Goal: Information Seeking & Learning: Learn about a topic

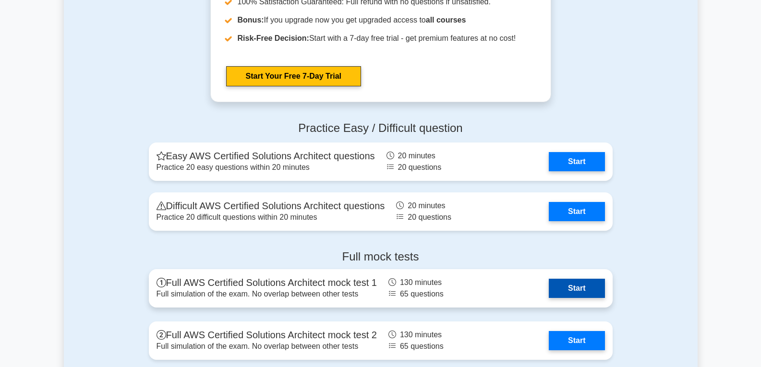
scroll to position [2016, 0]
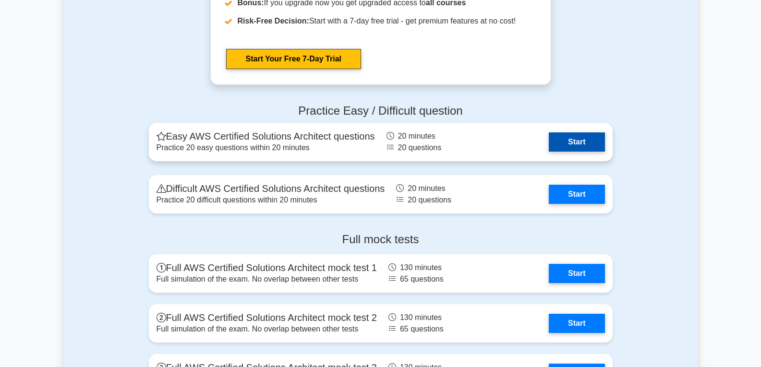
click at [581, 145] on link "Start" at bounding box center [577, 141] width 56 height 19
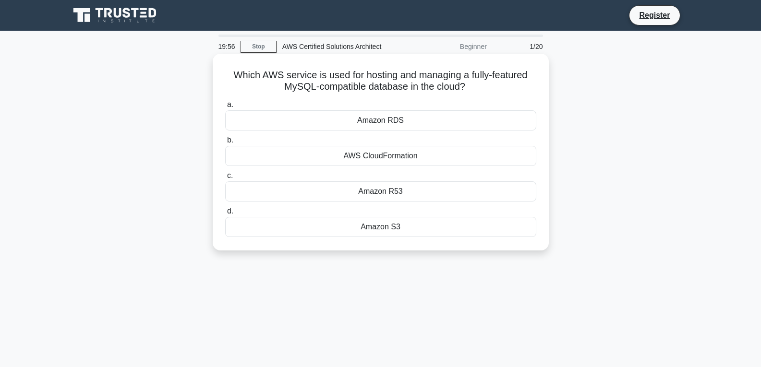
click at [398, 227] on div "Amazon S3" at bounding box center [380, 227] width 311 height 20
click at [225, 215] on input "d. Amazon S3" at bounding box center [225, 211] width 0 height 6
click at [405, 226] on div "Amazon EC2" at bounding box center [380, 227] width 311 height 20
click at [225, 215] on input "d. Amazon EC2" at bounding box center [225, 211] width 0 height 6
click at [390, 191] on div "AWS IAM" at bounding box center [380, 191] width 311 height 20
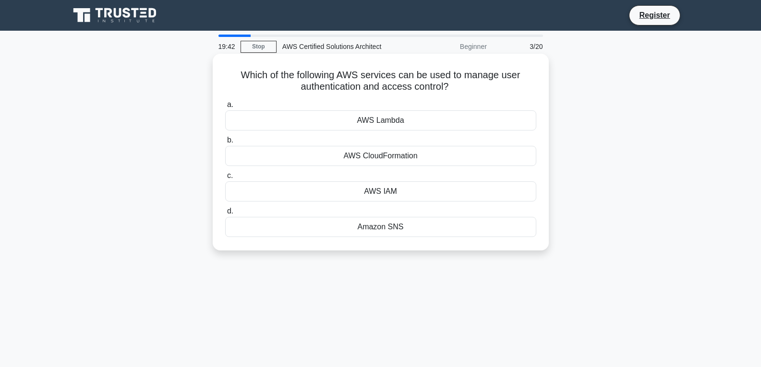
click at [225, 179] on input "c. AWS IAM" at bounding box center [225, 176] width 0 height 6
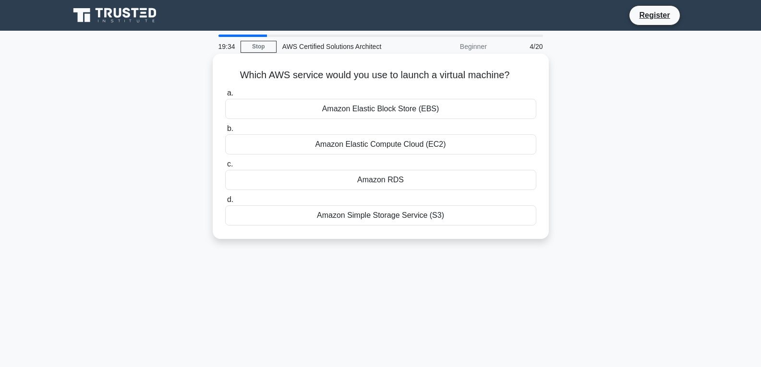
click at [399, 144] on div "Amazon Elastic Compute Cloud (EC2)" at bounding box center [380, 144] width 311 height 20
click at [225, 132] on input "b. Amazon Elastic Compute Cloud (EC2)" at bounding box center [225, 129] width 0 height 6
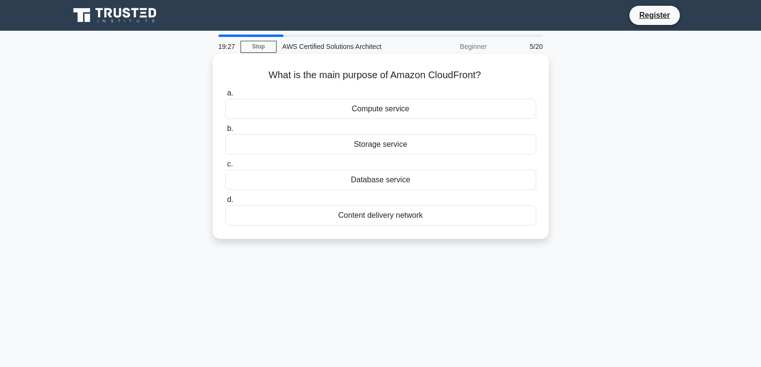
click at [391, 105] on div "Compute service" at bounding box center [380, 109] width 311 height 20
click at [225, 96] on input "a. Compute service" at bounding box center [225, 93] width 0 height 6
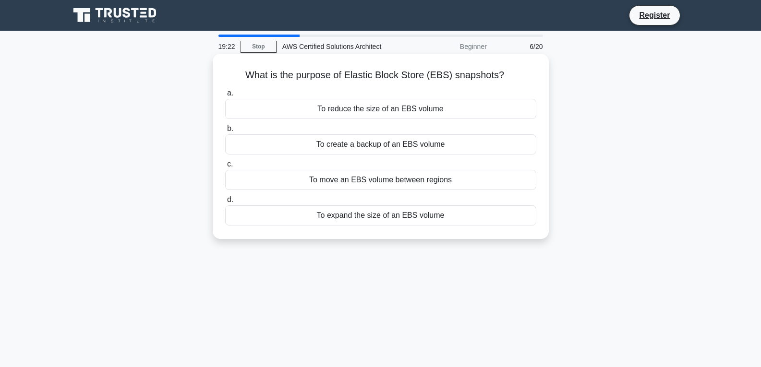
click at [398, 111] on div "To reduce the size of an EBS volume" at bounding box center [380, 109] width 311 height 20
click at [225, 96] on input "a. To reduce the size of an EBS volume" at bounding box center [225, 93] width 0 height 6
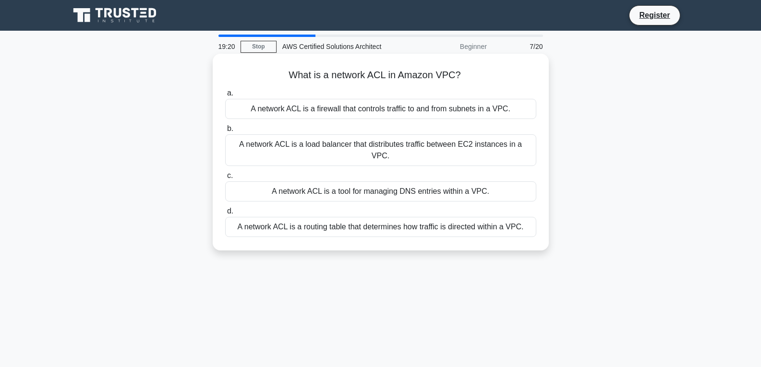
click at [384, 181] on div "A network ACL is a tool for managing DNS entries within a VPC." at bounding box center [380, 191] width 311 height 20
click at [225, 173] on input "c. A network ACL is a tool for managing DNS entries within a VPC." at bounding box center [225, 176] width 0 height 6
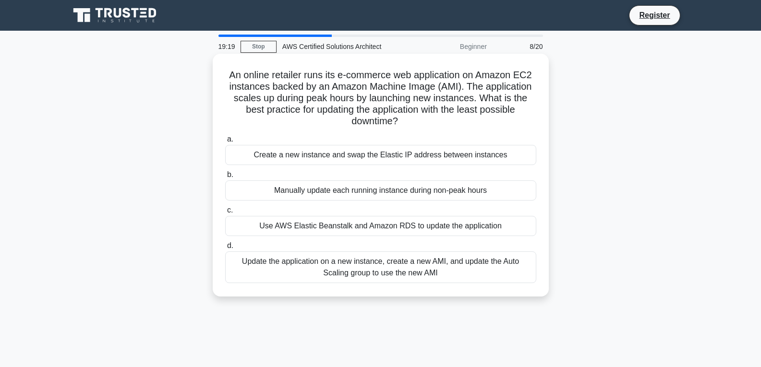
click at [385, 155] on div "Create a new instance and swap the Elastic IP address between instances" at bounding box center [380, 155] width 311 height 20
click at [225, 143] on input "a. Create a new instance and swap the Elastic IP address between instances" at bounding box center [225, 139] width 0 height 6
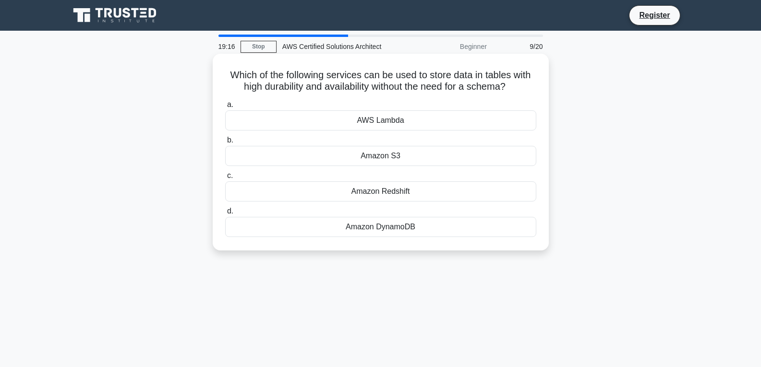
click at [407, 220] on div "Amazon DynamoDB" at bounding box center [380, 227] width 311 height 20
click at [225, 215] on input "d. Amazon DynamoDB" at bounding box center [225, 211] width 0 height 6
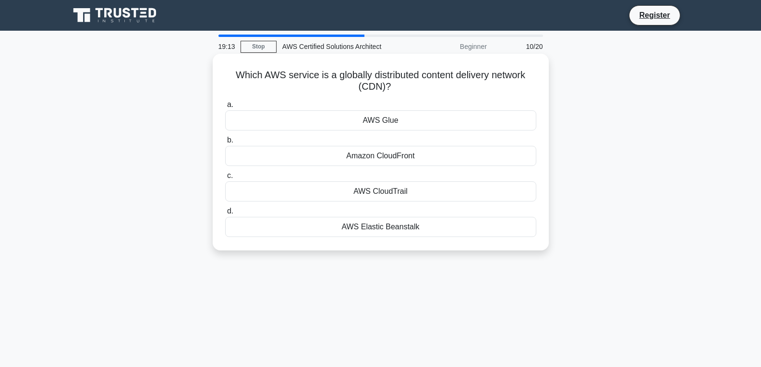
click at [396, 157] on div "Amazon CloudFront" at bounding box center [380, 156] width 311 height 20
click at [225, 144] on input "b. Amazon CloudFront" at bounding box center [225, 140] width 0 height 6
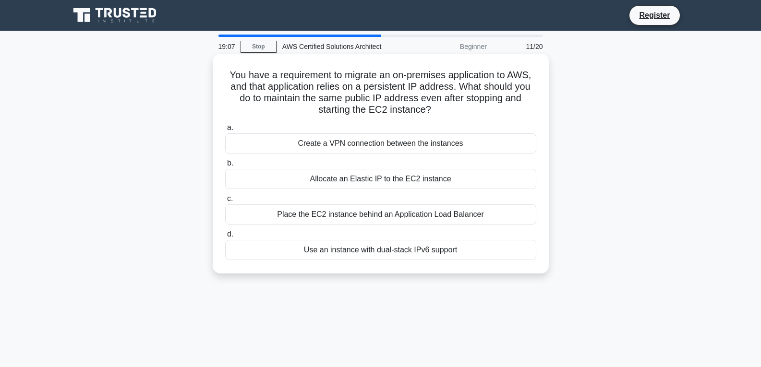
click at [403, 180] on div "Allocate an Elastic IP to the EC2 instance" at bounding box center [380, 179] width 311 height 20
click at [225, 167] on input "b. Allocate an Elastic IP to the EC2 instance" at bounding box center [225, 163] width 0 height 6
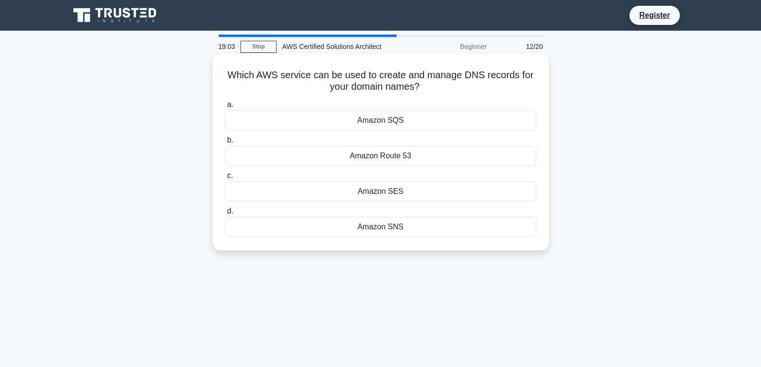
click at [395, 154] on div "Amazon Route 53" at bounding box center [380, 156] width 311 height 20
click at [225, 144] on input "b. Amazon Route 53" at bounding box center [225, 140] width 0 height 6
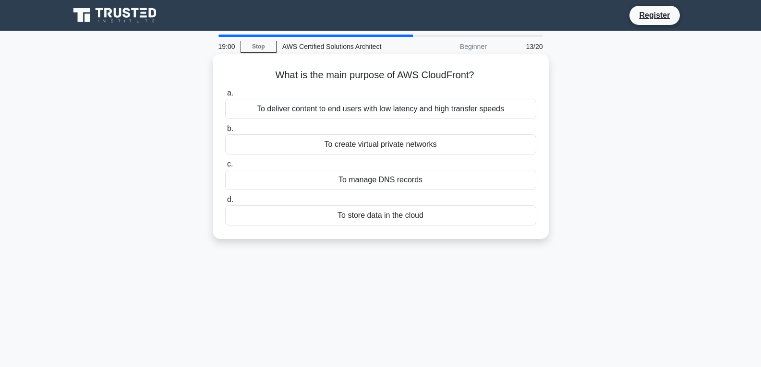
click at [404, 147] on div "To create virtual private networks" at bounding box center [380, 144] width 311 height 20
click at [225, 132] on input "b. To create virtual private networks" at bounding box center [225, 129] width 0 height 6
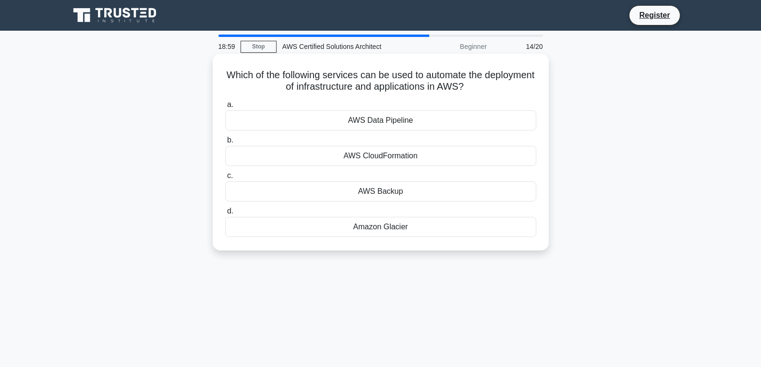
click at [403, 191] on div "AWS Backup" at bounding box center [380, 191] width 311 height 20
click at [225, 179] on input "c. AWS Backup" at bounding box center [225, 176] width 0 height 6
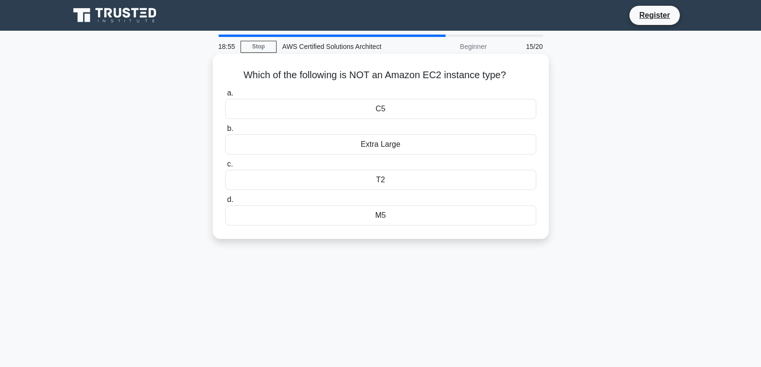
click at [393, 146] on div "Extra Large" at bounding box center [380, 144] width 311 height 20
click at [225, 132] on input "b. Extra Large" at bounding box center [225, 129] width 0 height 6
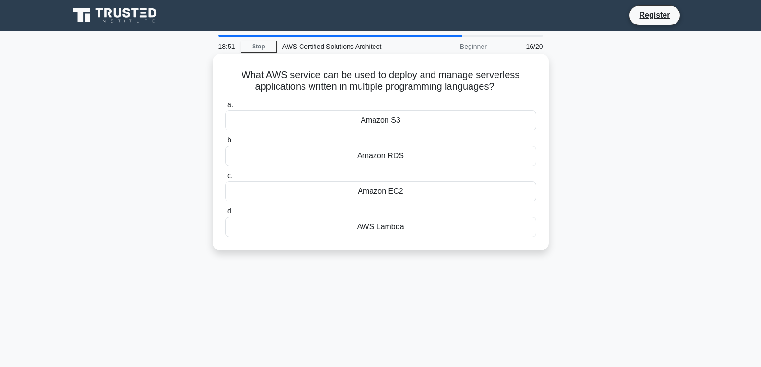
click at [394, 225] on div "AWS Lambda" at bounding box center [380, 227] width 311 height 20
click at [225, 215] on input "d. AWS Lambda" at bounding box center [225, 211] width 0 height 6
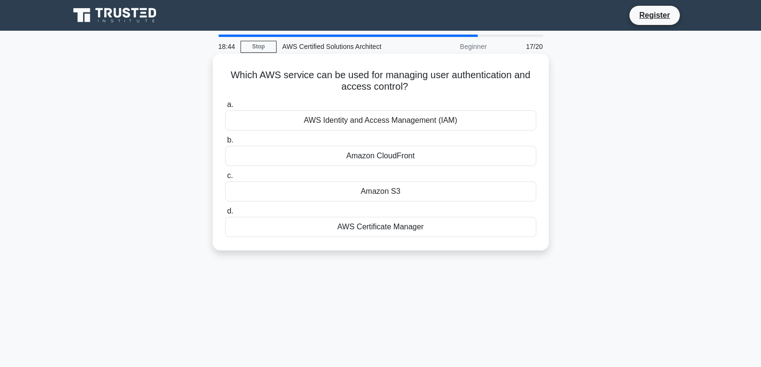
click at [416, 119] on div "AWS Identity and Access Management (IAM)" at bounding box center [380, 120] width 311 height 20
click at [225, 108] on input "a. AWS Identity and Access Management (IAM)" at bounding box center [225, 105] width 0 height 6
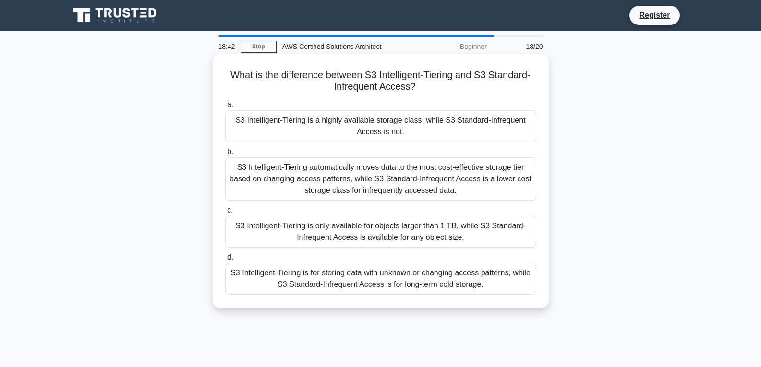
click at [391, 177] on div "S3 Intelligent-Tiering automatically moves data to the most cost-effective stor…" at bounding box center [380, 178] width 311 height 43
click at [225, 155] on input "b. S3 Intelligent-Tiering automatically moves data to the most cost-effective s…" at bounding box center [225, 152] width 0 height 6
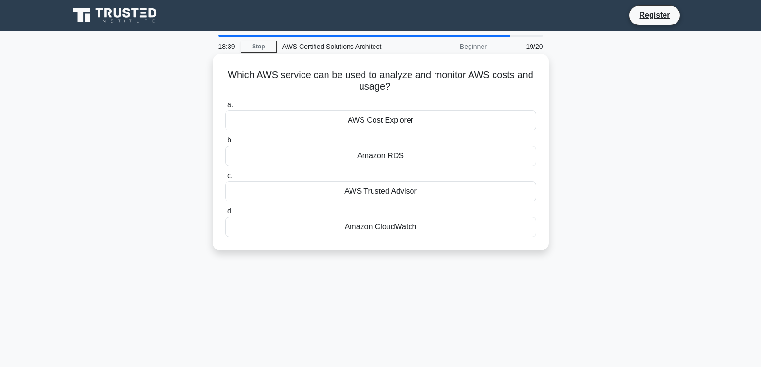
click at [387, 191] on div "AWS Trusted Advisor" at bounding box center [380, 191] width 311 height 20
click at [225, 179] on input "c. AWS Trusted Advisor" at bounding box center [225, 176] width 0 height 6
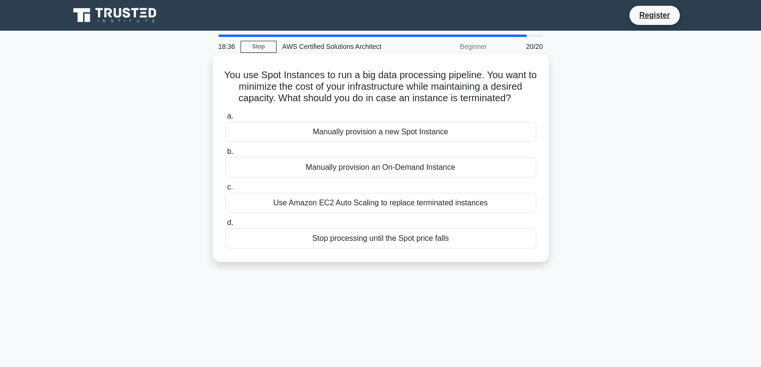
click at [402, 166] on div "Manually provision an On-Demand Instance" at bounding box center [380, 167] width 311 height 20
click at [225, 155] on input "b. Manually provision an On-Demand Instance" at bounding box center [225, 152] width 0 height 6
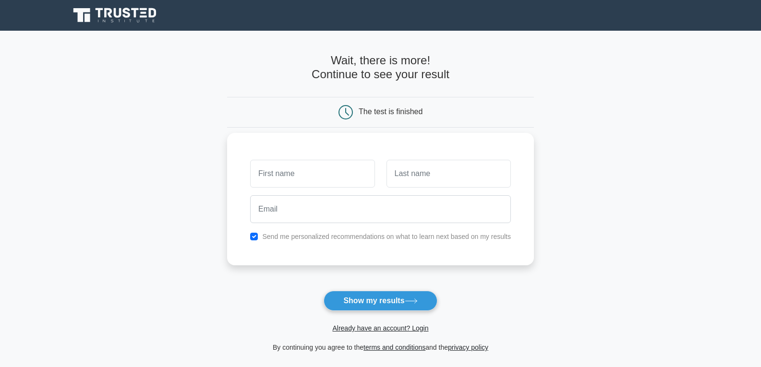
click at [331, 178] on input "text" at bounding box center [312, 174] width 124 height 28
type input "n"
type input "Nitin"
click at [406, 166] on input "text" at bounding box center [448, 174] width 124 height 28
type input "shakya"
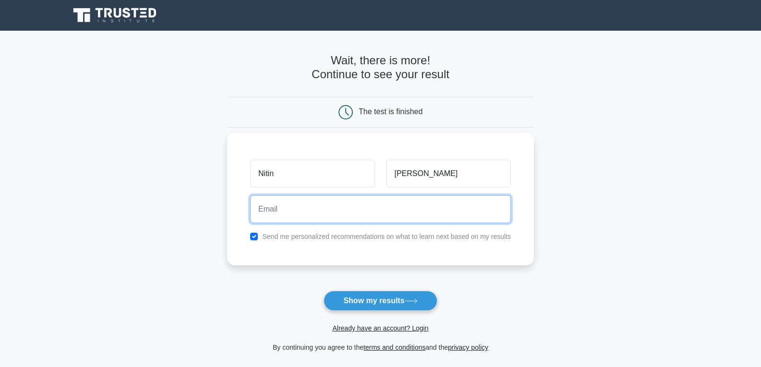
click at [396, 215] on input "email" at bounding box center [380, 209] width 261 height 28
click at [352, 206] on input "email" at bounding box center [380, 209] width 261 height 28
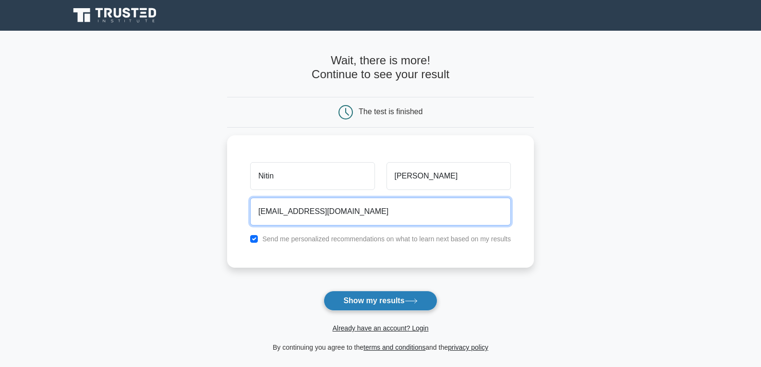
type input "shakyanitin014@gmail.com"
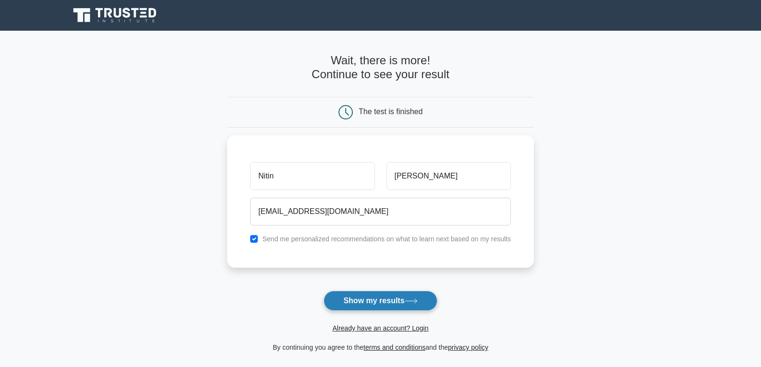
click at [387, 300] on button "Show my results" at bounding box center [379, 301] width 113 height 20
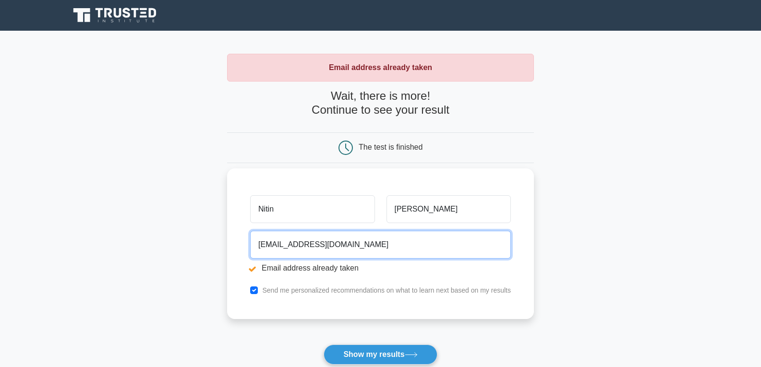
click at [359, 245] on input "[EMAIL_ADDRESS][DOMAIN_NAME]" at bounding box center [380, 245] width 261 height 28
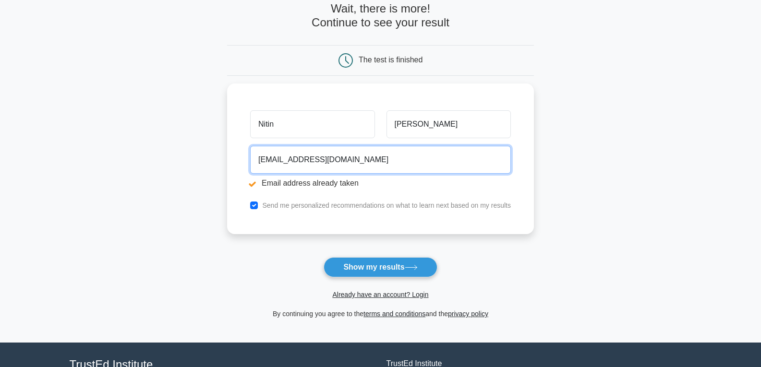
scroll to position [96, 0]
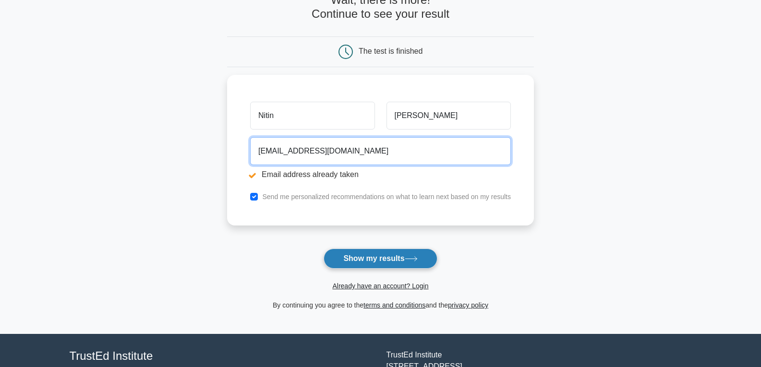
type input "shakyajitin85@gmail.com"
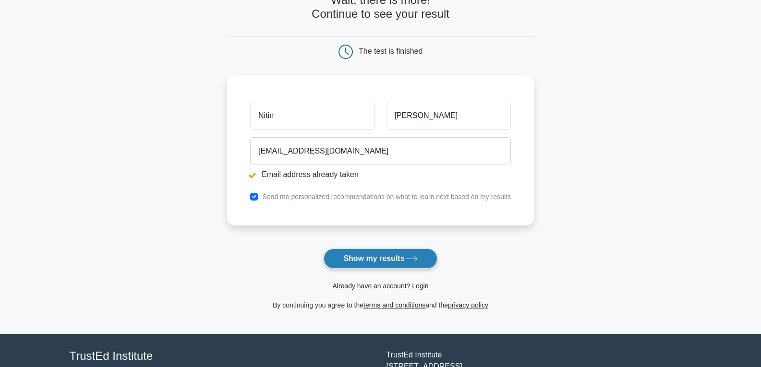
click at [369, 253] on button "Show my results" at bounding box center [379, 259] width 113 height 20
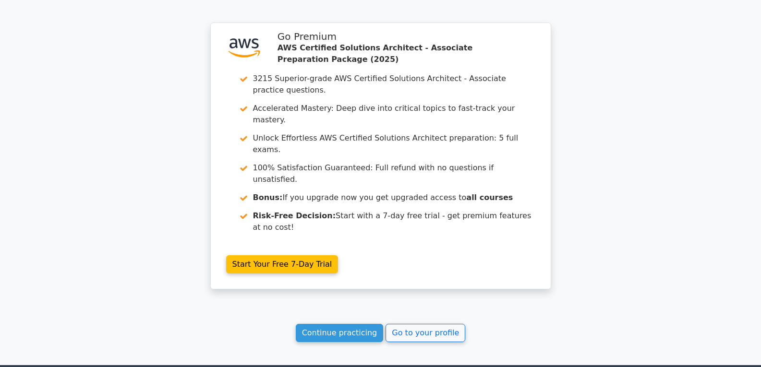
scroll to position [1658, 0]
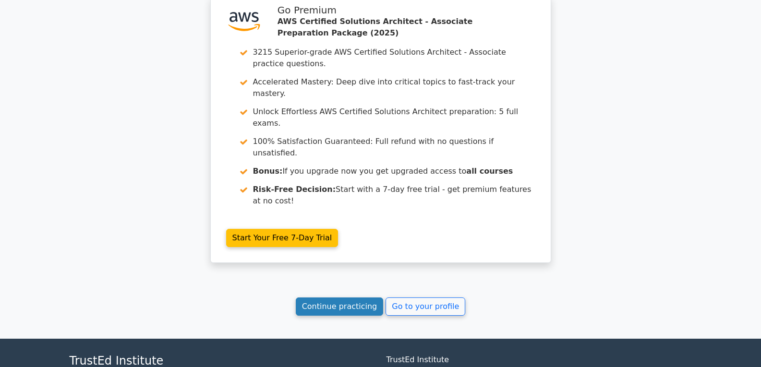
click at [362, 298] on link "Continue practicing" at bounding box center [340, 307] width 88 height 18
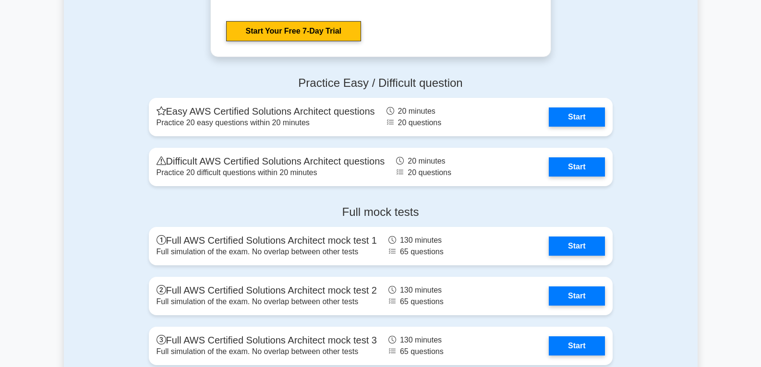
scroll to position [2208, 0]
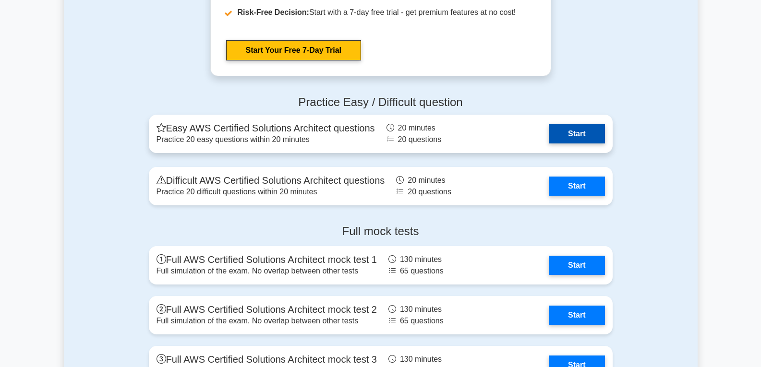
click at [566, 134] on link "Start" at bounding box center [577, 133] width 56 height 19
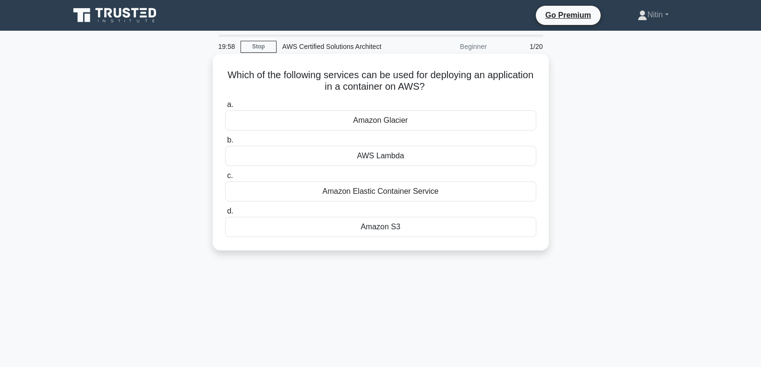
click at [398, 116] on div "Amazon Glacier" at bounding box center [380, 120] width 311 height 20
click at [225, 108] on input "a. Amazon Glacier" at bounding box center [225, 105] width 0 height 6
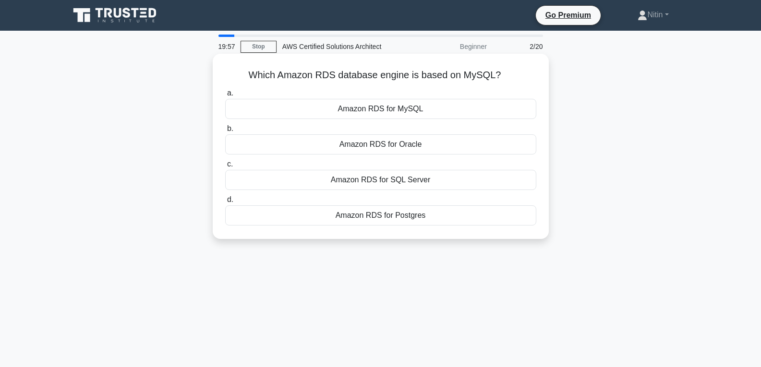
click at [404, 151] on div "Amazon RDS for Oracle" at bounding box center [380, 144] width 311 height 20
click at [225, 132] on input "b. Amazon RDS for Oracle" at bounding box center [225, 129] width 0 height 6
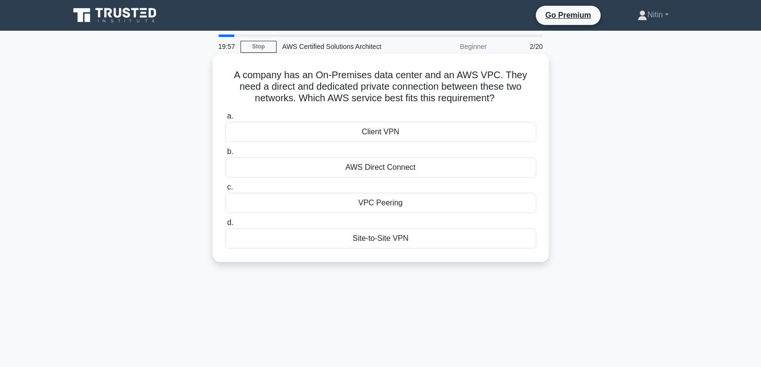
click at [408, 174] on div "AWS Direct Connect" at bounding box center [380, 167] width 311 height 20
click at [225, 155] on input "b. AWS Direct Connect" at bounding box center [225, 152] width 0 height 6
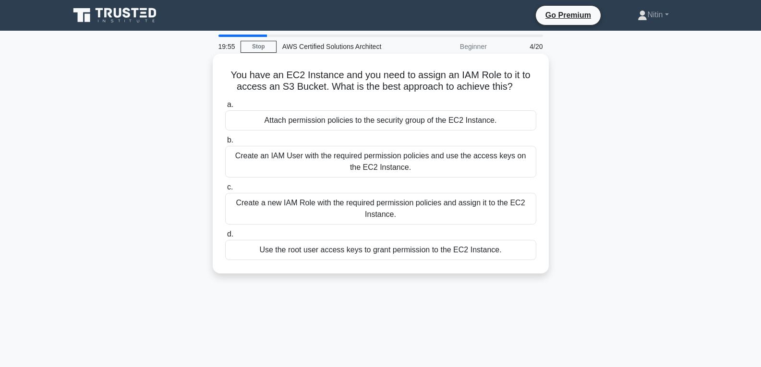
click at [413, 172] on div "Create an IAM User with the required permission policies and use the access key…" at bounding box center [380, 162] width 311 height 32
click at [225, 144] on input "b. Create an IAM User with the required permission policies and use the access …" at bounding box center [225, 140] width 0 height 6
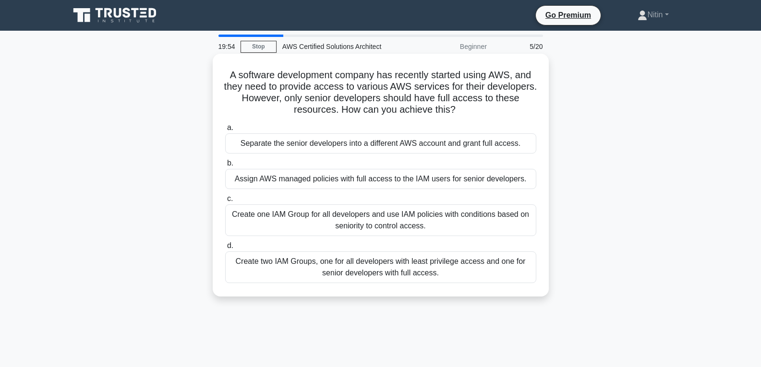
click at [415, 220] on div "Create one IAM Group for all developers and use IAM policies with conditions ba…" at bounding box center [380, 220] width 311 height 32
click at [225, 202] on input "c. Create one IAM Group for all developers and use IAM policies with conditions…" at bounding box center [225, 199] width 0 height 6
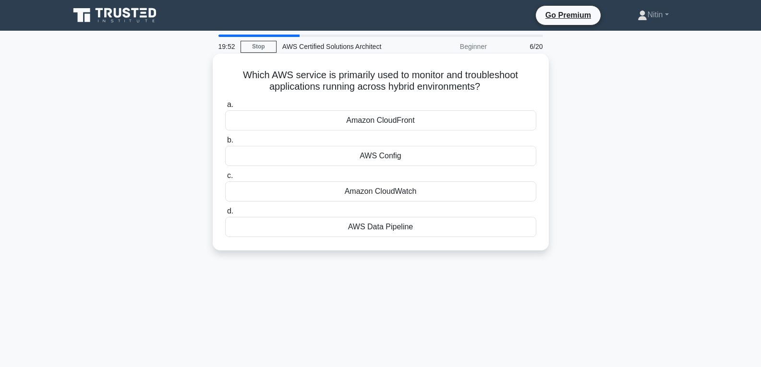
click at [413, 188] on div "Amazon CloudWatch" at bounding box center [380, 191] width 311 height 20
click at [225, 179] on input "c. Amazon CloudWatch" at bounding box center [225, 176] width 0 height 6
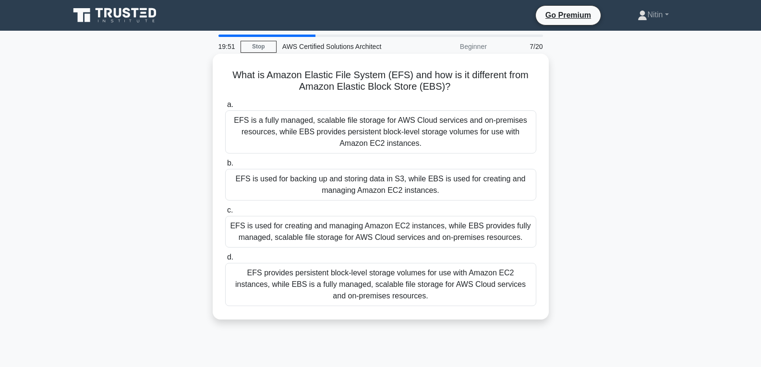
click at [412, 196] on div "EFS is used for backing up and storing data in S3, while EBS is used for creati…" at bounding box center [380, 185] width 311 height 32
click at [225, 167] on input "b. EFS is used for backing up and storing data in S3, while EBS is used for cre…" at bounding box center [225, 163] width 0 height 6
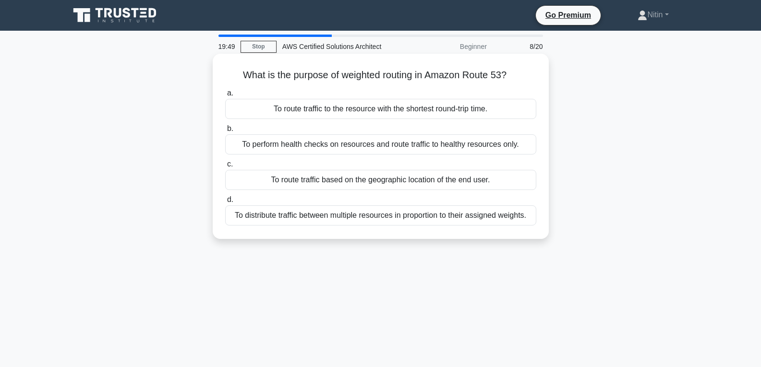
click at [408, 141] on div "To perform health checks on resources and route traffic to healthy resources on…" at bounding box center [380, 144] width 311 height 20
click at [225, 132] on input "b. To perform health checks on resources and route traffic to healthy resources…" at bounding box center [225, 129] width 0 height 6
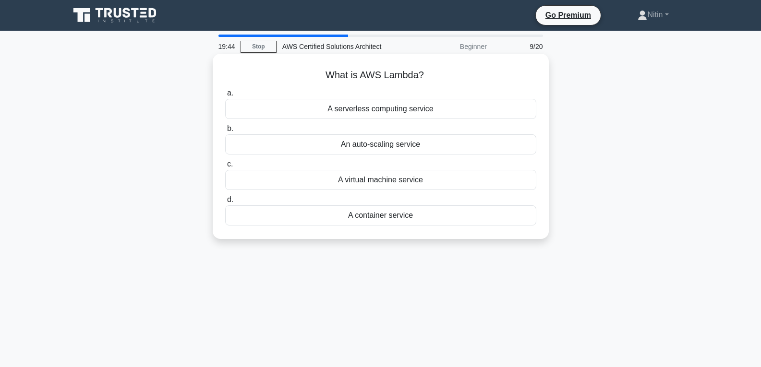
click at [402, 144] on div "An auto-scaling service" at bounding box center [380, 144] width 311 height 20
click at [225, 132] on input "b. An auto-scaling service" at bounding box center [225, 129] width 0 height 6
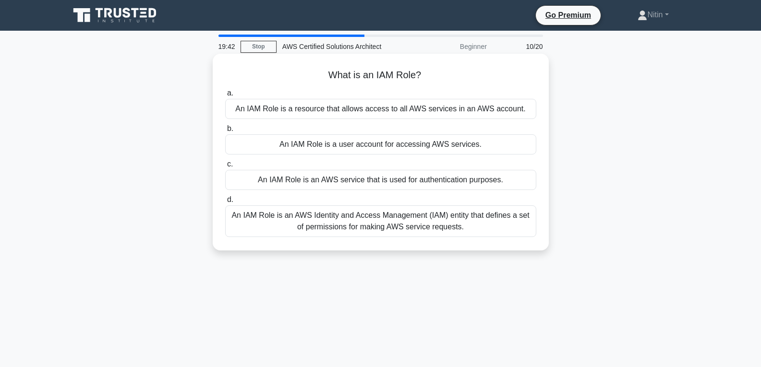
click at [401, 176] on div "An IAM Role is an AWS service that is used for authentication purposes." at bounding box center [380, 180] width 311 height 20
click at [225, 168] on input "c. An IAM Role is an AWS service that is used for authentication purposes." at bounding box center [225, 164] width 0 height 6
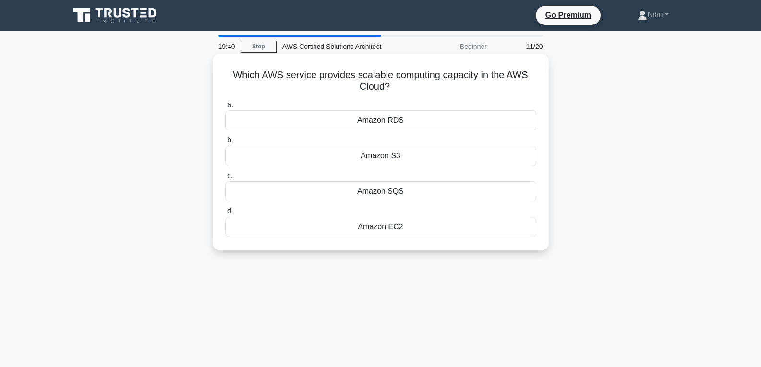
click at [392, 151] on div "Amazon S3" at bounding box center [380, 156] width 311 height 20
click at [225, 144] on input "b. Amazon S3" at bounding box center [225, 140] width 0 height 6
click at [394, 118] on div "Amazon EC2 Auto Scaling" at bounding box center [380, 120] width 311 height 20
click at [225, 108] on input "a. Amazon EC2 Auto Scaling" at bounding box center [225, 105] width 0 height 6
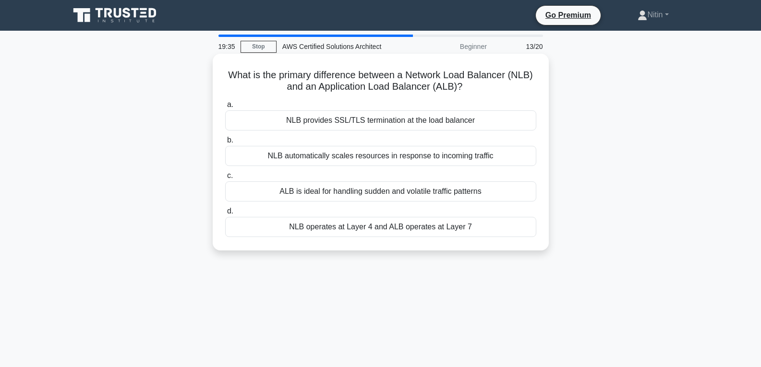
click at [395, 191] on div "ALB is ideal for handling sudden and volatile traffic patterns" at bounding box center [380, 191] width 311 height 20
click at [225, 179] on input "c. ALB is ideal for handling sudden and volatile traffic patterns" at bounding box center [225, 176] width 0 height 6
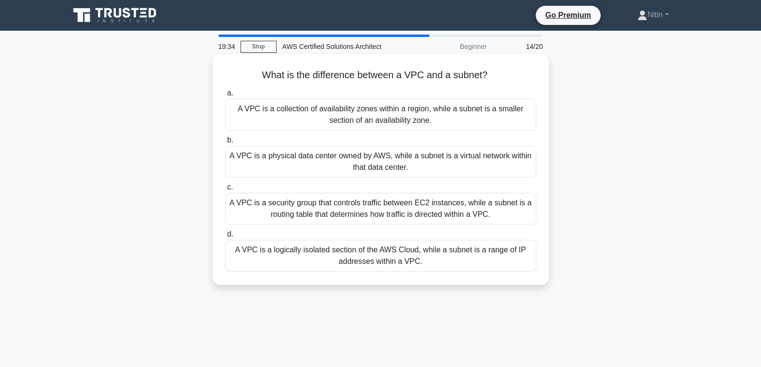
click at [398, 212] on div "A VPC is a security group that controls traffic between EC2 instances, while a …" at bounding box center [380, 209] width 311 height 32
click at [225, 191] on input "c. A VPC is a security group that controls traffic between EC2 instances, while…" at bounding box center [225, 187] width 0 height 6
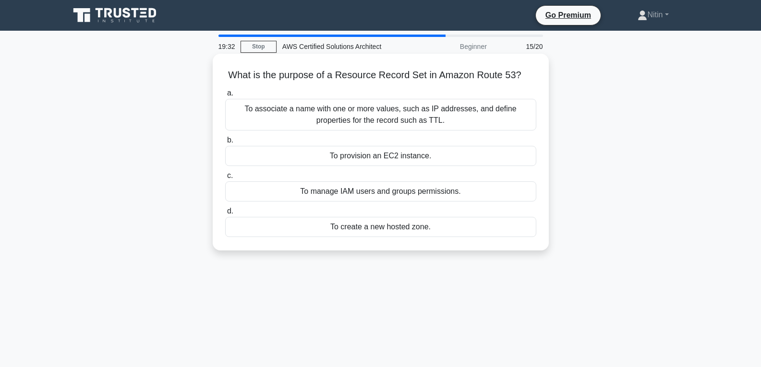
click at [398, 191] on div "To manage IAM users and groups permissions." at bounding box center [380, 191] width 311 height 20
click at [225, 179] on input "c. To manage IAM users and groups permissions." at bounding box center [225, 176] width 0 height 6
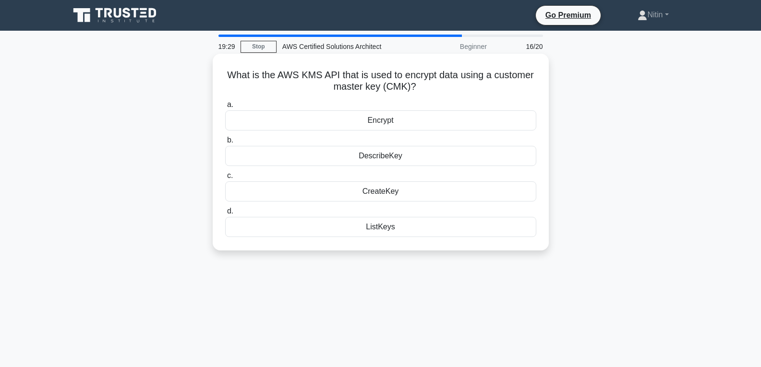
click at [392, 189] on div "CreateKey" at bounding box center [380, 191] width 311 height 20
click at [225, 179] on input "c. CreateKey" at bounding box center [225, 176] width 0 height 6
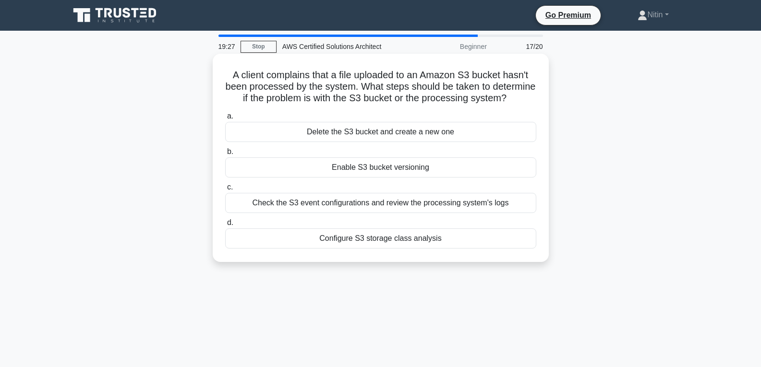
click at [389, 178] on div "Enable S3 bucket versioning" at bounding box center [380, 167] width 311 height 20
click at [225, 155] on input "b. Enable S3 bucket versioning" at bounding box center [225, 152] width 0 height 6
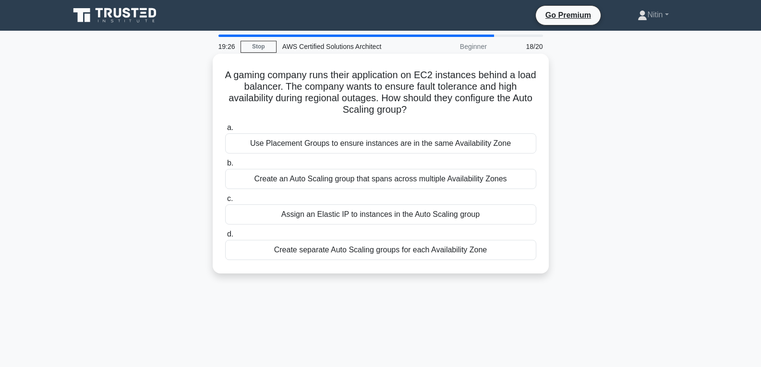
click at [386, 210] on div "Assign an Elastic IP to instances in the Auto Scaling group" at bounding box center [380, 214] width 311 height 20
click at [225, 202] on input "c. Assign an Elastic IP to instances in the Auto Scaling group" at bounding box center [225, 199] width 0 height 6
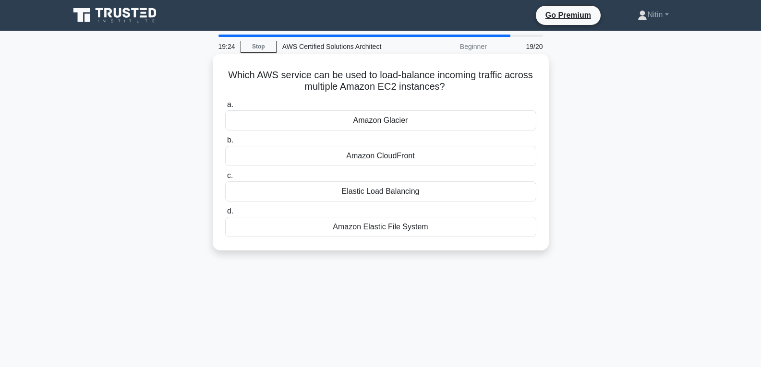
click at [385, 159] on div "Amazon CloudFront" at bounding box center [380, 156] width 311 height 20
click at [225, 144] on input "b. Amazon CloudFront" at bounding box center [225, 140] width 0 height 6
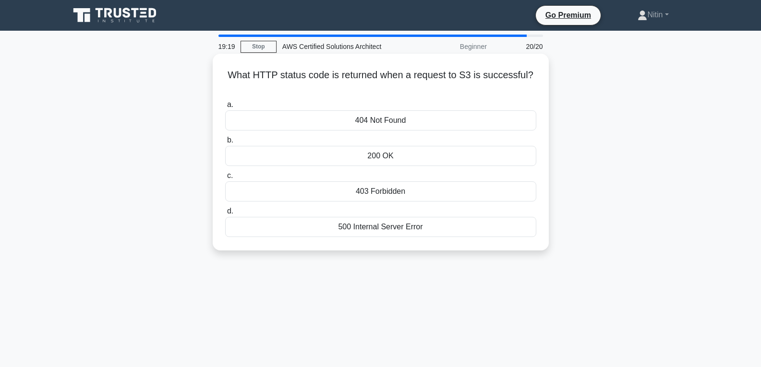
click at [382, 154] on div "200 OK" at bounding box center [380, 156] width 311 height 20
click at [225, 144] on input "b. 200 OK" at bounding box center [225, 140] width 0 height 6
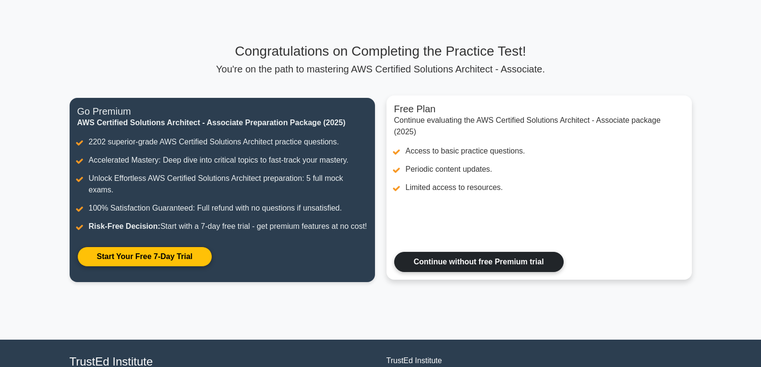
scroll to position [124, 0]
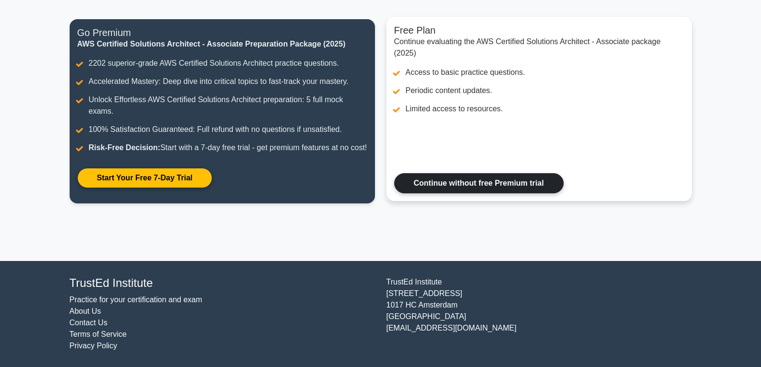
click at [460, 183] on link "Continue without free Premium trial" at bounding box center [478, 183] width 169 height 20
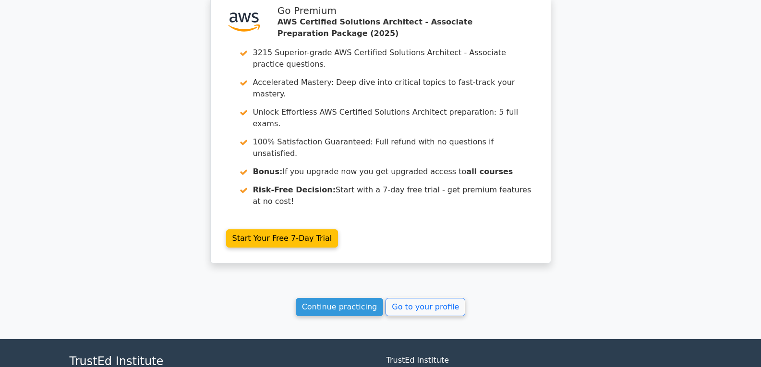
scroll to position [1758, 0]
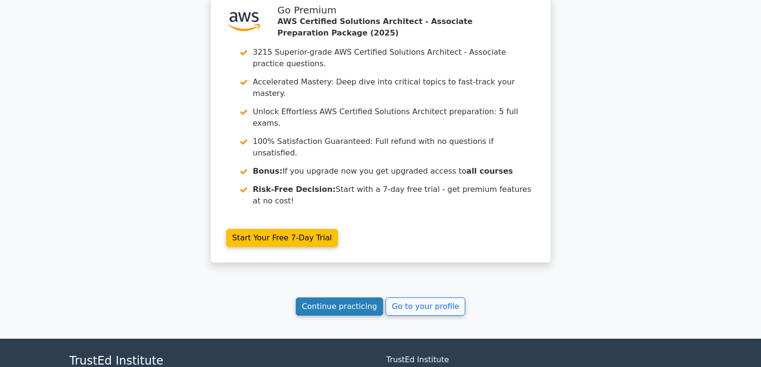
click at [354, 298] on link "Continue practicing" at bounding box center [340, 307] width 88 height 18
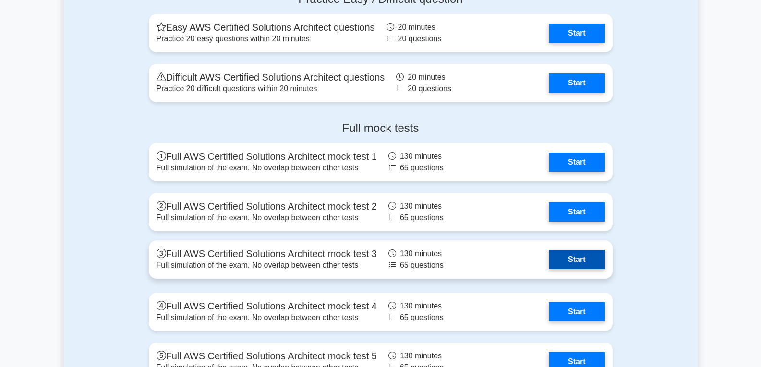
scroll to position [2400, 0]
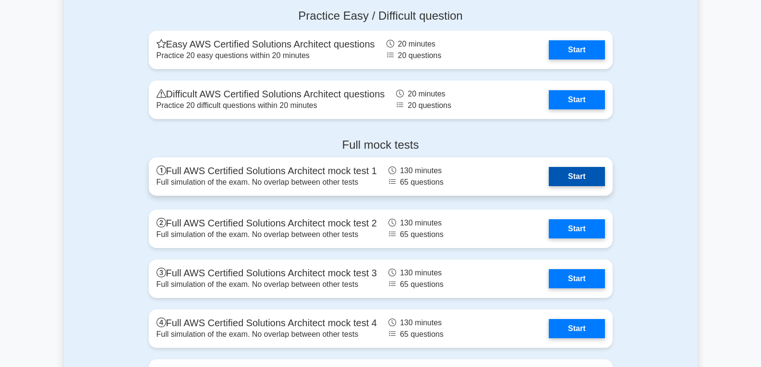
click at [579, 172] on link "Start" at bounding box center [577, 176] width 56 height 19
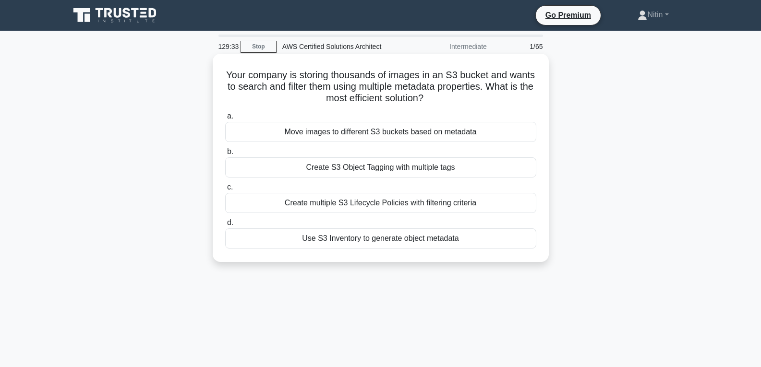
click at [447, 200] on div "Create multiple S3 Lifecycle Policies with filtering criteria" at bounding box center [380, 203] width 311 height 20
click at [225, 191] on input "c. Create multiple S3 Lifecycle Policies with filtering criteria" at bounding box center [225, 187] width 0 height 6
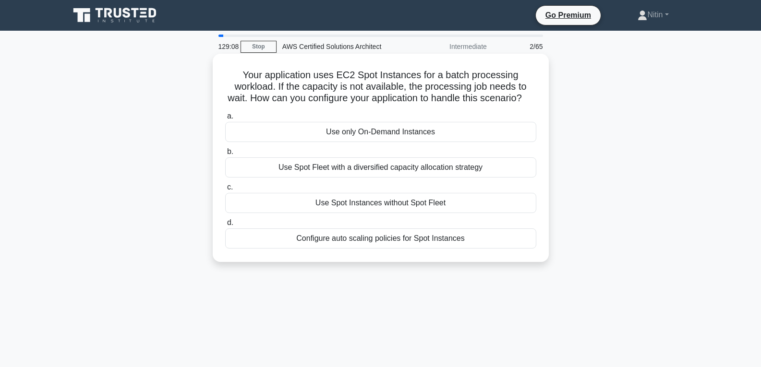
click at [419, 142] on div "Use only On-Demand Instances" at bounding box center [380, 132] width 311 height 20
click at [225, 120] on input "a. Use only On-Demand Instances" at bounding box center [225, 116] width 0 height 6
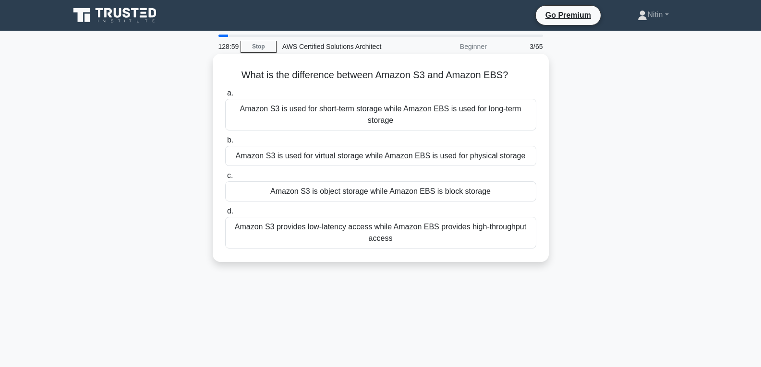
click at [363, 113] on div "Amazon S3 is used for short-term storage while Amazon EBS is used for long-term…" at bounding box center [380, 115] width 311 height 32
click at [225, 96] on input "a. Amazon S3 is used for short-term storage while Amazon EBS is used for long-t…" at bounding box center [225, 93] width 0 height 6
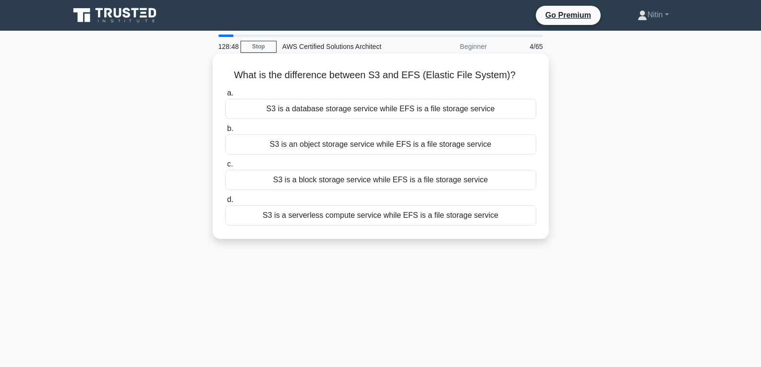
click at [368, 142] on div "S3 is an object storage service while EFS is a file storage service" at bounding box center [380, 144] width 311 height 20
click at [225, 132] on input "b. S3 is an object storage service while EFS is a file storage service" at bounding box center [225, 129] width 0 height 6
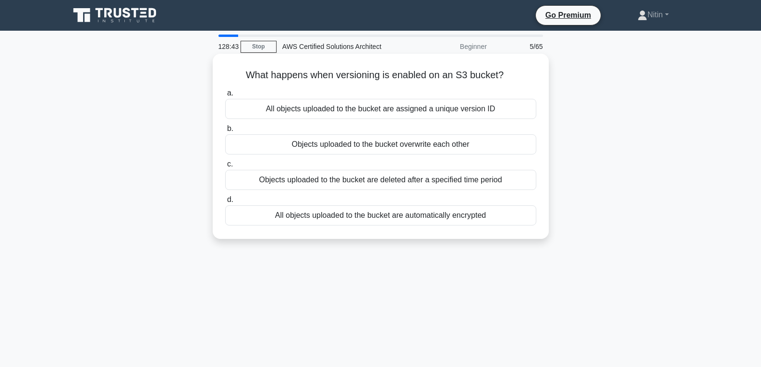
click at [389, 106] on div "All objects uploaded to the bucket are assigned a unique version ID" at bounding box center [380, 109] width 311 height 20
click at [225, 96] on input "a. All objects uploaded to the bucket are assigned a unique version ID" at bounding box center [225, 93] width 0 height 6
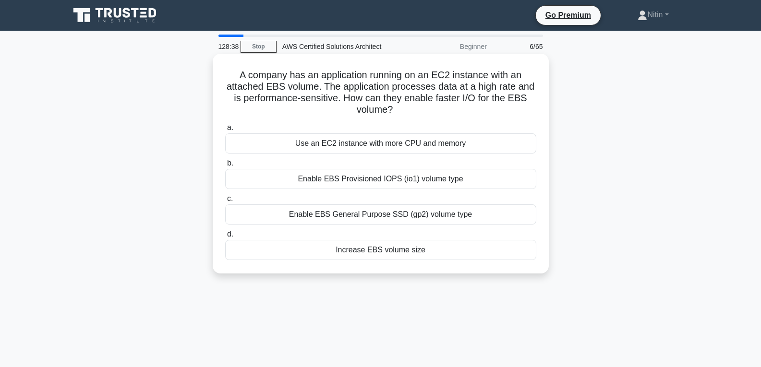
click at [405, 142] on div "Use an EC2 instance with more CPU and memory" at bounding box center [380, 143] width 311 height 20
click at [225, 131] on input "a. Use an EC2 instance with more CPU and memory" at bounding box center [225, 128] width 0 height 6
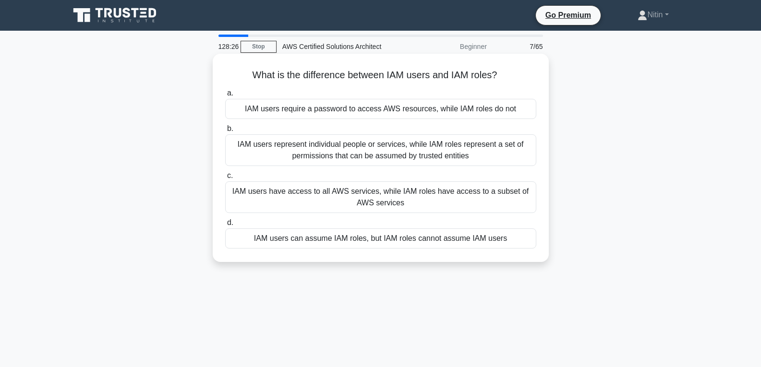
click at [407, 111] on div "IAM users require a password to access AWS resources, while IAM roles do not" at bounding box center [380, 109] width 311 height 20
click at [225, 96] on input "a. IAM users require a password to access AWS resources, while IAM roles do not" at bounding box center [225, 93] width 0 height 6
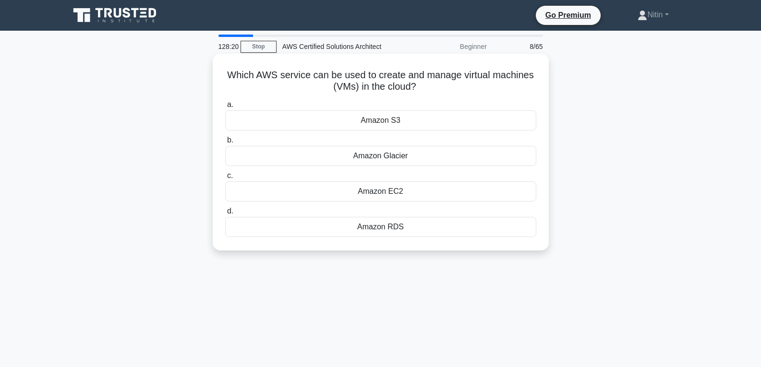
click at [400, 157] on div "Amazon Glacier" at bounding box center [380, 156] width 311 height 20
click at [225, 144] on input "b. Amazon Glacier" at bounding box center [225, 140] width 0 height 6
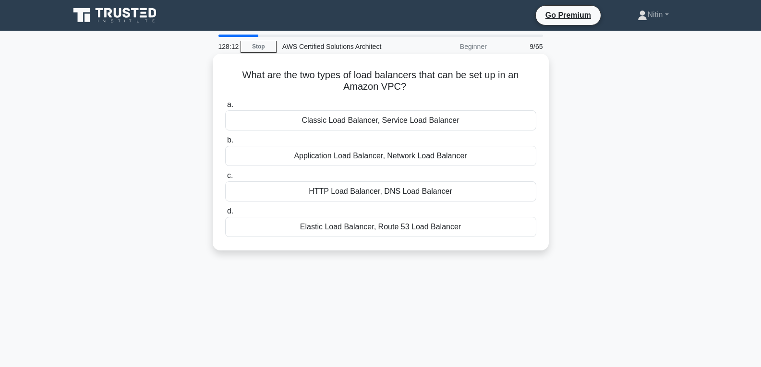
click at [404, 160] on div "Application Load Balancer, Network Load Balancer" at bounding box center [380, 156] width 311 height 20
click at [225, 144] on input "b. Application Load Balancer, Network Load Balancer" at bounding box center [225, 140] width 0 height 6
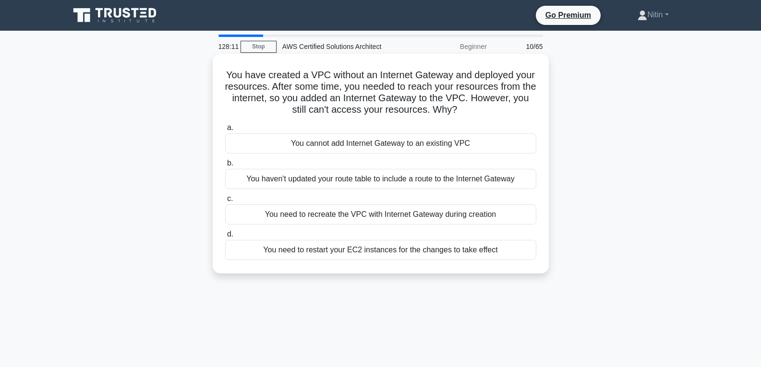
click at [393, 173] on div "You haven't updated your route table to include a route to the Internet Gateway" at bounding box center [380, 179] width 311 height 20
click at [225, 167] on input "b. You haven't updated your route table to include a route to the Internet Gate…" at bounding box center [225, 163] width 0 height 6
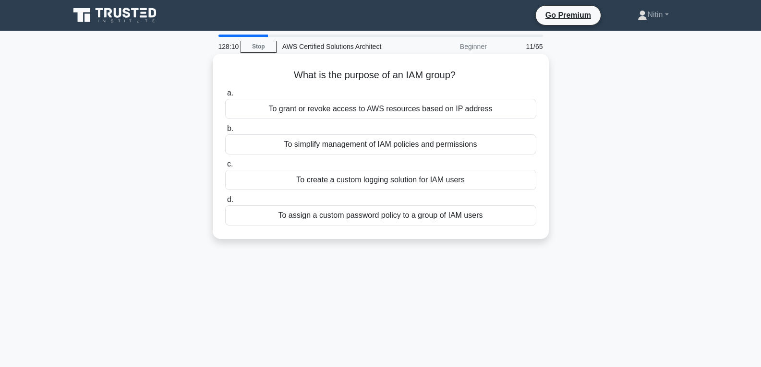
click at [394, 182] on div "To create a custom logging solution for IAM users" at bounding box center [380, 180] width 311 height 20
click at [225, 168] on input "c. To create a custom logging solution for IAM users" at bounding box center [225, 164] width 0 height 6
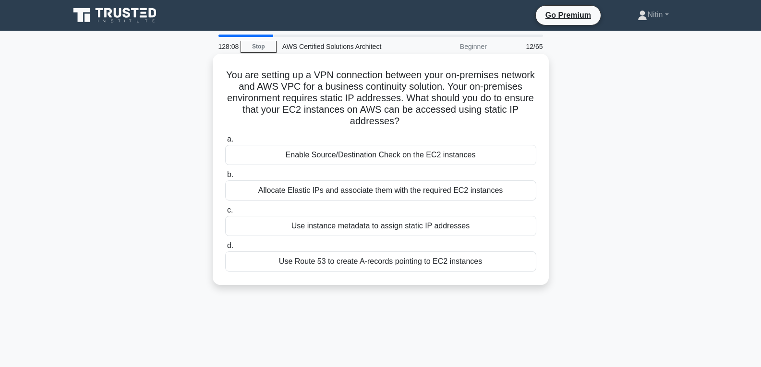
click at [384, 191] on div "Allocate Elastic IPs and associate them with the required EC2 instances" at bounding box center [380, 190] width 311 height 20
click at [225, 178] on input "b. Allocate Elastic IPs and associate them with the required EC2 instances" at bounding box center [225, 175] width 0 height 6
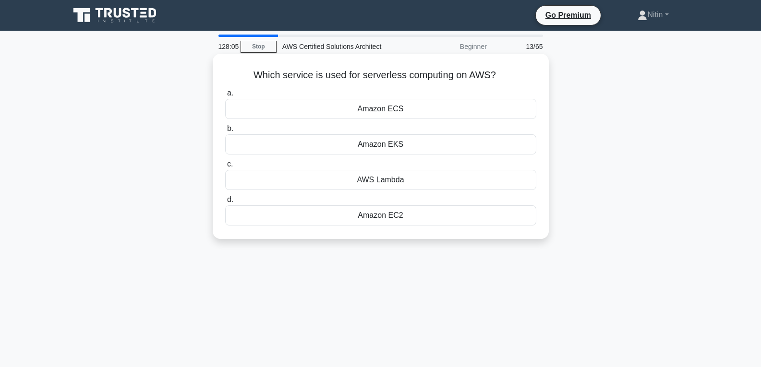
click at [405, 216] on div "Amazon EC2" at bounding box center [380, 215] width 311 height 20
click at [225, 203] on input "d. Amazon EC2" at bounding box center [225, 200] width 0 height 6
click at [399, 112] on div "JSON, CSV, Parquet, ORC" at bounding box center [380, 109] width 311 height 20
click at [225, 96] on input "a. JSON, CSV, Parquet, ORC" at bounding box center [225, 93] width 0 height 6
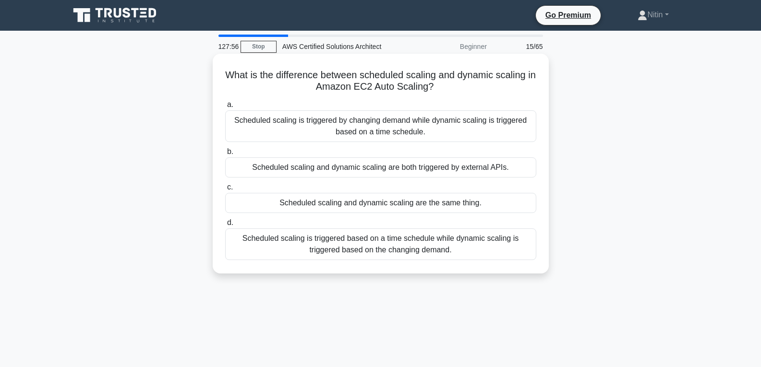
click at [404, 200] on div "Scheduled scaling and dynamic scaling are the same thing." at bounding box center [380, 203] width 311 height 20
click at [225, 191] on input "c. Scheduled scaling and dynamic scaling are the same thing." at bounding box center [225, 187] width 0 height 6
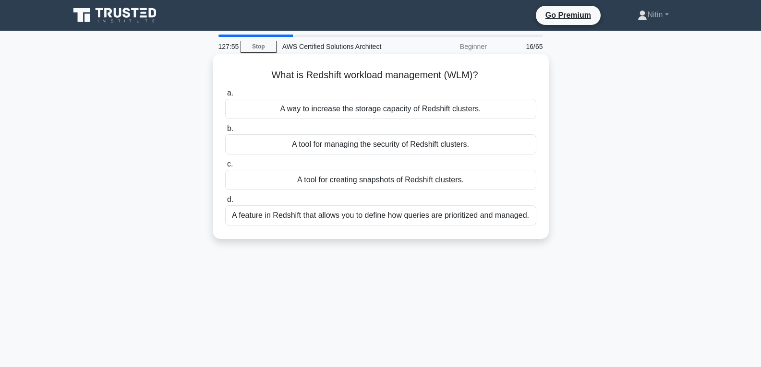
click at [390, 144] on div "A tool for managing the security of Redshift clusters." at bounding box center [380, 144] width 311 height 20
click at [225, 132] on input "b. A tool for managing the security of Redshift clusters." at bounding box center [225, 129] width 0 height 6
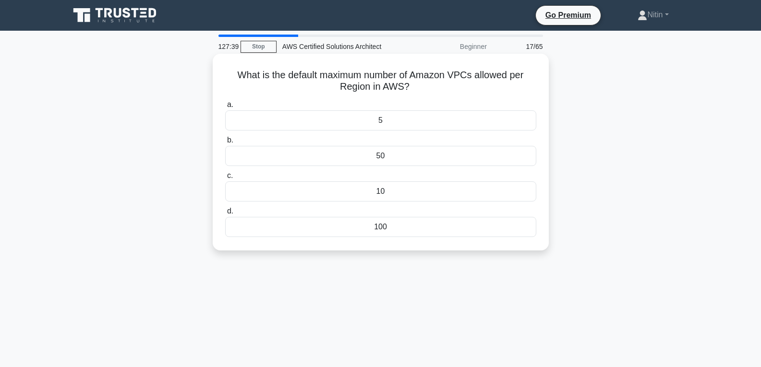
click at [400, 121] on div "5" at bounding box center [380, 120] width 311 height 20
click at [225, 108] on input "a. 5" at bounding box center [225, 105] width 0 height 6
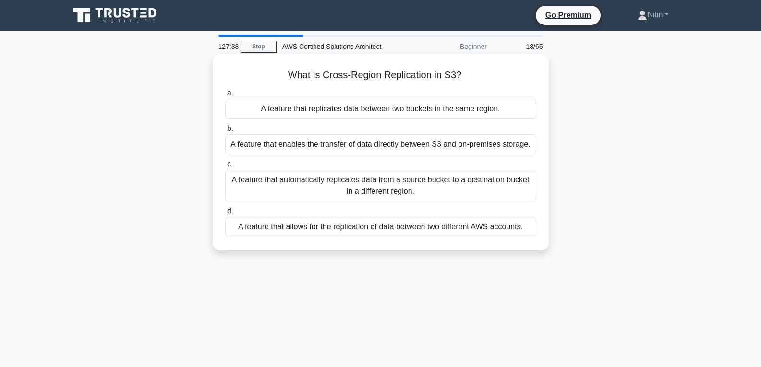
click at [398, 175] on div "A feature that automatically replicates data from a source bucket to a destinat…" at bounding box center [380, 186] width 311 height 32
click at [225, 168] on input "c. A feature that automatically replicates data from a source bucket to a desti…" at bounding box center [225, 164] width 0 height 6
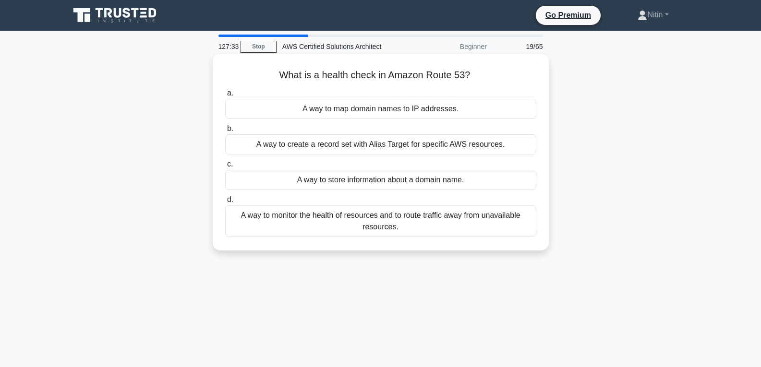
click at [414, 107] on div "A way to map domain names to IP addresses." at bounding box center [380, 109] width 311 height 20
click at [225, 96] on input "a. A way to map domain names to IP addresses." at bounding box center [225, 93] width 0 height 6
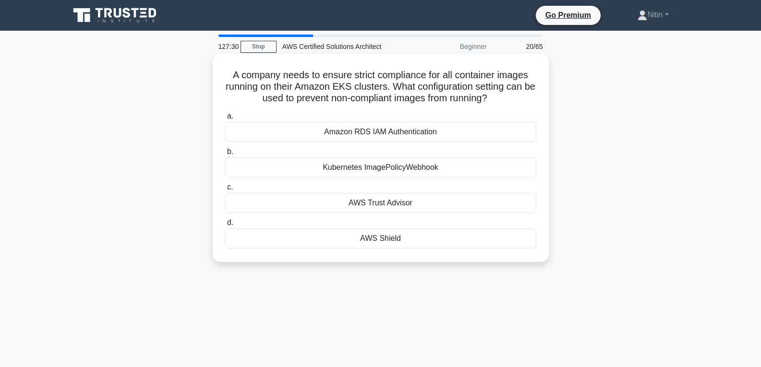
click at [388, 199] on div "AWS Trust Advisor" at bounding box center [380, 203] width 311 height 20
click at [225, 191] on input "c. AWS Trust Advisor" at bounding box center [225, 187] width 0 height 6
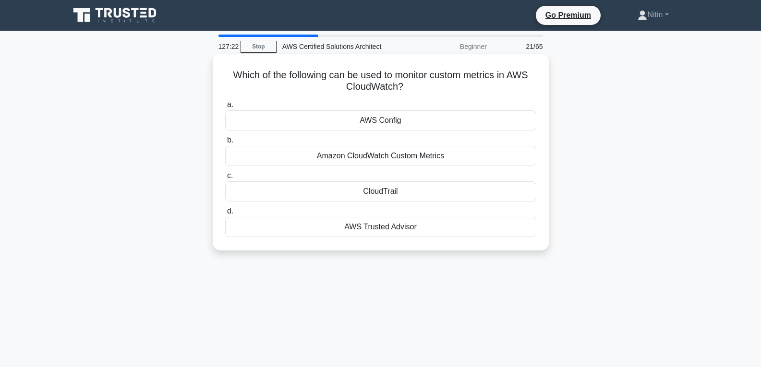
click at [387, 226] on div "AWS Trusted Advisor" at bounding box center [380, 227] width 311 height 20
click at [225, 215] on input "d. AWS Trusted Advisor" at bounding box center [225, 211] width 0 height 6
click at [386, 162] on div "Amazon EC2" at bounding box center [380, 156] width 311 height 20
click at [225, 144] on input "b. Amazon EC2" at bounding box center [225, 140] width 0 height 6
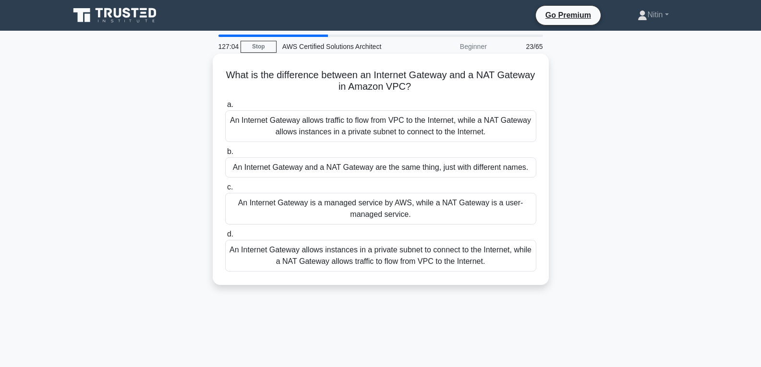
click at [392, 171] on div "An Internet Gateway and a NAT Gateway are the same thing, just with different n…" at bounding box center [380, 167] width 311 height 20
click at [225, 155] on input "b. An Internet Gateway and a NAT Gateway are the same thing, just with differen…" at bounding box center [225, 152] width 0 height 6
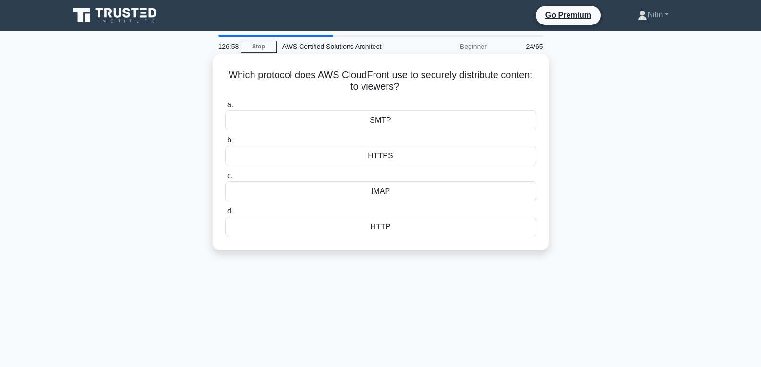
click at [384, 159] on div "HTTPS" at bounding box center [380, 156] width 311 height 20
click at [225, 144] on input "b. HTTPS" at bounding box center [225, 140] width 0 height 6
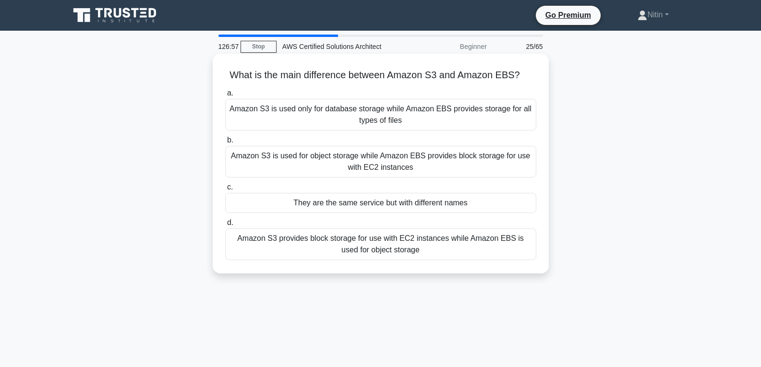
click at [386, 174] on div "Amazon S3 is used for object storage while Amazon EBS provides block storage fo…" at bounding box center [380, 162] width 311 height 32
click at [225, 144] on input "b. Amazon S3 is used for object storage while Amazon EBS provides block storage…" at bounding box center [225, 140] width 0 height 6
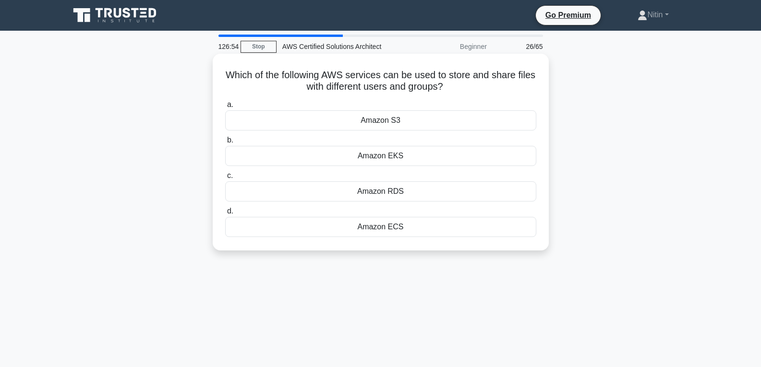
click at [399, 191] on div "Amazon RDS" at bounding box center [380, 191] width 311 height 20
click at [225, 179] on input "c. Amazon RDS" at bounding box center [225, 176] width 0 height 6
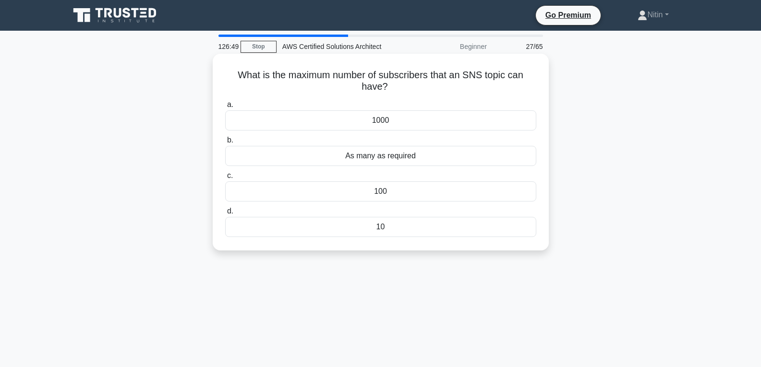
click at [384, 194] on div "100" at bounding box center [380, 191] width 311 height 20
click at [225, 179] on input "c. 100" at bounding box center [225, 176] width 0 height 6
click at [395, 196] on div "Amazon SNS" at bounding box center [380, 191] width 311 height 20
click at [225, 179] on input "c. Amazon SNS" at bounding box center [225, 176] width 0 height 6
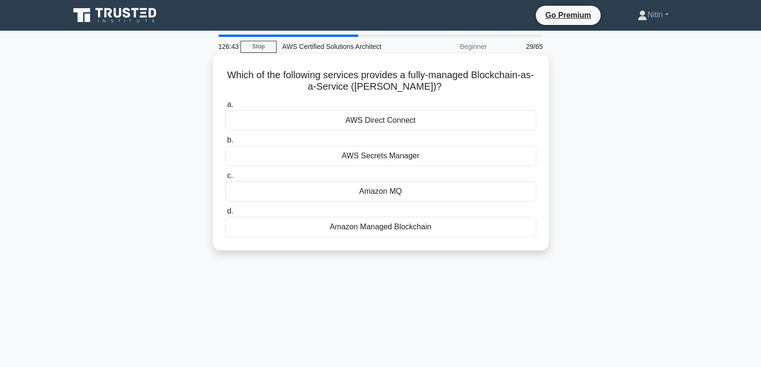
click at [400, 154] on div "AWS Secrets Manager" at bounding box center [380, 156] width 311 height 20
click at [225, 144] on input "b. AWS Secrets Manager" at bounding box center [225, 140] width 0 height 6
click at [390, 192] on div "Amazon DynamoDB" at bounding box center [380, 191] width 311 height 20
click at [225, 179] on input "c. Amazon DynamoDB" at bounding box center [225, 176] width 0 height 6
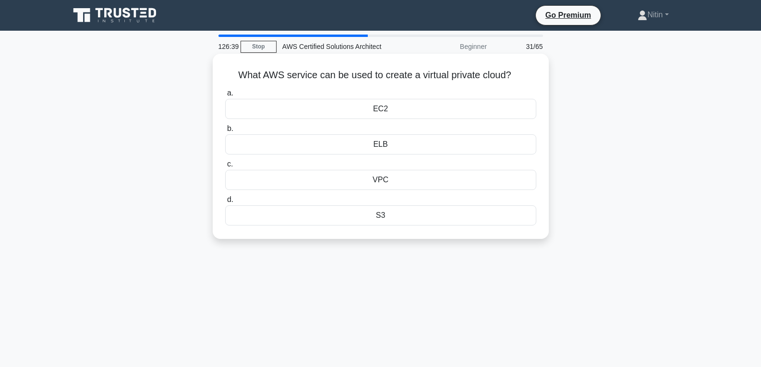
click at [393, 107] on div "EC2" at bounding box center [380, 109] width 311 height 20
click at [225, 96] on input "a. EC2" at bounding box center [225, 93] width 0 height 6
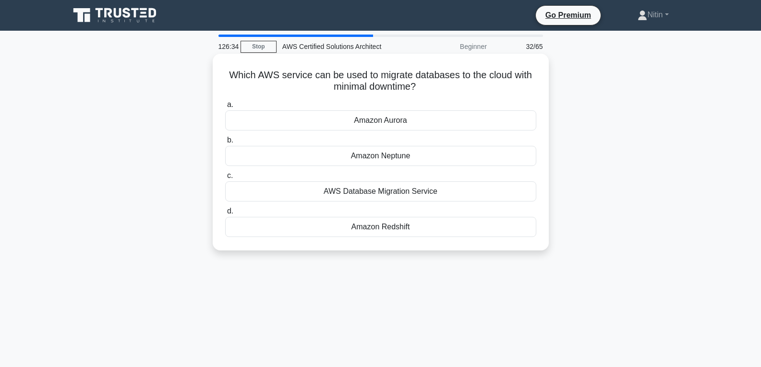
click at [382, 157] on div "Amazon Neptune" at bounding box center [380, 156] width 311 height 20
click at [225, 144] on input "b. Amazon Neptune" at bounding box center [225, 140] width 0 height 6
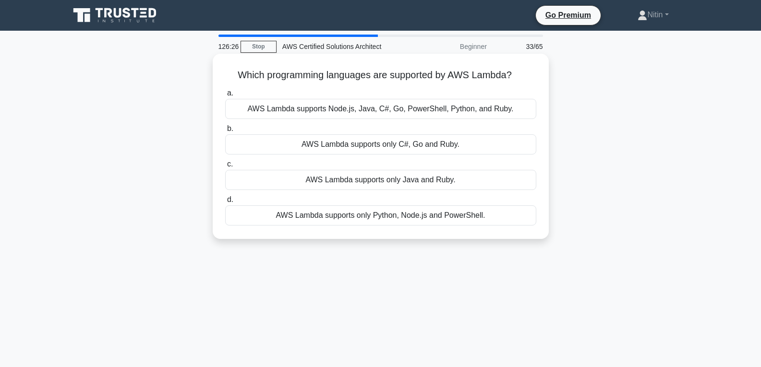
click at [406, 184] on div "AWS Lambda supports only Java and Ruby." at bounding box center [380, 180] width 311 height 20
click at [225, 168] on input "c. AWS Lambda supports only Java and Ruby." at bounding box center [225, 164] width 0 height 6
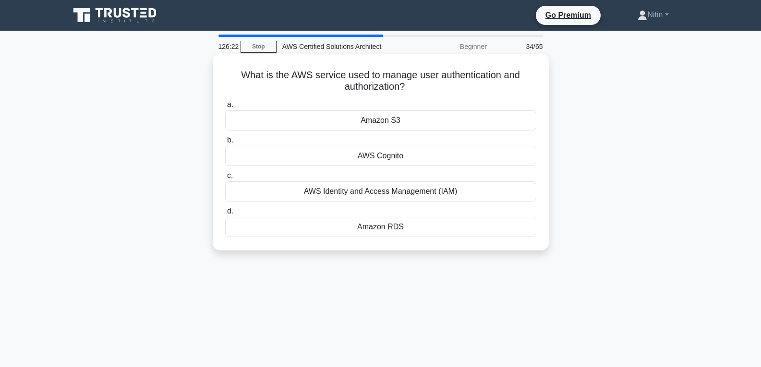
click at [382, 191] on div "AWS Identity and Access Management (IAM)" at bounding box center [380, 191] width 311 height 20
click at [225, 179] on input "c. AWS Identity and Access Management (IAM)" at bounding box center [225, 176] width 0 height 6
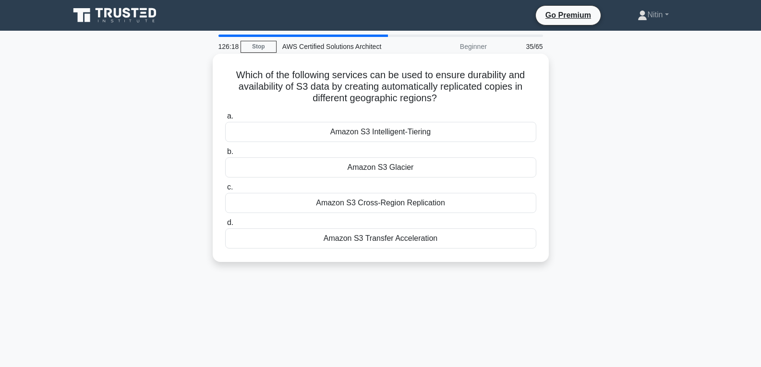
click at [384, 169] on div "Amazon S3 Glacier" at bounding box center [380, 167] width 311 height 20
click at [225, 155] on input "b. Amazon S3 Glacier" at bounding box center [225, 152] width 0 height 6
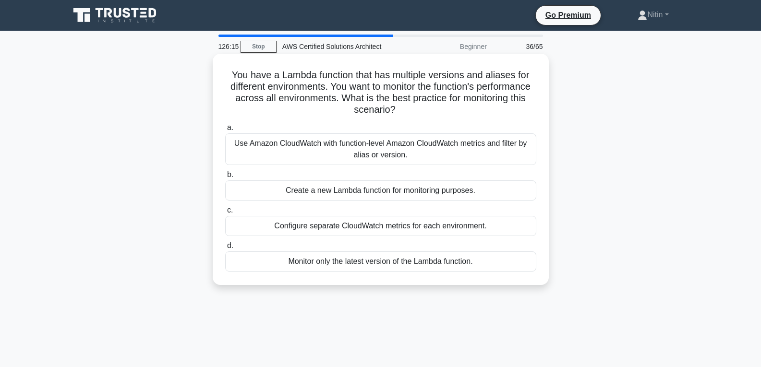
click at [370, 192] on div "Create a new Lambda function for monitoring purposes." at bounding box center [380, 190] width 311 height 20
click at [225, 178] on input "b. Create a new Lambda function for monitoring purposes." at bounding box center [225, 175] width 0 height 6
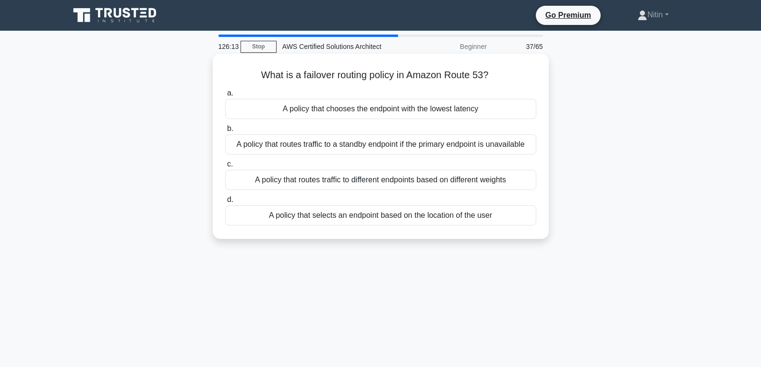
click at [335, 173] on div "A policy that routes traffic to different endpoints based on different weights" at bounding box center [380, 180] width 311 height 20
click at [225, 168] on input "c. A policy that routes traffic to different endpoints based on different weigh…" at bounding box center [225, 164] width 0 height 6
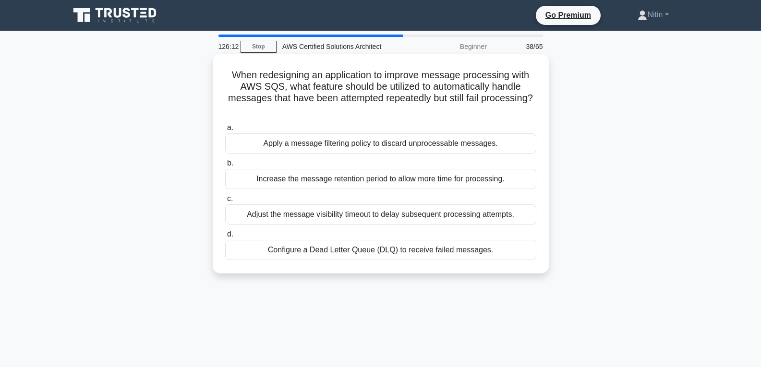
click at [359, 142] on div "Apply a message filtering policy to discard unprocessable messages." at bounding box center [380, 143] width 311 height 20
click at [225, 131] on input "a. Apply a message filtering policy to discard unprocessable messages." at bounding box center [225, 128] width 0 height 6
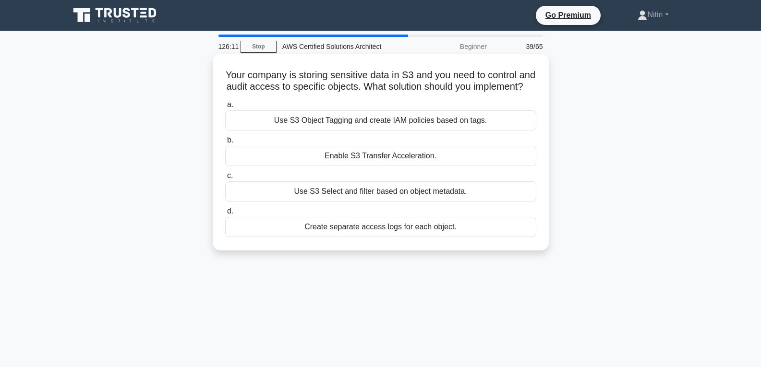
click at [370, 202] on div "Use S3 Select and filter based on object metadata." at bounding box center [380, 191] width 311 height 20
click at [225, 179] on input "c. Use S3 Select and filter based on object metadata." at bounding box center [225, 176] width 0 height 6
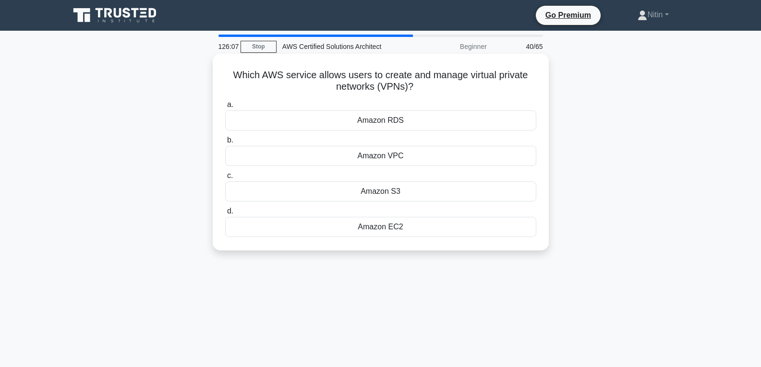
click at [385, 159] on div "Amazon VPC" at bounding box center [380, 156] width 311 height 20
click at [225, 144] on input "b. Amazon VPC" at bounding box center [225, 140] width 0 height 6
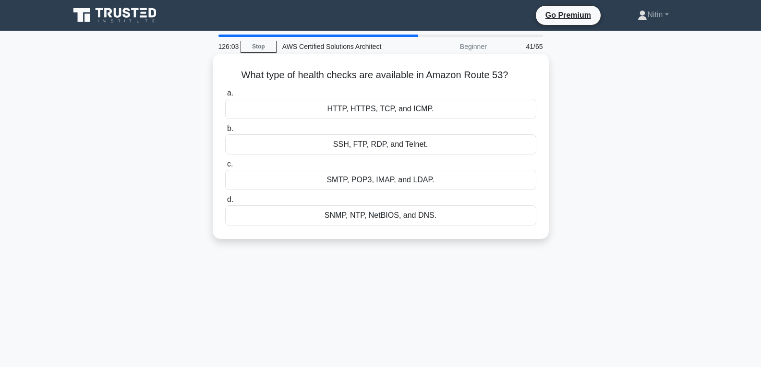
click at [366, 110] on div "HTTP, HTTPS, TCP, and ICMP." at bounding box center [380, 109] width 311 height 20
click at [225, 96] on input "a. HTTP, HTTPS, TCP, and ICMP." at bounding box center [225, 93] width 0 height 6
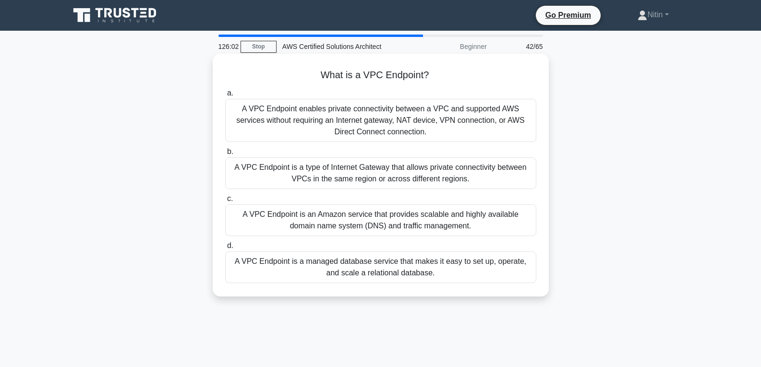
click at [379, 167] on div "A VPC Endpoint is a type of Internet Gateway that allows private connectivity b…" at bounding box center [380, 173] width 311 height 32
click at [225, 155] on input "b. A VPC Endpoint is a type of Internet Gateway that allows private connectivit…" at bounding box center [225, 152] width 0 height 6
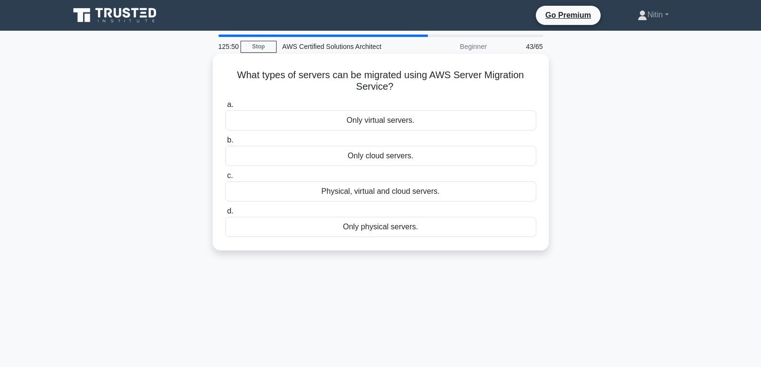
click at [384, 155] on div "Only cloud servers." at bounding box center [380, 156] width 311 height 20
click at [225, 144] on input "b. Only cloud servers." at bounding box center [225, 140] width 0 height 6
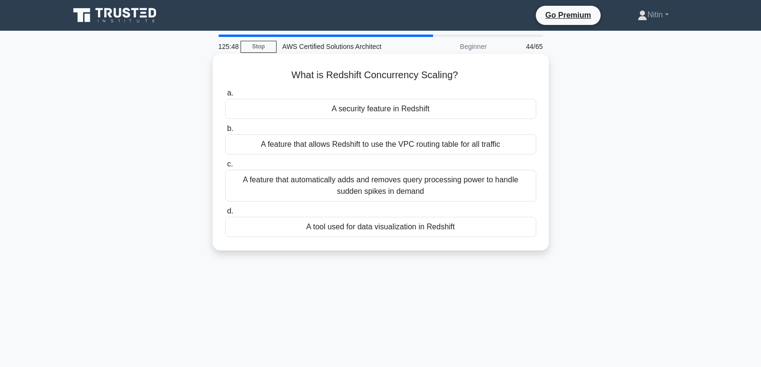
click at [382, 219] on div "A tool used for data visualization in Redshift" at bounding box center [380, 227] width 311 height 20
click at [225, 215] on input "d. A tool used for data visualization in Redshift" at bounding box center [225, 211] width 0 height 6
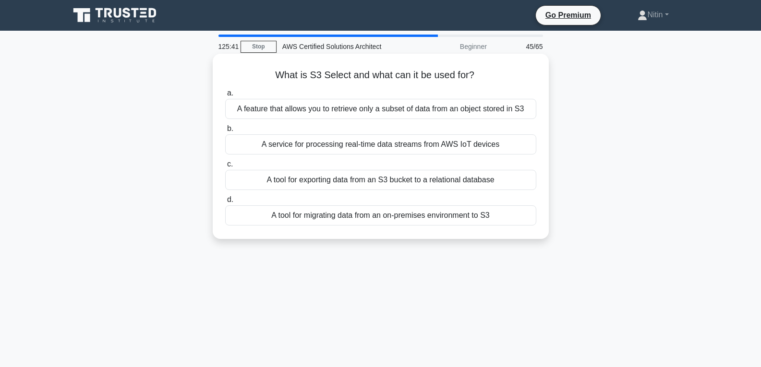
click at [383, 114] on div "A feature that allows you to retrieve only a subset of data from an object stor…" at bounding box center [380, 109] width 311 height 20
click at [225, 96] on input "a. A feature that allows you to retrieve only a subset of data from an object s…" at bounding box center [225, 93] width 0 height 6
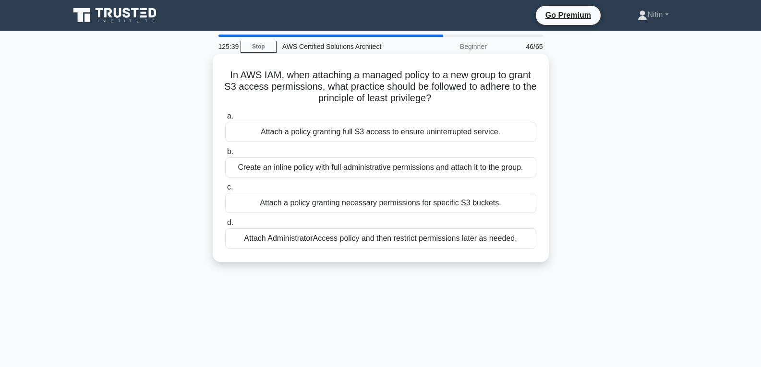
click at [387, 197] on div "Attach a policy granting necessary permissions for specific S3 buckets." at bounding box center [380, 203] width 311 height 20
click at [225, 191] on input "c. Attach a policy granting necessary permissions for specific S3 buckets." at bounding box center [225, 187] width 0 height 6
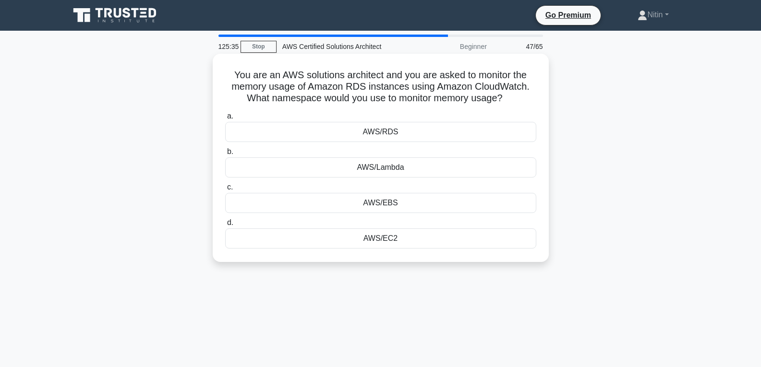
click at [384, 238] on div "AWS/EC2" at bounding box center [380, 238] width 311 height 20
click at [225, 226] on input "d. AWS/EC2" at bounding box center [225, 223] width 0 height 6
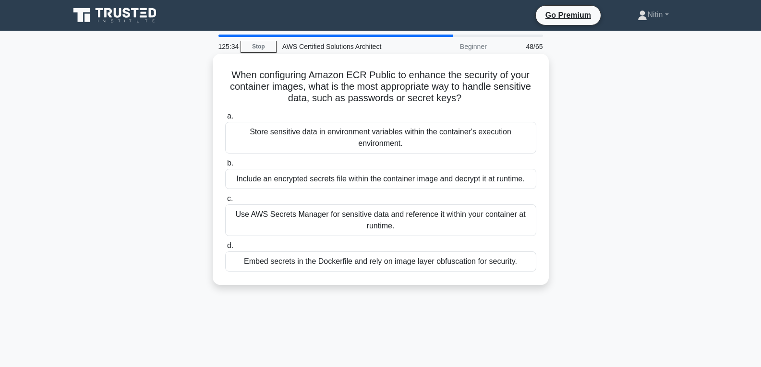
click at [374, 177] on div "Include an encrypted secrets file within the container image and decrypt it at …" at bounding box center [380, 179] width 311 height 20
click at [225, 167] on input "b. Include an encrypted secrets file within the container image and decrypt it …" at bounding box center [225, 163] width 0 height 6
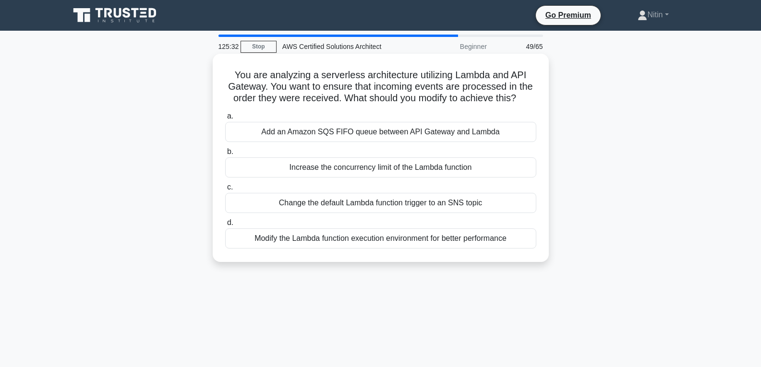
click at [385, 202] on div "Change the default Lambda function trigger to an SNS topic" at bounding box center [380, 203] width 311 height 20
click at [225, 191] on input "c. Change the default Lambda function trigger to an SNS topic" at bounding box center [225, 187] width 0 height 6
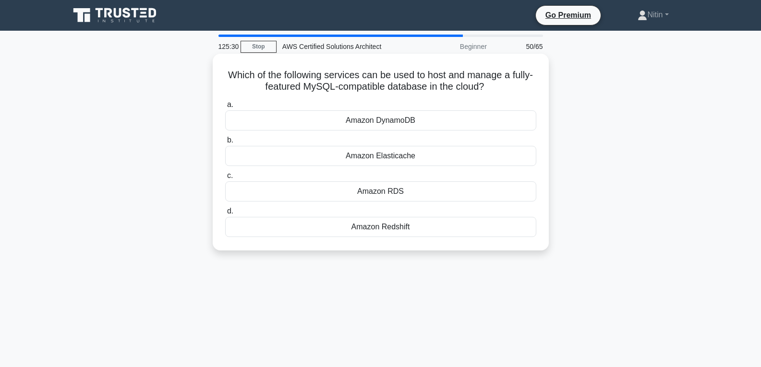
click at [387, 156] on div "Amazon Elasticache" at bounding box center [380, 156] width 311 height 20
click at [225, 144] on input "b. Amazon Elasticache" at bounding box center [225, 140] width 0 height 6
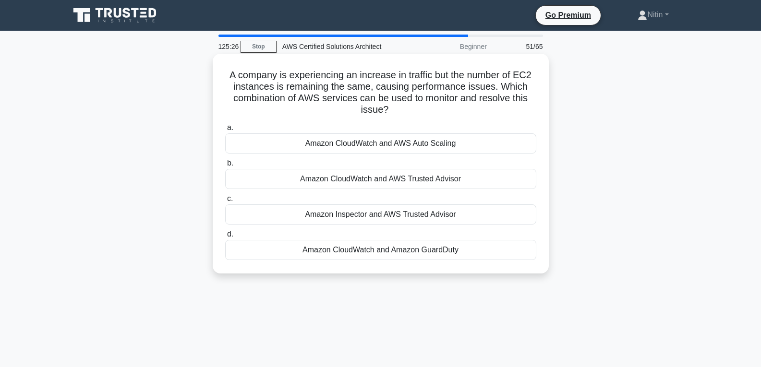
click at [388, 213] on div "Amazon Inspector and AWS Trusted Advisor" at bounding box center [380, 214] width 311 height 20
click at [225, 202] on input "c. Amazon Inspector and AWS Trusted Advisor" at bounding box center [225, 199] width 0 height 6
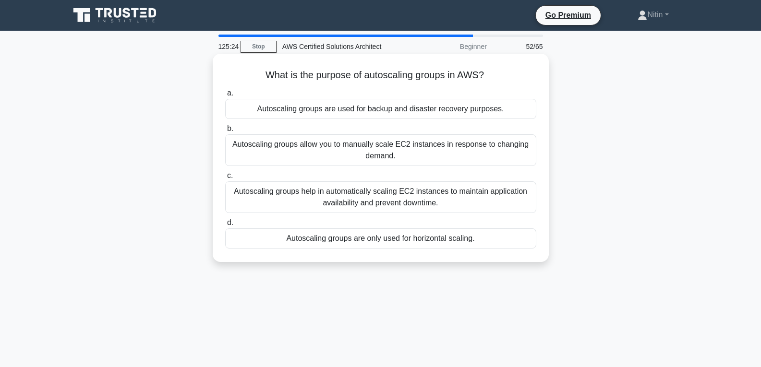
click at [378, 148] on div "Autoscaling groups allow you to manually scale EC2 instances in response to cha…" at bounding box center [380, 150] width 311 height 32
click at [225, 132] on input "b. Autoscaling groups allow you to manually scale EC2 instances in response to …" at bounding box center [225, 129] width 0 height 6
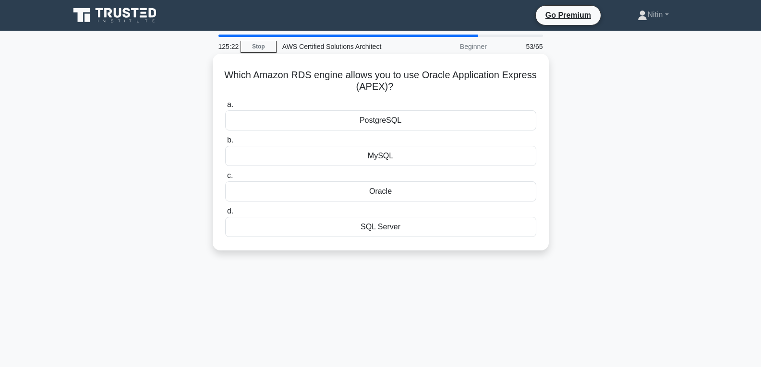
click at [382, 152] on div "MySQL" at bounding box center [380, 156] width 311 height 20
click at [225, 144] on input "b. MySQL" at bounding box center [225, 140] width 0 height 6
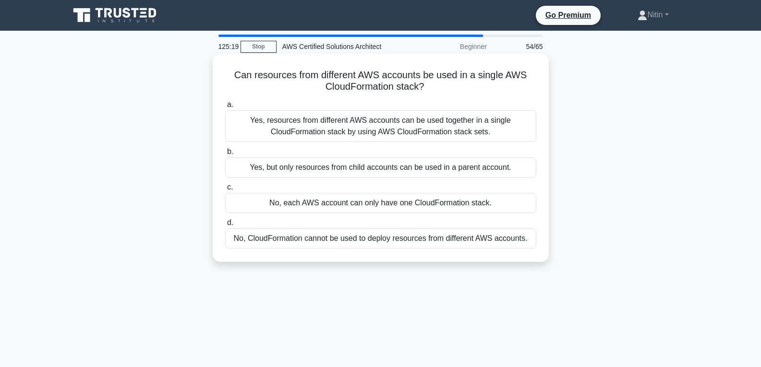
click at [389, 161] on div "Yes, but only resources from child accounts can be used in a parent account." at bounding box center [380, 167] width 311 height 20
click at [225, 155] on input "b. Yes, but only resources from child accounts can be used in a parent account." at bounding box center [225, 152] width 0 height 6
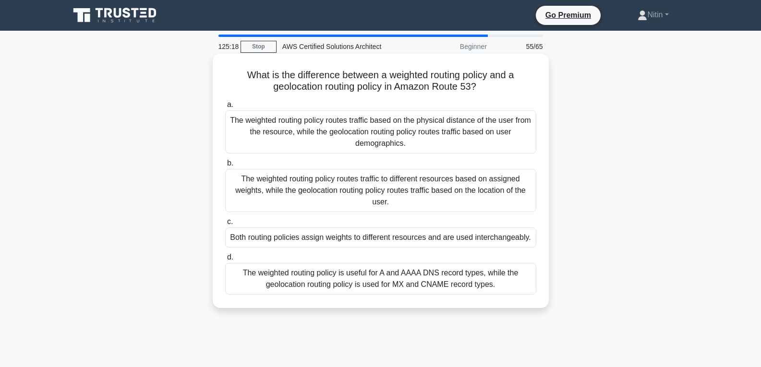
click at [371, 145] on div "The weighted routing policy routes traffic based on the physical distance of th…" at bounding box center [380, 131] width 311 height 43
click at [225, 108] on input "a. The weighted routing policy routes traffic based on the physical distance of…" at bounding box center [225, 105] width 0 height 6
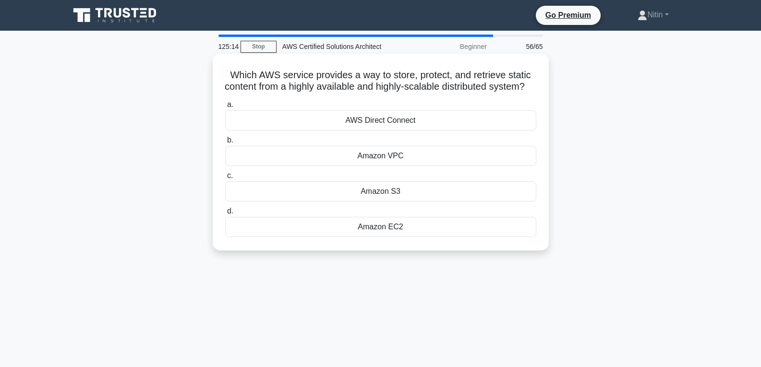
click at [386, 166] on div "Amazon VPC" at bounding box center [380, 156] width 311 height 20
click at [225, 144] on input "b. Amazon VPC" at bounding box center [225, 140] width 0 height 6
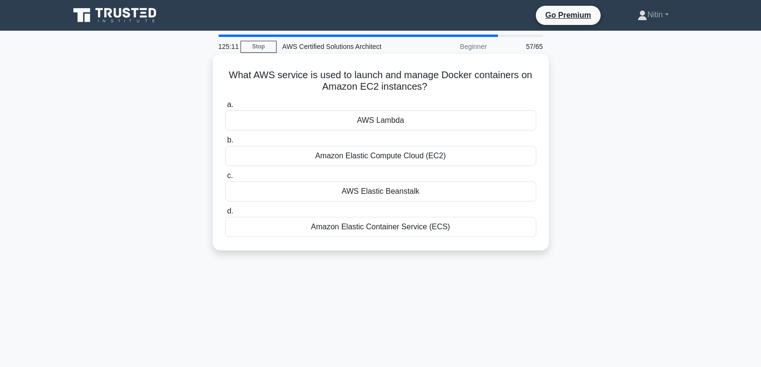
click at [384, 155] on div "Amazon Elastic Compute Cloud (EC2)" at bounding box center [380, 156] width 311 height 20
click at [225, 144] on input "b. Amazon Elastic Compute Cloud (EC2)" at bounding box center [225, 140] width 0 height 6
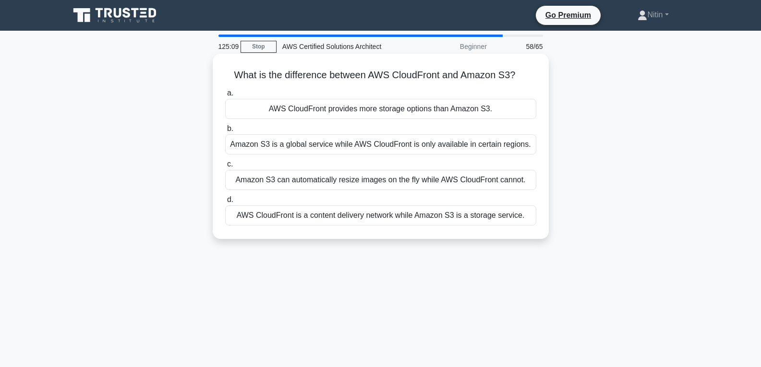
click at [370, 146] on div "Amazon S3 is a global service while AWS CloudFront is only available in certain…" at bounding box center [380, 144] width 311 height 20
click at [225, 132] on input "b. Amazon S3 is a global service while AWS CloudFront is only available in cert…" at bounding box center [225, 129] width 0 height 6
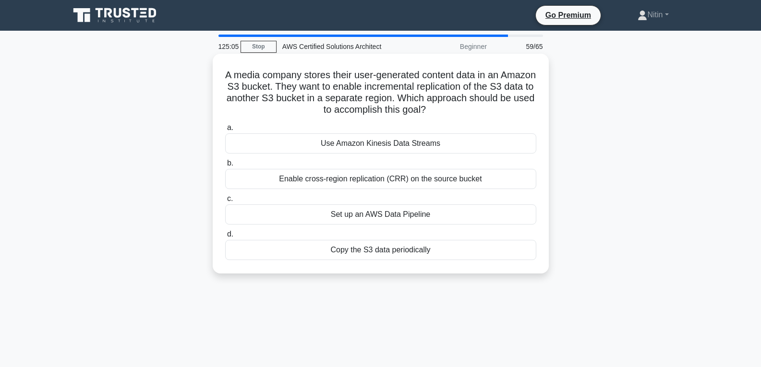
click at [398, 215] on div "Set up an AWS Data Pipeline" at bounding box center [380, 214] width 311 height 20
click at [225, 202] on input "c. Set up an AWS Data Pipeline" at bounding box center [225, 199] width 0 height 6
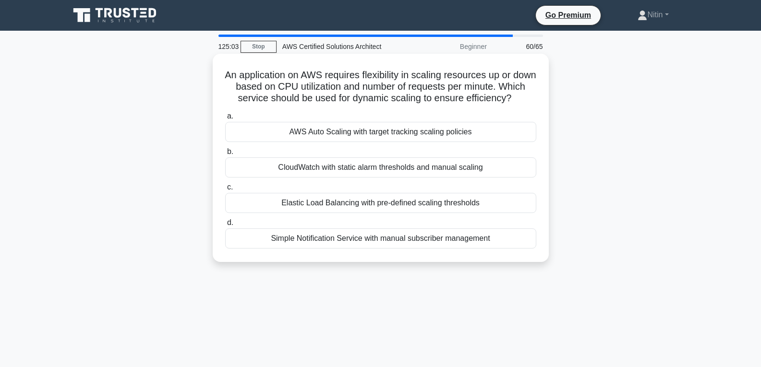
click at [393, 178] on div "CloudWatch with static alarm thresholds and manual scaling" at bounding box center [380, 167] width 311 height 20
click at [225, 155] on input "b. CloudWatch with static alarm thresholds and manual scaling" at bounding box center [225, 152] width 0 height 6
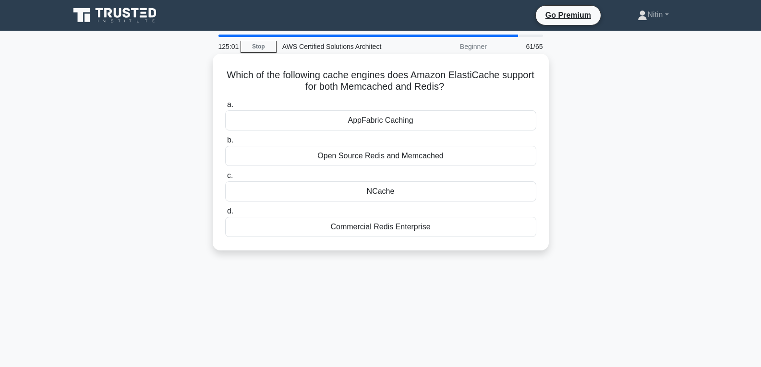
click at [403, 156] on div "Open Source Redis and Memcached" at bounding box center [380, 156] width 311 height 20
click at [225, 144] on input "b. Open Source Redis and Memcached" at bounding box center [225, 140] width 0 height 6
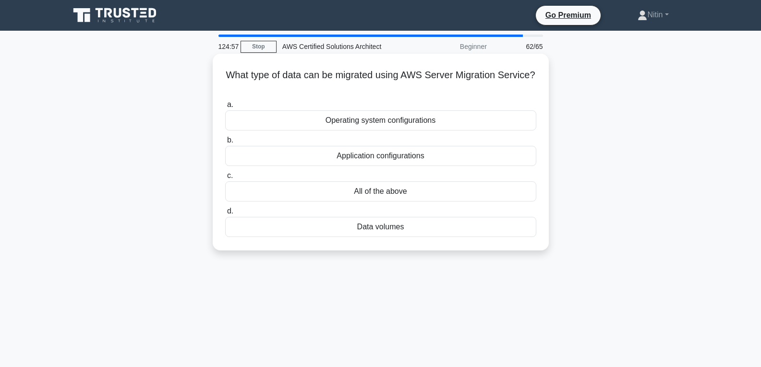
click at [395, 191] on div "All of the above" at bounding box center [380, 191] width 311 height 20
click at [225, 179] on input "c. All of the above" at bounding box center [225, 176] width 0 height 6
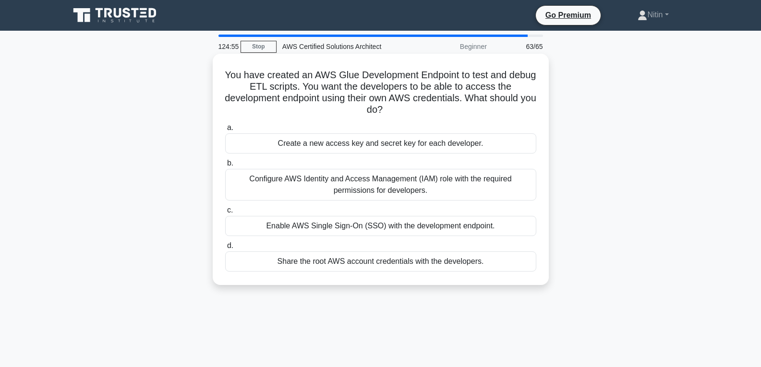
click at [378, 222] on div "Enable AWS Single Sign-On (SSO) with the development endpoint." at bounding box center [380, 226] width 311 height 20
click at [225, 214] on input "c. Enable AWS Single Sign-On (SSO) with the development endpoint." at bounding box center [225, 210] width 0 height 6
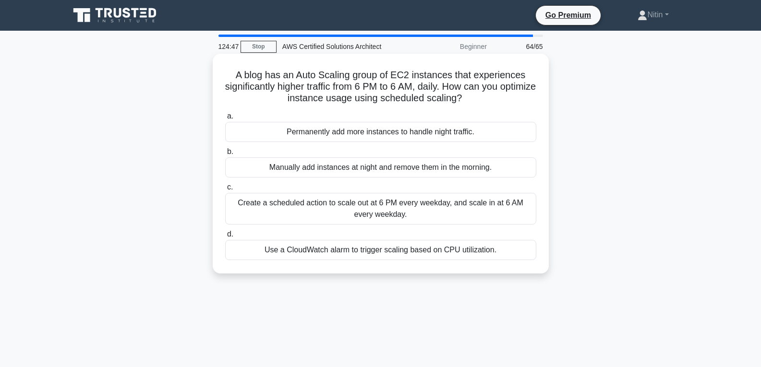
click at [401, 204] on div "Create a scheduled action to scale out at 6 PM every weekday, and scale in at 6…" at bounding box center [380, 209] width 311 height 32
click at [225, 191] on input "c. Create a scheduled action to scale out at 6 PM every weekday, and scale in a…" at bounding box center [225, 187] width 0 height 6
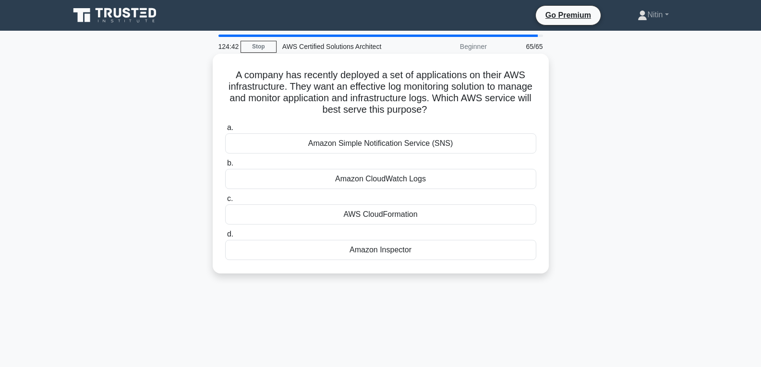
click at [407, 245] on div "Amazon Inspector" at bounding box center [380, 250] width 311 height 20
click at [225, 238] on input "d. Amazon Inspector" at bounding box center [225, 234] width 0 height 6
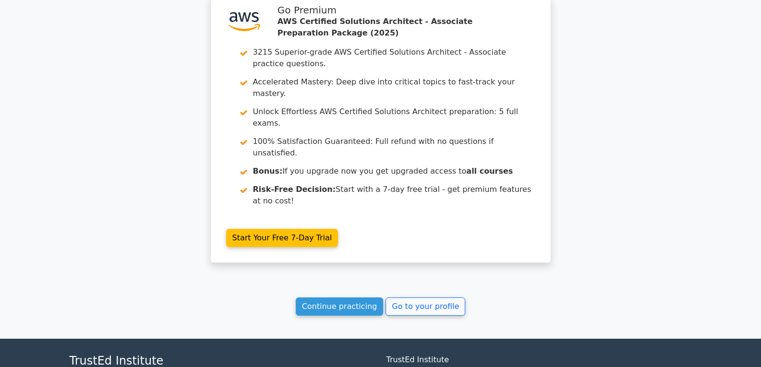
scroll to position [3327, 0]
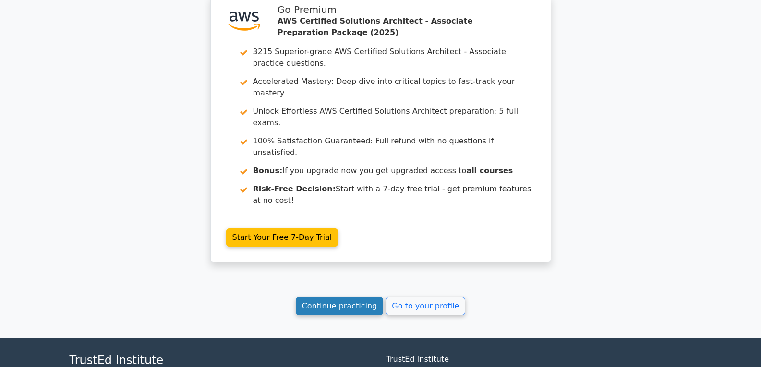
click at [348, 297] on link "Continue practicing" at bounding box center [340, 306] width 88 height 18
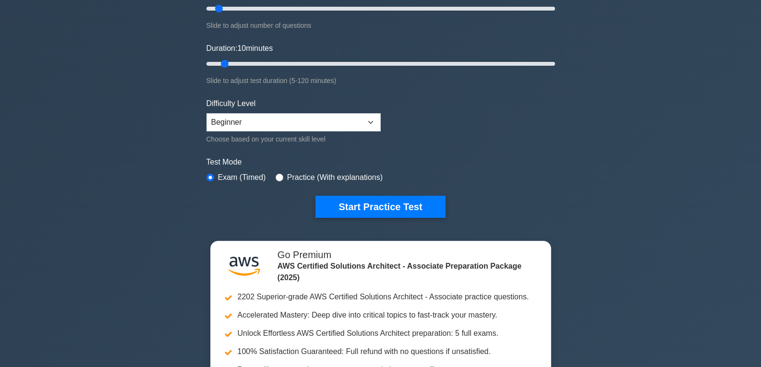
scroll to position [96, 0]
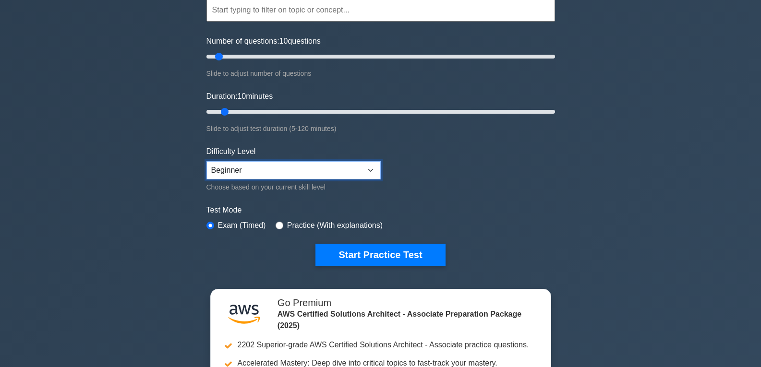
click at [368, 170] on select "Beginner Intermediate Expert" at bounding box center [293, 170] width 174 height 18
click at [206, 161] on select "Beginner Intermediate Expert" at bounding box center [293, 170] width 174 height 18
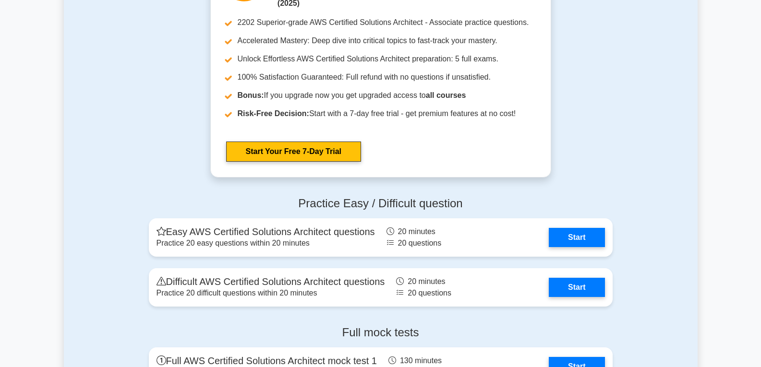
scroll to position [2496, 0]
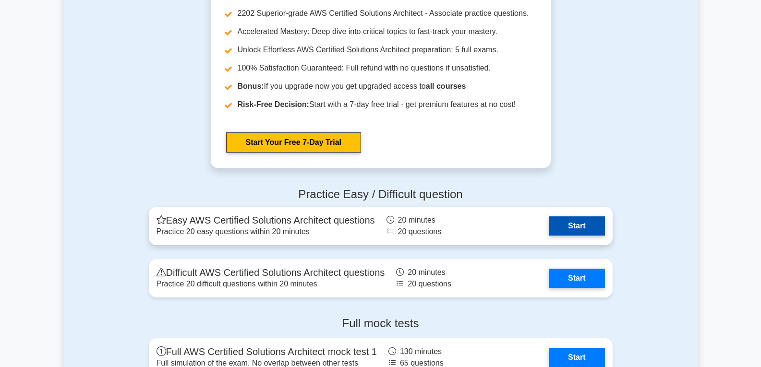
click at [577, 223] on link "Start" at bounding box center [577, 225] width 56 height 19
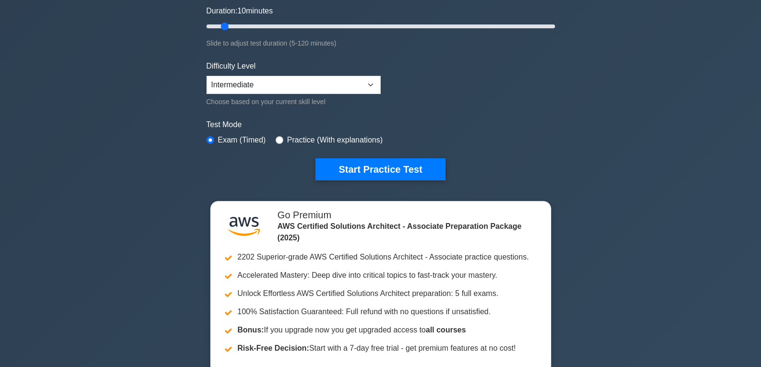
scroll to position [0, 0]
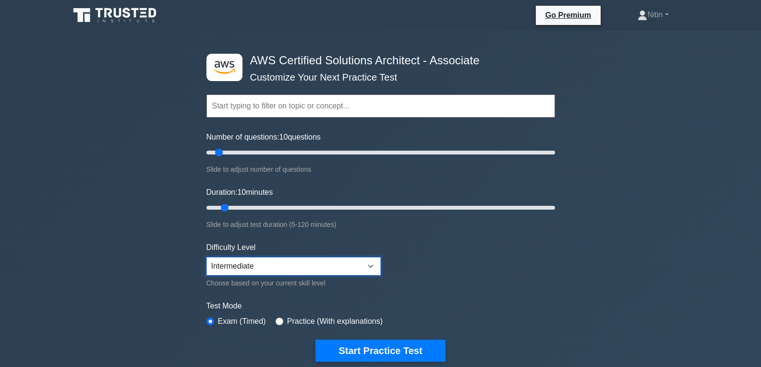
click at [341, 269] on select "Beginner Intermediate Expert" at bounding box center [293, 266] width 174 height 18
select select "expert"
click at [206, 257] on select "Beginner Intermediate Expert" at bounding box center [293, 266] width 174 height 18
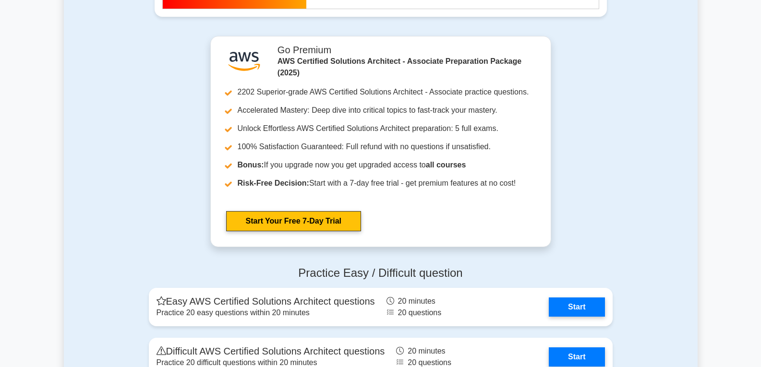
scroll to position [2400, 0]
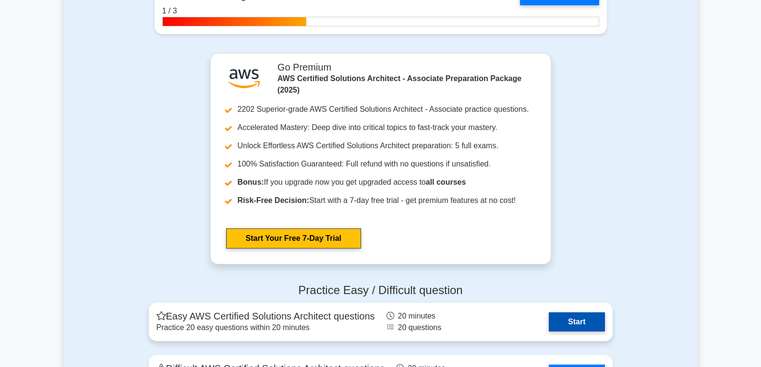
click at [570, 320] on link "Start" at bounding box center [577, 321] width 56 height 19
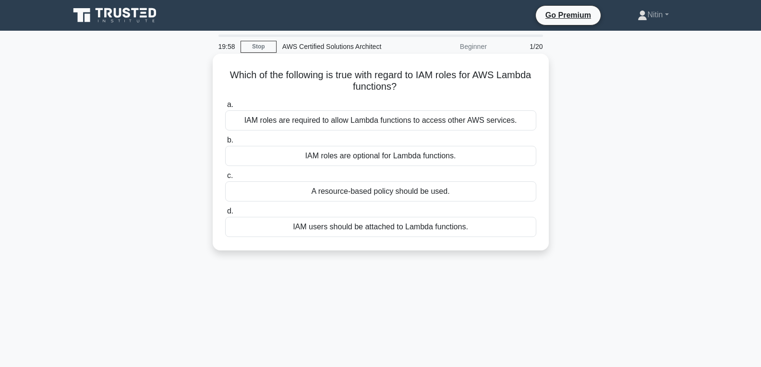
click at [413, 122] on div "IAM roles are required to allow Lambda functions to access other AWS services." at bounding box center [380, 120] width 311 height 20
click at [225, 108] on input "a. IAM roles are required to allow Lambda functions to access other AWS service…" at bounding box center [225, 105] width 0 height 6
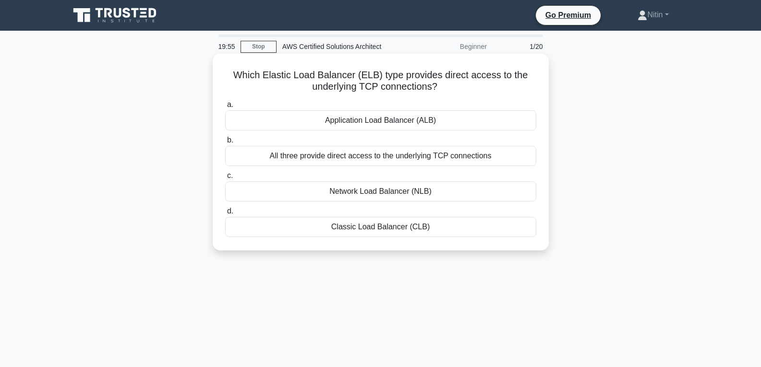
click at [412, 120] on div "Application Load Balancer (ALB)" at bounding box center [380, 120] width 311 height 20
click at [225, 108] on input "a. Application Load Balancer (ALB)" at bounding box center [225, 105] width 0 height 6
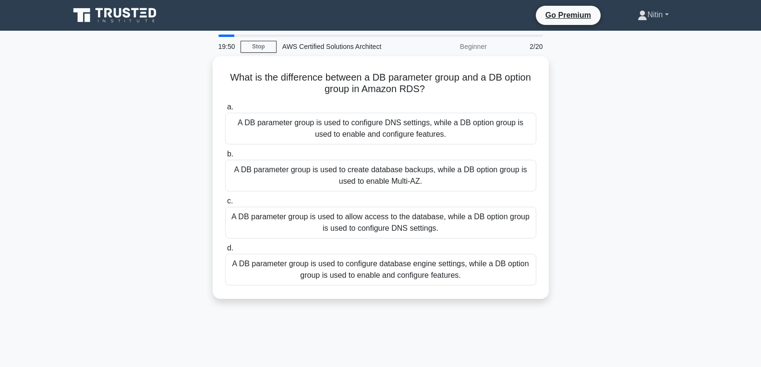
click at [660, 13] on link "Nitin" at bounding box center [652, 14] width 77 height 19
click at [645, 82] on div "What is the difference between a DB parameter group and a DB option group in Am…" at bounding box center [381, 183] width 634 height 254
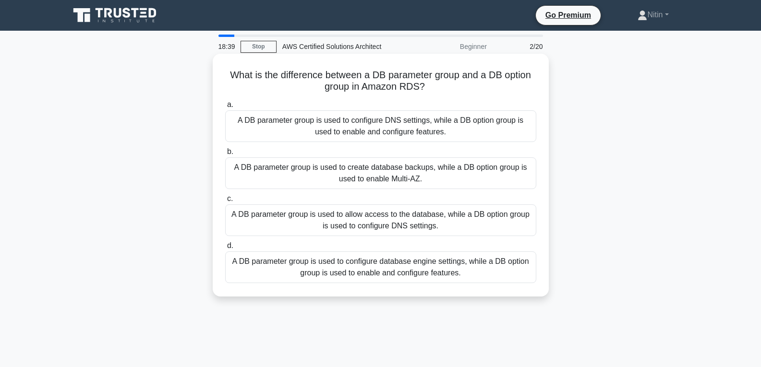
click at [402, 174] on div "A DB parameter group is used to create database backups, while a DB option grou…" at bounding box center [380, 173] width 311 height 32
click at [225, 155] on input "b. A DB parameter group is used to create database backups, while a DB option g…" at bounding box center [225, 152] width 0 height 6
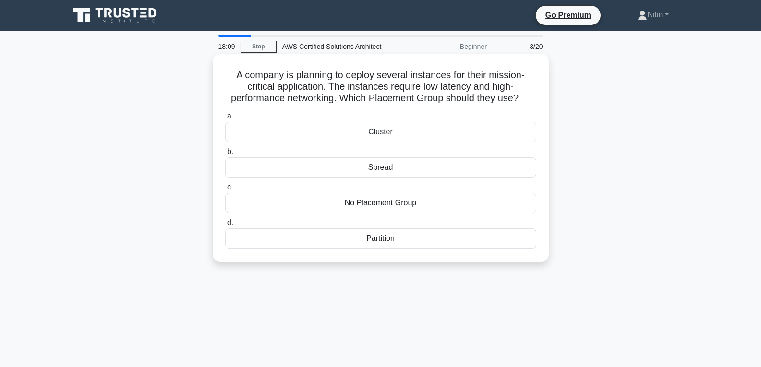
click at [388, 165] on div "Spread" at bounding box center [380, 167] width 311 height 20
click at [225, 155] on input "b. Spread" at bounding box center [225, 152] width 0 height 6
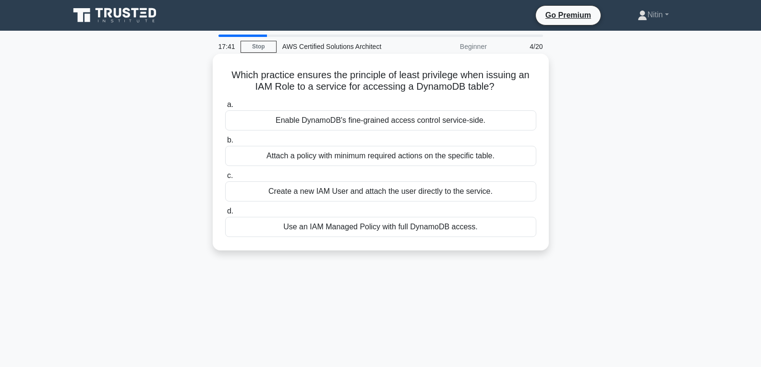
click at [356, 192] on div "Create a new IAM User and attach the user directly to the service." at bounding box center [380, 191] width 311 height 20
click at [225, 179] on input "c. Create a new IAM User and attach the user directly to the service." at bounding box center [225, 176] width 0 height 6
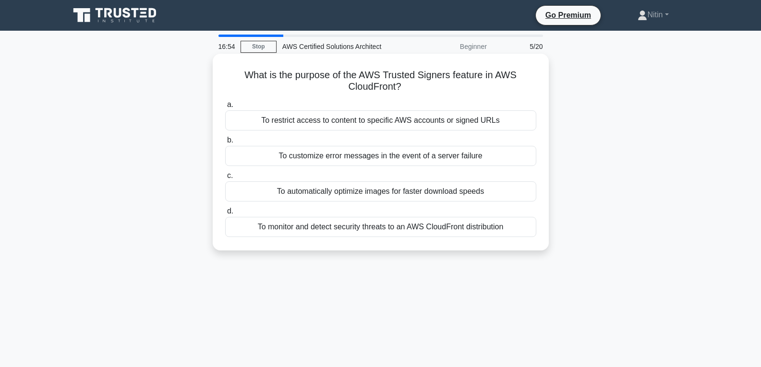
click at [312, 156] on div "To customize error messages in the event of a server failure" at bounding box center [380, 156] width 311 height 20
click at [225, 144] on input "b. To customize error messages in the event of a server failure" at bounding box center [225, 140] width 0 height 6
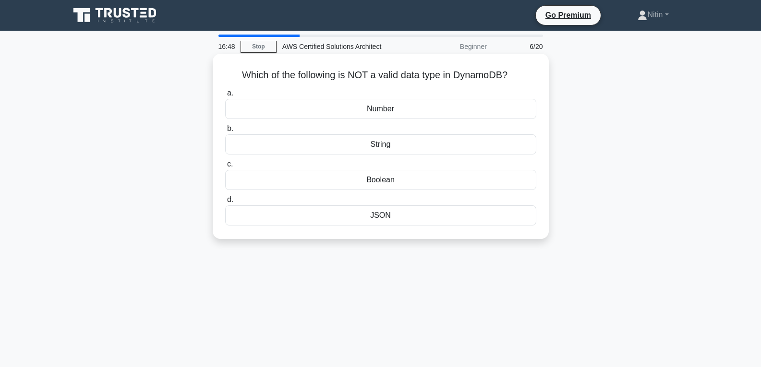
click at [369, 216] on div "JSON" at bounding box center [380, 215] width 311 height 20
click at [225, 203] on input "d. JSON" at bounding box center [225, 200] width 0 height 6
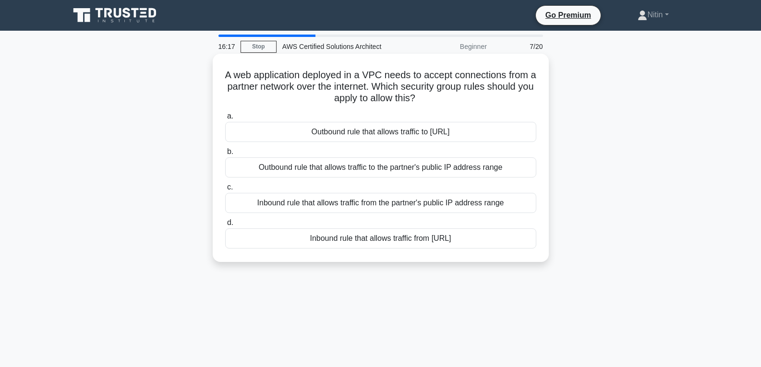
click at [347, 132] on div "Outbound rule that allows traffic to 0.0.0.0/0" at bounding box center [380, 132] width 311 height 20
click at [225, 120] on input "a. Outbound rule that allows traffic to 0.0.0.0/0" at bounding box center [225, 116] width 0 height 6
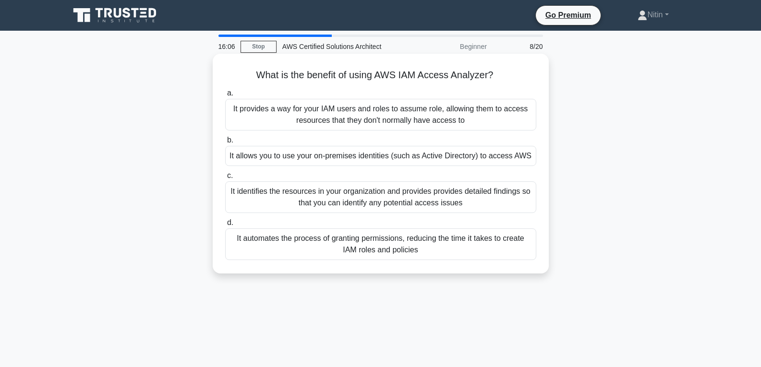
click at [330, 245] on div "It automates the process of granting permissions, reducing the time it takes to…" at bounding box center [380, 244] width 311 height 32
click at [225, 226] on input "d. It automates the process of granting permissions, reducing the time it takes…" at bounding box center [225, 223] width 0 height 6
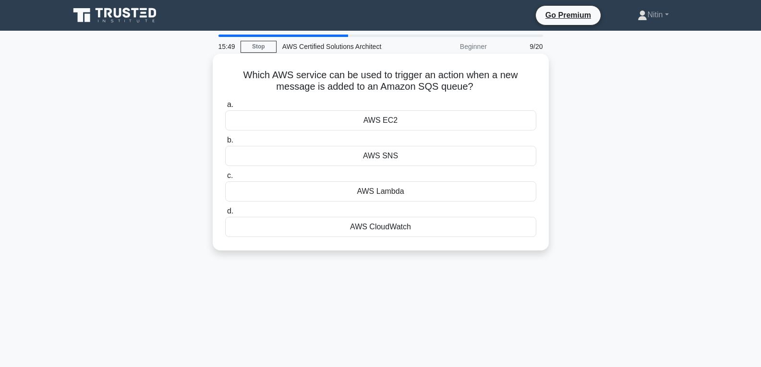
click at [375, 121] on div "AWS EC2" at bounding box center [380, 120] width 311 height 20
click at [225, 108] on input "a. AWS EC2" at bounding box center [225, 105] width 0 height 6
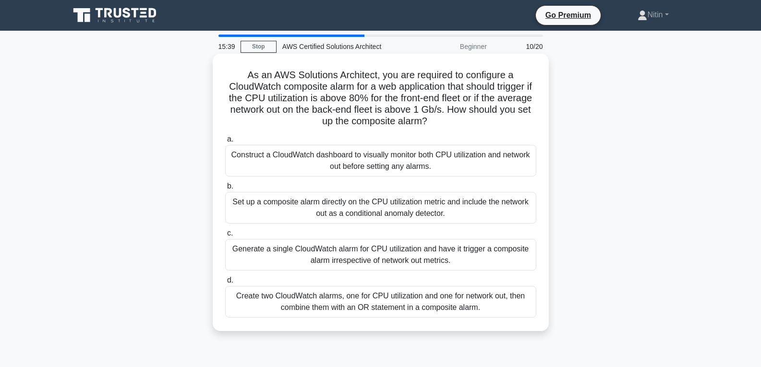
click at [345, 220] on div "Set up a composite alarm directly on the CPU utilization metric and include the…" at bounding box center [380, 208] width 311 height 32
click at [225, 190] on input "b. Set up a composite alarm directly on the CPU utilization metric and include …" at bounding box center [225, 186] width 0 height 6
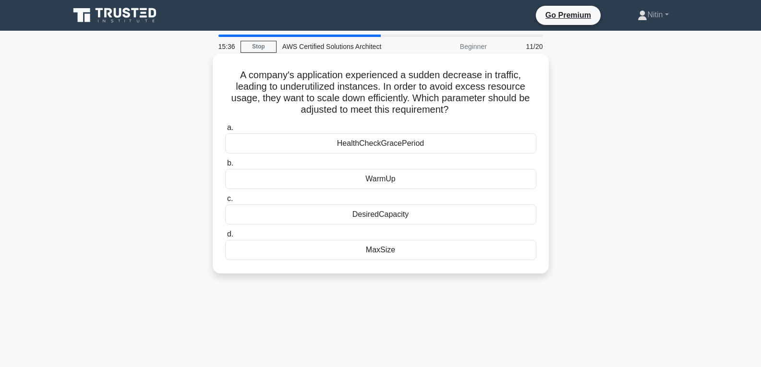
click at [368, 175] on div "WarmUp" at bounding box center [380, 179] width 311 height 20
click at [225, 167] on input "b. WarmUp" at bounding box center [225, 163] width 0 height 6
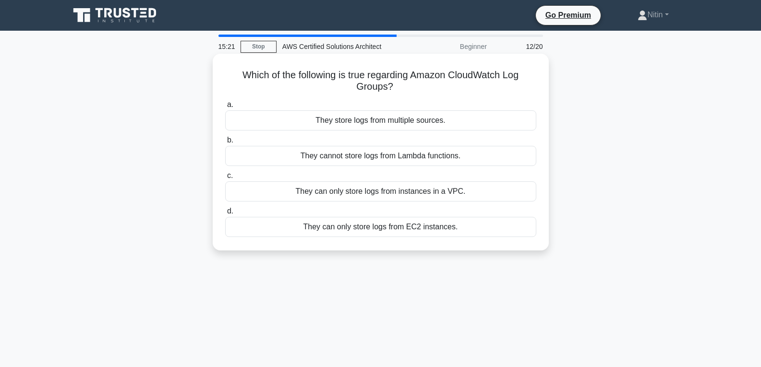
click at [394, 229] on div "They can only store logs from EC2 instances." at bounding box center [380, 227] width 311 height 20
click at [225, 215] on input "d. They can only store logs from EC2 instances." at bounding box center [225, 211] width 0 height 6
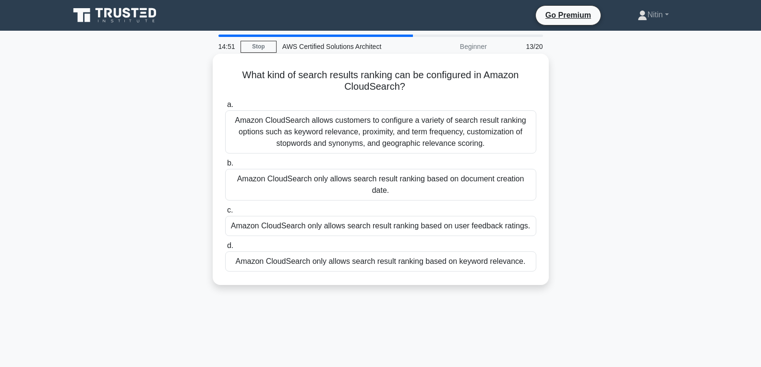
click at [381, 191] on div "Amazon CloudSearch only allows search result ranking based on document creation…" at bounding box center [380, 185] width 311 height 32
click at [225, 167] on input "b. Amazon CloudSearch only allows search result ranking based on document creat…" at bounding box center [225, 163] width 0 height 6
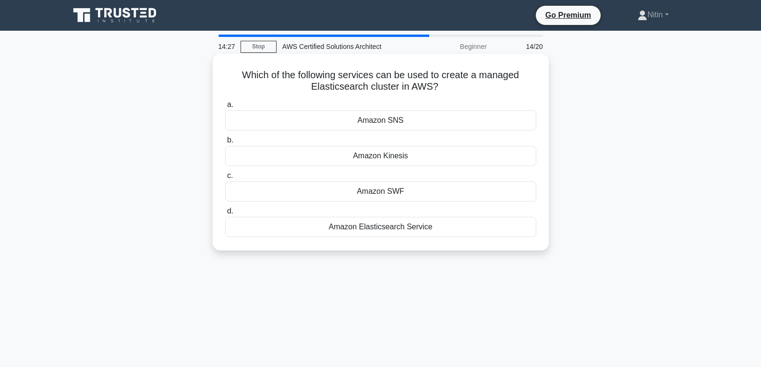
click at [381, 228] on div "Amazon Elasticsearch Service" at bounding box center [380, 227] width 311 height 20
click at [225, 215] on input "d. Amazon Elasticsearch Service" at bounding box center [225, 211] width 0 height 6
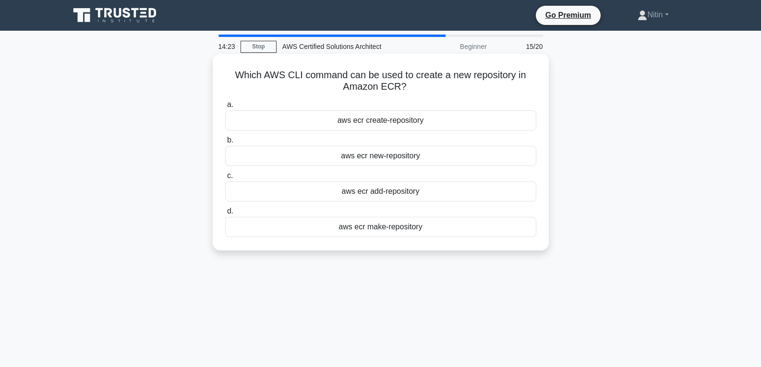
click at [385, 158] on div "aws ecr new-repository" at bounding box center [380, 156] width 311 height 20
click at [225, 144] on input "b. aws ecr new-repository" at bounding box center [225, 140] width 0 height 6
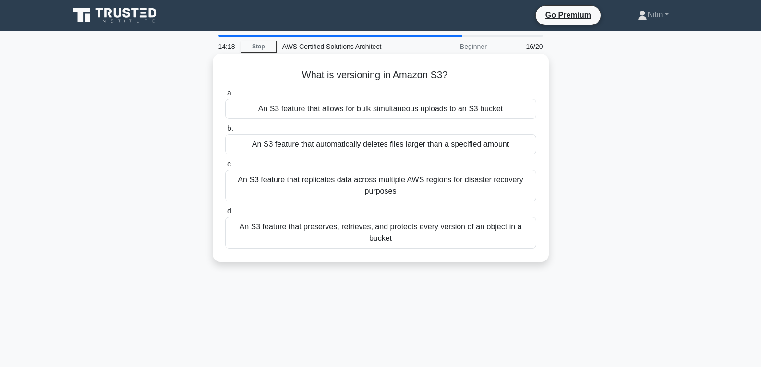
click at [388, 105] on div "An S3 feature that allows for bulk simultaneous uploads to an S3 bucket" at bounding box center [380, 109] width 311 height 20
click at [225, 96] on input "a. An S3 feature that allows for bulk simultaneous uploads to an S3 bucket" at bounding box center [225, 93] width 0 height 6
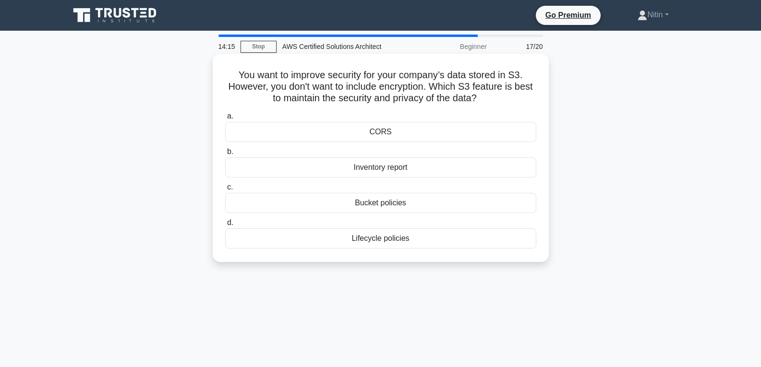
click at [386, 204] on div "Bucket policies" at bounding box center [380, 203] width 311 height 20
click at [225, 191] on input "c. Bucket policies" at bounding box center [225, 187] width 0 height 6
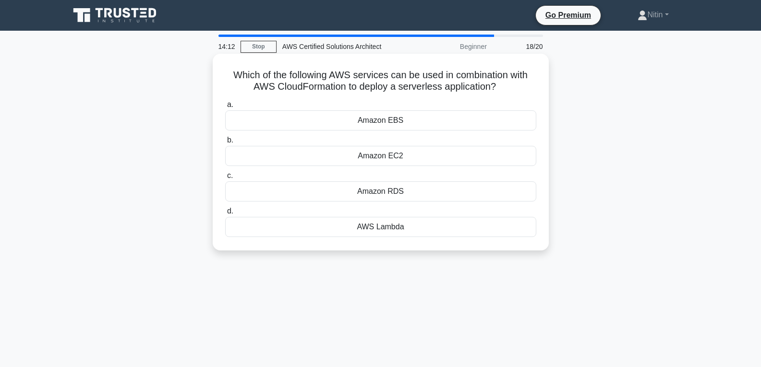
click at [394, 156] on div "Amazon EC2" at bounding box center [380, 156] width 311 height 20
click at [225, 144] on input "b. Amazon EC2" at bounding box center [225, 140] width 0 height 6
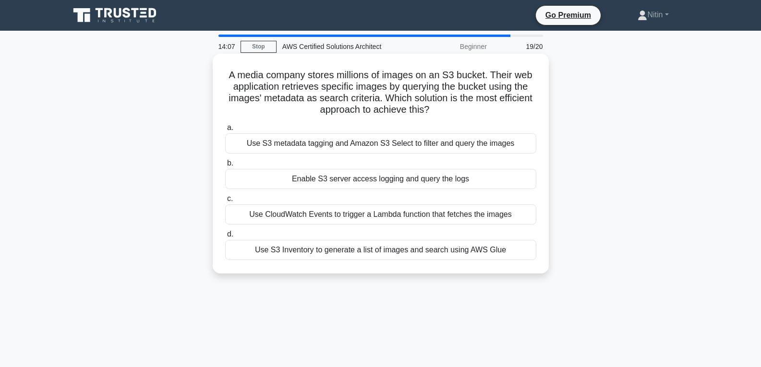
click at [342, 220] on div "Use CloudWatch Events to trigger a Lambda function that fetches the images" at bounding box center [380, 214] width 311 height 20
click at [225, 202] on input "c. Use CloudWatch Events to trigger a Lambda function that fetches the images" at bounding box center [225, 199] width 0 height 6
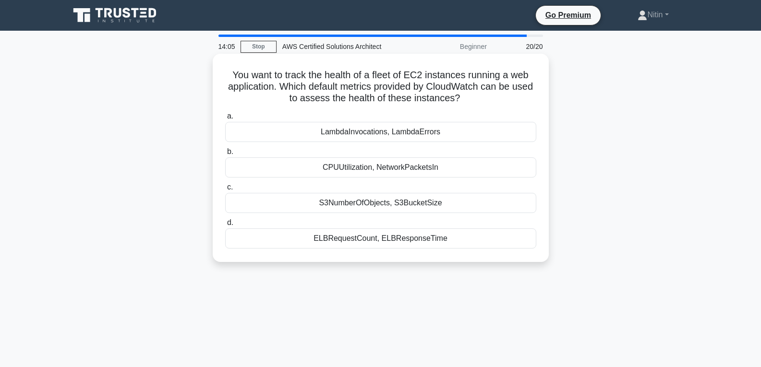
click at [363, 199] on div "S3NumberOfObjects, S3BucketSize" at bounding box center [380, 203] width 311 height 20
click at [225, 191] on input "c. S3NumberOfObjects, S3BucketSize" at bounding box center [225, 187] width 0 height 6
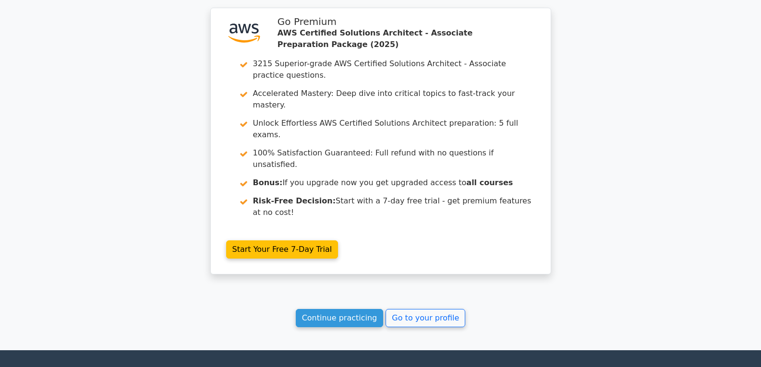
scroll to position [1908, 0]
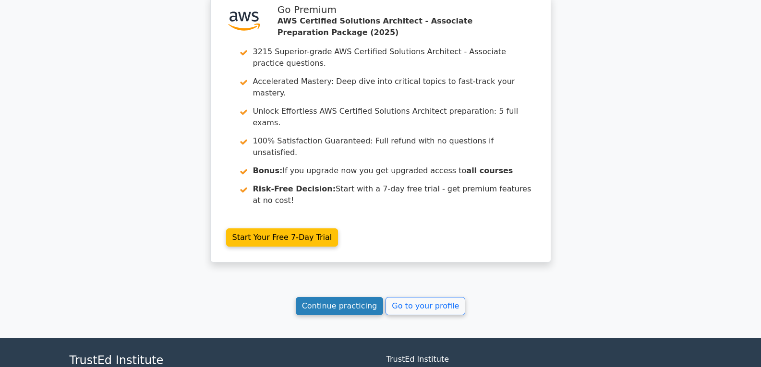
click at [355, 297] on link "Continue practicing" at bounding box center [340, 306] width 88 height 18
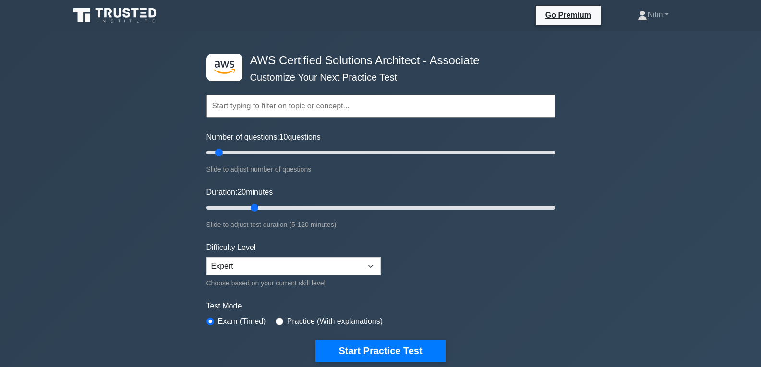
drag, startPoint x: 224, startPoint y: 204, endPoint x: 261, endPoint y: 204, distance: 37.4
type input "20"
click at [261, 204] on input "Duration: 20 minutes" at bounding box center [380, 208] width 348 height 12
drag, startPoint x: 221, startPoint y: 149, endPoint x: 327, endPoint y: 166, distance: 107.4
click at [327, 158] on input "Number of questions: 70 questions" at bounding box center [380, 153] width 348 height 12
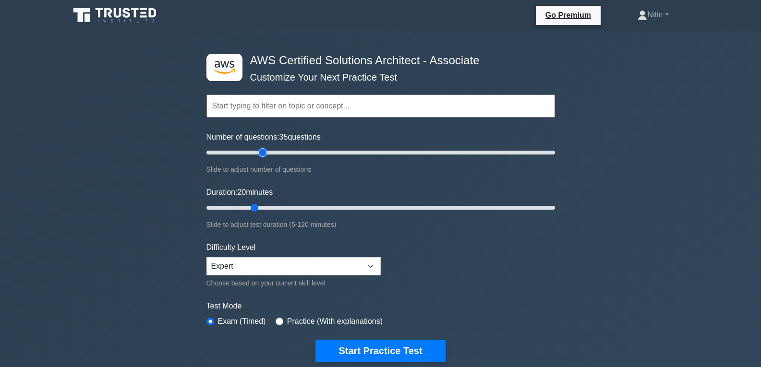
drag, startPoint x: 321, startPoint y: 150, endPoint x: 260, endPoint y: 149, distance: 61.0
type input "35"
click at [260, 149] on input "Number of questions: 35 questions" at bounding box center [380, 153] width 348 height 12
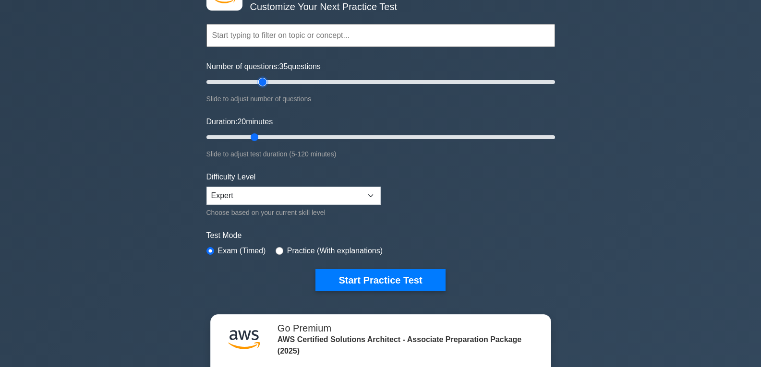
scroll to position [96, 0]
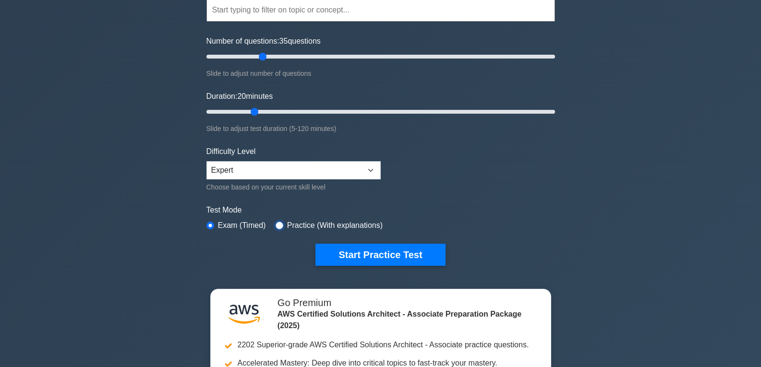
click at [275, 224] on input "radio" at bounding box center [279, 226] width 8 height 8
radio input "true"
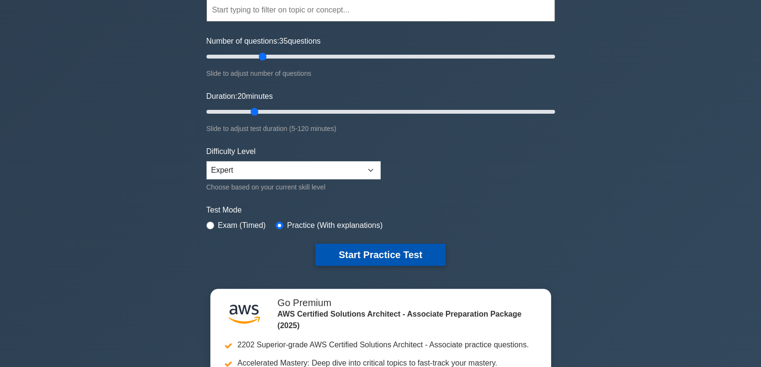
click at [358, 253] on button "Start Practice Test" at bounding box center [380, 255] width 130 height 22
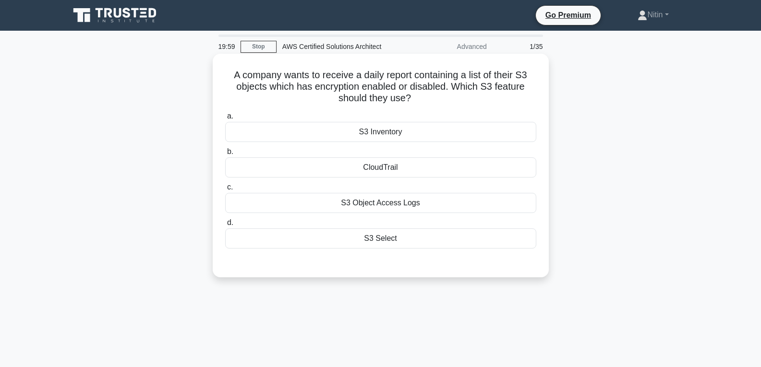
click at [345, 177] on div "CloudTrail" at bounding box center [380, 167] width 311 height 20
click at [225, 155] on input "b. CloudTrail" at bounding box center [225, 152] width 0 height 6
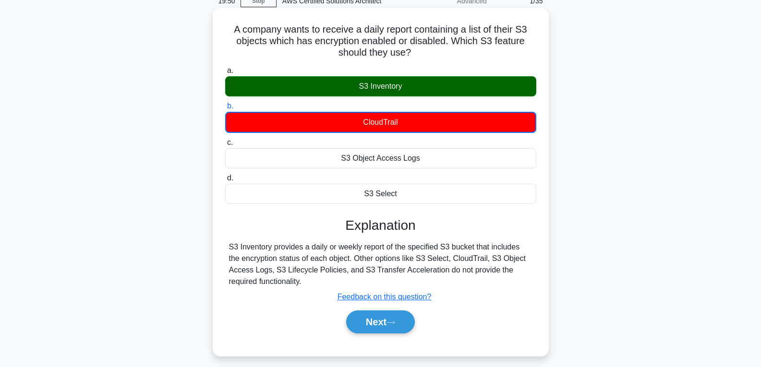
scroll to position [96, 0]
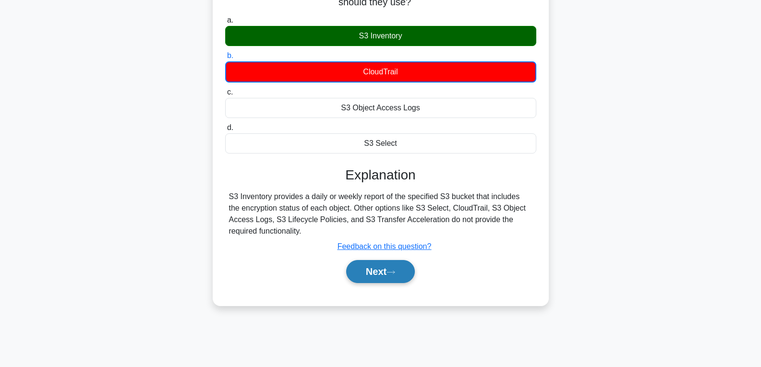
click at [383, 269] on button "Next" at bounding box center [380, 271] width 69 height 23
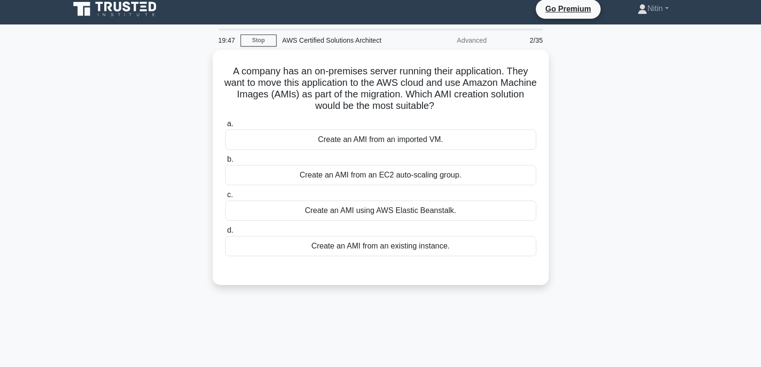
scroll to position [0, 0]
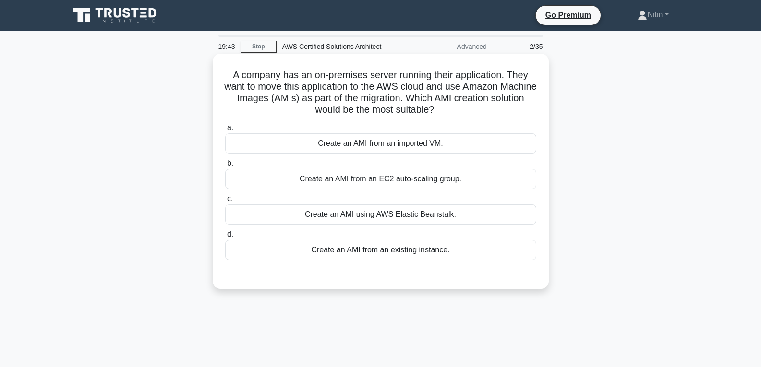
click at [353, 162] on label "b. Create an AMI from an EC2 auto-scaling group." at bounding box center [380, 173] width 311 height 32
click at [225, 162] on input "b. Create an AMI from an EC2 auto-scaling group." at bounding box center [225, 163] width 0 height 6
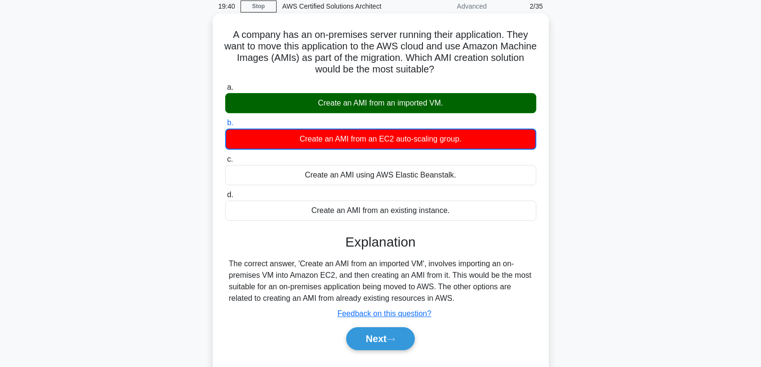
scroll to position [96, 0]
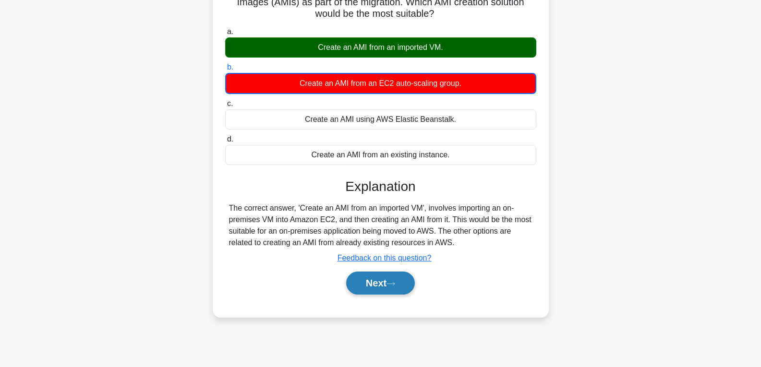
click at [370, 288] on button "Next" at bounding box center [380, 283] width 69 height 23
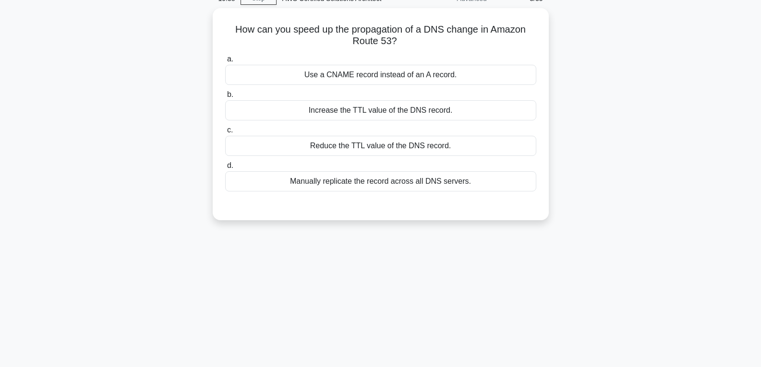
scroll to position [0, 0]
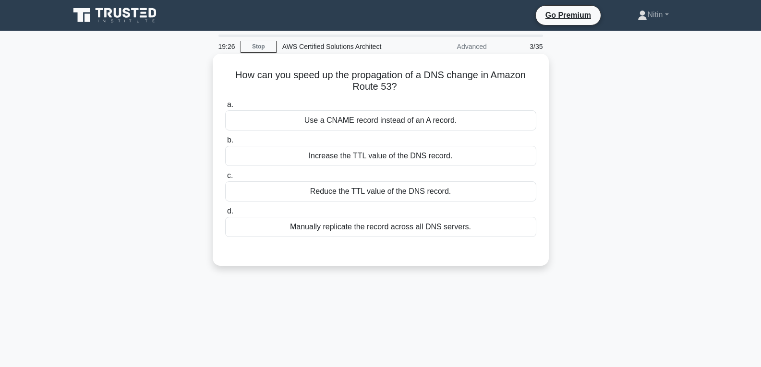
click at [363, 156] on div "Increase the TTL value of the DNS record." at bounding box center [380, 156] width 311 height 20
click at [225, 144] on input "b. Increase the TTL value of the DNS record." at bounding box center [225, 140] width 0 height 6
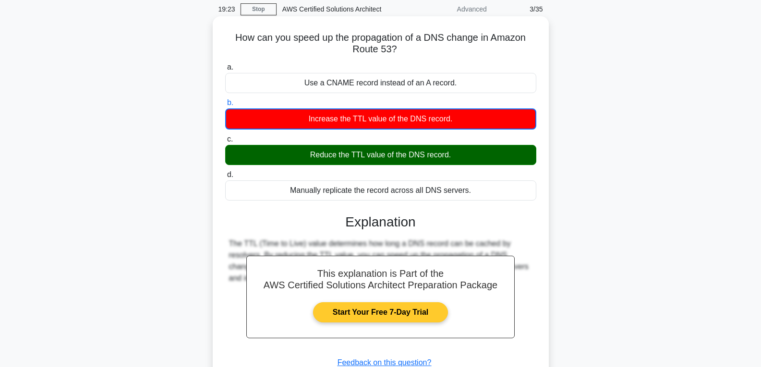
scroll to position [96, 0]
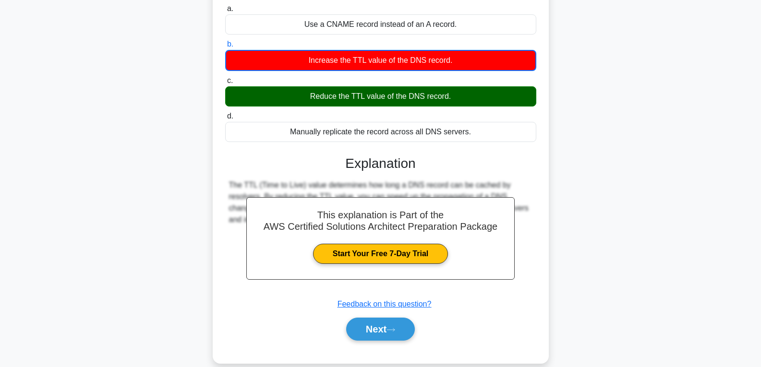
click at [388, 315] on div "Next" at bounding box center [380, 329] width 311 height 31
click at [385, 326] on button "Next" at bounding box center [380, 329] width 69 height 23
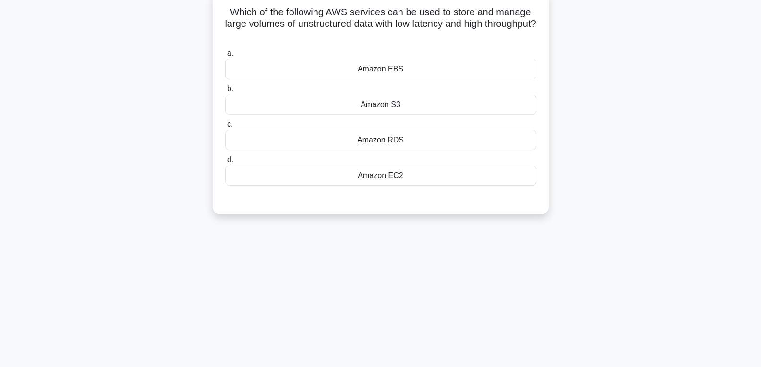
scroll to position [48, 0]
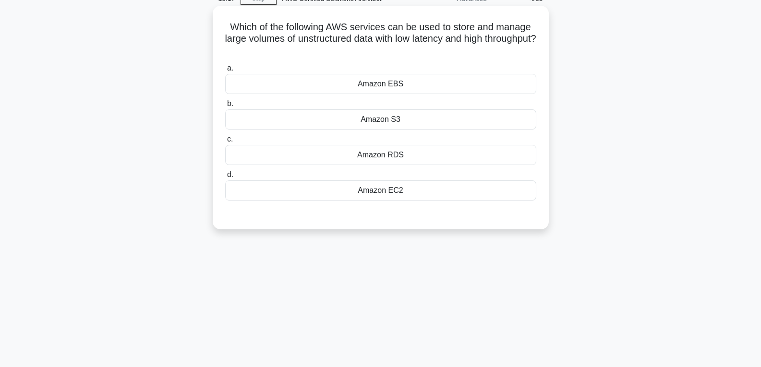
click at [378, 190] on div "Amazon EC2" at bounding box center [380, 190] width 311 height 20
click at [225, 178] on input "d. Amazon EC2" at bounding box center [225, 175] width 0 height 6
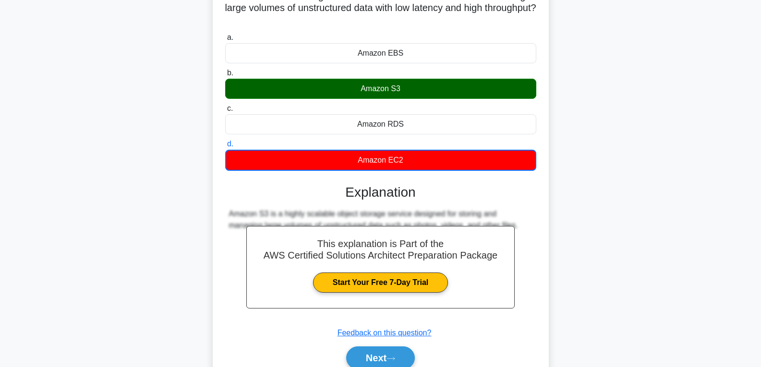
scroll to position [96, 0]
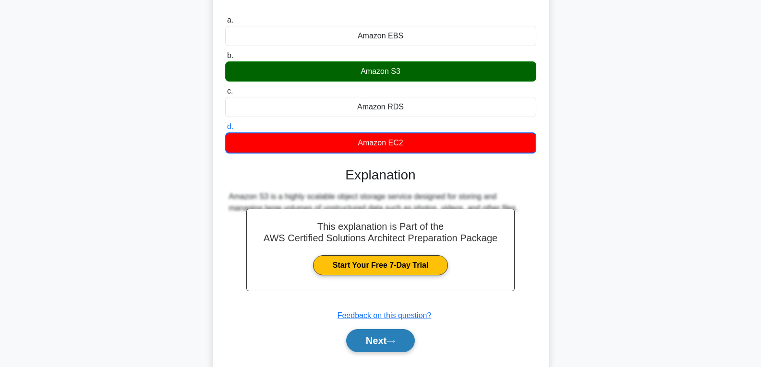
click at [380, 335] on button "Next" at bounding box center [380, 340] width 69 height 23
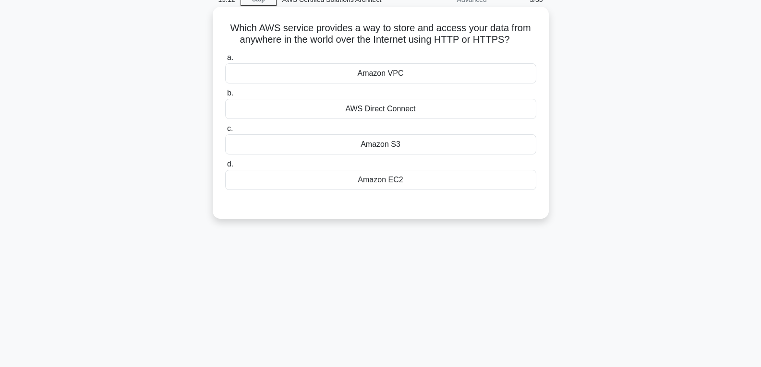
scroll to position [0, 0]
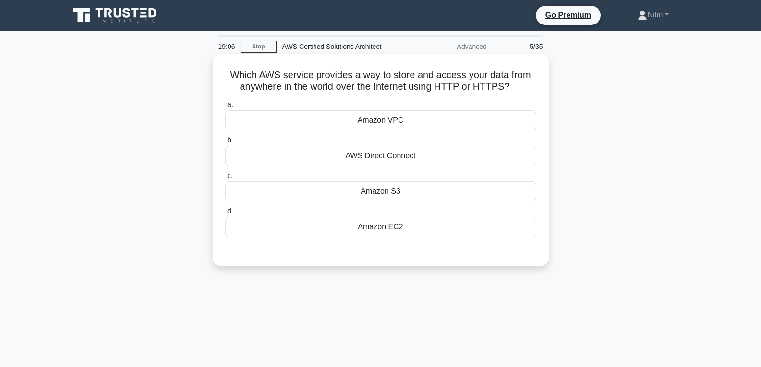
click at [387, 244] on div "a. Amazon VPC b. AWS Direct Connect c. d." at bounding box center [380, 175] width 313 height 157
click at [389, 231] on div "Amazon EC2" at bounding box center [380, 227] width 311 height 20
click at [225, 215] on input "d. Amazon EC2" at bounding box center [225, 211] width 0 height 6
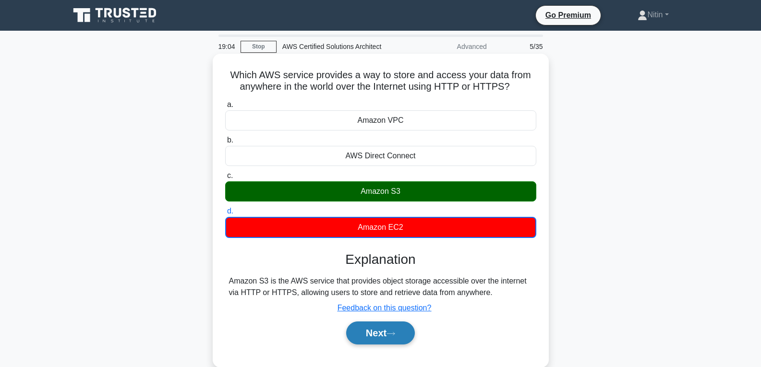
click at [375, 334] on button "Next" at bounding box center [380, 333] width 69 height 23
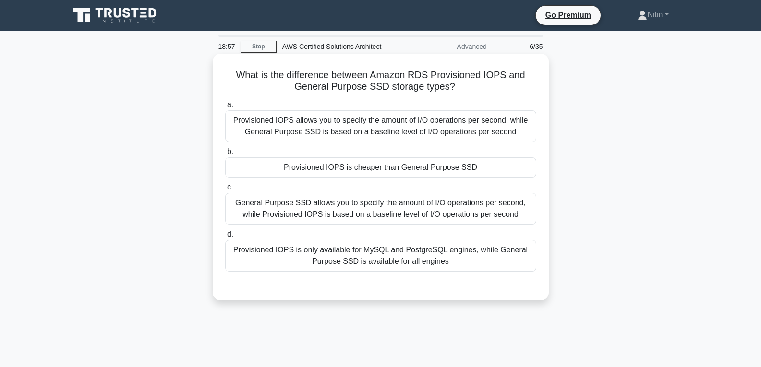
click at [372, 174] on div "Provisioned IOPS is cheaper than General Purpose SSD" at bounding box center [380, 167] width 311 height 20
click at [225, 155] on input "b. Provisioned IOPS is cheaper than General Purpose SSD" at bounding box center [225, 152] width 0 height 6
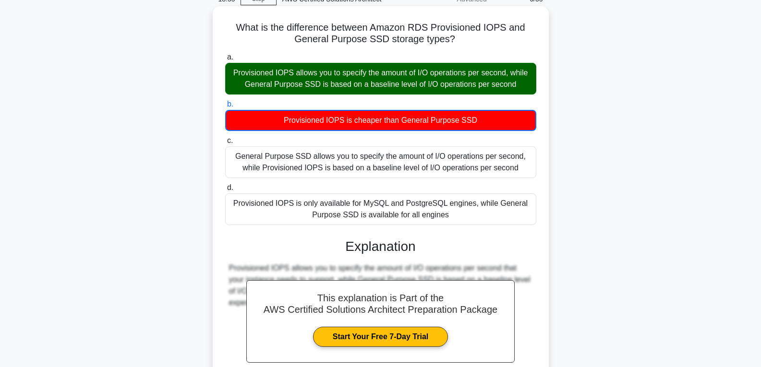
scroll to position [144, 0]
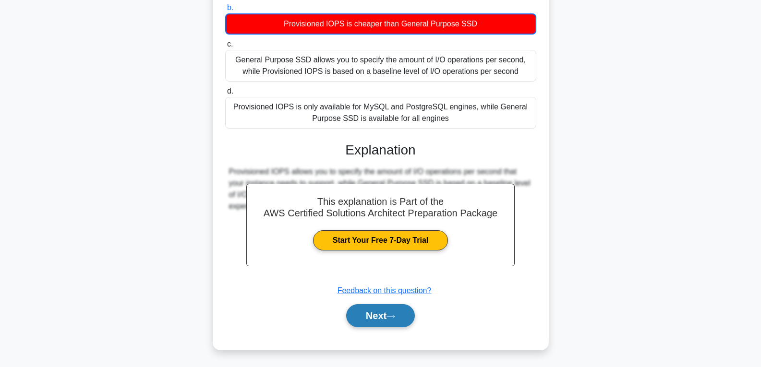
click at [375, 311] on button "Next" at bounding box center [380, 315] width 69 height 23
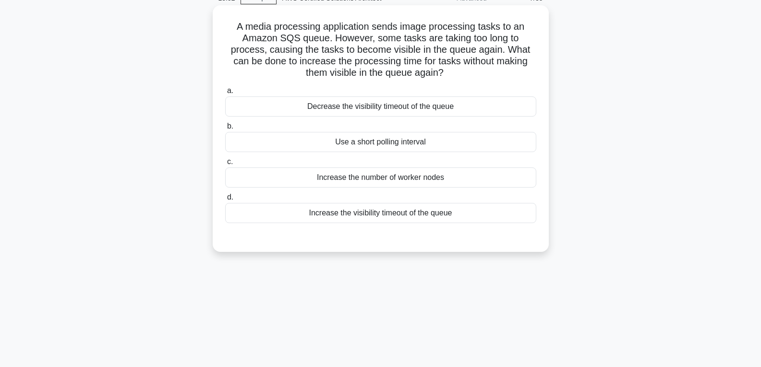
scroll to position [48, 0]
click at [373, 183] on div "Increase the number of worker nodes" at bounding box center [380, 178] width 311 height 20
click at [225, 166] on input "c. Increase the number of worker nodes" at bounding box center [225, 162] width 0 height 6
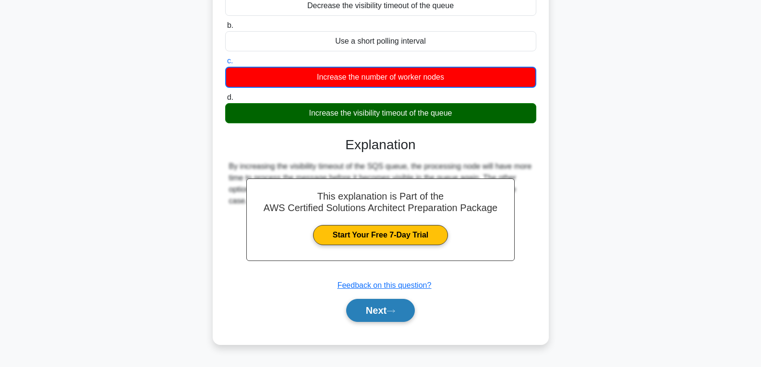
scroll to position [151, 0]
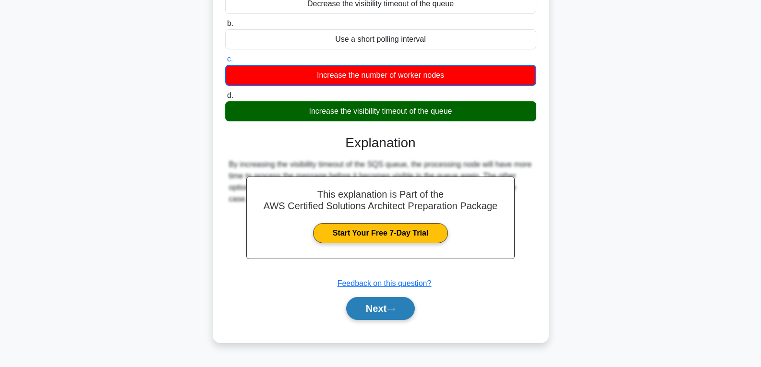
click at [393, 308] on icon at bounding box center [390, 309] width 9 height 5
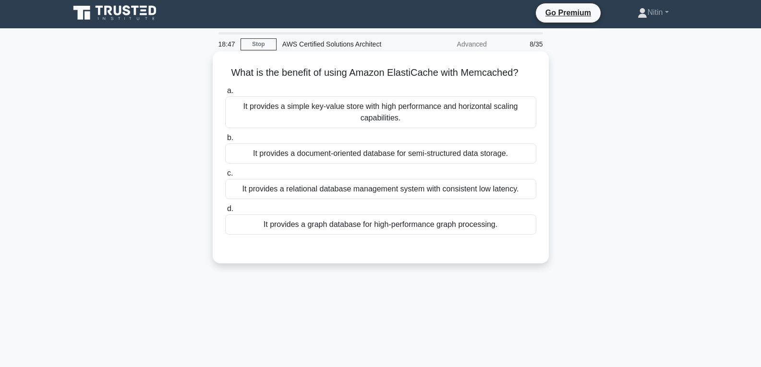
scroll to position [0, 0]
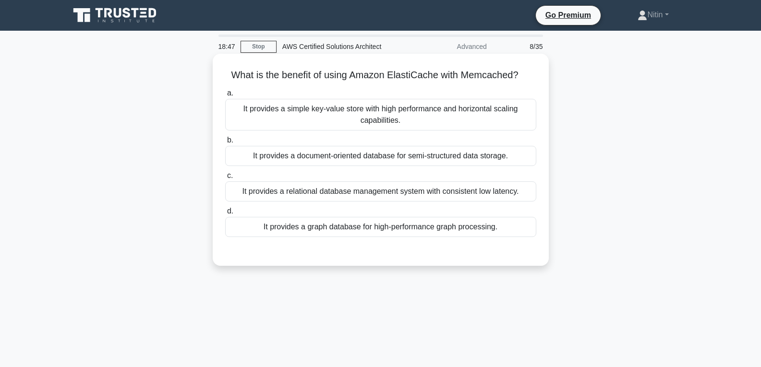
click at [353, 160] on div "It provides a document-oriented database for semi-structured data storage." at bounding box center [380, 156] width 311 height 20
click at [225, 144] on input "b. It provides a document-oriented database for semi-structured data storage." at bounding box center [225, 140] width 0 height 6
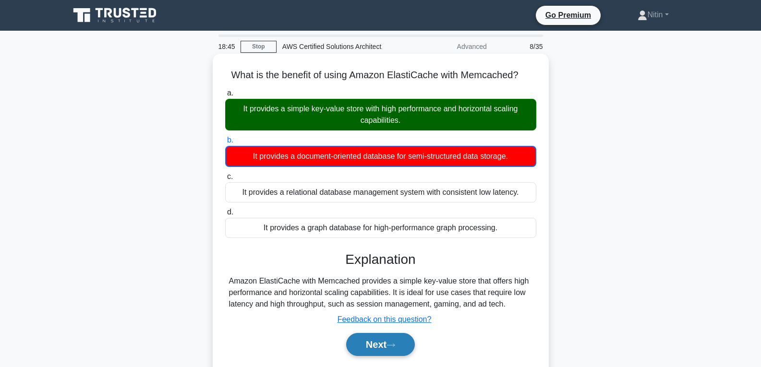
click at [372, 345] on button "Next" at bounding box center [380, 344] width 69 height 23
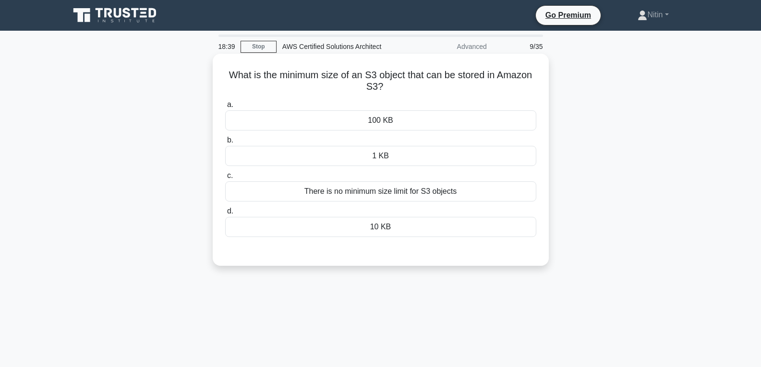
click at [389, 191] on div "There is no minimum size limit for S3 objects" at bounding box center [380, 191] width 311 height 20
click at [225, 179] on input "c. There is no minimum size limit for S3 objects" at bounding box center [225, 176] width 0 height 6
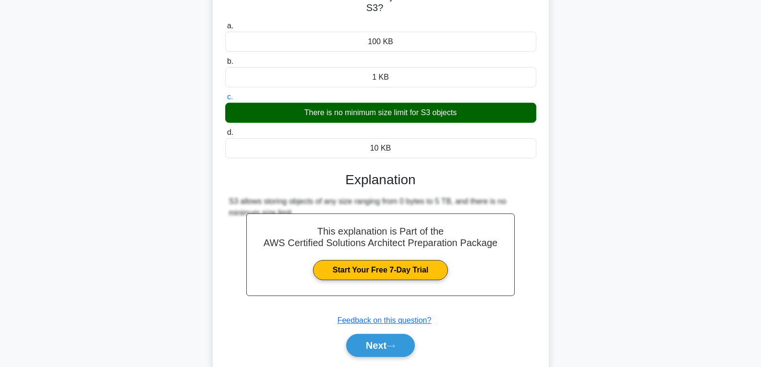
scroll to position [96, 0]
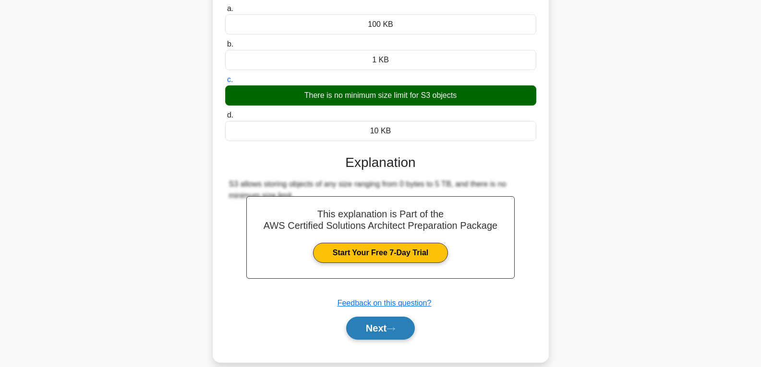
click at [376, 329] on button "Next" at bounding box center [380, 328] width 69 height 23
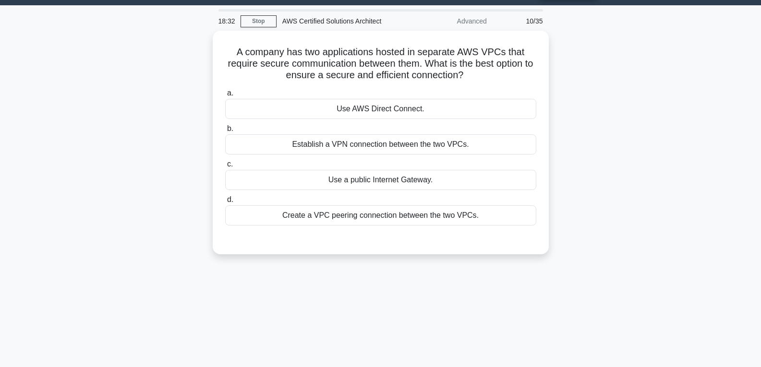
scroll to position [0, 0]
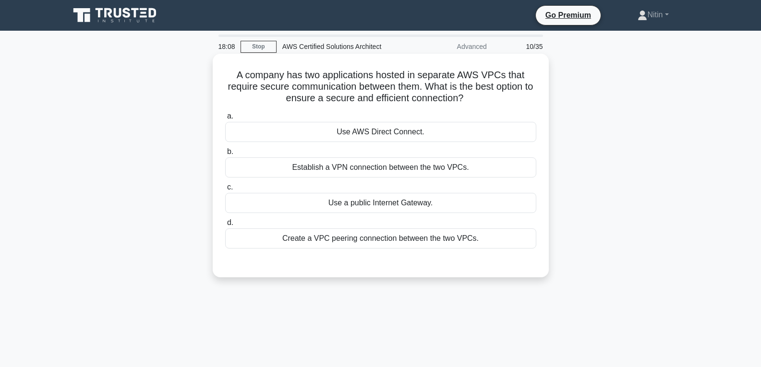
click at [427, 201] on div "Use a public Internet Gateway." at bounding box center [380, 203] width 311 height 20
click at [225, 191] on input "c. Use a public Internet Gateway." at bounding box center [225, 187] width 0 height 6
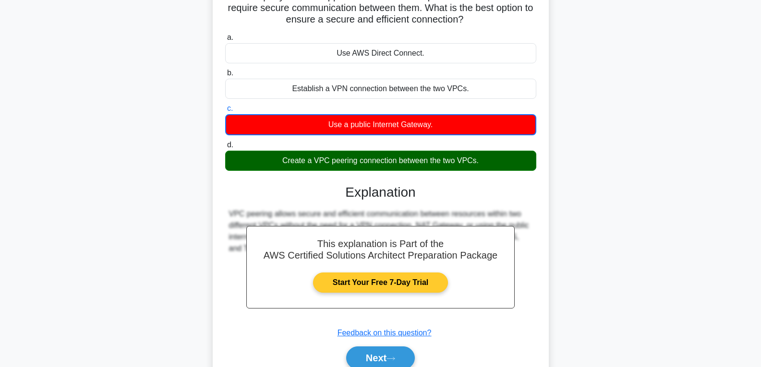
scroll to position [96, 0]
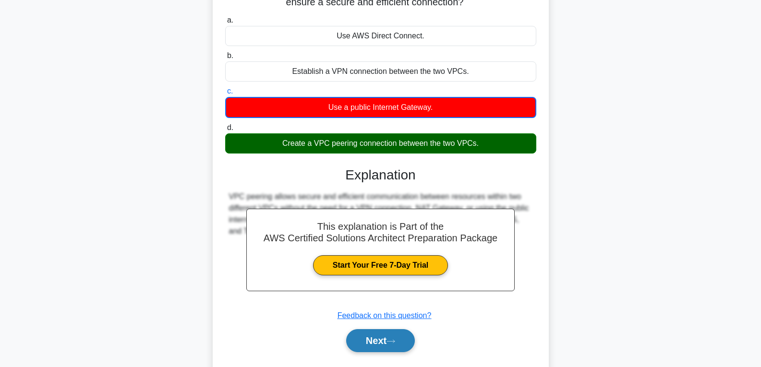
click at [386, 335] on button "Next" at bounding box center [380, 340] width 69 height 23
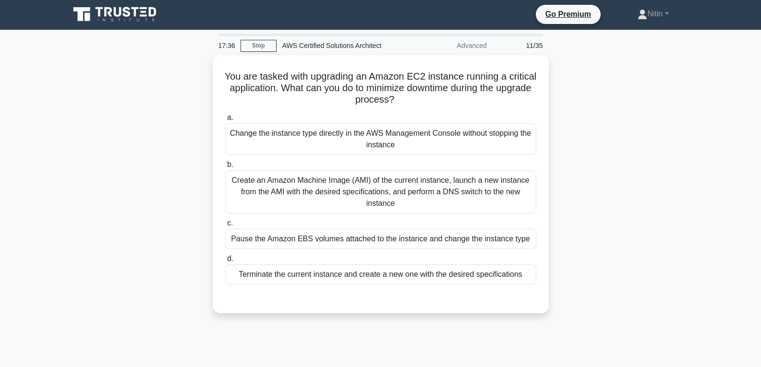
scroll to position [0, 0]
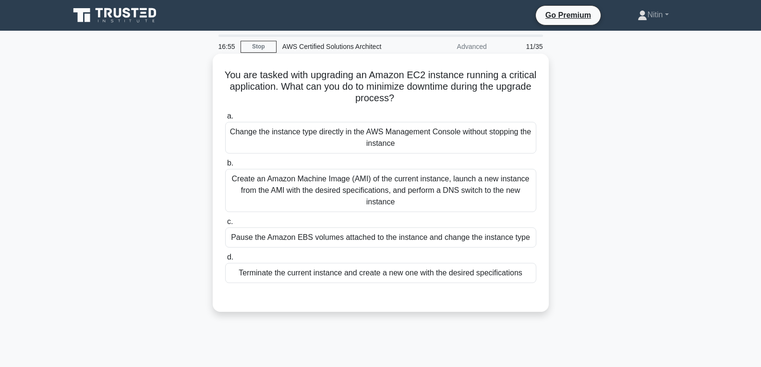
click at [379, 240] on div "Pause the Amazon EBS volumes attached to the instance and change the instance t…" at bounding box center [380, 238] width 311 height 20
click at [225, 225] on input "c. Pause the Amazon EBS volumes attached to the instance and change the instanc…" at bounding box center [225, 222] width 0 height 6
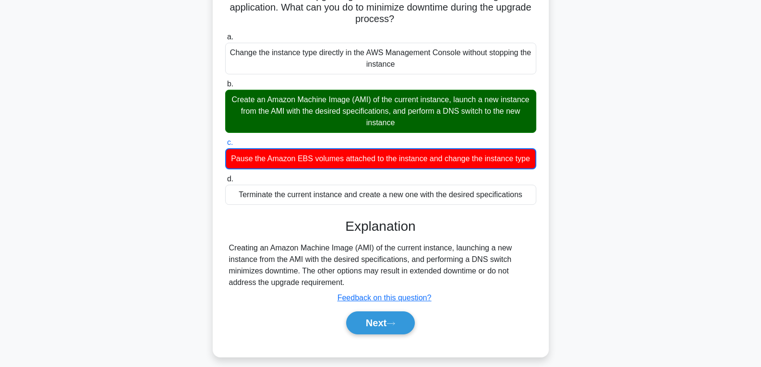
scroll to position [96, 0]
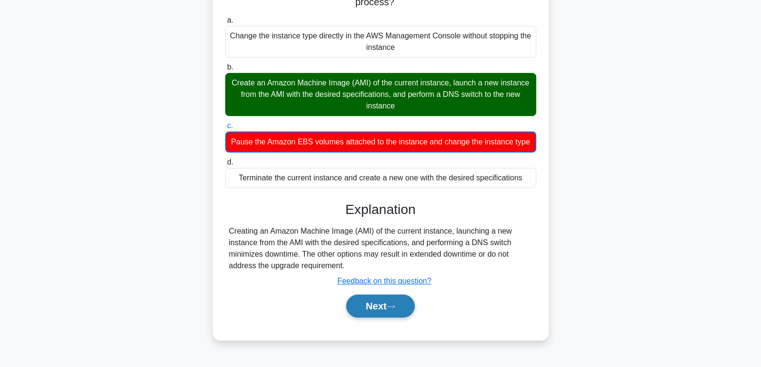
click at [371, 298] on button "Next" at bounding box center [380, 306] width 69 height 23
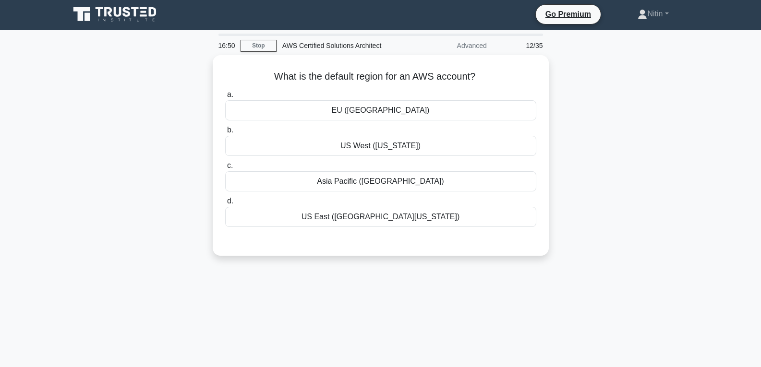
scroll to position [0, 0]
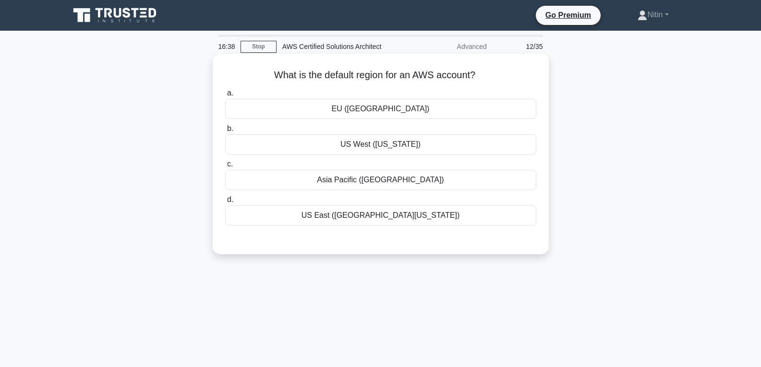
click at [372, 109] on div "EU (Ireland)" at bounding box center [380, 109] width 311 height 20
click at [225, 96] on input "a. EU (Ireland)" at bounding box center [225, 93] width 0 height 6
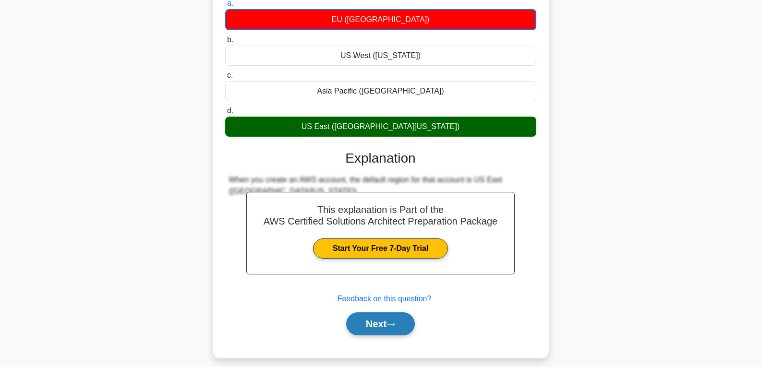
scroll to position [96, 0]
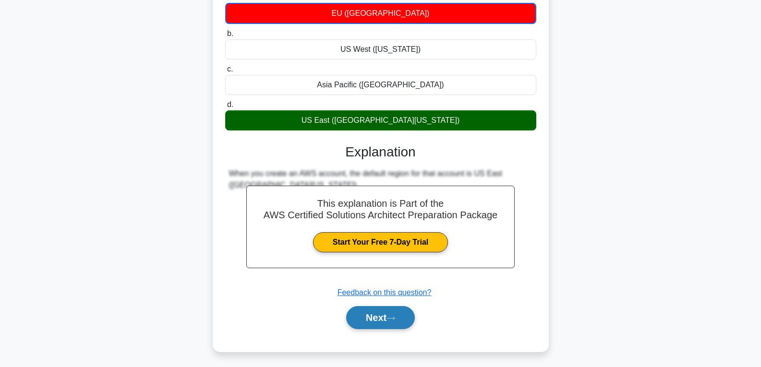
click at [392, 321] on icon at bounding box center [390, 318] width 9 height 5
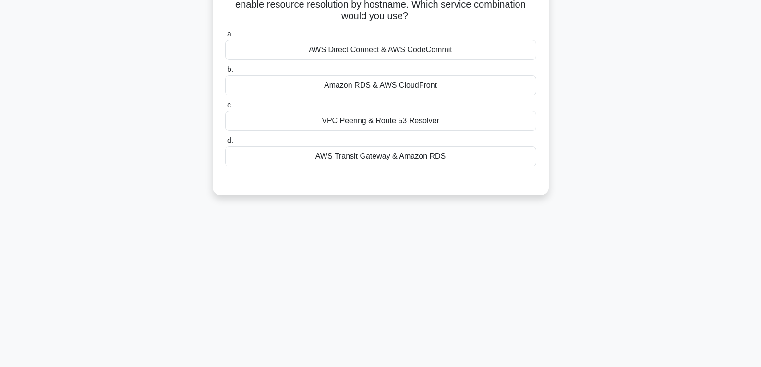
scroll to position [48, 0]
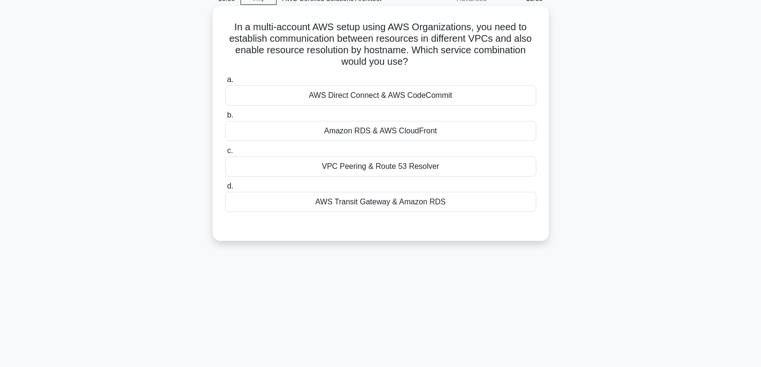
click at [369, 200] on div "AWS Transit Gateway & Amazon RDS" at bounding box center [380, 202] width 311 height 20
click at [225, 190] on input "d. AWS Transit Gateway & Amazon RDS" at bounding box center [225, 186] width 0 height 6
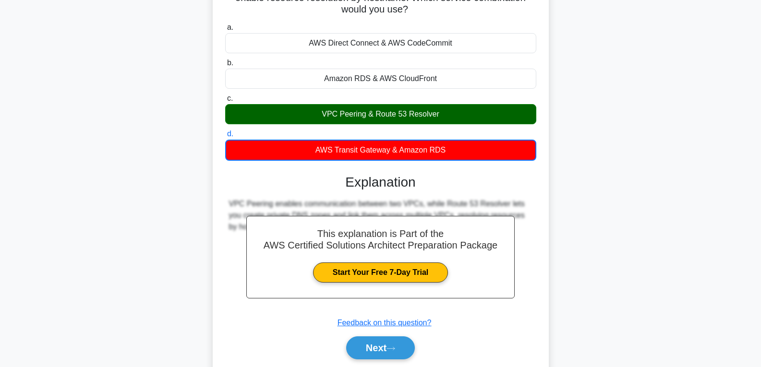
scroll to position [144, 0]
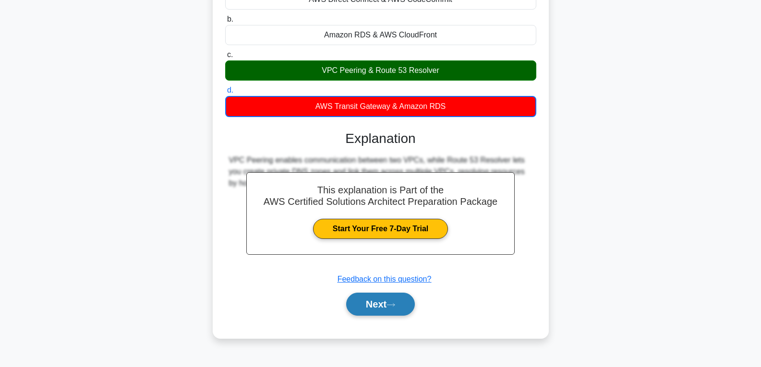
click at [394, 304] on icon at bounding box center [390, 304] width 9 height 5
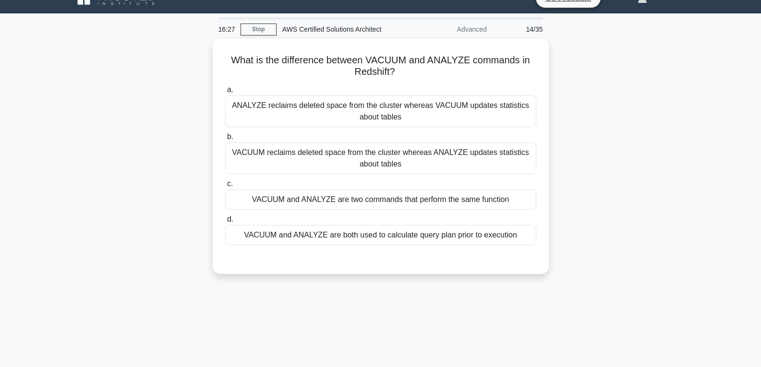
scroll to position [0, 0]
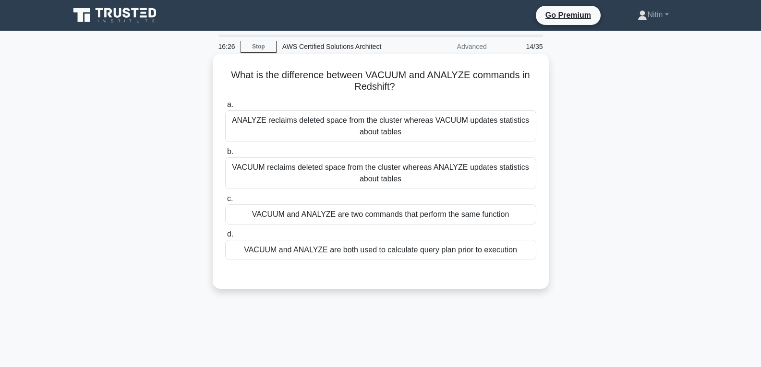
click at [382, 173] on div "VACUUM reclaims deleted space from the cluster whereas ANALYZE updates statisti…" at bounding box center [380, 173] width 311 height 32
click at [225, 155] on input "b. VACUUM reclaims deleted space from the cluster whereas ANALYZE updates stati…" at bounding box center [225, 152] width 0 height 6
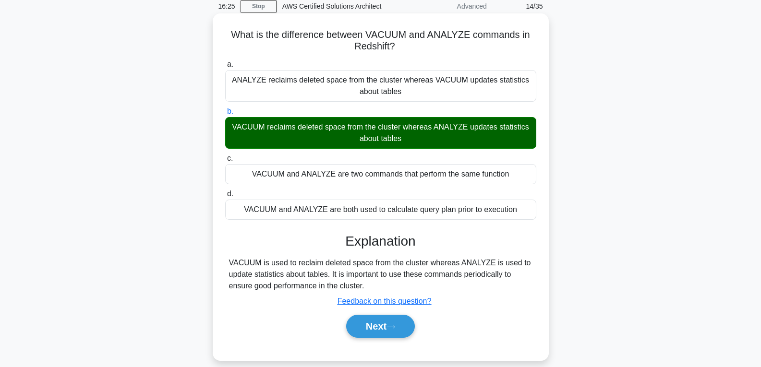
scroll to position [96, 0]
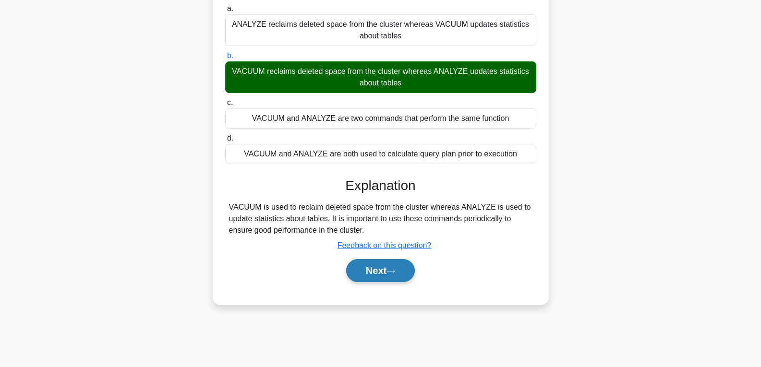
click at [384, 266] on button "Next" at bounding box center [380, 270] width 69 height 23
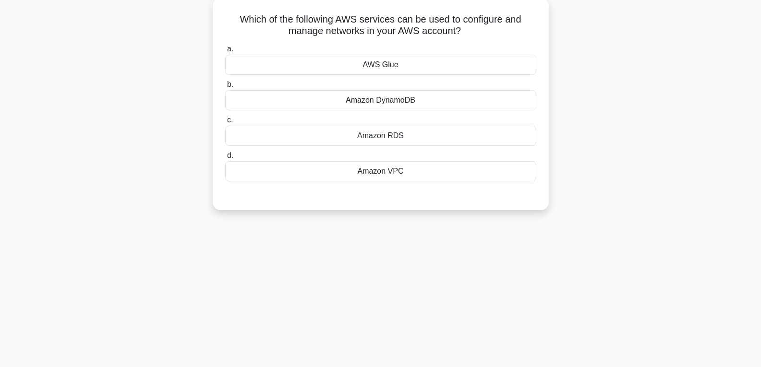
scroll to position [0, 0]
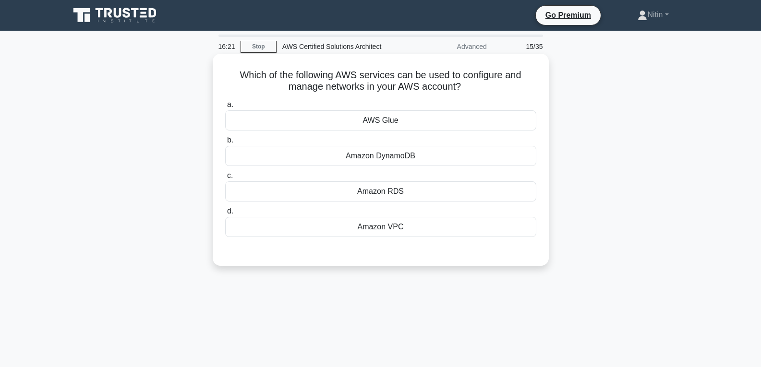
click at [390, 156] on div "Amazon DynamoDB" at bounding box center [380, 156] width 311 height 20
click at [225, 144] on input "b. Amazon DynamoDB" at bounding box center [225, 140] width 0 height 6
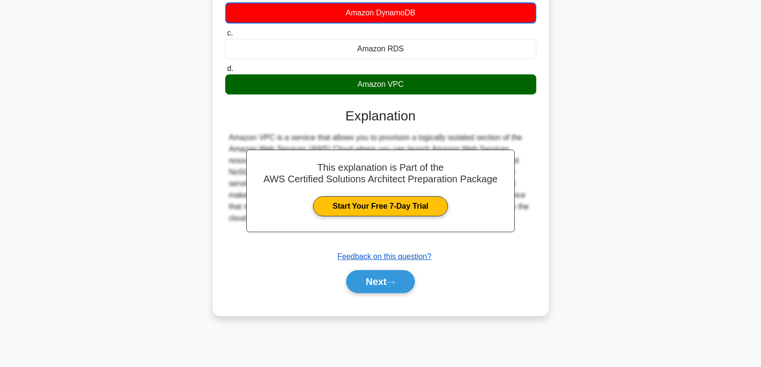
scroll to position [144, 0]
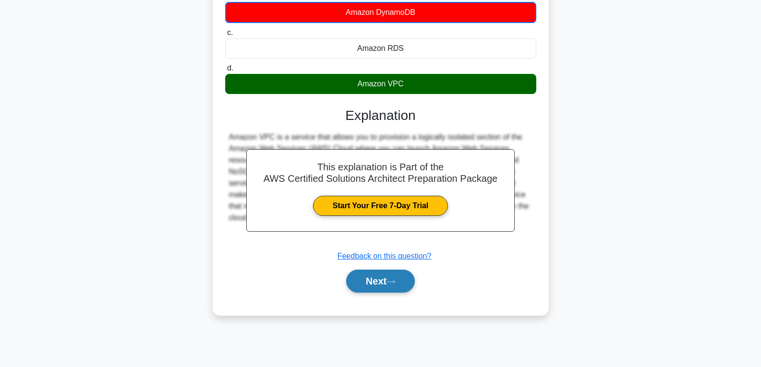
click at [378, 276] on button "Next" at bounding box center [380, 281] width 69 height 23
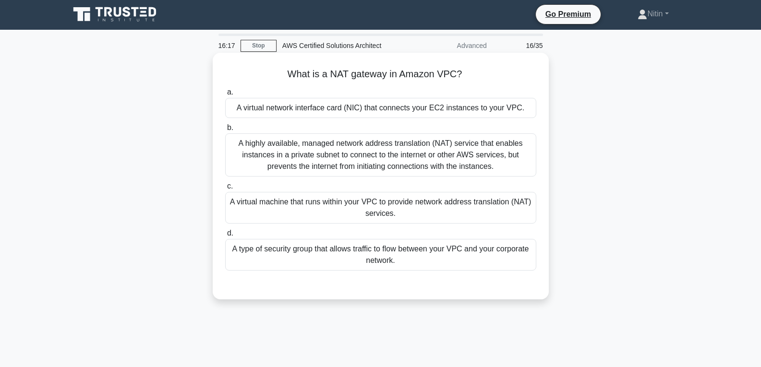
scroll to position [0, 0]
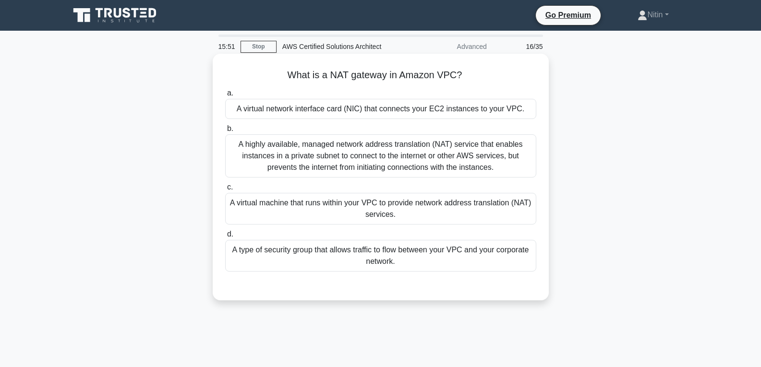
click at [391, 221] on div "A virtual machine that runs within your VPC to provide network address translat…" at bounding box center [380, 209] width 311 height 32
click at [225, 191] on input "c. A virtual machine that runs within your VPC to provide network address trans…" at bounding box center [225, 187] width 0 height 6
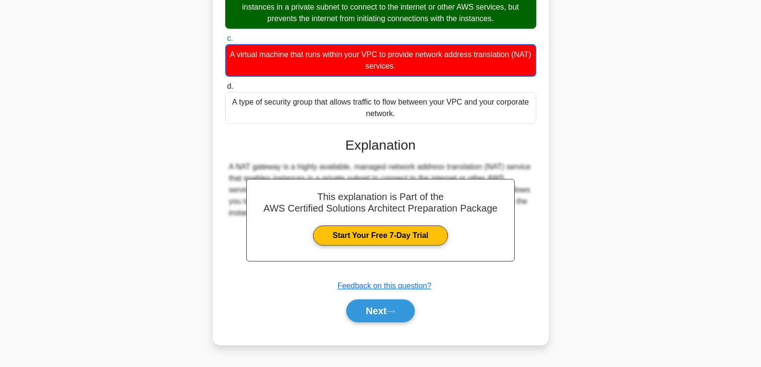
scroll to position [151, 0]
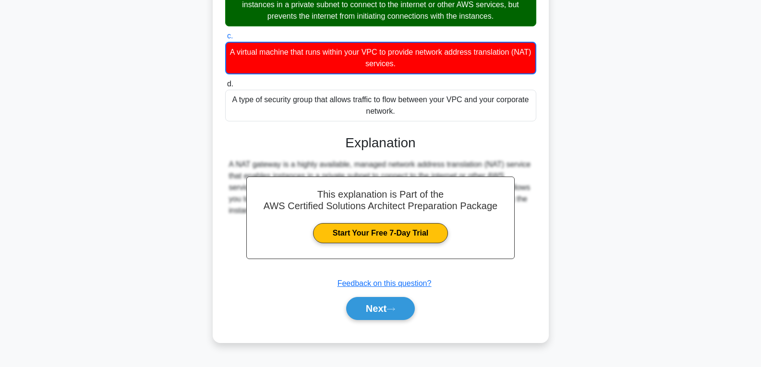
click at [385, 309] on button "Next" at bounding box center [380, 308] width 69 height 23
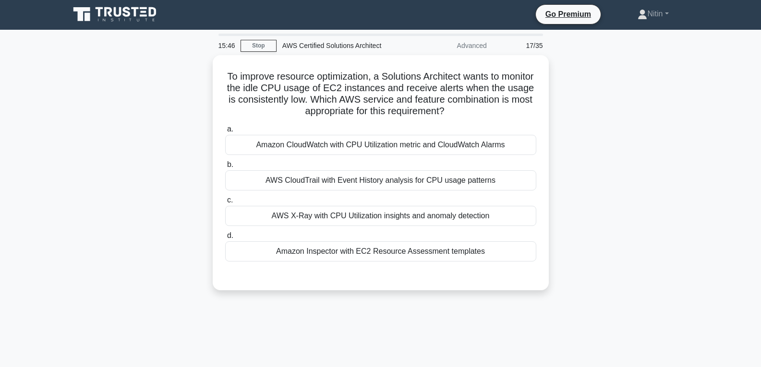
scroll to position [0, 0]
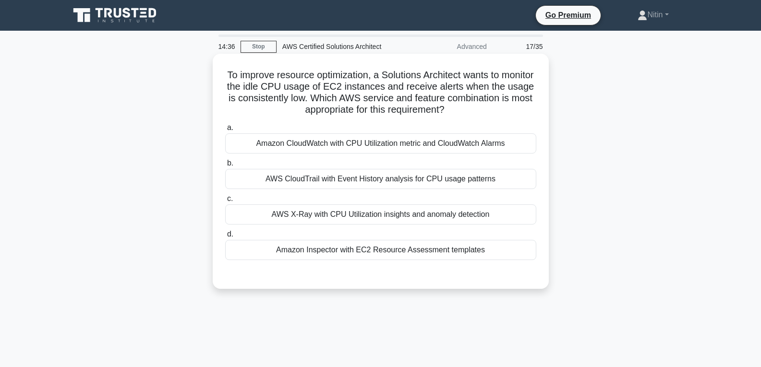
click at [324, 169] on label "b. AWS CloudTrail with Event History analysis for CPU usage patterns" at bounding box center [380, 173] width 311 height 32
click at [225, 167] on input "b. AWS CloudTrail with Event History analysis for CPU usage patterns" at bounding box center [225, 163] width 0 height 6
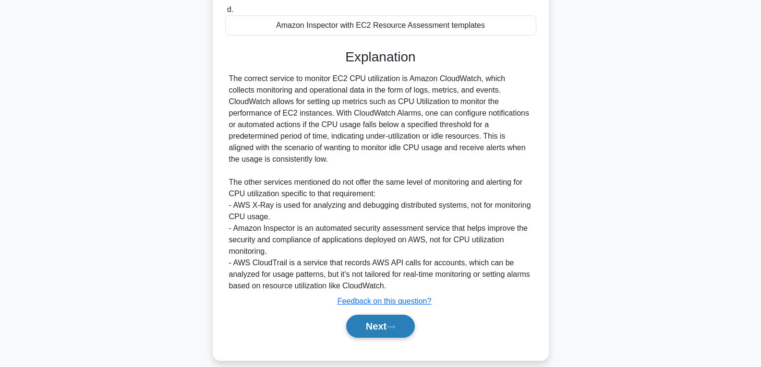
scroll to position [226, 0]
click at [370, 314] on button "Next" at bounding box center [380, 325] width 69 height 23
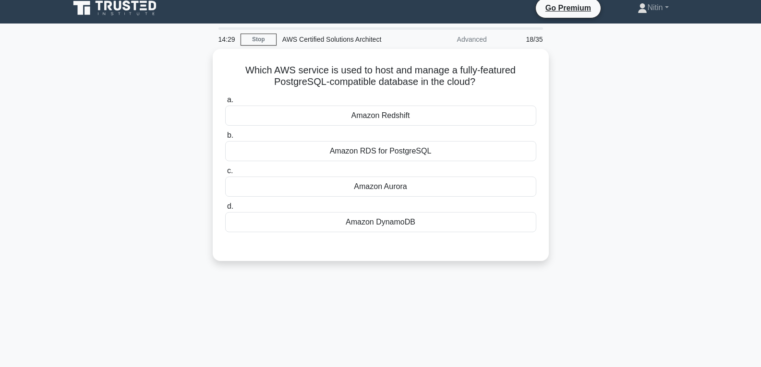
scroll to position [0, 0]
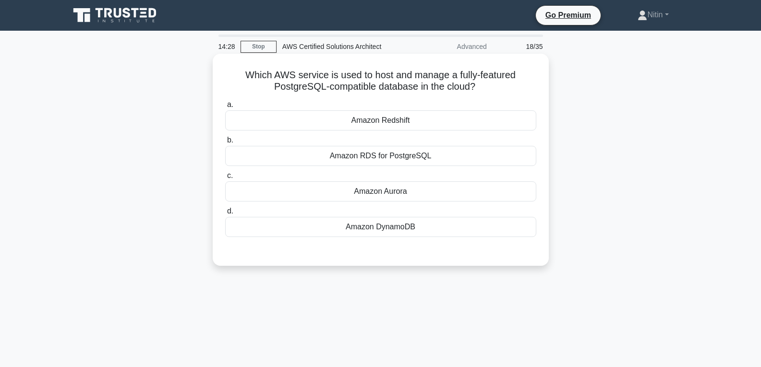
click at [371, 224] on div "Amazon DynamoDB" at bounding box center [380, 227] width 311 height 20
click at [225, 215] on input "d. Amazon DynamoDB" at bounding box center [225, 211] width 0 height 6
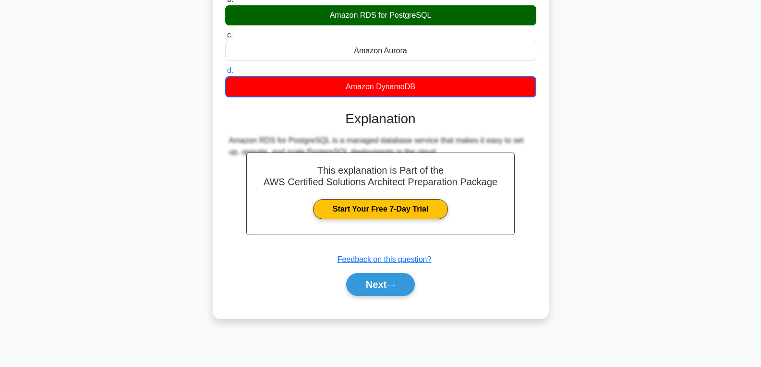
scroll to position [144, 0]
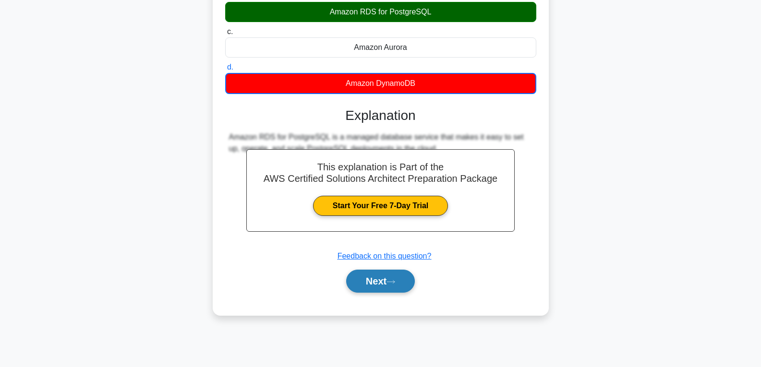
click at [391, 275] on button "Next" at bounding box center [380, 281] width 69 height 23
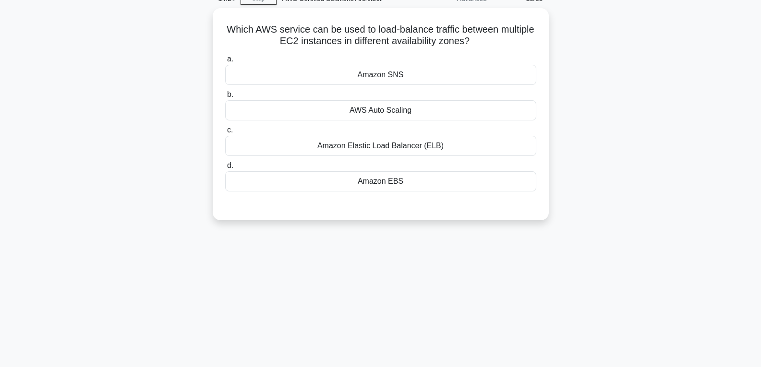
scroll to position [0, 0]
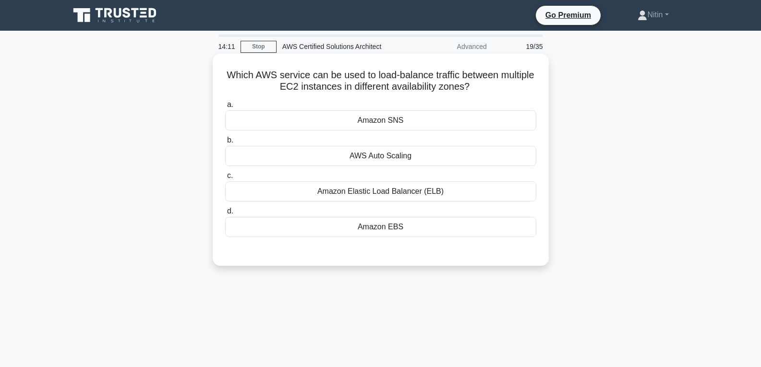
click at [378, 155] on div "AWS Auto Scaling" at bounding box center [380, 156] width 311 height 20
click at [225, 144] on input "b. AWS Auto Scaling" at bounding box center [225, 140] width 0 height 6
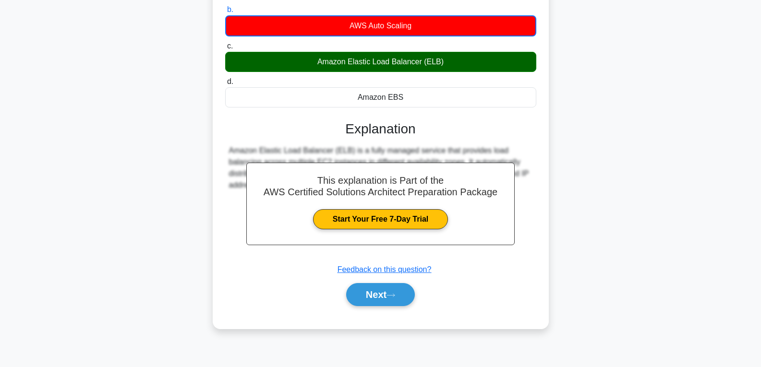
scroll to position [144, 0]
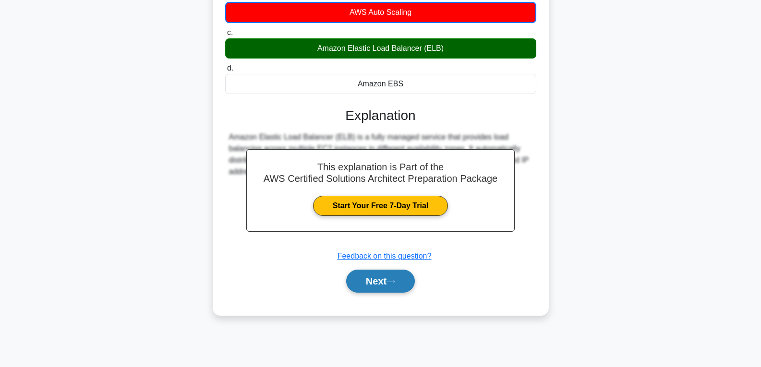
click at [396, 275] on button "Next" at bounding box center [380, 281] width 69 height 23
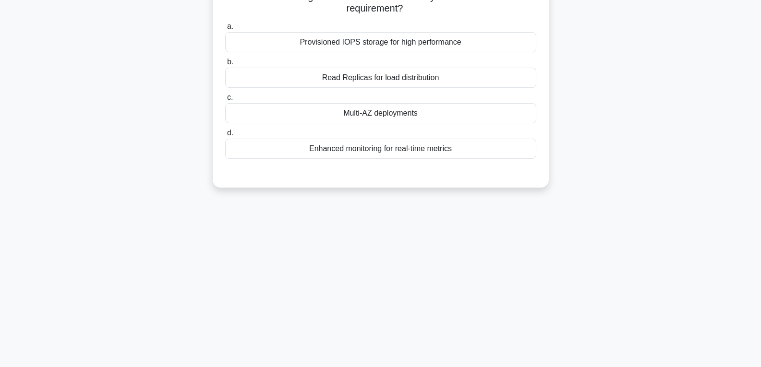
scroll to position [48, 0]
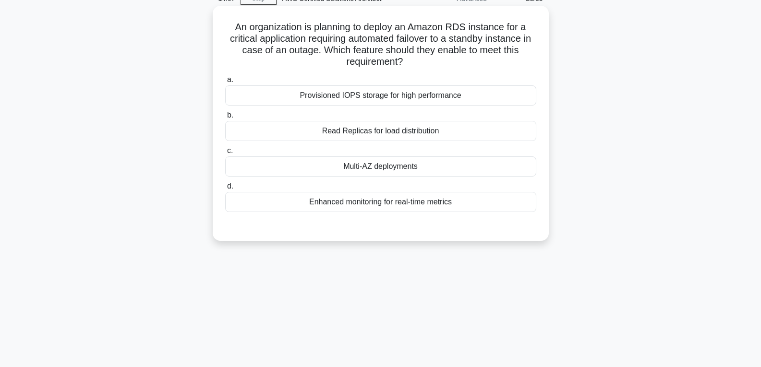
click at [408, 155] on label "c. Multi-AZ deployments" at bounding box center [380, 161] width 311 height 32
click at [225, 154] on input "c. Multi-AZ deployments" at bounding box center [225, 151] width 0 height 6
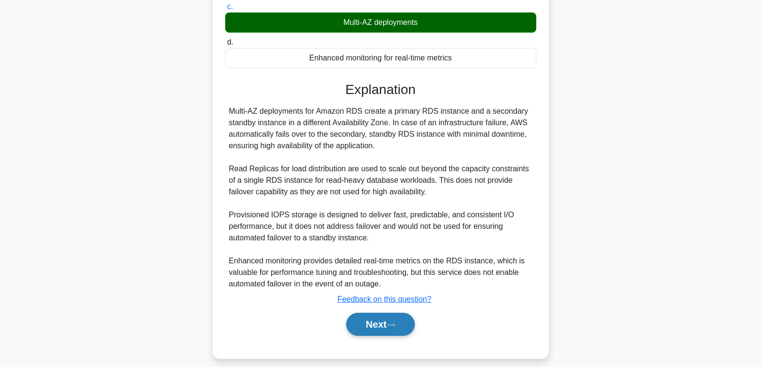
click at [390, 327] on button "Next" at bounding box center [380, 324] width 69 height 23
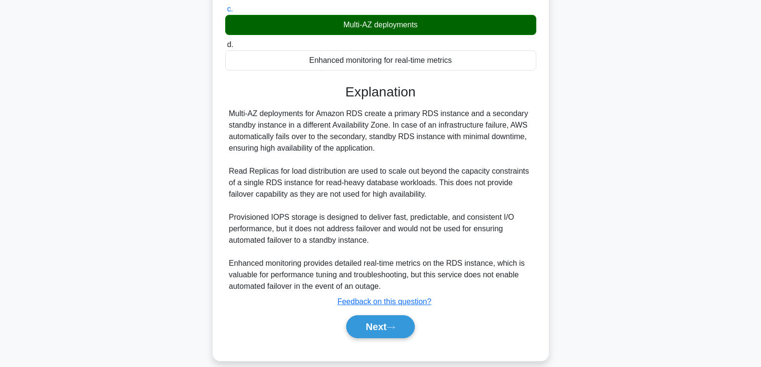
scroll to position [151, 0]
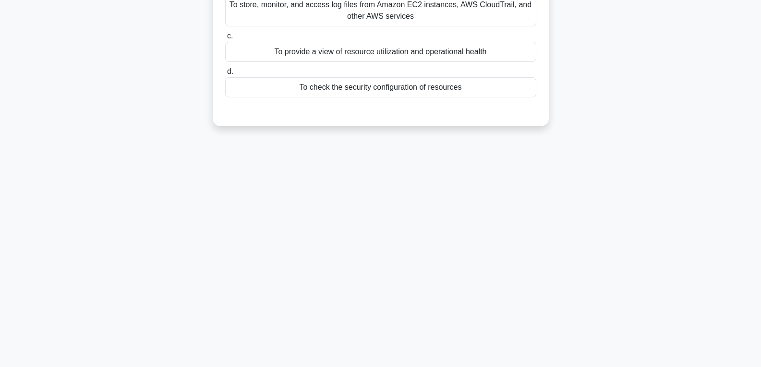
click at [366, 21] on div "To store, monitor, and access log files from Amazon EC2 instances, AWS CloudTra…" at bounding box center [380, 11] width 311 height 32
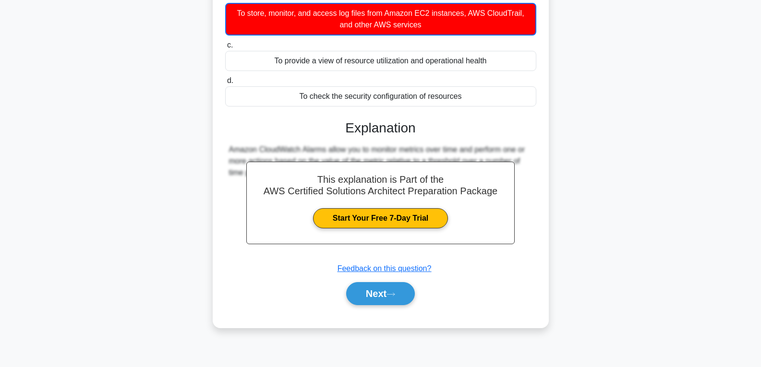
scroll to position [144, 0]
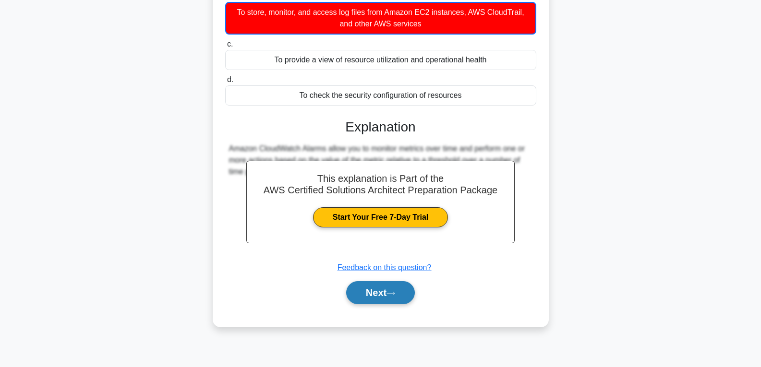
click at [382, 290] on button "Next" at bounding box center [380, 292] width 69 height 23
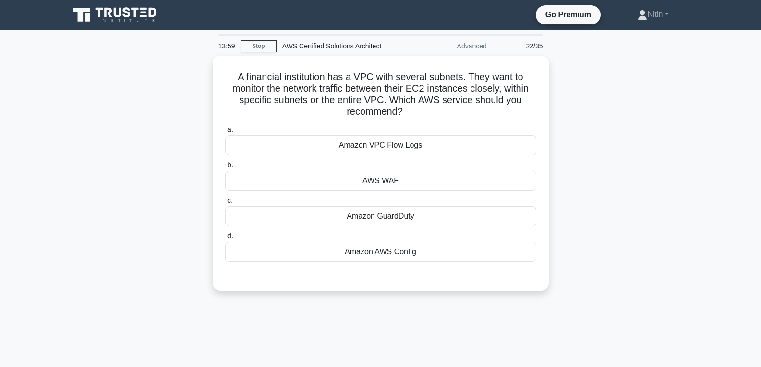
scroll to position [0, 0]
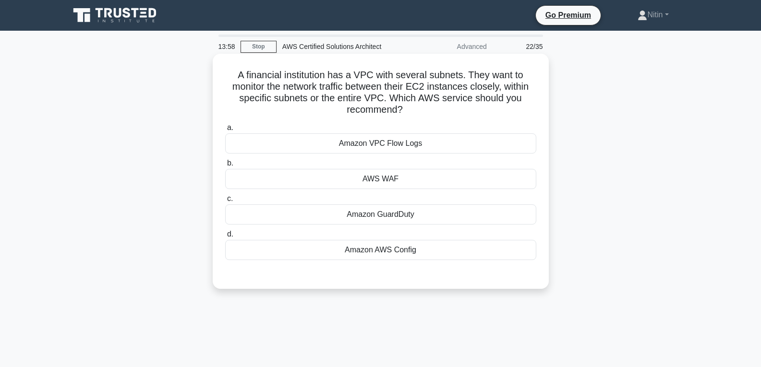
click at [392, 167] on label "b. AWS WAF" at bounding box center [380, 173] width 311 height 32
click at [225, 167] on input "b. AWS WAF" at bounding box center [225, 163] width 0 height 6
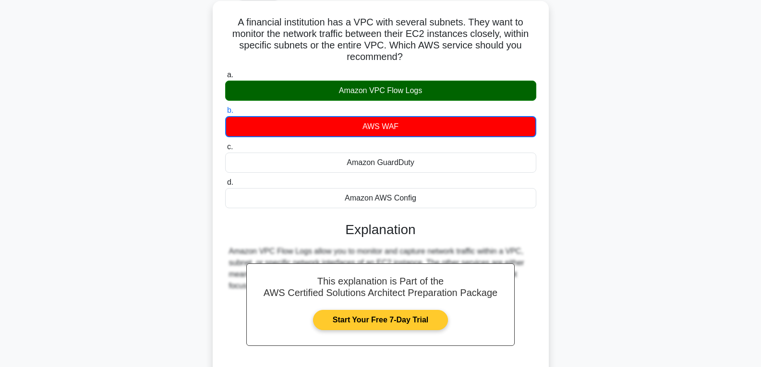
scroll to position [144, 0]
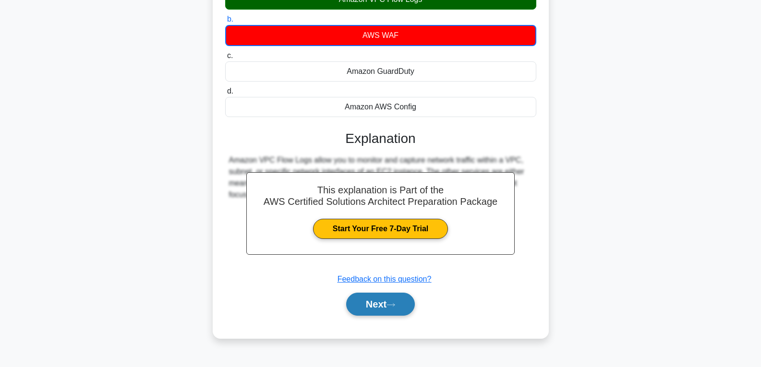
click at [387, 306] on button "Next" at bounding box center [380, 304] width 69 height 23
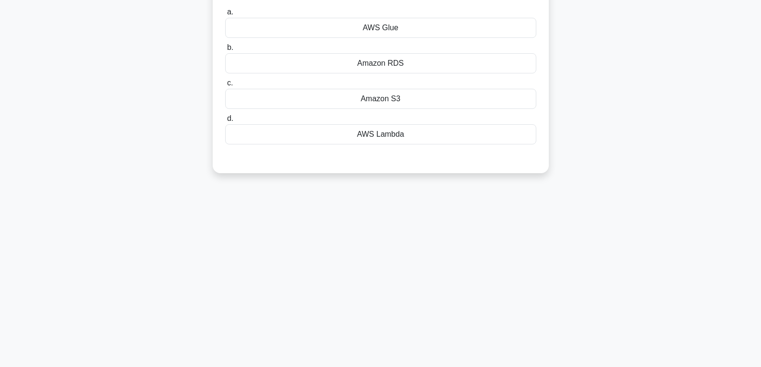
scroll to position [0, 0]
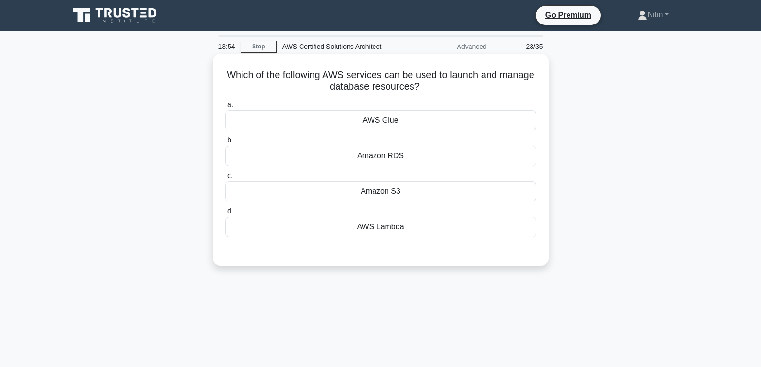
click at [381, 190] on div "Amazon S3" at bounding box center [380, 191] width 311 height 20
click at [225, 179] on input "c. Amazon S3" at bounding box center [225, 176] width 0 height 6
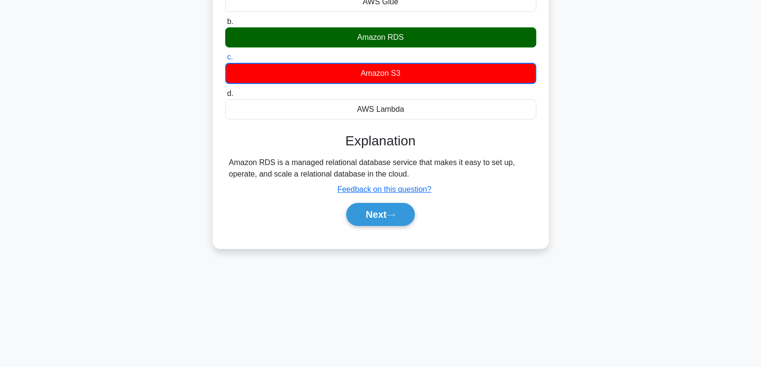
scroll to position [144, 0]
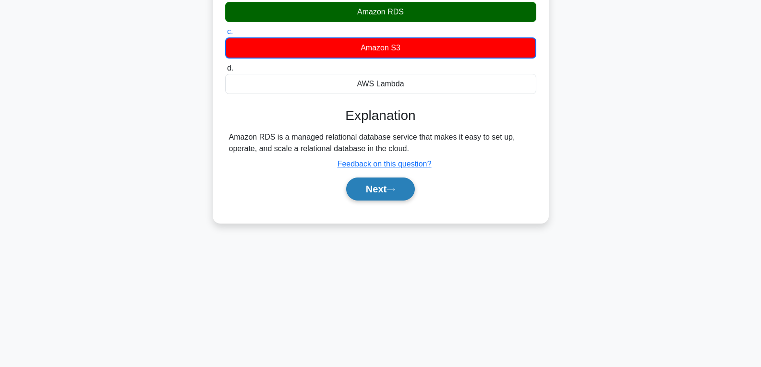
click at [382, 186] on button "Next" at bounding box center [380, 189] width 69 height 23
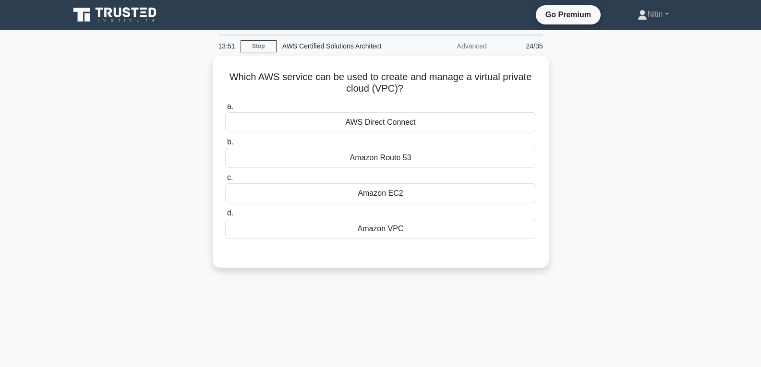
scroll to position [0, 0]
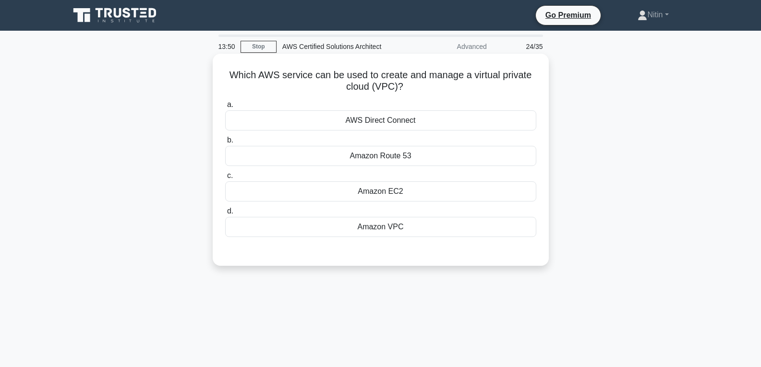
click at [391, 233] on div "Amazon VPC" at bounding box center [380, 227] width 311 height 20
click at [225, 215] on input "d. Amazon VPC" at bounding box center [225, 211] width 0 height 6
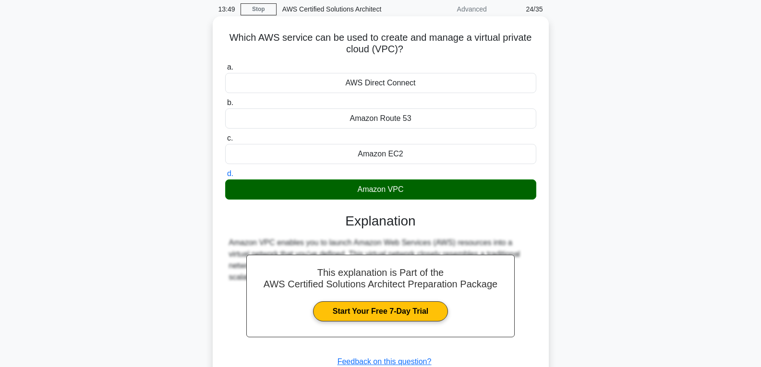
scroll to position [96, 0]
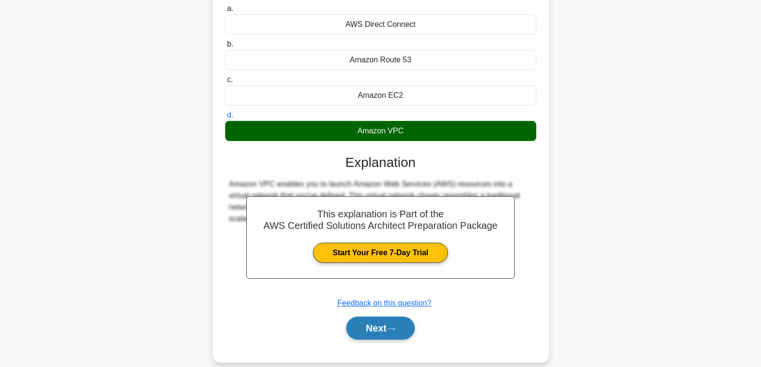
click at [379, 329] on button "Next" at bounding box center [380, 328] width 69 height 23
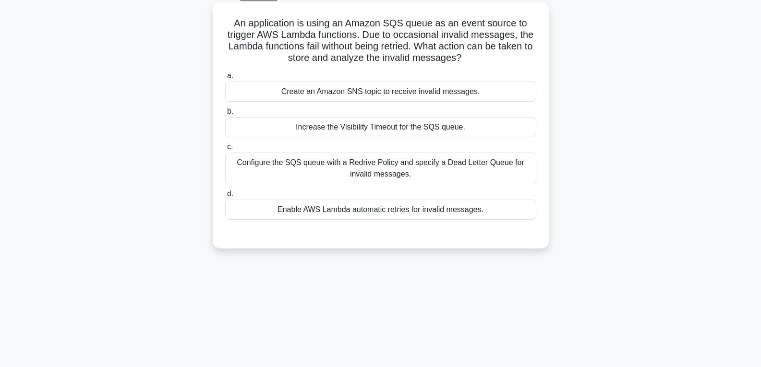
scroll to position [0, 0]
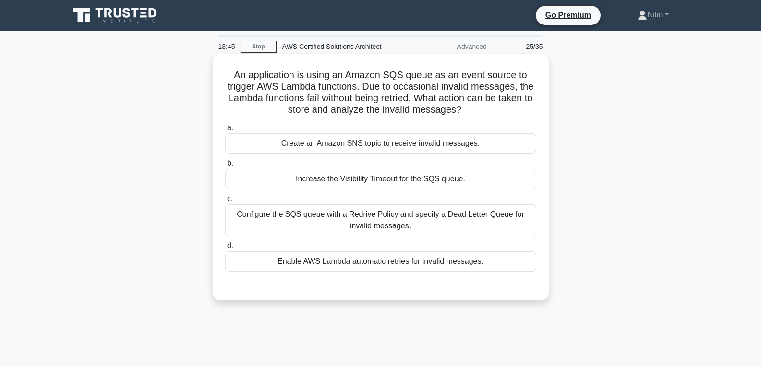
click at [375, 184] on div "Increase the Visibility Timeout for the SQS queue." at bounding box center [380, 179] width 311 height 20
click at [225, 167] on input "b. Increase the Visibility Timeout for the SQS queue." at bounding box center [225, 163] width 0 height 6
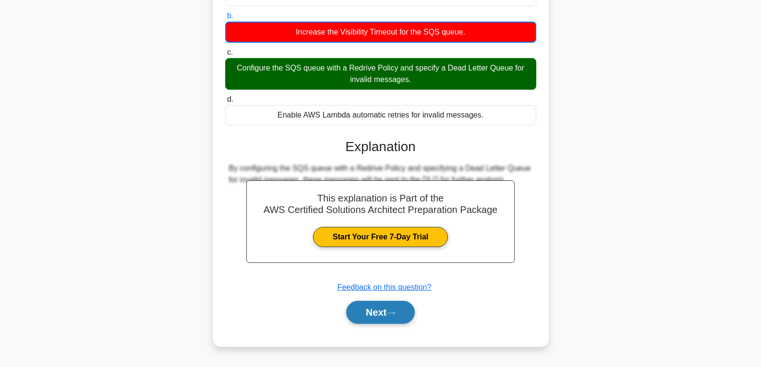
scroll to position [151, 0]
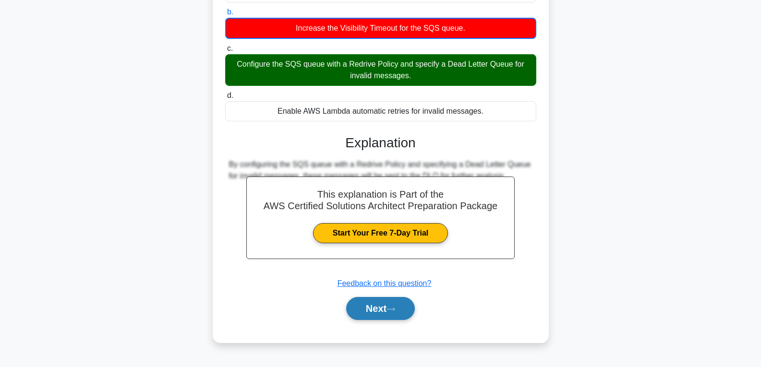
click at [394, 310] on icon at bounding box center [391, 309] width 8 height 3
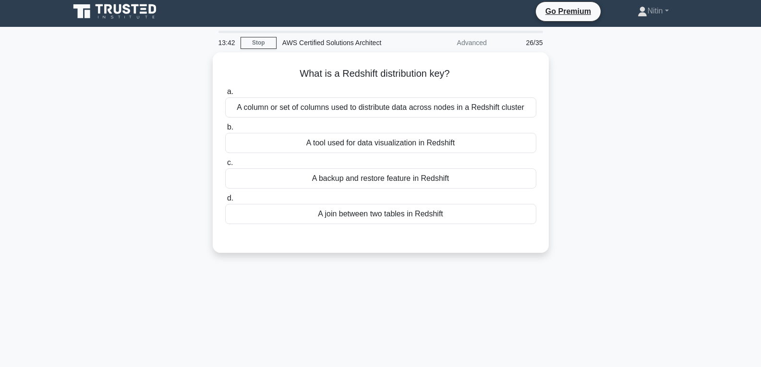
scroll to position [0, 0]
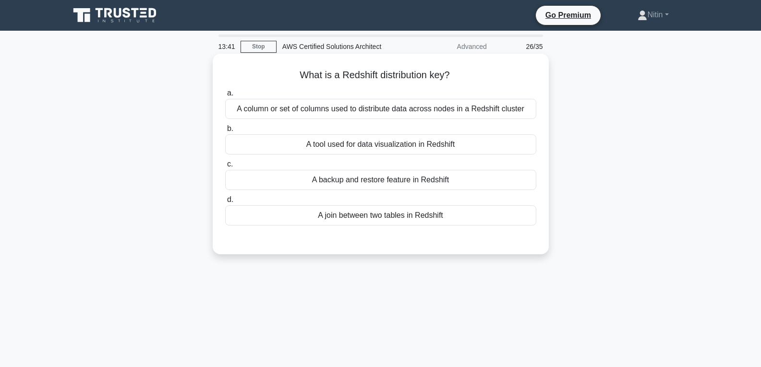
click at [377, 181] on div "A backup and restore feature in Redshift" at bounding box center [380, 180] width 311 height 20
click at [225, 168] on input "c. A backup and restore feature in Redshift" at bounding box center [225, 164] width 0 height 6
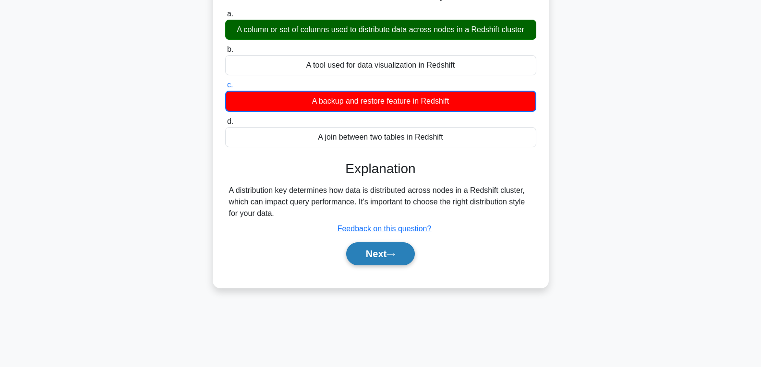
scroll to position [96, 0]
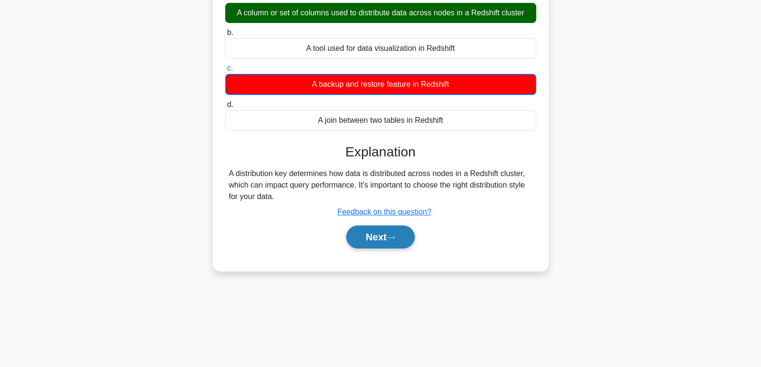
click at [395, 240] on icon at bounding box center [390, 237] width 9 height 5
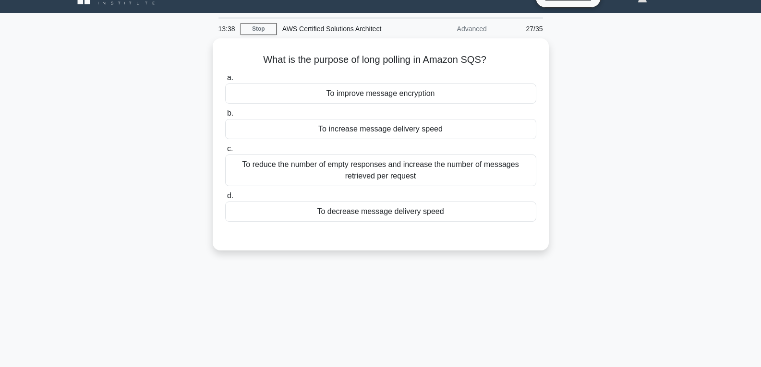
scroll to position [0, 0]
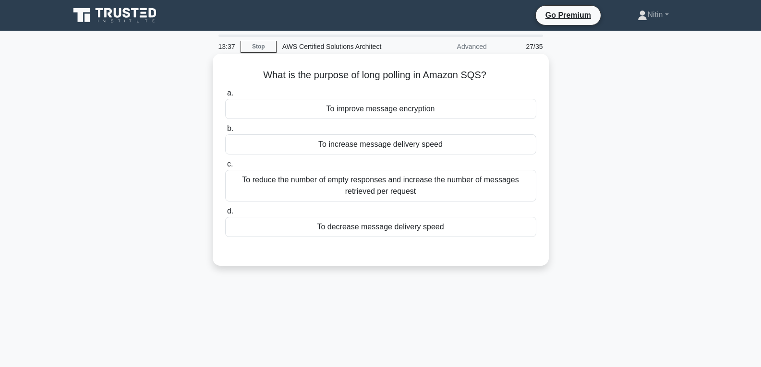
click at [374, 143] on div "To increase message delivery speed" at bounding box center [380, 144] width 311 height 20
click at [225, 132] on input "b. To increase message delivery speed" at bounding box center [225, 129] width 0 height 6
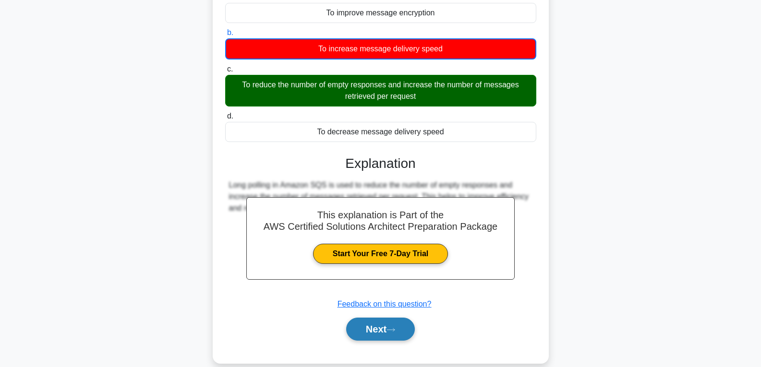
click at [383, 331] on button "Next" at bounding box center [380, 329] width 69 height 23
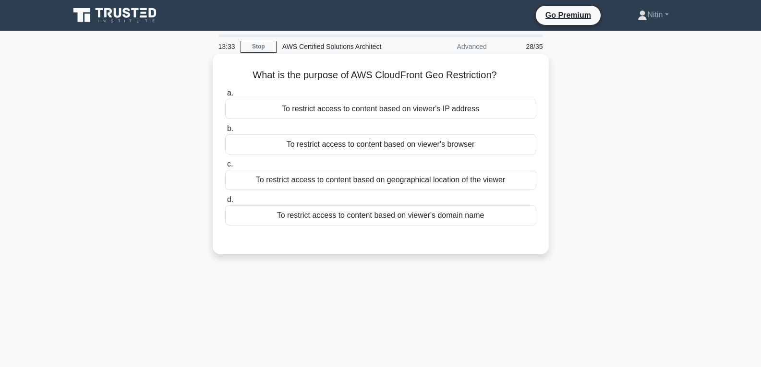
click at [367, 178] on div "To restrict access to content based on geographical location of the viewer" at bounding box center [380, 180] width 311 height 20
click at [225, 168] on input "c. To restrict access to content based on geographical location of the viewer" at bounding box center [225, 164] width 0 height 6
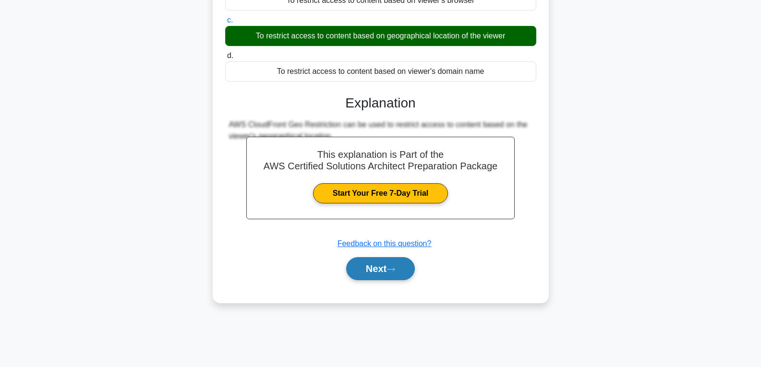
click at [370, 258] on button "Next" at bounding box center [380, 268] width 69 height 23
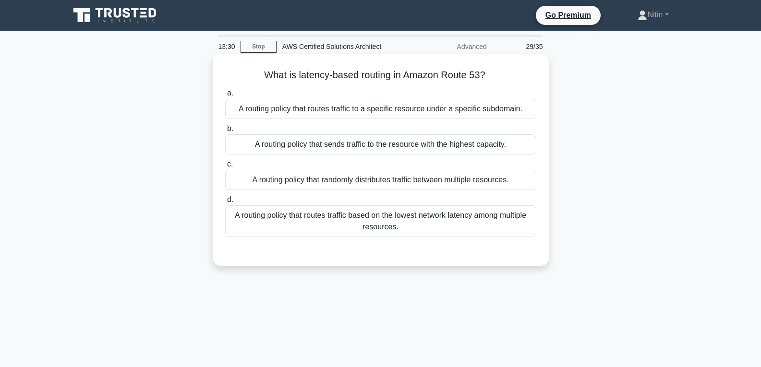
click at [366, 132] on label "b. A routing policy that sends traffic to the resource with the highest capacit…" at bounding box center [380, 139] width 311 height 32
click at [225, 132] on input "b. A routing policy that sends traffic to the resource with the highest capacit…" at bounding box center [225, 129] width 0 height 6
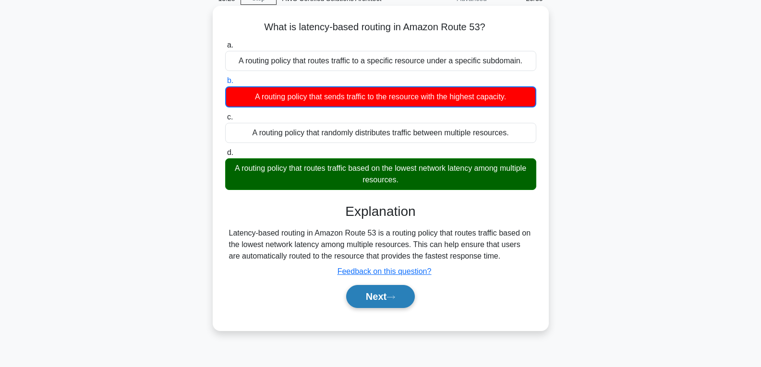
click at [388, 298] on button "Next" at bounding box center [380, 296] width 69 height 23
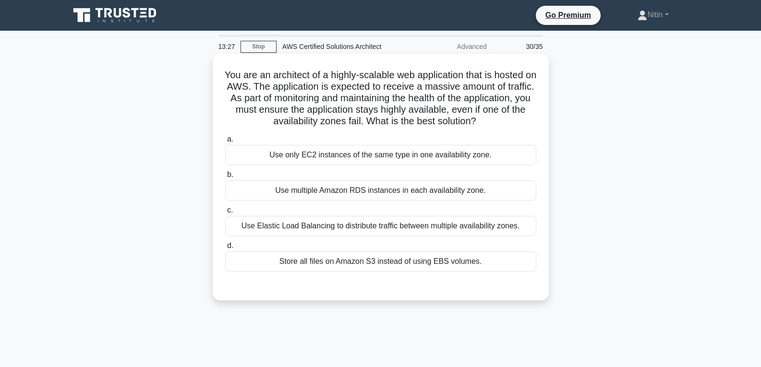
click at [398, 229] on div "Use Elastic Load Balancing to distribute traffic between multiple availability …" at bounding box center [380, 226] width 311 height 20
click at [225, 214] on input "c. Use Elastic Load Balancing to distribute traffic between multiple availabili…" at bounding box center [225, 210] width 0 height 6
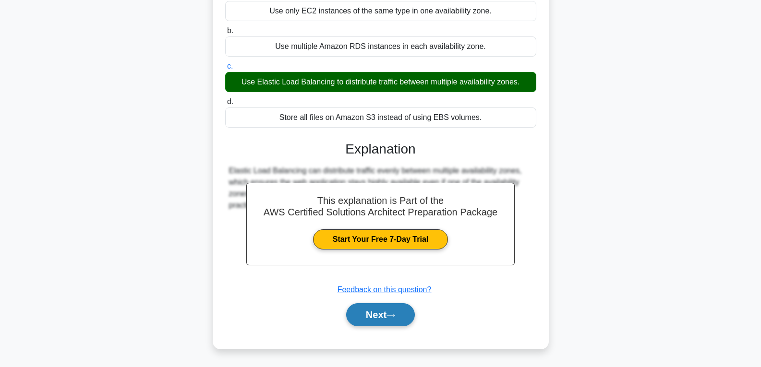
click at [386, 313] on button "Next" at bounding box center [380, 314] width 69 height 23
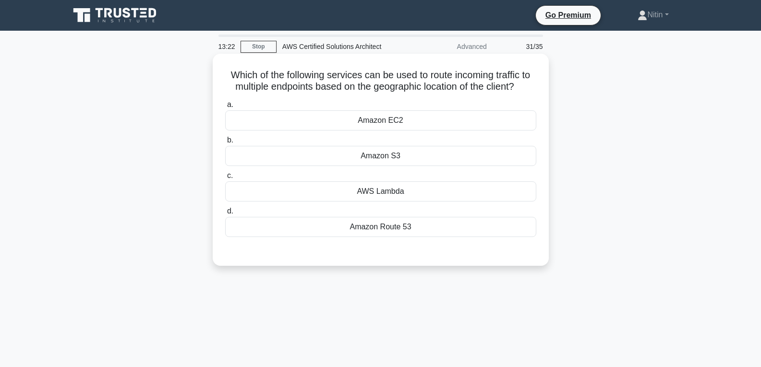
click at [368, 123] on div "Amazon EC2" at bounding box center [380, 120] width 311 height 20
click at [225, 108] on input "a. Amazon EC2" at bounding box center [225, 105] width 0 height 6
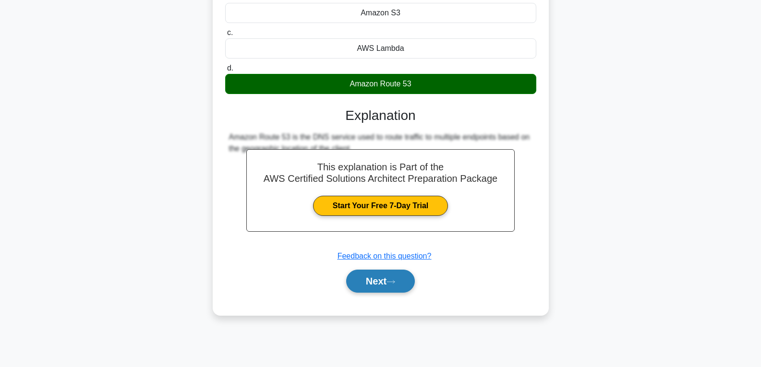
click at [386, 279] on button "Next" at bounding box center [380, 281] width 69 height 23
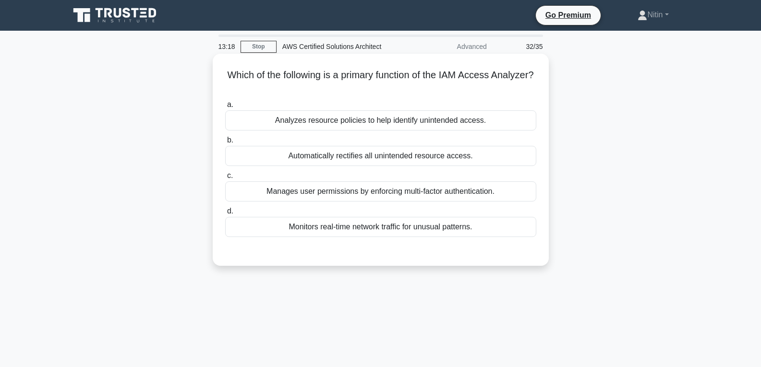
click at [391, 163] on div "Automatically rectifies all unintended resource access." at bounding box center [380, 156] width 311 height 20
click at [225, 144] on input "b. Automatically rectifies all unintended resource access." at bounding box center [225, 140] width 0 height 6
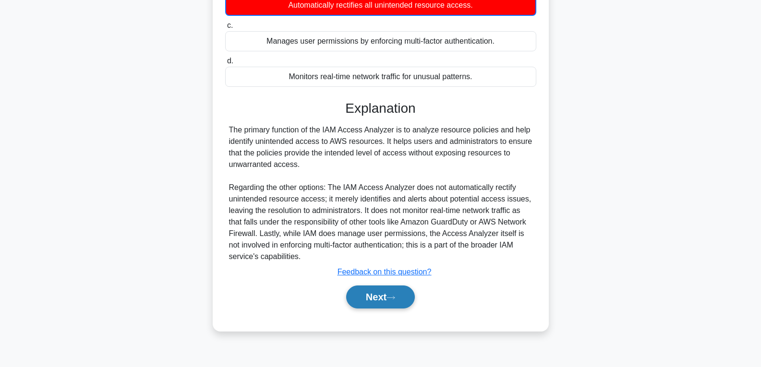
click at [396, 292] on button "Next" at bounding box center [380, 297] width 69 height 23
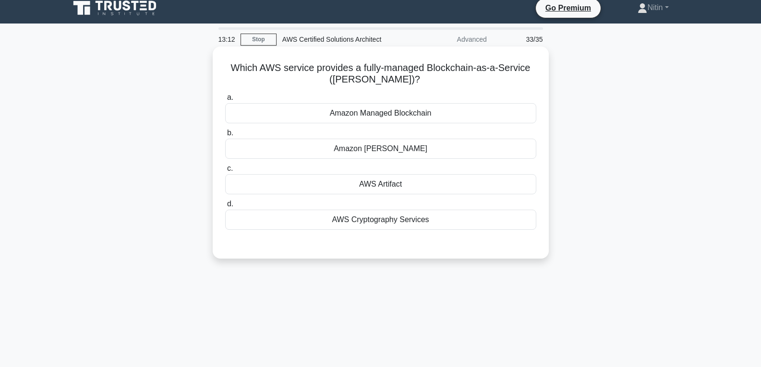
click at [402, 151] on div "Amazon Macie" at bounding box center [380, 149] width 311 height 20
click at [225, 136] on input "b. Amazon Macie" at bounding box center [225, 133] width 0 height 6
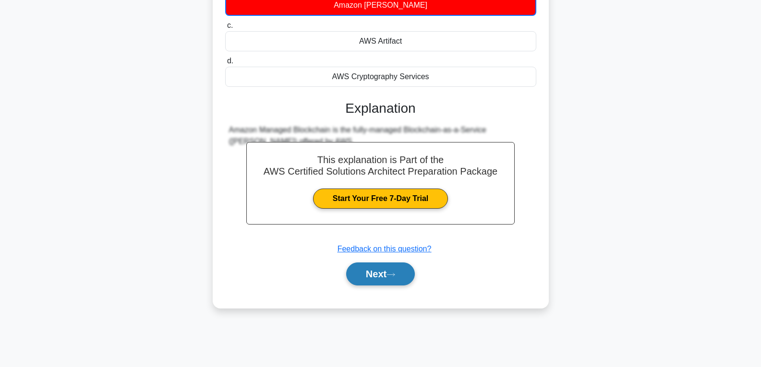
click at [390, 277] on icon at bounding box center [390, 274] width 9 height 5
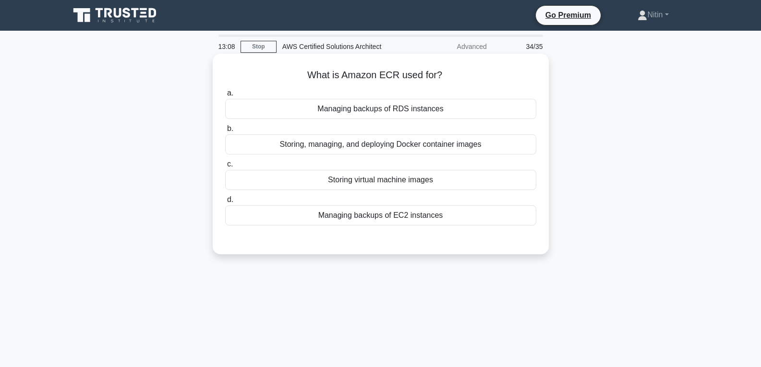
click at [368, 110] on div "Managing backups of RDS instances" at bounding box center [380, 109] width 311 height 20
click at [225, 96] on input "a. Managing backups of RDS instances" at bounding box center [225, 93] width 0 height 6
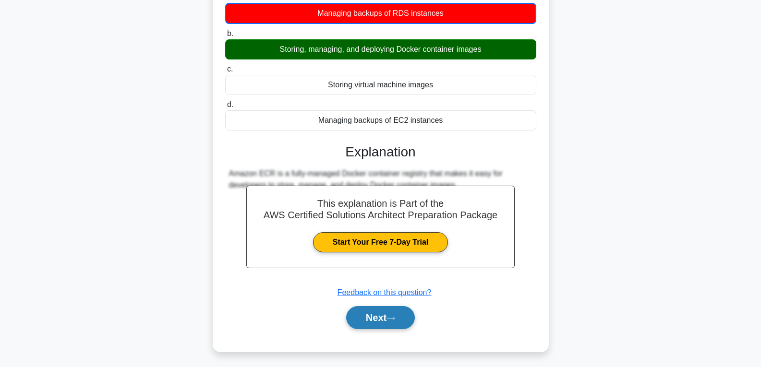
click at [383, 317] on button "Next" at bounding box center [380, 317] width 69 height 23
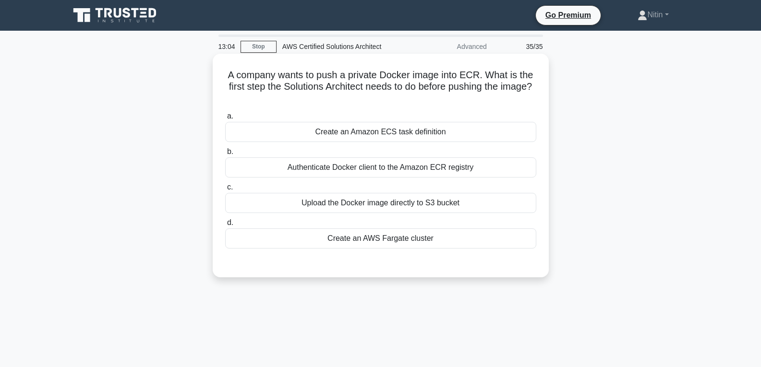
click at [395, 172] on div "Authenticate Docker client to the Amazon ECR registry" at bounding box center [380, 167] width 311 height 20
click at [225, 155] on input "b. Authenticate Docker client to the Amazon ECR registry" at bounding box center [225, 152] width 0 height 6
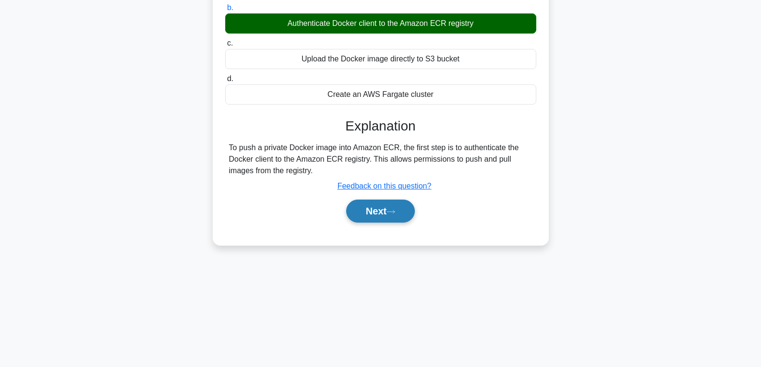
click at [384, 202] on button "Next" at bounding box center [380, 211] width 69 height 23
click at [385, 208] on button "Next" at bounding box center [380, 211] width 69 height 23
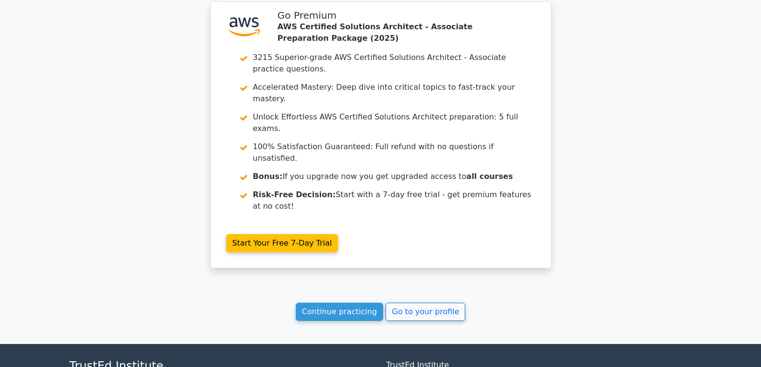
scroll to position [2405, 0]
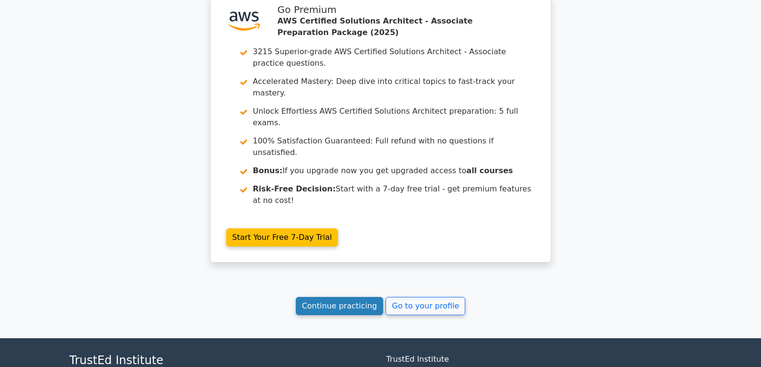
click at [356, 297] on link "Continue practicing" at bounding box center [340, 306] width 88 height 18
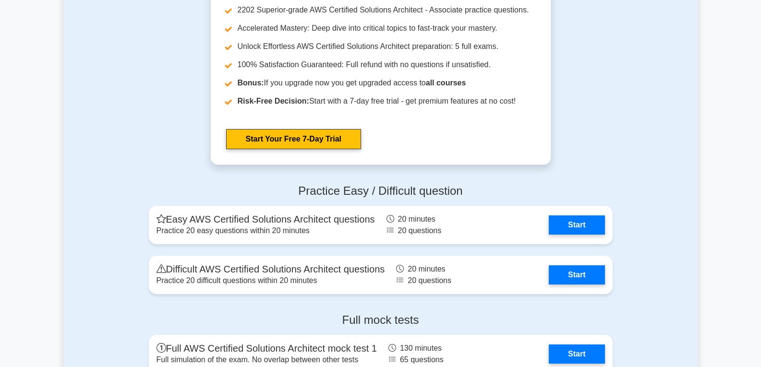
scroll to position [2592, 0]
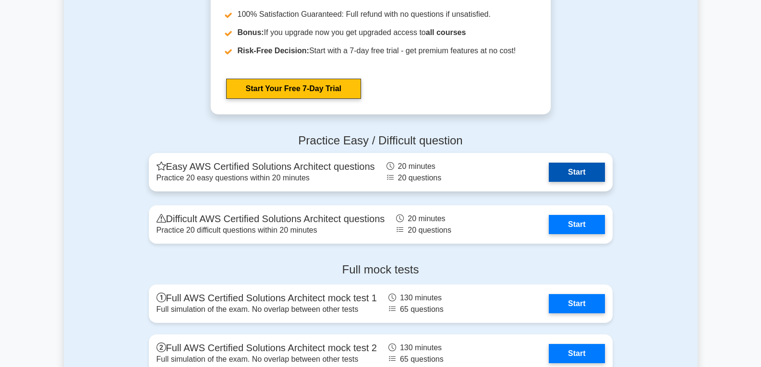
click at [579, 174] on link "Start" at bounding box center [577, 172] width 56 height 19
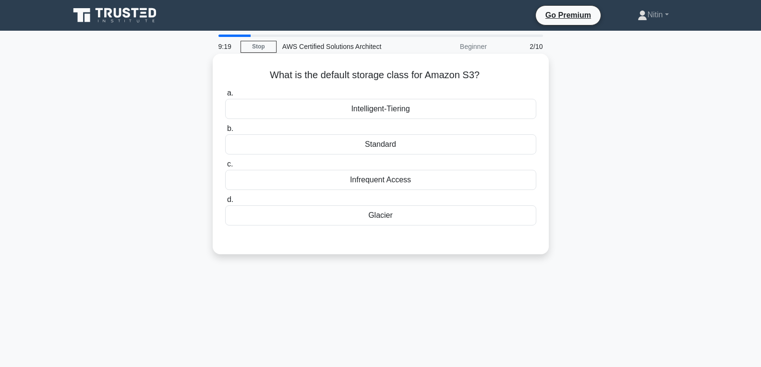
click at [395, 214] on div "Glacier" at bounding box center [380, 215] width 311 height 20
click at [225, 203] on input "d. Glacier" at bounding box center [225, 200] width 0 height 6
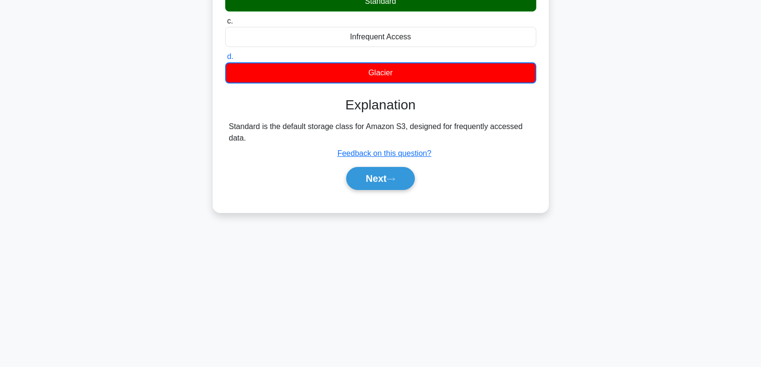
scroll to position [144, 0]
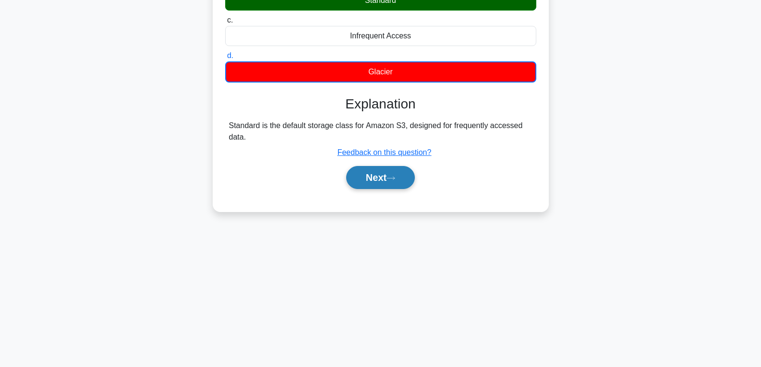
click at [388, 173] on button "Next" at bounding box center [380, 177] width 69 height 23
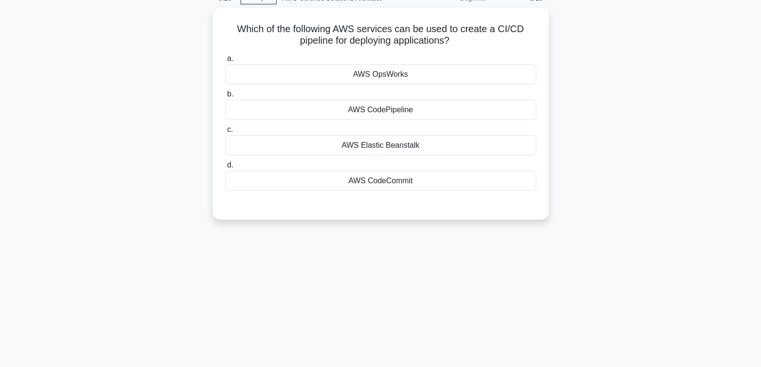
scroll to position [48, 0]
click at [388, 143] on div "AWS Elastic Beanstalk" at bounding box center [380, 143] width 311 height 20
click at [225, 131] on input "c. AWS Elastic Beanstalk" at bounding box center [225, 128] width 0 height 6
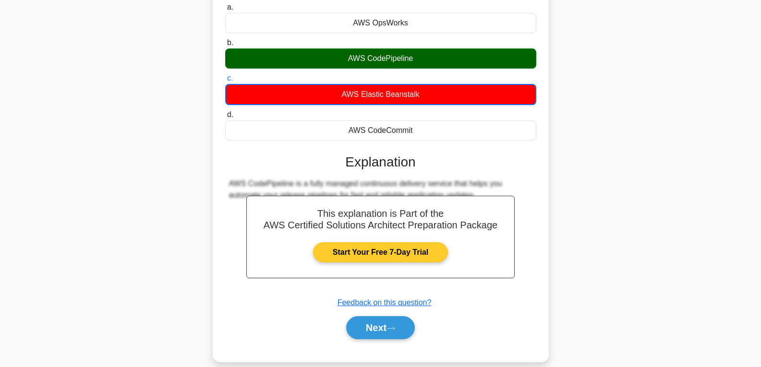
scroll to position [144, 0]
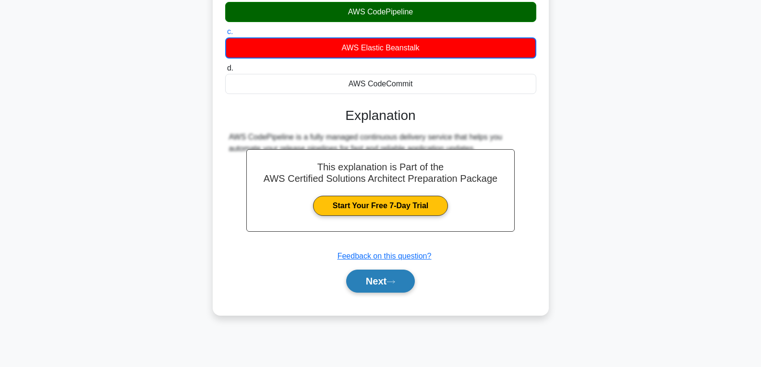
click at [377, 276] on button "Next" at bounding box center [380, 281] width 69 height 23
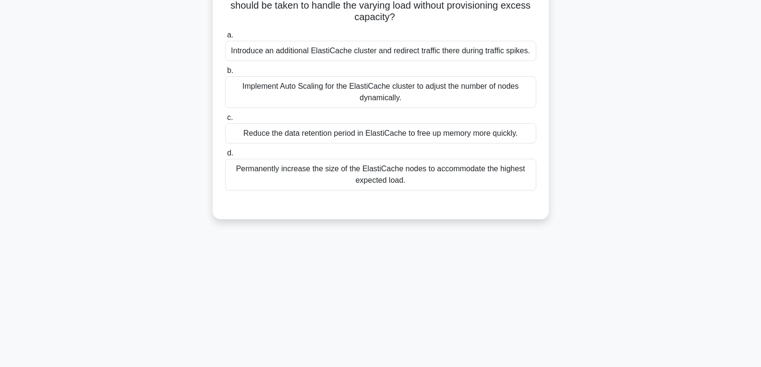
scroll to position [0, 0]
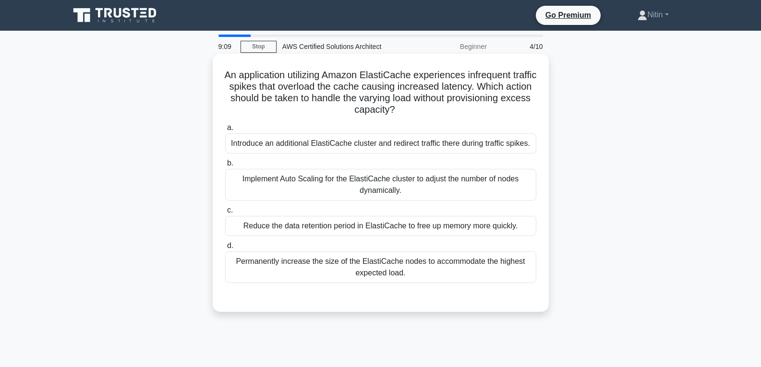
click at [378, 180] on div "Implement Auto Scaling for the ElastiCache cluster to adjust the number of node…" at bounding box center [380, 185] width 311 height 32
click at [225, 167] on input "b. Implement Auto Scaling for the ElastiCache cluster to adjust the number of n…" at bounding box center [225, 163] width 0 height 6
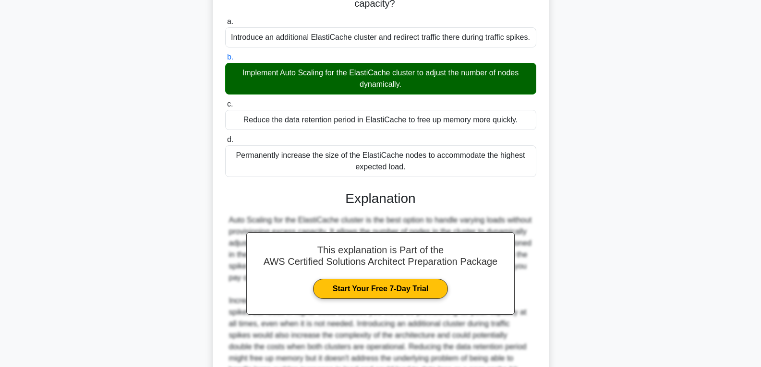
scroll to position [202, 0]
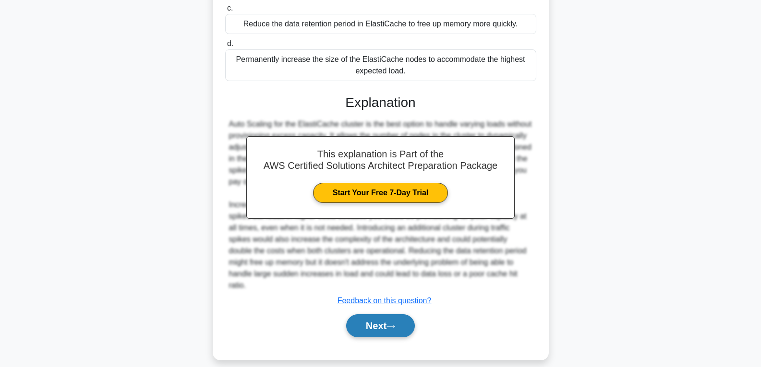
click at [381, 322] on button "Next" at bounding box center [380, 325] width 69 height 23
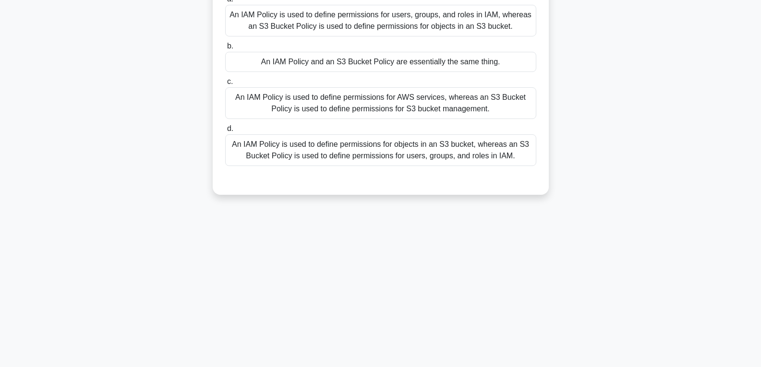
scroll to position [7, 0]
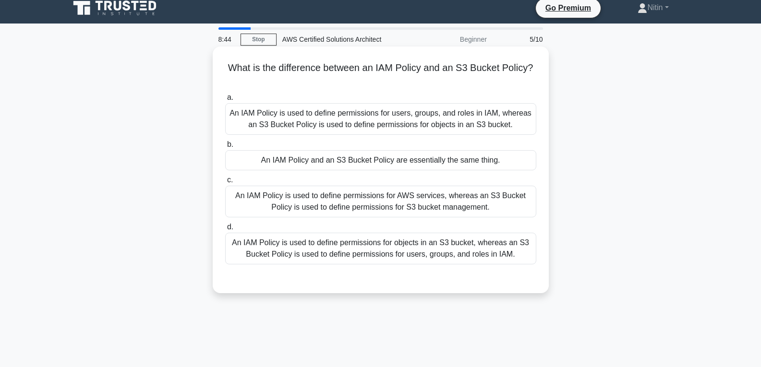
click at [420, 125] on div "An IAM Policy is used to define permissions for users, groups, and roles in IAM…" at bounding box center [380, 119] width 311 height 32
click at [225, 101] on input "a. An IAM Policy is used to define permissions for users, groups, and roles in …" at bounding box center [225, 98] width 0 height 6
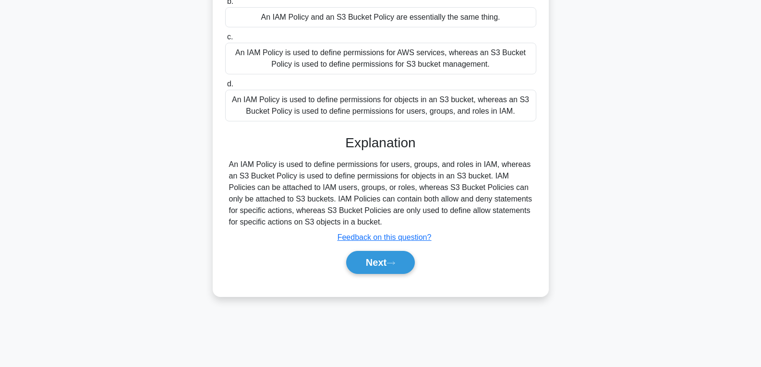
scroll to position [151, 0]
click at [376, 251] on button "Next" at bounding box center [380, 261] width 69 height 23
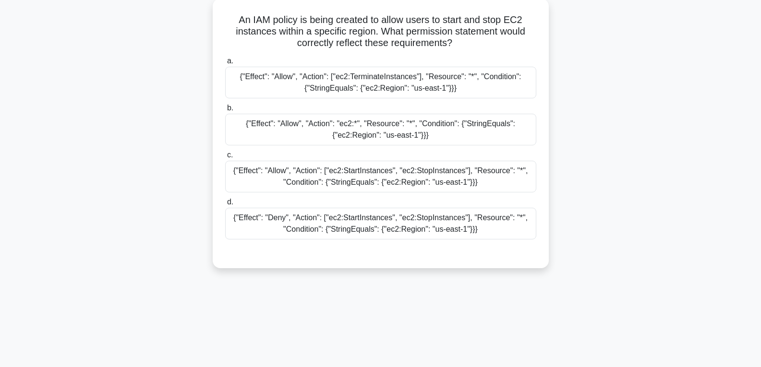
scroll to position [7, 0]
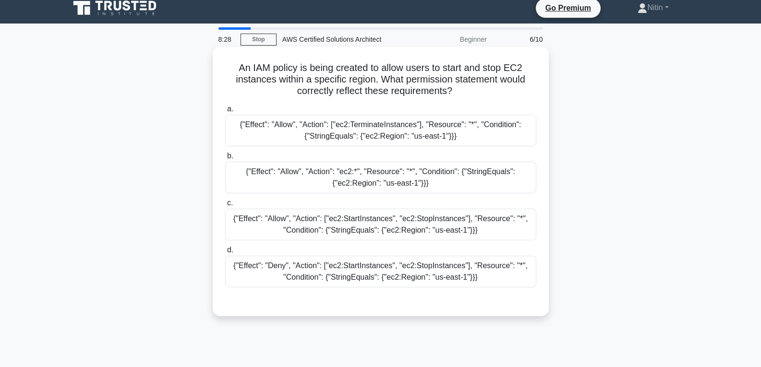
click at [369, 227] on div "{"Effect": "Allow", "Action": ["ec2:StartInstances", "ec2:StopInstances"], "Res…" at bounding box center [380, 225] width 311 height 32
click at [225, 206] on input "c. {"Effect": "Allow", "Action": ["ec2:StartInstances", "ec2:StopInstances"], "…" at bounding box center [225, 203] width 0 height 6
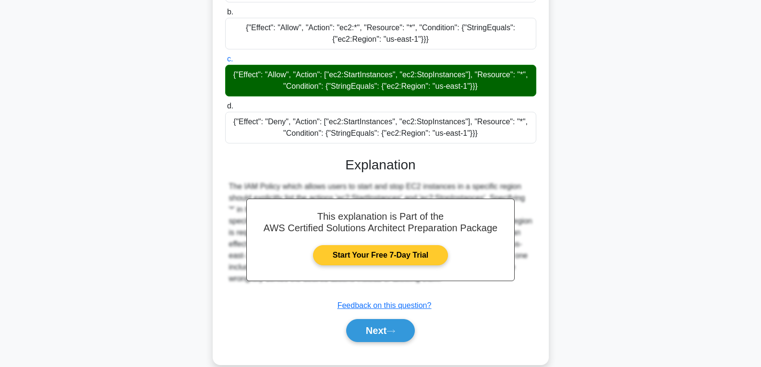
scroll to position [168, 0]
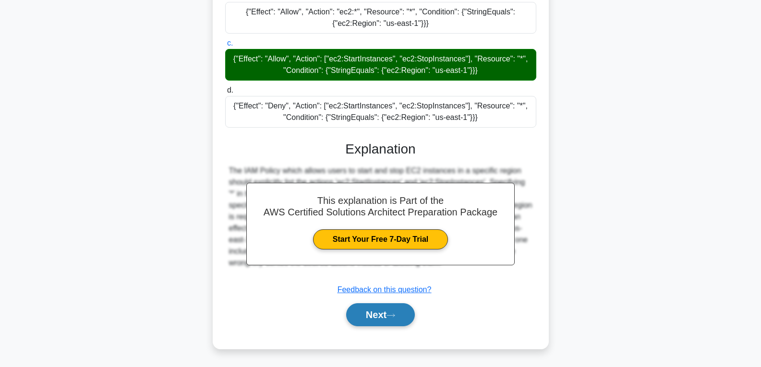
click at [376, 315] on button "Next" at bounding box center [380, 314] width 69 height 23
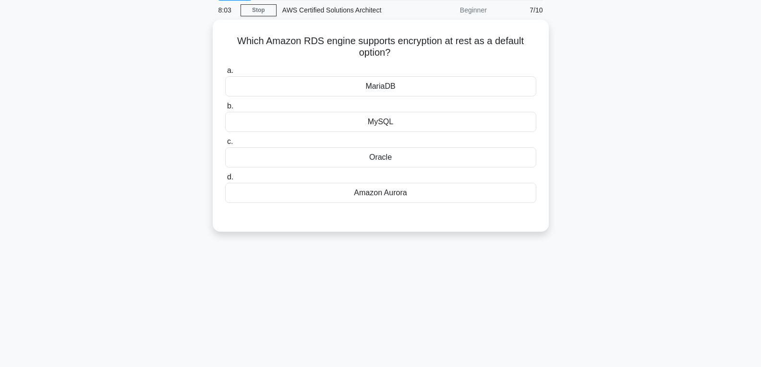
scroll to position [7, 0]
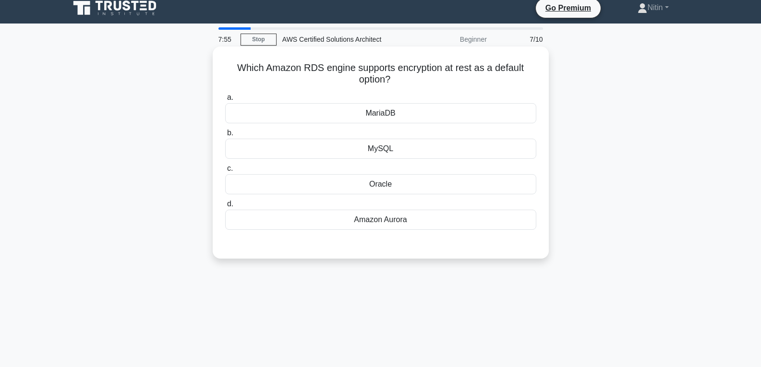
click at [373, 149] on div "MySQL" at bounding box center [380, 149] width 311 height 20
click at [225, 136] on input "b. MySQL" at bounding box center [225, 133] width 0 height 6
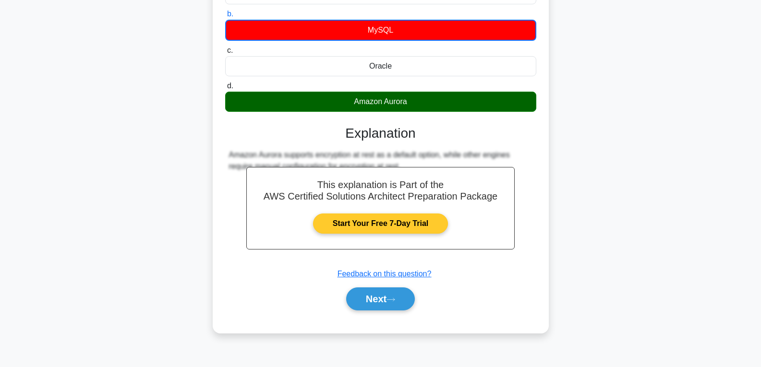
scroll to position [151, 0]
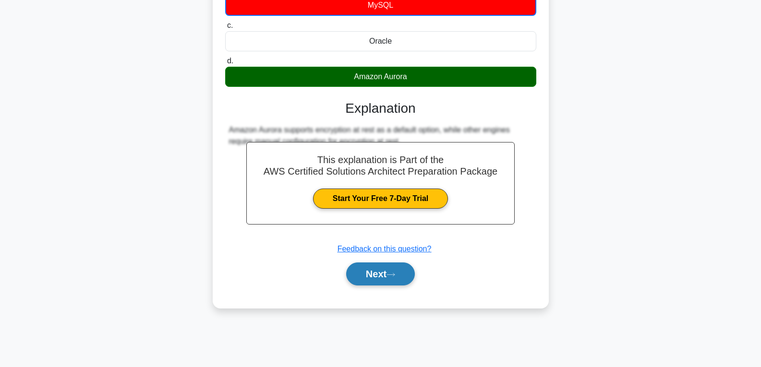
click at [389, 272] on button "Next" at bounding box center [380, 274] width 69 height 23
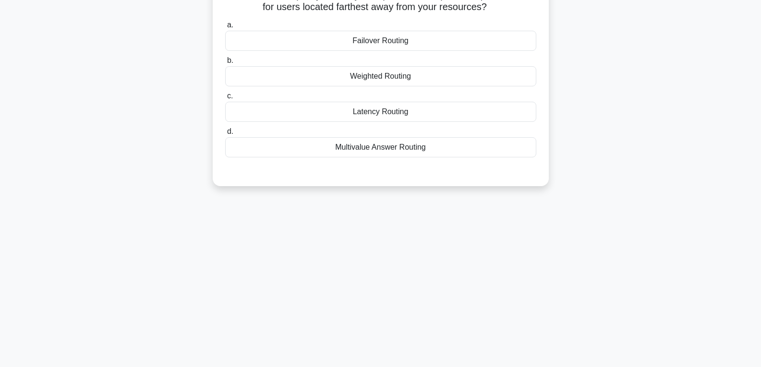
scroll to position [7, 0]
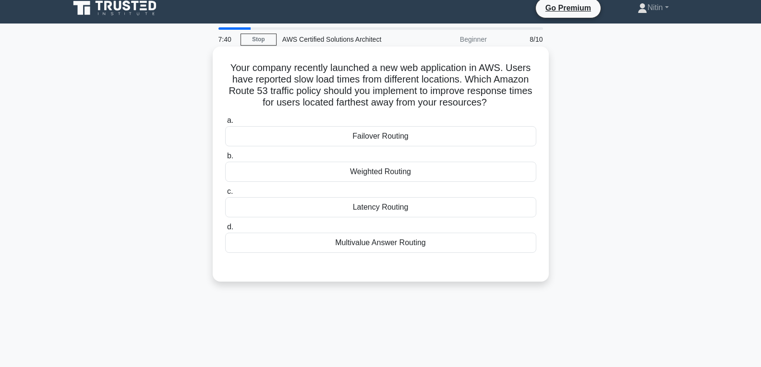
click at [382, 231] on label "d. Multivalue Answer Routing" at bounding box center [380, 237] width 311 height 32
click at [225, 230] on input "d. Multivalue Answer Routing" at bounding box center [225, 227] width 0 height 6
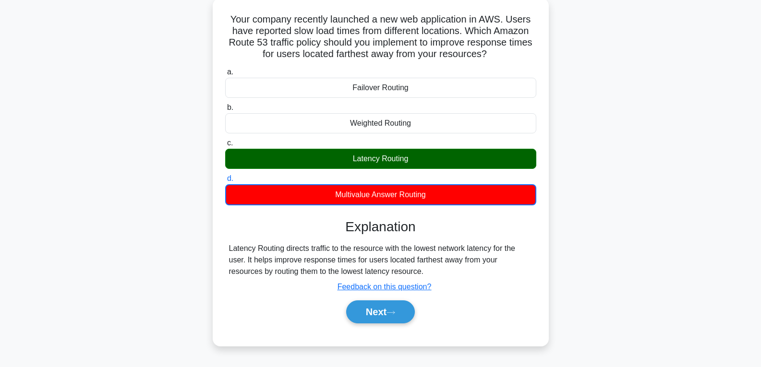
scroll to position [103, 0]
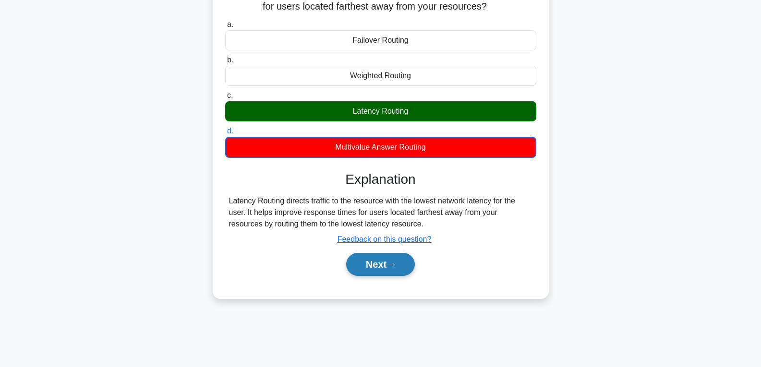
click at [379, 257] on button "Next" at bounding box center [380, 264] width 69 height 23
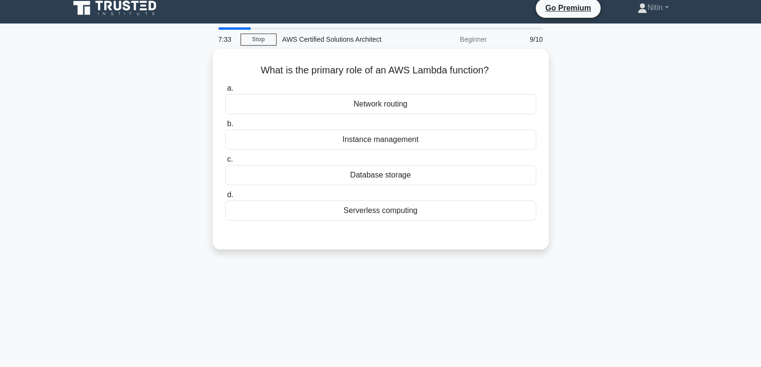
scroll to position [0, 0]
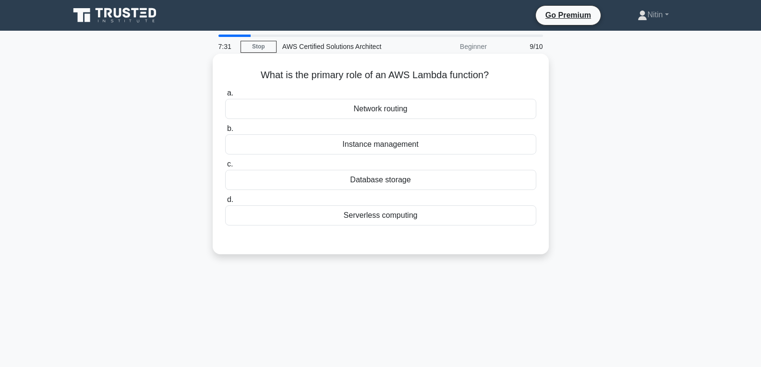
click at [385, 149] on div "Instance management" at bounding box center [380, 144] width 311 height 20
click at [225, 132] on input "b. Instance management" at bounding box center [225, 129] width 0 height 6
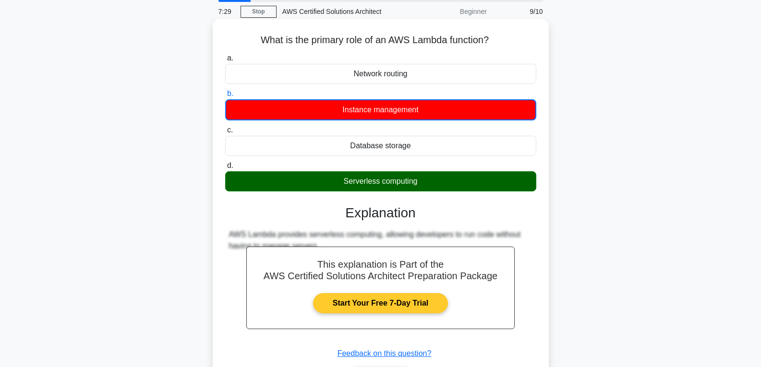
scroll to position [96, 0]
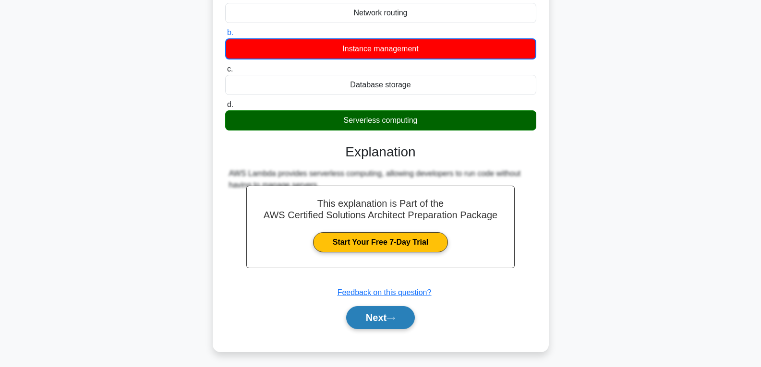
click at [365, 311] on button "Next" at bounding box center [380, 317] width 69 height 23
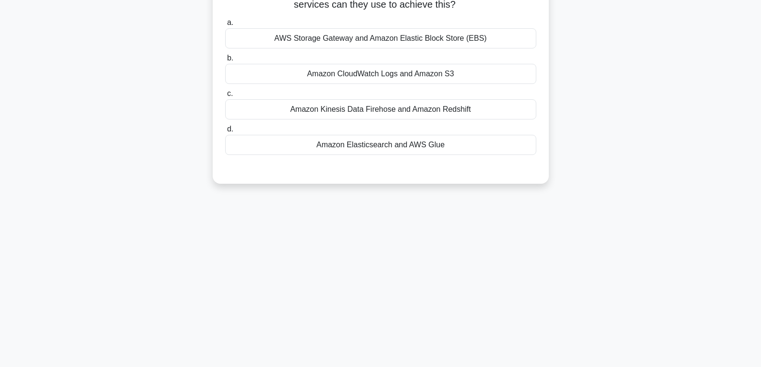
scroll to position [0, 0]
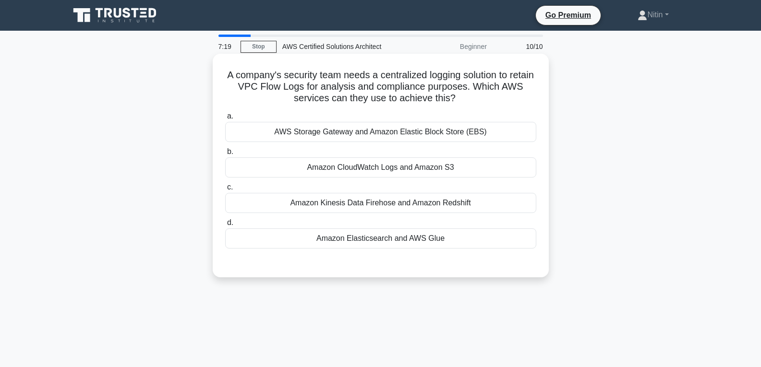
click at [387, 179] on div "a. AWS Storage Gateway and Amazon Elastic Block Store (EBS) b. Amazon CloudWatc…" at bounding box center [380, 179] width 323 height 142
click at [391, 157] on label "b. Amazon CloudWatch Logs and Amazon S3" at bounding box center [380, 162] width 311 height 32
click at [225, 155] on input "b. Amazon CloudWatch Logs and Amazon S3" at bounding box center [225, 152] width 0 height 6
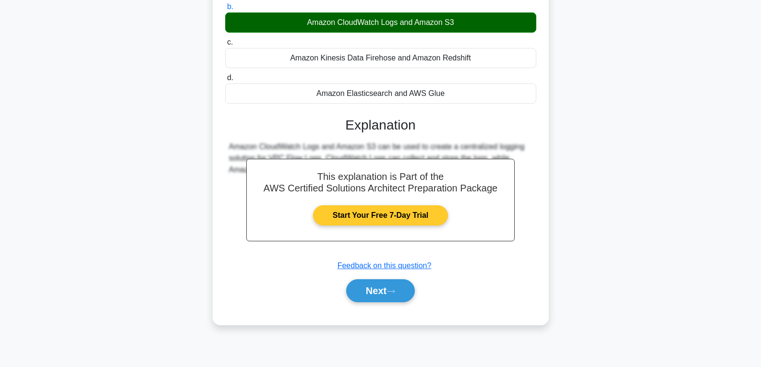
scroll to position [151, 0]
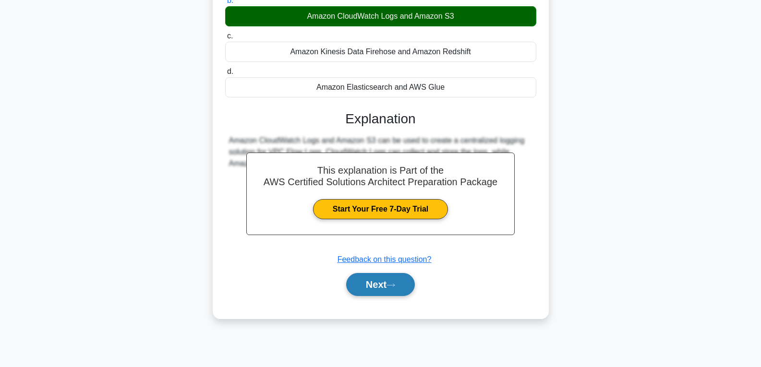
click at [384, 287] on button "Next" at bounding box center [380, 284] width 69 height 23
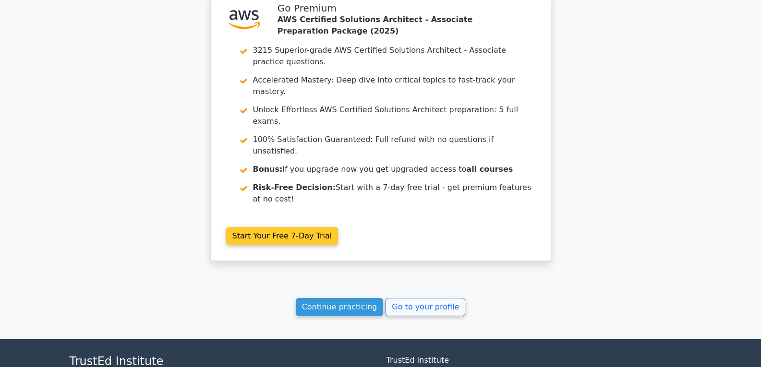
scroll to position [1472, 0]
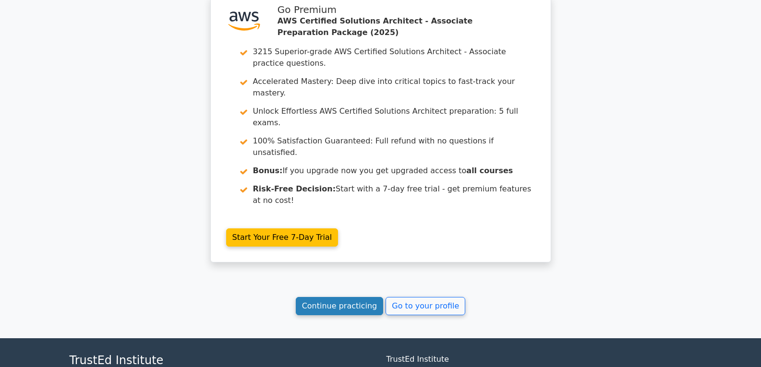
click at [348, 297] on link "Continue practicing" at bounding box center [340, 306] width 88 height 18
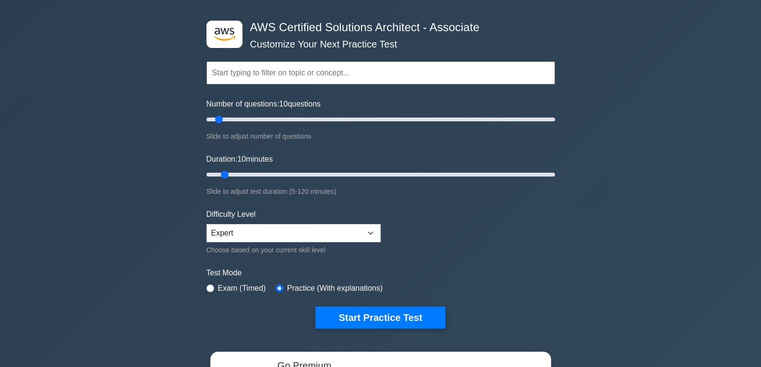
scroll to position [48, 0]
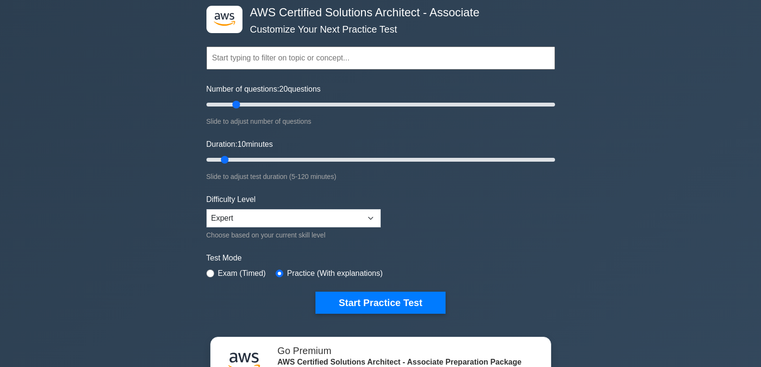
drag, startPoint x: 217, startPoint y: 102, endPoint x: 237, endPoint y: 105, distance: 19.9
type input "20"
click at [237, 105] on input "Number of questions: 20 questions" at bounding box center [380, 105] width 348 height 12
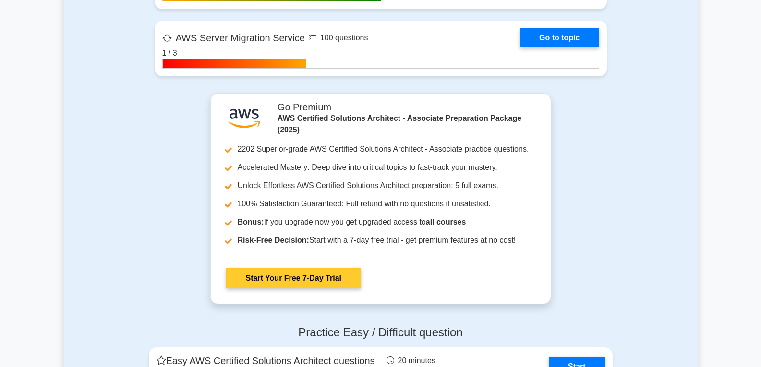
scroll to position [2592, 0]
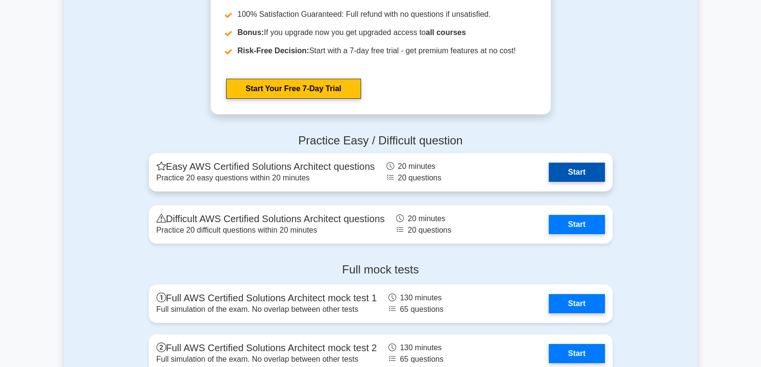
click at [568, 169] on link "Start" at bounding box center [577, 172] width 56 height 19
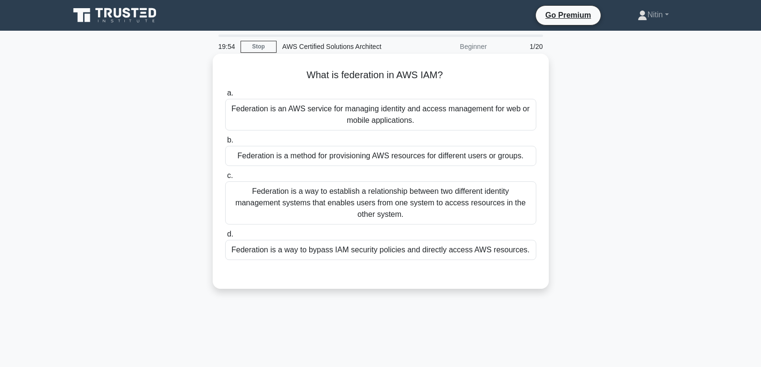
click at [384, 117] on div "Federation is an AWS service for managing identity and access management for we…" at bounding box center [380, 115] width 311 height 32
click at [225, 96] on input "a. Federation is an AWS service for managing identity and access management for…" at bounding box center [225, 93] width 0 height 6
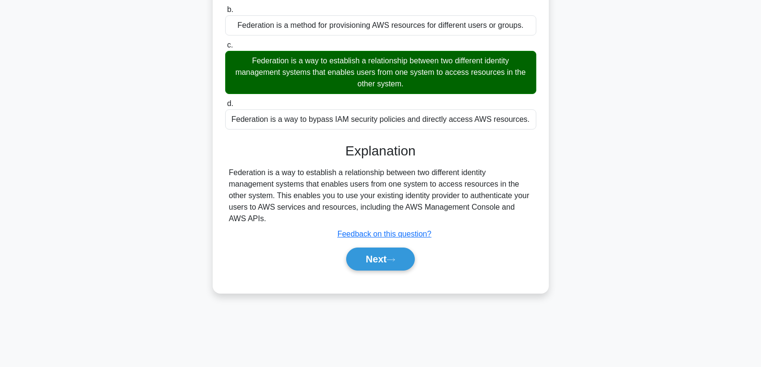
scroll to position [151, 0]
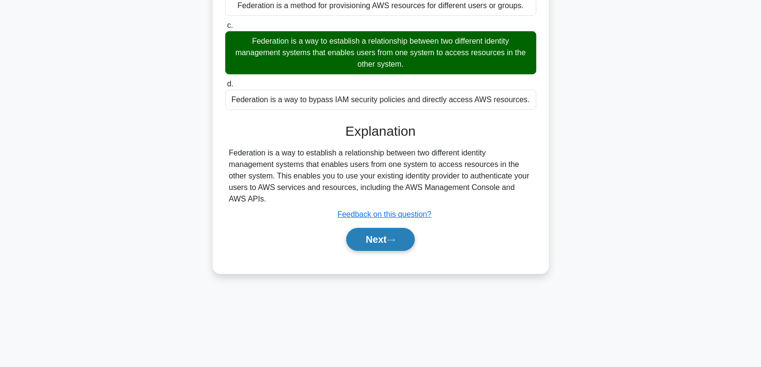
click at [384, 240] on button "Next" at bounding box center [380, 239] width 69 height 23
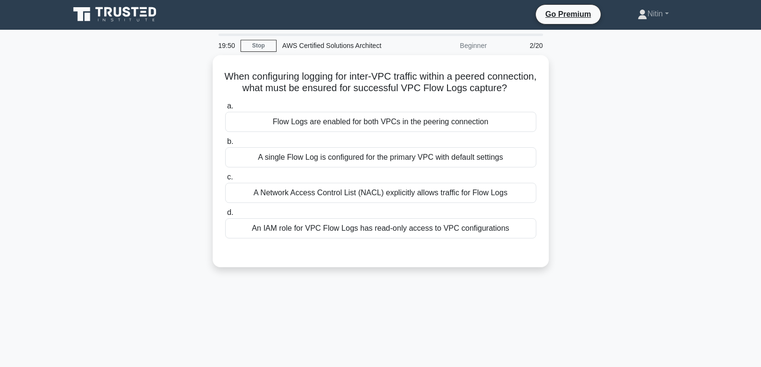
scroll to position [0, 0]
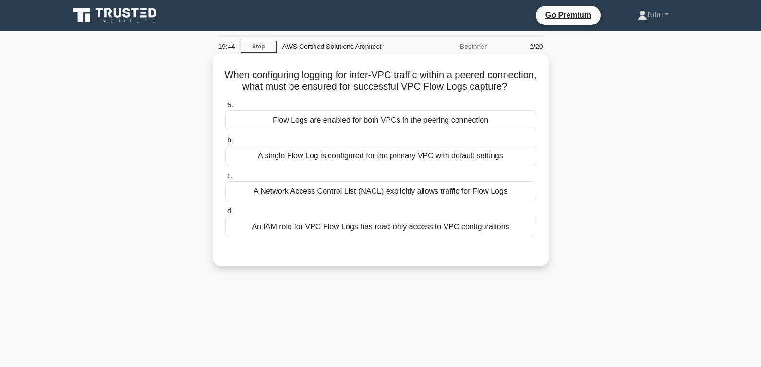
click at [369, 199] on div "A Network Access Control List (NACL) explicitly allows traffic for Flow Logs" at bounding box center [380, 191] width 311 height 20
click at [225, 179] on input "c. A Network Access Control List (NACL) explicitly allows traffic for Flow Logs" at bounding box center [225, 176] width 0 height 6
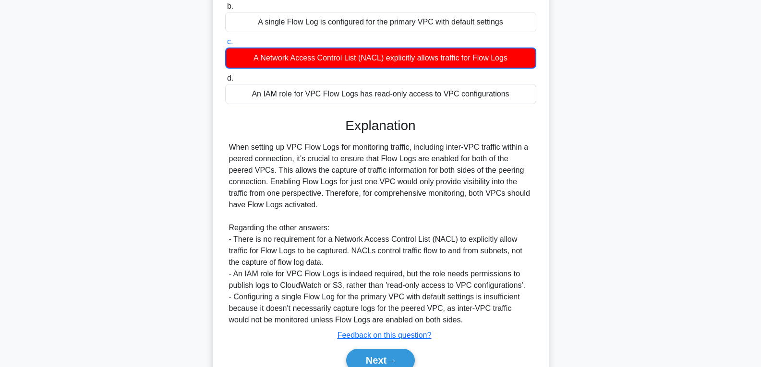
scroll to position [144, 0]
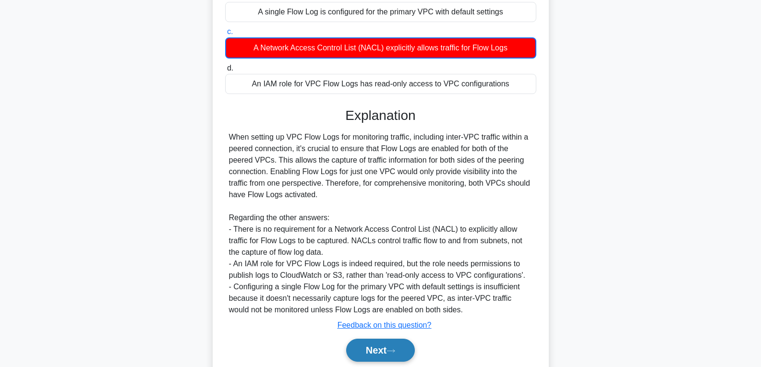
click at [392, 356] on button "Next" at bounding box center [380, 350] width 69 height 23
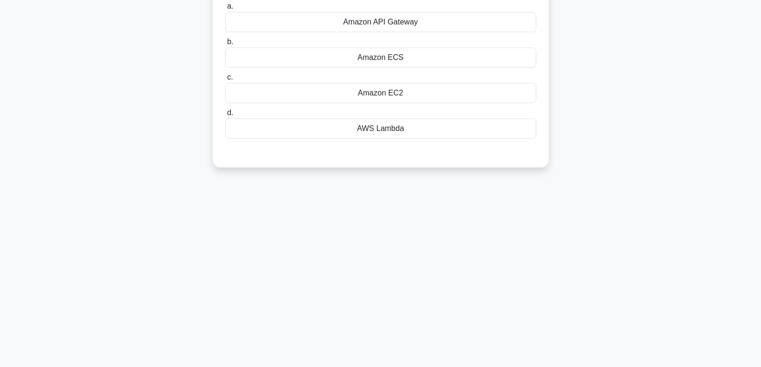
scroll to position [0, 0]
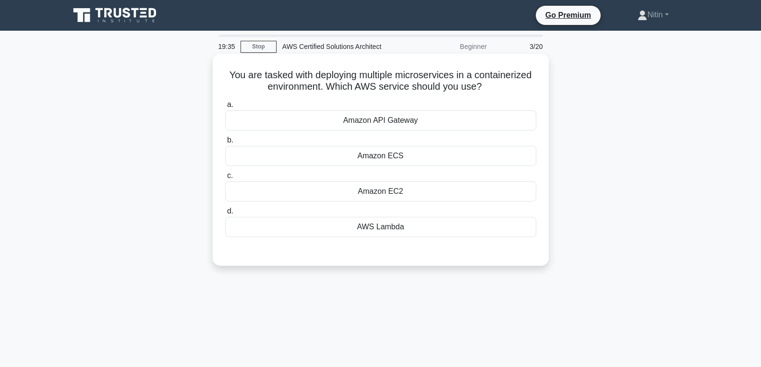
click at [387, 192] on div "Amazon EC2" at bounding box center [380, 191] width 311 height 20
click at [225, 179] on input "c. Amazon EC2" at bounding box center [225, 176] width 0 height 6
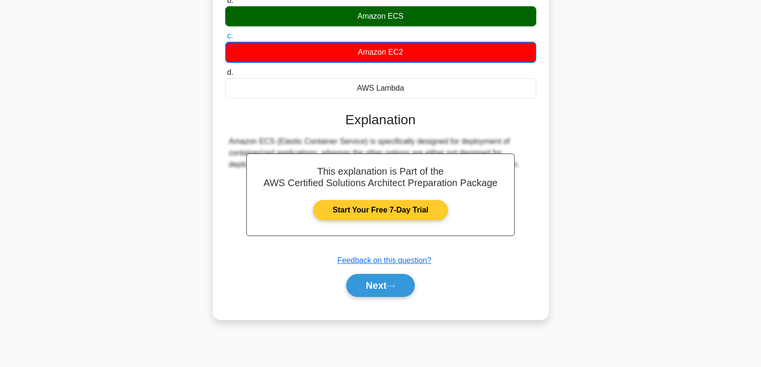
scroll to position [144, 0]
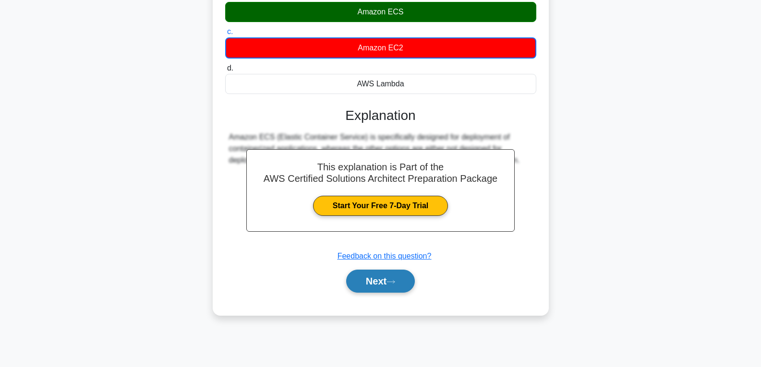
click at [382, 286] on button "Next" at bounding box center [380, 281] width 69 height 23
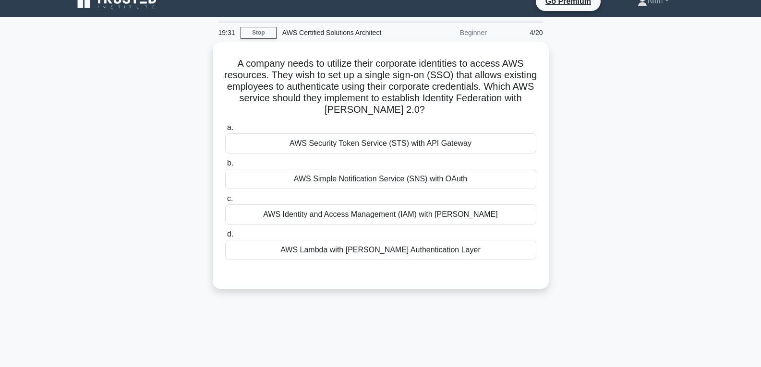
scroll to position [0, 0]
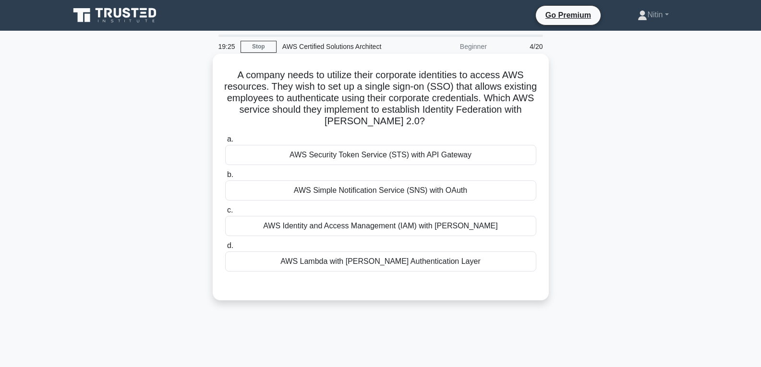
click at [382, 227] on div "AWS Identity and Access Management (IAM) with [PERSON_NAME]" at bounding box center [380, 226] width 311 height 20
click at [225, 214] on input "c. AWS Identity and Access Management (IAM) with [PERSON_NAME]" at bounding box center [225, 210] width 0 height 6
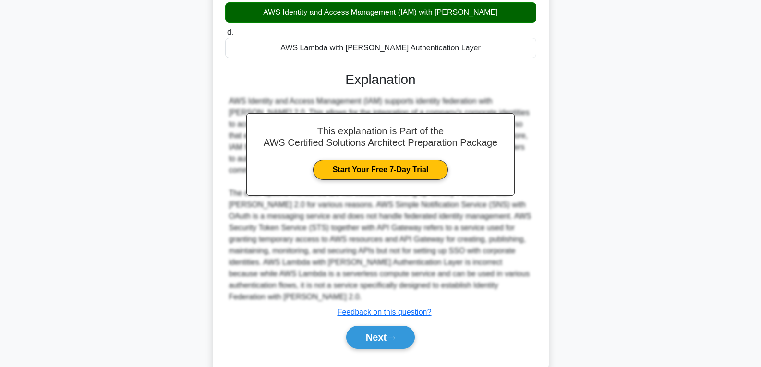
scroll to position [225, 0]
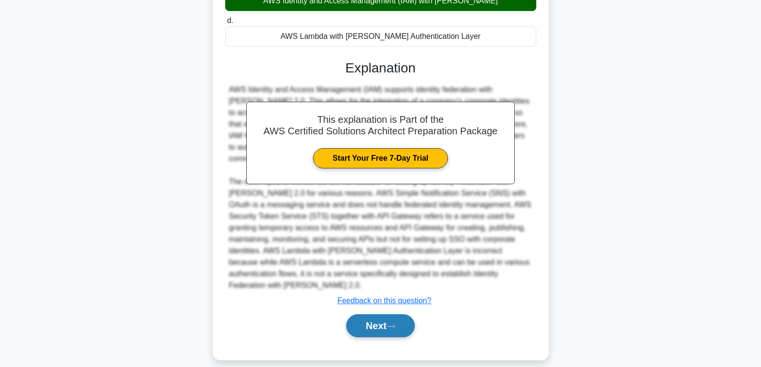
click at [379, 314] on button "Next" at bounding box center [380, 325] width 69 height 23
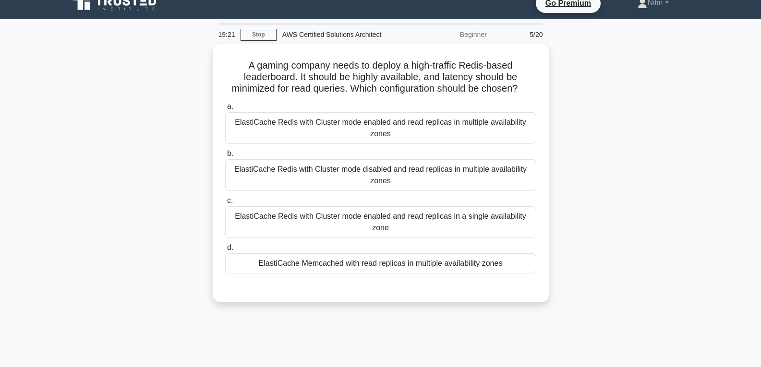
scroll to position [7, 0]
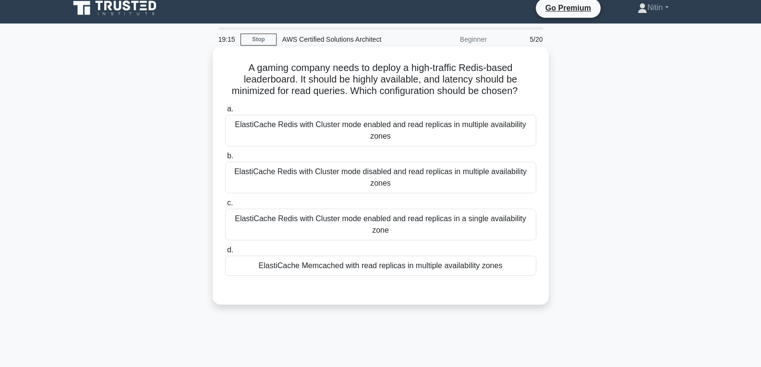
click at [376, 169] on div "ElastiCache Redis with Cluster mode disabled and read replicas in multiple avai…" at bounding box center [380, 178] width 311 height 32
click at [225, 159] on input "b. ElastiCache Redis with Cluster mode disabled and read replicas in multiple a…" at bounding box center [225, 156] width 0 height 6
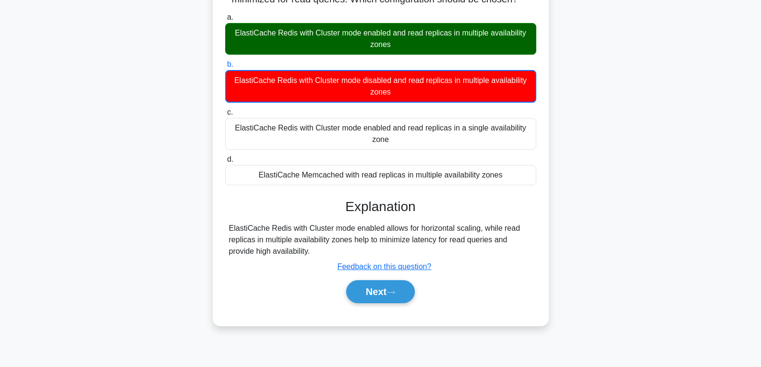
scroll to position [103, 0]
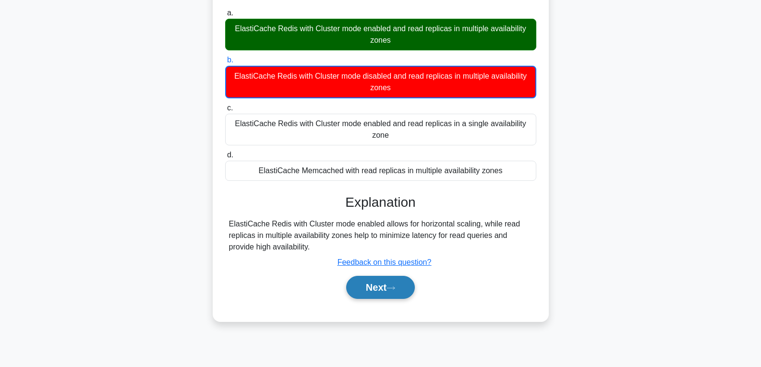
click at [380, 286] on button "Next" at bounding box center [380, 287] width 69 height 23
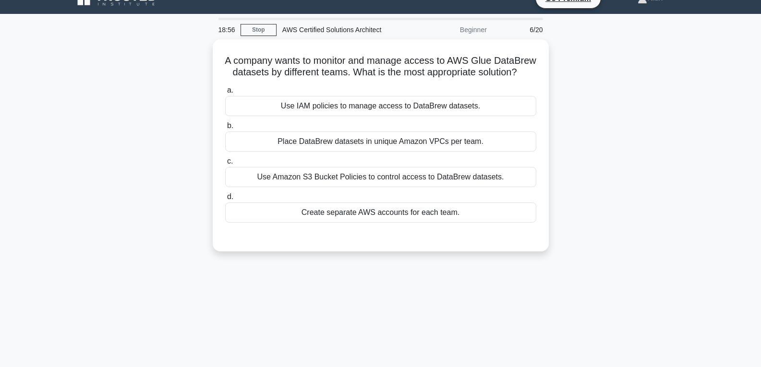
scroll to position [7, 0]
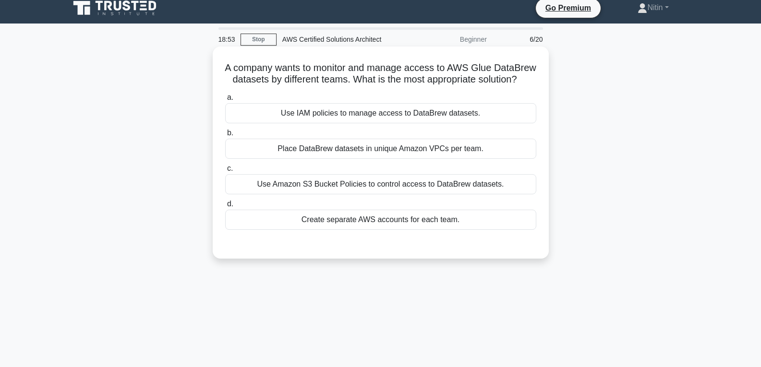
click at [343, 194] on div "Use Amazon S3 Bucket Policies to control access to DataBrew datasets." at bounding box center [380, 184] width 311 height 20
click at [225, 172] on input "c. Use Amazon S3 Bucket Policies to control access to DataBrew datasets." at bounding box center [225, 169] width 0 height 6
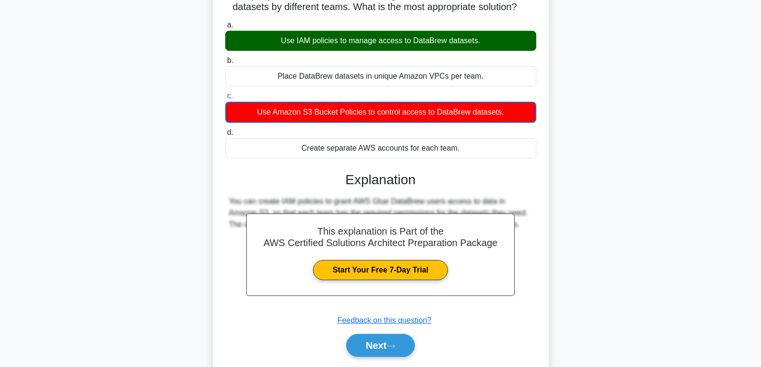
scroll to position [151, 0]
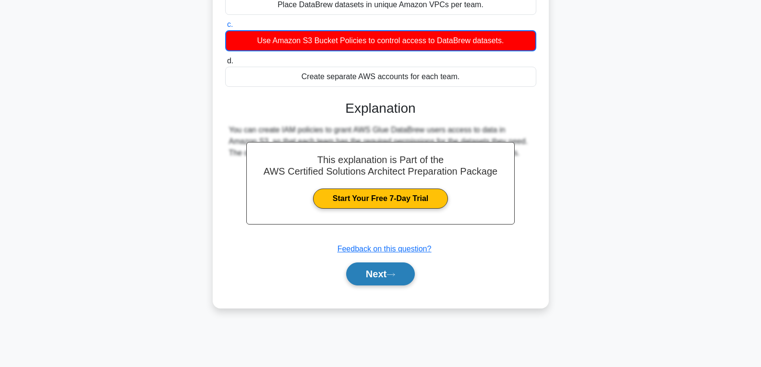
click at [383, 286] on button "Next" at bounding box center [380, 274] width 69 height 23
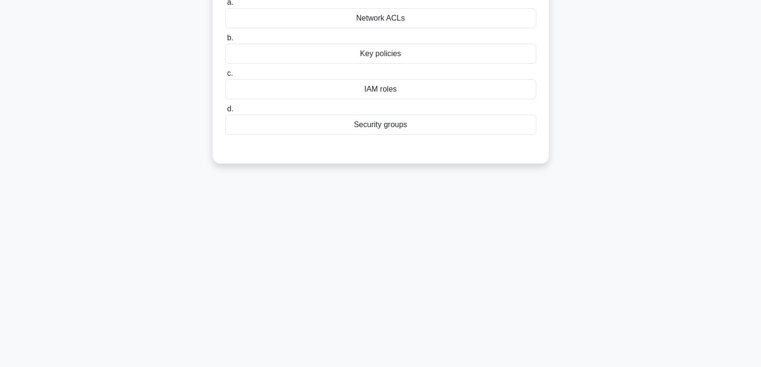
scroll to position [7, 0]
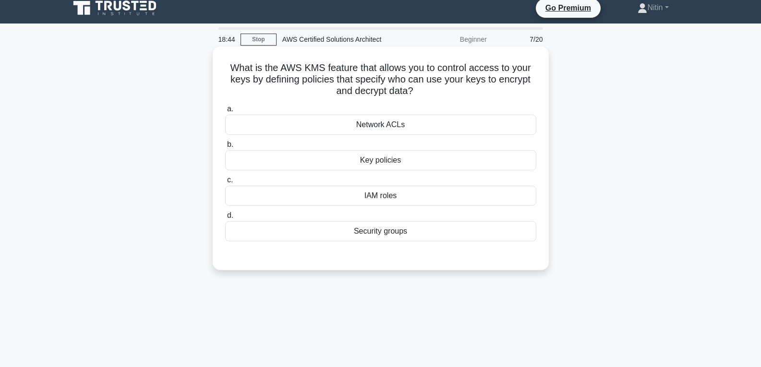
click at [379, 164] on div "Key policies" at bounding box center [380, 160] width 311 height 20
click at [225, 148] on input "b. Key policies" at bounding box center [225, 145] width 0 height 6
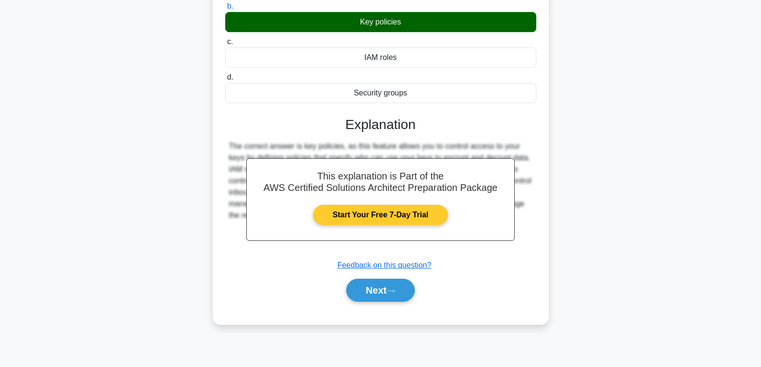
scroll to position [151, 0]
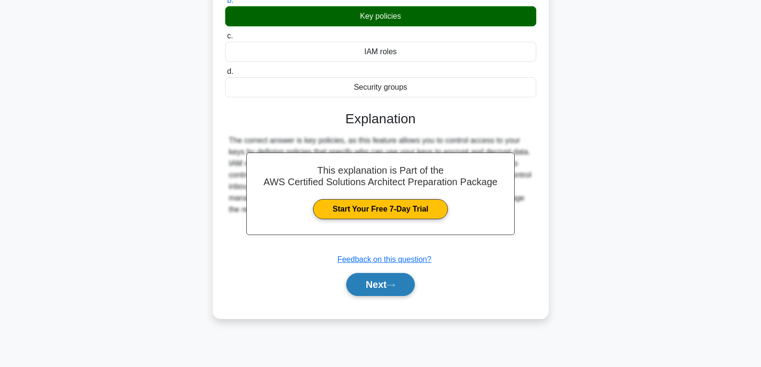
click at [385, 283] on button "Next" at bounding box center [380, 284] width 69 height 23
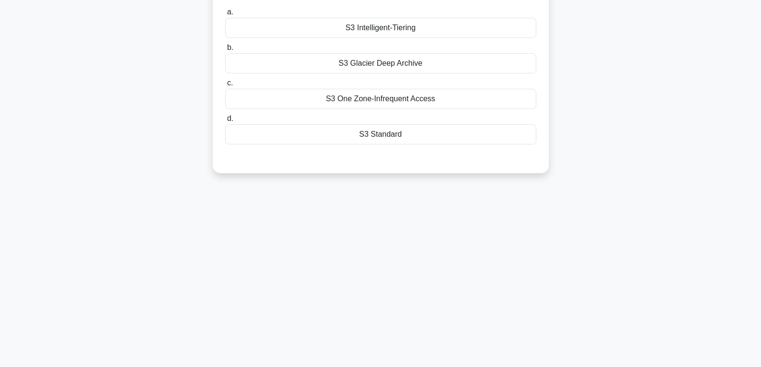
scroll to position [7, 0]
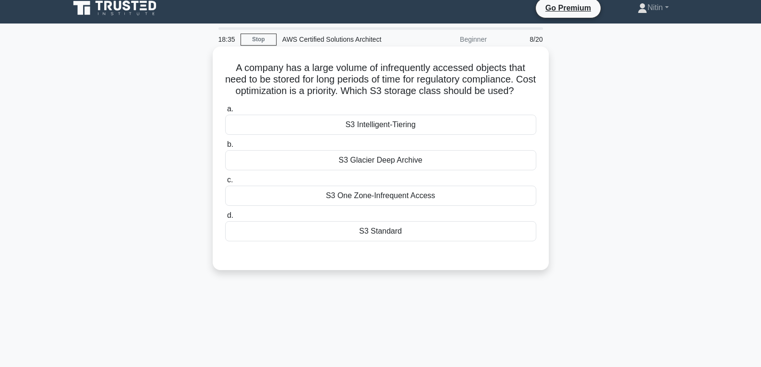
click at [385, 241] on div "S3 Standard" at bounding box center [380, 231] width 311 height 20
click at [225, 219] on input "d. S3 Standard" at bounding box center [225, 216] width 0 height 6
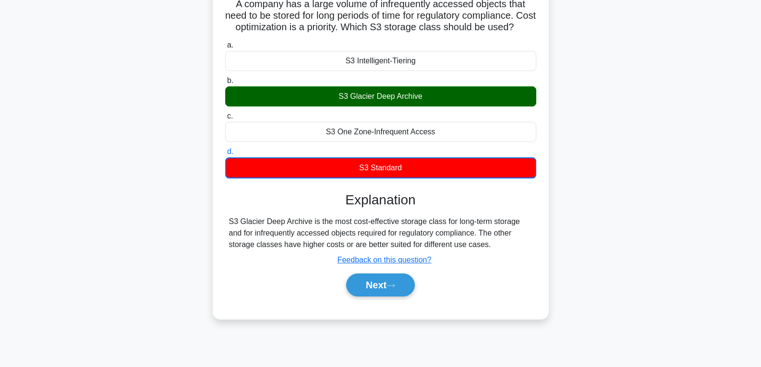
scroll to position [151, 0]
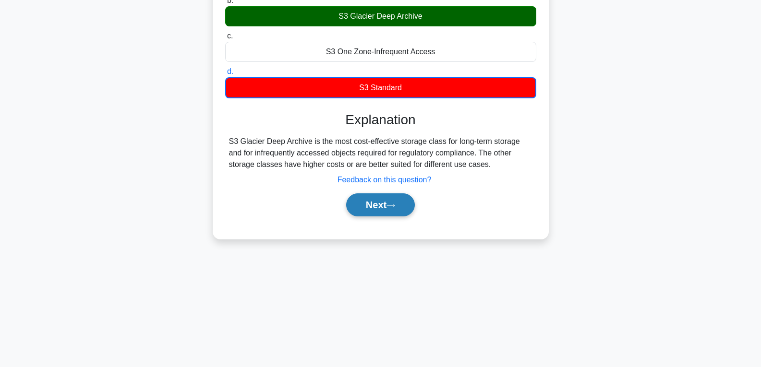
click at [384, 216] on button "Next" at bounding box center [380, 204] width 69 height 23
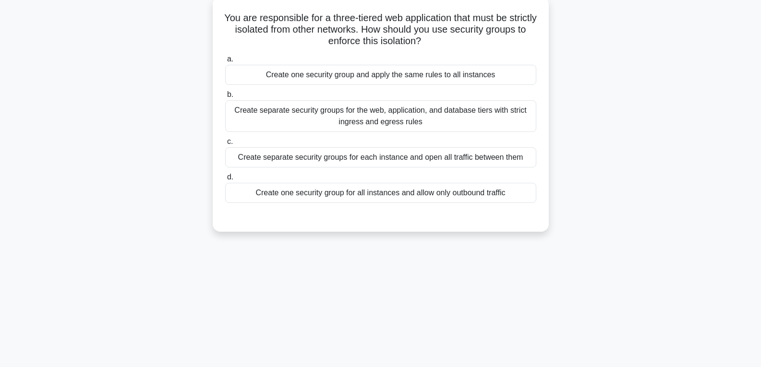
scroll to position [55, 0]
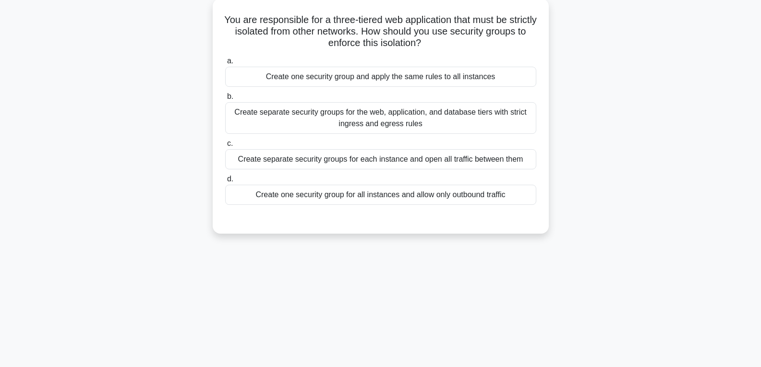
click at [373, 120] on div "Create separate security groups for the web, application, and database tiers wi…" at bounding box center [380, 118] width 311 height 32
click at [225, 100] on input "b. Create separate security groups for the web, application, and database tiers…" at bounding box center [225, 97] width 0 height 6
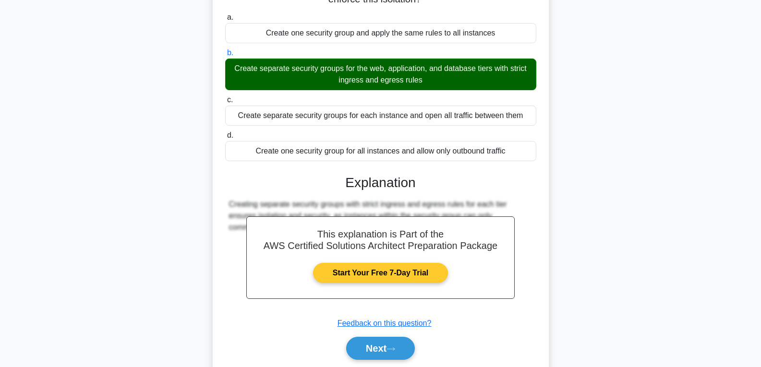
scroll to position [151, 0]
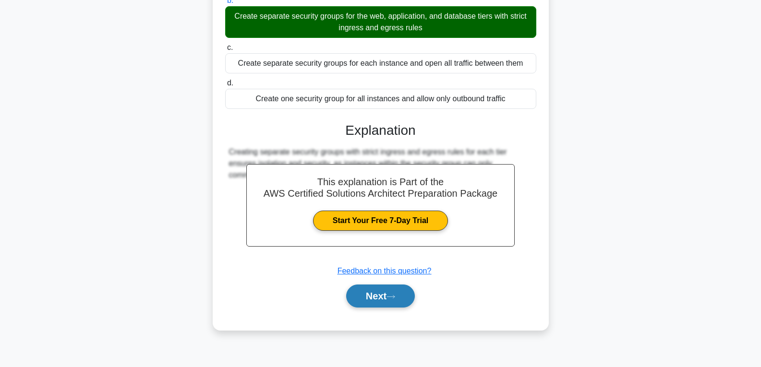
click at [378, 294] on button "Next" at bounding box center [380, 296] width 69 height 23
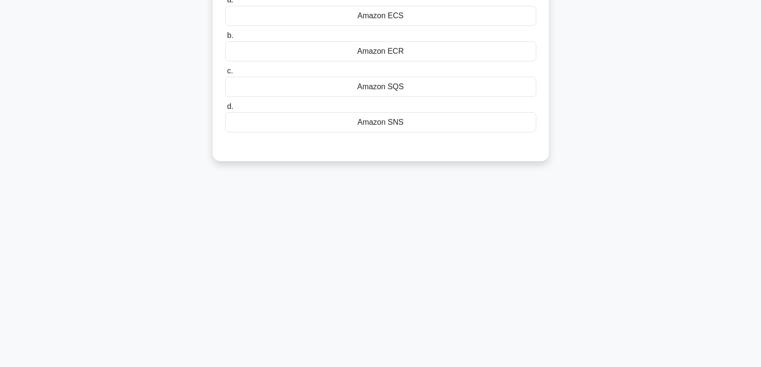
scroll to position [7, 0]
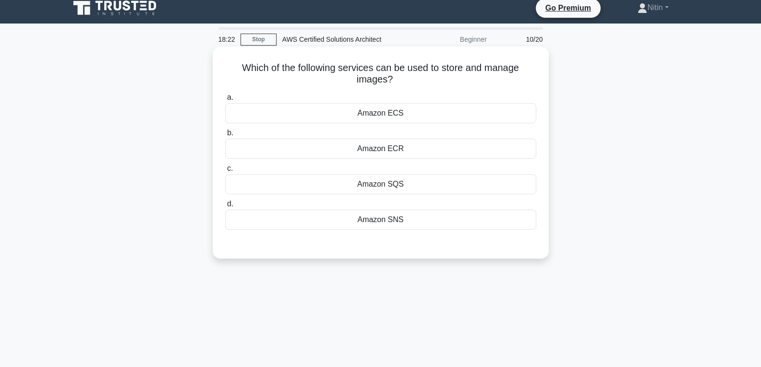
click at [388, 181] on div "Amazon SQS" at bounding box center [380, 184] width 311 height 20
click at [225, 172] on input "c. Amazon SQS" at bounding box center [225, 169] width 0 height 6
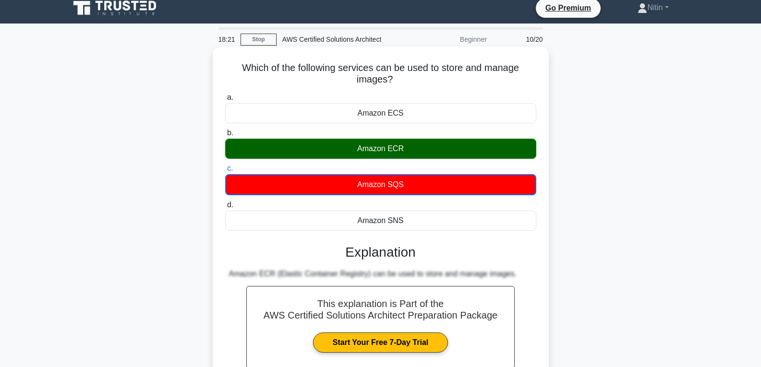
scroll to position [103, 0]
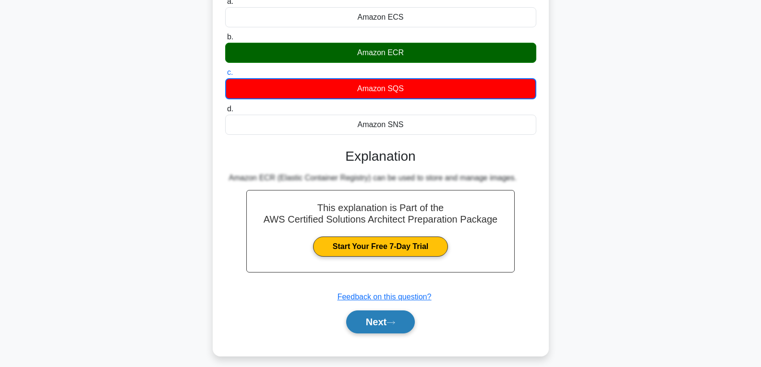
click at [388, 323] on button "Next" at bounding box center [380, 322] width 69 height 23
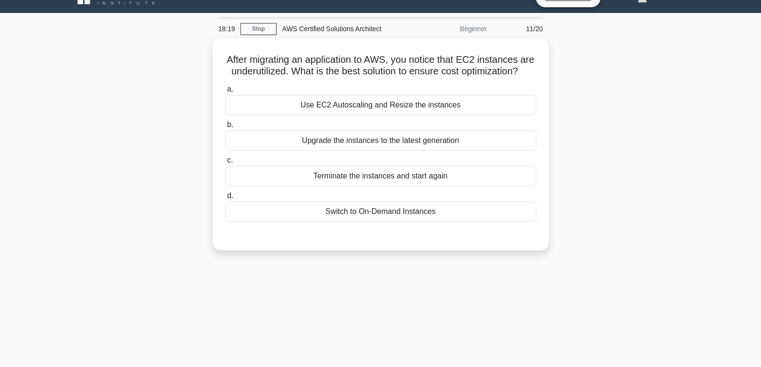
scroll to position [0, 0]
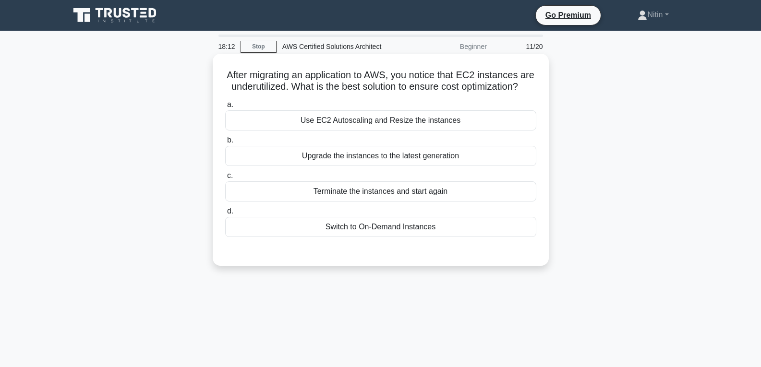
click at [374, 200] on div "Terminate the instances and start again" at bounding box center [380, 191] width 311 height 20
click at [225, 179] on input "c. Terminate the instances and start again" at bounding box center [225, 176] width 0 height 6
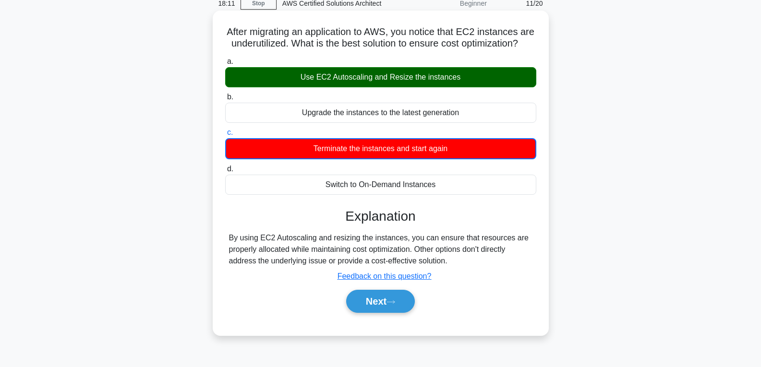
scroll to position [96, 0]
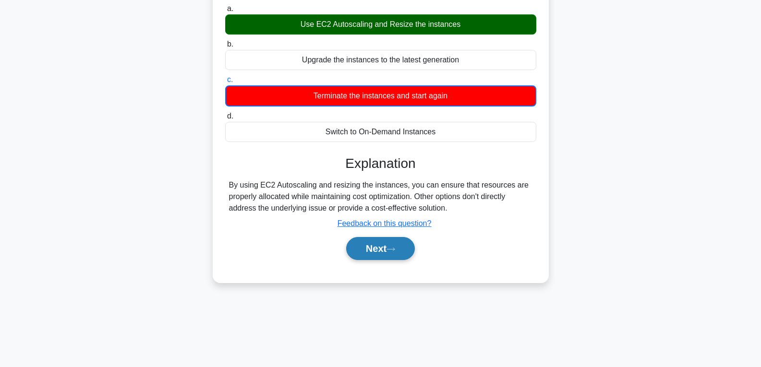
click at [387, 250] on button "Next" at bounding box center [380, 248] width 69 height 23
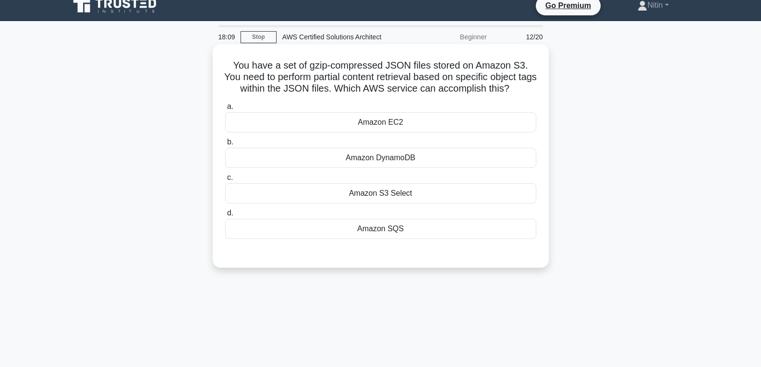
scroll to position [0, 0]
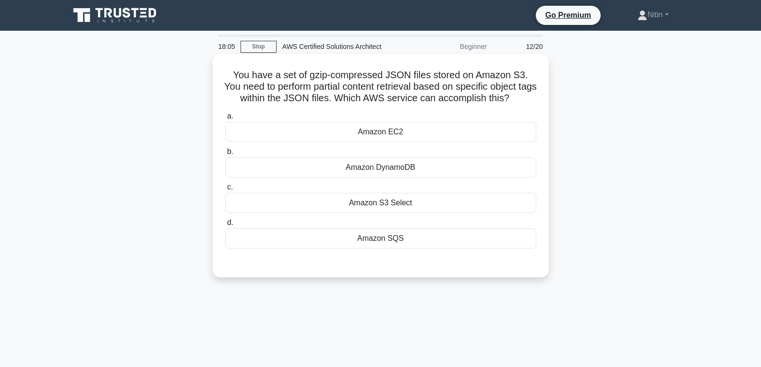
click at [385, 204] on div "Amazon S3 Select" at bounding box center [380, 203] width 311 height 20
click at [225, 191] on input "c. Amazon S3 Select" at bounding box center [225, 187] width 0 height 6
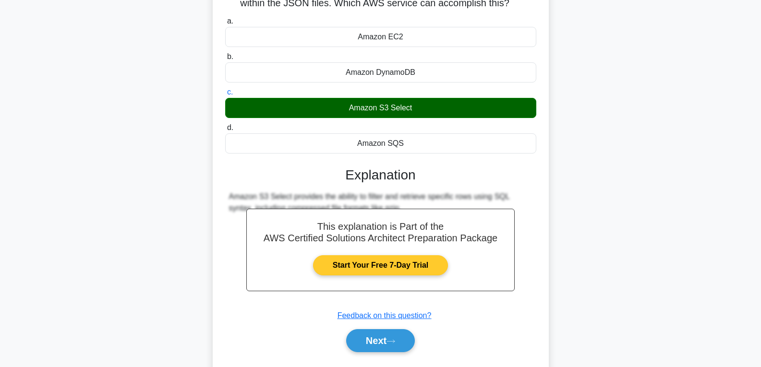
scroll to position [96, 0]
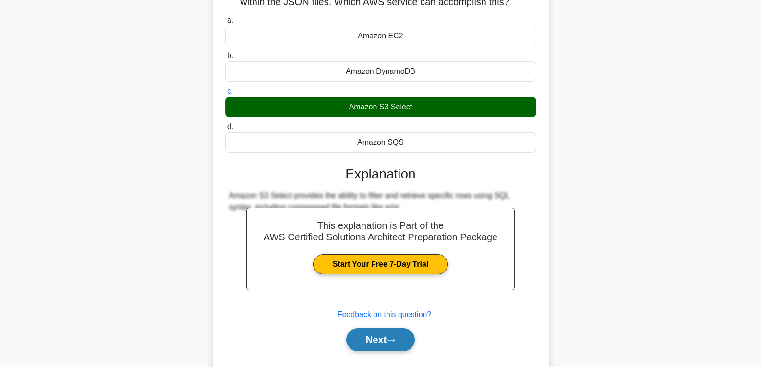
click at [376, 340] on button "Next" at bounding box center [380, 339] width 69 height 23
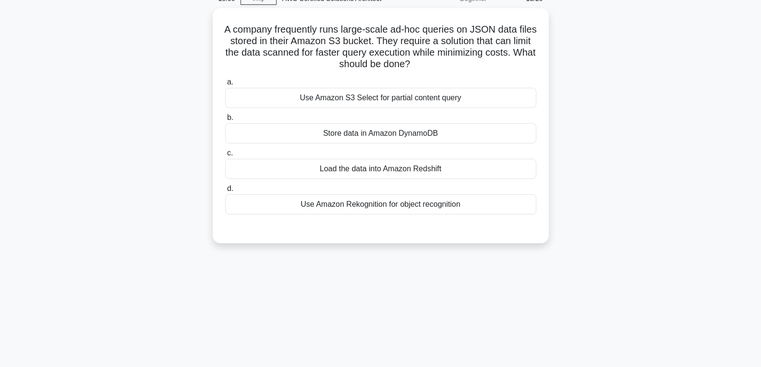
scroll to position [0, 0]
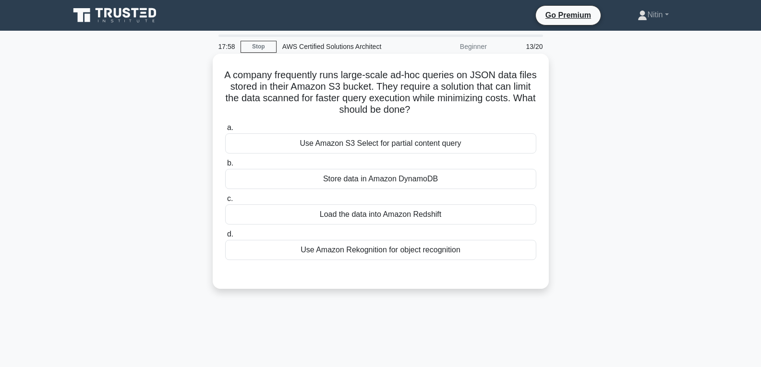
click at [366, 181] on div "Store data in Amazon DynamoDB" at bounding box center [380, 179] width 311 height 20
click at [225, 167] on input "b. Store data in Amazon DynamoDB" at bounding box center [225, 163] width 0 height 6
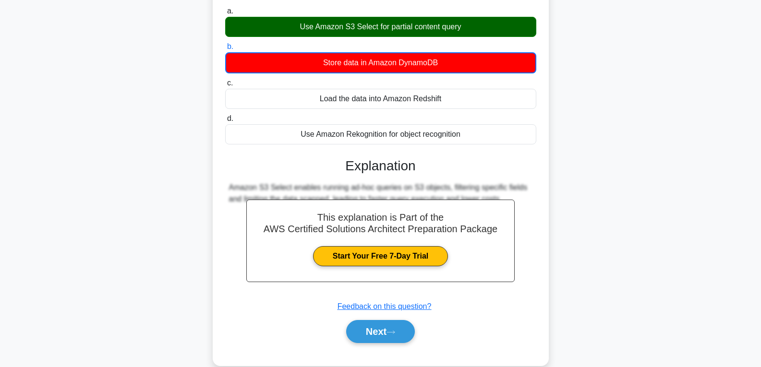
scroll to position [144, 0]
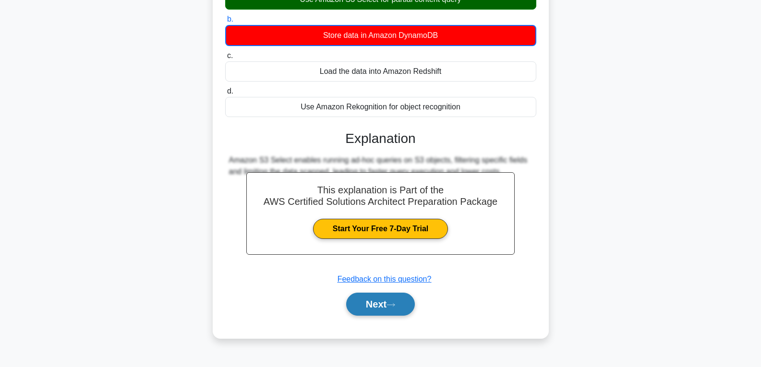
click at [388, 303] on button "Next" at bounding box center [380, 304] width 69 height 23
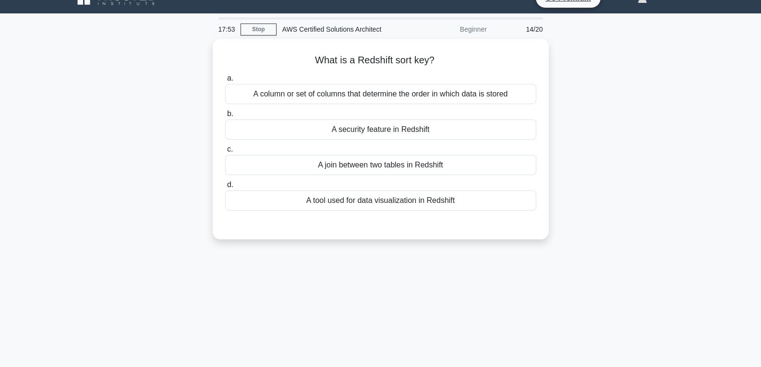
scroll to position [0, 0]
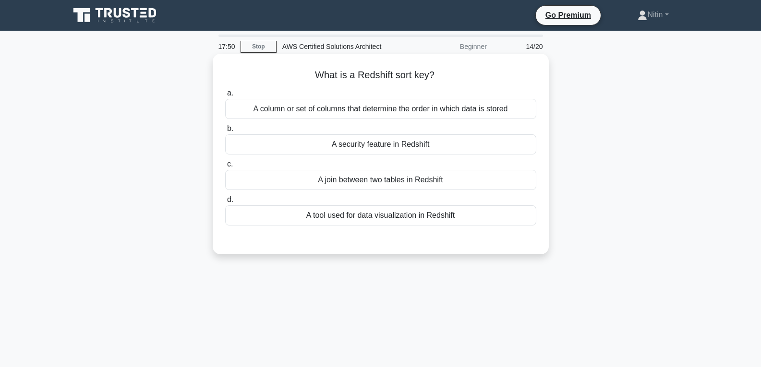
click at [356, 112] on div "A column or set of columns that determine the order in which data is stored" at bounding box center [380, 109] width 311 height 20
click at [225, 96] on input "a. A column or set of columns that determine the order in which data is stored" at bounding box center [225, 93] width 0 height 6
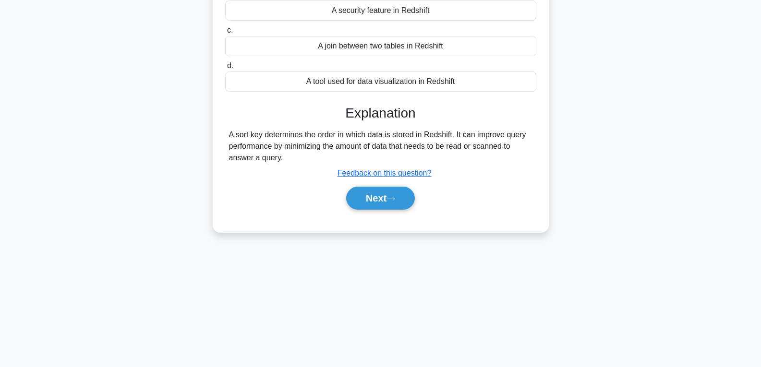
scroll to position [151, 0]
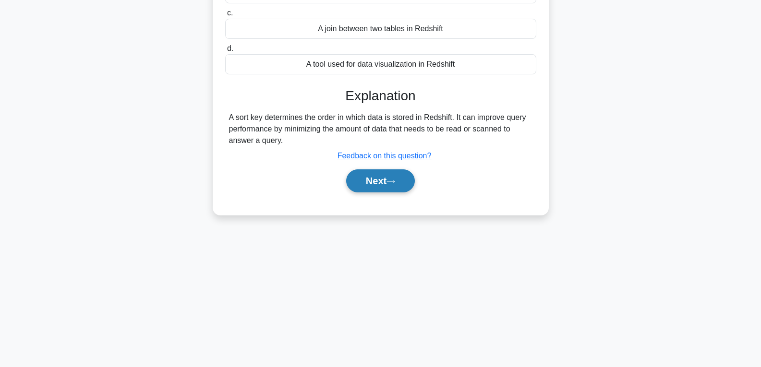
click at [374, 177] on button "Next" at bounding box center [380, 180] width 69 height 23
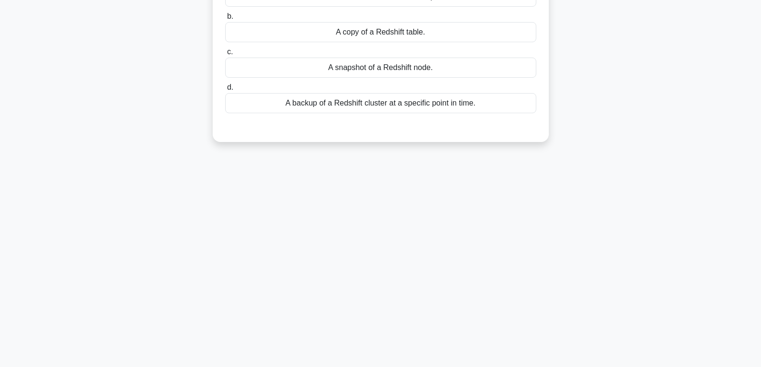
scroll to position [7, 0]
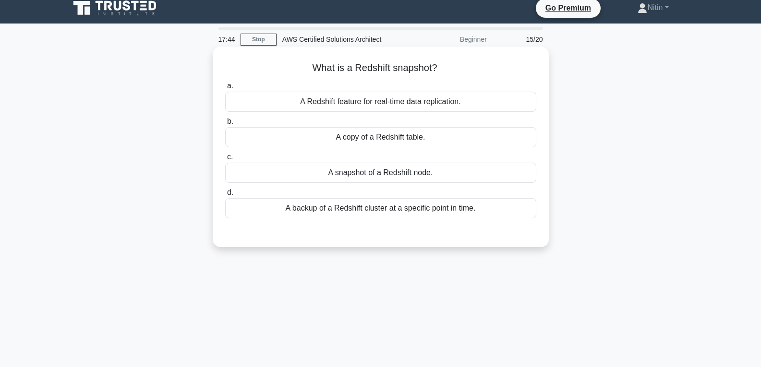
click at [372, 171] on div "A snapshot of a Redshift node." at bounding box center [380, 173] width 311 height 20
click at [225, 160] on input "c. A snapshot of a Redshift node." at bounding box center [225, 157] width 0 height 6
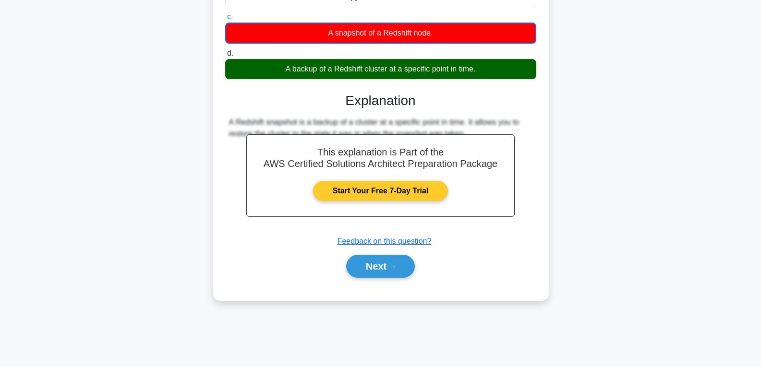
scroll to position [151, 0]
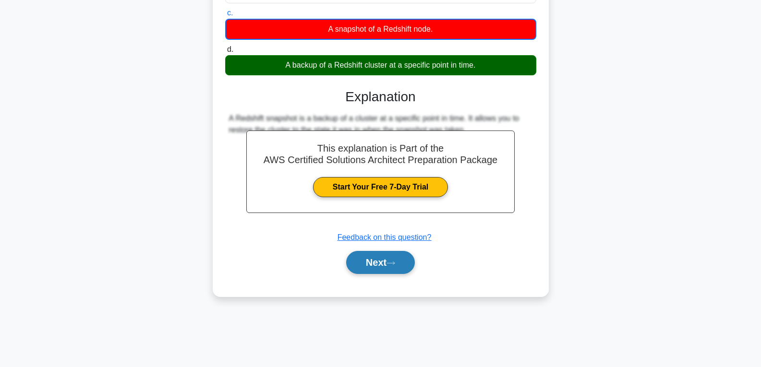
click at [383, 269] on button "Next" at bounding box center [380, 262] width 69 height 23
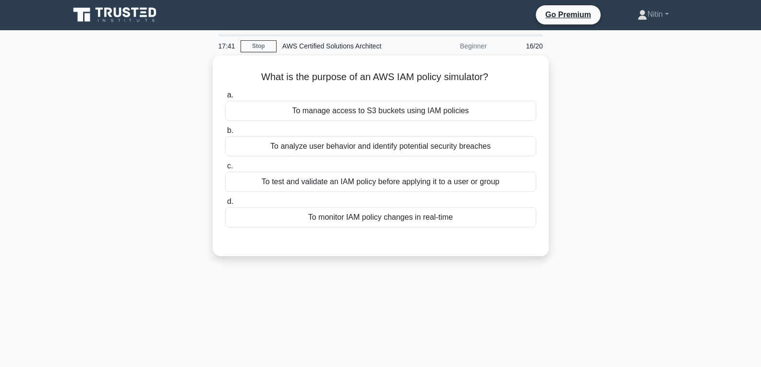
scroll to position [0, 0]
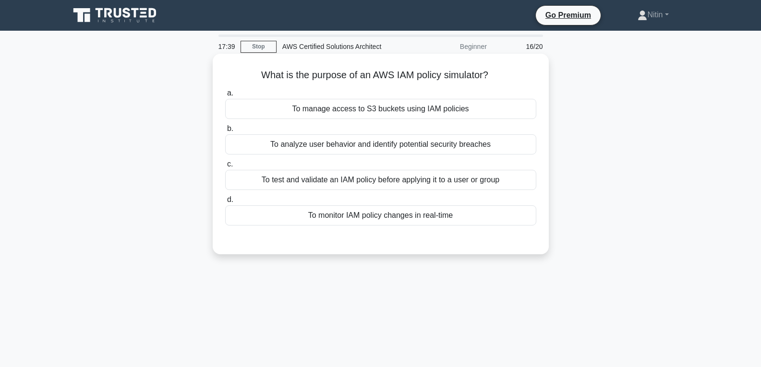
click at [377, 179] on div "To test and validate an IAM policy before applying it to a user or group" at bounding box center [380, 180] width 311 height 20
click at [225, 168] on input "c. To test and validate an IAM policy before applying it to a user or group" at bounding box center [225, 164] width 0 height 6
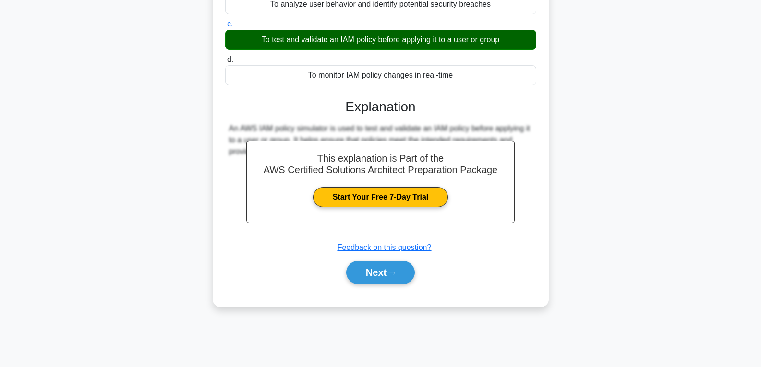
scroll to position [144, 0]
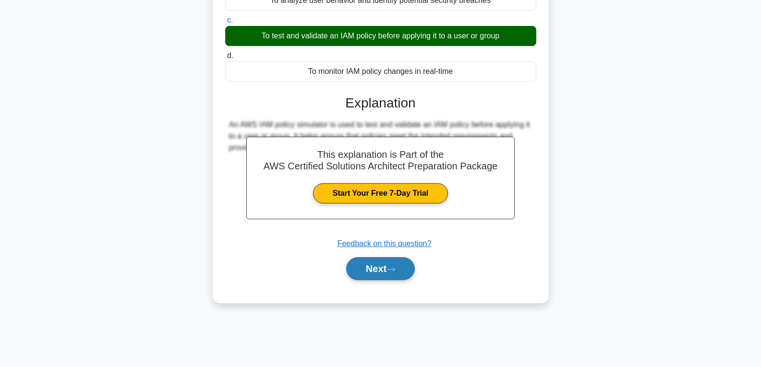
click at [372, 267] on button "Next" at bounding box center [380, 268] width 69 height 23
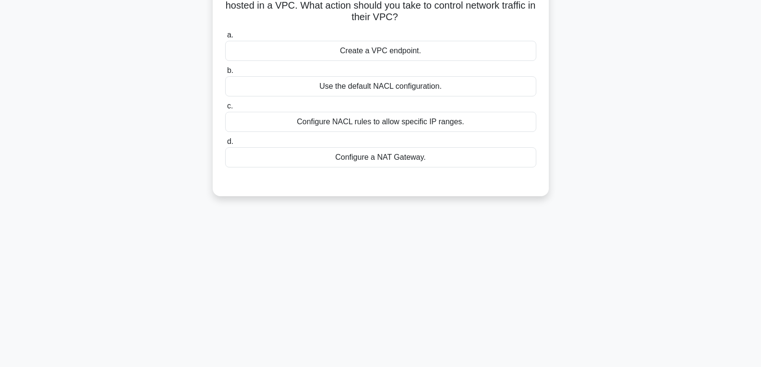
scroll to position [0, 0]
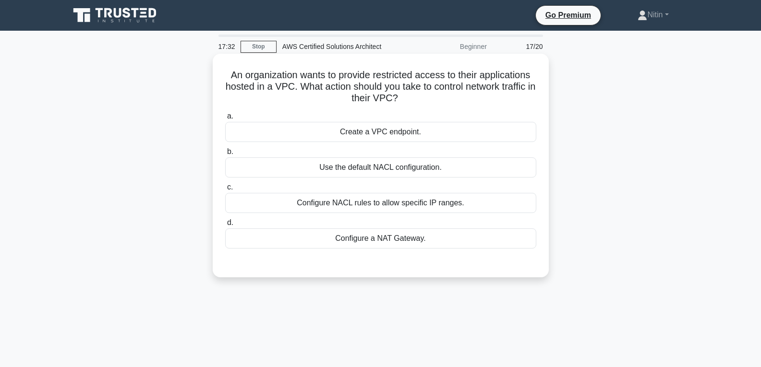
click at [391, 229] on div "Configure a NAT Gateway." at bounding box center [380, 238] width 311 height 20
click at [225, 226] on input "d. Configure a NAT Gateway." at bounding box center [225, 223] width 0 height 6
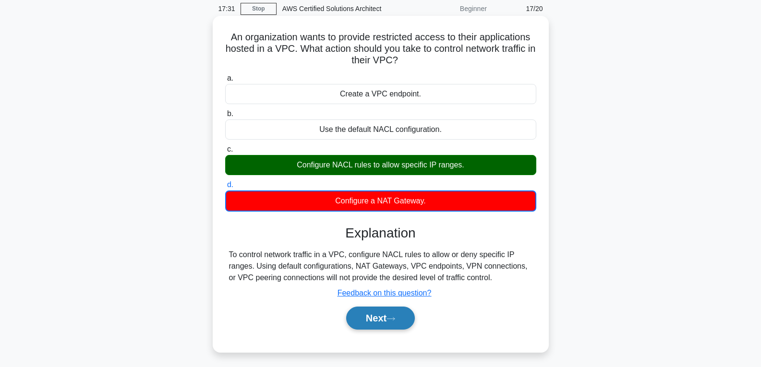
scroll to position [96, 0]
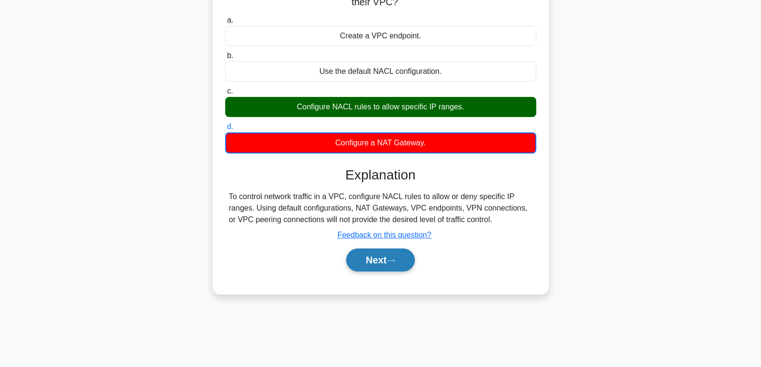
click at [372, 261] on button "Next" at bounding box center [380, 260] width 69 height 23
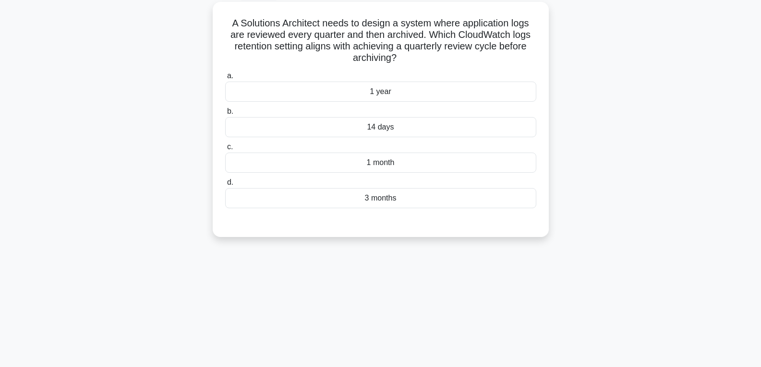
scroll to position [0, 0]
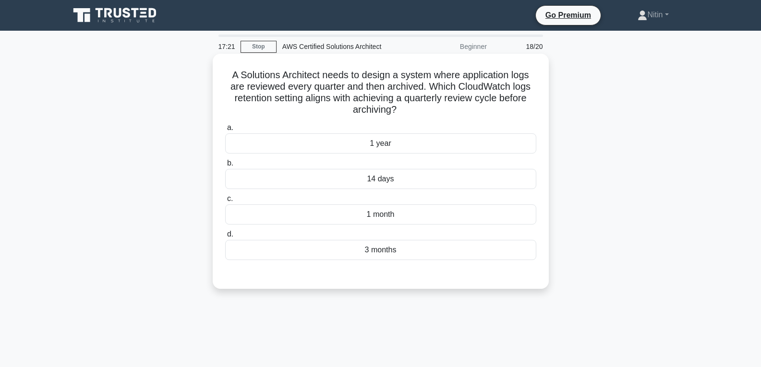
click at [385, 180] on div "14 days" at bounding box center [380, 179] width 311 height 20
click at [225, 167] on input "b. 14 days" at bounding box center [225, 163] width 0 height 6
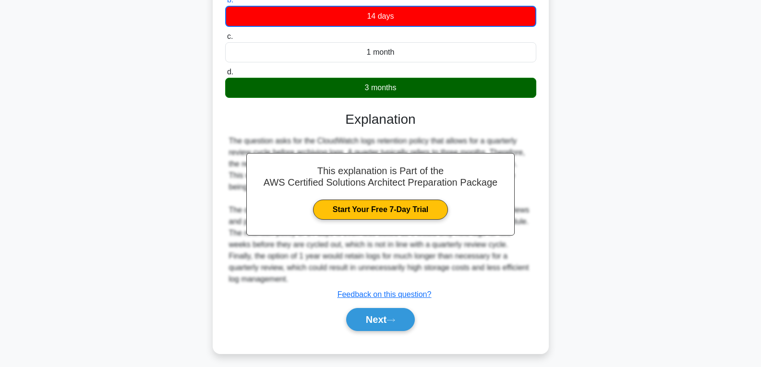
scroll to position [168, 0]
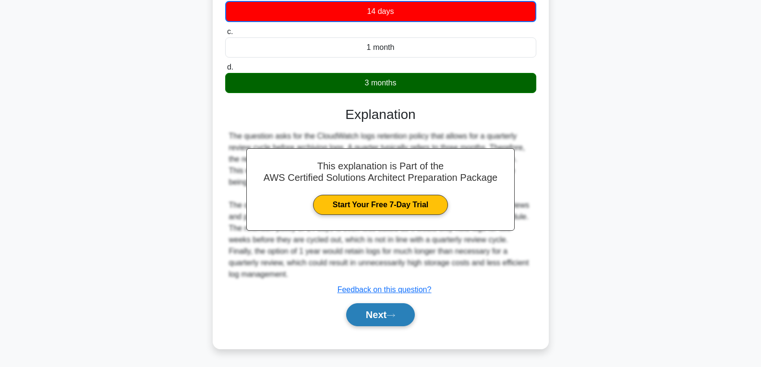
click at [384, 316] on button "Next" at bounding box center [380, 314] width 69 height 23
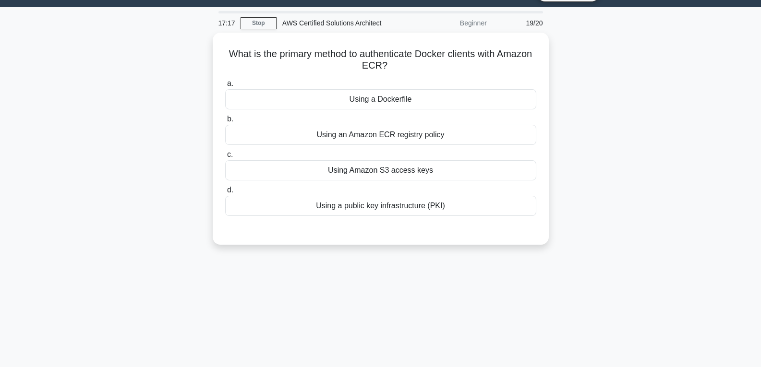
scroll to position [7, 0]
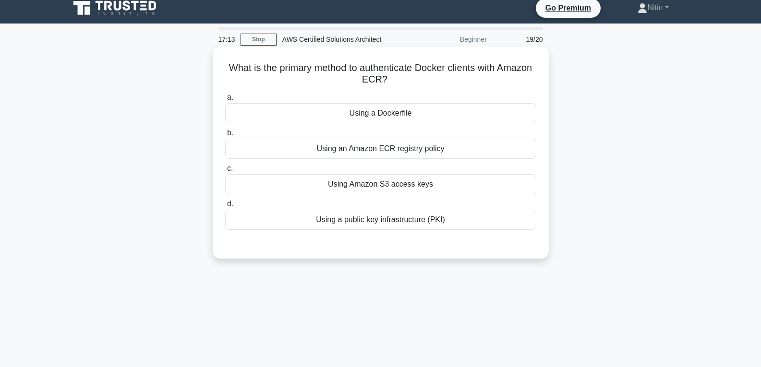
click at [383, 185] on div "Using Amazon S3 access keys" at bounding box center [380, 184] width 311 height 20
click at [225, 172] on input "c. Using Amazon S3 access keys" at bounding box center [225, 169] width 0 height 6
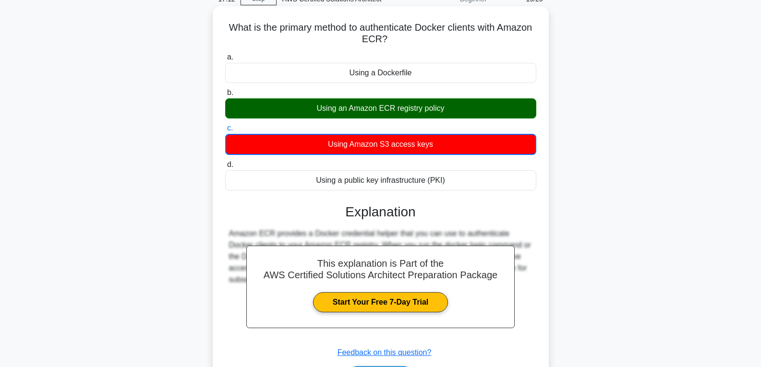
scroll to position [103, 0]
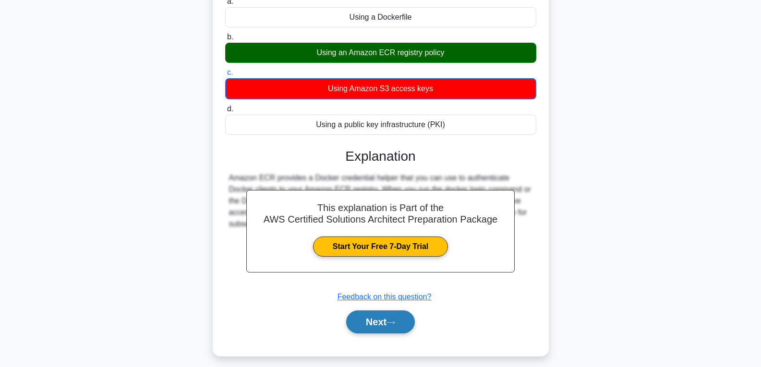
click at [372, 322] on button "Next" at bounding box center [380, 322] width 69 height 23
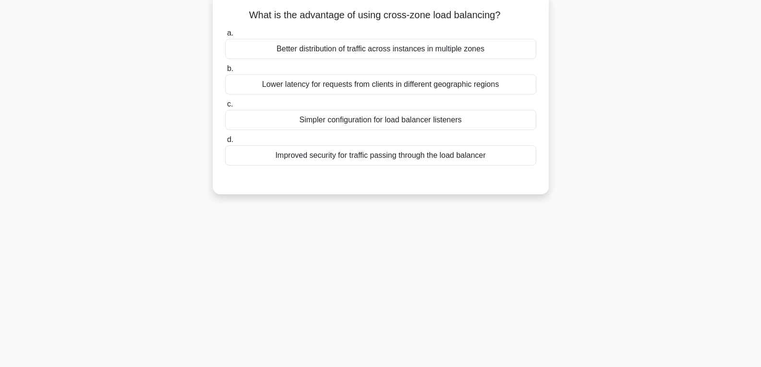
scroll to position [7, 0]
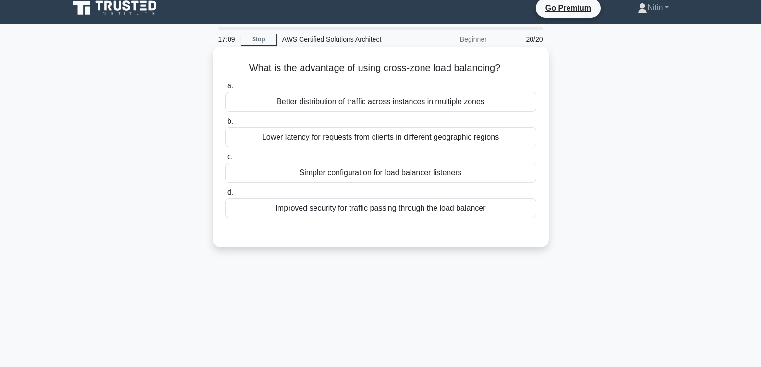
click at [360, 137] on div "Lower latency for requests from clients in different geographic regions" at bounding box center [380, 137] width 311 height 20
click at [225, 125] on input "b. Lower latency for requests from clients in different geographic regions" at bounding box center [225, 122] width 0 height 6
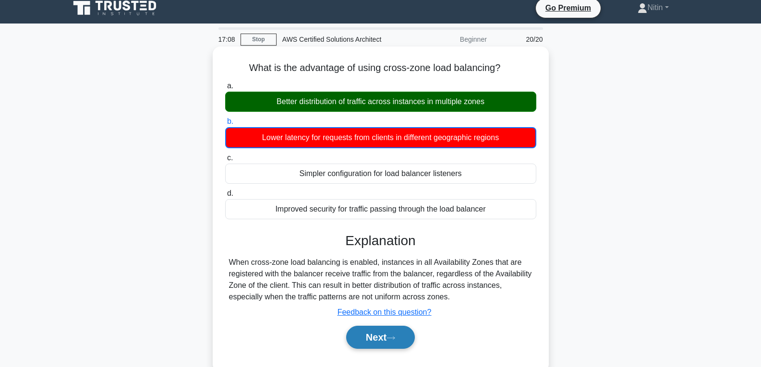
click at [370, 333] on button "Next" at bounding box center [380, 337] width 69 height 23
click at [374, 334] on button "Next" at bounding box center [380, 337] width 69 height 23
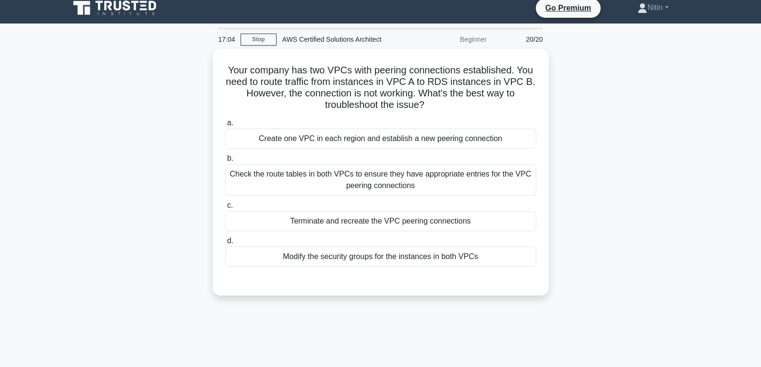
scroll to position [38, 0]
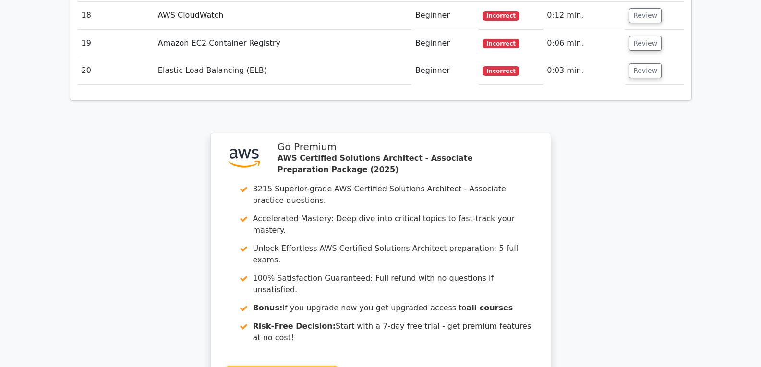
scroll to position [1920, 0]
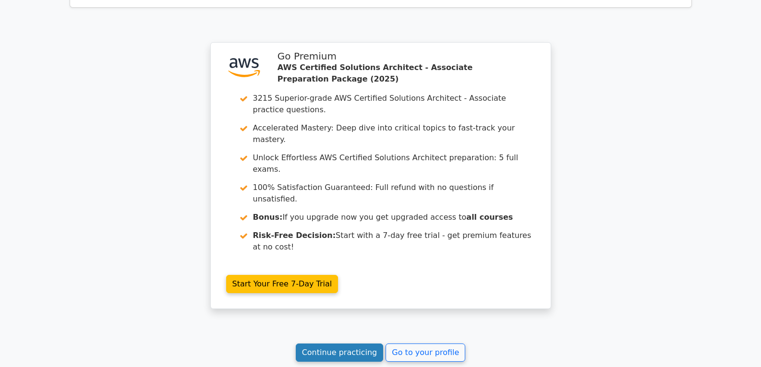
click at [346, 344] on link "Continue practicing" at bounding box center [340, 353] width 88 height 18
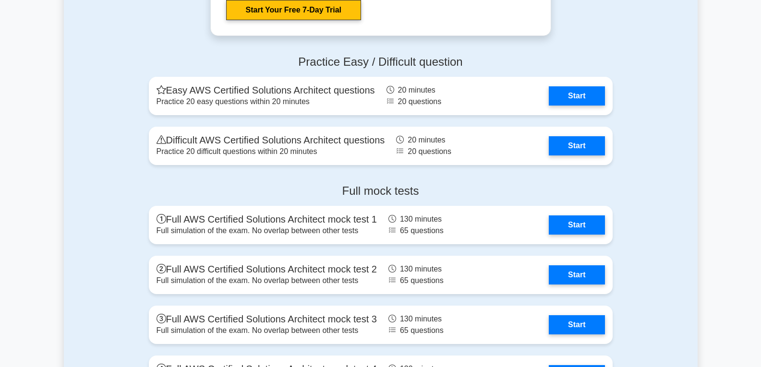
scroll to position [2688, 0]
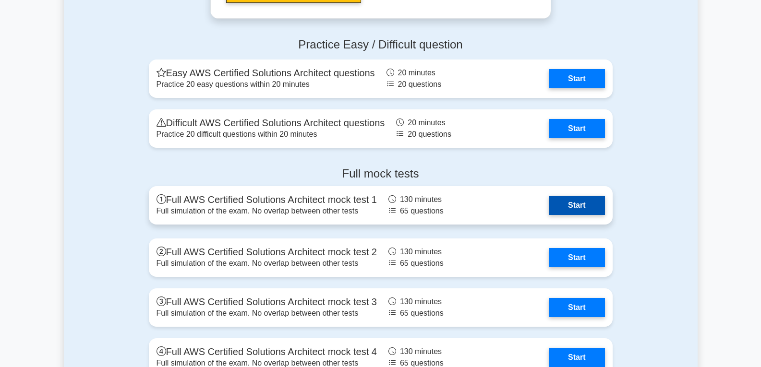
click at [570, 204] on link "Start" at bounding box center [577, 205] width 56 height 19
click at [560, 201] on link "Start" at bounding box center [577, 205] width 56 height 19
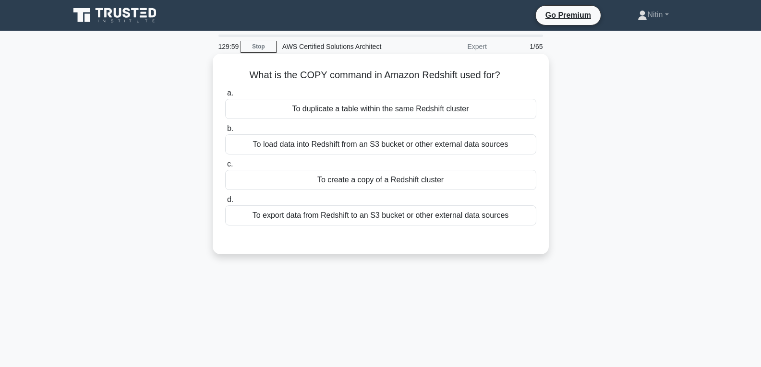
click at [316, 146] on div "To load data into Redshift from an S3 bucket or other external data sources" at bounding box center [380, 144] width 311 height 20
click at [225, 132] on input "b. To load data into Redshift from an S3 bucket or other external data sources" at bounding box center [225, 129] width 0 height 6
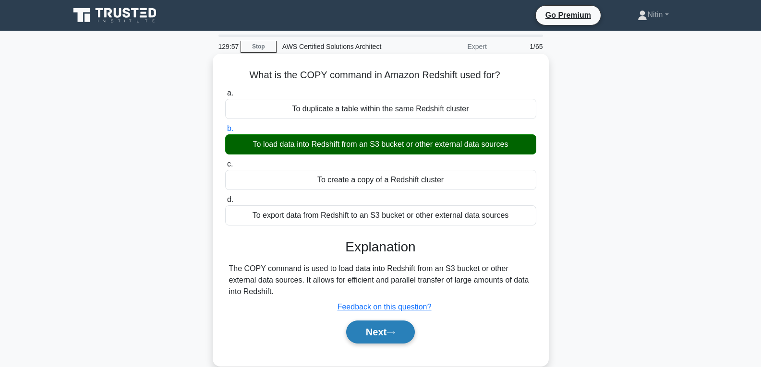
click at [379, 332] on button "Next" at bounding box center [380, 332] width 69 height 23
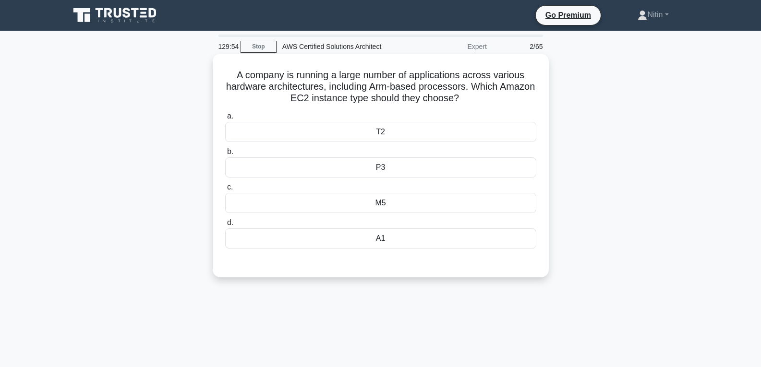
click at [369, 125] on div "T2" at bounding box center [380, 132] width 311 height 20
click at [225, 120] on input "a. T2" at bounding box center [225, 116] width 0 height 6
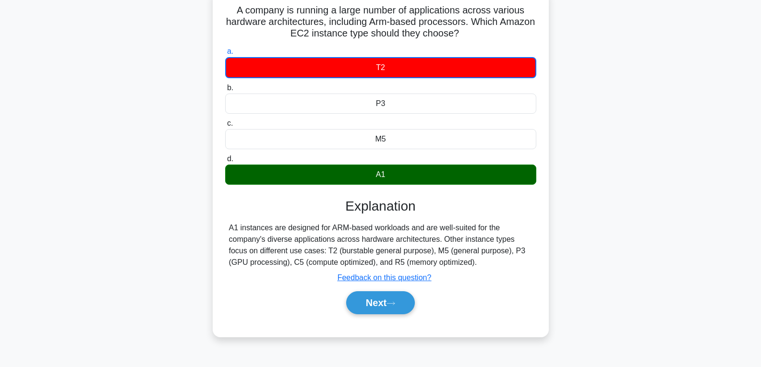
scroll to position [96, 0]
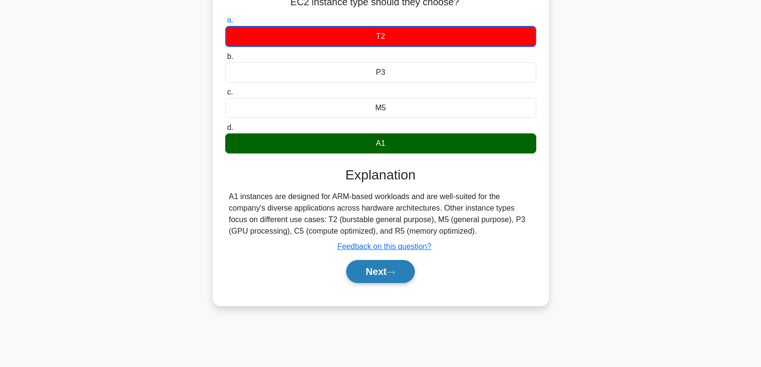
click at [372, 268] on button "Next" at bounding box center [380, 271] width 69 height 23
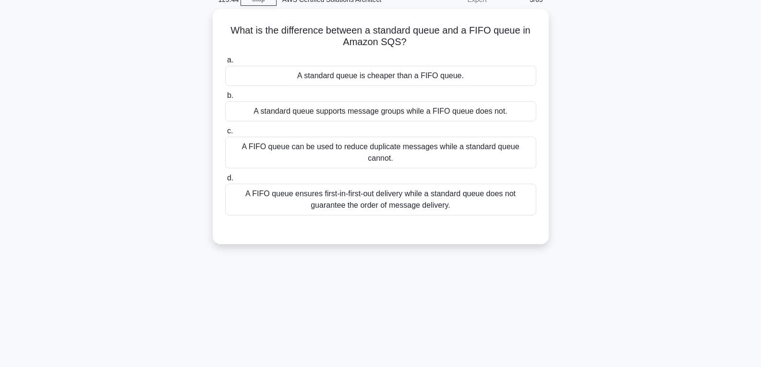
scroll to position [0, 0]
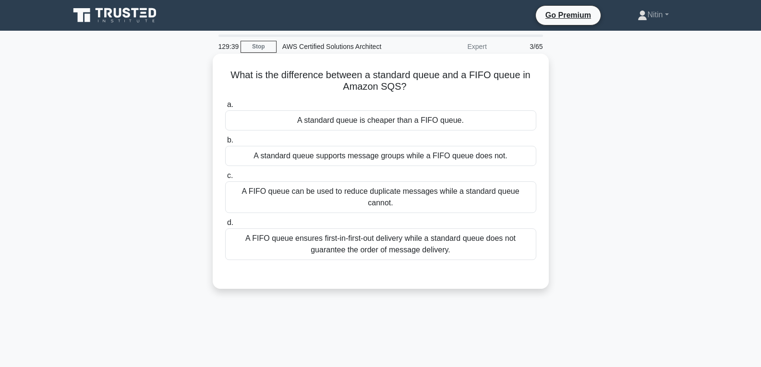
click at [355, 184] on div "A FIFO queue can be used to reduce duplicate messages while a standard queue ca…" at bounding box center [380, 197] width 311 height 32
click at [225, 179] on input "c. A FIFO queue can be used to reduce duplicate messages while a standard queue…" at bounding box center [225, 176] width 0 height 6
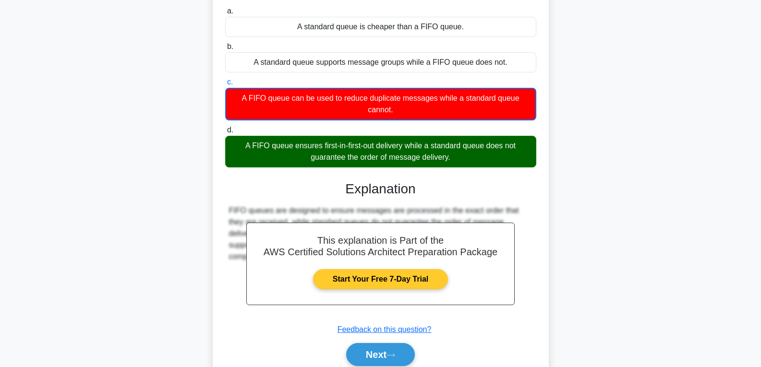
scroll to position [96, 0]
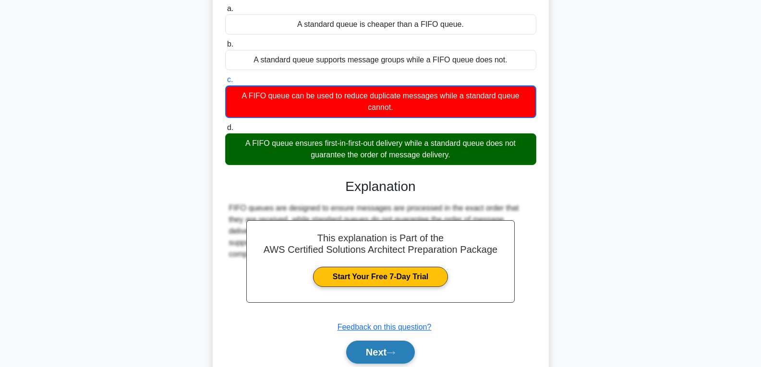
click at [375, 352] on button "Next" at bounding box center [380, 352] width 69 height 23
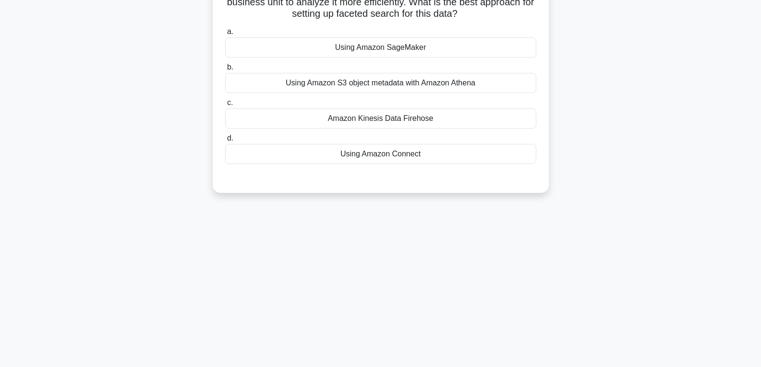
click at [373, 83] on div "Using Amazon S3 object metadata with Amazon Athena" at bounding box center [380, 83] width 311 height 20
click at [422, 84] on div "Using Amazon S3 object metadata with Amazon Athena" at bounding box center [380, 83] width 311 height 20
click at [225, 71] on input "b. Using Amazon S3 object metadata with Amazon Athena" at bounding box center [225, 67] width 0 height 6
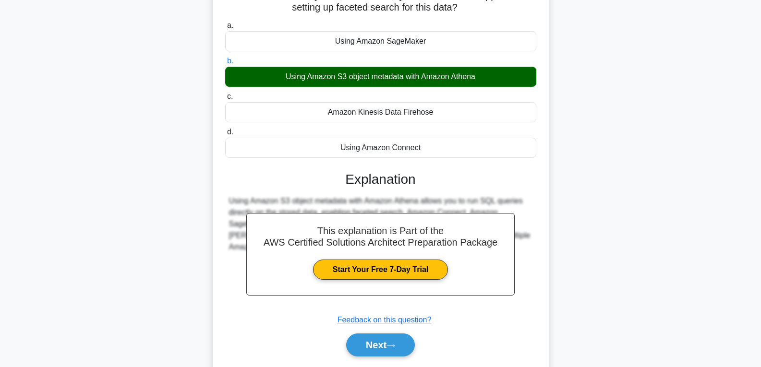
scroll to position [144, 0]
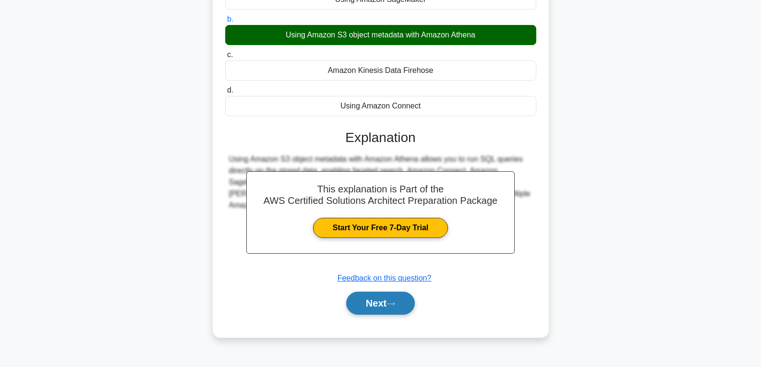
click at [389, 300] on button "Next" at bounding box center [380, 303] width 69 height 23
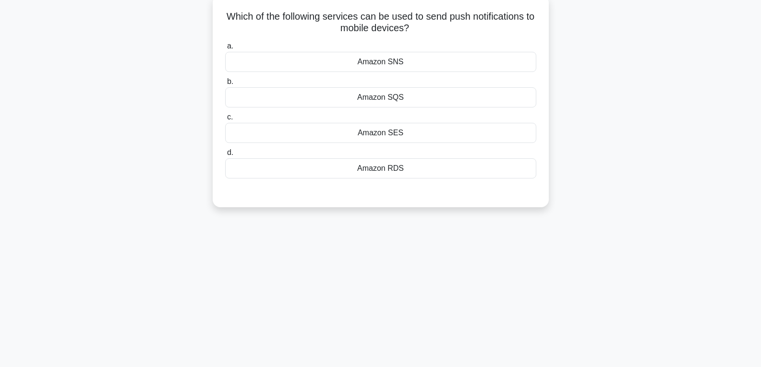
scroll to position [48, 0]
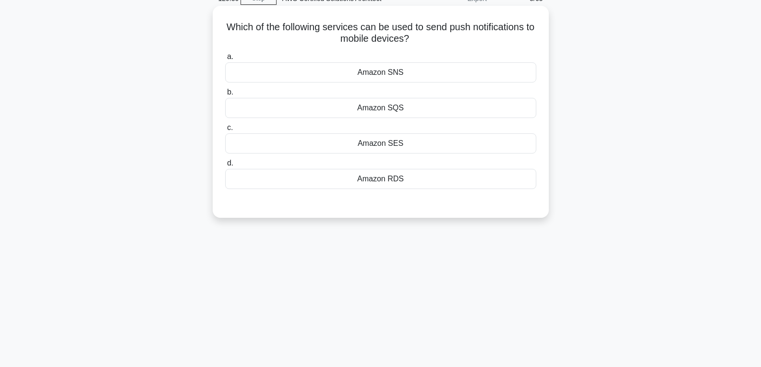
click at [398, 181] on div "Amazon RDS" at bounding box center [380, 179] width 311 height 20
click at [225, 167] on input "d. Amazon RDS" at bounding box center [225, 163] width 0 height 6
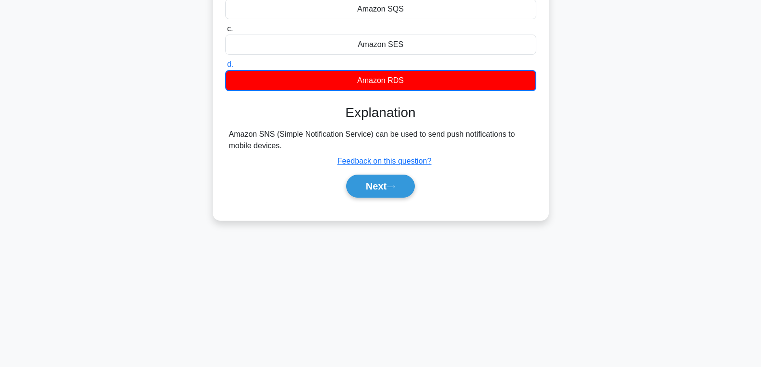
scroll to position [151, 0]
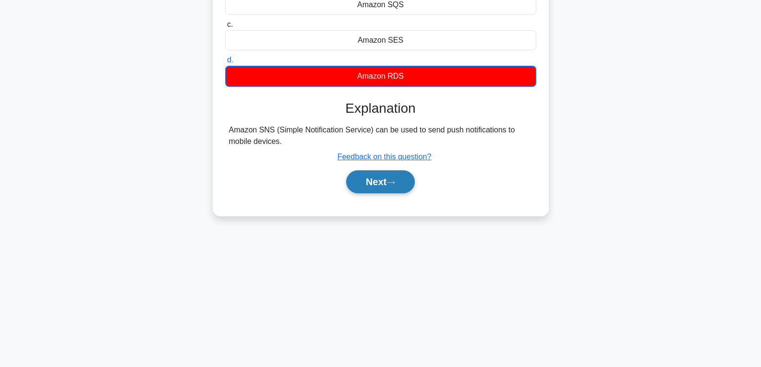
click at [398, 179] on button "Next" at bounding box center [380, 181] width 69 height 23
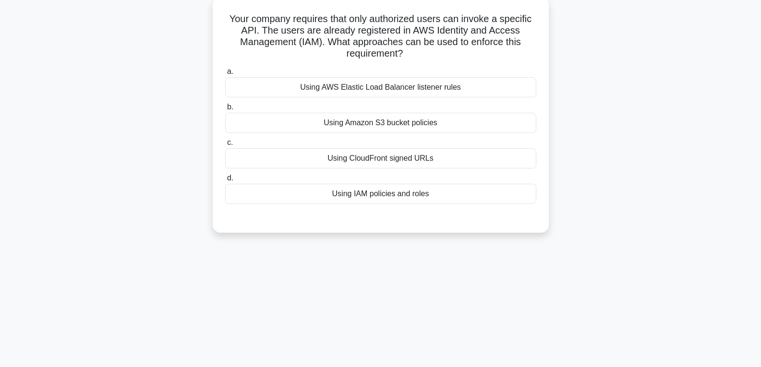
scroll to position [55, 0]
click at [388, 123] on div "Using Amazon S3 bucket policies" at bounding box center [380, 124] width 311 height 20
click at [225, 111] on input "b. Using Amazon S3 bucket policies" at bounding box center [225, 108] width 0 height 6
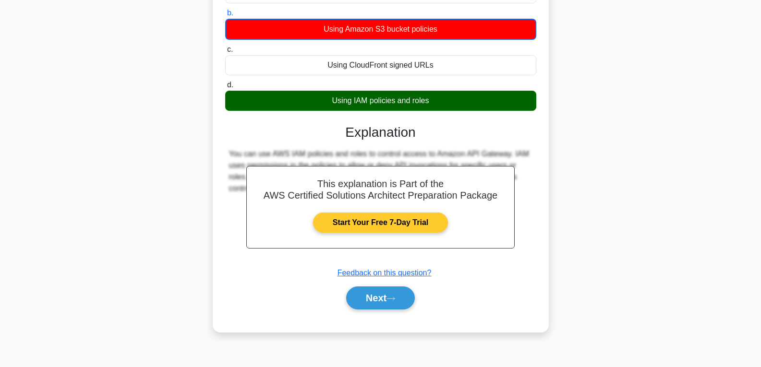
scroll to position [151, 0]
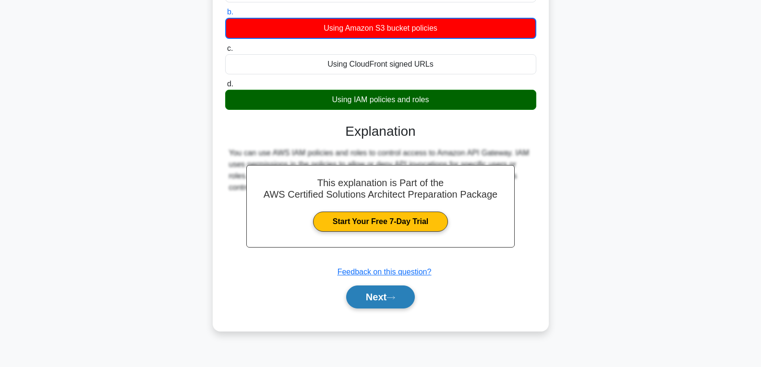
click at [375, 301] on button "Next" at bounding box center [380, 297] width 69 height 23
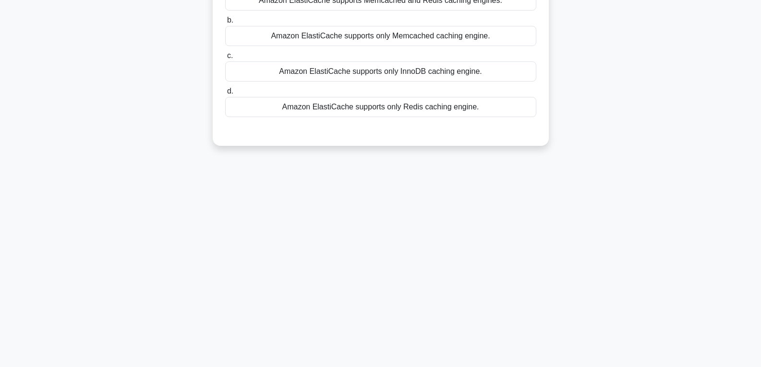
scroll to position [103, 0]
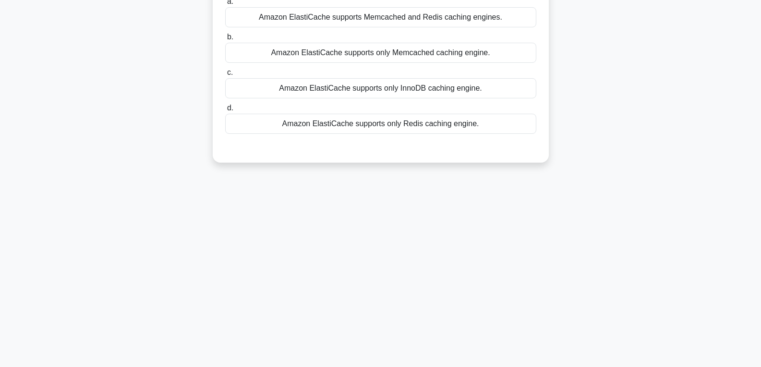
click at [363, 58] on div "Amazon ElastiCache supports only Memcached caching engine." at bounding box center [380, 53] width 311 height 20
click at [225, 40] on input "b. Amazon ElastiCache supports only Memcached caching engine." at bounding box center [225, 37] width 0 height 6
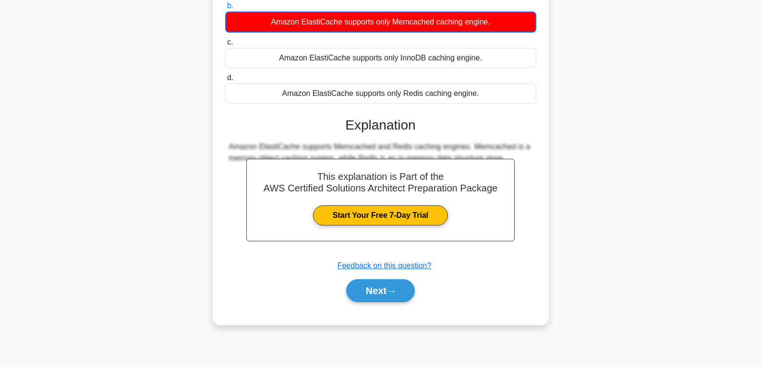
scroll to position [151, 0]
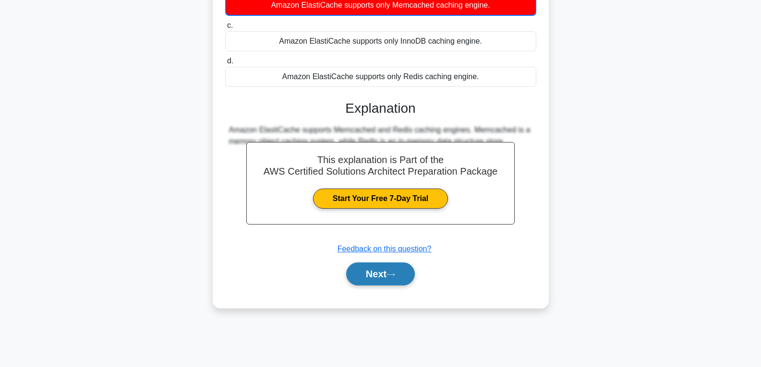
click at [379, 271] on button "Next" at bounding box center [380, 274] width 69 height 23
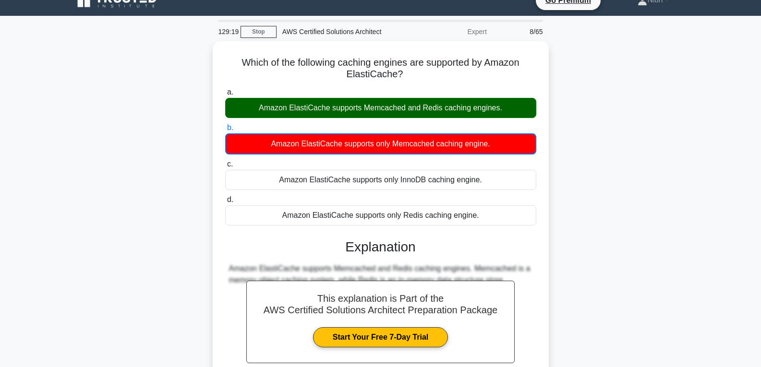
scroll to position [0, 0]
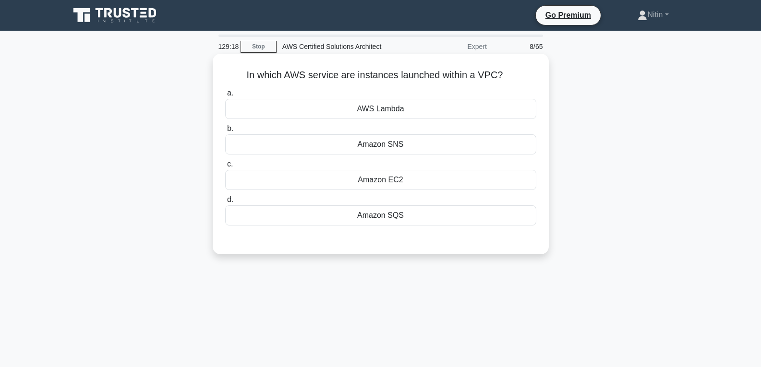
click at [388, 184] on div "Amazon EC2" at bounding box center [380, 180] width 311 height 20
click at [225, 168] on input "c. Amazon EC2" at bounding box center [225, 164] width 0 height 6
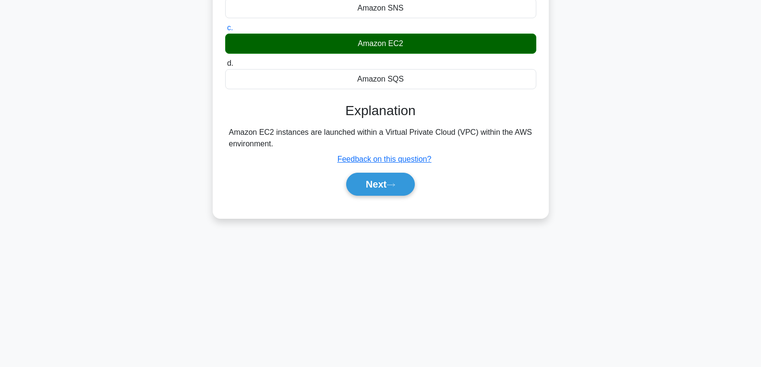
scroll to position [144, 0]
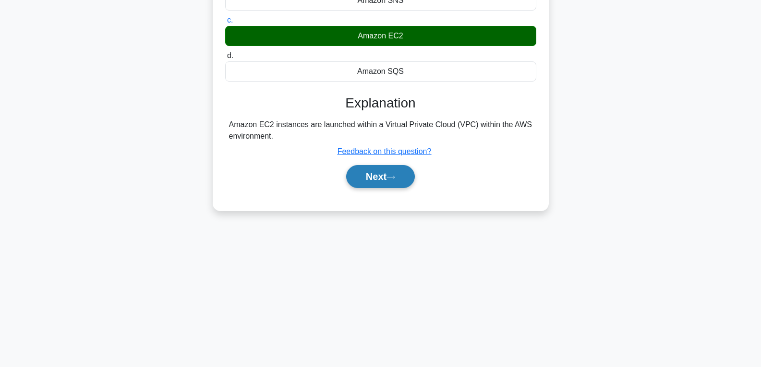
click at [388, 181] on button "Next" at bounding box center [380, 176] width 69 height 23
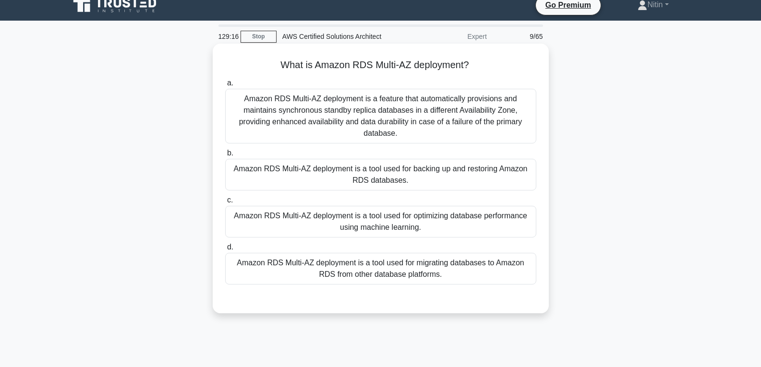
scroll to position [0, 0]
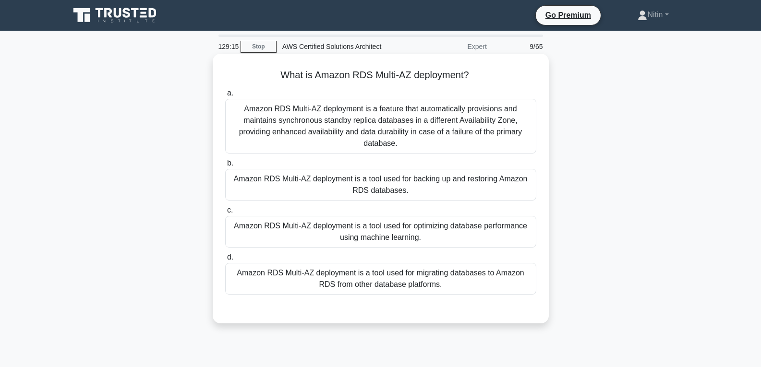
click at [384, 136] on div "Amazon RDS Multi-AZ deployment is a feature that automatically provisions and m…" at bounding box center [380, 126] width 311 height 55
click at [225, 96] on input "a. Amazon RDS Multi-AZ deployment is a feature that automatically provisions an…" at bounding box center [225, 93] width 0 height 6
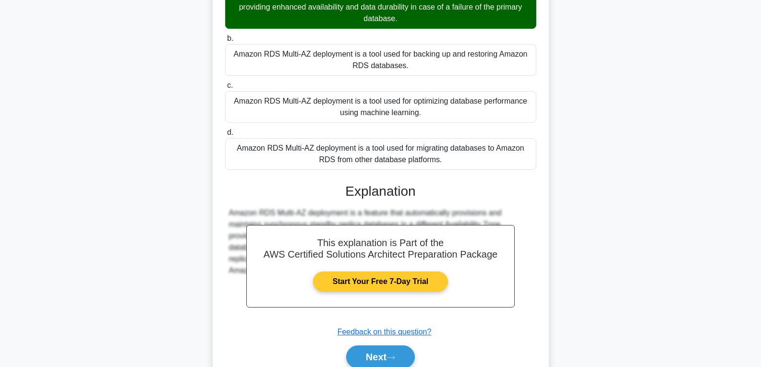
scroll to position [144, 0]
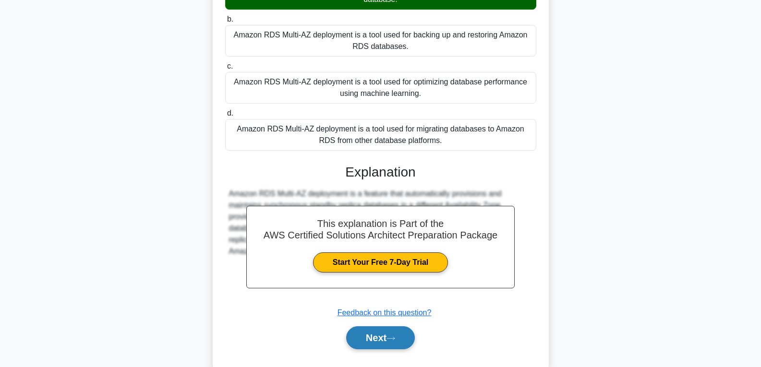
click at [383, 334] on button "Next" at bounding box center [380, 337] width 69 height 23
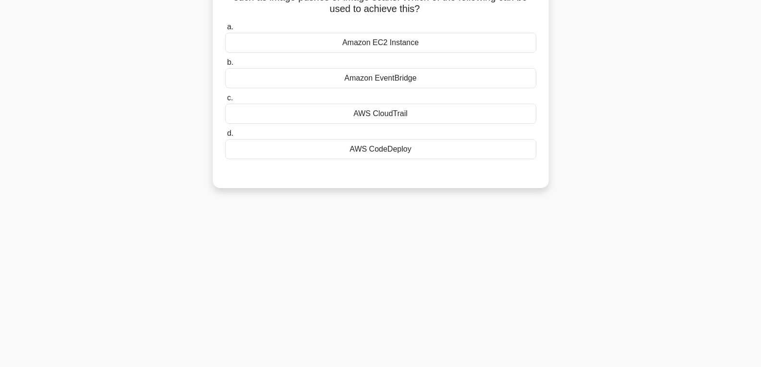
scroll to position [0, 0]
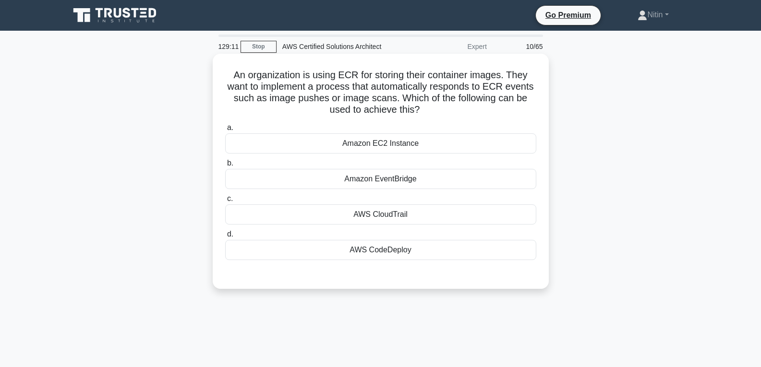
click at [395, 139] on div "Amazon EC2 Instance" at bounding box center [380, 143] width 311 height 20
click at [225, 131] on input "a. Amazon EC2 Instance" at bounding box center [225, 128] width 0 height 6
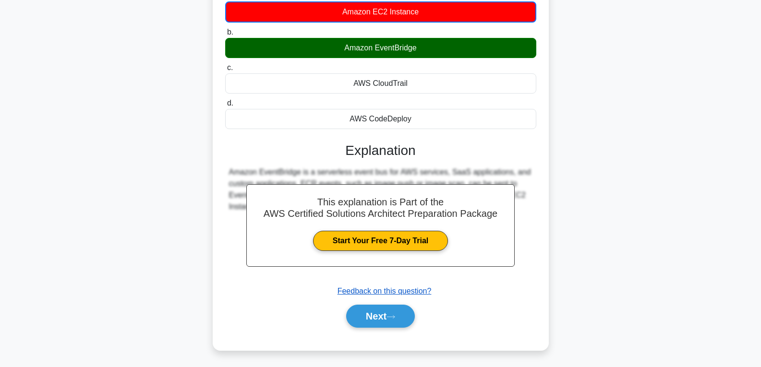
scroll to position [151, 0]
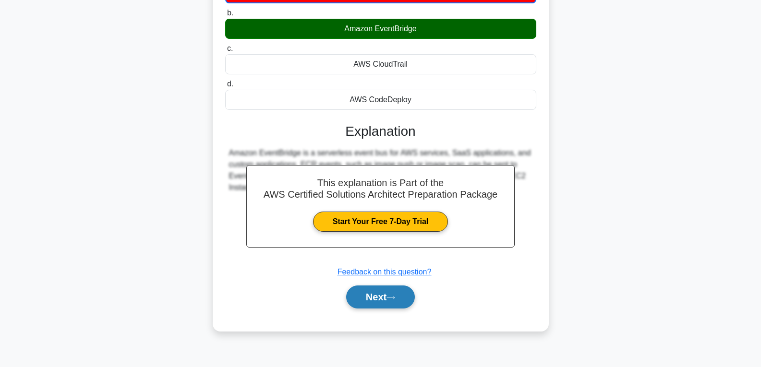
click at [386, 290] on button "Next" at bounding box center [380, 297] width 69 height 23
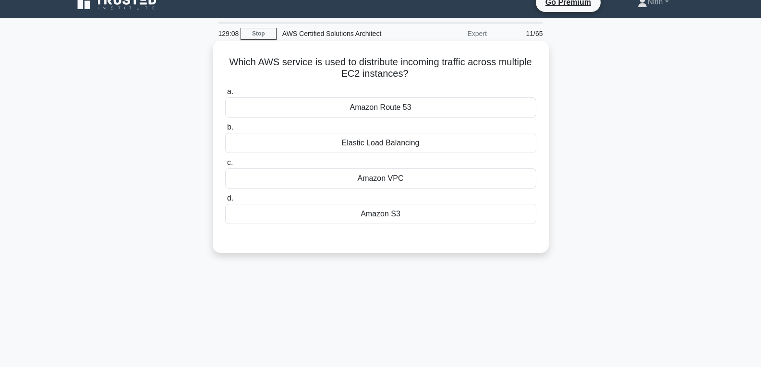
scroll to position [7, 0]
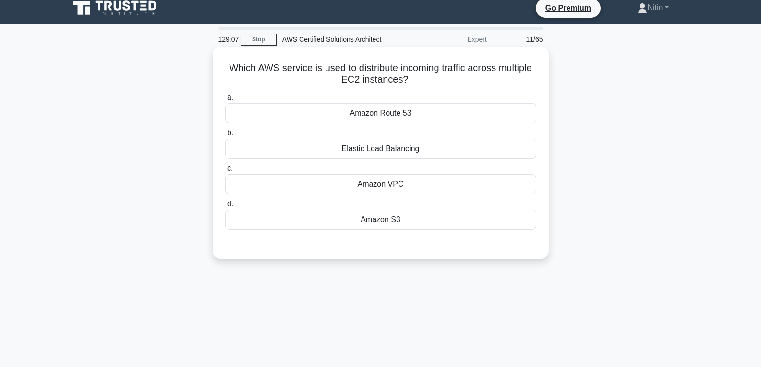
click at [386, 185] on div "Amazon VPC" at bounding box center [380, 184] width 311 height 20
click at [225, 172] on input "c. Amazon VPC" at bounding box center [225, 169] width 0 height 6
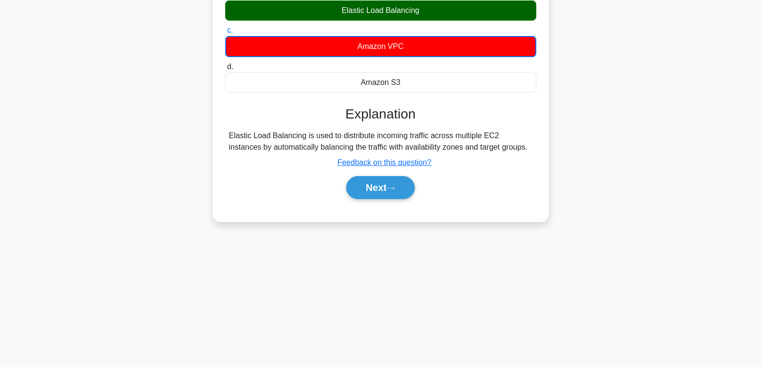
scroll to position [151, 0]
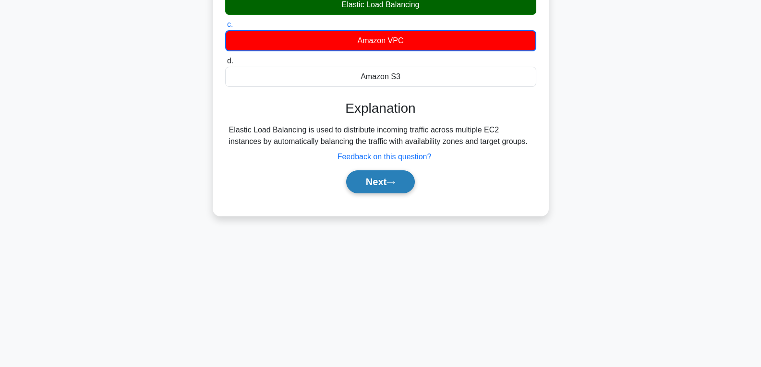
click at [382, 184] on button "Next" at bounding box center [380, 181] width 69 height 23
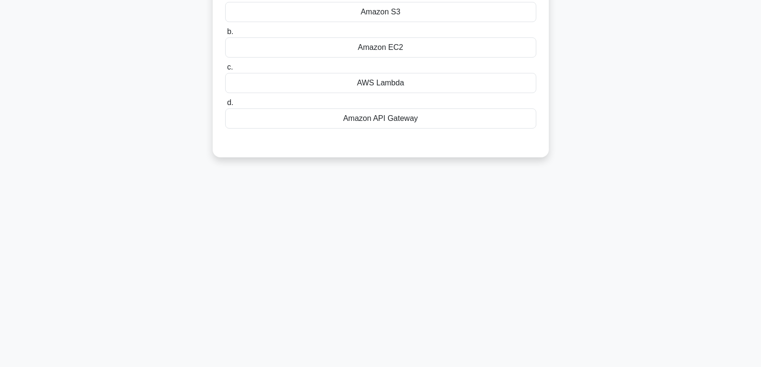
scroll to position [7, 0]
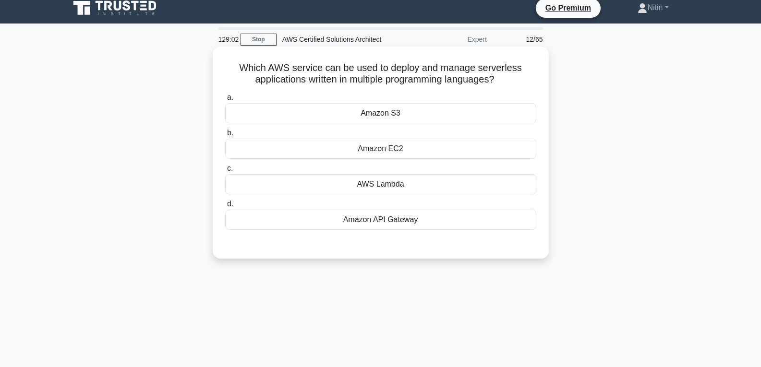
click at [390, 221] on div "Amazon API Gateway" at bounding box center [380, 220] width 311 height 20
click at [417, 221] on div "Amazon API Gateway" at bounding box center [380, 220] width 311 height 20
click at [225, 207] on input "d. Amazon API Gateway" at bounding box center [225, 204] width 0 height 6
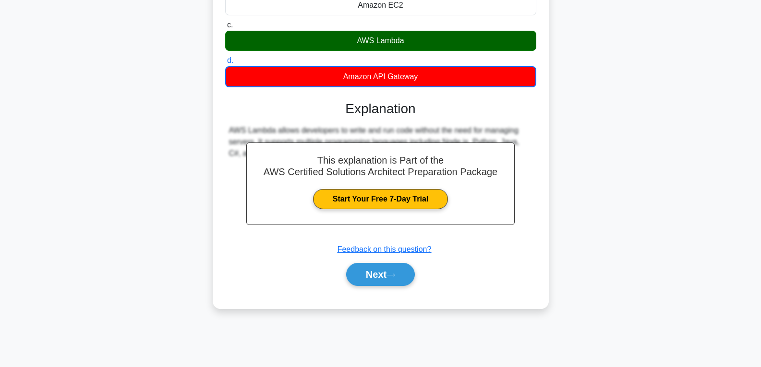
scroll to position [151, 0]
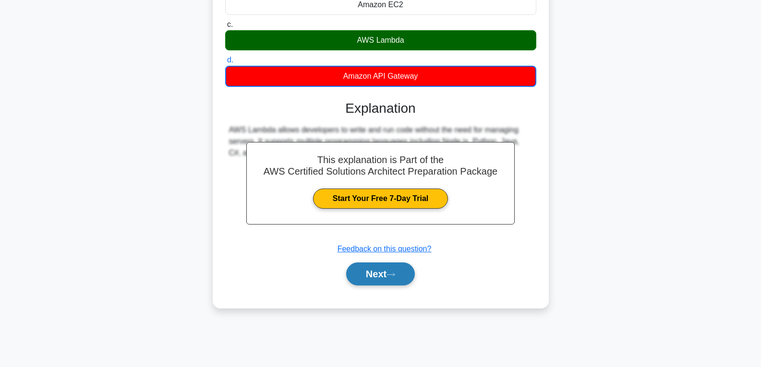
click at [389, 277] on button "Next" at bounding box center [380, 274] width 69 height 23
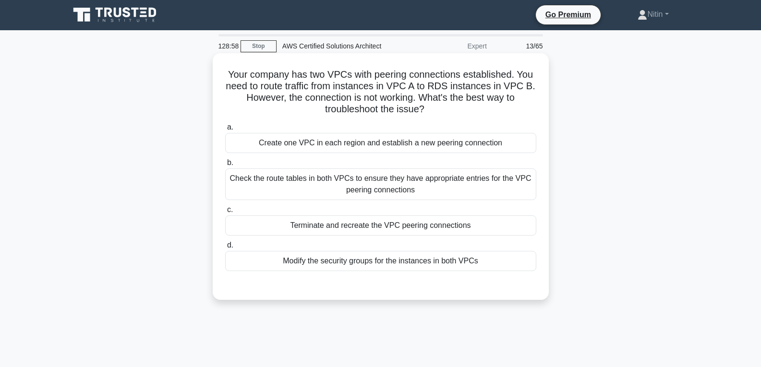
scroll to position [0, 0]
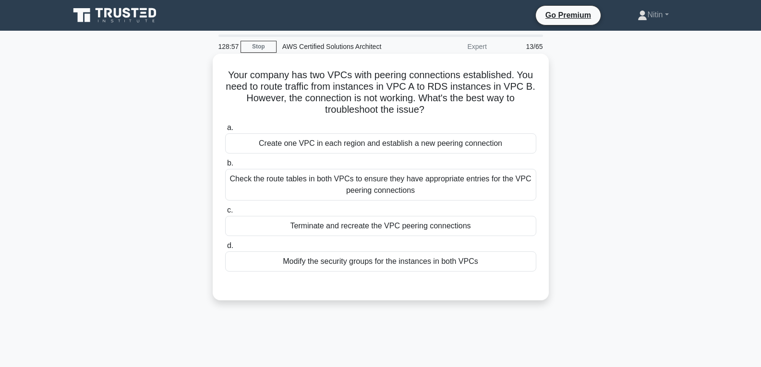
click at [395, 185] on div "Check the route tables in both VPCs to ensure they have appropriate entries for…" at bounding box center [380, 185] width 311 height 32
click at [432, 188] on div "Check the route tables in both VPCs to ensure they have appropriate entries for…" at bounding box center [380, 185] width 311 height 32
click at [225, 167] on input "b. Check the route tables in both VPCs to ensure they have appropriate entries …" at bounding box center [225, 163] width 0 height 6
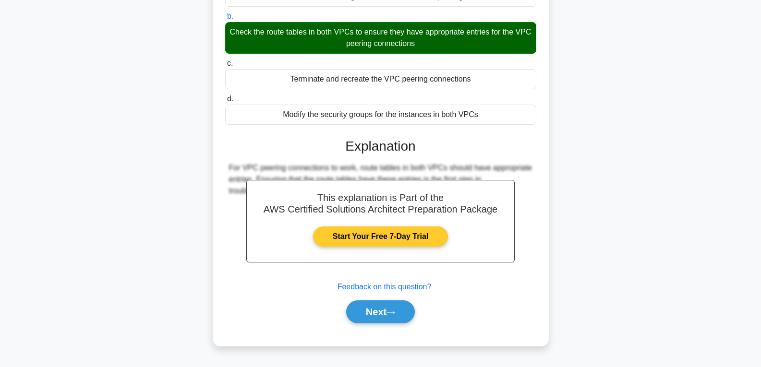
scroll to position [151, 0]
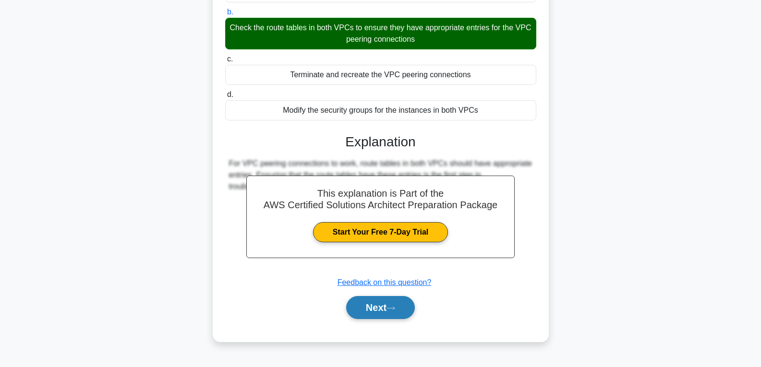
click at [392, 310] on icon at bounding box center [390, 308] width 9 height 5
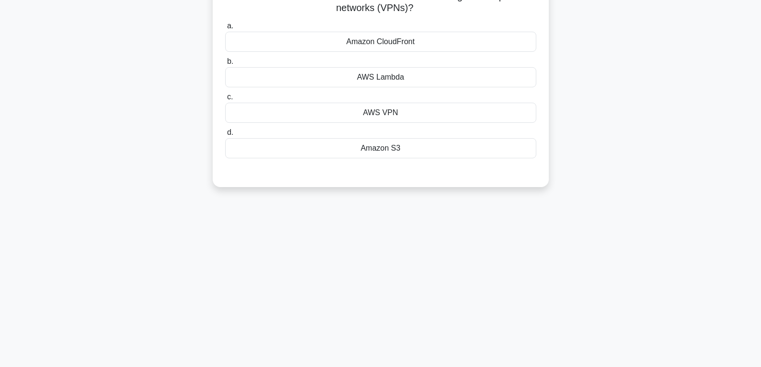
scroll to position [0, 0]
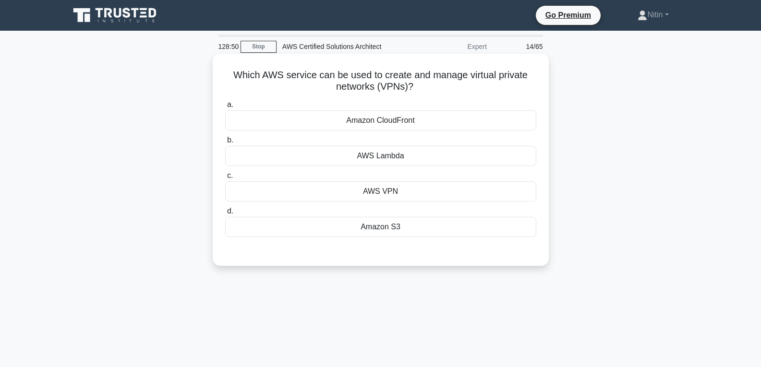
click at [395, 188] on div "AWS VPN" at bounding box center [380, 191] width 311 height 20
click at [225, 179] on input "c. AWS VPN" at bounding box center [225, 176] width 0 height 6
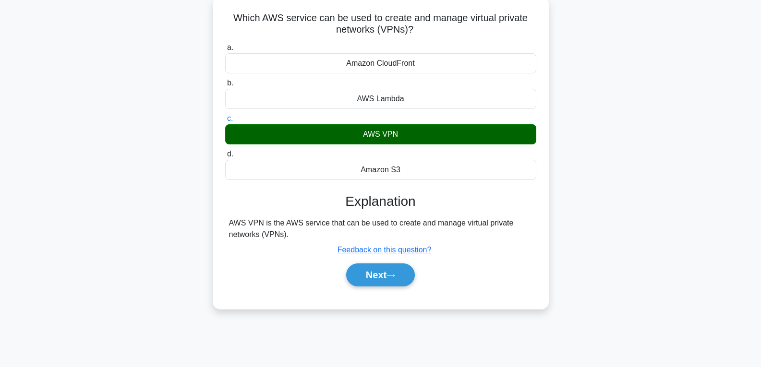
scroll to position [144, 0]
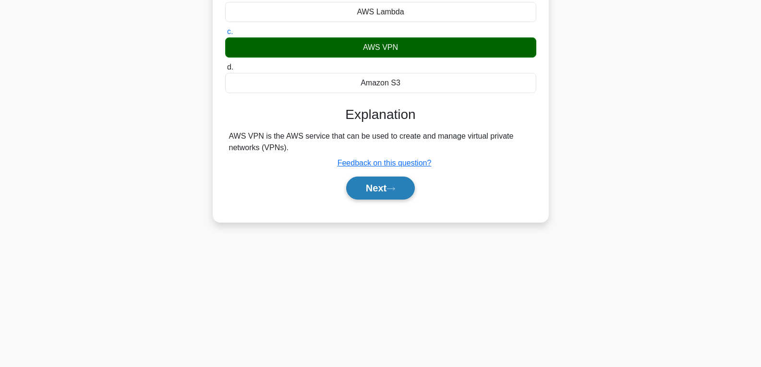
click at [389, 193] on button "Next" at bounding box center [380, 188] width 69 height 23
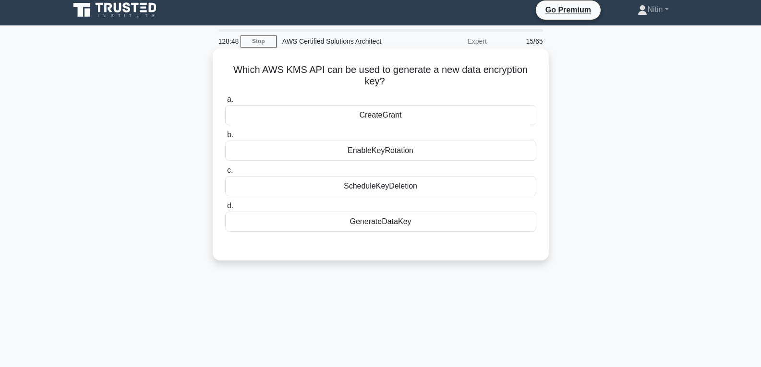
scroll to position [0, 0]
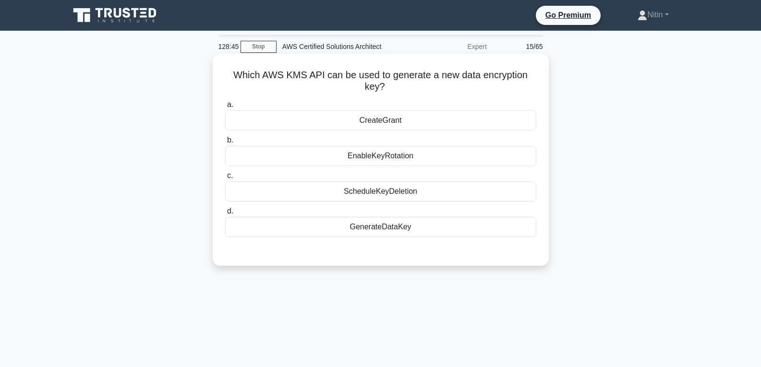
click at [378, 226] on div "GenerateDataKey" at bounding box center [380, 227] width 311 height 20
click at [225, 215] on input "d. GenerateDataKey" at bounding box center [225, 211] width 0 height 6
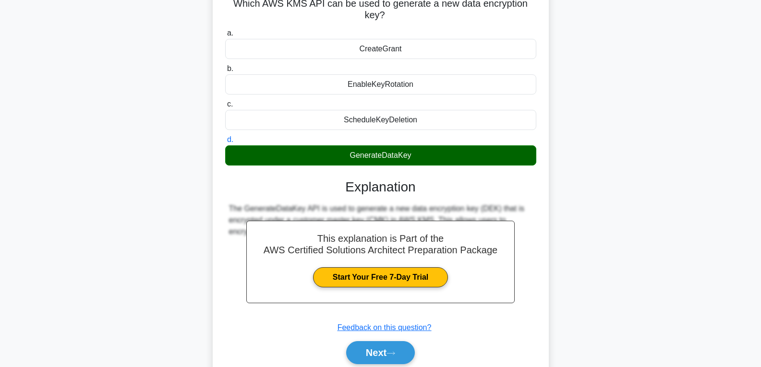
scroll to position [144, 0]
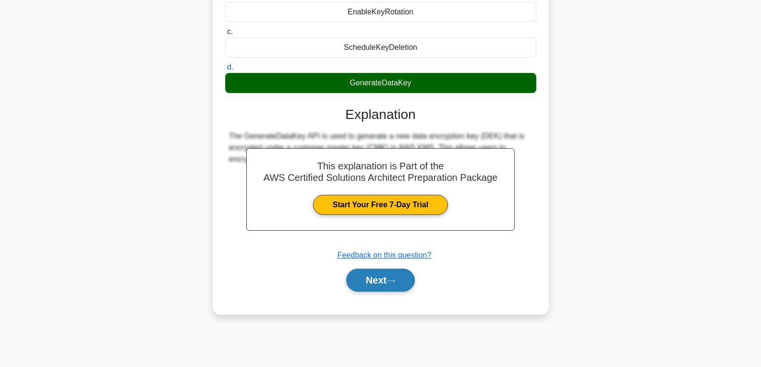
click at [383, 278] on button "Next" at bounding box center [380, 280] width 69 height 23
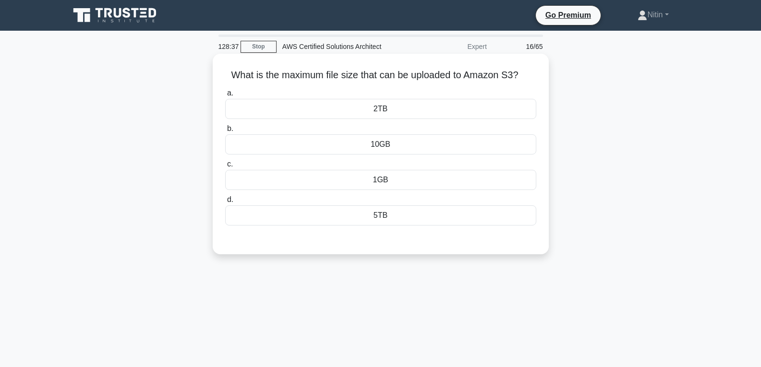
click at [383, 180] on div "1GB" at bounding box center [380, 180] width 311 height 20
click at [225, 168] on input "c. 1GB" at bounding box center [225, 164] width 0 height 6
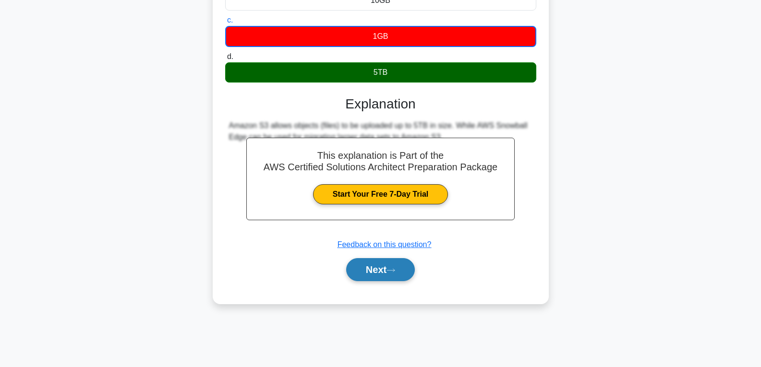
click at [378, 267] on button "Next" at bounding box center [380, 269] width 69 height 23
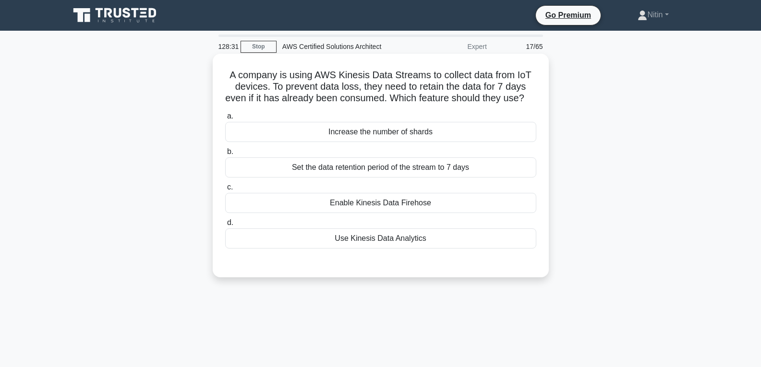
click at [381, 142] on div "Increase the number of shards" at bounding box center [380, 132] width 311 height 20
click at [225, 120] on input "a. Increase the number of shards" at bounding box center [225, 116] width 0 height 6
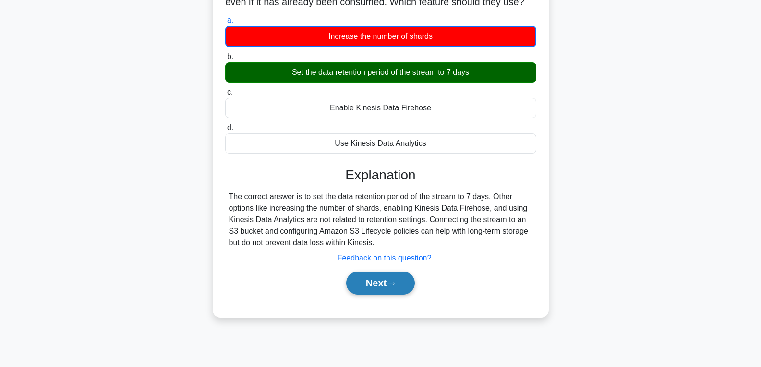
click at [366, 295] on button "Next" at bounding box center [380, 283] width 69 height 23
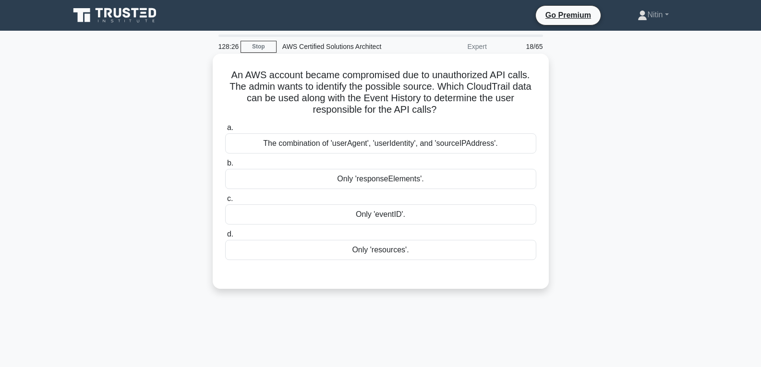
click at [383, 215] on div "Only 'eventID'." at bounding box center [380, 214] width 311 height 20
click at [225, 202] on input "c. Only 'eventID'." at bounding box center [225, 199] width 0 height 6
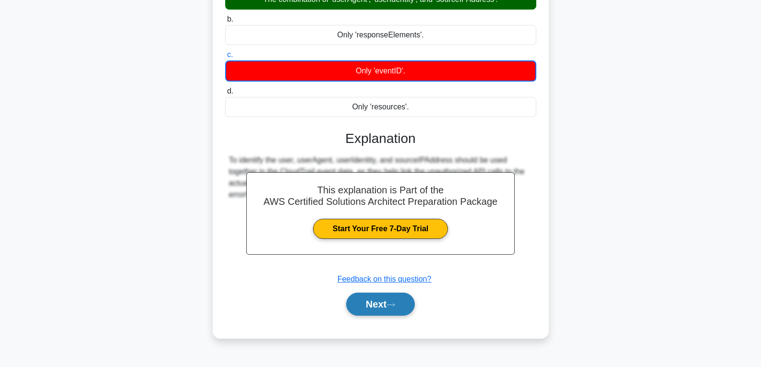
click at [375, 298] on button "Next" at bounding box center [380, 304] width 69 height 23
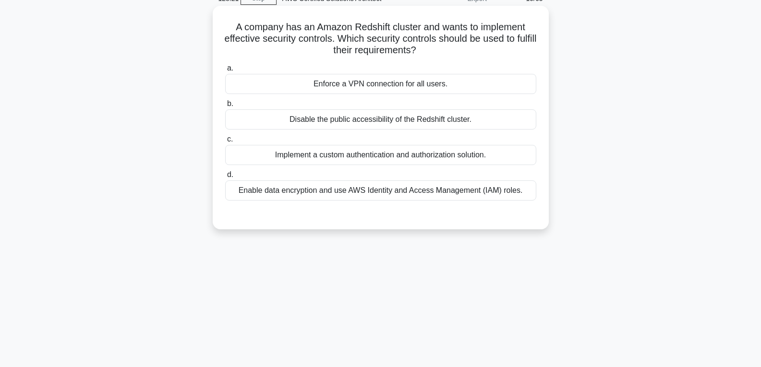
click at [368, 157] on div "Implement a custom authentication and authorization solution." at bounding box center [380, 155] width 311 height 20
click at [225, 143] on input "c. Implement a custom authentication and authorization solution." at bounding box center [225, 139] width 0 height 6
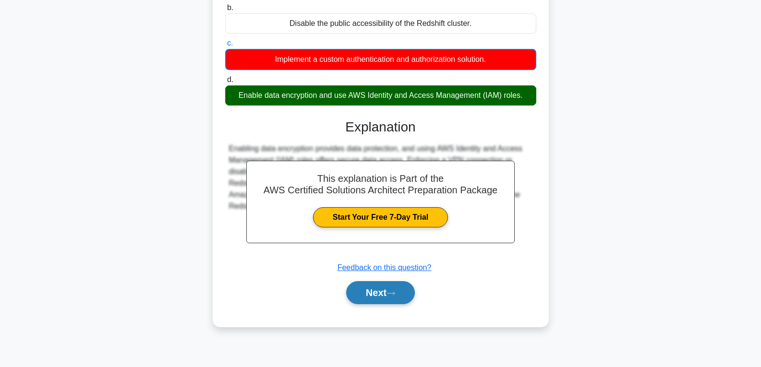
click at [367, 290] on button "Next" at bounding box center [380, 292] width 69 height 23
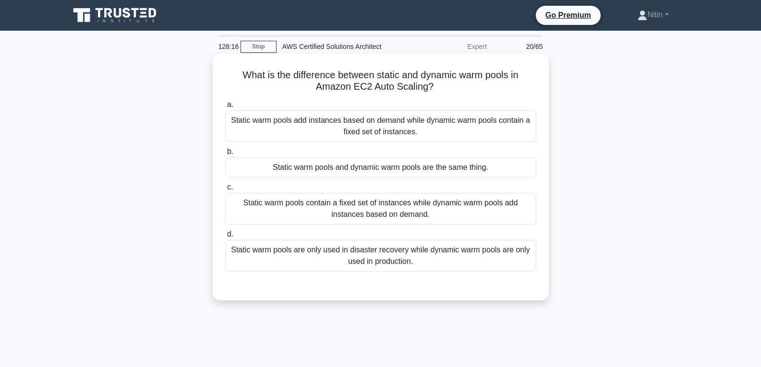
click at [367, 257] on div "Static warm pools are only used in disaster recovery while dynamic warm pools a…" at bounding box center [380, 256] width 311 height 32
click at [414, 262] on div "Static warm pools are only used in disaster recovery while dynamic warm pools a…" at bounding box center [380, 256] width 311 height 32
click at [225, 238] on input "d. Static warm pools are only used in disaster recovery while dynamic warm pool…" at bounding box center [225, 234] width 0 height 6
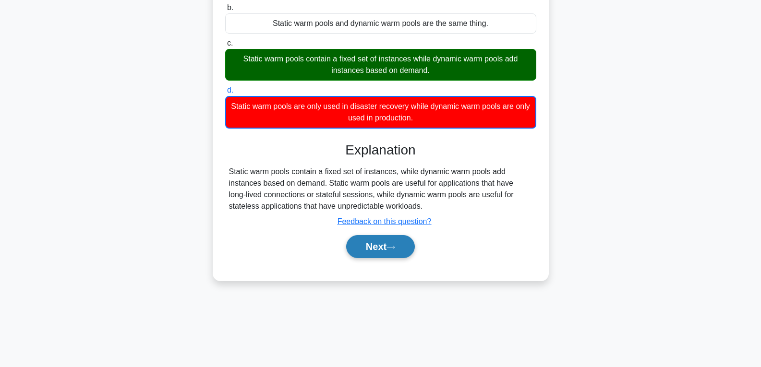
click at [386, 246] on button "Next" at bounding box center [380, 246] width 69 height 23
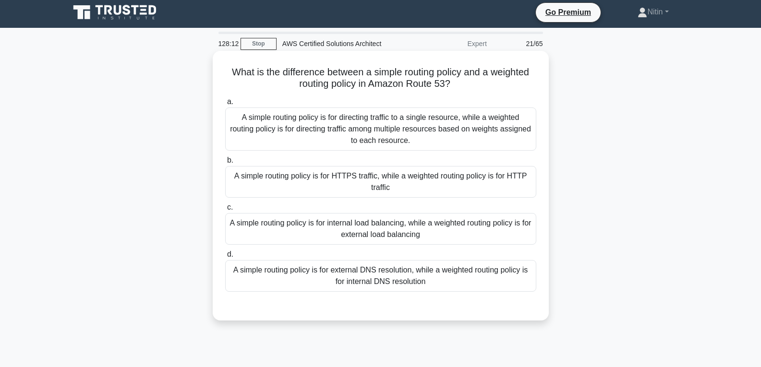
scroll to position [0, 0]
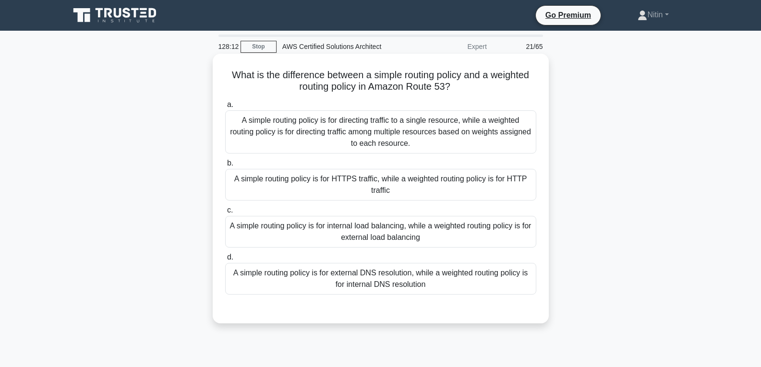
click at [383, 216] on label "c. A simple routing policy is for internal load balancing, while a weighted rou…" at bounding box center [380, 225] width 311 height 43
click at [225, 214] on input "c. A simple routing policy is for internal load balancing, while a weighted rou…" at bounding box center [225, 210] width 0 height 6
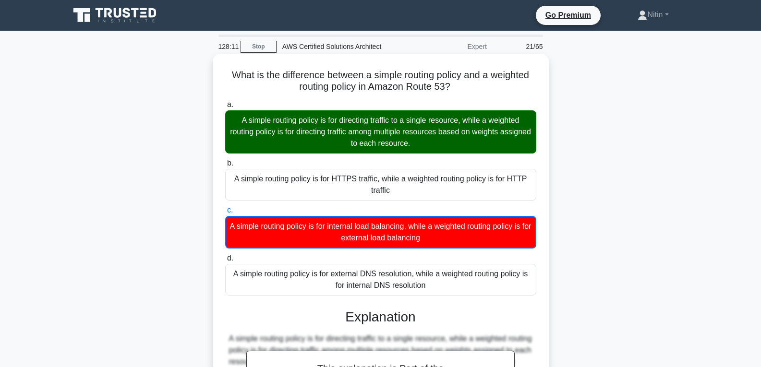
scroll to position [144, 0]
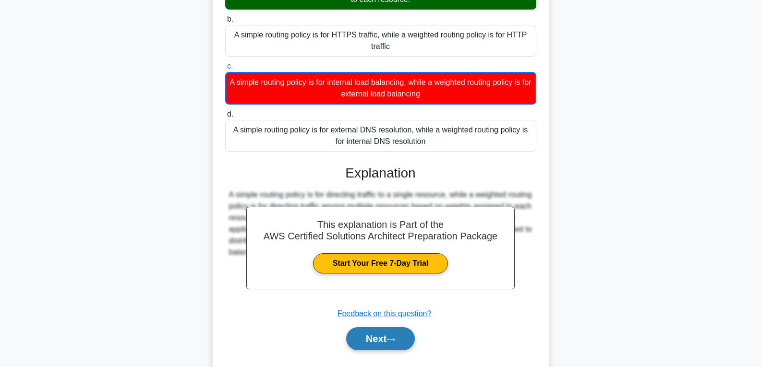
click at [382, 332] on button "Next" at bounding box center [380, 338] width 69 height 23
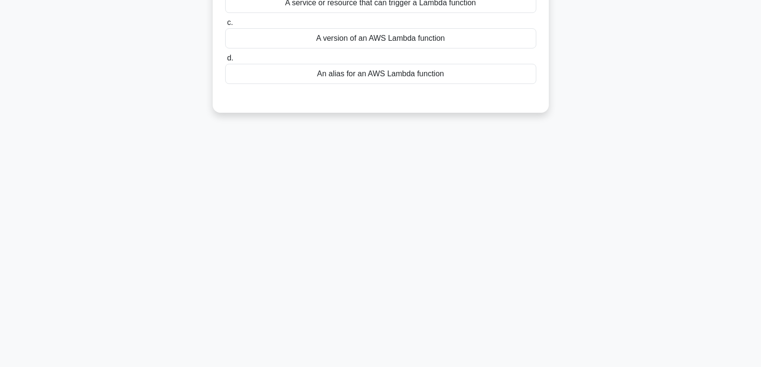
scroll to position [4, 0]
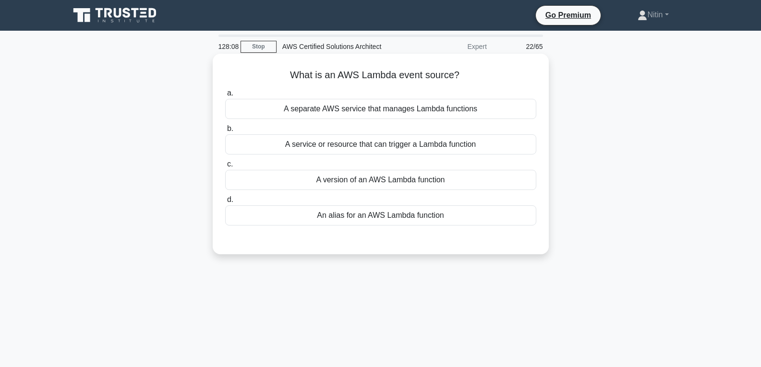
click at [381, 149] on div "A service or resource that can trigger a Lambda function" at bounding box center [380, 144] width 311 height 20
click at [225, 132] on input "b. A service or resource that can trigger a Lambda function" at bounding box center [225, 129] width 0 height 6
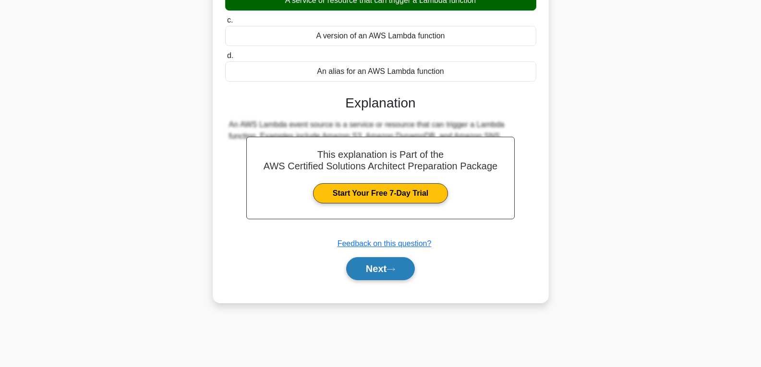
click at [375, 271] on button "Next" at bounding box center [380, 268] width 69 height 23
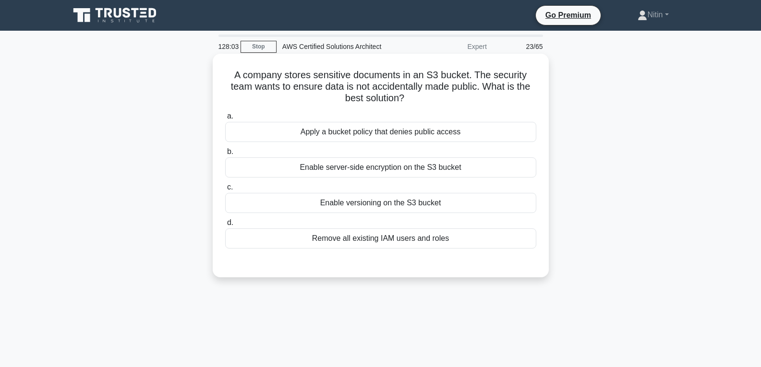
click at [378, 240] on div "Remove all existing IAM users and roles" at bounding box center [380, 238] width 311 height 20
click at [225, 226] on input "d. Remove all existing IAM users and roles" at bounding box center [225, 223] width 0 height 6
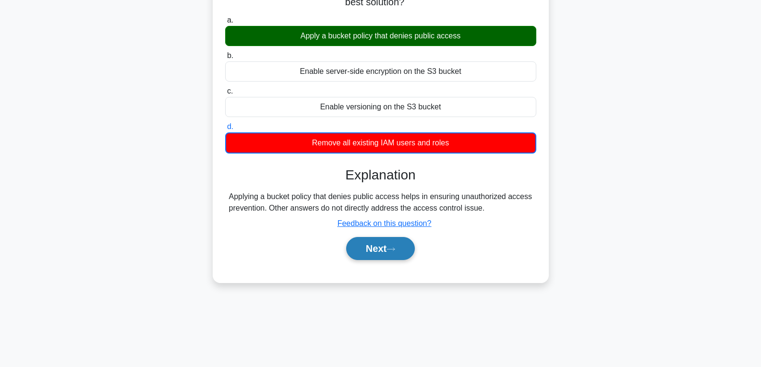
click at [379, 245] on button "Next" at bounding box center [380, 248] width 69 height 23
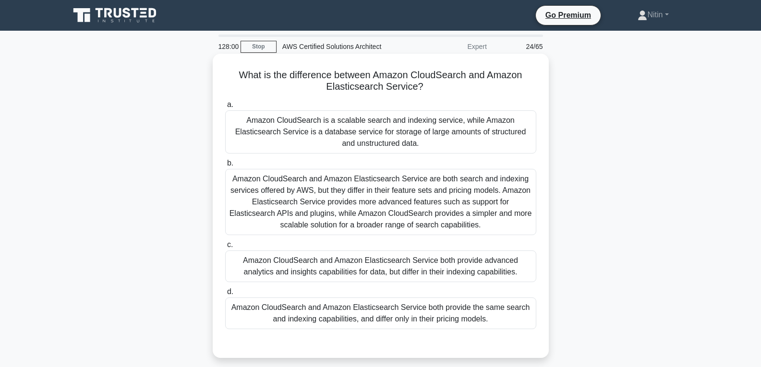
click at [374, 205] on div "Amazon CloudSearch and Amazon Elasticsearch Service are both search and indexin…" at bounding box center [380, 202] width 311 height 66
click at [225, 167] on input "b. Amazon CloudSearch and Amazon Elasticsearch Service are both search and inde…" at bounding box center [225, 163] width 0 height 6
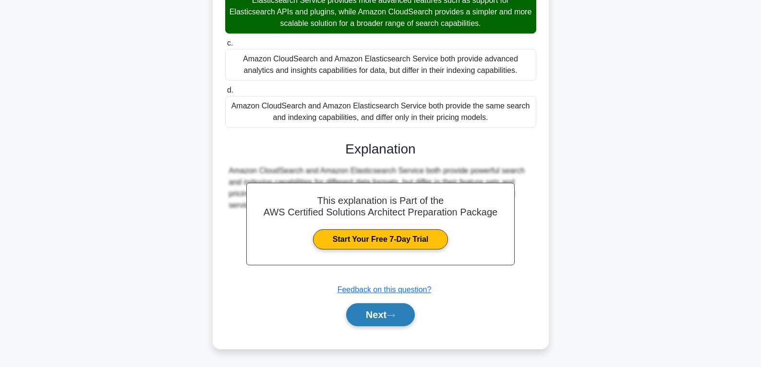
click at [388, 308] on button "Next" at bounding box center [380, 314] width 69 height 23
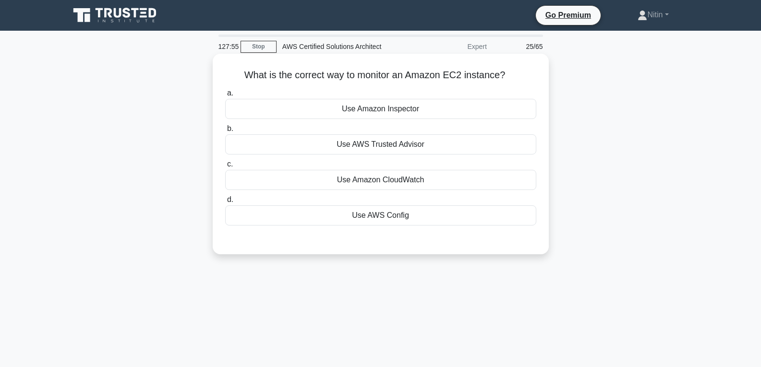
click at [387, 150] on div "Use AWS Trusted Advisor" at bounding box center [380, 144] width 311 height 20
click at [225, 132] on input "b. Use AWS Trusted Advisor" at bounding box center [225, 129] width 0 height 6
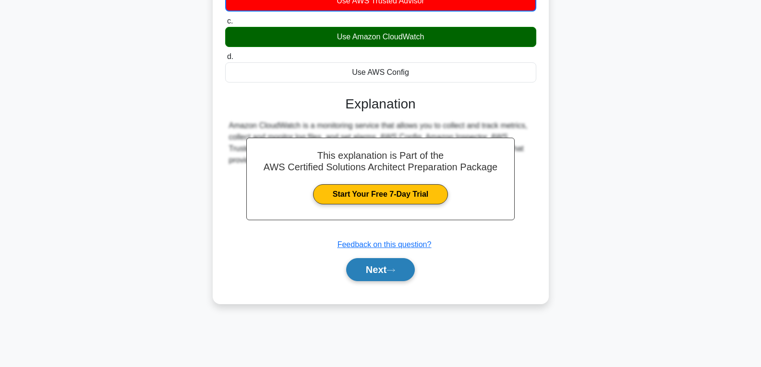
click at [373, 275] on button "Next" at bounding box center [380, 269] width 69 height 23
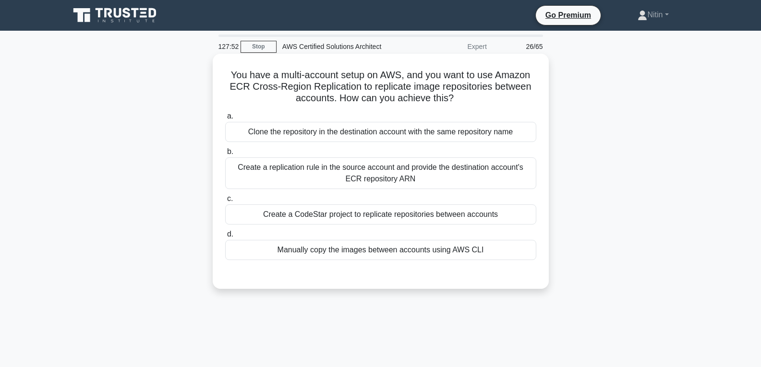
click at [386, 174] on div "Create a replication rule in the source account and provide the destination acc…" at bounding box center [380, 173] width 311 height 32
click at [225, 155] on input "b. Create a replication rule in the source account and provide the destination …" at bounding box center [225, 152] width 0 height 6
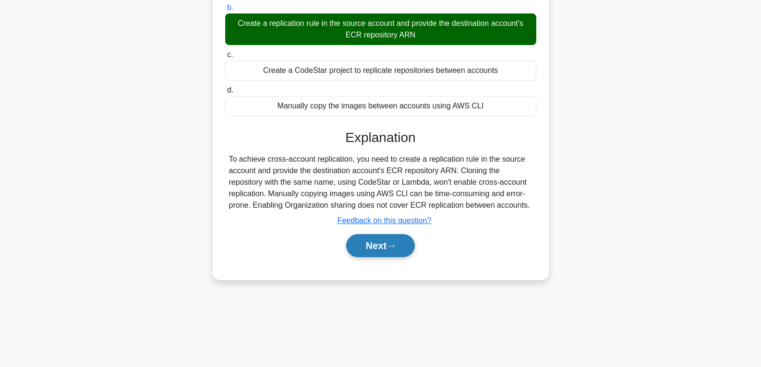
click at [372, 244] on button "Next" at bounding box center [380, 245] width 69 height 23
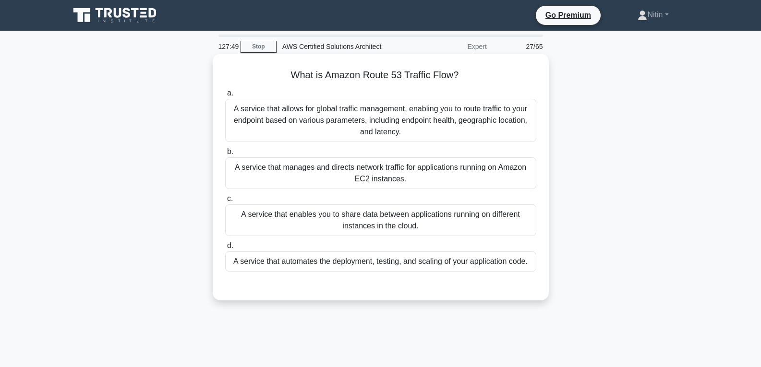
click at [381, 127] on div "A service that allows for global traffic management, enabling you to route traf…" at bounding box center [380, 120] width 311 height 43
click at [225, 96] on input "a. A service that allows for global traffic management, enabling you to route t…" at bounding box center [225, 93] width 0 height 6
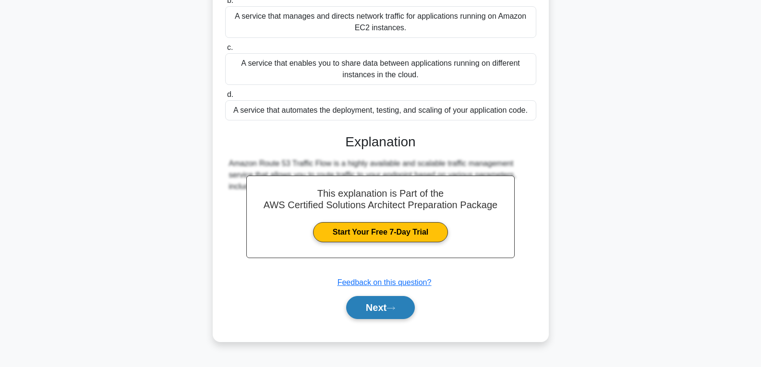
click at [375, 310] on button "Next" at bounding box center [380, 307] width 69 height 23
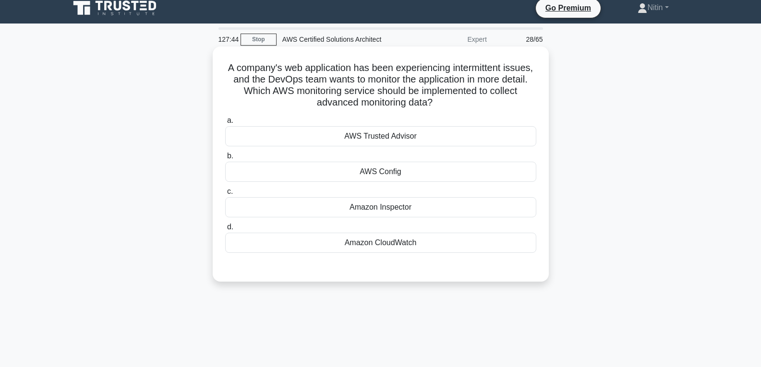
click at [383, 208] on div "Amazon Inspector" at bounding box center [380, 207] width 311 height 20
click at [225, 195] on input "c. Amazon Inspector" at bounding box center [225, 192] width 0 height 6
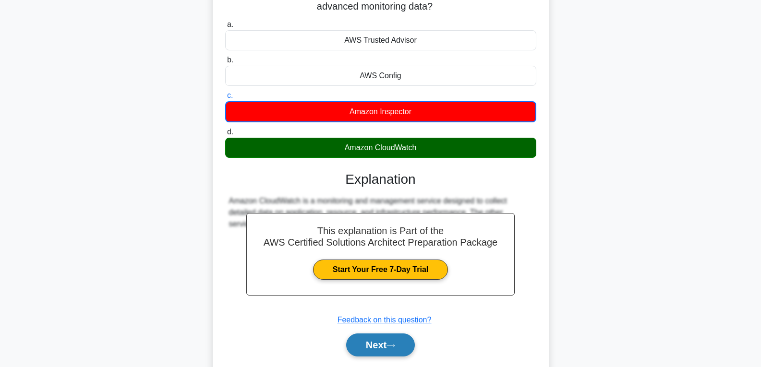
click at [375, 337] on button "Next" at bounding box center [380, 345] width 69 height 23
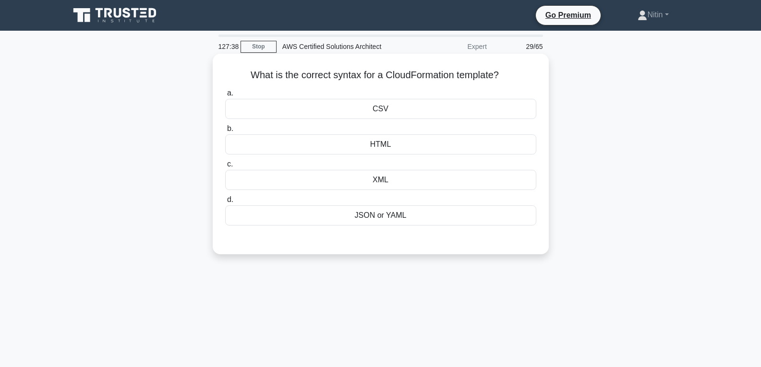
click at [389, 218] on div "JSON or YAML" at bounding box center [380, 215] width 311 height 20
click at [225, 203] on input "d. JSON or YAML" at bounding box center [225, 200] width 0 height 6
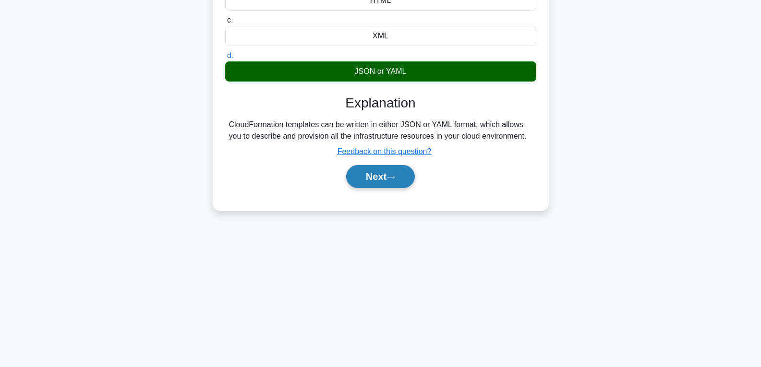
click at [376, 180] on button "Next" at bounding box center [380, 176] width 69 height 23
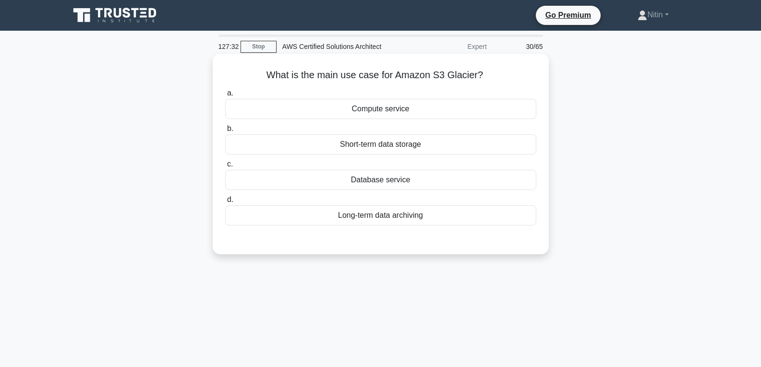
click at [388, 110] on div "Compute service" at bounding box center [380, 109] width 311 height 20
click at [225, 96] on input "a. Compute service" at bounding box center [225, 93] width 0 height 6
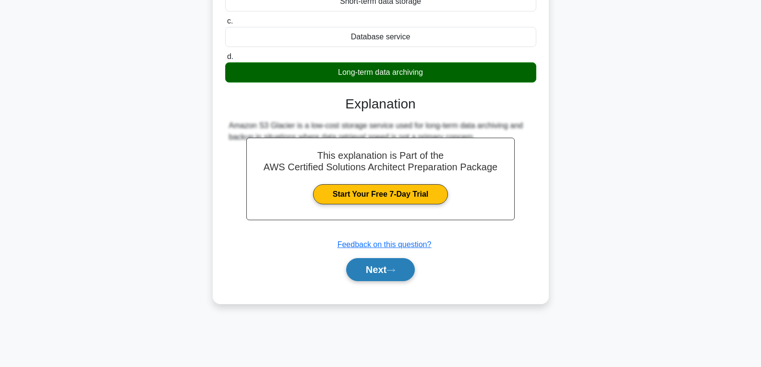
click at [367, 268] on button "Next" at bounding box center [380, 269] width 69 height 23
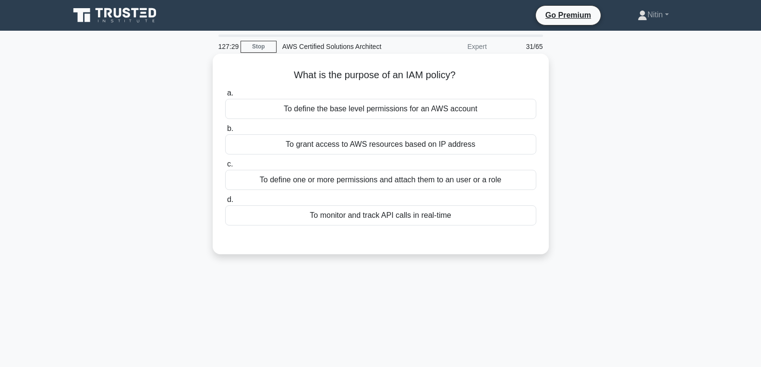
click at [367, 173] on div "To define one or more permissions and attach them to an user or a role" at bounding box center [380, 180] width 311 height 20
click at [225, 168] on input "c. To define one or more permissions and attach them to an user or a role" at bounding box center [225, 164] width 0 height 6
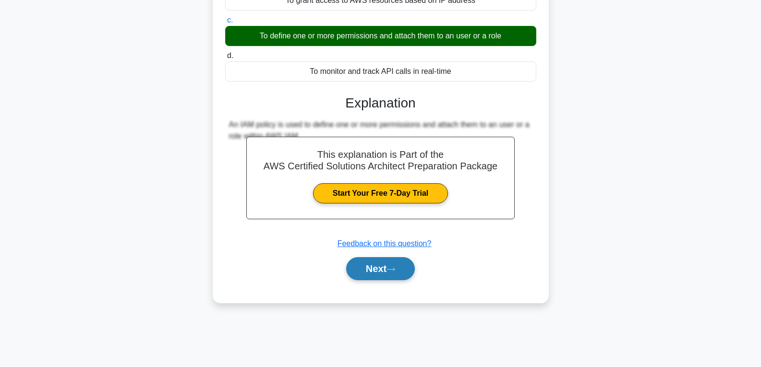
click at [375, 259] on button "Next" at bounding box center [380, 268] width 69 height 23
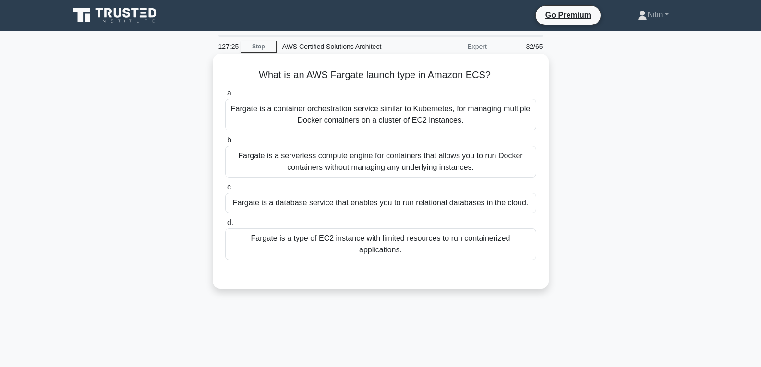
click at [377, 125] on div "Fargate is a container orchestration service similar to Kubernetes, for managin…" at bounding box center [380, 115] width 311 height 32
click at [225, 96] on input "a. Fargate is a container orchestration service similar to Kubernetes, for mana…" at bounding box center [225, 93] width 0 height 6
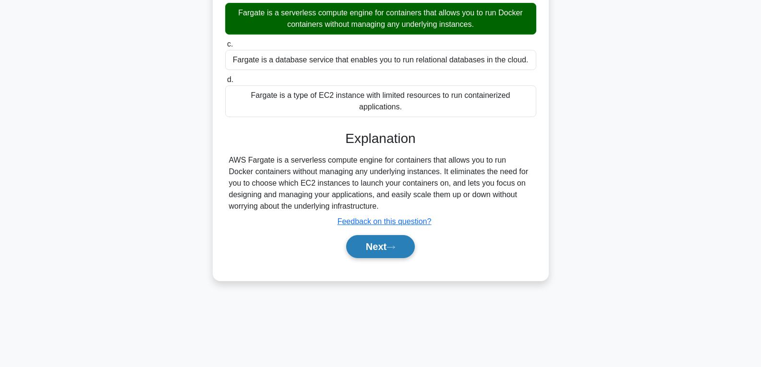
click at [372, 235] on button "Next" at bounding box center [380, 246] width 69 height 23
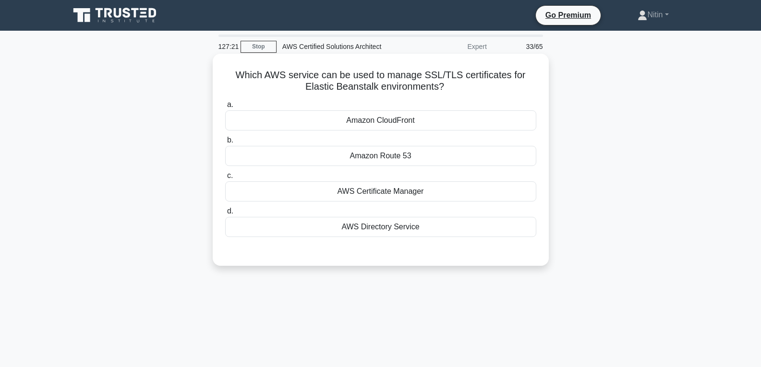
click at [381, 162] on div "Amazon Route 53" at bounding box center [380, 156] width 311 height 20
click at [225, 144] on input "b. Amazon Route 53" at bounding box center [225, 140] width 0 height 6
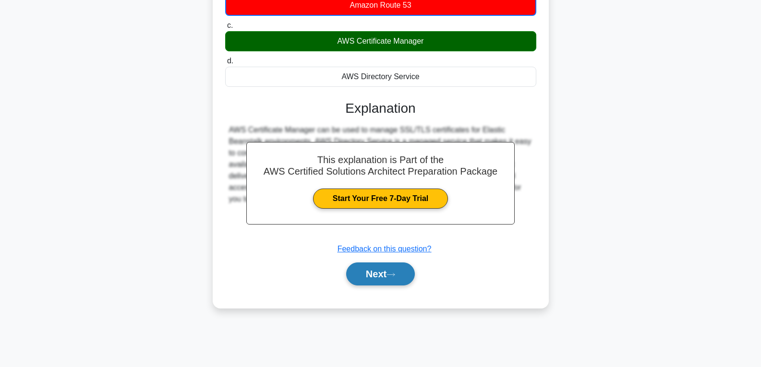
click at [378, 278] on button "Next" at bounding box center [380, 274] width 69 height 23
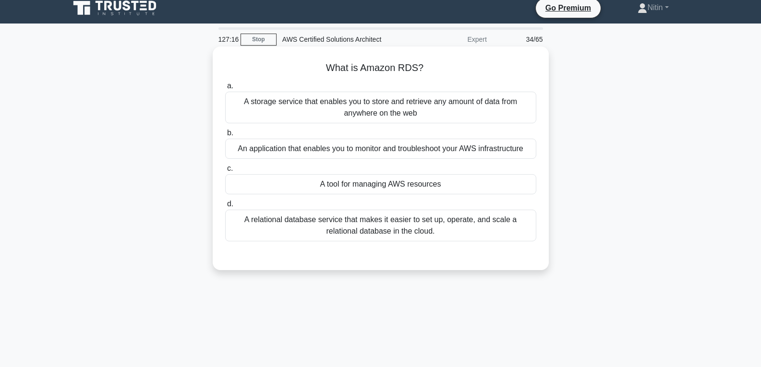
click at [373, 228] on div "A relational database service that makes it easier to set up, operate, and scal…" at bounding box center [380, 226] width 311 height 32
click at [225, 207] on input "d. A relational database service that makes it easier to set up, operate, and s…" at bounding box center [225, 204] width 0 height 6
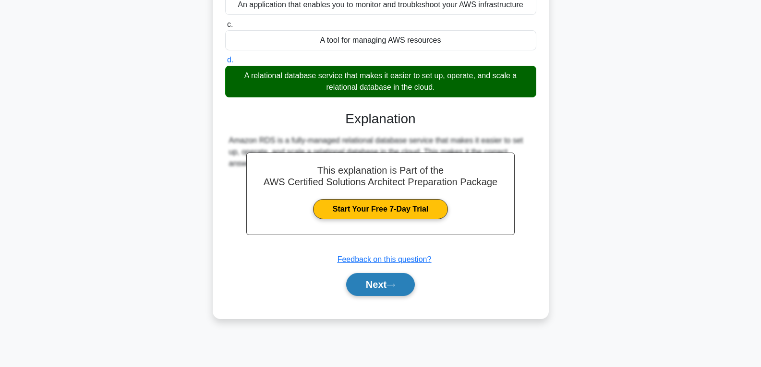
click at [380, 288] on button "Next" at bounding box center [380, 284] width 69 height 23
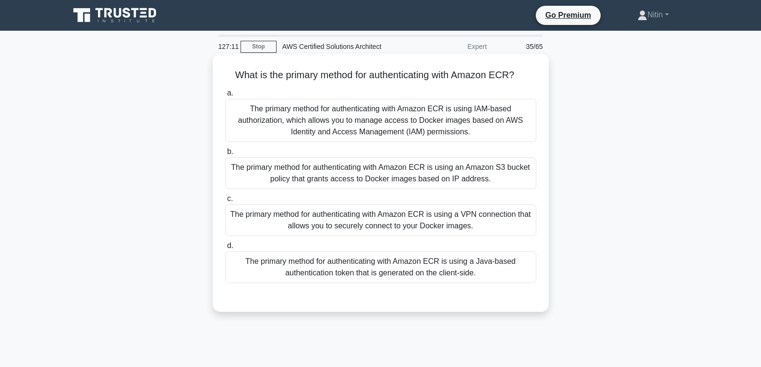
click at [369, 112] on div "The primary method for authenticating with Amazon ECR is using IAM-based author…" at bounding box center [380, 120] width 311 height 43
click at [225, 96] on input "a. The primary method for authenticating with Amazon ECR is using IAM-based aut…" at bounding box center [225, 93] width 0 height 6
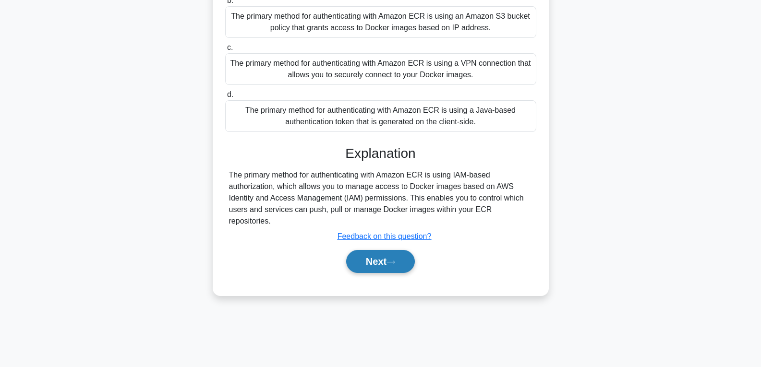
click at [377, 250] on button "Next" at bounding box center [380, 261] width 69 height 23
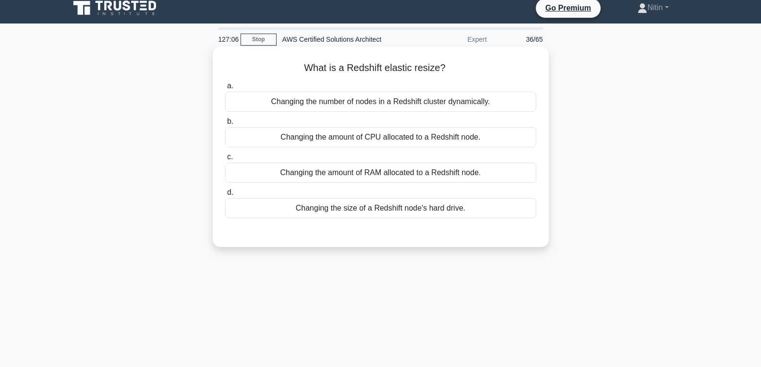
click at [367, 142] on div "Changing the amount of CPU allocated to a Redshift node." at bounding box center [380, 137] width 311 height 20
click at [225, 125] on input "b. Changing the amount of CPU allocated to a Redshift node." at bounding box center [225, 122] width 0 height 6
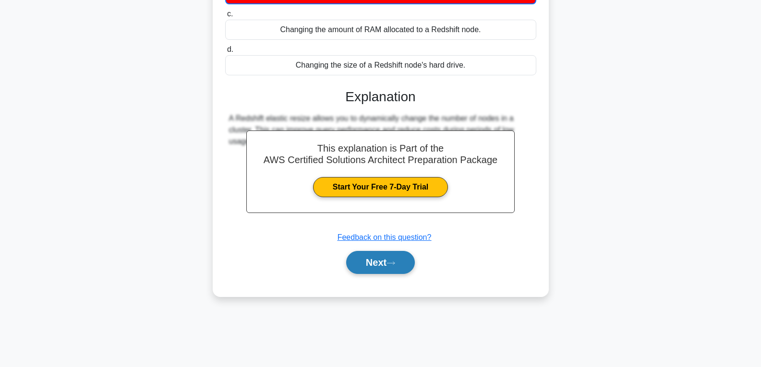
click at [372, 269] on button "Next" at bounding box center [380, 262] width 69 height 23
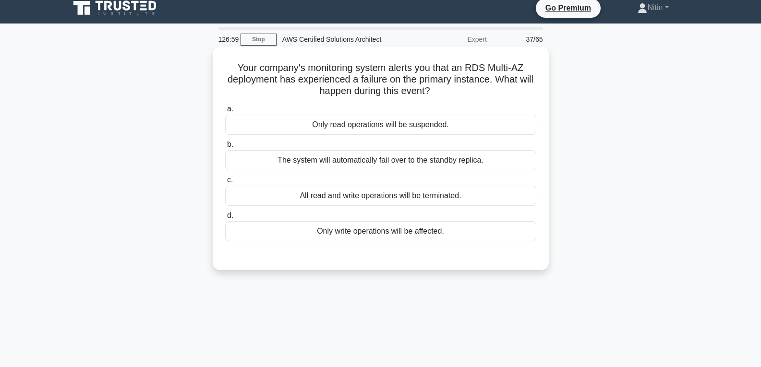
click at [395, 154] on div "The system will automatically fail over to the standby replica." at bounding box center [380, 160] width 311 height 20
click at [225, 148] on input "b. The system will automatically fail over to the standby replica." at bounding box center [225, 145] width 0 height 6
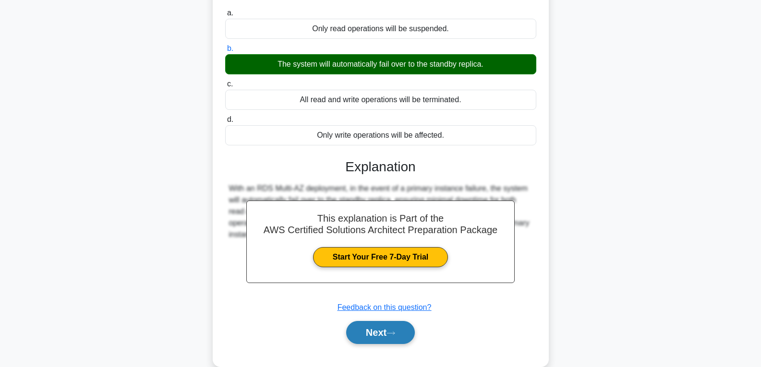
click at [373, 331] on button "Next" at bounding box center [380, 332] width 69 height 23
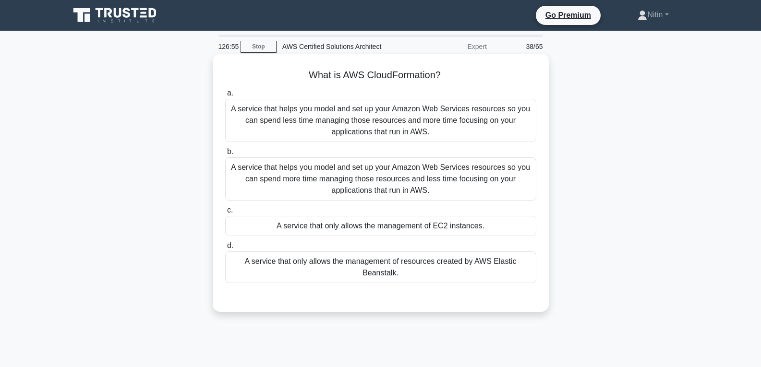
click at [385, 127] on div "A service that helps you model and set up your Amazon Web Services resources so…" at bounding box center [380, 120] width 311 height 43
click at [225, 96] on input "a. A service that helps you model and set up your Amazon Web Services resources…" at bounding box center [225, 93] width 0 height 6
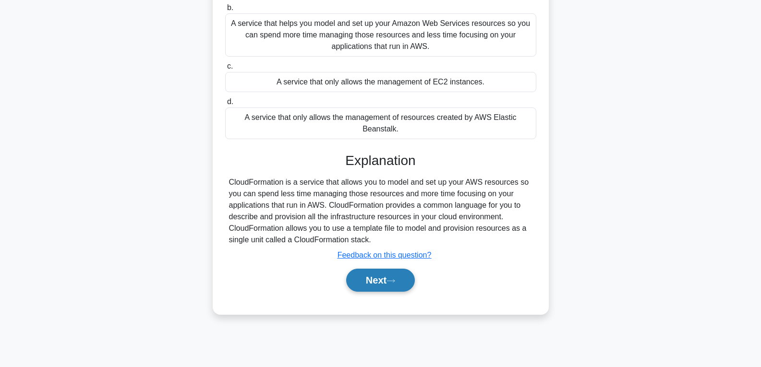
click at [380, 272] on button "Next" at bounding box center [380, 280] width 69 height 23
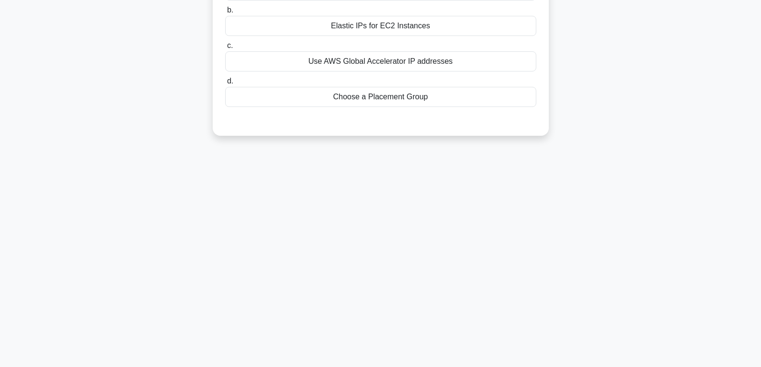
scroll to position [48, 0]
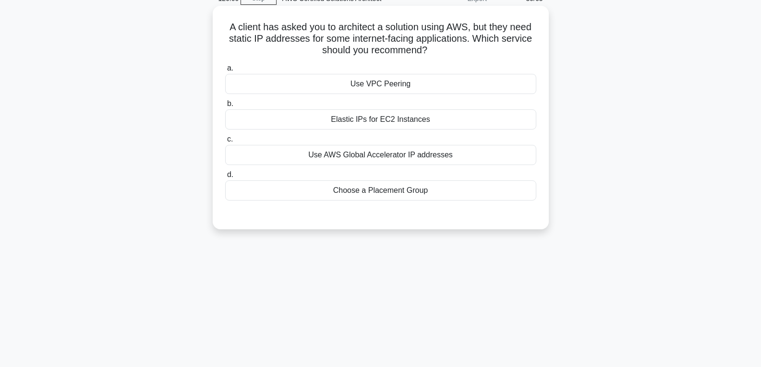
click at [375, 117] on div "Elastic IPs for EC2 Instances" at bounding box center [380, 119] width 311 height 20
click at [225, 107] on input "b. Elastic IPs for EC2 Instances" at bounding box center [225, 104] width 0 height 6
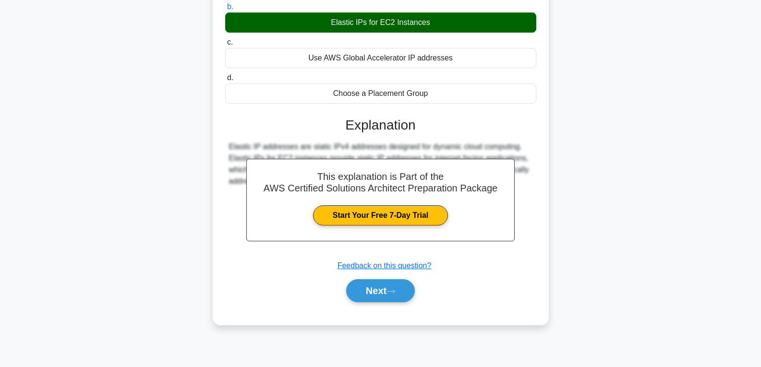
scroll to position [151, 0]
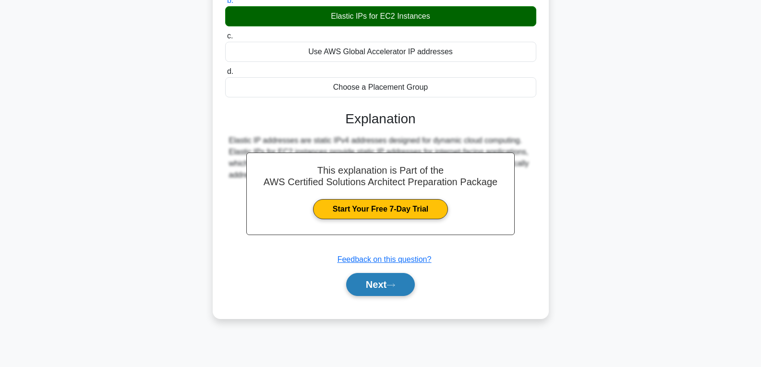
click at [380, 287] on button "Next" at bounding box center [380, 284] width 69 height 23
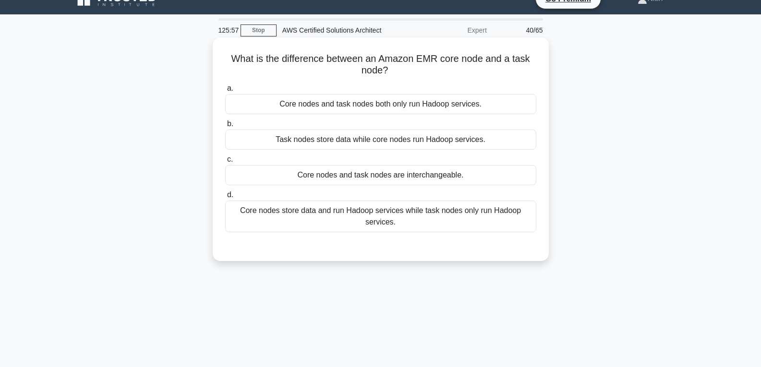
scroll to position [7, 0]
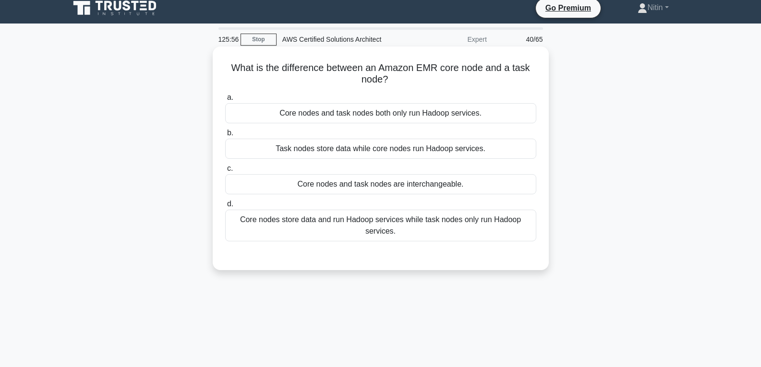
click at [376, 225] on div "Core nodes store data and run Hadoop services while task nodes only run Hadoop …" at bounding box center [380, 226] width 311 height 32
click at [225, 207] on input "d. Core nodes store data and run Hadoop services while task nodes only run Hado…" at bounding box center [225, 204] width 0 height 6
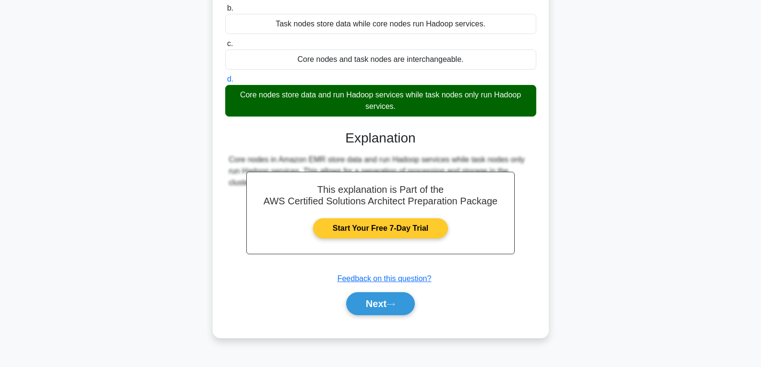
scroll to position [151, 0]
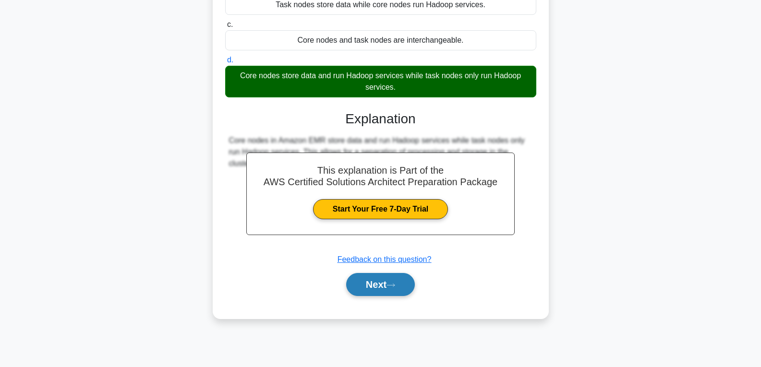
click at [381, 282] on button "Next" at bounding box center [380, 284] width 69 height 23
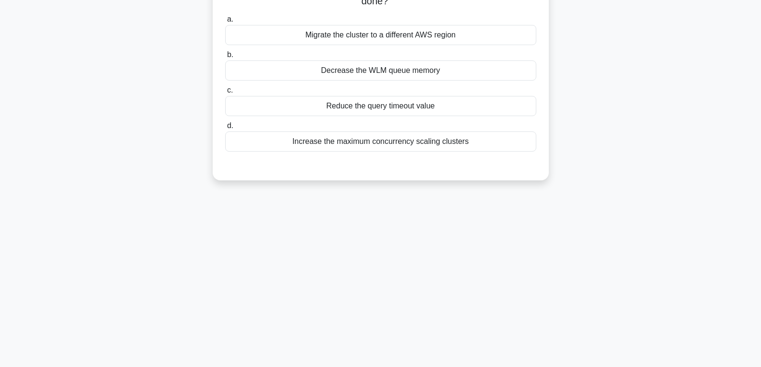
scroll to position [55, 0]
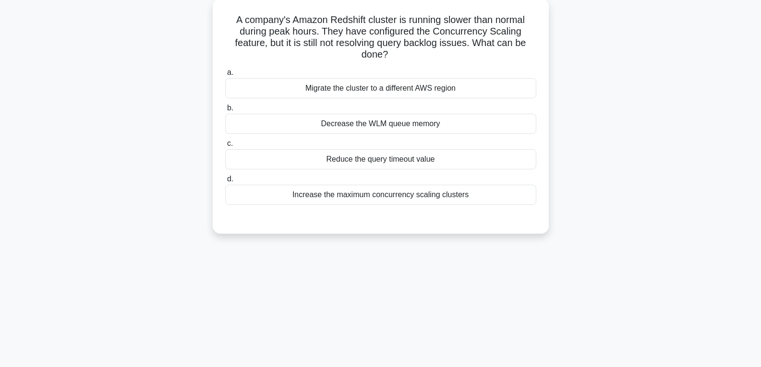
click at [376, 183] on label "d. Increase the maximum concurrency scaling clusters" at bounding box center [380, 189] width 311 height 32
click at [225, 182] on input "d. Increase the maximum concurrency scaling clusters" at bounding box center [225, 179] width 0 height 6
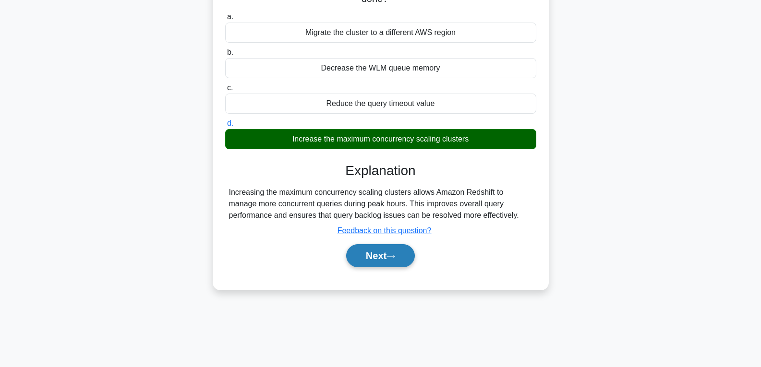
scroll to position [151, 0]
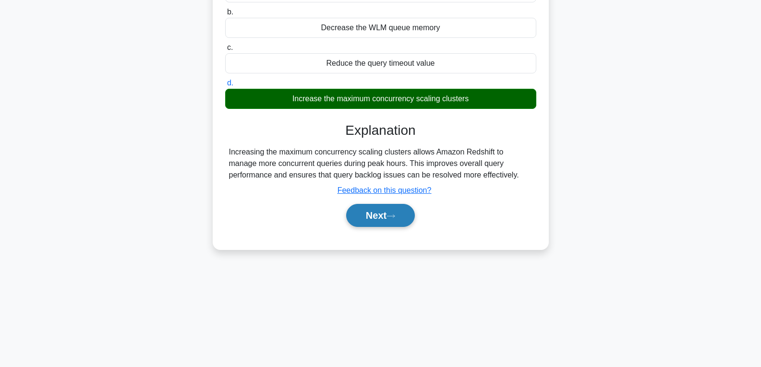
click at [383, 219] on button "Next" at bounding box center [380, 215] width 69 height 23
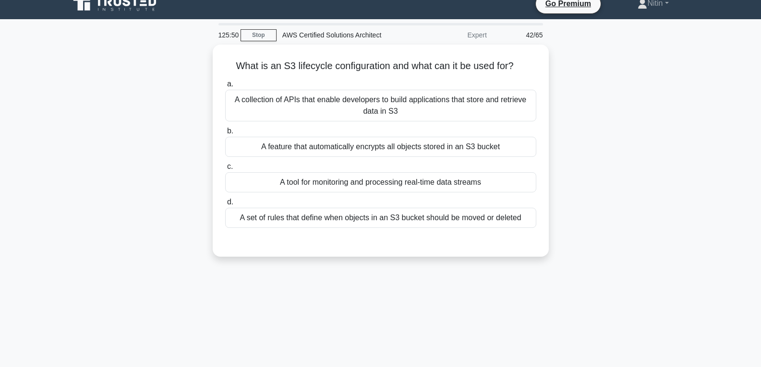
scroll to position [7, 0]
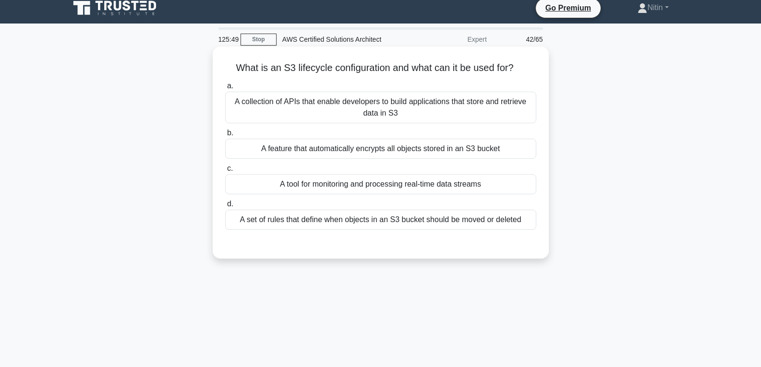
click at [370, 109] on div "A collection of APIs that enable developers to build applications that store an…" at bounding box center [380, 108] width 311 height 32
click at [225, 89] on input "a. A collection of APIs that enable developers to build applications that store…" at bounding box center [225, 86] width 0 height 6
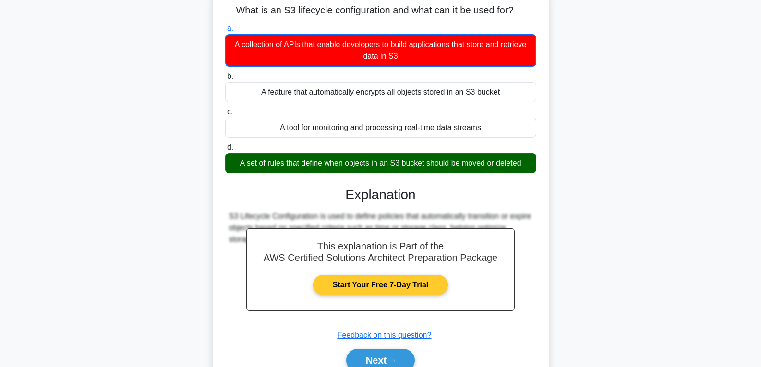
scroll to position [151, 0]
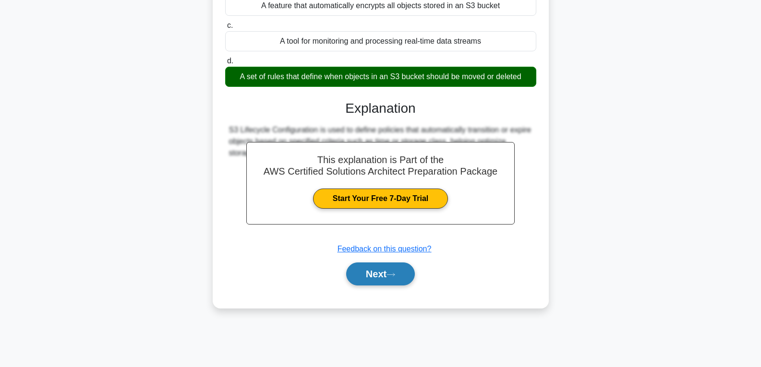
click at [376, 282] on button "Next" at bounding box center [380, 274] width 69 height 23
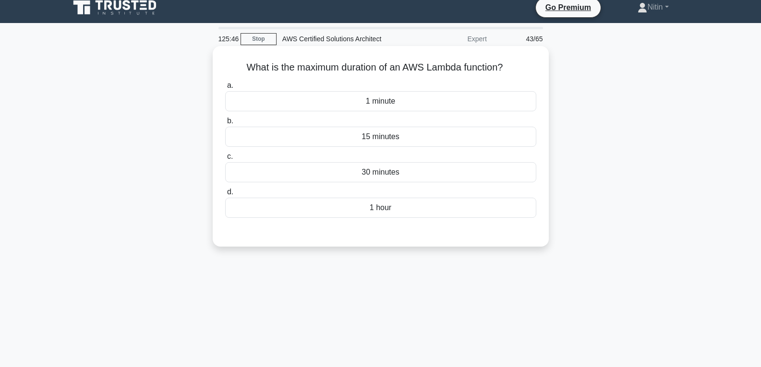
scroll to position [7, 0]
click at [385, 203] on div "1 hour" at bounding box center [380, 208] width 311 height 20
click at [225, 196] on input "d. 1 hour" at bounding box center [225, 193] width 0 height 6
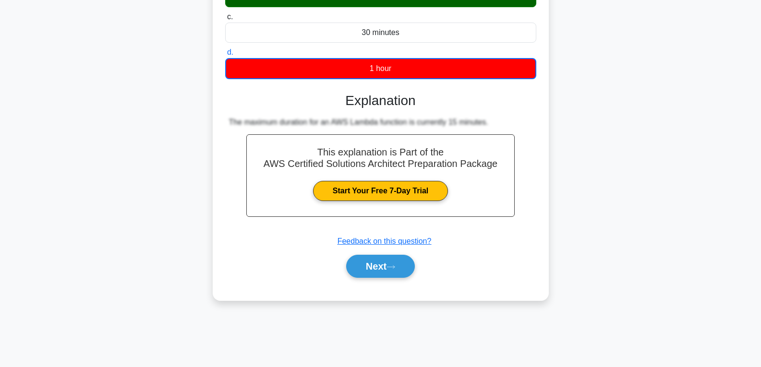
scroll to position [151, 0]
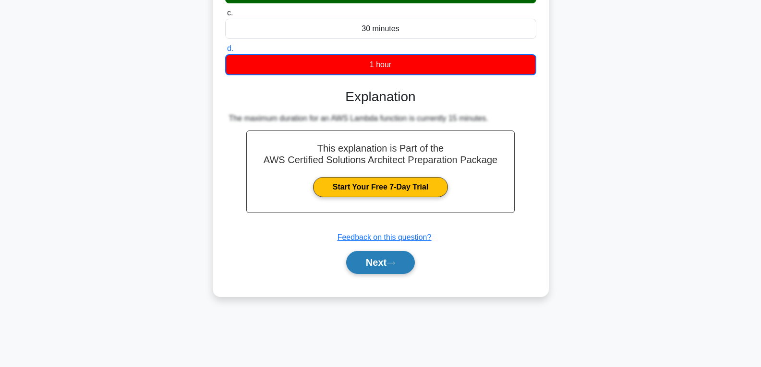
click at [378, 264] on button "Next" at bounding box center [380, 262] width 69 height 23
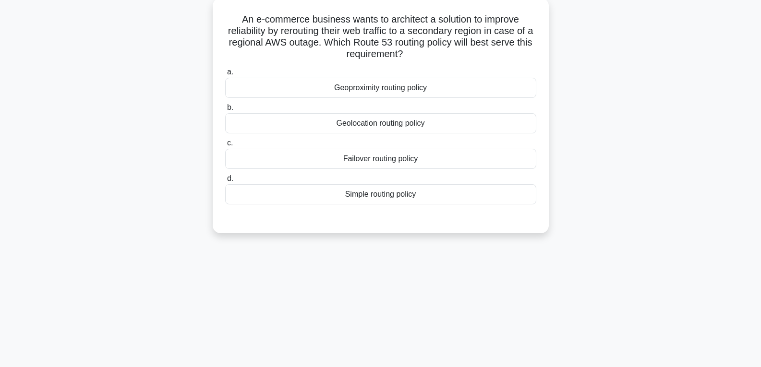
scroll to position [55, 0]
click at [381, 120] on div "Geolocation routing policy" at bounding box center [380, 124] width 311 height 20
click at [225, 111] on input "b. Geolocation routing policy" at bounding box center [225, 108] width 0 height 6
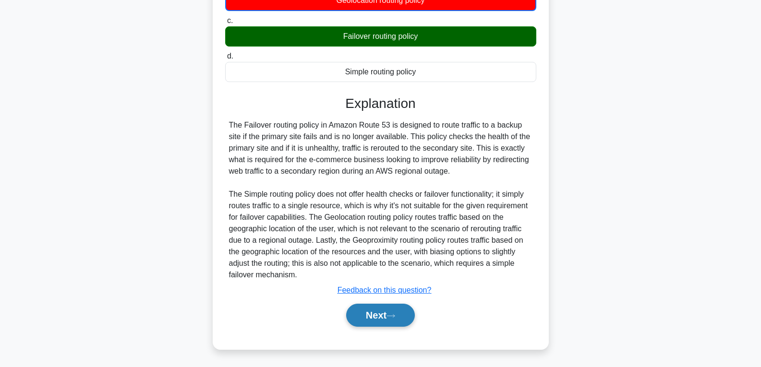
scroll to position [180, 0]
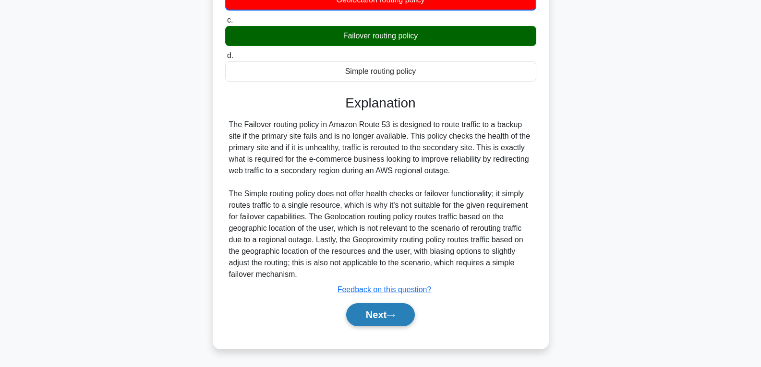
click at [387, 312] on button "Next" at bounding box center [380, 314] width 69 height 23
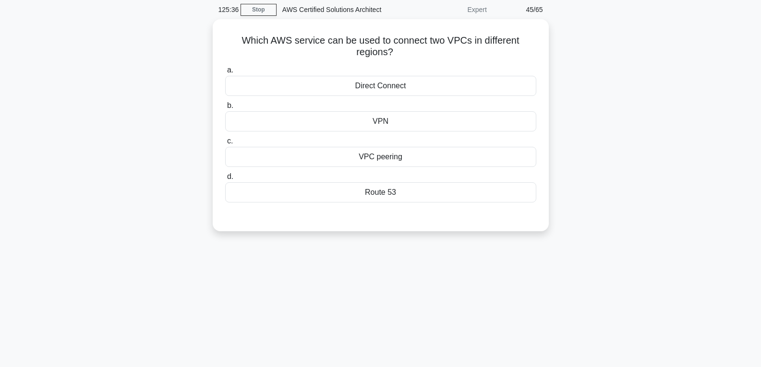
scroll to position [7, 0]
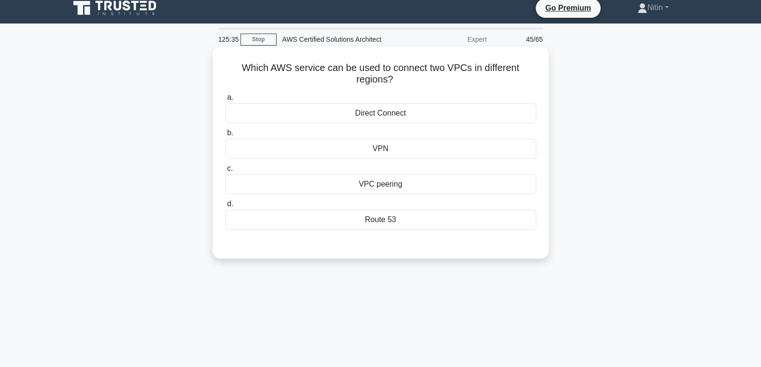
click at [395, 184] on div "VPC peering" at bounding box center [380, 184] width 311 height 20
click at [225, 172] on input "c. VPC peering" at bounding box center [225, 169] width 0 height 6
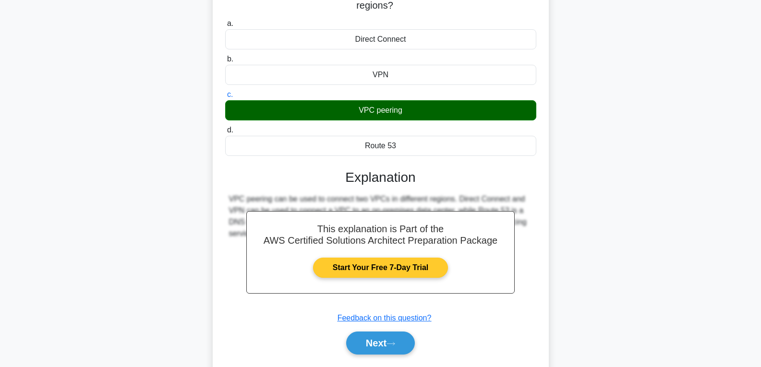
scroll to position [151, 0]
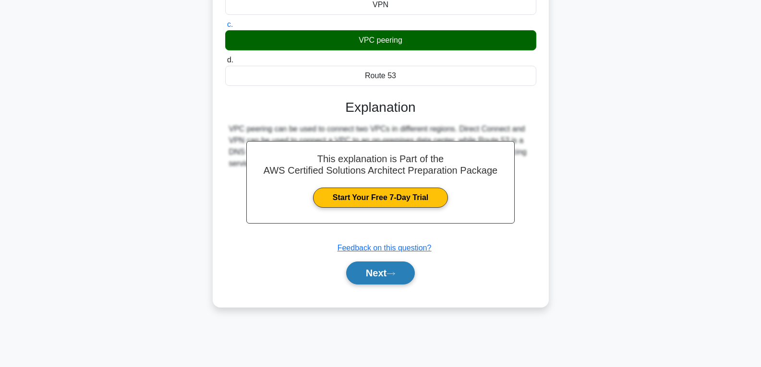
click at [390, 270] on button "Next" at bounding box center [380, 273] width 69 height 23
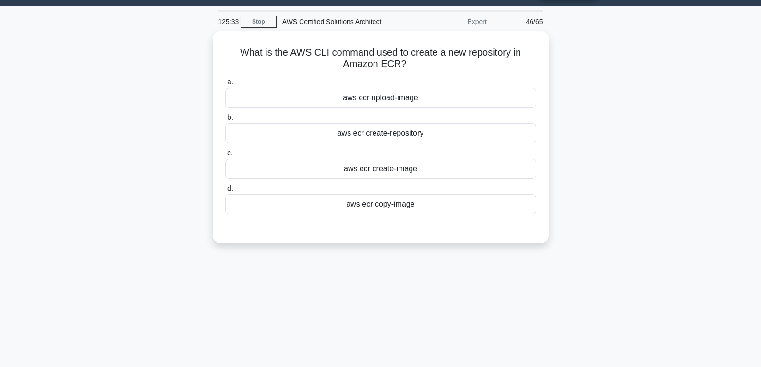
scroll to position [7, 0]
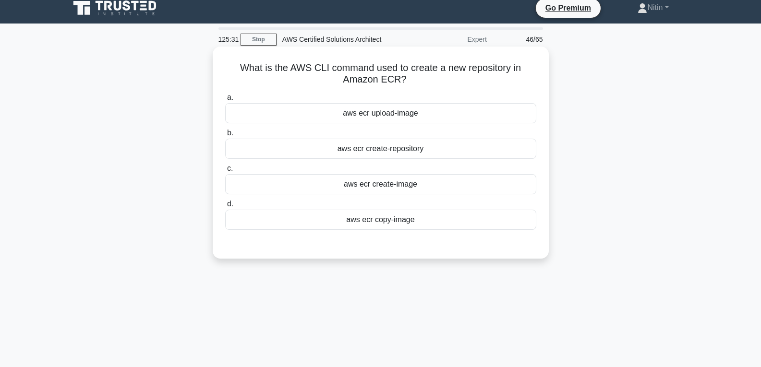
click at [381, 186] on div "aws ecr create-image" at bounding box center [380, 184] width 311 height 20
click at [225, 172] on input "c. aws ecr create-image" at bounding box center [225, 169] width 0 height 6
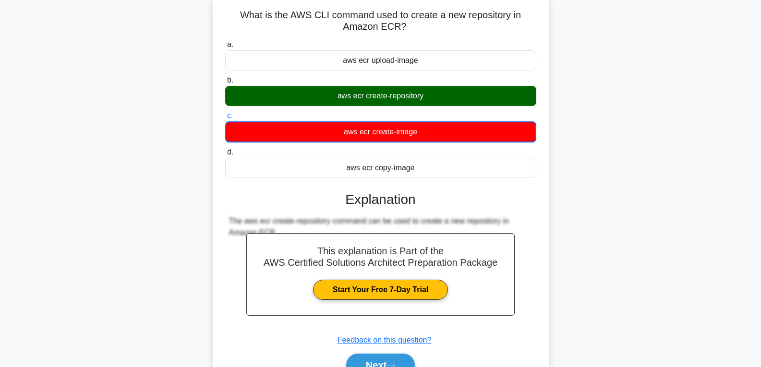
scroll to position [151, 0]
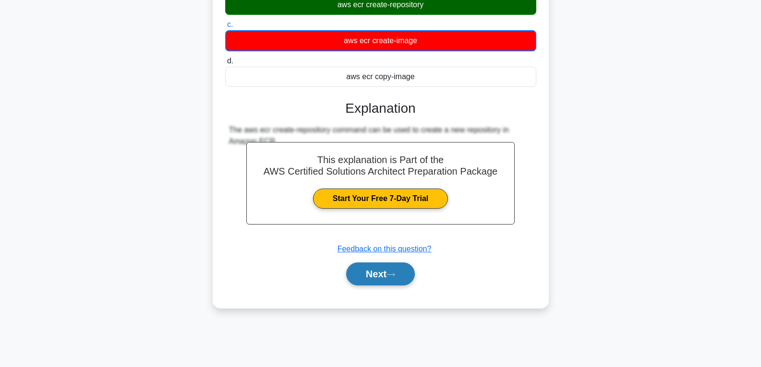
click at [377, 269] on button "Next" at bounding box center [380, 274] width 69 height 23
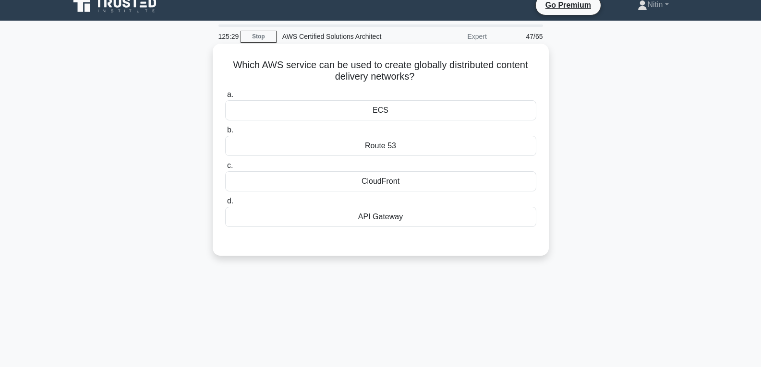
scroll to position [7, 0]
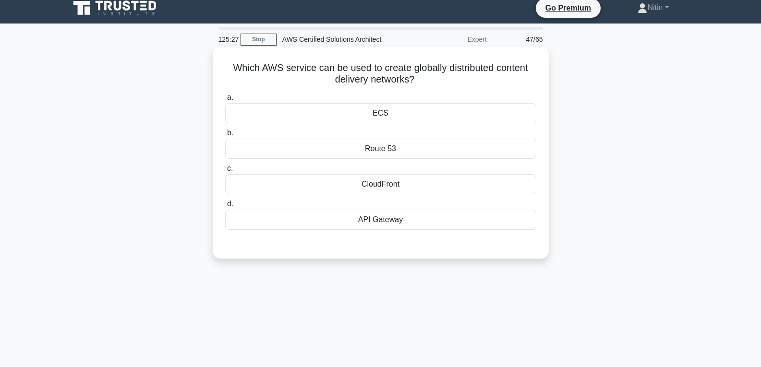
click at [391, 218] on div "API Gateway" at bounding box center [380, 220] width 311 height 20
click at [225, 207] on input "d. API Gateway" at bounding box center [225, 204] width 0 height 6
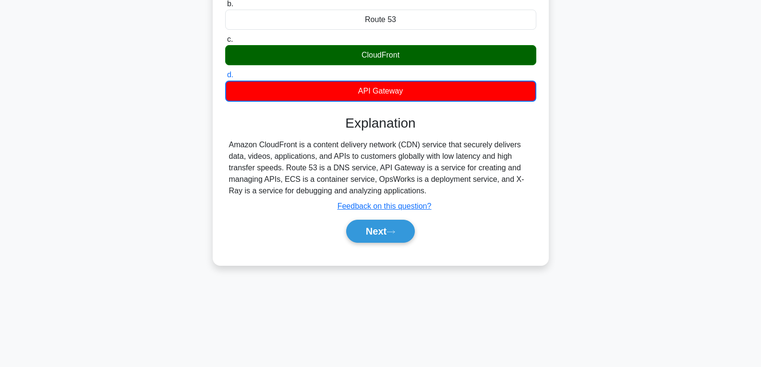
scroll to position [151, 0]
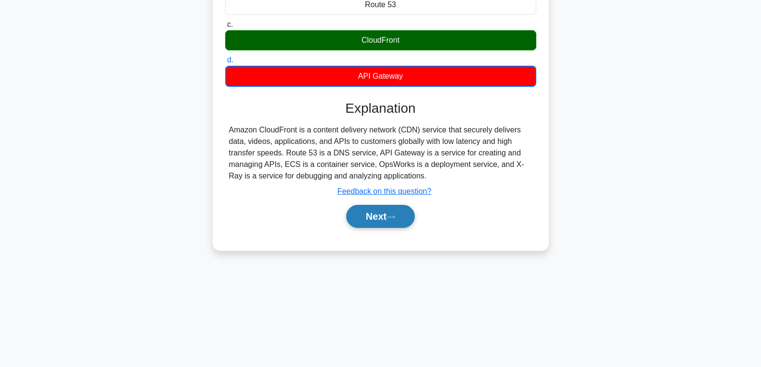
click at [384, 214] on button "Next" at bounding box center [380, 216] width 69 height 23
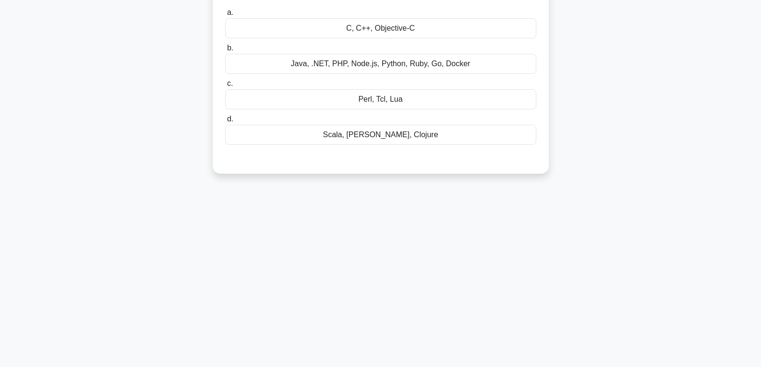
scroll to position [7, 0]
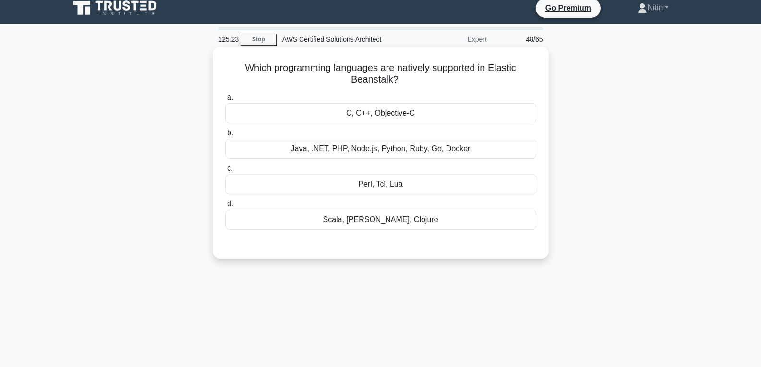
click at [389, 146] on div "Java, .NET, PHP, Node.js, Python, Ruby, Go, Docker" at bounding box center [380, 149] width 311 height 20
click at [225, 136] on input "b. Java, .NET, PHP, Node.js, Python, Ruby, Go, Docker" at bounding box center [225, 133] width 0 height 6
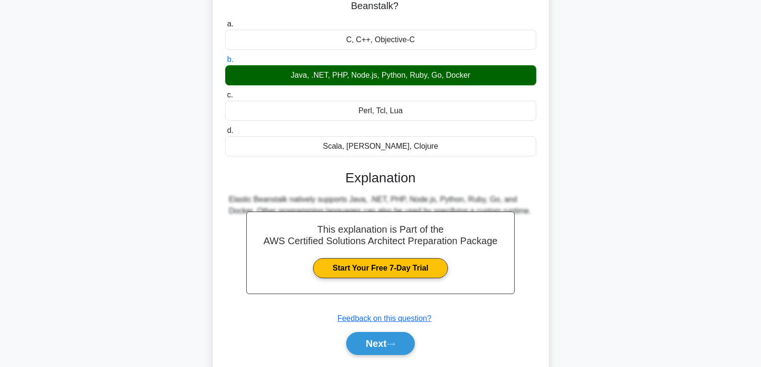
scroll to position [151, 0]
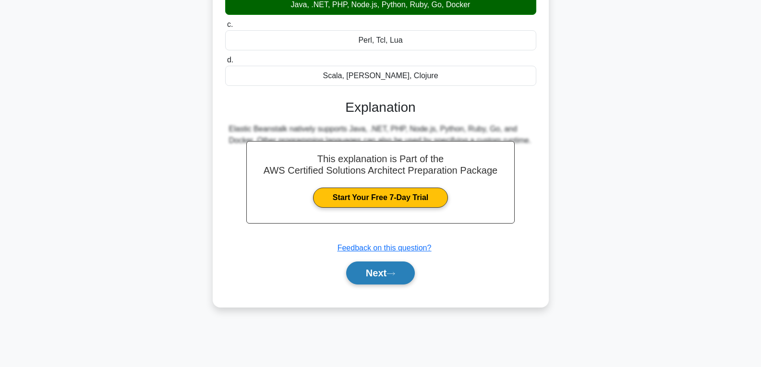
click at [376, 272] on button "Next" at bounding box center [380, 273] width 69 height 23
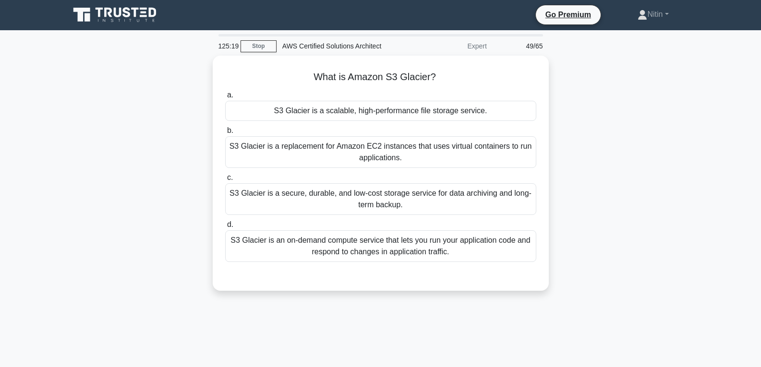
scroll to position [0, 0]
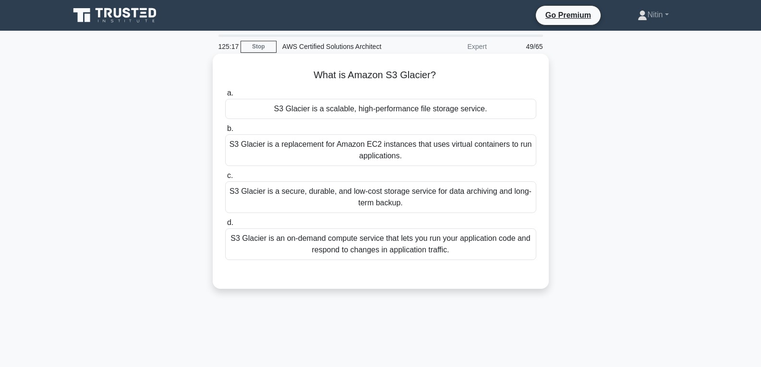
click at [380, 247] on div "S3 Glacier is an on-demand compute service that lets you run your application c…" at bounding box center [380, 244] width 311 height 32
click at [225, 226] on input "d. S3 Glacier is an on-demand compute service that lets you run your applicatio…" at bounding box center [225, 223] width 0 height 6
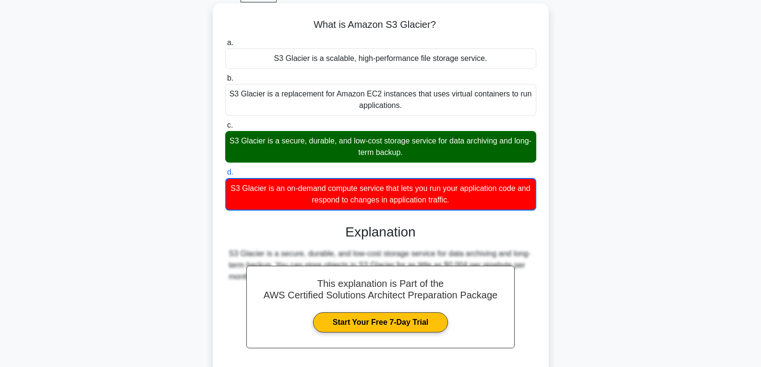
scroll to position [144, 0]
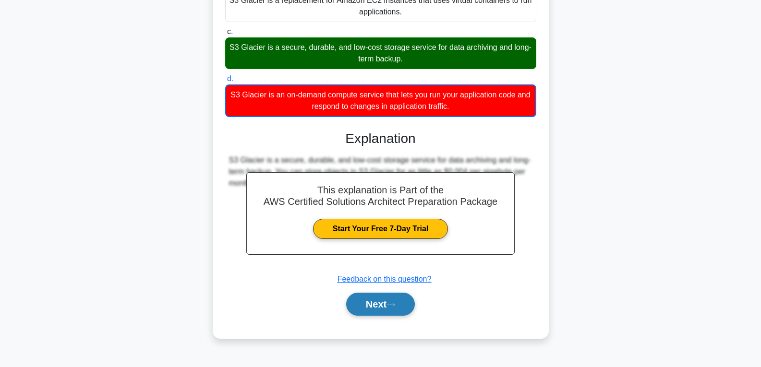
click at [375, 303] on button "Next" at bounding box center [380, 304] width 69 height 23
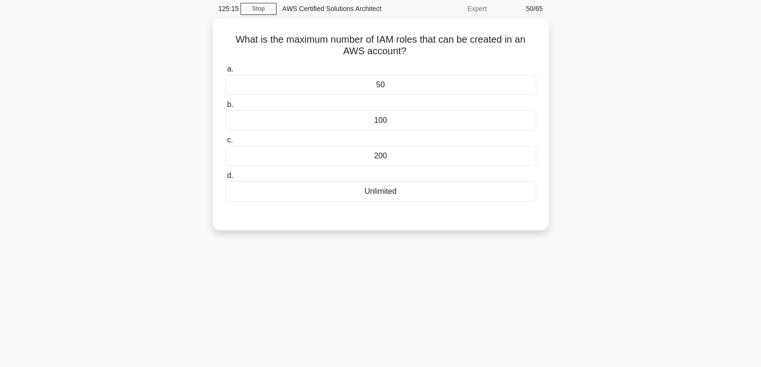
scroll to position [0, 0]
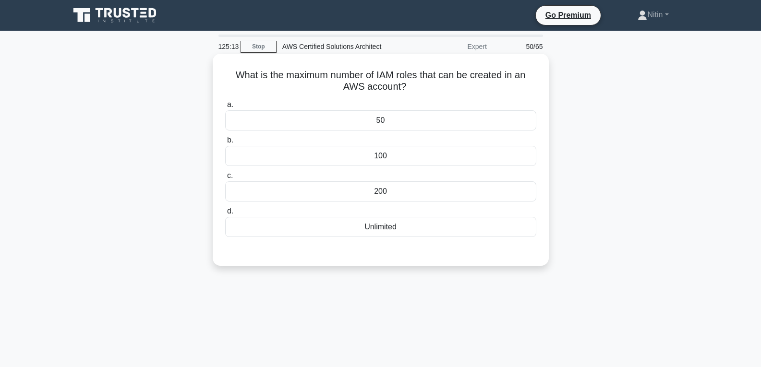
click at [380, 228] on div "Unlimited" at bounding box center [380, 227] width 311 height 20
click at [225, 215] on input "d. Unlimited" at bounding box center [225, 211] width 0 height 6
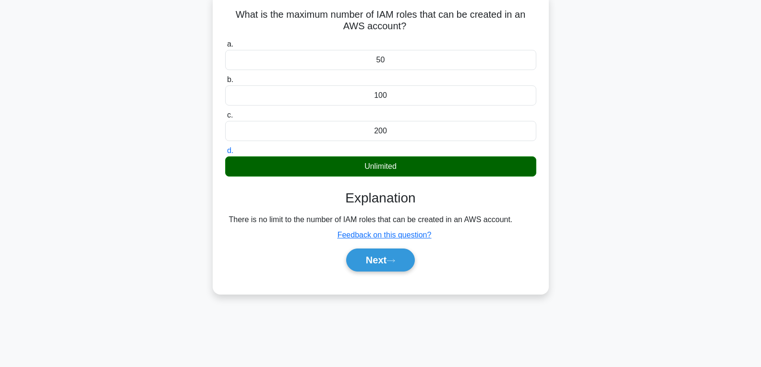
scroll to position [151, 0]
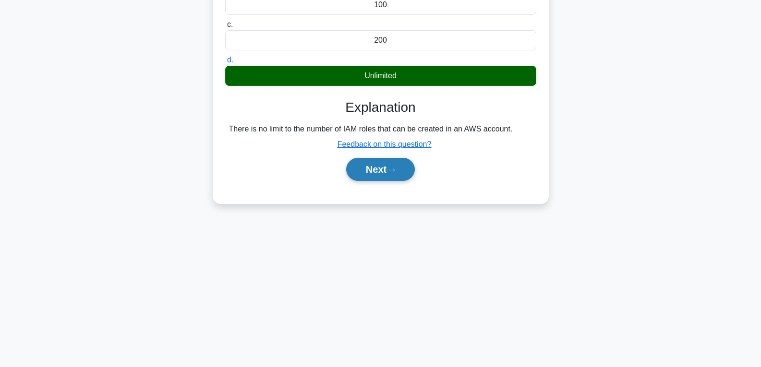
click at [380, 168] on button "Next" at bounding box center [380, 169] width 69 height 23
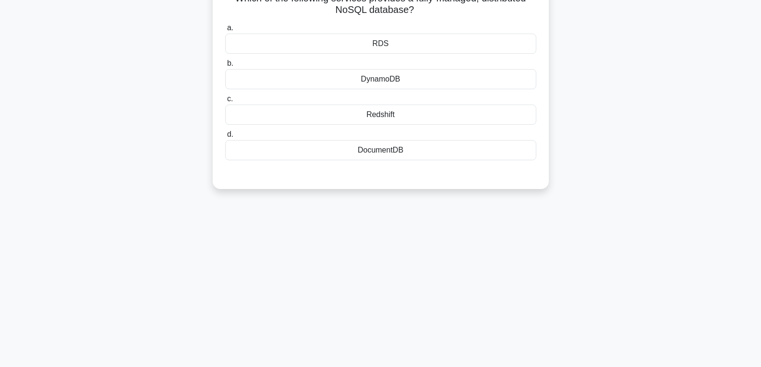
scroll to position [7, 0]
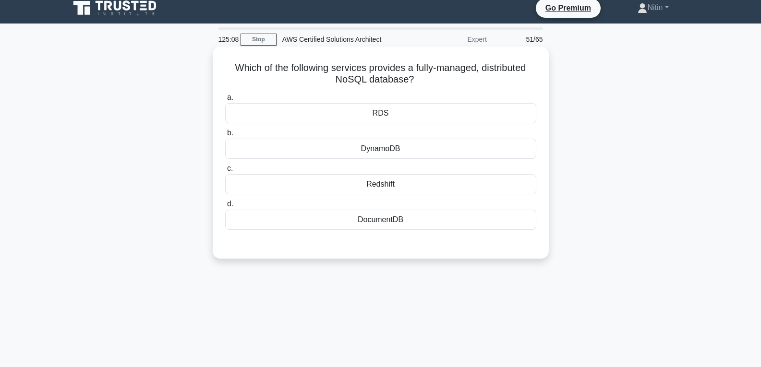
click at [384, 220] on div "DocumentDB" at bounding box center [380, 220] width 311 height 20
click at [225, 207] on input "d. DocumentDB" at bounding box center [225, 204] width 0 height 6
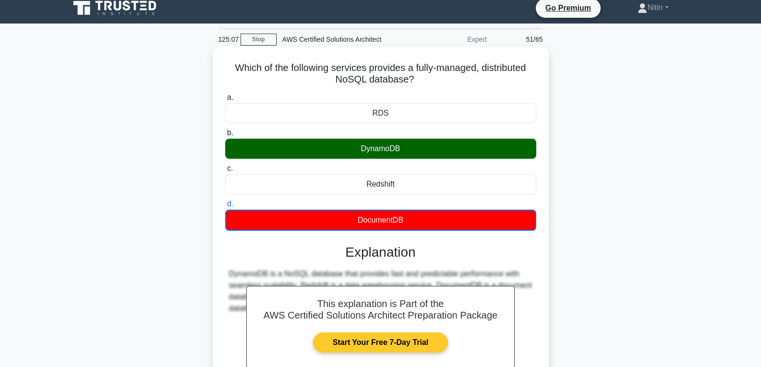
scroll to position [151, 0]
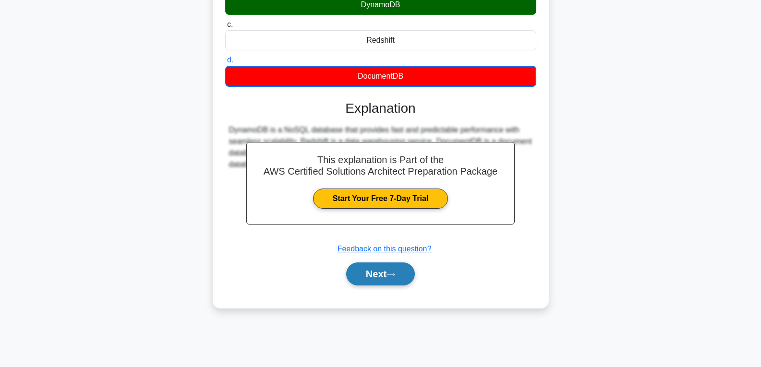
click at [379, 272] on button "Next" at bounding box center [380, 274] width 69 height 23
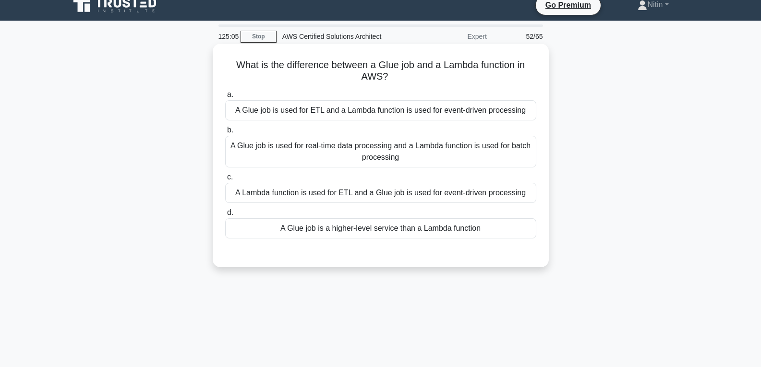
scroll to position [0, 0]
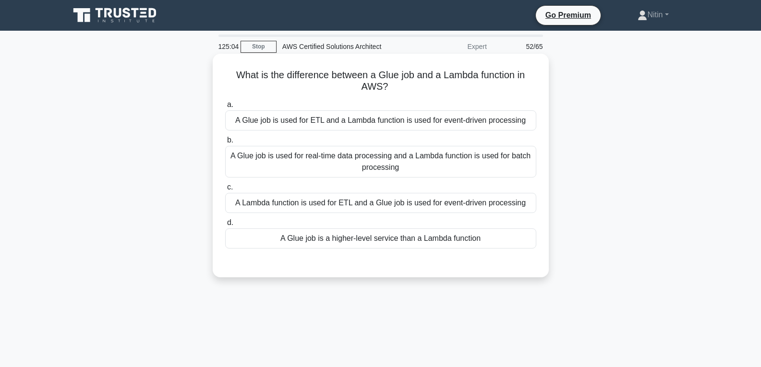
click at [382, 160] on div "A Glue job is used for real-time data processing and a Lambda function is used …" at bounding box center [380, 162] width 311 height 32
click at [225, 144] on input "b. A Glue job is used for real-time data processing and a Lambda function is us…" at bounding box center [225, 140] width 0 height 6
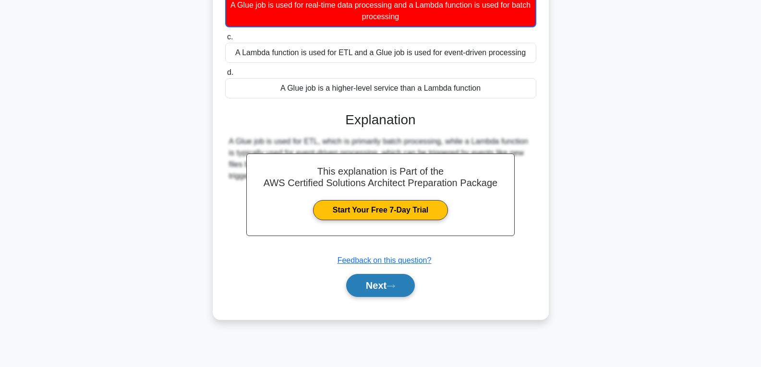
click at [373, 278] on button "Next" at bounding box center [380, 285] width 69 height 23
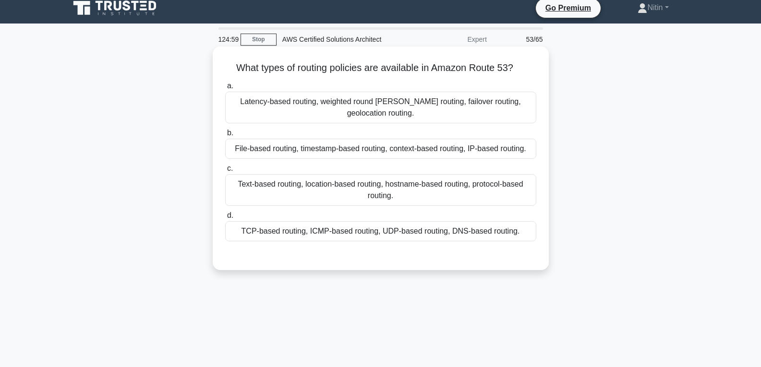
click at [383, 156] on div "File-based routing, timestamp-based routing, context-based routing, IP-based ro…" at bounding box center [380, 149] width 311 height 20
click at [225, 136] on input "b. File-based routing, timestamp-based routing, context-based routing, IP-based…" at bounding box center [225, 133] width 0 height 6
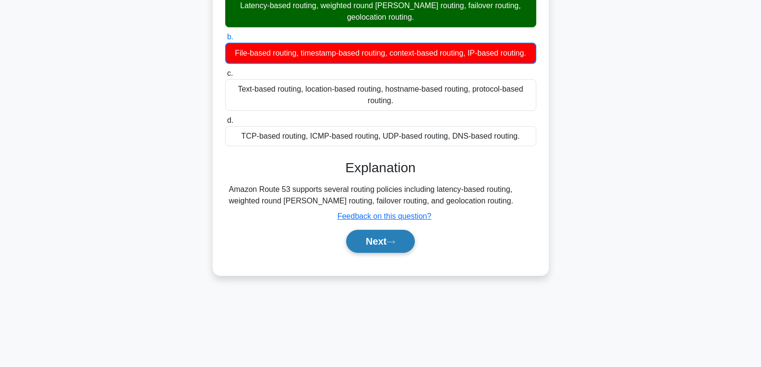
click at [377, 249] on button "Next" at bounding box center [380, 241] width 69 height 23
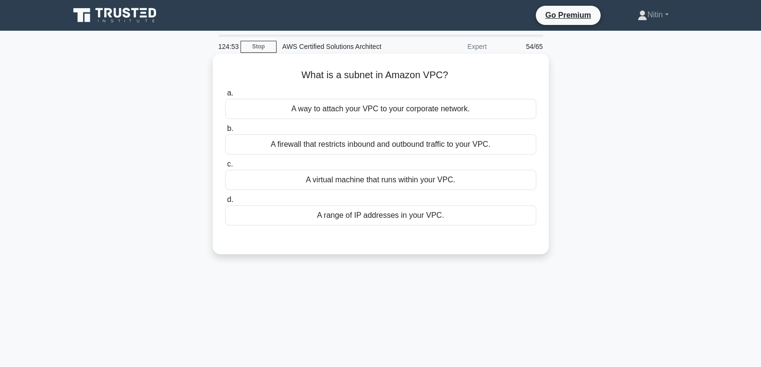
click at [383, 146] on div "A firewall that restricts inbound and outbound traffic to your VPC." at bounding box center [380, 144] width 311 height 20
click at [225, 132] on input "b. A firewall that restricts inbound and outbound traffic to your VPC." at bounding box center [225, 129] width 0 height 6
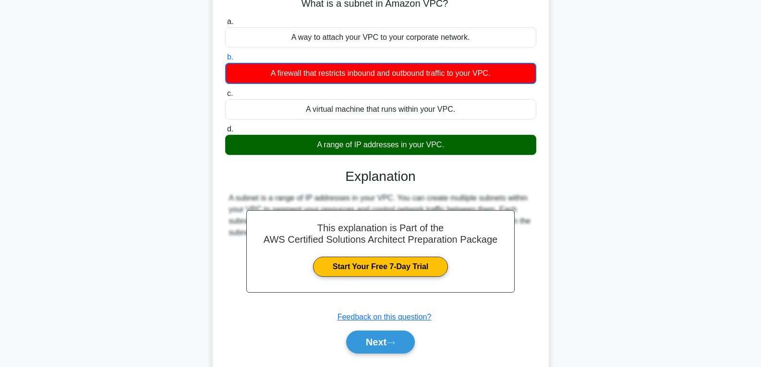
scroll to position [144, 0]
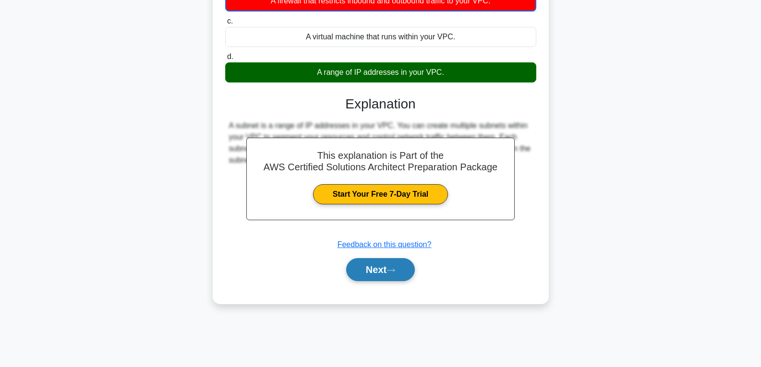
click at [389, 265] on button "Next" at bounding box center [380, 269] width 69 height 23
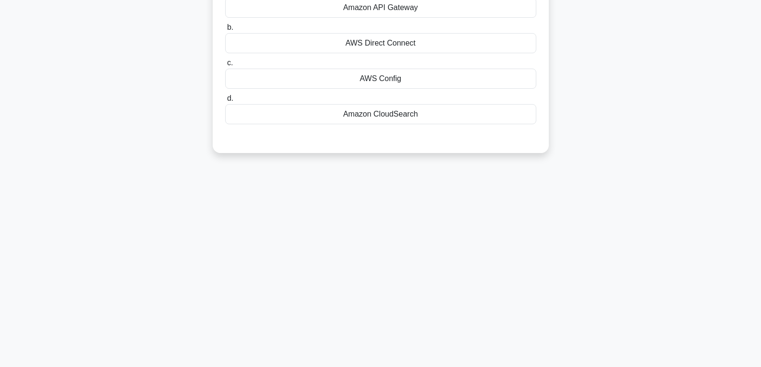
scroll to position [0, 0]
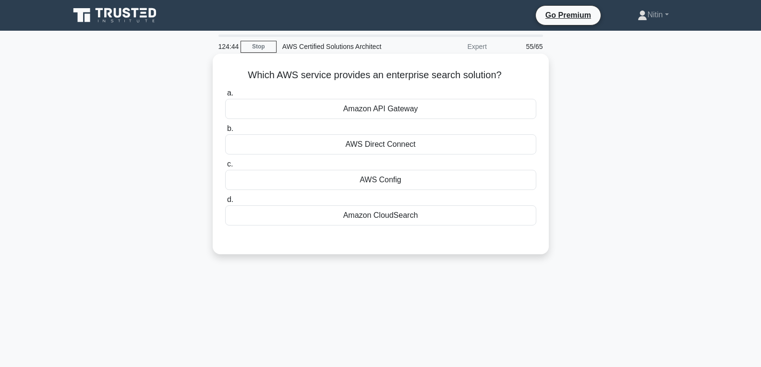
click at [393, 179] on div "AWS Config" at bounding box center [380, 180] width 311 height 20
click at [225, 168] on input "c. AWS Config" at bounding box center [225, 164] width 0 height 6
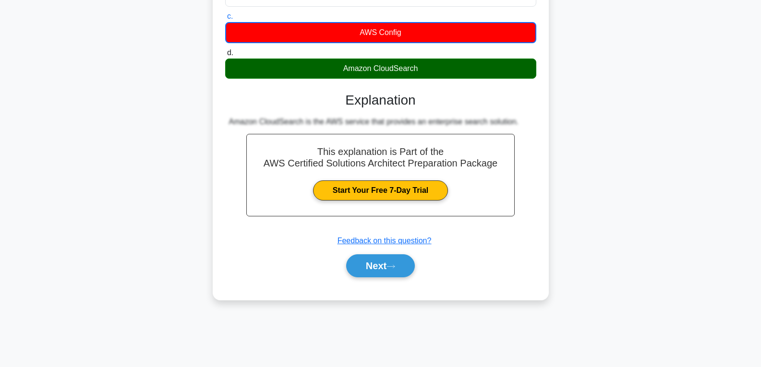
scroll to position [151, 0]
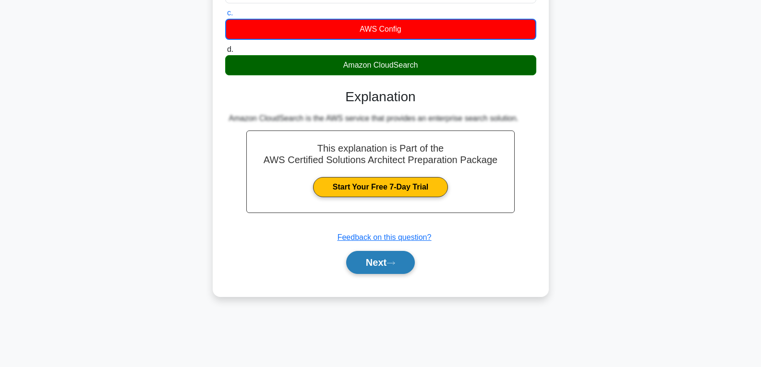
click at [382, 265] on button "Next" at bounding box center [380, 262] width 69 height 23
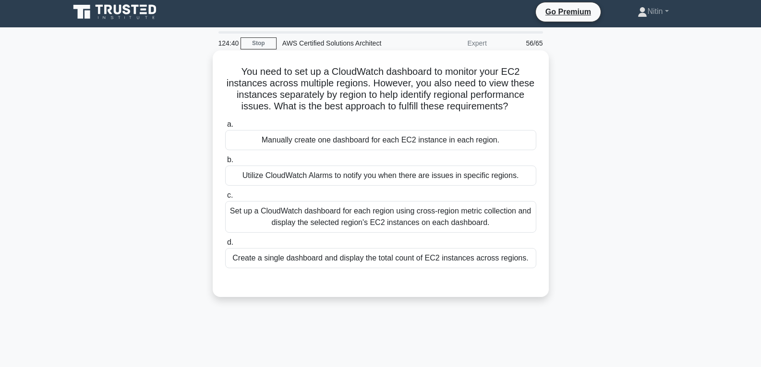
scroll to position [0, 0]
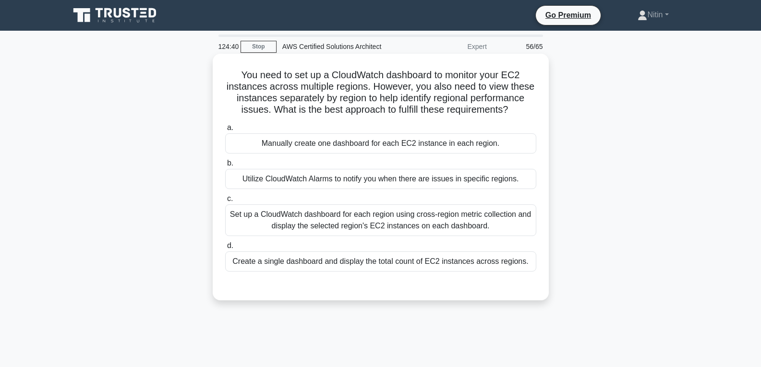
click at [384, 213] on div "Set up a CloudWatch dashboard for each region using cross-region metric collect…" at bounding box center [380, 220] width 311 height 32
click at [225, 202] on input "c. Set up a CloudWatch dashboard for each region using cross-region metric coll…" at bounding box center [225, 199] width 0 height 6
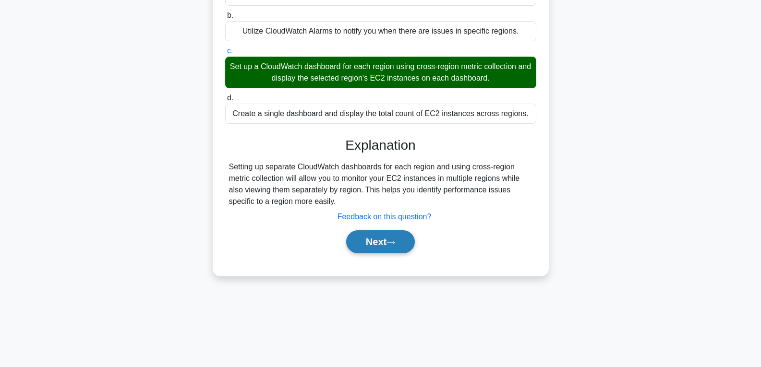
scroll to position [151, 0]
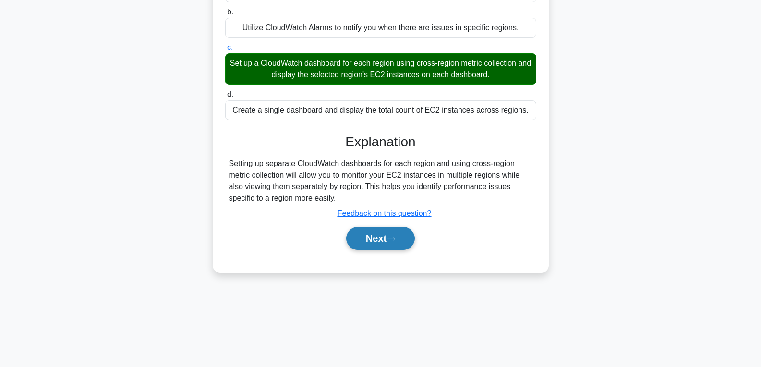
click at [378, 239] on button "Next" at bounding box center [380, 238] width 69 height 23
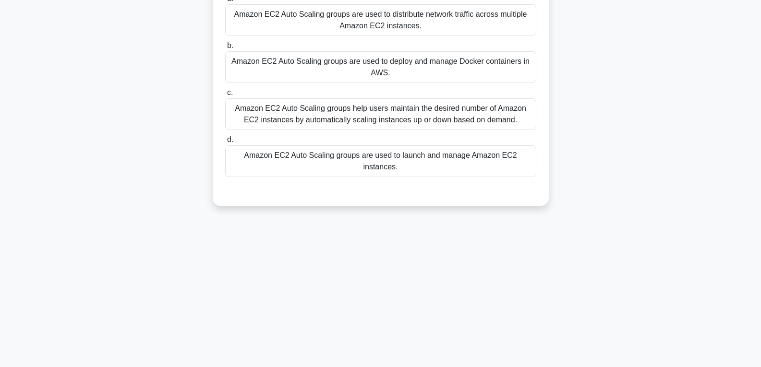
scroll to position [4, 0]
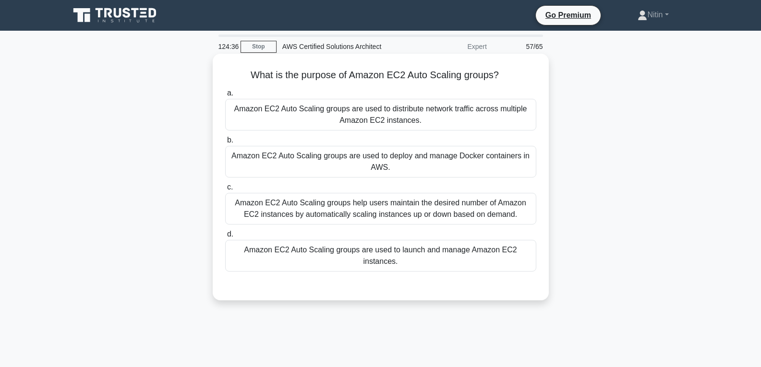
click at [381, 207] on div "Amazon EC2 Auto Scaling groups help users maintain the desired number of Amazon…" at bounding box center [380, 209] width 311 height 32
click at [225, 191] on input "c. Amazon EC2 Auto Scaling groups help users maintain the desired number of Ama…" at bounding box center [225, 187] width 0 height 6
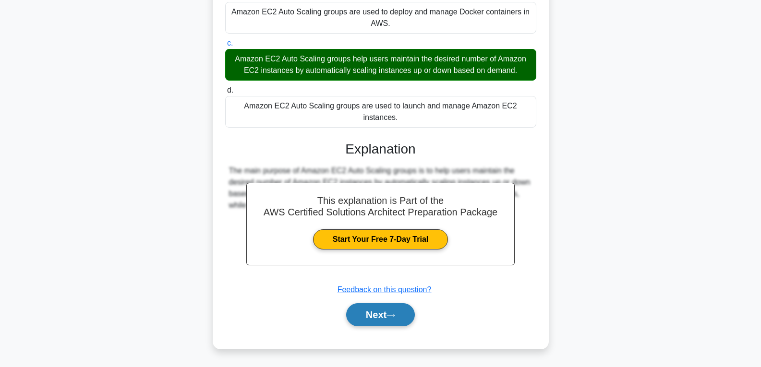
click at [374, 303] on button "Next" at bounding box center [380, 314] width 69 height 23
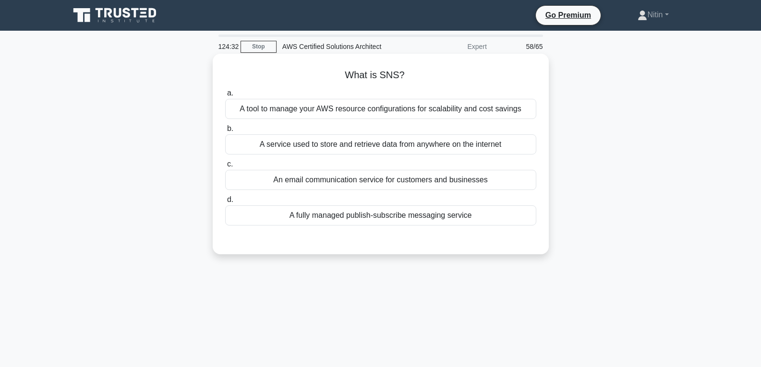
click at [390, 108] on div "A tool to manage your AWS resource configurations for scalability and cost savi…" at bounding box center [380, 109] width 311 height 20
click at [225, 96] on input "a. A tool to manage your AWS resource configurations for scalability and cost s…" at bounding box center [225, 93] width 0 height 6
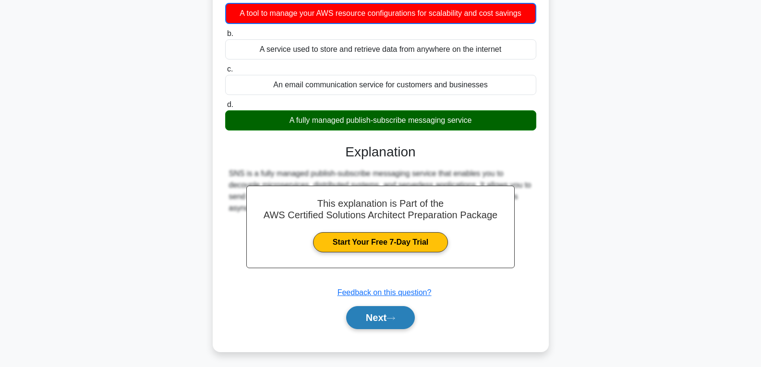
click at [374, 311] on button "Next" at bounding box center [380, 317] width 69 height 23
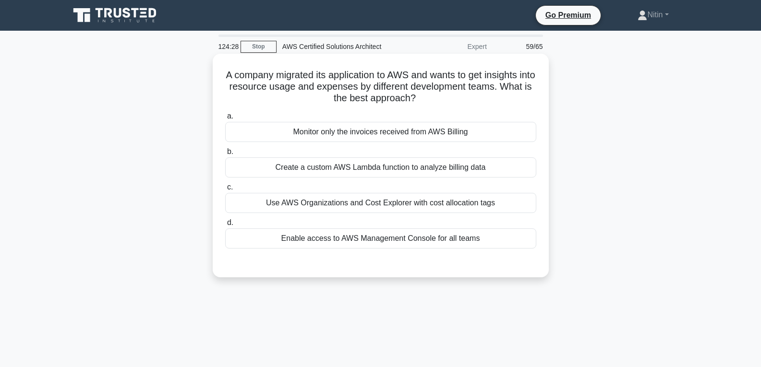
click at [383, 198] on div "Use AWS Organizations and Cost Explorer with cost allocation tags" at bounding box center [380, 203] width 311 height 20
click at [225, 191] on input "c. Use AWS Organizations and Cost Explorer with cost allocation tags" at bounding box center [225, 187] width 0 height 6
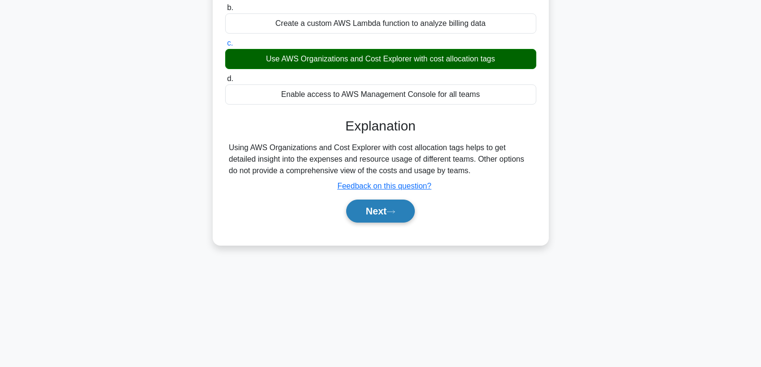
click at [379, 206] on button "Next" at bounding box center [380, 211] width 69 height 23
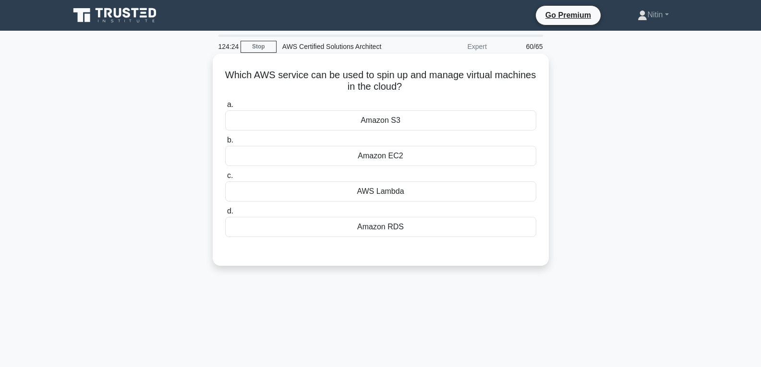
click at [391, 119] on div "Amazon S3" at bounding box center [380, 120] width 311 height 20
click at [225, 108] on input "a. Amazon S3" at bounding box center [225, 105] width 0 height 6
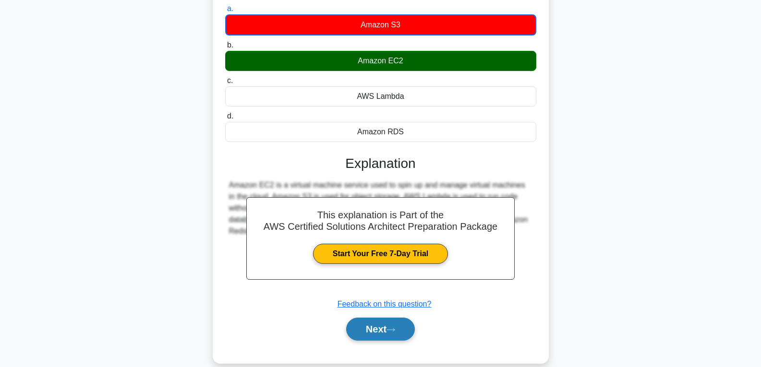
click at [375, 327] on button "Next" at bounding box center [380, 329] width 69 height 23
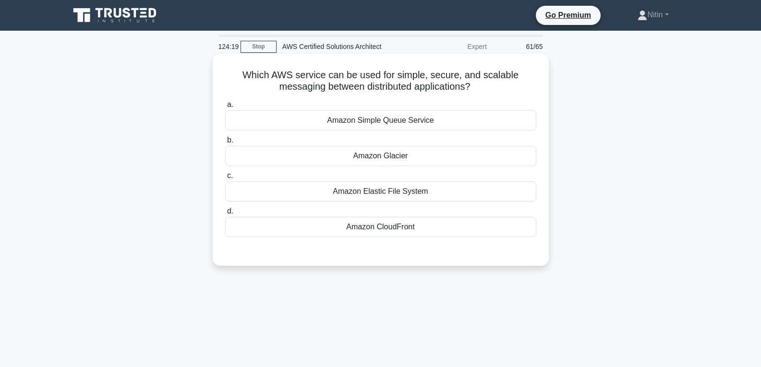
click at [393, 189] on div "Amazon Elastic File System" at bounding box center [380, 191] width 311 height 20
click at [225, 179] on input "c. Amazon Elastic File System" at bounding box center [225, 176] width 0 height 6
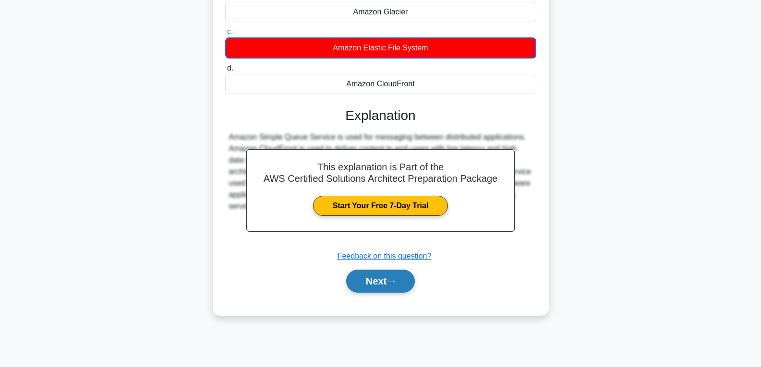
click at [380, 284] on button "Next" at bounding box center [380, 281] width 69 height 23
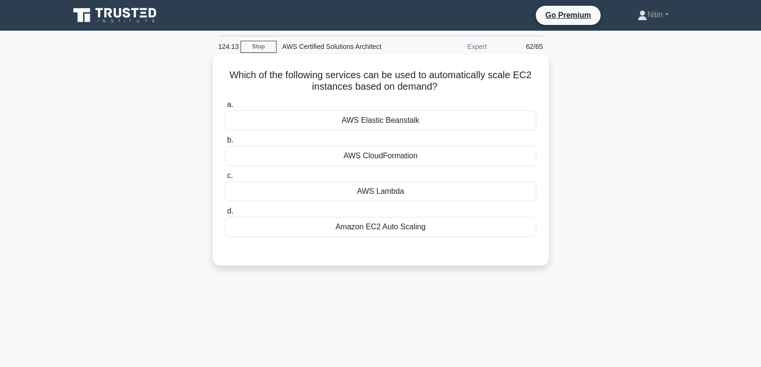
click at [394, 193] on div "AWS Lambda" at bounding box center [380, 191] width 311 height 20
click at [225, 179] on input "c. AWS Lambda" at bounding box center [225, 176] width 0 height 6
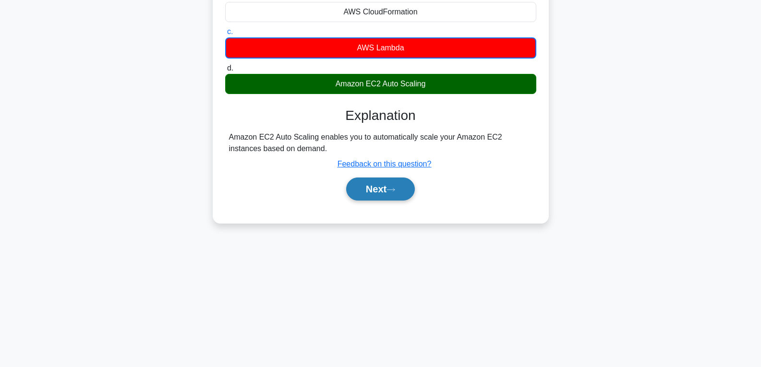
click at [381, 185] on button "Next" at bounding box center [380, 189] width 69 height 23
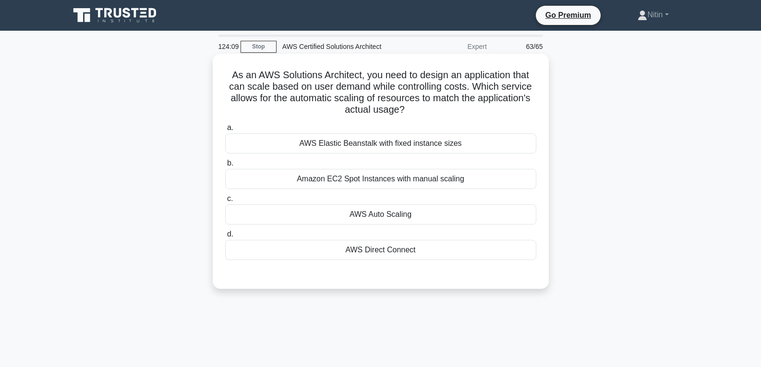
click at [384, 173] on div "Amazon EC2 Spot Instances with manual scaling" at bounding box center [380, 179] width 311 height 20
click at [225, 167] on input "b. Amazon EC2 Spot Instances with manual scaling" at bounding box center [225, 163] width 0 height 6
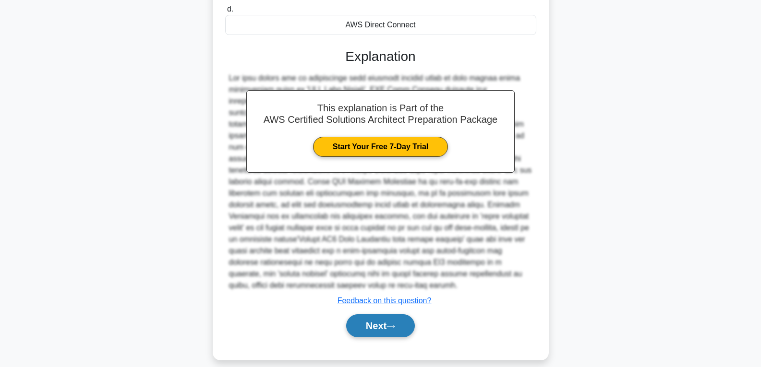
click at [378, 314] on button "Next" at bounding box center [380, 325] width 69 height 23
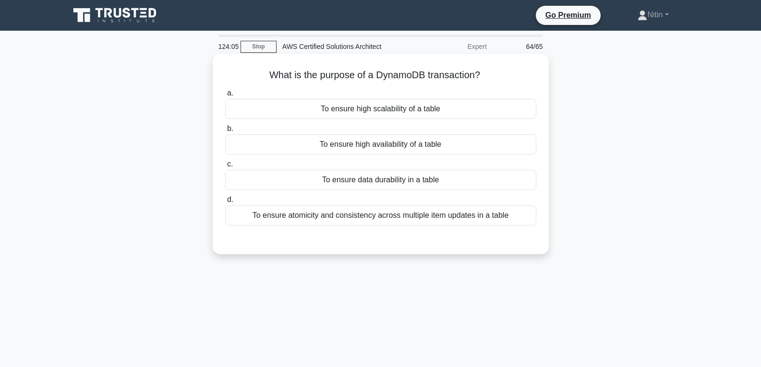
click at [385, 218] on div "To ensure atomicity and consistency across multiple item updates in a table" at bounding box center [380, 215] width 311 height 20
click at [225, 203] on input "d. To ensure atomicity and consistency across multiple item updates in a table" at bounding box center [225, 200] width 0 height 6
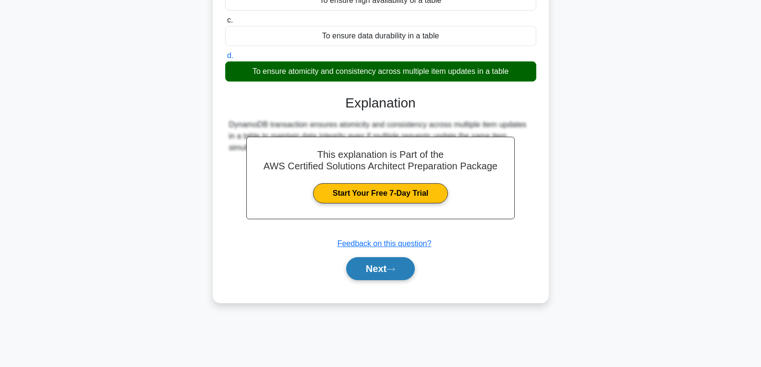
click at [384, 270] on button "Next" at bounding box center [380, 268] width 69 height 23
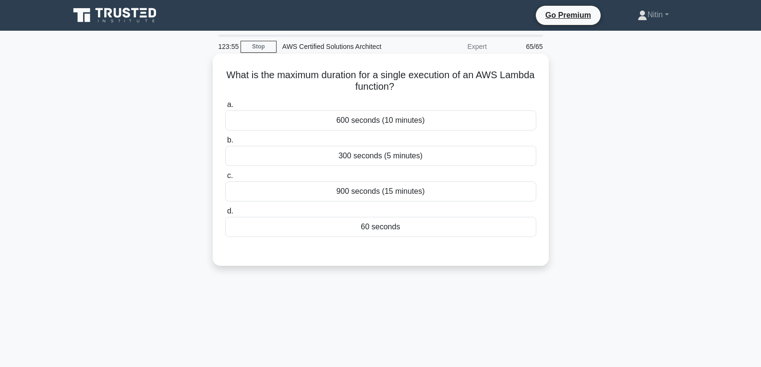
click at [387, 190] on div "900 seconds (15 minutes)" at bounding box center [380, 191] width 311 height 20
click at [225, 179] on input "c. 900 seconds (15 minutes)" at bounding box center [225, 176] width 0 height 6
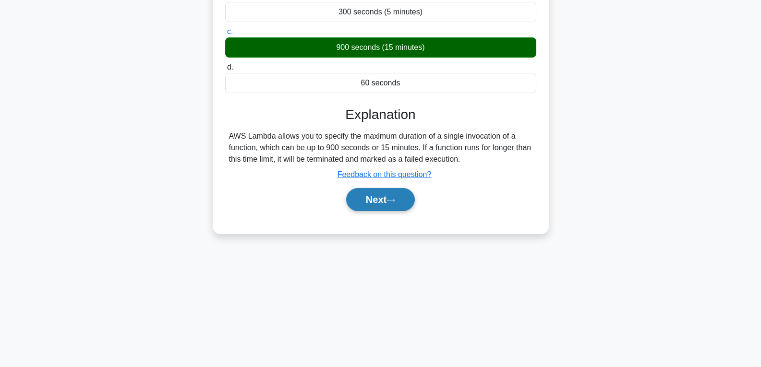
click at [379, 201] on button "Next" at bounding box center [380, 199] width 69 height 23
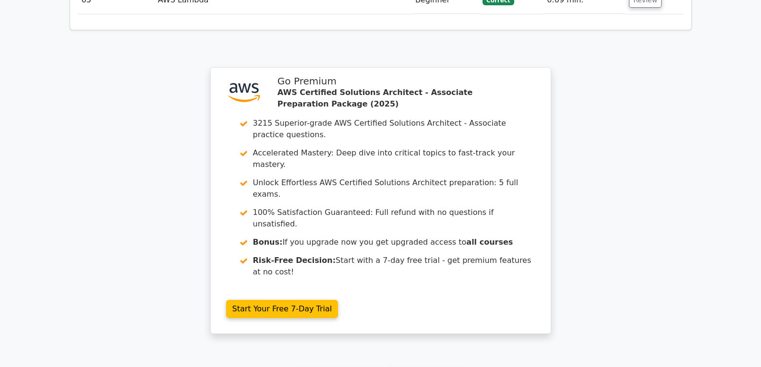
scroll to position [3449, 0]
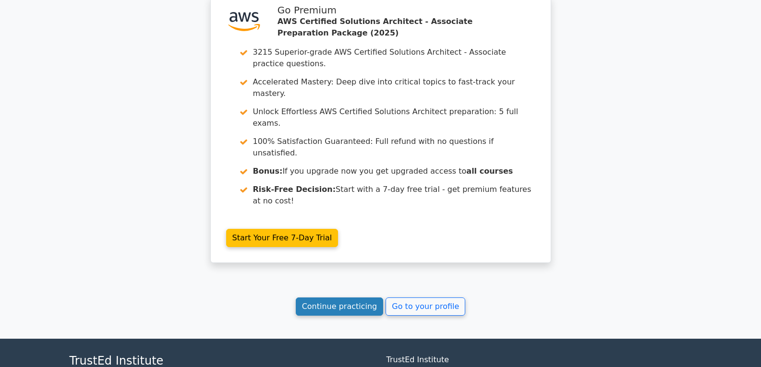
click at [358, 298] on link "Continue practicing" at bounding box center [340, 307] width 88 height 18
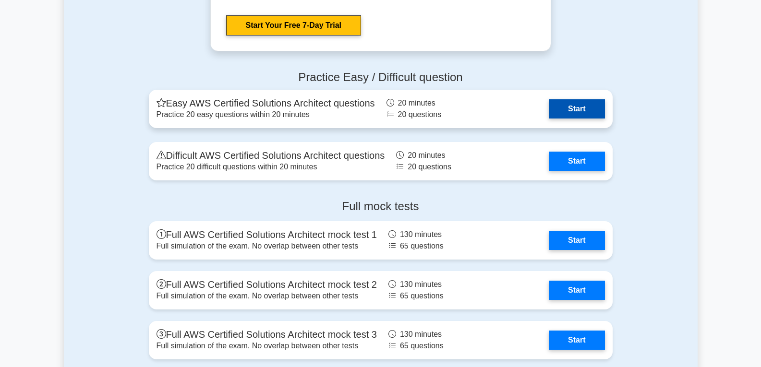
scroll to position [2736, 0]
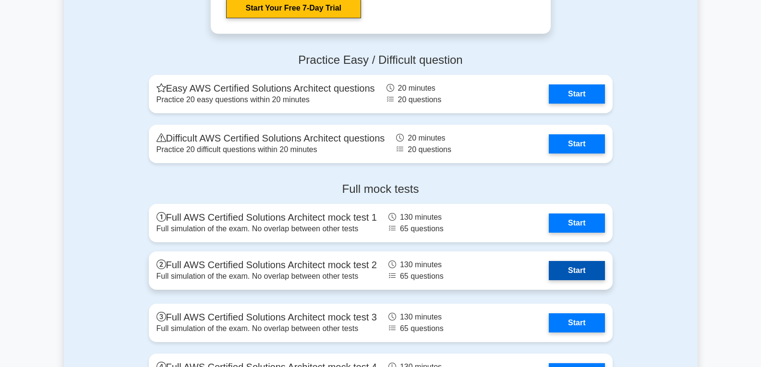
click at [578, 268] on link "Start" at bounding box center [577, 270] width 56 height 19
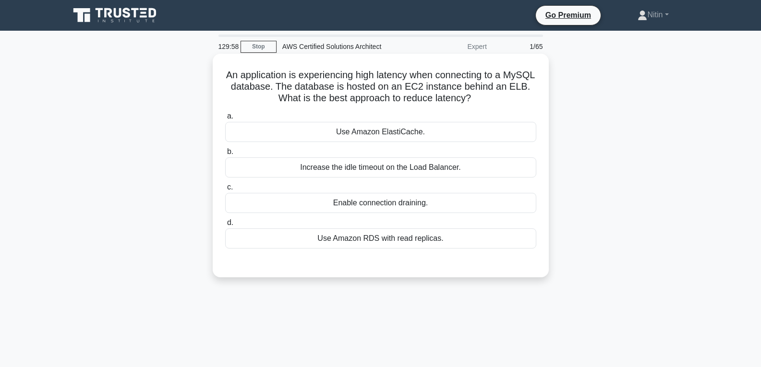
click at [408, 168] on div "Increase the idle timeout on the Load Balancer." at bounding box center [380, 167] width 311 height 20
click at [225, 155] on input "b. Increase the idle timeout on the Load Balancer." at bounding box center [225, 152] width 0 height 6
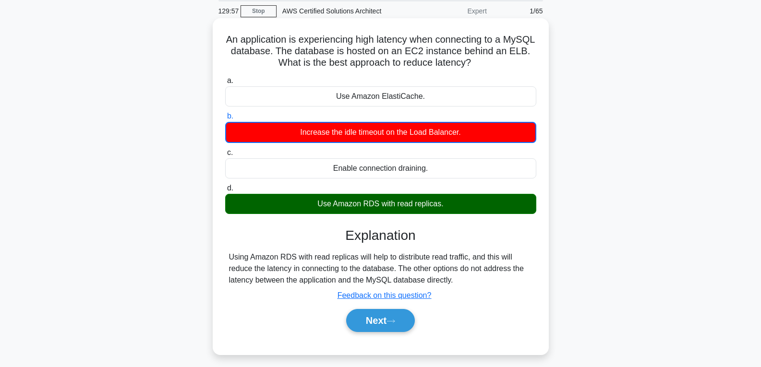
scroll to position [144, 0]
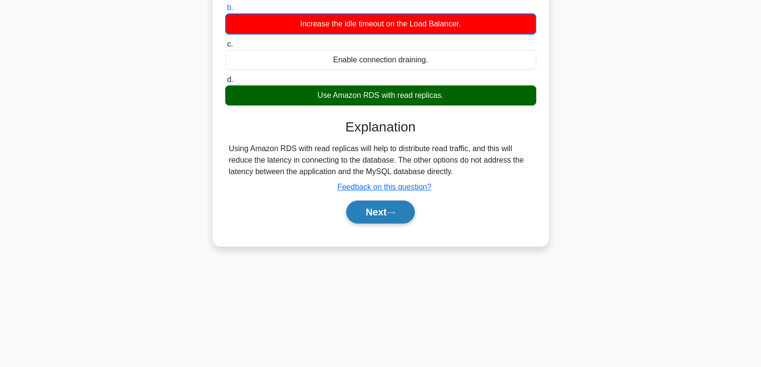
click at [383, 213] on button "Next" at bounding box center [380, 212] width 69 height 23
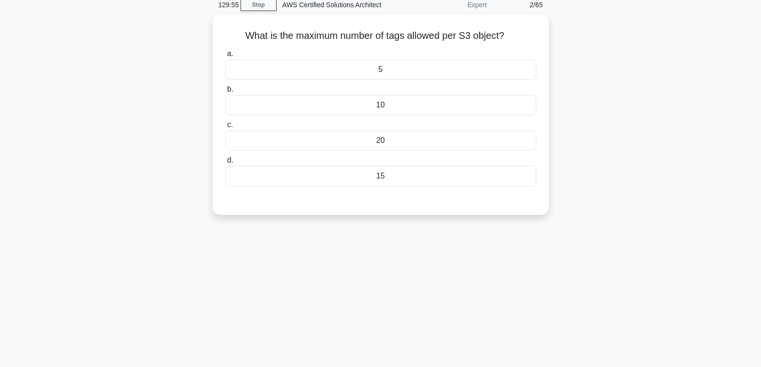
scroll to position [0, 0]
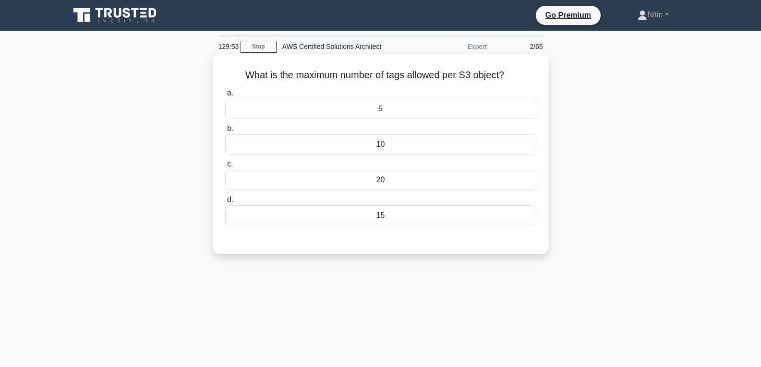
click at [384, 148] on div "10" at bounding box center [380, 144] width 311 height 20
click at [225, 132] on input "b. 10" at bounding box center [225, 129] width 0 height 6
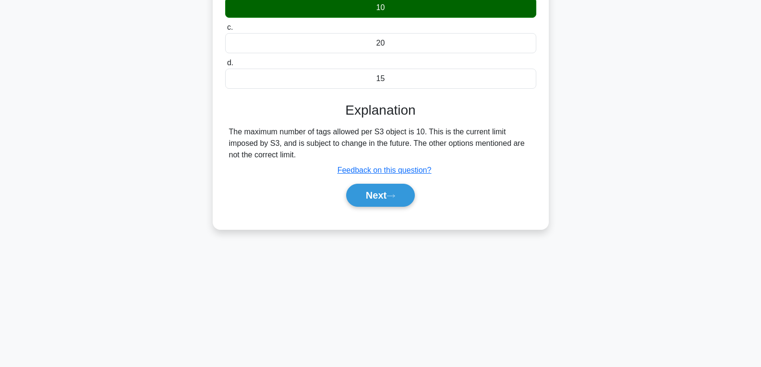
scroll to position [144, 0]
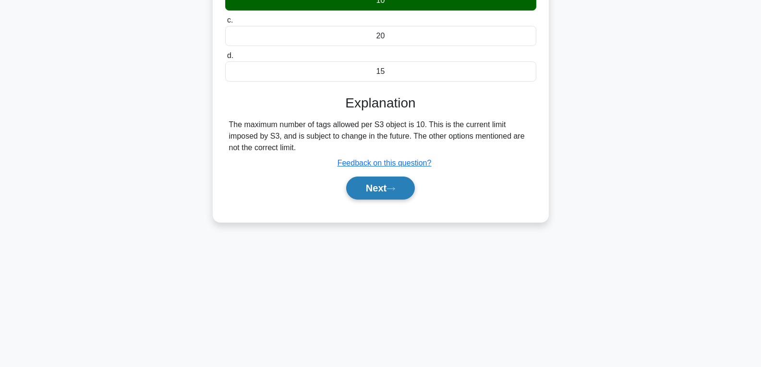
click at [378, 188] on button "Next" at bounding box center [380, 188] width 69 height 23
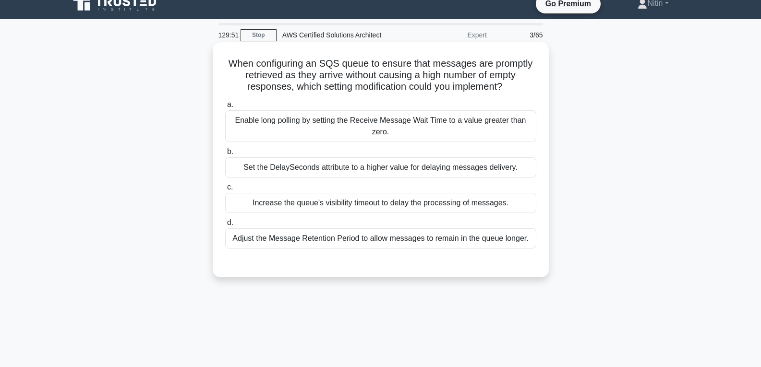
scroll to position [0, 0]
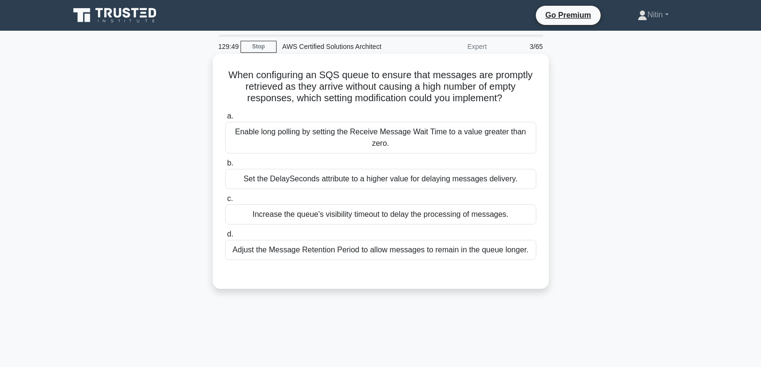
click at [365, 144] on div "Enable long polling by setting the Receive Message Wait Time to a value greater…" at bounding box center [380, 138] width 311 height 32
click at [225, 120] on input "a. Enable long polling by setting the Receive Message Wait Time to a value grea…" at bounding box center [225, 116] width 0 height 6
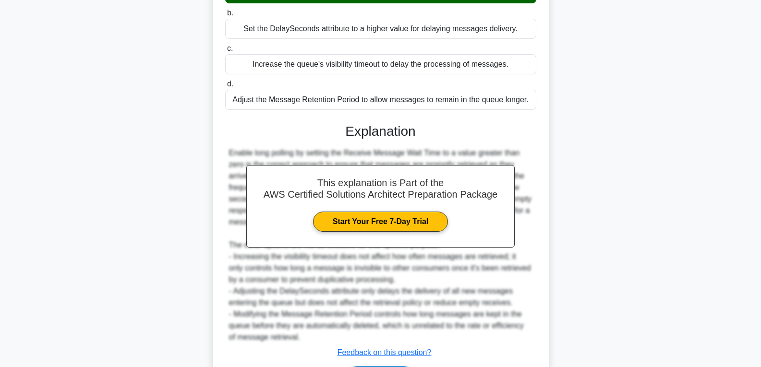
scroll to position [214, 0]
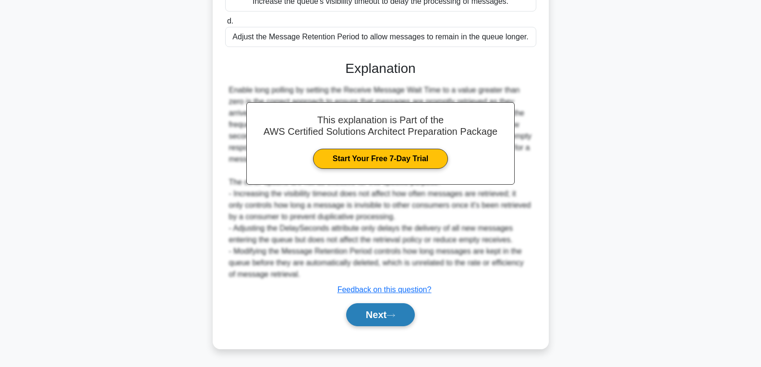
click at [380, 312] on button "Next" at bounding box center [380, 314] width 69 height 23
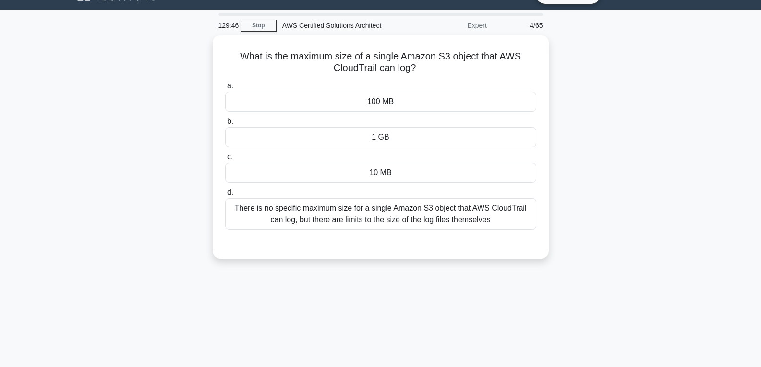
scroll to position [7, 0]
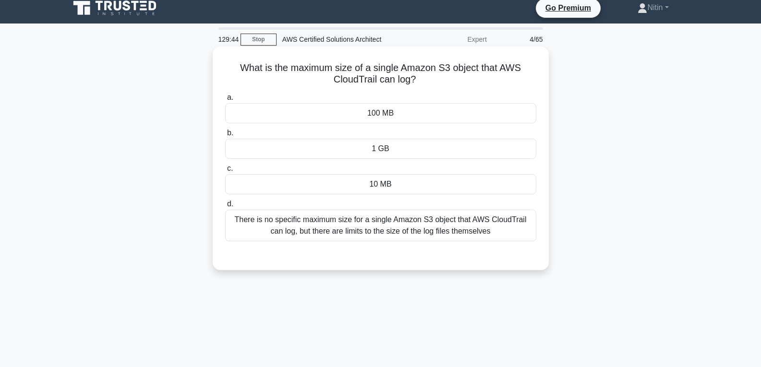
click at [380, 230] on div "There is no specific maximum size for a single Amazon S3 object that AWS CloudT…" at bounding box center [380, 226] width 311 height 32
click at [225, 207] on input "d. There is no specific maximum size for a single Amazon S3 object that AWS Clo…" at bounding box center [225, 204] width 0 height 6
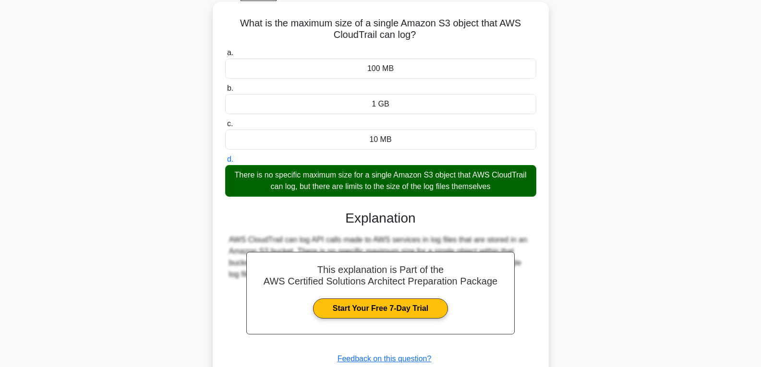
scroll to position [151, 0]
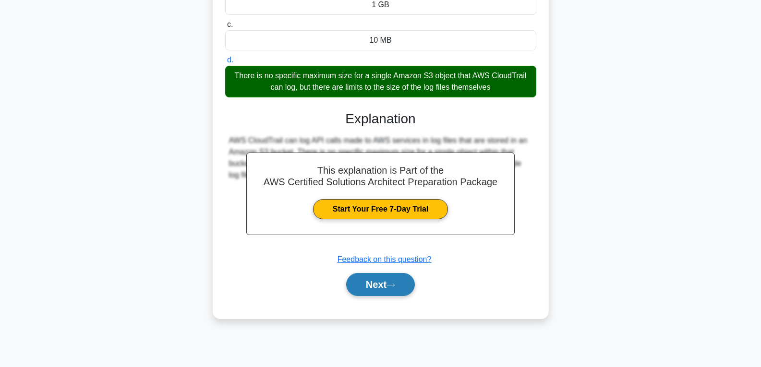
click at [387, 281] on button "Next" at bounding box center [380, 284] width 69 height 23
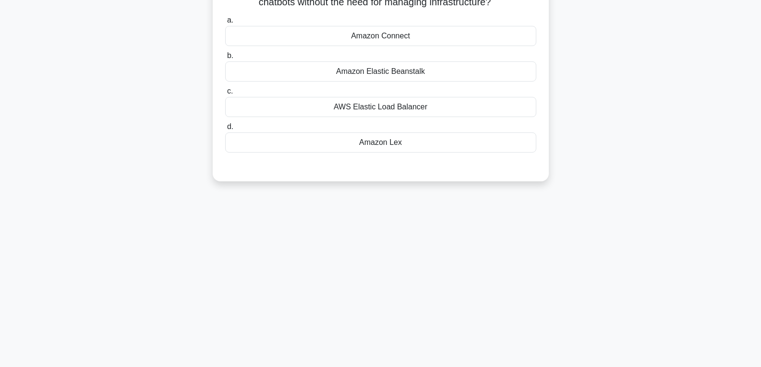
scroll to position [0, 0]
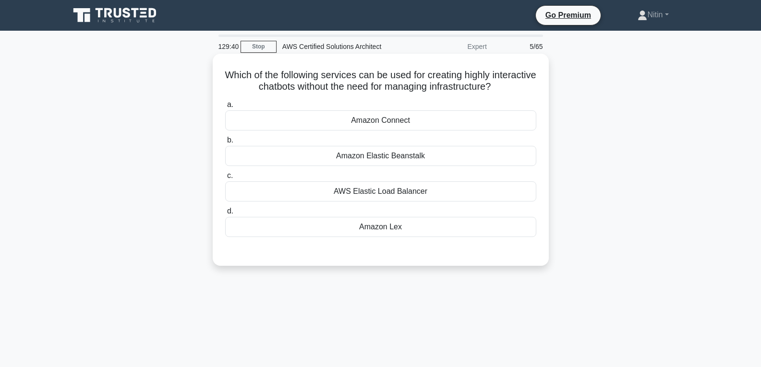
click at [383, 192] on div "AWS Elastic Load Balancer" at bounding box center [380, 191] width 311 height 20
click at [225, 179] on input "c. AWS Elastic Load Balancer" at bounding box center [225, 176] width 0 height 6
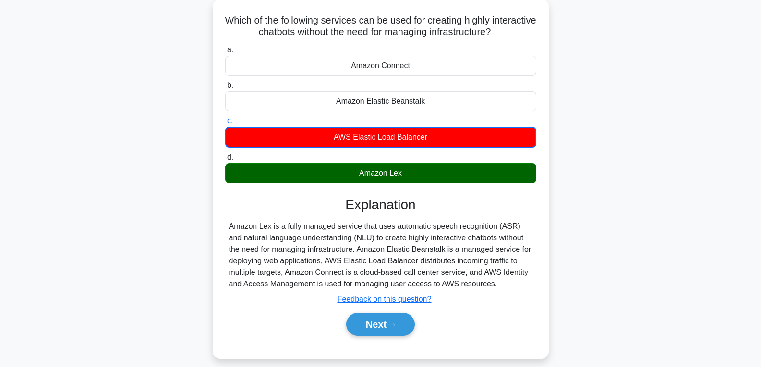
scroll to position [144, 0]
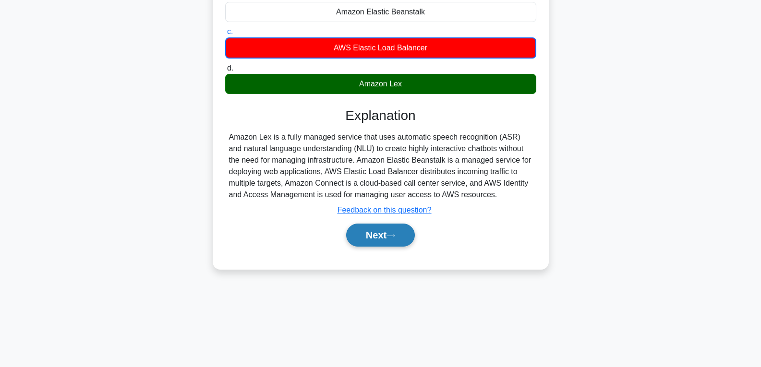
click at [383, 230] on button "Next" at bounding box center [380, 235] width 69 height 23
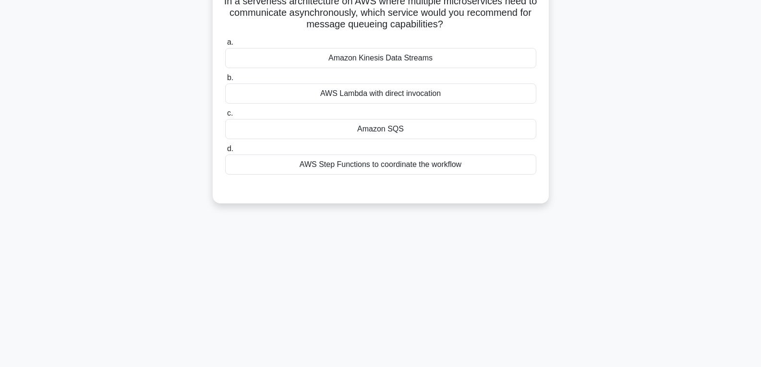
scroll to position [0, 0]
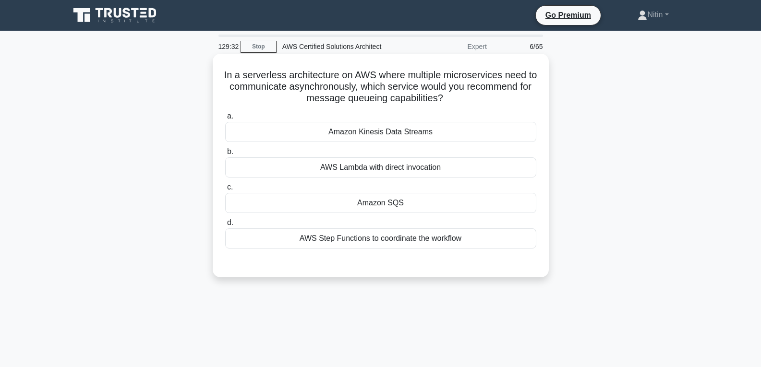
click at [366, 163] on div "AWS Lambda with direct invocation" at bounding box center [380, 167] width 311 height 20
click at [225, 155] on input "b. AWS Lambda with direct invocation" at bounding box center [225, 152] width 0 height 6
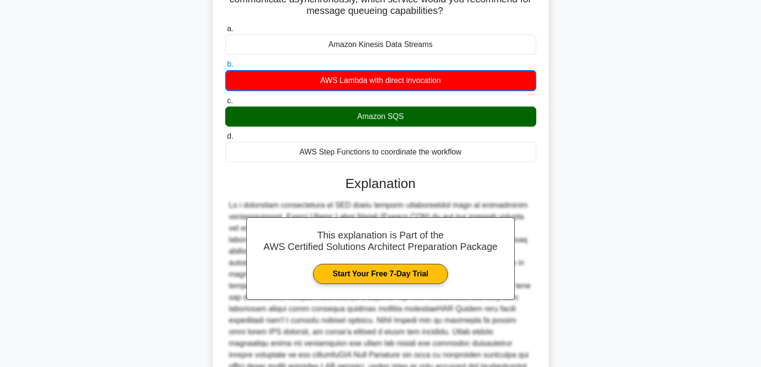
scroll to position [192, 0]
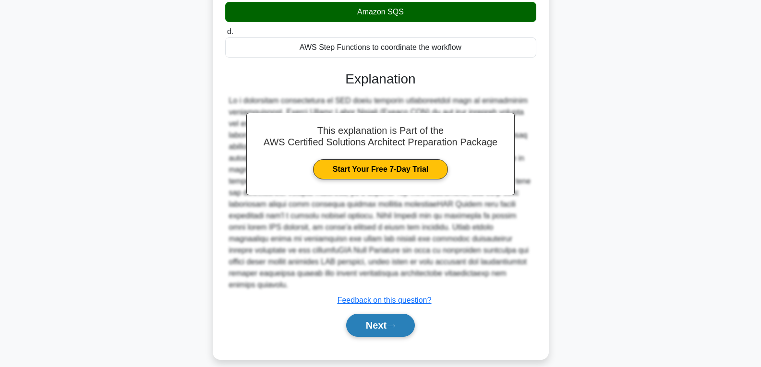
click at [377, 319] on button "Next" at bounding box center [380, 325] width 69 height 23
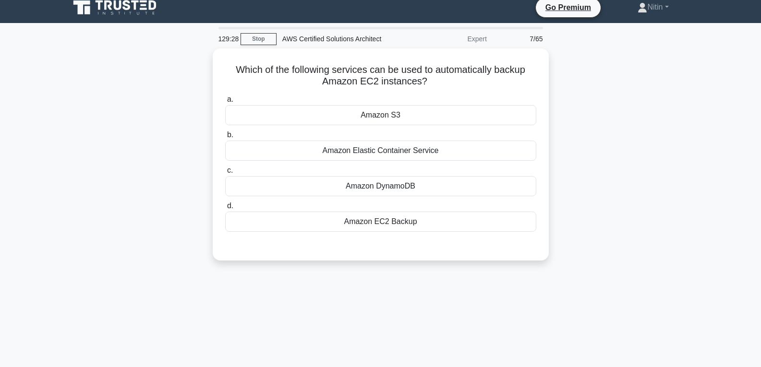
scroll to position [7, 0]
click at [366, 112] on div "Amazon S3" at bounding box center [380, 113] width 311 height 20
click at [225, 101] on input "a. Amazon S3" at bounding box center [225, 98] width 0 height 6
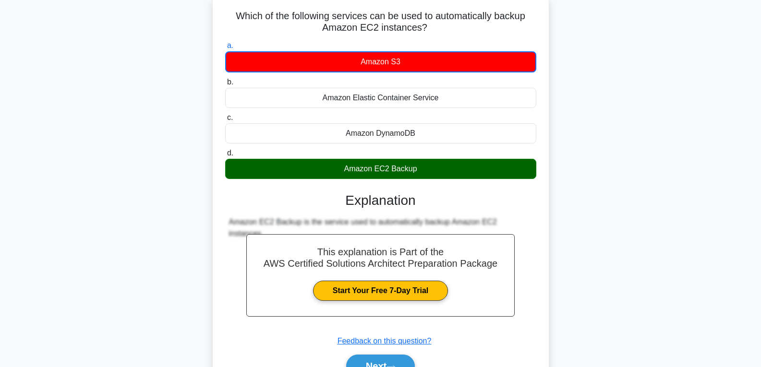
scroll to position [151, 0]
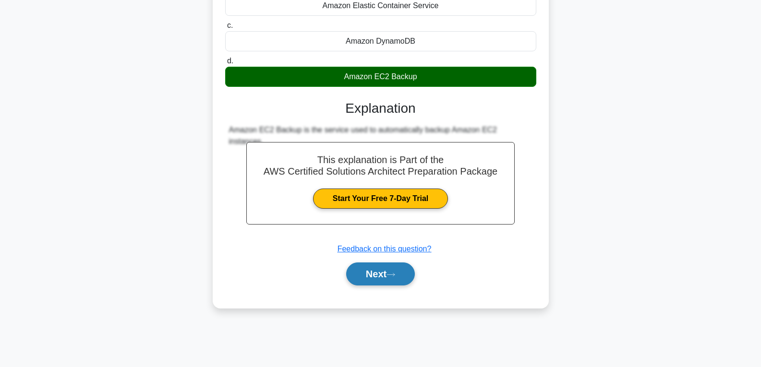
click at [390, 270] on button "Next" at bounding box center [380, 274] width 69 height 23
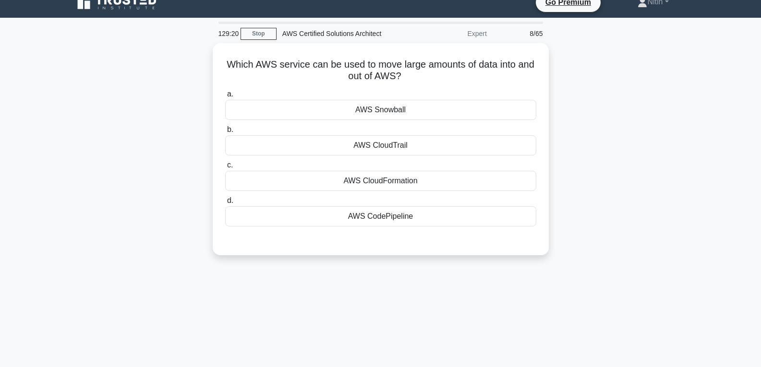
scroll to position [7, 0]
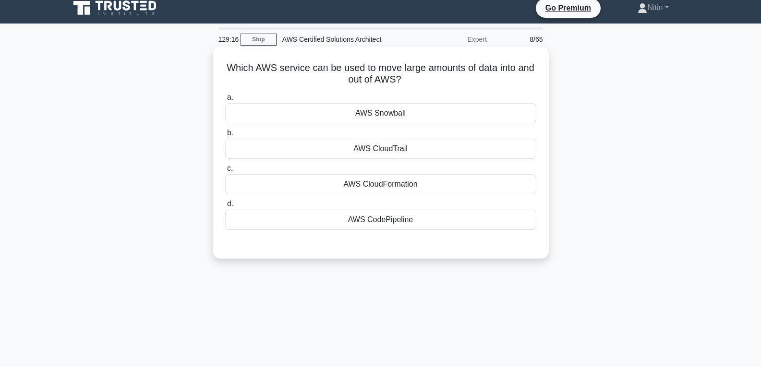
click at [401, 154] on div "AWS CloudTrail" at bounding box center [380, 149] width 311 height 20
click at [225, 136] on input "b. AWS CloudTrail" at bounding box center [225, 133] width 0 height 6
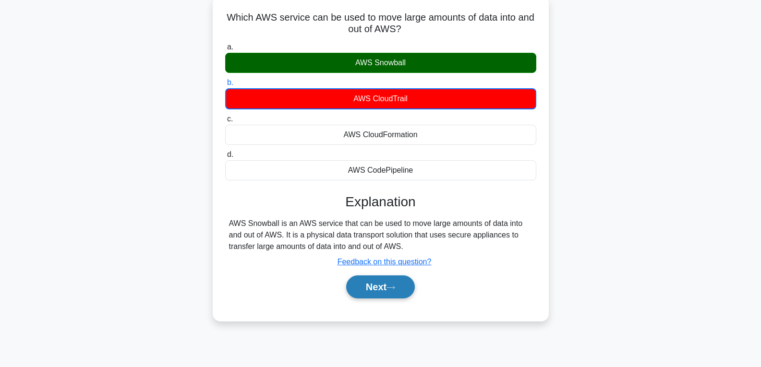
scroll to position [151, 0]
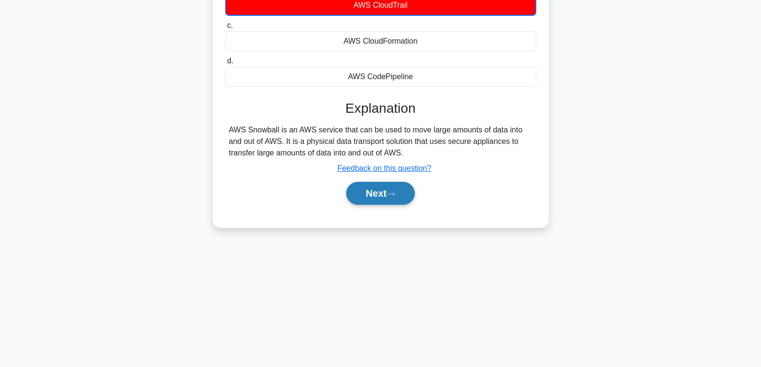
click at [386, 186] on button "Next" at bounding box center [380, 193] width 69 height 23
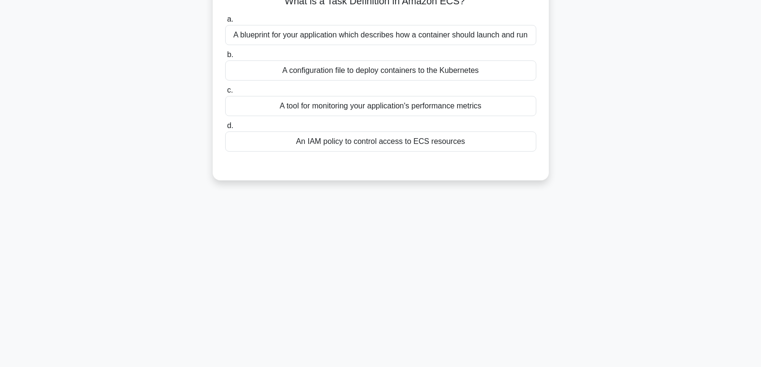
scroll to position [7, 0]
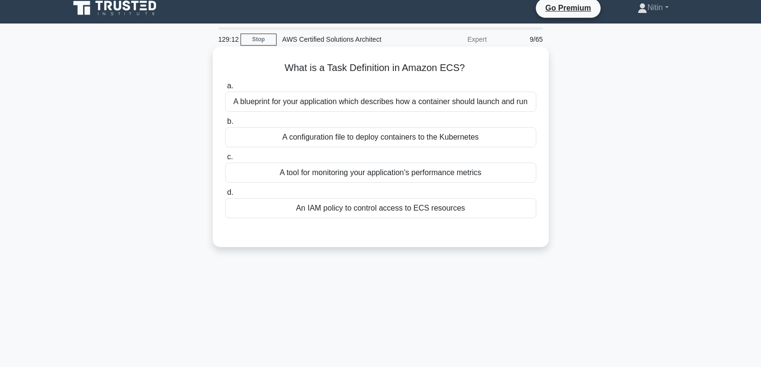
click at [384, 103] on div "A blueprint for your application which describes how a container should launch …" at bounding box center [380, 102] width 311 height 20
click at [225, 89] on input "a. A blueprint for your application which describes how a container should laun…" at bounding box center [225, 86] width 0 height 6
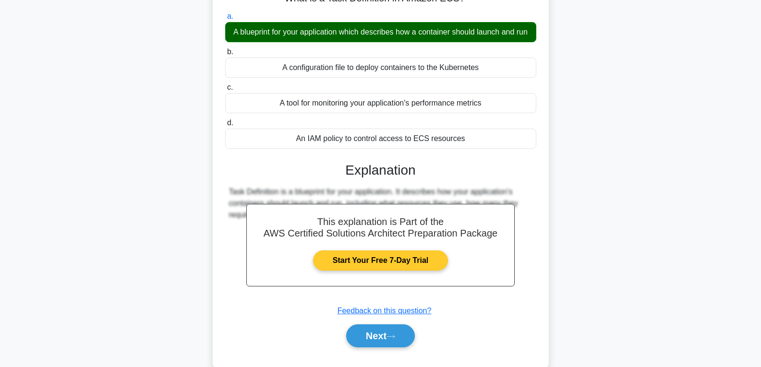
scroll to position [151, 0]
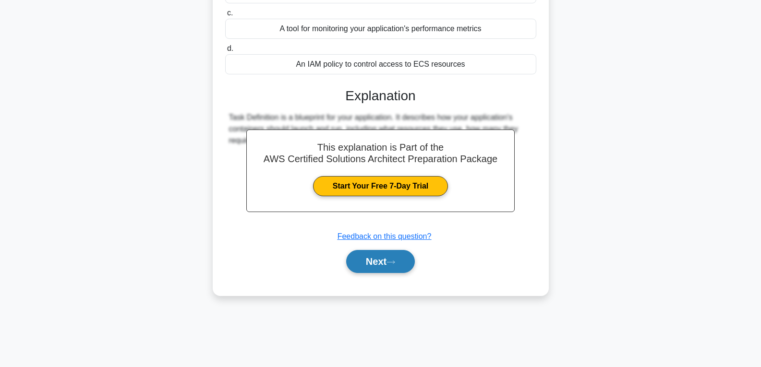
click at [377, 269] on button "Next" at bounding box center [380, 261] width 69 height 23
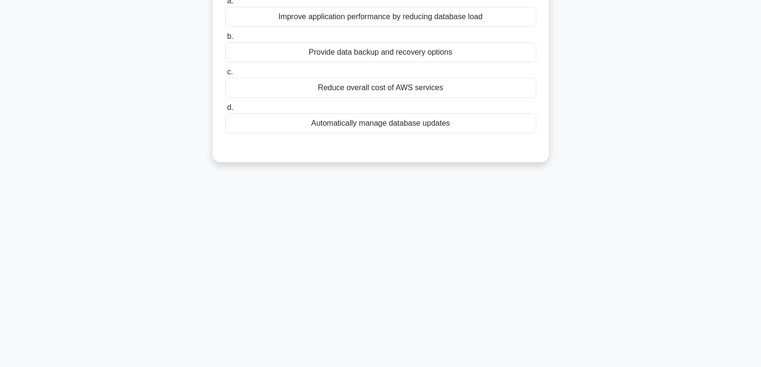
scroll to position [7, 0]
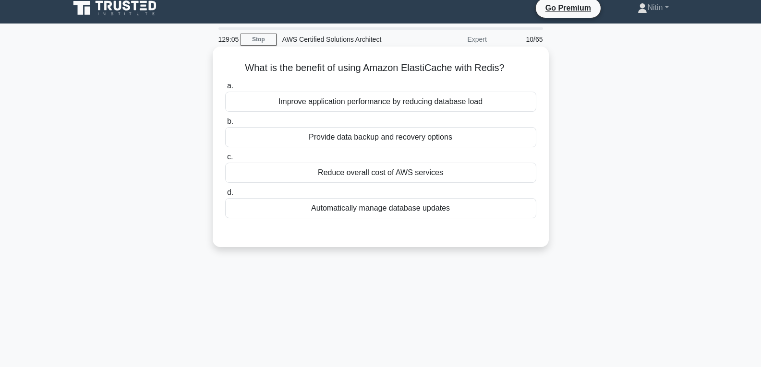
click at [359, 213] on div "Automatically manage database updates" at bounding box center [380, 208] width 311 height 20
click at [225, 196] on input "d. Automatically manage database updates" at bounding box center [225, 193] width 0 height 6
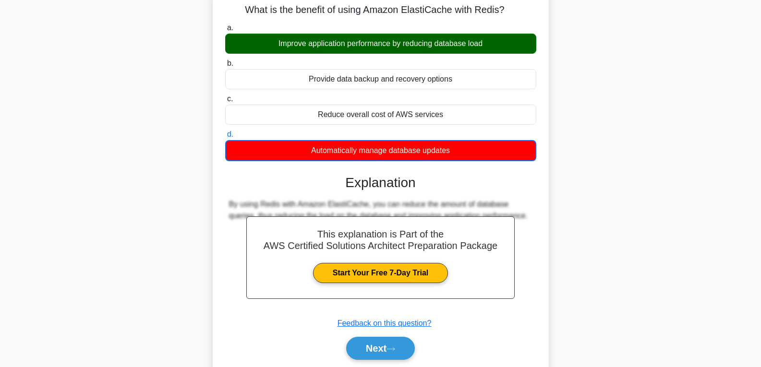
scroll to position [151, 0]
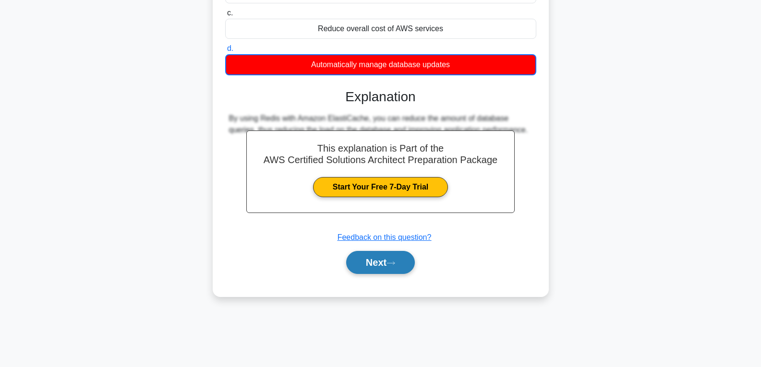
click at [365, 255] on button "Next" at bounding box center [380, 262] width 69 height 23
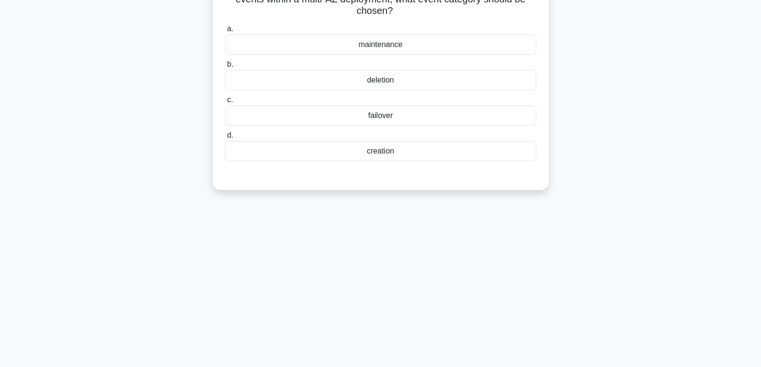
scroll to position [0, 0]
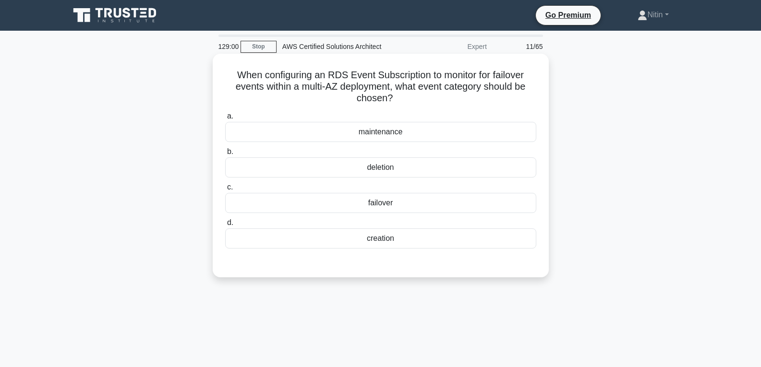
click at [381, 132] on div "maintenance" at bounding box center [380, 132] width 311 height 20
click at [225, 120] on input "a. maintenance" at bounding box center [225, 116] width 0 height 6
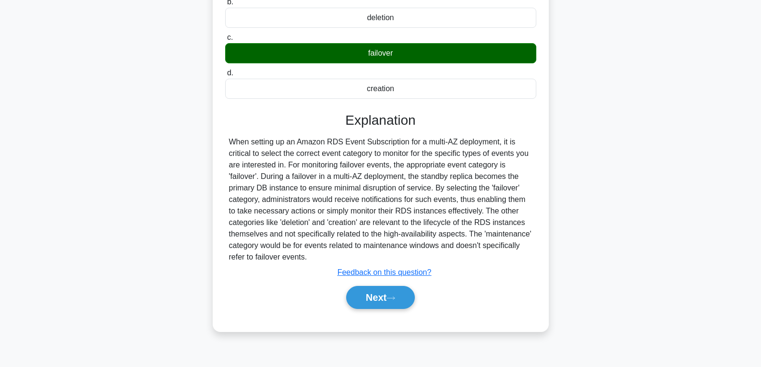
scroll to position [151, 0]
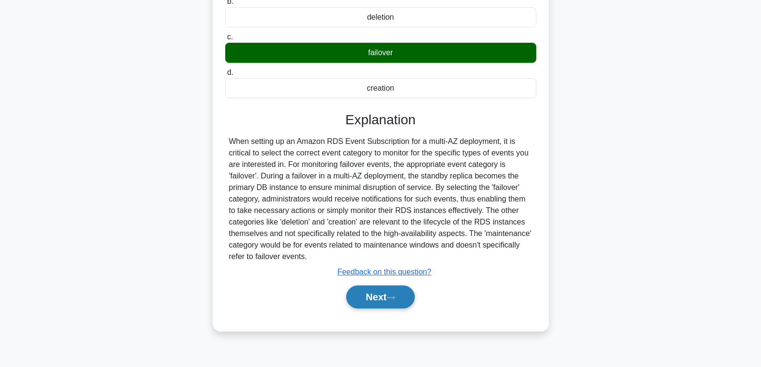
click at [379, 303] on button "Next" at bounding box center [380, 297] width 69 height 23
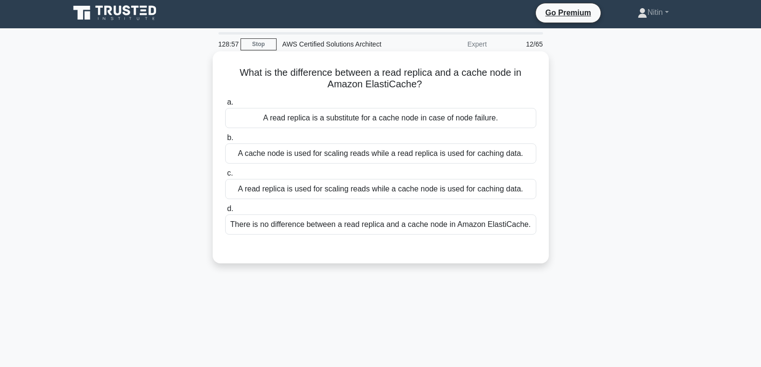
scroll to position [0, 0]
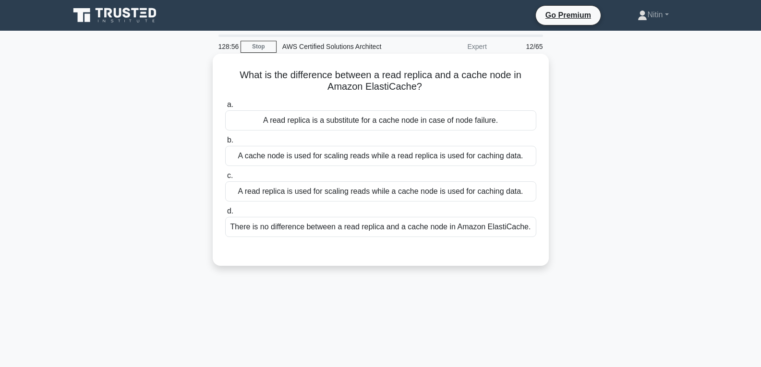
click at [366, 180] on label "c. A read replica is used for scaling reads while a cache node is used for cach…" at bounding box center [380, 186] width 311 height 32
click at [225, 179] on input "c. A read replica is used for scaling reads while a cache node is used for cach…" at bounding box center [225, 176] width 0 height 6
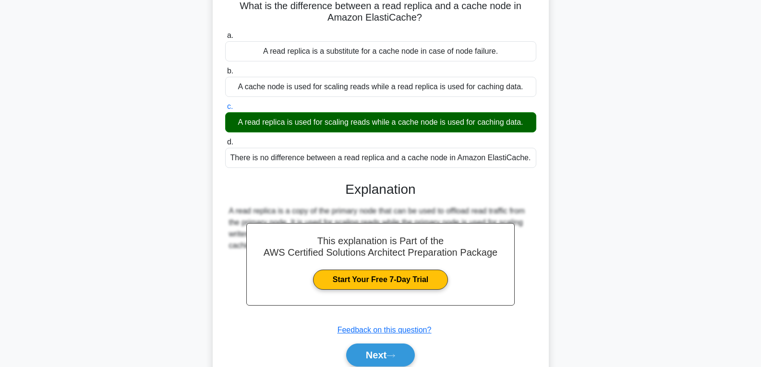
scroll to position [144, 0]
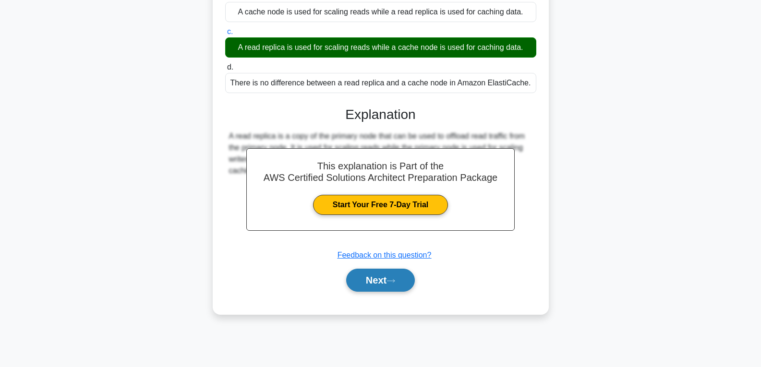
click at [379, 282] on button "Next" at bounding box center [380, 280] width 69 height 23
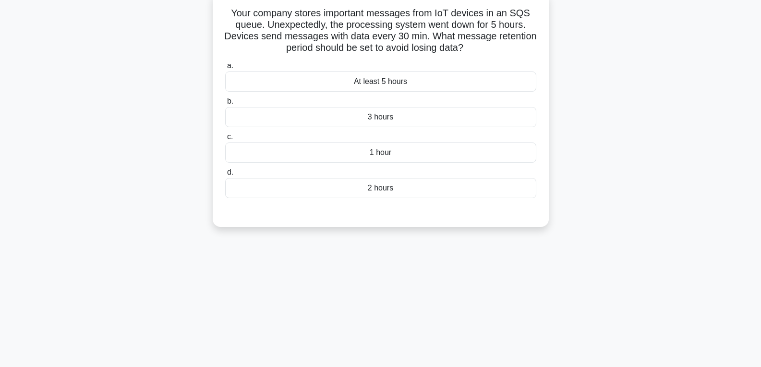
scroll to position [0, 0]
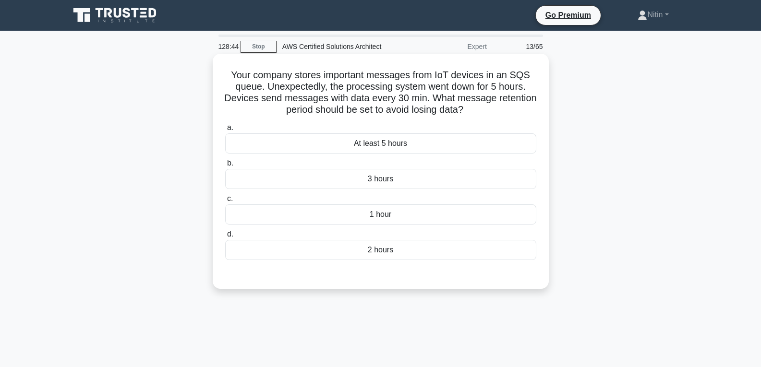
click at [367, 182] on div "3 hours" at bounding box center [380, 179] width 311 height 20
click at [225, 167] on input "b. 3 hours" at bounding box center [225, 163] width 0 height 6
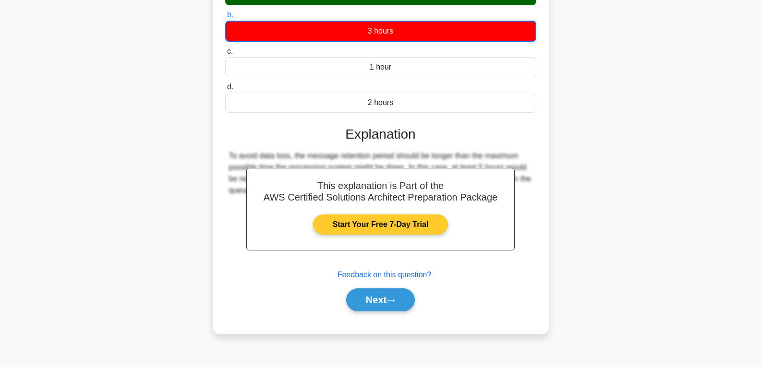
scroll to position [151, 0]
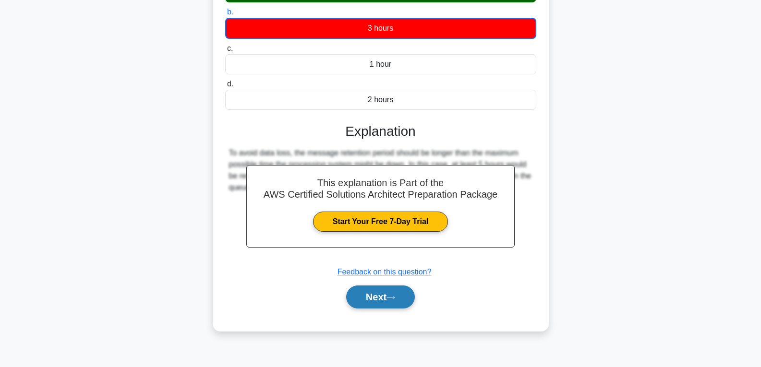
click at [383, 291] on button "Next" at bounding box center [380, 297] width 69 height 23
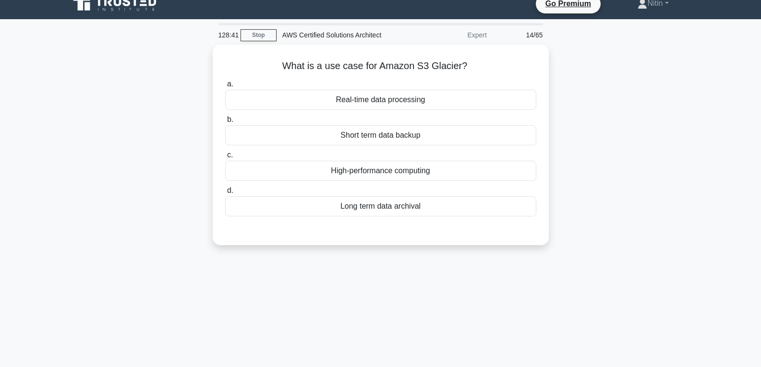
scroll to position [7, 0]
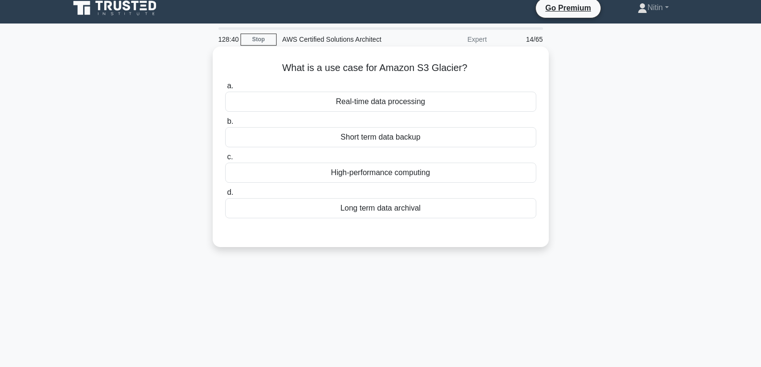
click at [360, 171] on div "High-performance computing" at bounding box center [380, 173] width 311 height 20
click at [225, 160] on input "c. High-performance computing" at bounding box center [225, 157] width 0 height 6
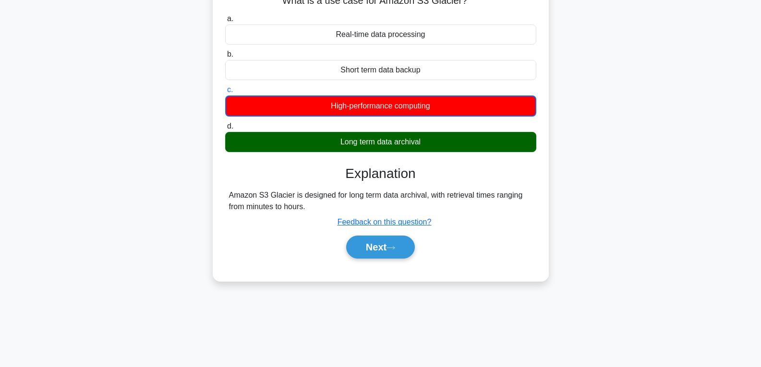
scroll to position [151, 0]
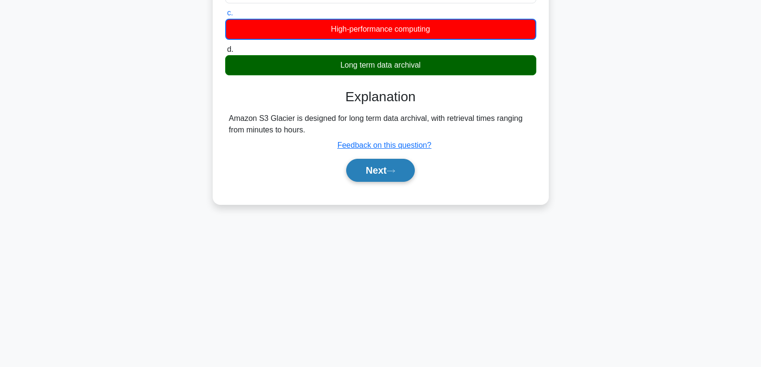
click at [375, 168] on button "Next" at bounding box center [380, 170] width 69 height 23
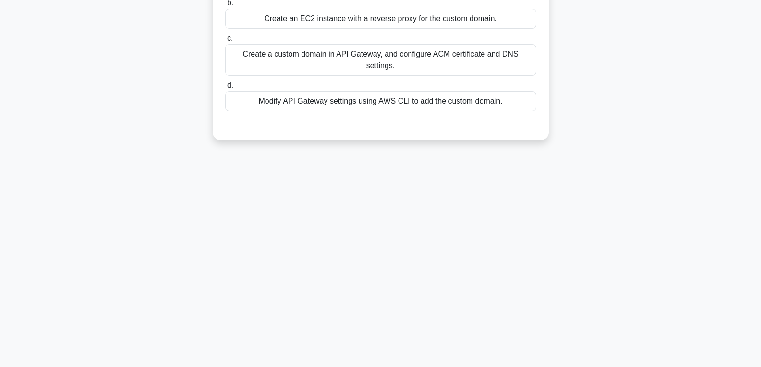
scroll to position [7, 0]
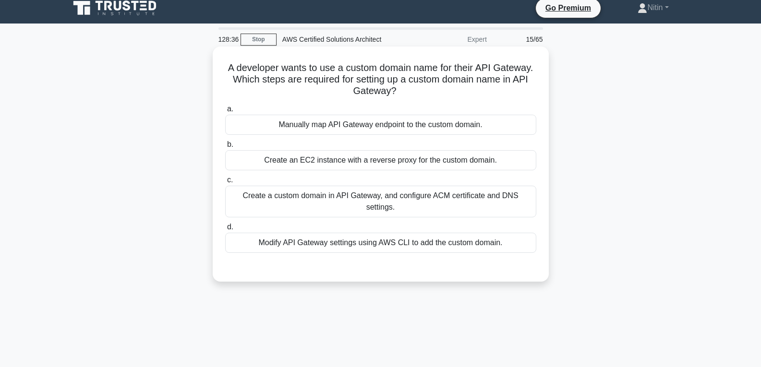
click at [377, 193] on div "Create a custom domain in API Gateway, and configure ACM certificate and DNS se…" at bounding box center [380, 202] width 311 height 32
click at [225, 183] on input "c. Create a custom domain in API Gateway, and configure ACM certificate and DNS…" at bounding box center [225, 180] width 0 height 6
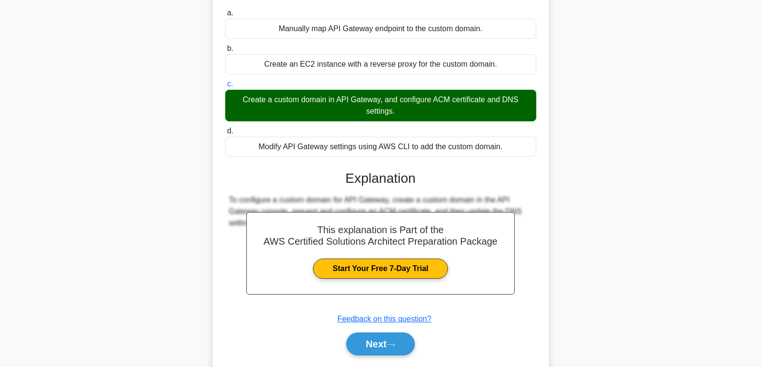
scroll to position [151, 0]
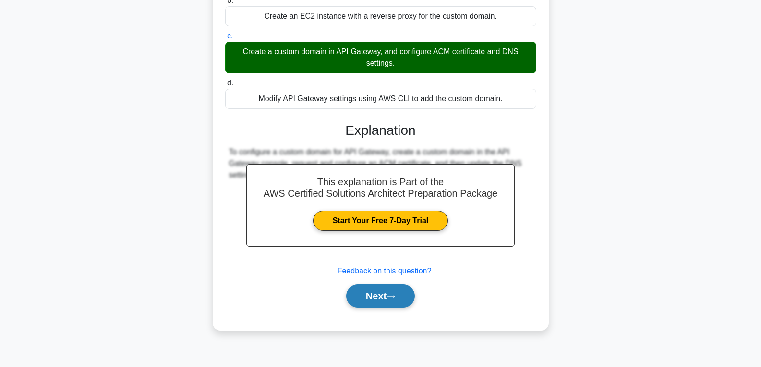
click at [377, 301] on button "Next" at bounding box center [380, 296] width 69 height 23
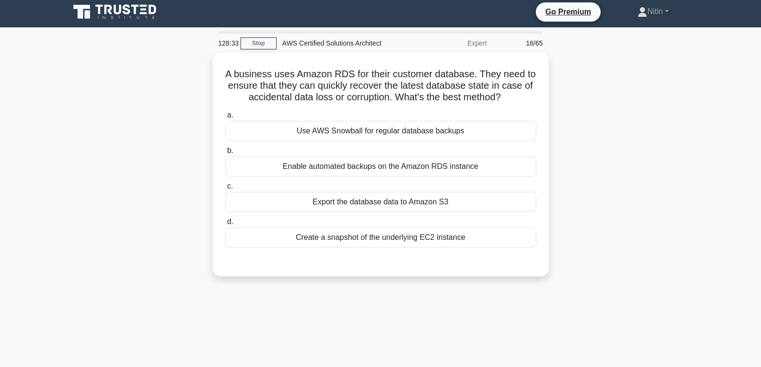
scroll to position [0, 0]
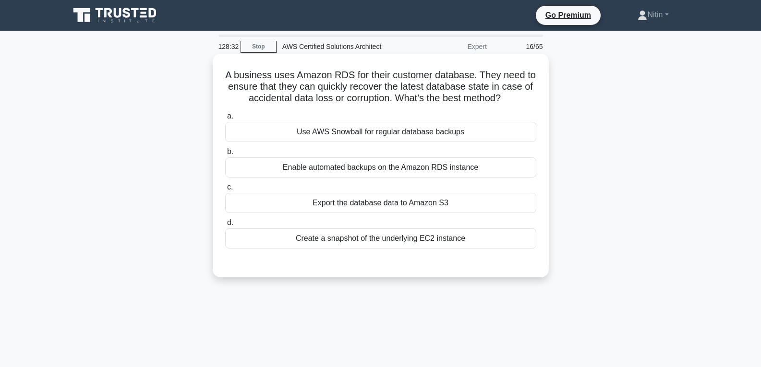
click at [361, 172] on div "Enable automated backups on the Amazon RDS instance" at bounding box center [380, 167] width 311 height 20
click at [225, 155] on input "b. Enable automated backups on the Amazon RDS instance" at bounding box center [225, 152] width 0 height 6
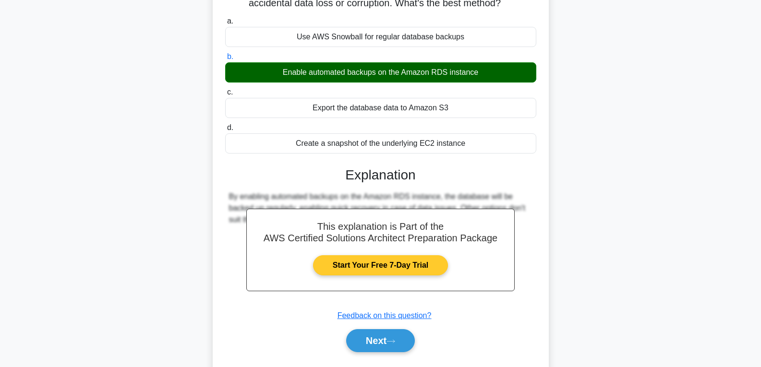
scroll to position [96, 0]
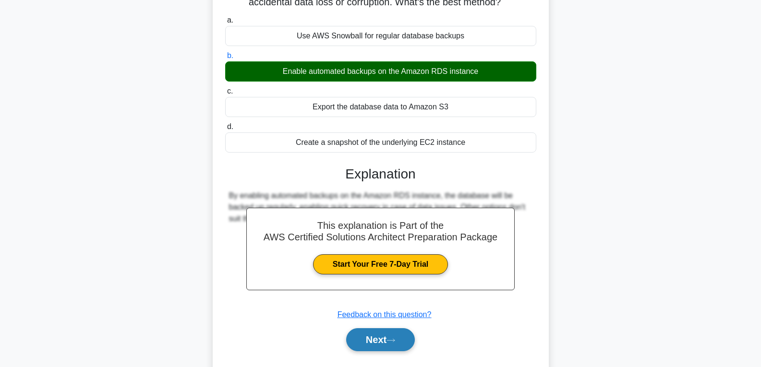
click at [378, 337] on button "Next" at bounding box center [380, 339] width 69 height 23
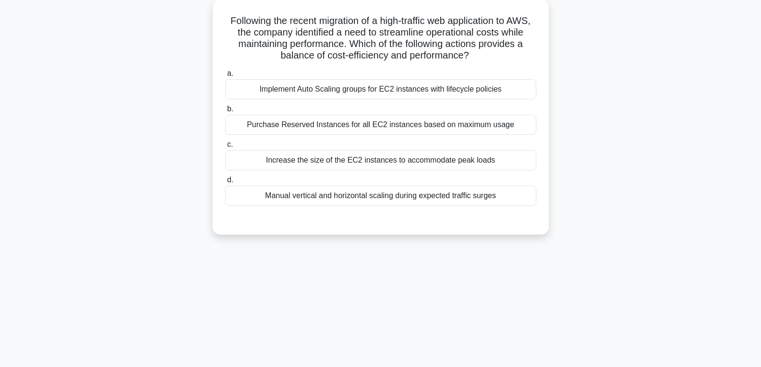
scroll to position [0, 0]
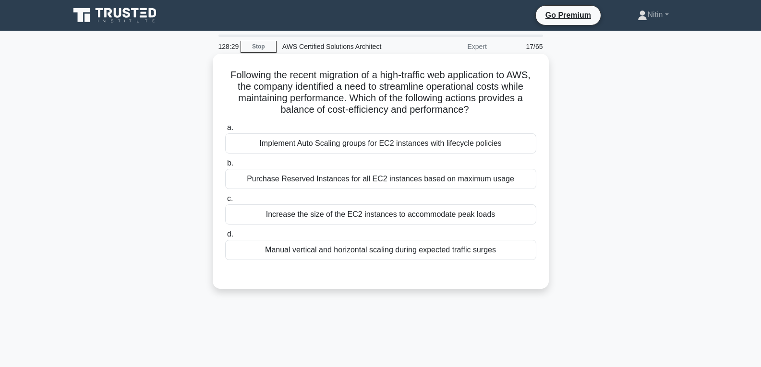
click at [367, 168] on label "b. Purchase Reserved Instances for all EC2 instances based on maximum usage" at bounding box center [380, 173] width 311 height 32
click at [225, 167] on input "b. Purchase Reserved Instances for all EC2 instances based on maximum usage" at bounding box center [225, 163] width 0 height 6
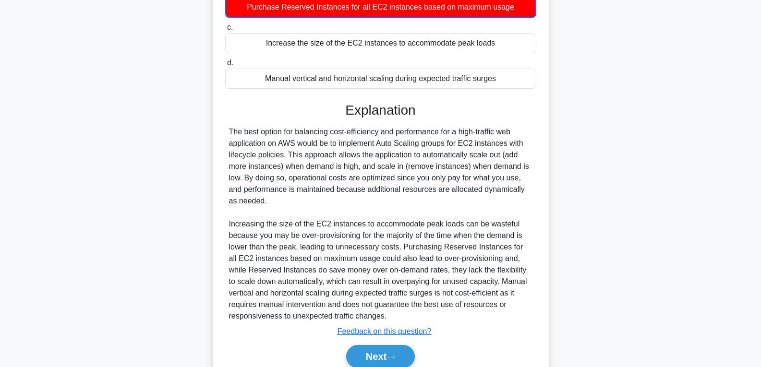
scroll to position [192, 0]
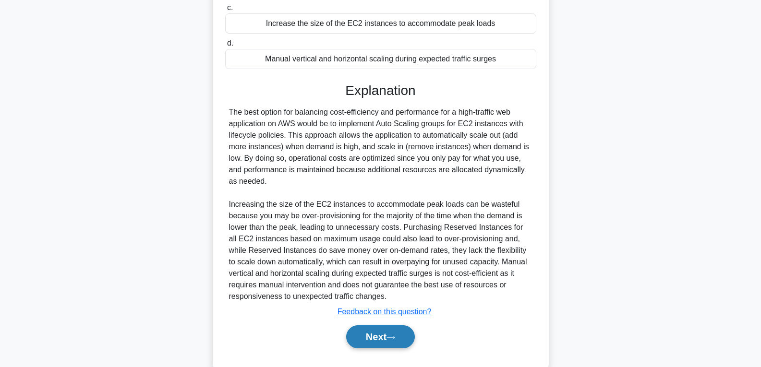
click at [370, 331] on button "Next" at bounding box center [380, 336] width 69 height 23
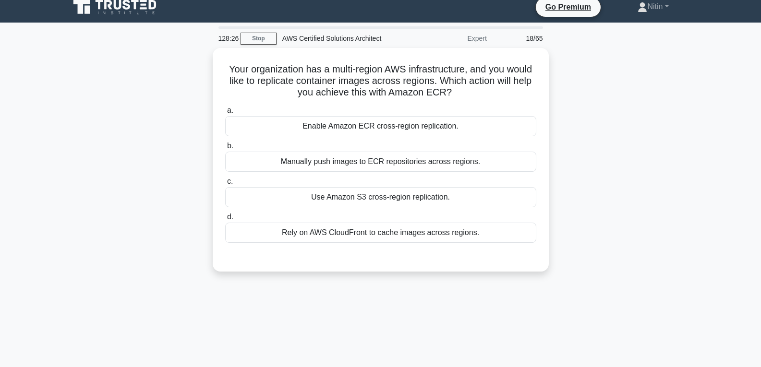
scroll to position [0, 0]
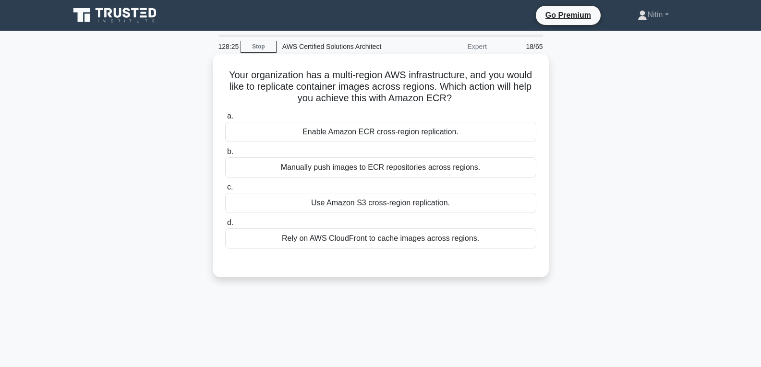
click at [356, 167] on div "Manually push images to ECR repositories across regions." at bounding box center [380, 167] width 311 height 20
click at [225, 155] on input "b. Manually push images to ECR repositories across regions." at bounding box center [225, 152] width 0 height 6
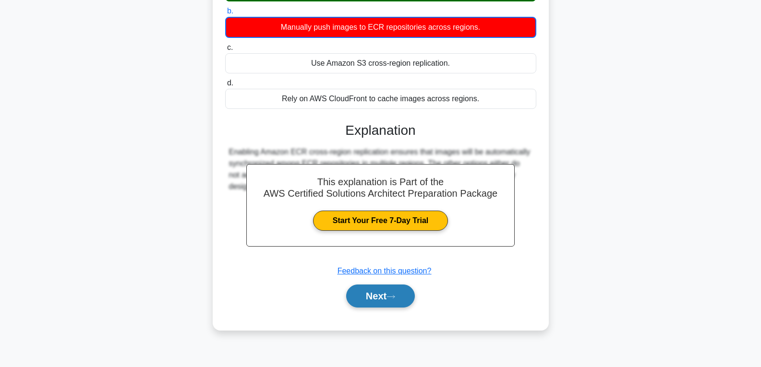
scroll to position [151, 0]
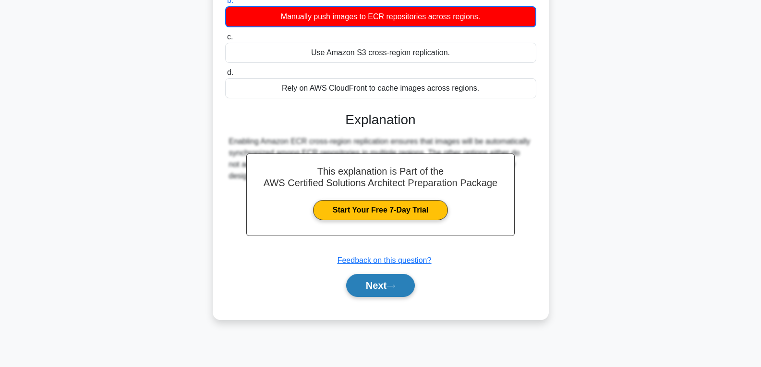
click at [369, 286] on button "Next" at bounding box center [380, 285] width 69 height 23
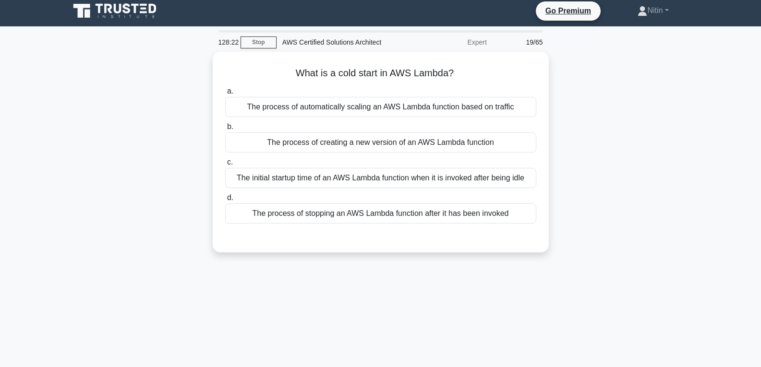
scroll to position [0, 0]
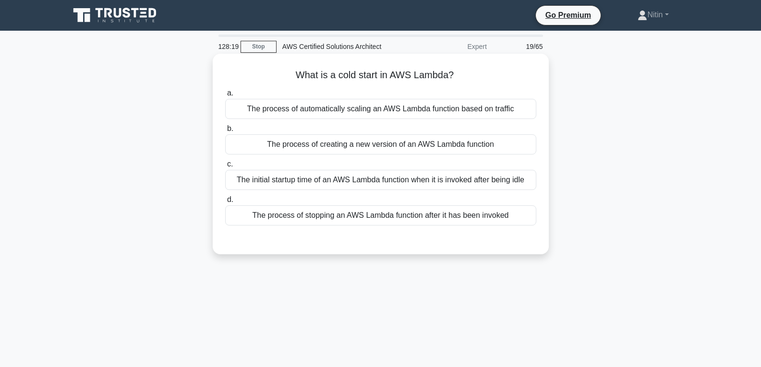
click at [364, 109] on div "The process of automatically scaling an AWS Lambda function based on traffic" at bounding box center [380, 109] width 311 height 20
click at [225, 96] on input "a. The process of automatically scaling an AWS Lambda function based on traffic" at bounding box center [225, 93] width 0 height 6
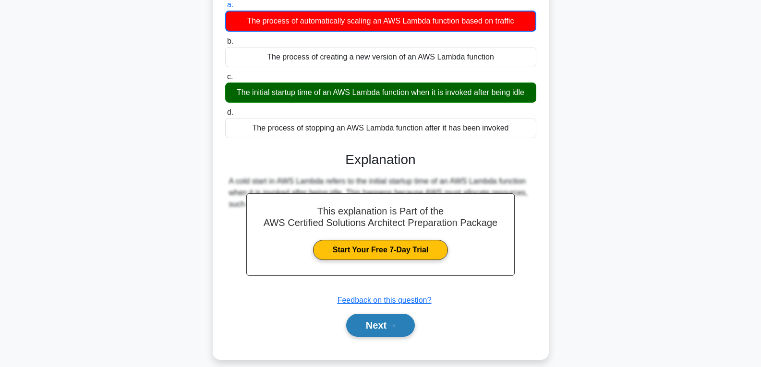
scroll to position [96, 0]
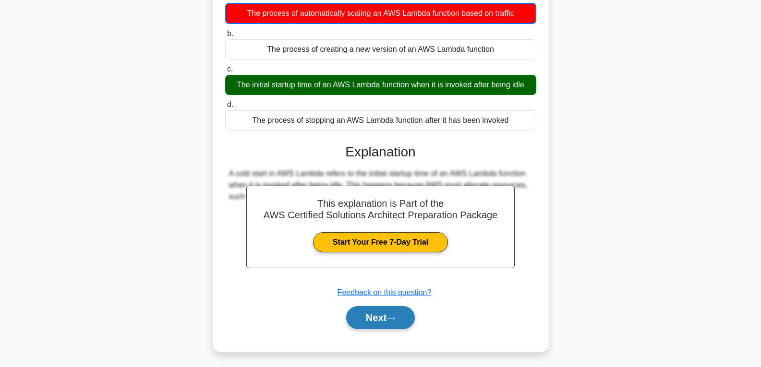
click at [391, 320] on icon at bounding box center [390, 318] width 9 height 5
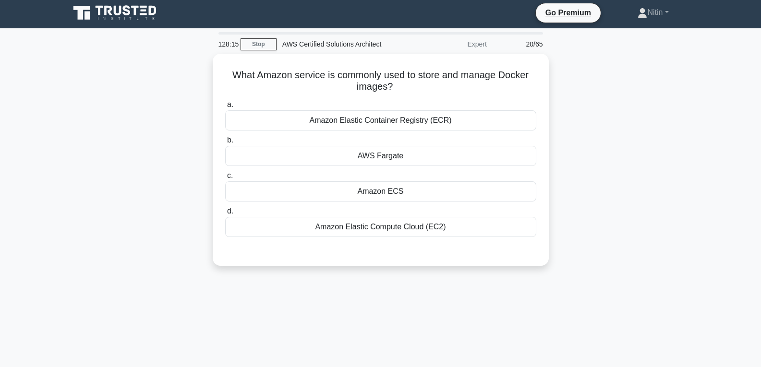
scroll to position [0, 0]
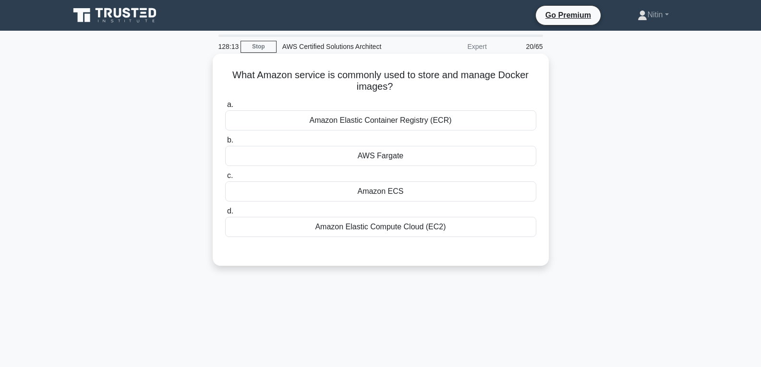
click at [375, 226] on div "Amazon Elastic Compute Cloud (EC2)" at bounding box center [380, 227] width 311 height 20
click at [225, 215] on input "d. Amazon Elastic Compute Cloud (EC2)" at bounding box center [225, 211] width 0 height 6
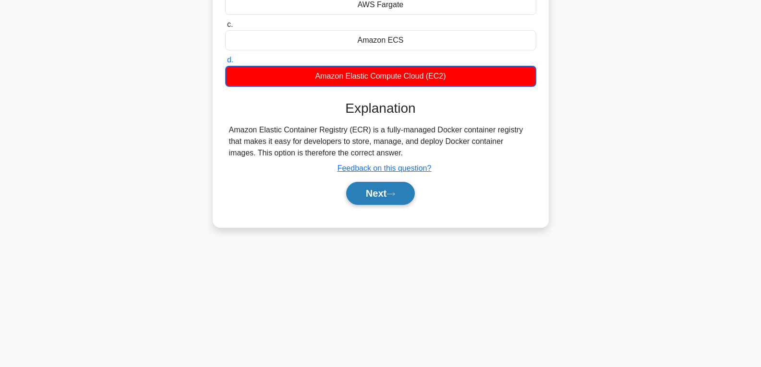
click at [375, 196] on button "Next" at bounding box center [380, 193] width 69 height 23
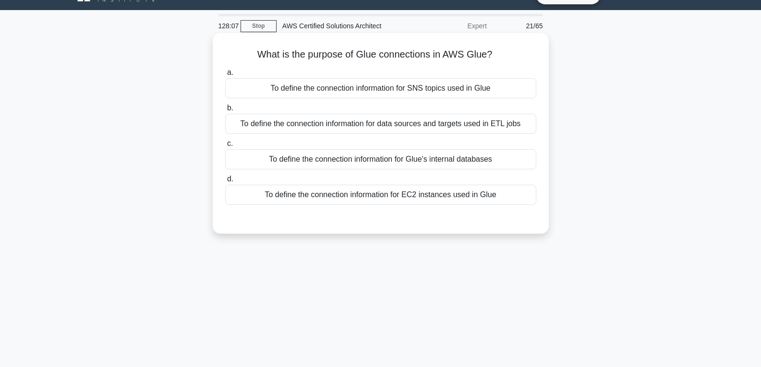
scroll to position [7, 0]
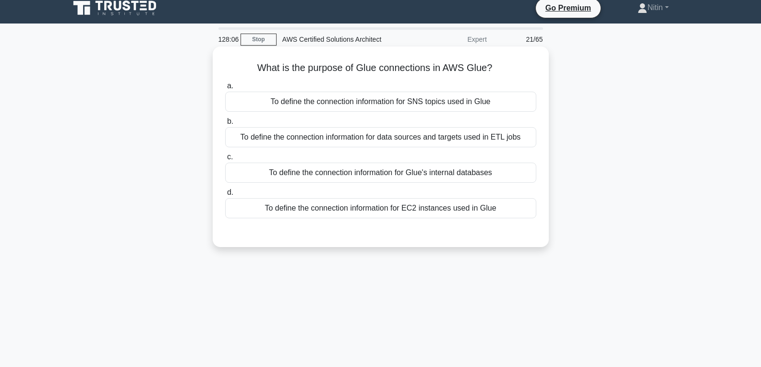
click at [346, 141] on div "To define the connection information for data sources and targets used in ETL j…" at bounding box center [380, 137] width 311 height 20
click at [225, 125] on input "b. To define the connection information for data sources and targets used in ET…" at bounding box center [225, 122] width 0 height 6
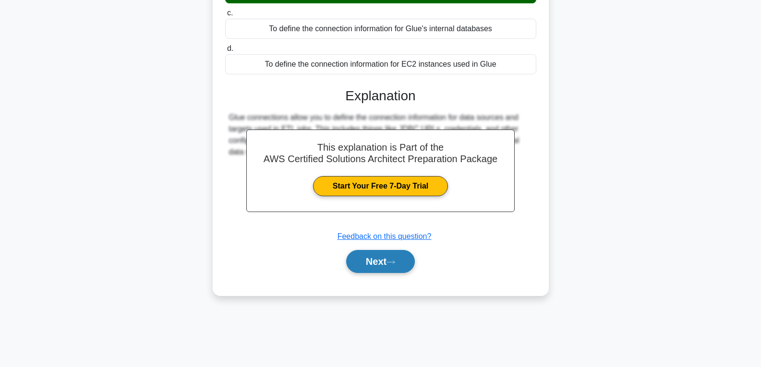
click at [376, 264] on button "Next" at bounding box center [380, 261] width 69 height 23
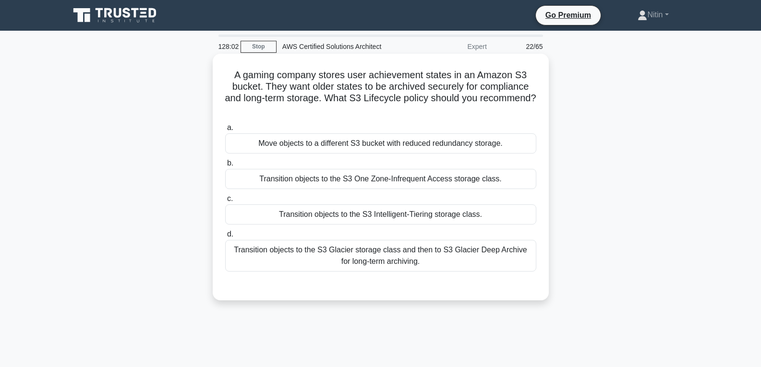
click at [379, 245] on div "Transition objects to the S3 Glacier storage class and then to S3 Glacier Deep …" at bounding box center [380, 256] width 311 height 32
click at [225, 238] on input "d. Transition objects to the S3 Glacier storage class and then to S3 Glacier De…" at bounding box center [225, 234] width 0 height 6
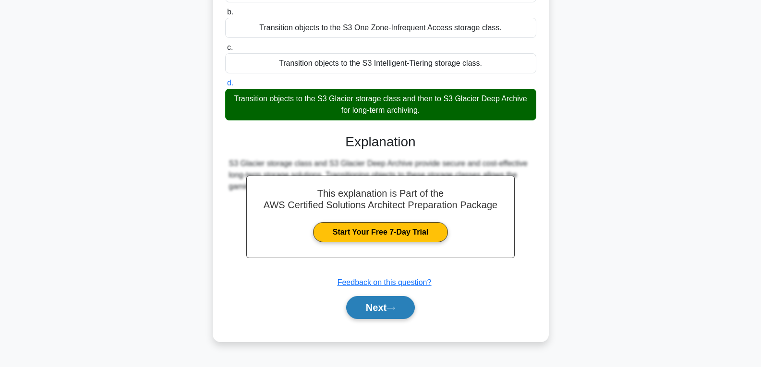
click at [383, 300] on button "Next" at bounding box center [380, 307] width 69 height 23
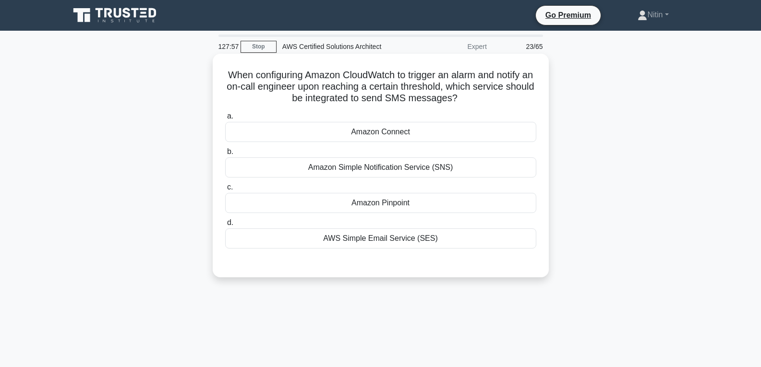
click at [376, 235] on div "AWS Simple Email Service (SES)" at bounding box center [380, 238] width 311 height 20
click at [225, 226] on input "d. AWS Simple Email Service (SES)" at bounding box center [225, 223] width 0 height 6
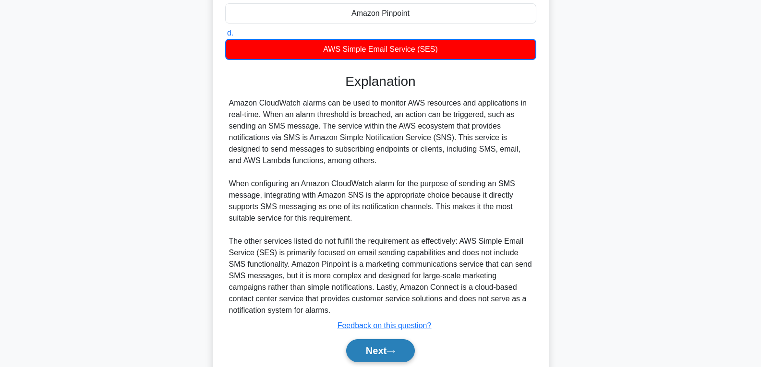
scroll to position [226, 0]
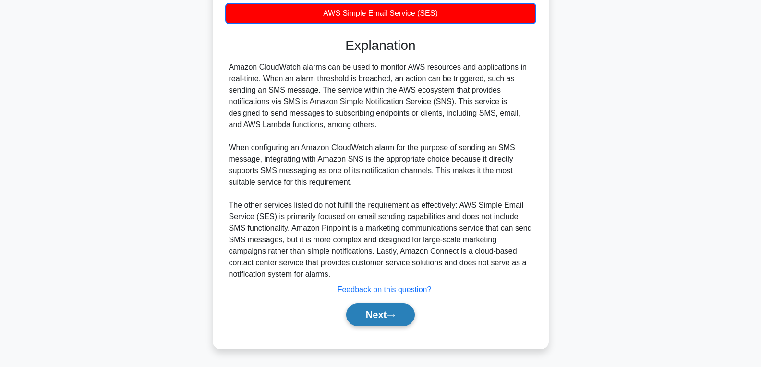
click at [383, 309] on button "Next" at bounding box center [380, 314] width 69 height 23
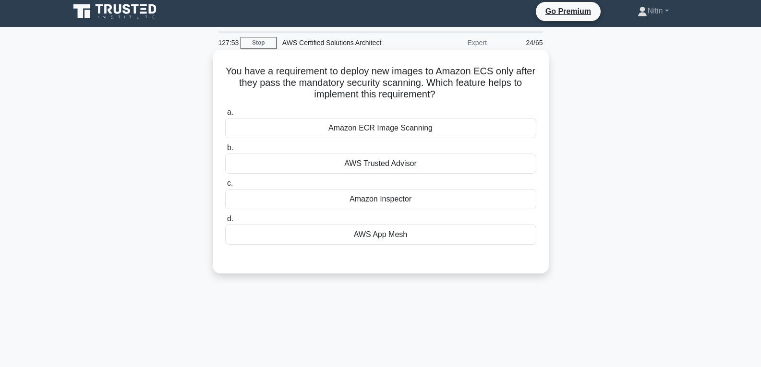
scroll to position [0, 0]
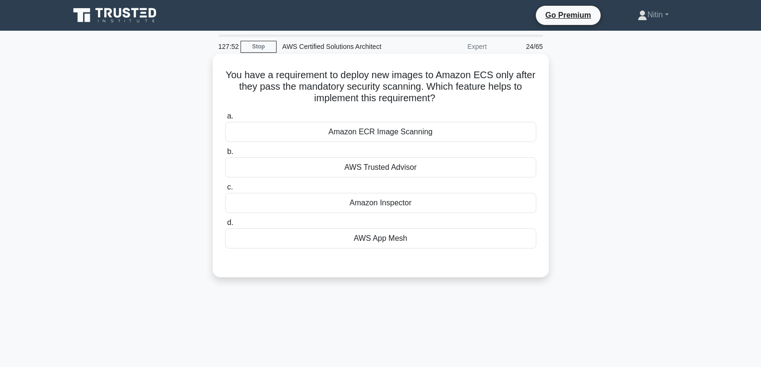
click at [362, 174] on div "AWS Trusted Advisor" at bounding box center [380, 167] width 311 height 20
click at [225, 155] on input "b. AWS Trusted Advisor" at bounding box center [225, 152] width 0 height 6
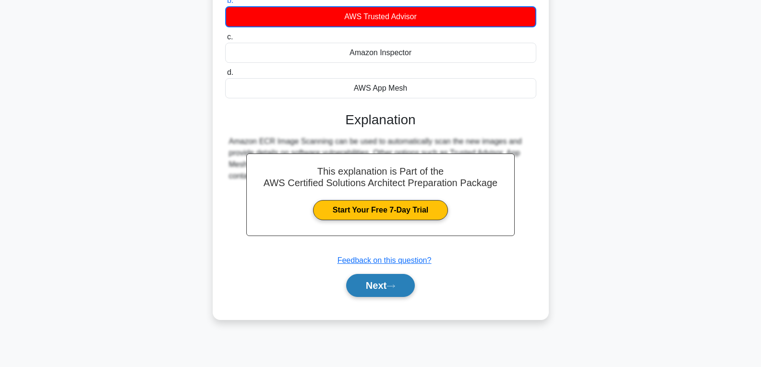
click at [386, 279] on button "Next" at bounding box center [380, 285] width 69 height 23
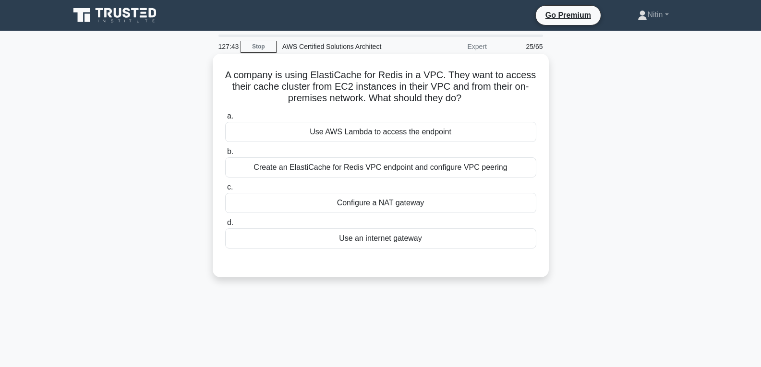
click at [379, 238] on div "Use an internet gateway" at bounding box center [380, 238] width 311 height 20
click at [225, 226] on input "d. Use an internet gateway" at bounding box center [225, 223] width 0 height 6
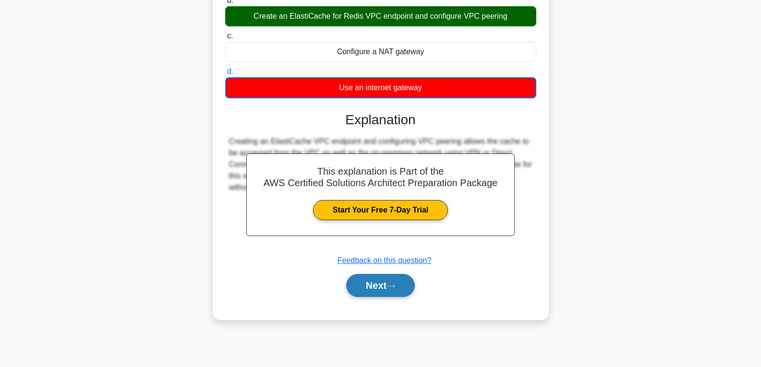
click at [373, 280] on button "Next" at bounding box center [380, 285] width 69 height 23
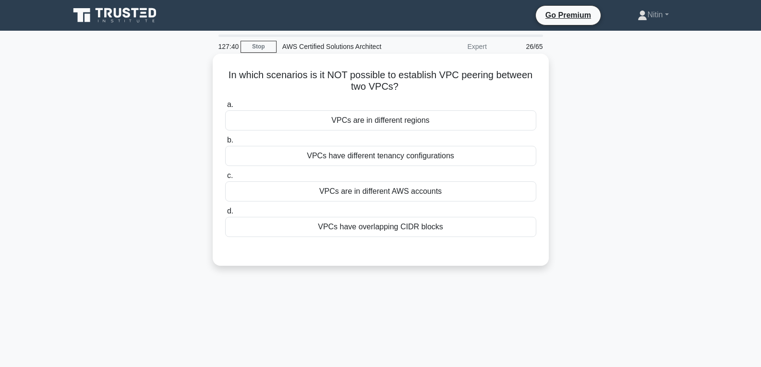
click at [368, 158] on div "VPCs have different tenancy configurations" at bounding box center [380, 156] width 311 height 20
click at [225, 144] on input "b. VPCs have different tenancy configurations" at bounding box center [225, 140] width 0 height 6
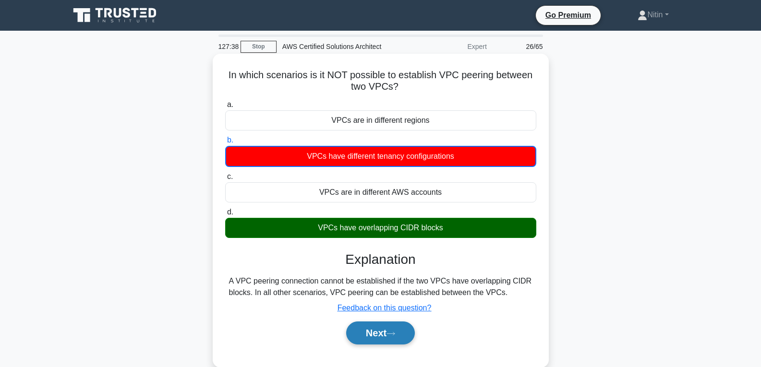
click at [395, 334] on icon at bounding box center [390, 333] width 9 height 5
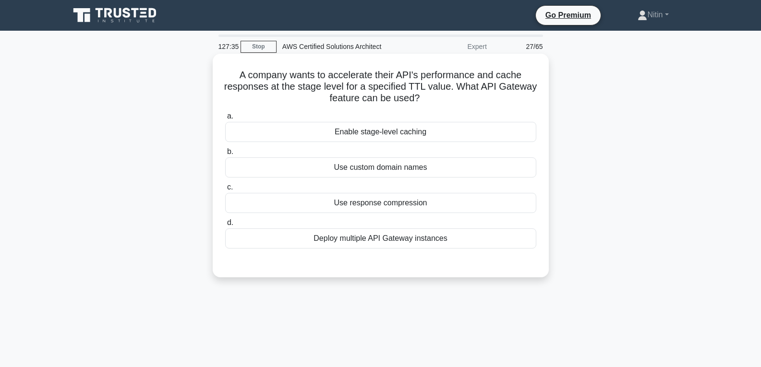
click at [391, 204] on div "Use response compression" at bounding box center [380, 203] width 311 height 20
click at [225, 191] on input "c. Use response compression" at bounding box center [225, 187] width 0 height 6
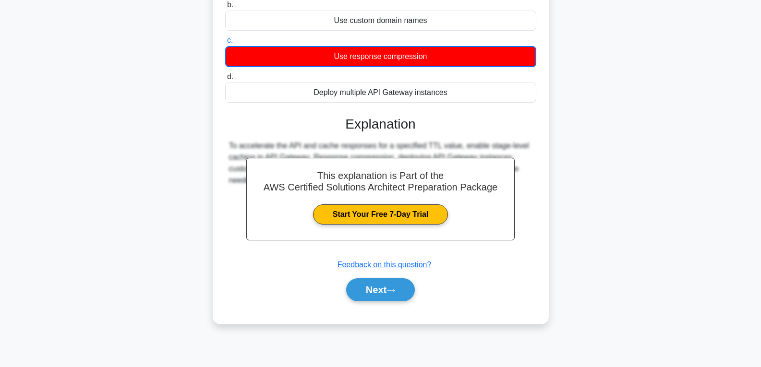
scroll to position [151, 0]
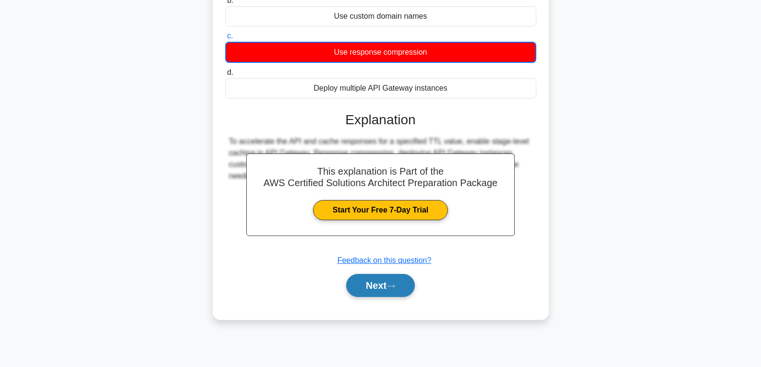
click at [380, 282] on button "Next" at bounding box center [380, 285] width 69 height 23
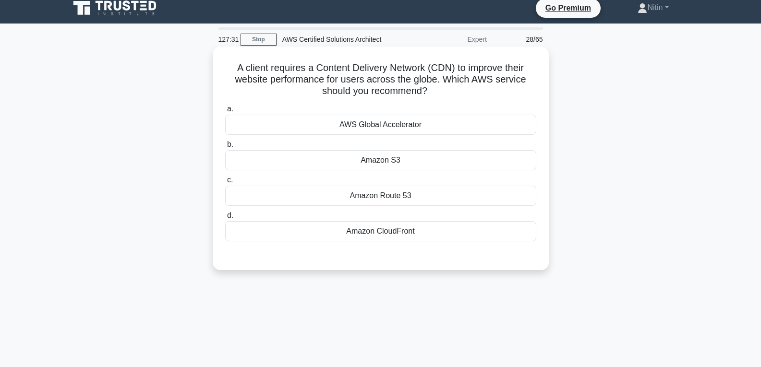
click at [383, 159] on div "Amazon S3" at bounding box center [380, 160] width 311 height 20
click at [225, 148] on input "b. Amazon S3" at bounding box center [225, 145] width 0 height 6
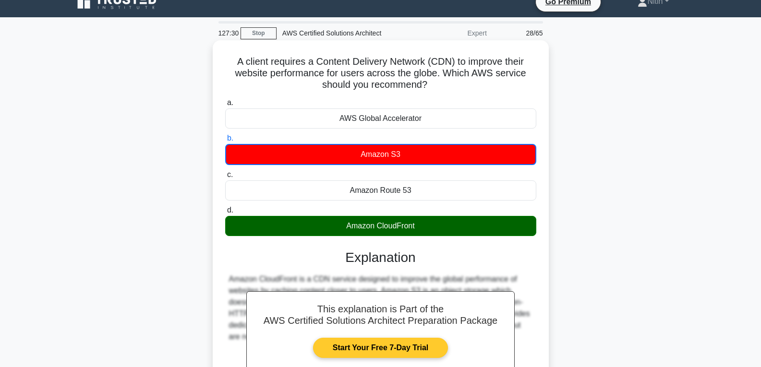
scroll to position [103, 0]
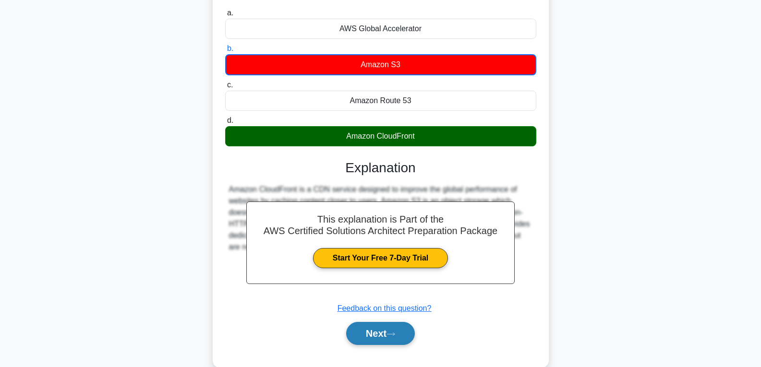
click at [384, 333] on button "Next" at bounding box center [380, 333] width 69 height 23
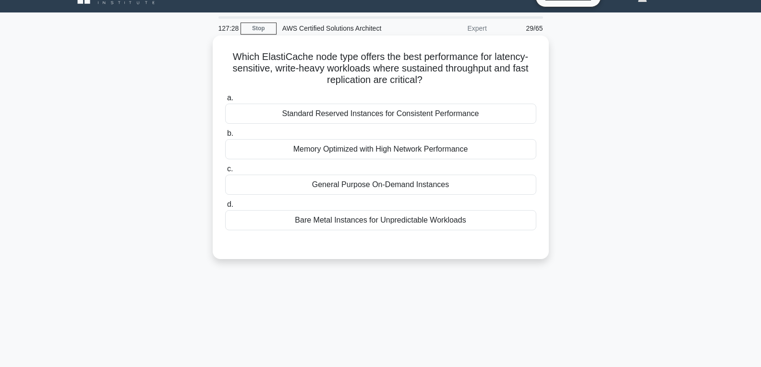
scroll to position [0, 0]
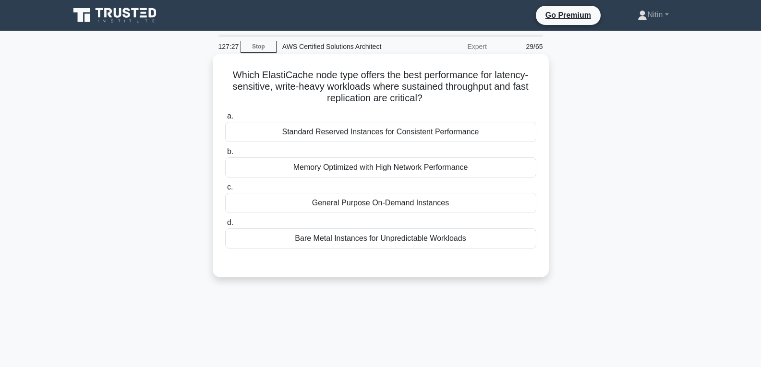
click at [376, 164] on div "Memory Optimized with High Network Performance" at bounding box center [380, 167] width 311 height 20
click at [225, 155] on input "b. Memory Optimized with High Network Performance" at bounding box center [225, 152] width 0 height 6
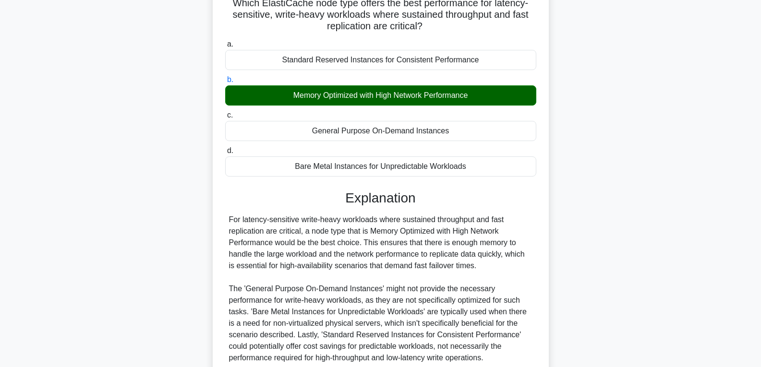
scroll to position [144, 0]
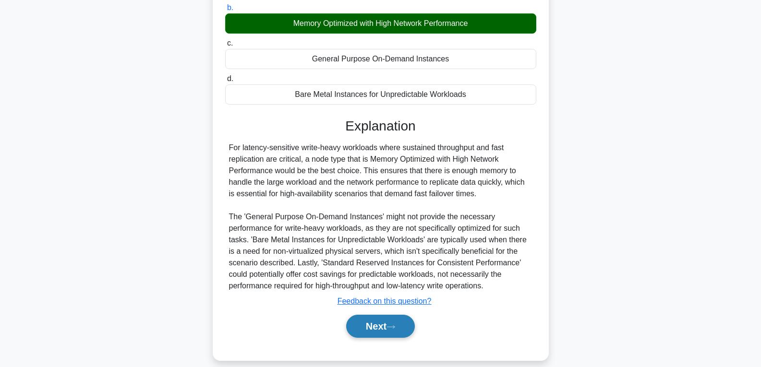
click at [386, 332] on button "Next" at bounding box center [380, 326] width 69 height 23
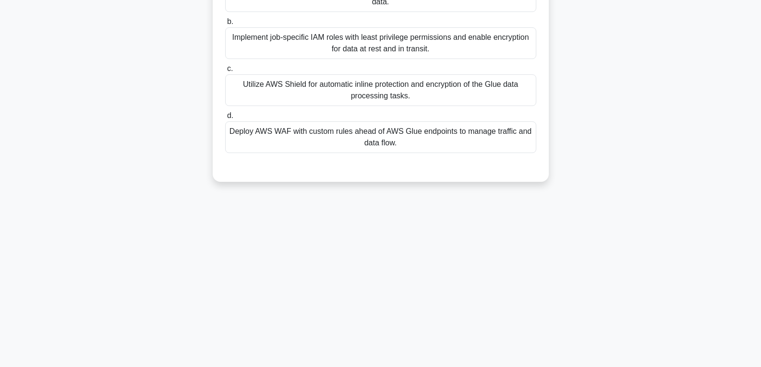
scroll to position [79, 0]
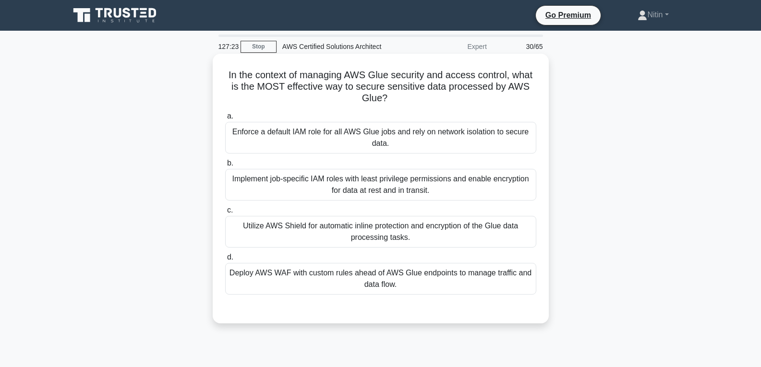
click at [387, 188] on div "Implement job-specific IAM roles with least privilege permissions and enable en…" at bounding box center [380, 185] width 311 height 32
click at [225, 167] on input "b. Implement job-specific IAM roles with least privilege permissions and enable…" at bounding box center [225, 163] width 0 height 6
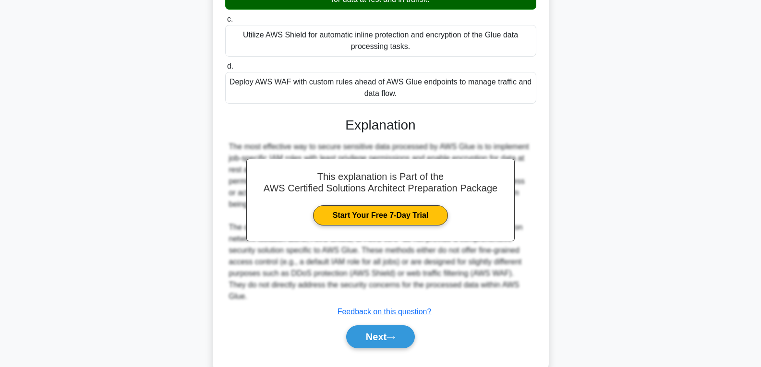
scroll to position [192, 0]
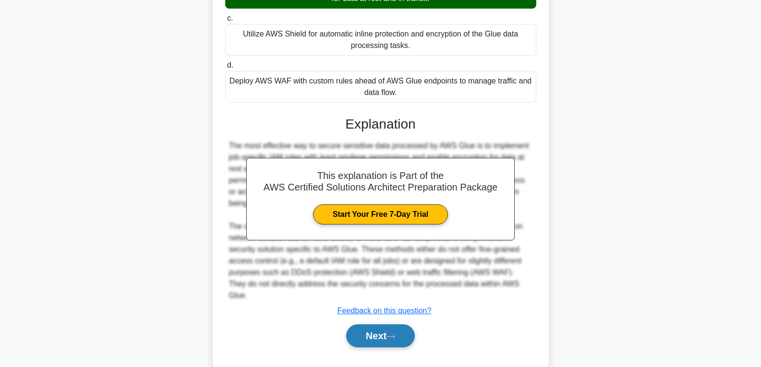
click at [384, 324] on button "Next" at bounding box center [380, 335] width 69 height 23
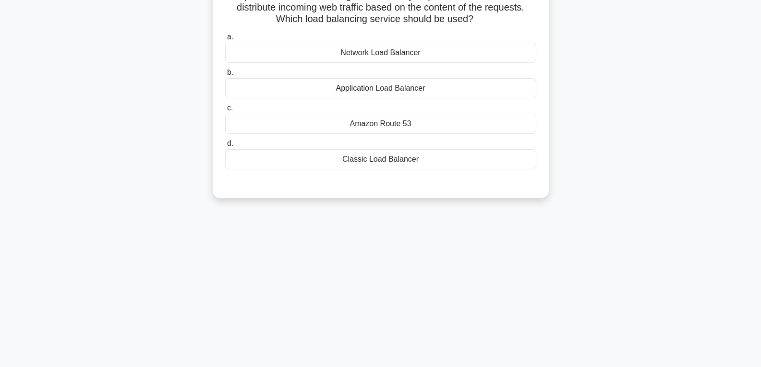
scroll to position [5, 0]
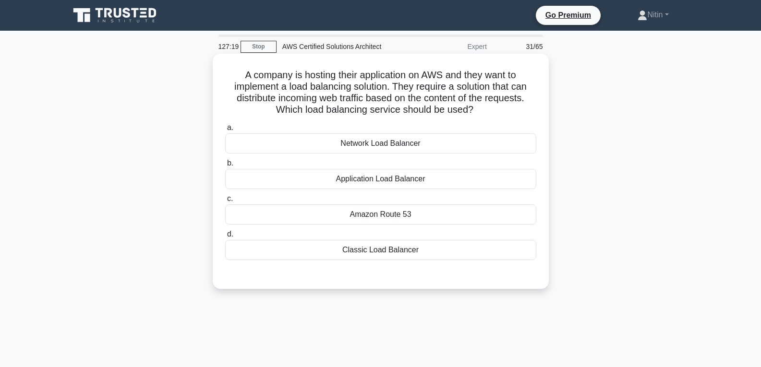
click at [382, 210] on div "Amazon Route 53" at bounding box center [380, 214] width 311 height 20
click at [225, 202] on input "c. Amazon Route 53" at bounding box center [225, 199] width 0 height 6
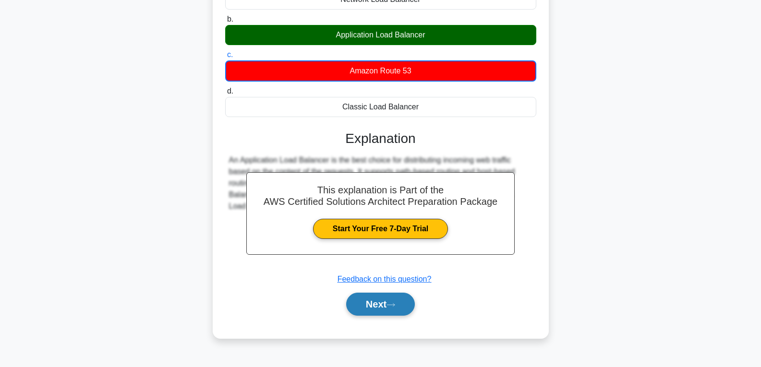
click at [384, 307] on button "Next" at bounding box center [380, 304] width 69 height 23
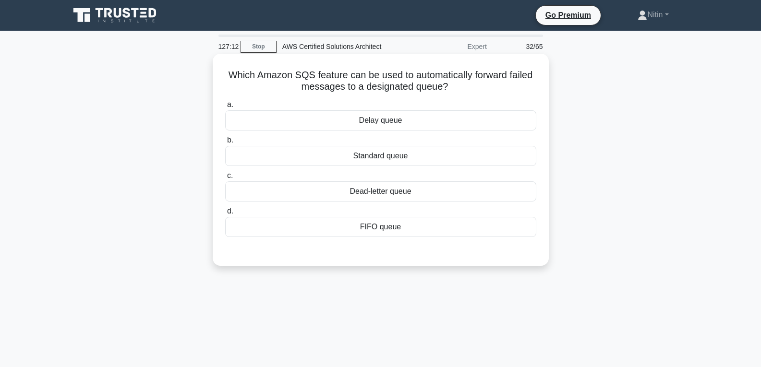
click at [381, 158] on div "Standard queue" at bounding box center [380, 156] width 311 height 20
click at [225, 144] on input "b. Standard queue" at bounding box center [225, 140] width 0 height 6
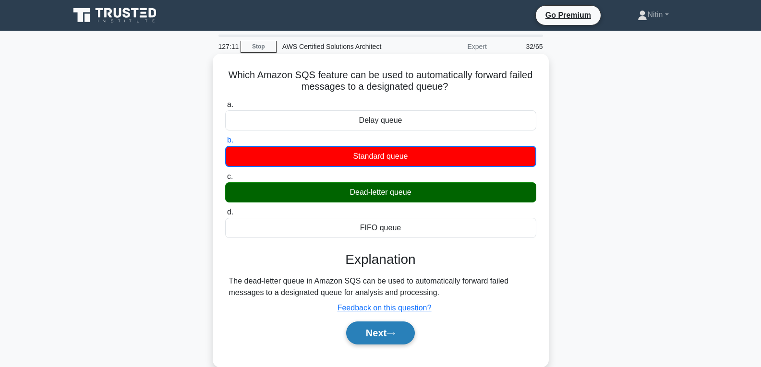
click at [401, 327] on button "Next" at bounding box center [380, 333] width 69 height 23
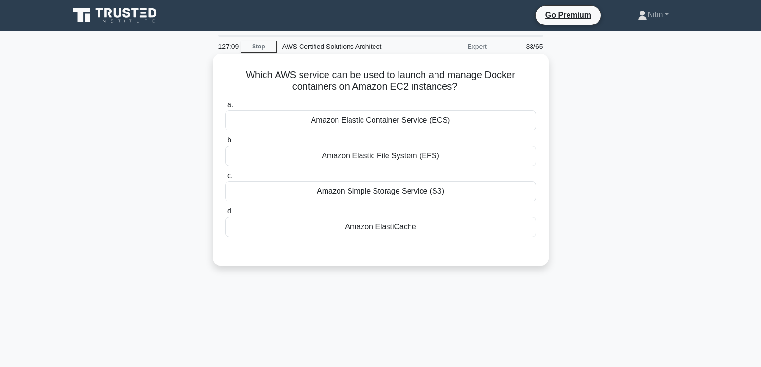
click at [451, 190] on div "Amazon Simple Storage Service (S3)" at bounding box center [380, 191] width 311 height 20
click at [225, 179] on input "c. Amazon Simple Storage Service (S3)" at bounding box center [225, 176] width 0 height 6
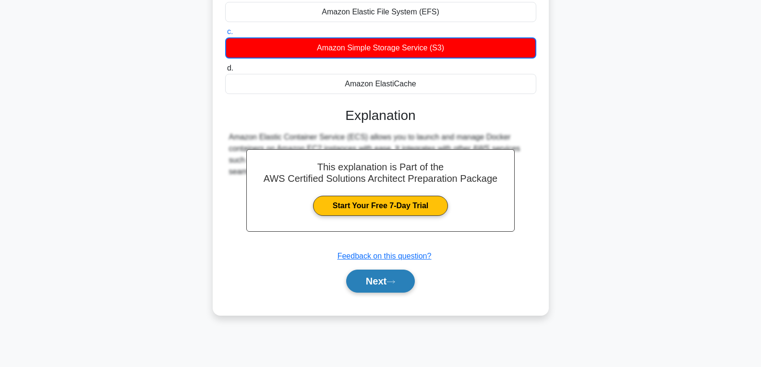
click at [381, 282] on button "Next" at bounding box center [380, 281] width 69 height 23
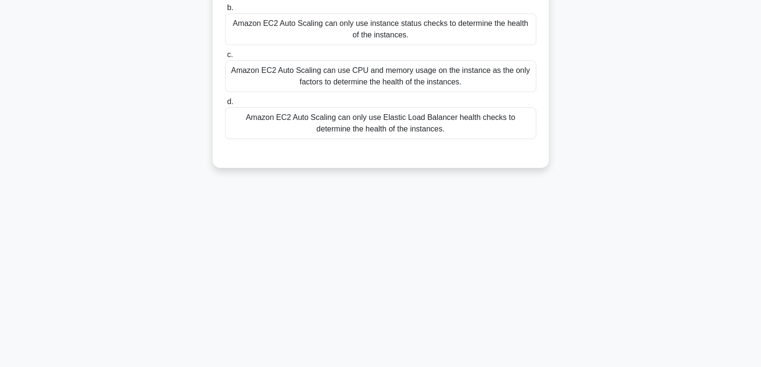
scroll to position [88, 0]
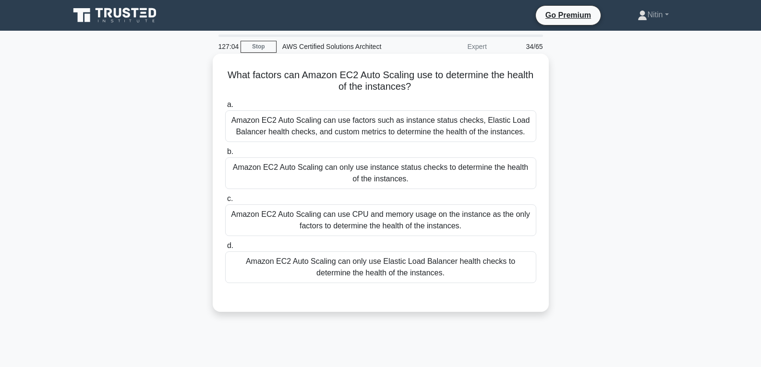
click at [368, 120] on div "Amazon EC2 Auto Scaling can use factors such as instance status checks, Elastic…" at bounding box center [380, 126] width 311 height 32
click at [225, 108] on input "a. Amazon EC2 Auto Scaling can use factors such as instance status checks, Elas…" at bounding box center [225, 105] width 0 height 6
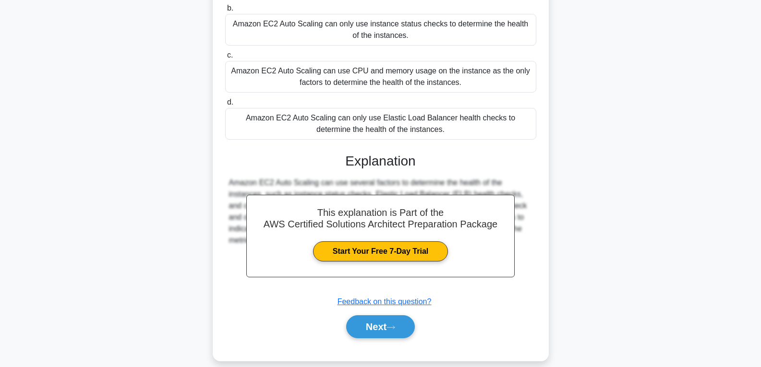
scroll to position [144, 0]
click at [382, 328] on button "Next" at bounding box center [380, 326] width 69 height 23
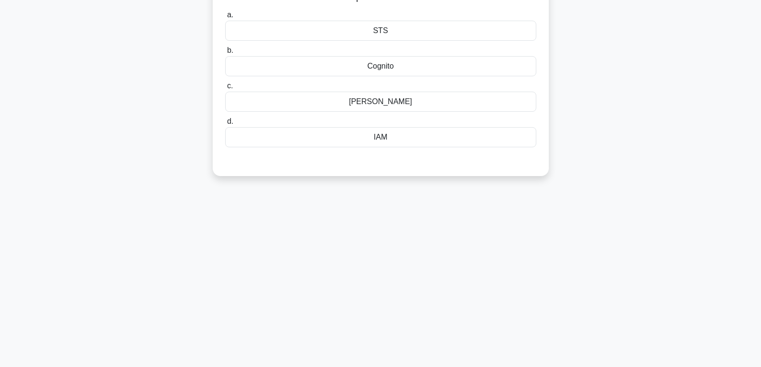
scroll to position [44, 0]
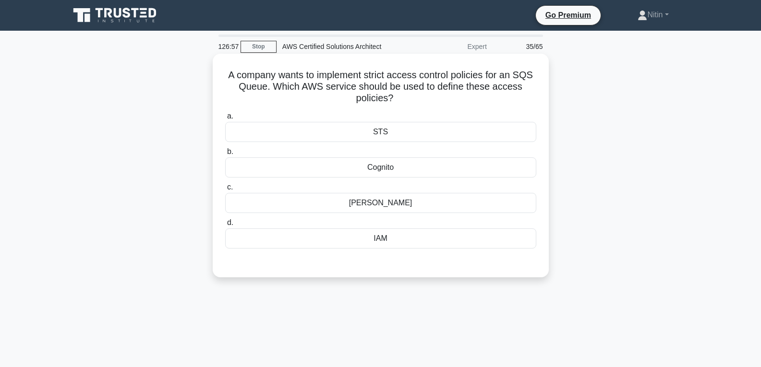
click at [383, 242] on div "IAM" at bounding box center [380, 238] width 311 height 20
click at [225, 226] on input "d. IAM" at bounding box center [225, 223] width 0 height 6
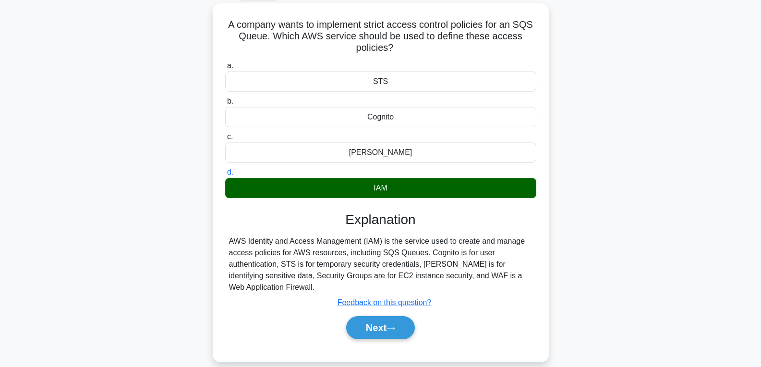
scroll to position [144, 0]
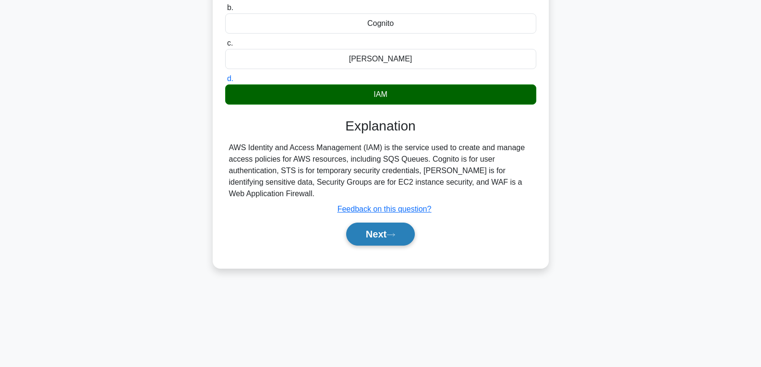
click at [374, 234] on button "Next" at bounding box center [380, 234] width 69 height 23
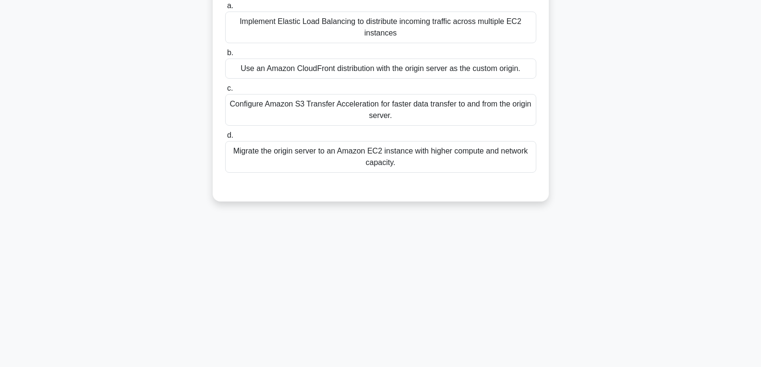
scroll to position [96, 0]
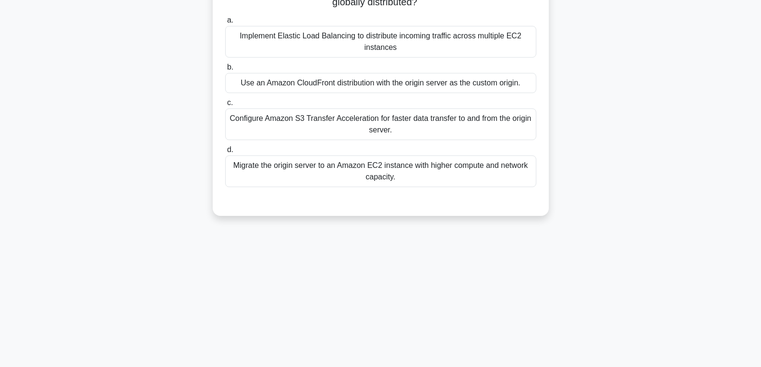
click at [365, 163] on div "Migrate the origin server to an Amazon EC2 instance with higher compute and net…" at bounding box center [380, 172] width 311 height 32
click at [225, 153] on input "d. Migrate the origin server to an Amazon EC2 instance with higher compute and …" at bounding box center [225, 150] width 0 height 6
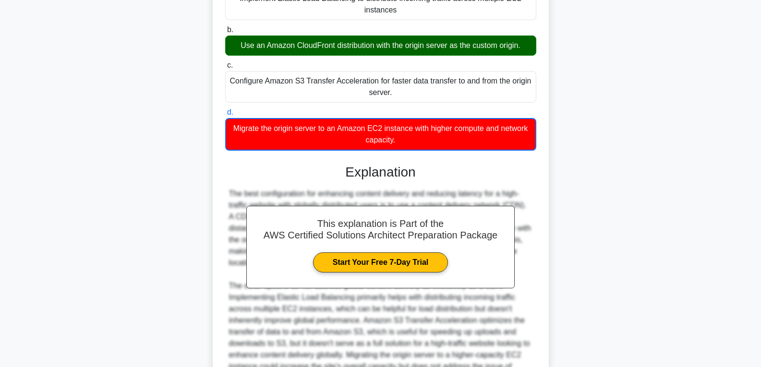
scroll to position [192, 0]
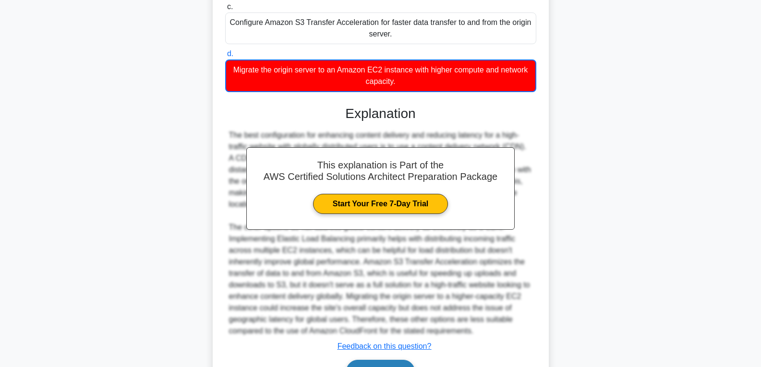
click at [398, 361] on button "Next" at bounding box center [380, 371] width 69 height 23
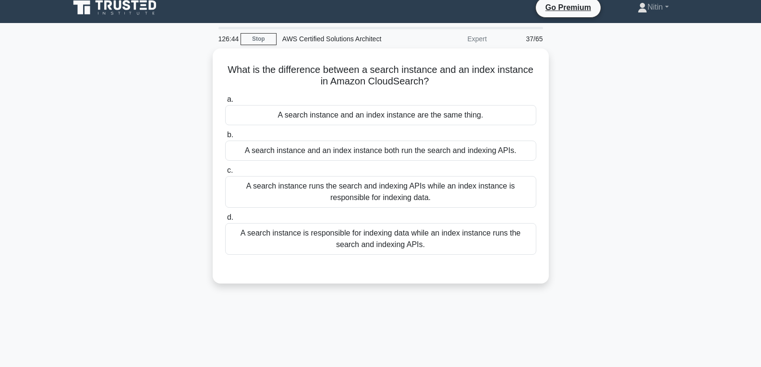
scroll to position [0, 0]
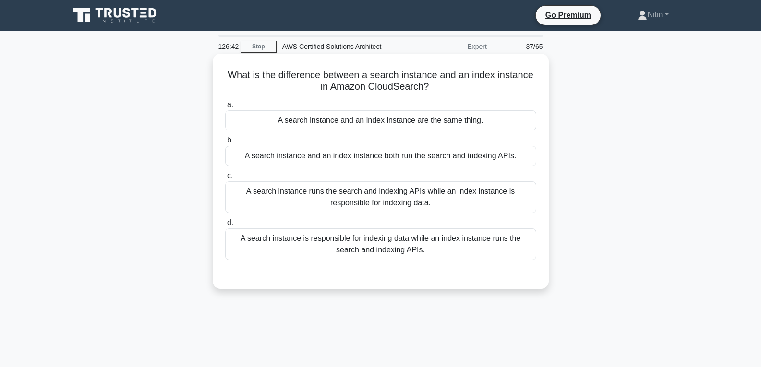
click at [372, 186] on div "A search instance runs the search and indexing APIs while an index instance is …" at bounding box center [380, 197] width 311 height 32
click at [225, 179] on input "c. A search instance runs the search and indexing APIs while an index instance …" at bounding box center [225, 176] width 0 height 6
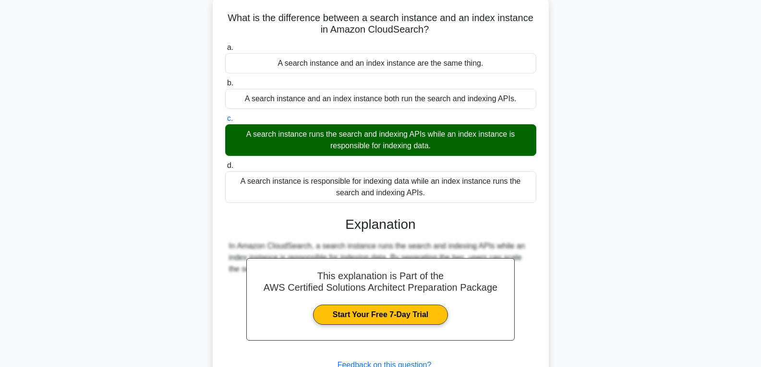
scroll to position [144, 0]
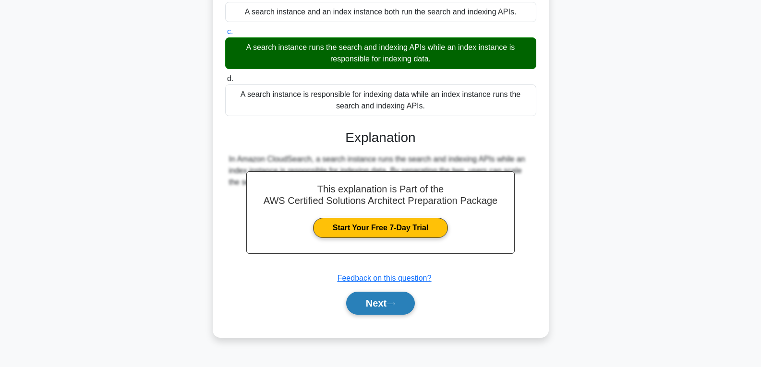
click at [385, 304] on button "Next" at bounding box center [380, 303] width 69 height 23
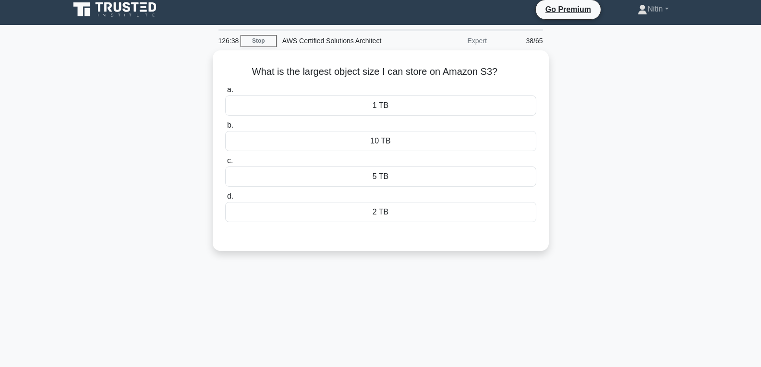
scroll to position [0, 0]
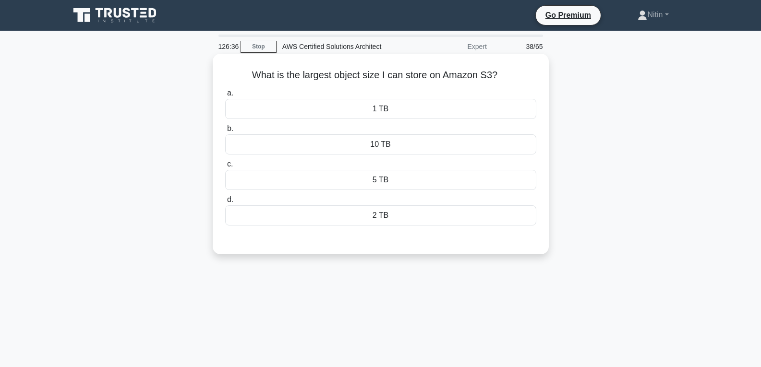
click at [372, 182] on div "5 TB" at bounding box center [380, 180] width 311 height 20
click at [225, 168] on input "c. 5 TB" at bounding box center [225, 164] width 0 height 6
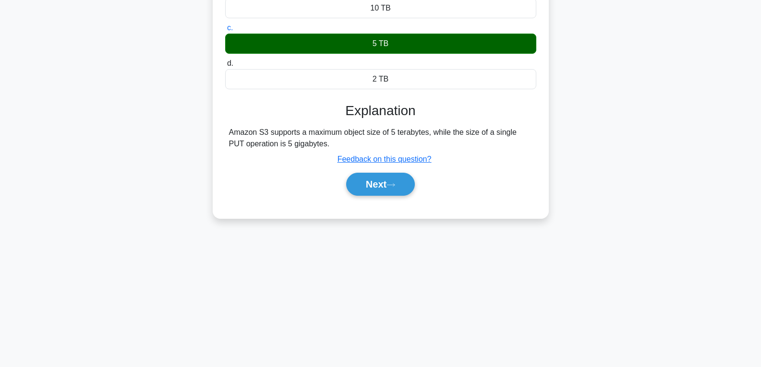
scroll to position [144, 0]
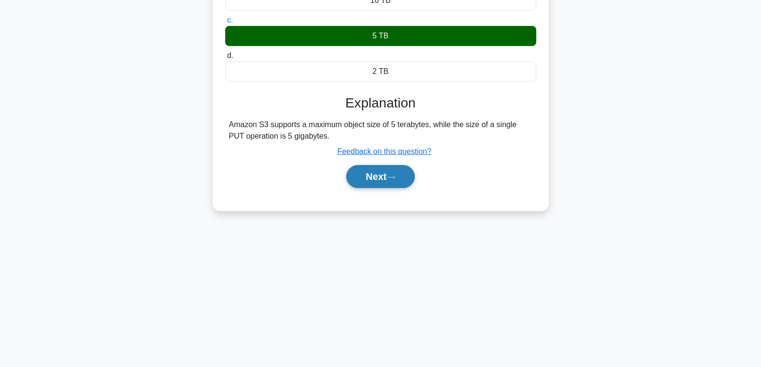
click at [382, 172] on button "Next" at bounding box center [380, 176] width 69 height 23
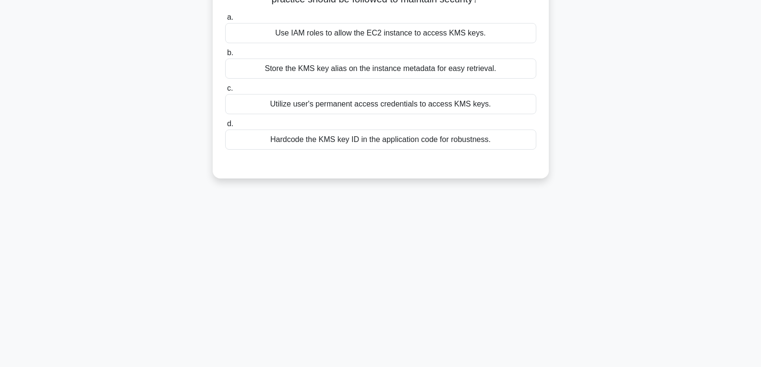
scroll to position [0, 0]
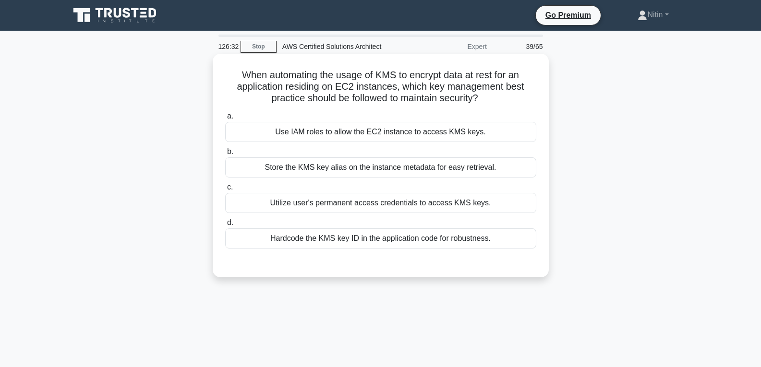
click at [386, 191] on label "c. Utilize user's permanent access credentials to access KMS keys." at bounding box center [380, 197] width 311 height 32
click at [225, 191] on input "c. Utilize user's permanent access credentials to access KMS keys." at bounding box center [225, 187] width 0 height 6
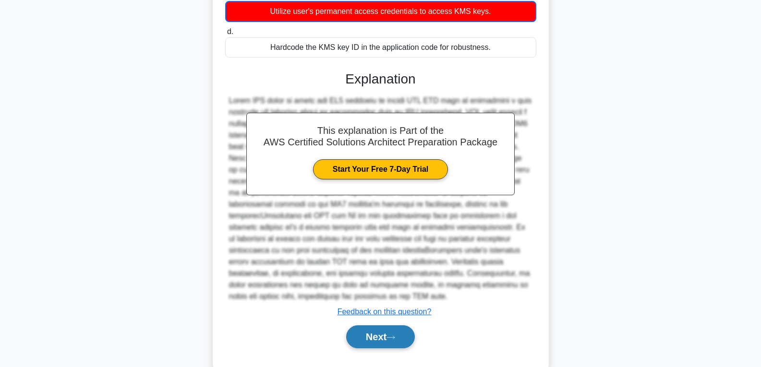
click at [383, 335] on button "Next" at bounding box center [380, 336] width 69 height 23
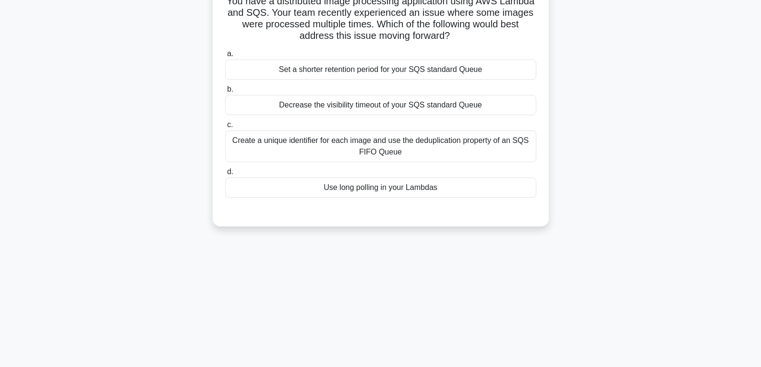
scroll to position [55, 0]
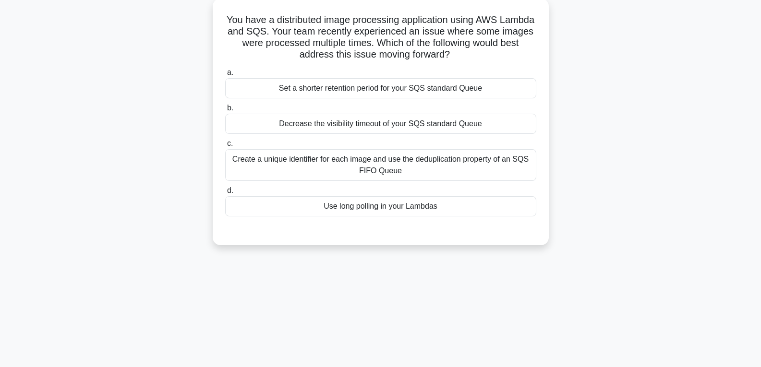
click at [367, 164] on div "Create a unique identifier for each image and use the deduplication property of…" at bounding box center [380, 165] width 311 height 32
click at [225, 147] on input "c. Create a unique identifier for each image and use the deduplication property…" at bounding box center [225, 144] width 0 height 6
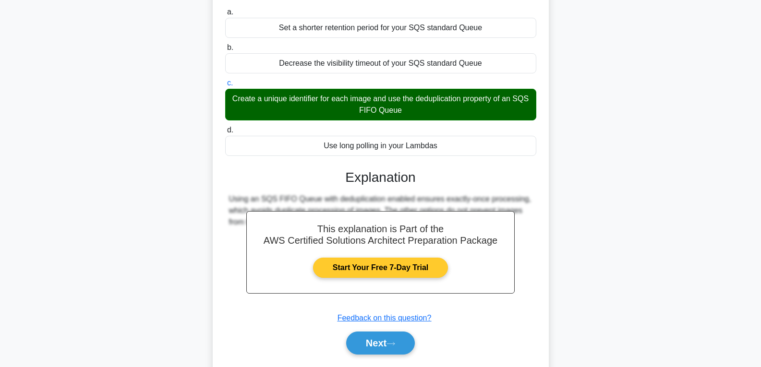
scroll to position [151, 0]
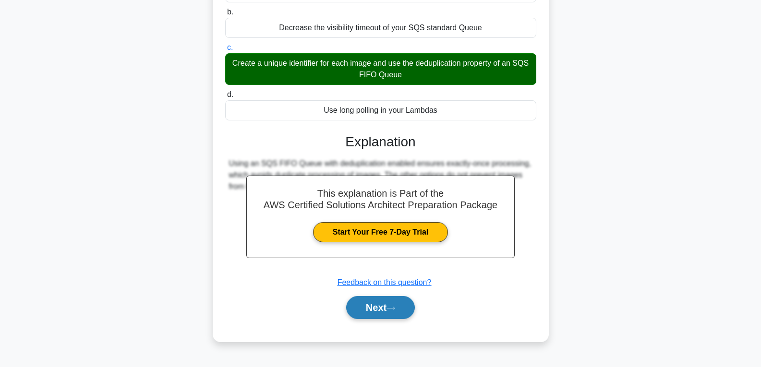
click at [370, 312] on button "Next" at bounding box center [380, 307] width 69 height 23
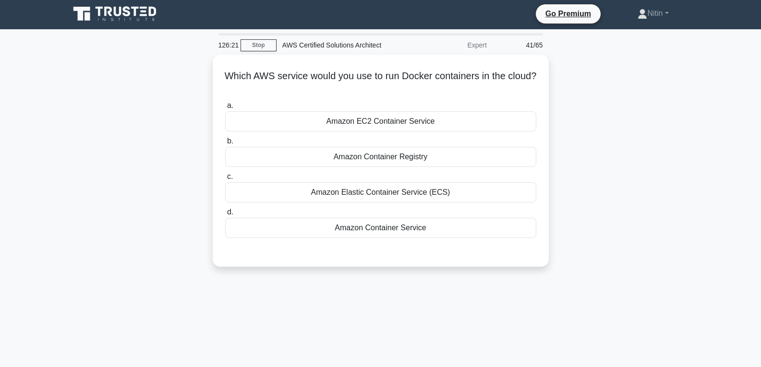
scroll to position [0, 0]
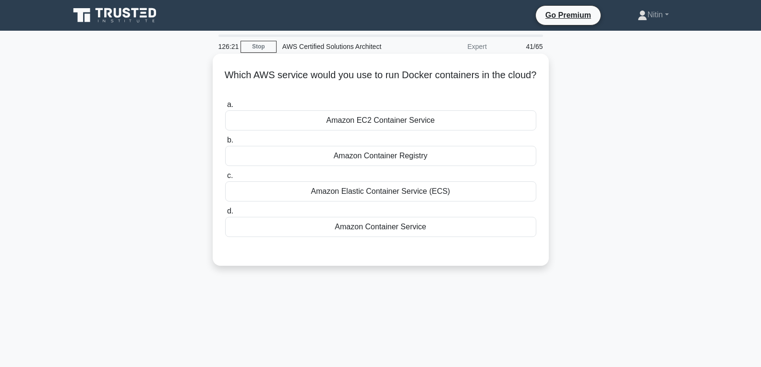
click at [382, 193] on div "Amazon Elastic Container Service (ECS)" at bounding box center [380, 191] width 311 height 20
click at [225, 179] on input "c. Amazon Elastic Container Service (ECS)" at bounding box center [225, 176] width 0 height 6
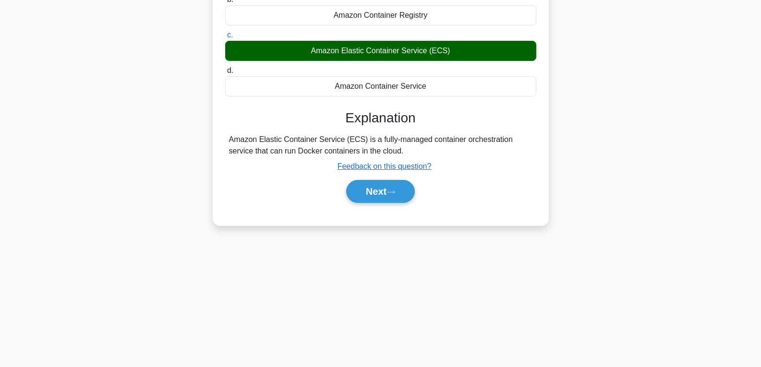
scroll to position [144, 0]
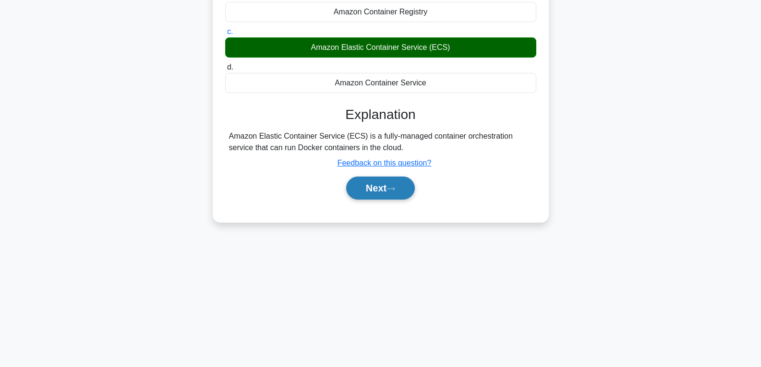
click at [380, 179] on button "Next" at bounding box center [380, 188] width 69 height 23
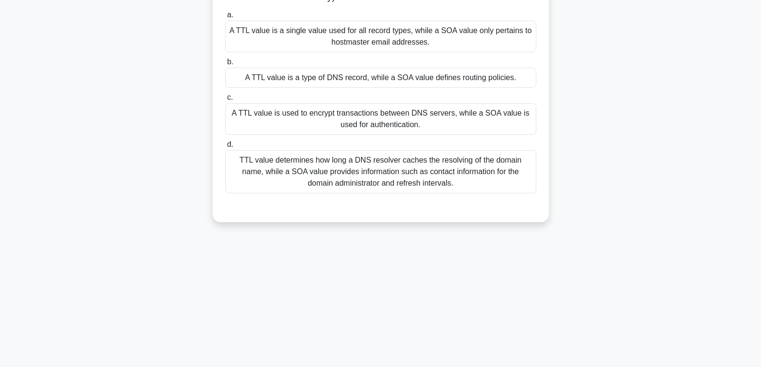
scroll to position [0, 0]
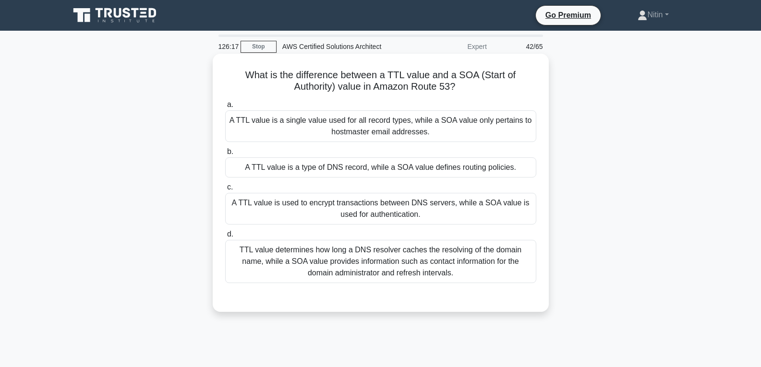
click at [375, 257] on div "TTL value determines how long a DNS resolver caches the resolving of the domain…" at bounding box center [380, 261] width 311 height 43
click at [225, 238] on input "d. TTL value determines how long a DNS resolver caches the resolving of the dom…" at bounding box center [225, 234] width 0 height 6
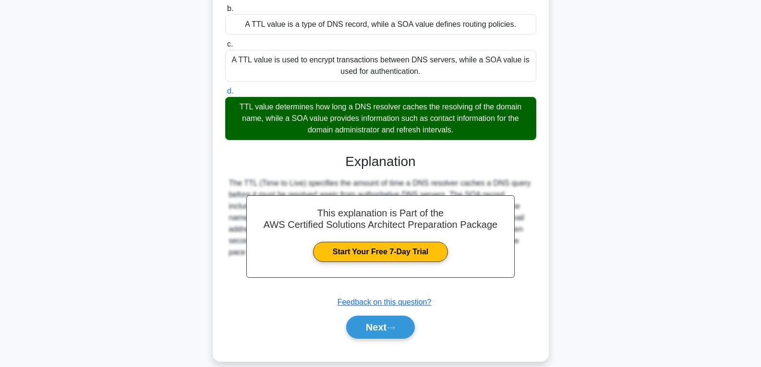
scroll to position [144, 0]
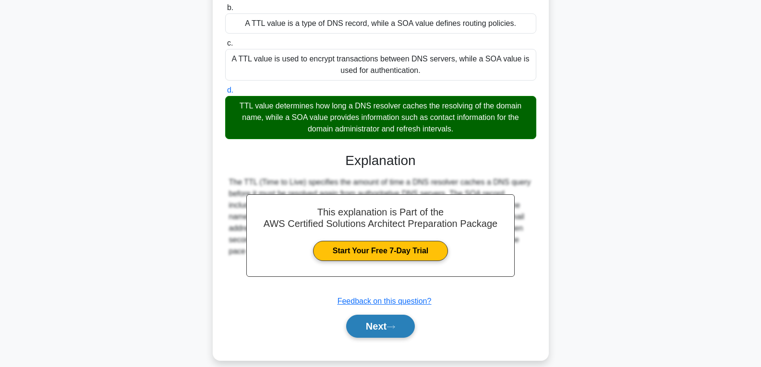
click at [376, 317] on button "Next" at bounding box center [380, 326] width 69 height 23
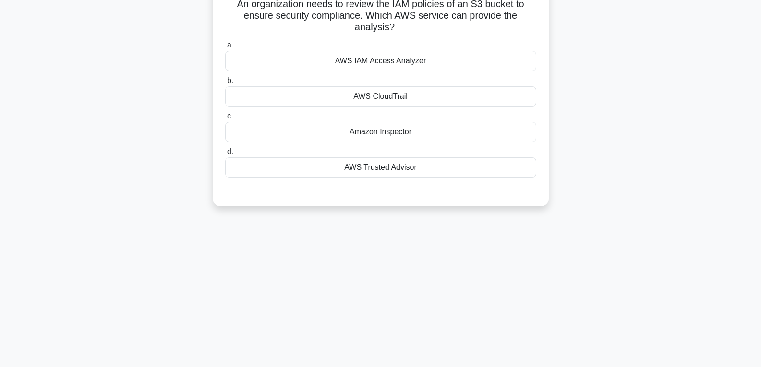
scroll to position [0, 0]
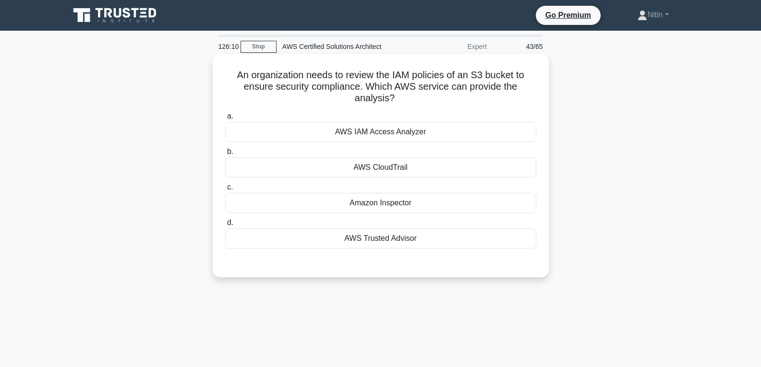
click at [394, 168] on div "AWS CloudTrail" at bounding box center [380, 167] width 311 height 20
click at [225, 155] on input "b. AWS CloudTrail" at bounding box center [225, 152] width 0 height 6
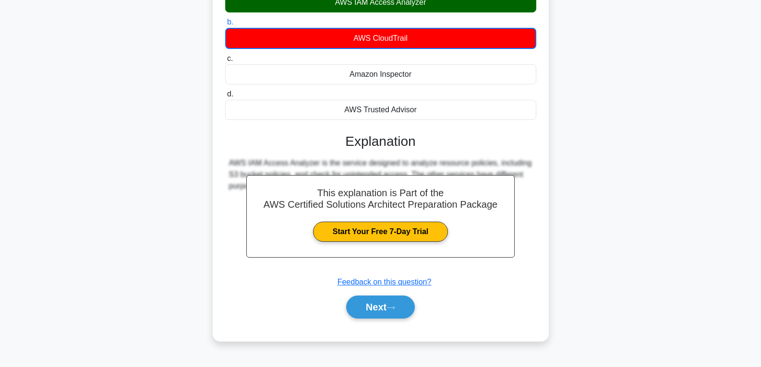
scroll to position [144, 0]
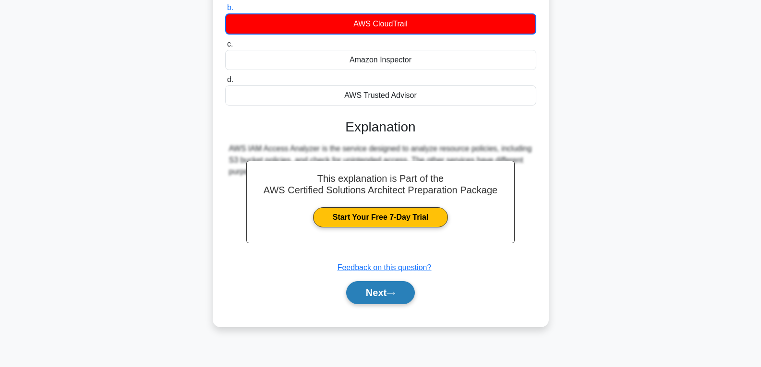
click at [390, 292] on icon at bounding box center [390, 293] width 9 height 5
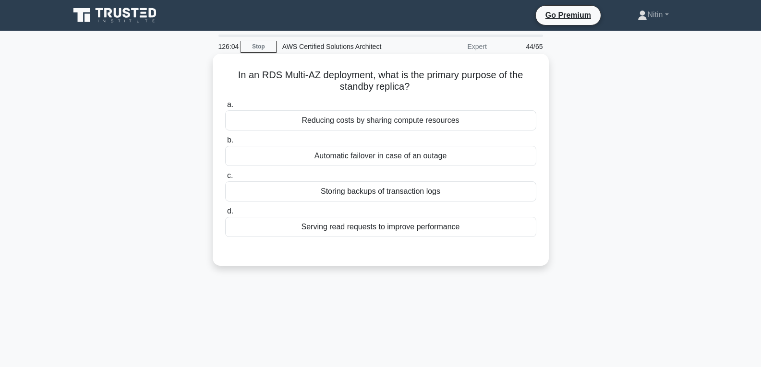
click at [388, 156] on div "Automatic failover in case of an outage" at bounding box center [380, 156] width 311 height 20
click at [225, 144] on input "b. Automatic failover in case of an outage" at bounding box center [225, 140] width 0 height 6
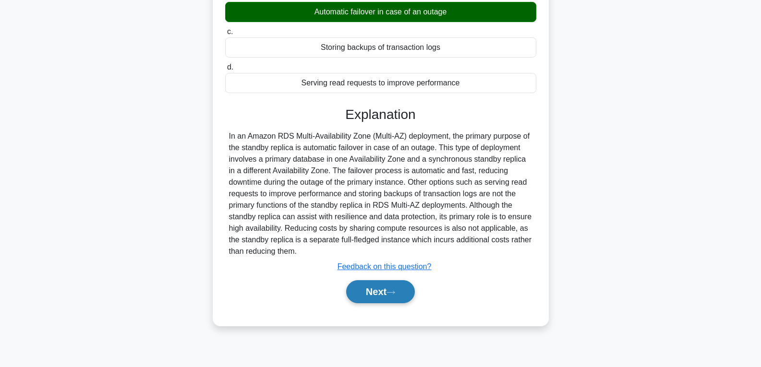
click at [393, 289] on button "Next" at bounding box center [380, 291] width 69 height 23
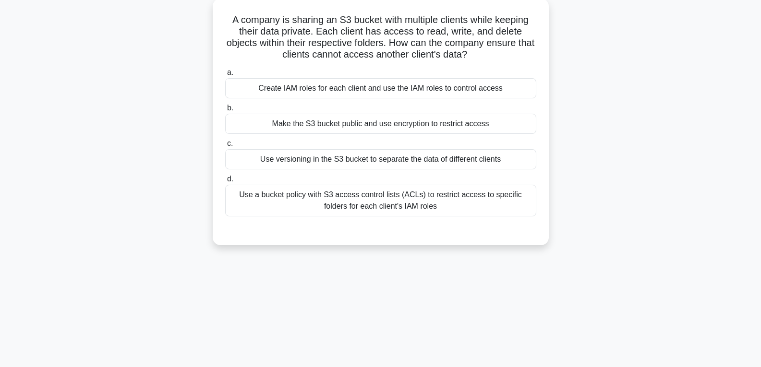
scroll to position [48, 0]
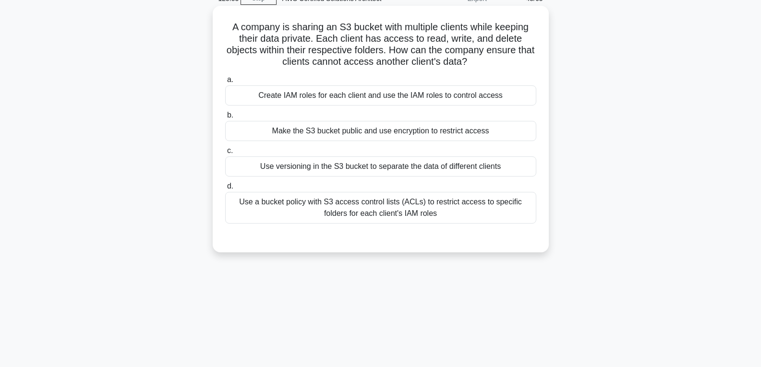
click at [389, 215] on div "Use a bucket policy with S3 access control lists (ACLs) to restrict access to s…" at bounding box center [380, 208] width 311 height 32
click at [225, 190] on input "d. Use a bucket policy with S3 access control lists (ACLs) to restrict access t…" at bounding box center [225, 186] width 0 height 6
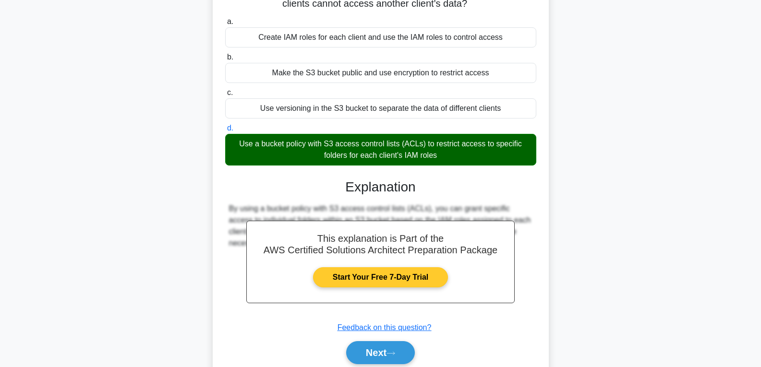
scroll to position [151, 0]
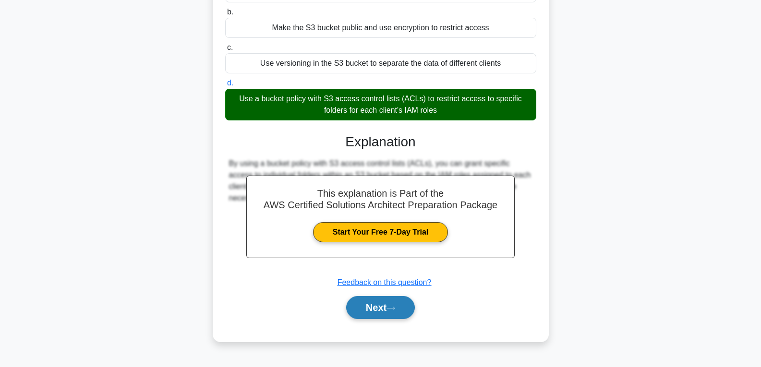
click at [384, 306] on button "Next" at bounding box center [380, 307] width 69 height 23
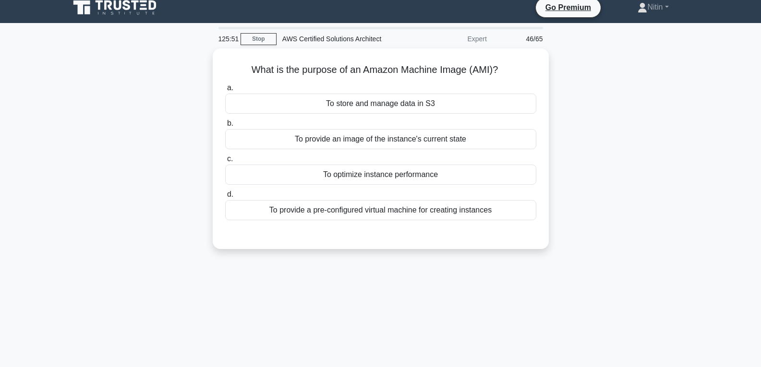
scroll to position [7, 0]
click at [376, 102] on div "To store and manage data in S3" at bounding box center [380, 102] width 311 height 20
click at [225, 89] on input "a. To store and manage data in S3" at bounding box center [225, 86] width 0 height 6
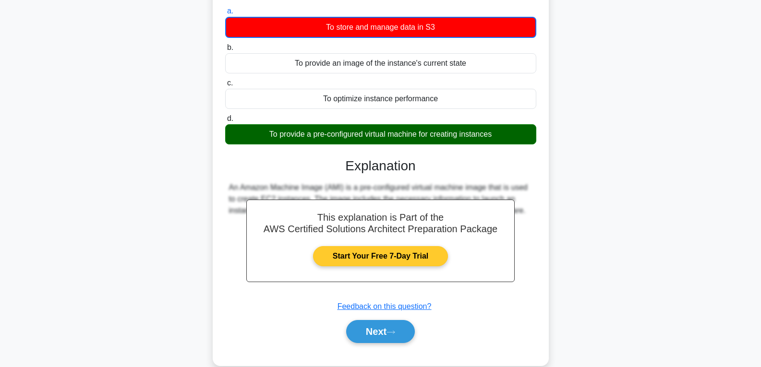
scroll to position [151, 0]
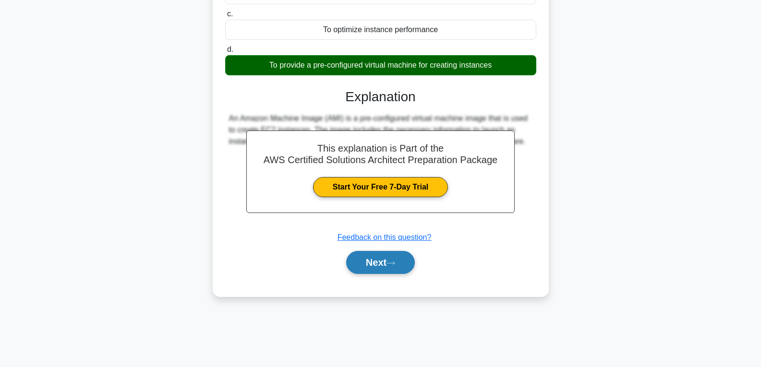
click at [378, 263] on button "Next" at bounding box center [380, 262] width 69 height 23
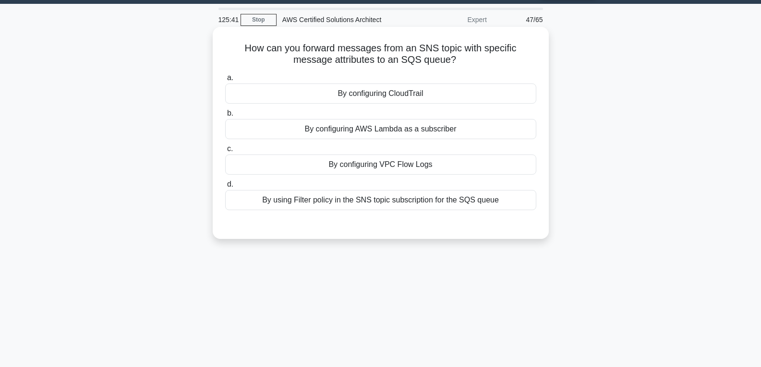
scroll to position [7, 0]
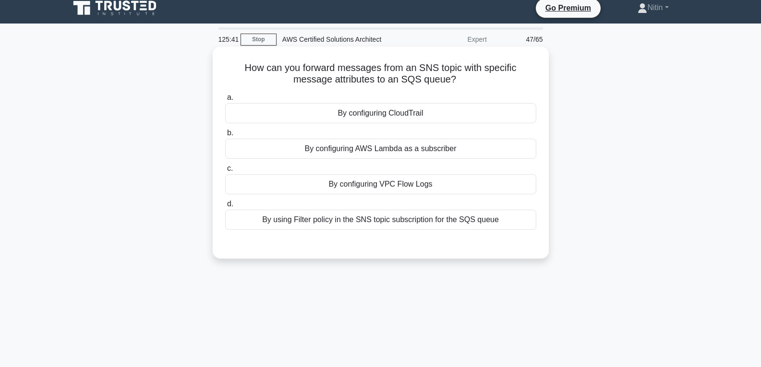
click at [376, 219] on div "By using Filter policy in the SNS topic subscription for the SQS queue" at bounding box center [380, 220] width 311 height 20
click at [225, 207] on input "d. By using Filter policy in the SNS topic subscription for the SQS queue" at bounding box center [225, 204] width 0 height 6
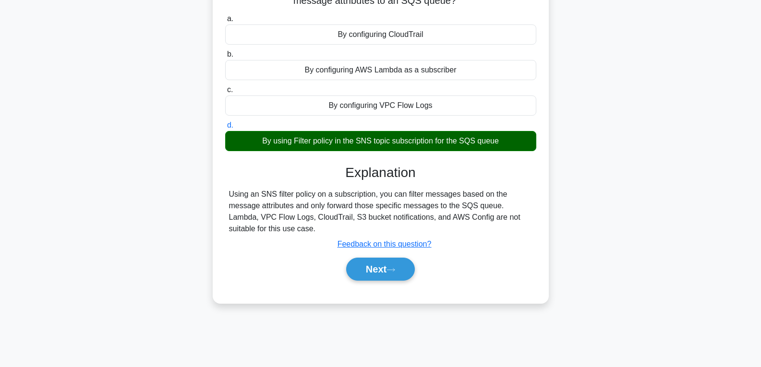
scroll to position [103, 0]
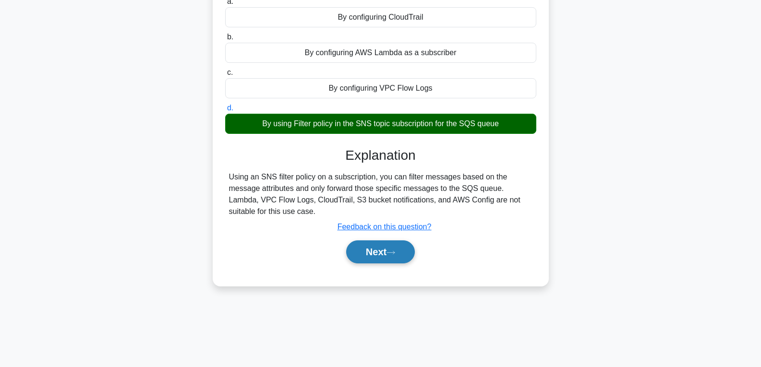
click at [373, 254] on button "Next" at bounding box center [380, 251] width 69 height 23
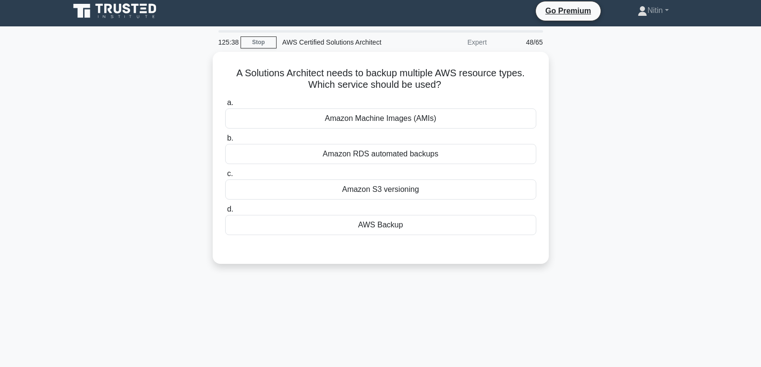
scroll to position [0, 0]
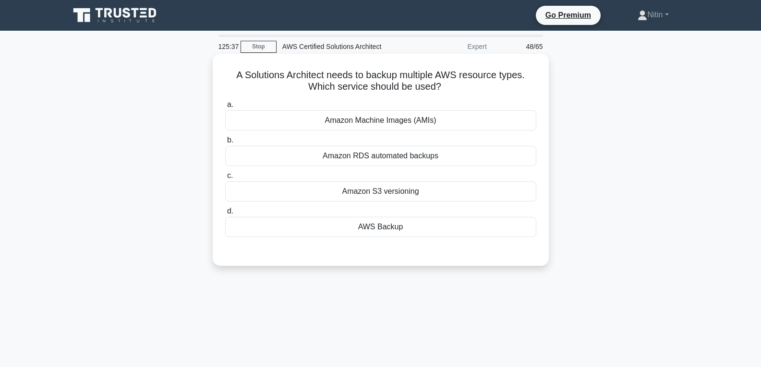
click at [381, 153] on div "Amazon RDS automated backups" at bounding box center [380, 156] width 311 height 20
click at [225, 144] on input "b. Amazon RDS automated backups" at bounding box center [225, 140] width 0 height 6
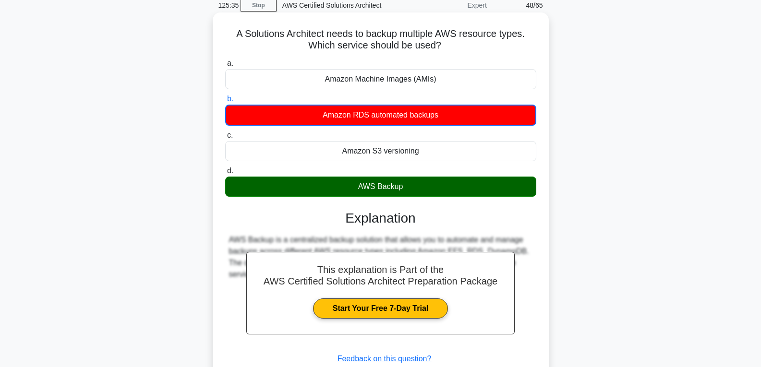
scroll to position [144, 0]
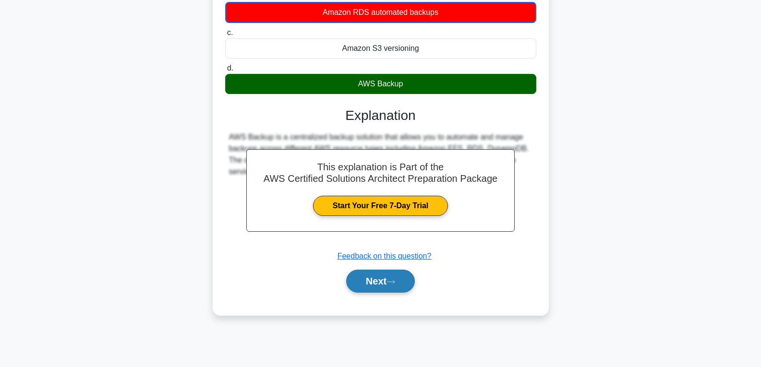
click at [384, 275] on button "Next" at bounding box center [380, 281] width 69 height 23
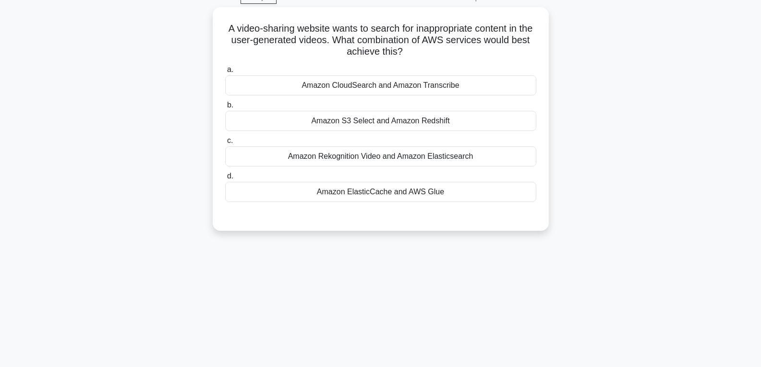
scroll to position [48, 0]
click at [378, 155] on div "Amazon Rekognition Video and Amazon Elasticsearch" at bounding box center [380, 155] width 311 height 20
click at [225, 143] on input "c. Amazon Rekognition Video and Amazon Elasticsearch" at bounding box center [225, 139] width 0 height 6
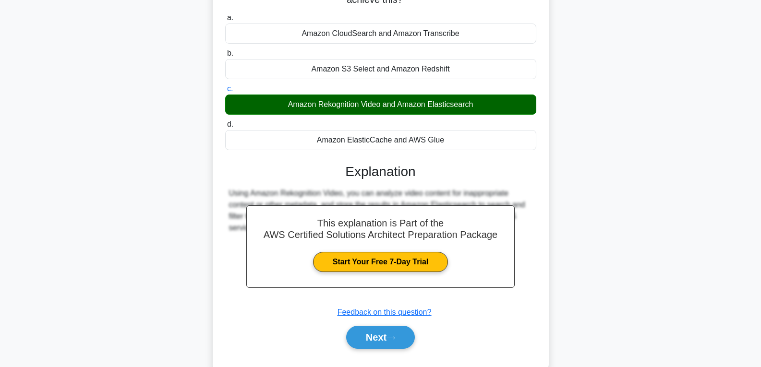
scroll to position [144, 0]
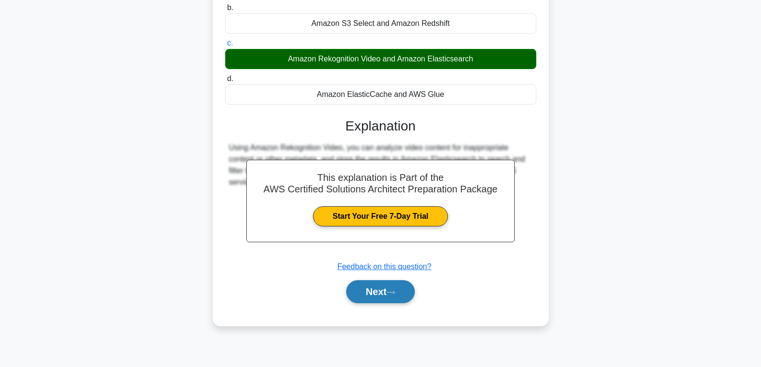
click at [384, 288] on button "Next" at bounding box center [380, 291] width 69 height 23
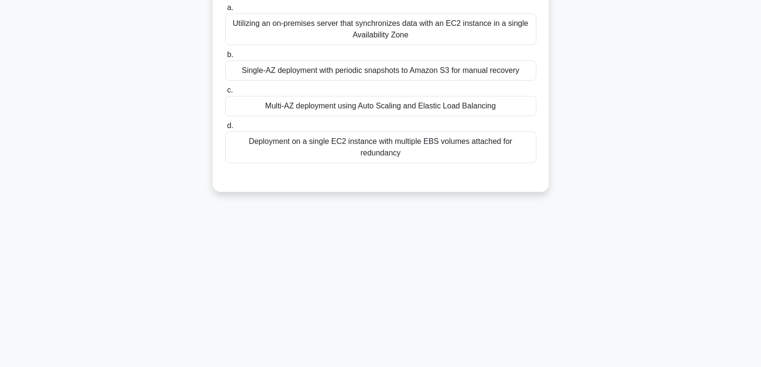
scroll to position [48, 0]
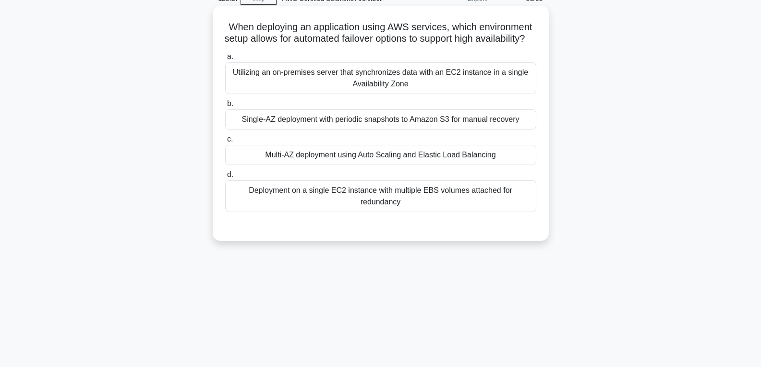
click at [383, 84] on div "Utilizing an on-premises server that synchronizes data with an EC2 instance in …" at bounding box center [380, 78] width 311 height 32
click at [225, 60] on input "a. Utilizing an on-premises server that synchronizes data with an EC2 instance …" at bounding box center [225, 57] width 0 height 6
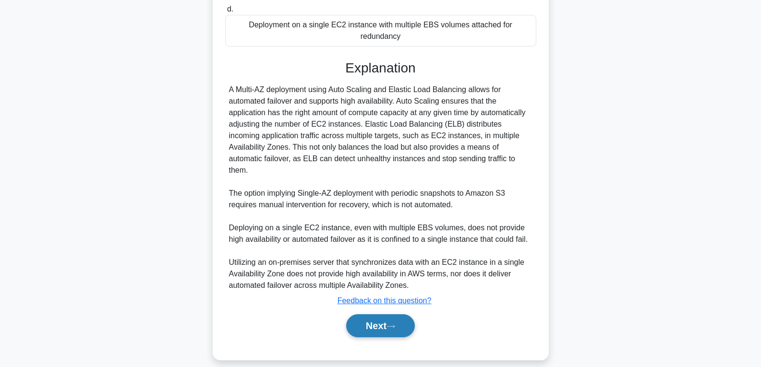
click at [379, 314] on button "Next" at bounding box center [380, 325] width 69 height 23
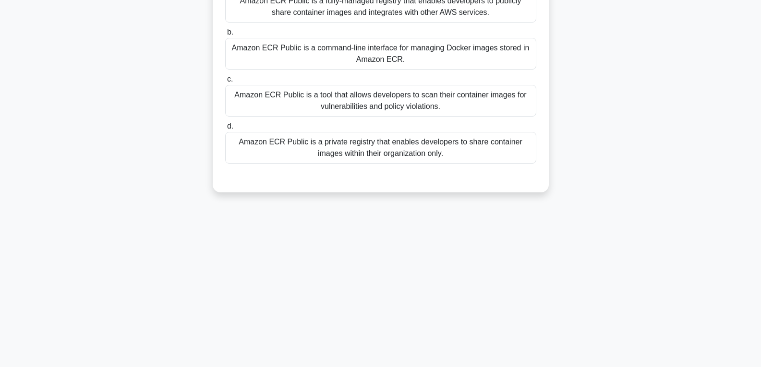
scroll to position [55, 0]
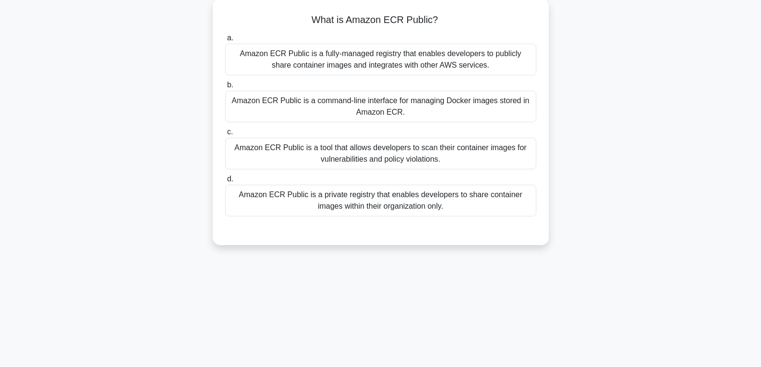
click at [375, 59] on div "Amazon ECR Public is a fully-managed registry that enables developers to public…" at bounding box center [380, 60] width 311 height 32
click at [225, 41] on input "a. Amazon ECR Public is a fully-managed registry that enables developers to pub…" at bounding box center [225, 38] width 0 height 6
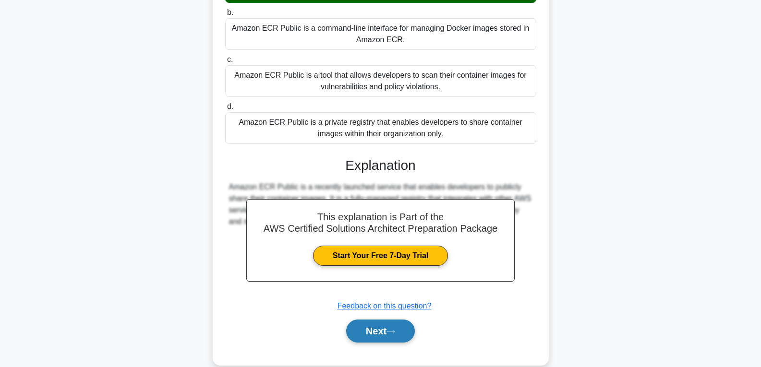
scroll to position [151, 0]
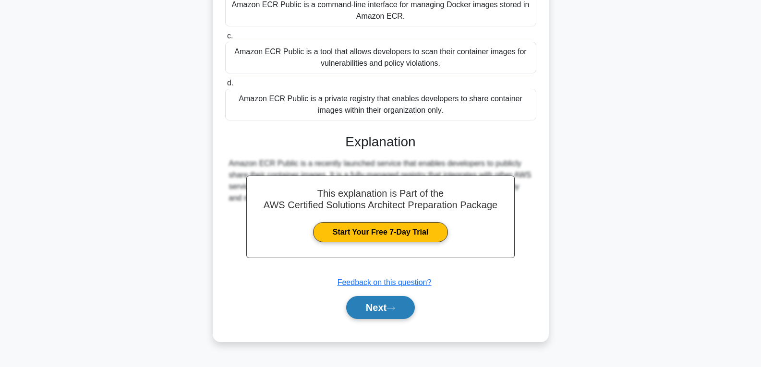
click at [386, 298] on button "Next" at bounding box center [380, 307] width 69 height 23
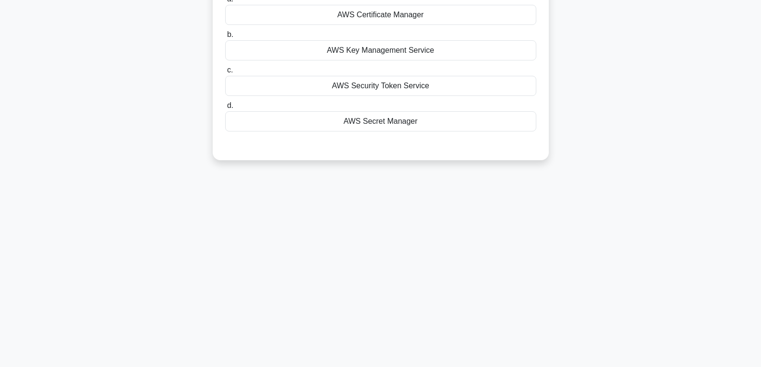
scroll to position [7, 0]
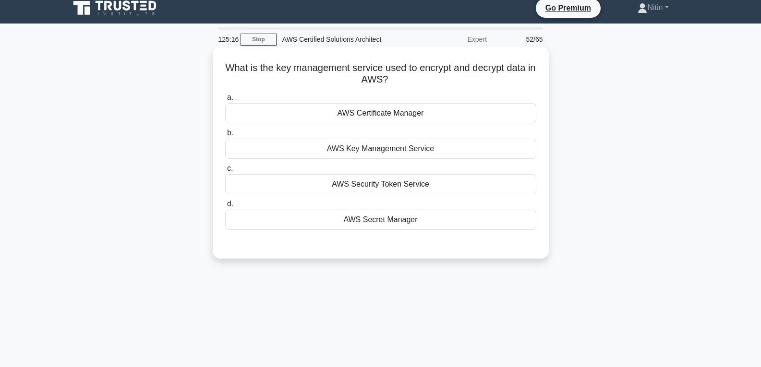
click at [395, 219] on div "AWS Secret Manager" at bounding box center [380, 220] width 311 height 20
click at [225, 207] on input "d. AWS Secret Manager" at bounding box center [225, 204] width 0 height 6
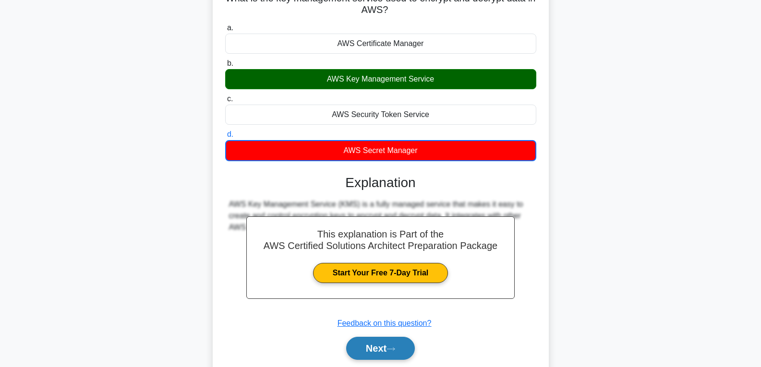
scroll to position [103, 0]
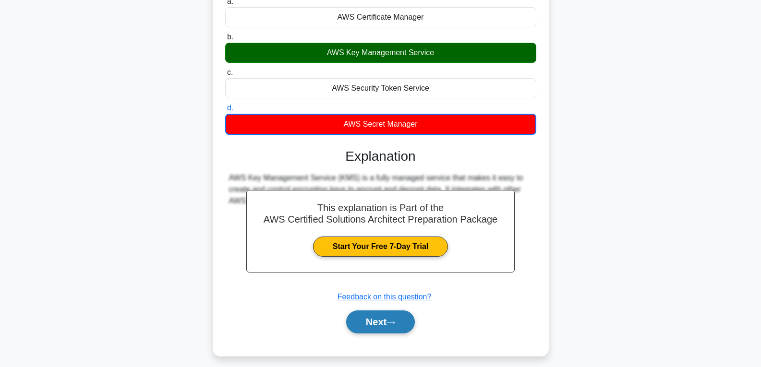
click at [381, 320] on button "Next" at bounding box center [380, 322] width 69 height 23
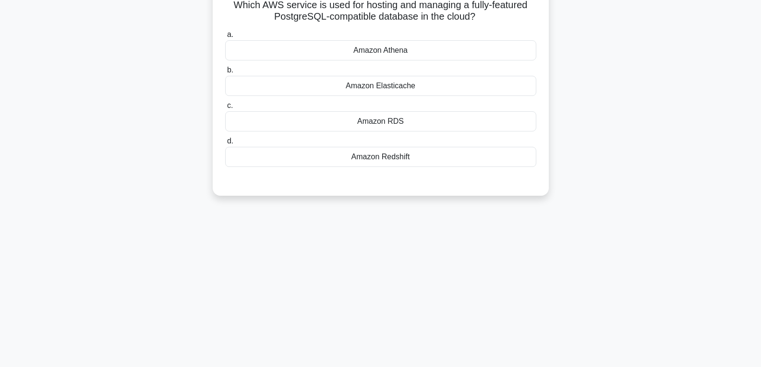
scroll to position [55, 0]
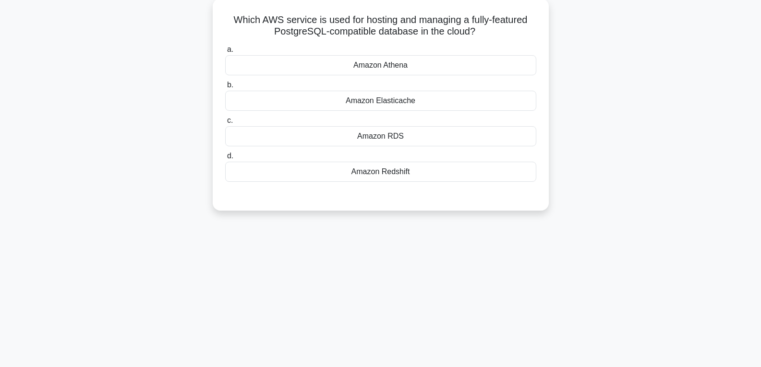
click at [394, 132] on div "Amazon RDS" at bounding box center [380, 136] width 311 height 20
click at [225, 124] on input "c. Amazon RDS" at bounding box center [225, 121] width 0 height 6
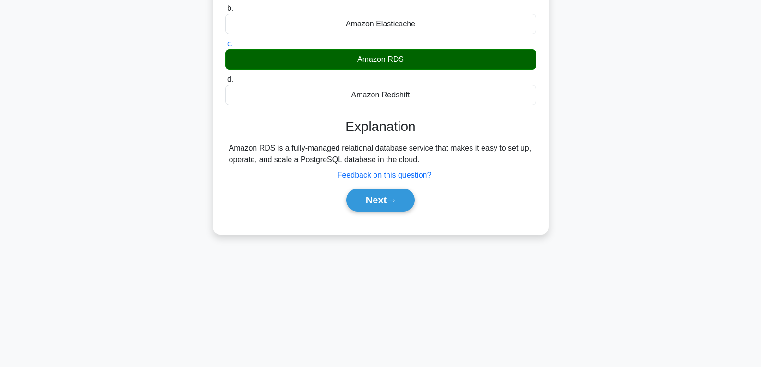
scroll to position [151, 0]
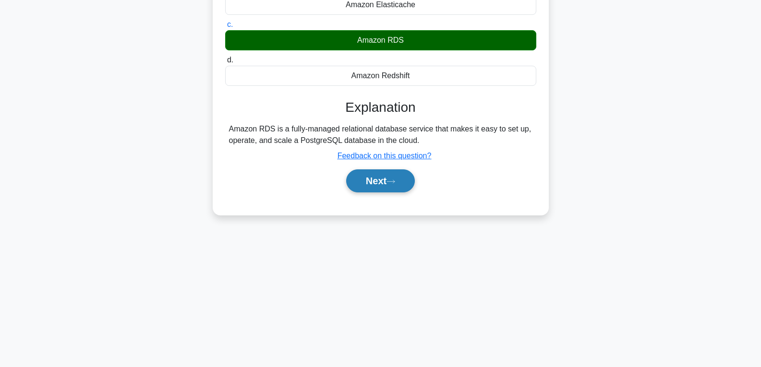
click at [376, 177] on button "Next" at bounding box center [380, 180] width 69 height 23
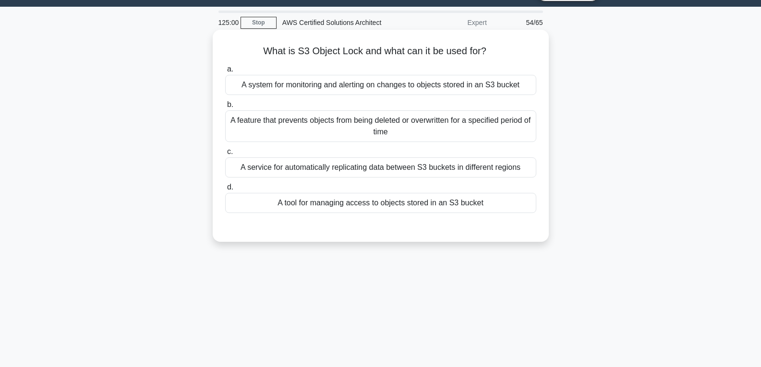
scroll to position [0, 0]
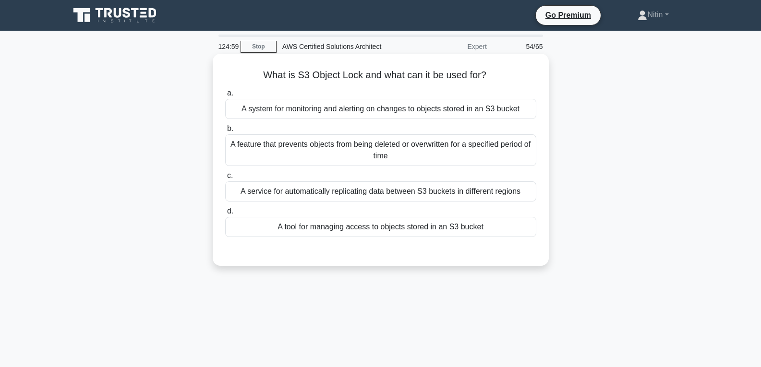
click at [383, 148] on div "A feature that prevents objects from being deleted or overwritten for a specifi…" at bounding box center [380, 150] width 311 height 32
click at [225, 132] on input "b. A feature that prevents objects from being deleted or overwritten for a spec…" at bounding box center [225, 129] width 0 height 6
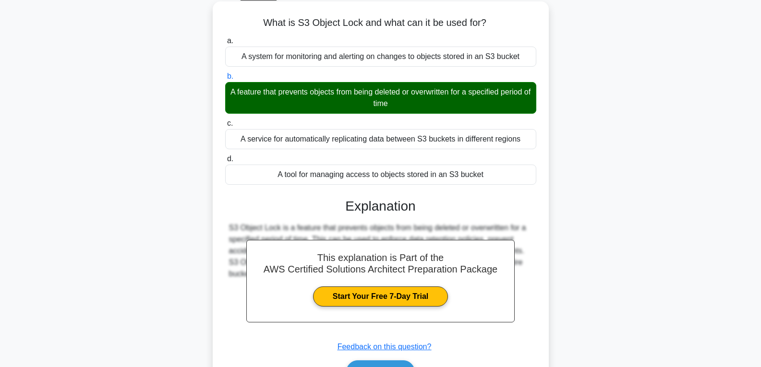
scroll to position [144, 0]
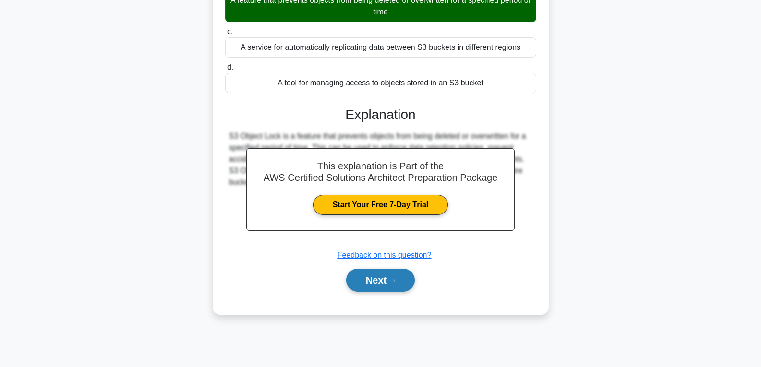
click at [381, 276] on button "Next" at bounding box center [380, 280] width 69 height 23
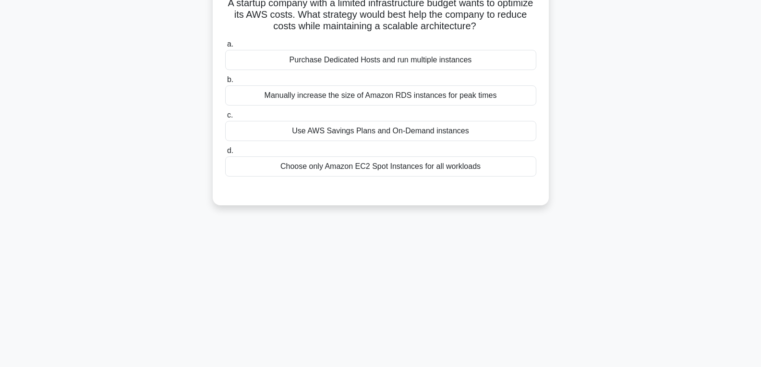
scroll to position [0, 0]
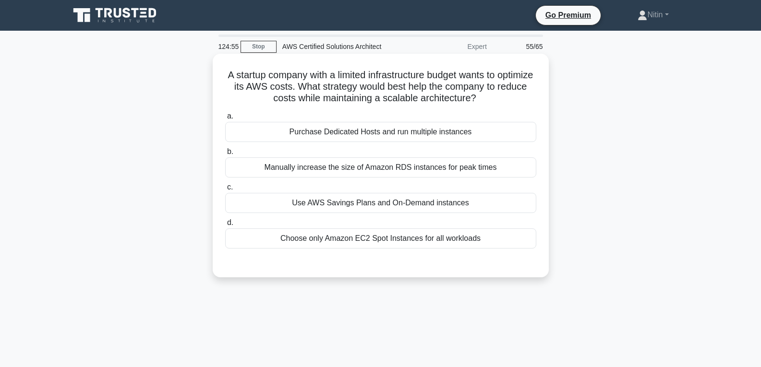
click at [385, 241] on div "Choose only Amazon EC2 Spot Instances for all workloads" at bounding box center [380, 238] width 311 height 20
click at [225, 226] on input "d. Choose only Amazon EC2 Spot Instances for all workloads" at bounding box center [225, 223] width 0 height 6
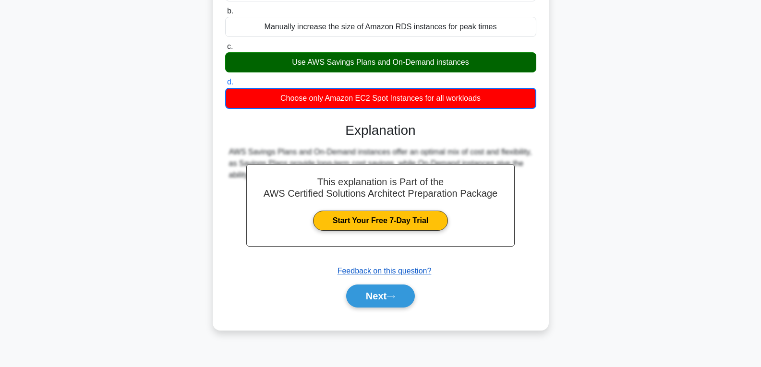
scroll to position [144, 0]
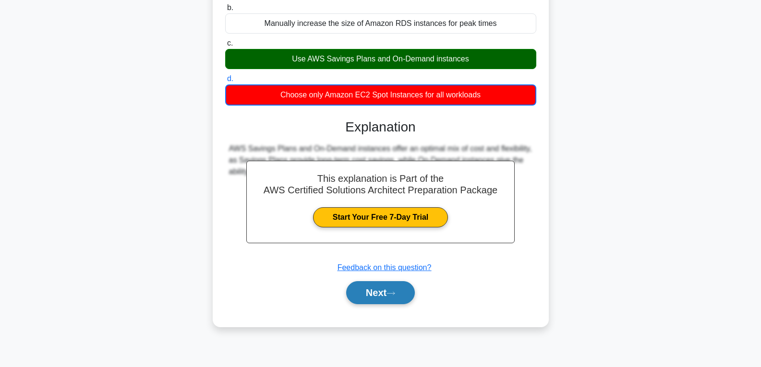
click at [378, 287] on button "Next" at bounding box center [380, 292] width 69 height 23
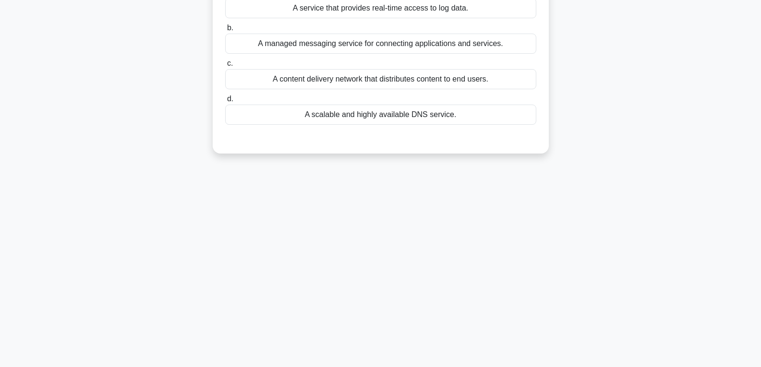
scroll to position [0, 0]
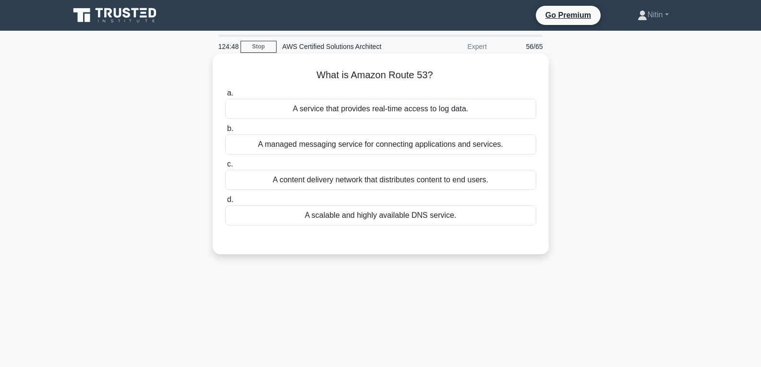
click at [370, 149] on div "A managed messaging service for connecting applications and services." at bounding box center [380, 144] width 311 height 20
click at [225, 132] on input "b. A managed messaging service for connecting applications and services." at bounding box center [225, 129] width 0 height 6
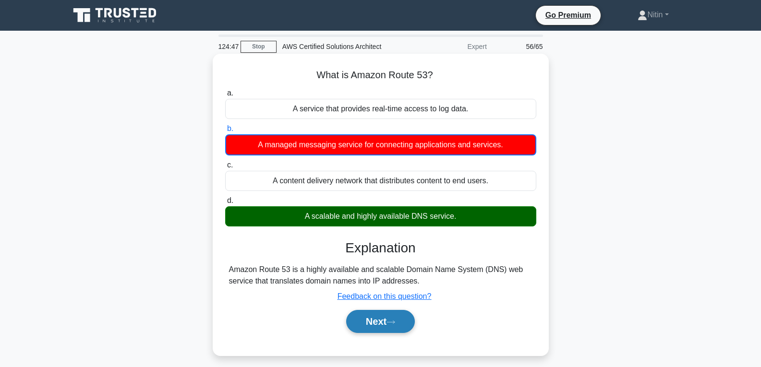
click at [374, 313] on button "Next" at bounding box center [380, 321] width 69 height 23
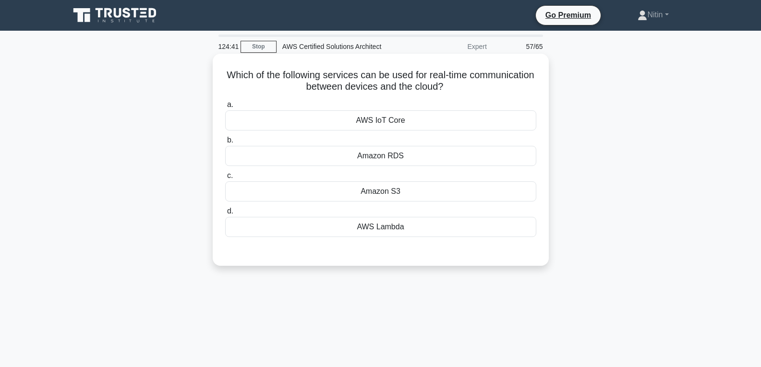
click at [373, 194] on div "Amazon S3" at bounding box center [380, 191] width 311 height 20
click at [225, 179] on input "c. Amazon S3" at bounding box center [225, 176] width 0 height 6
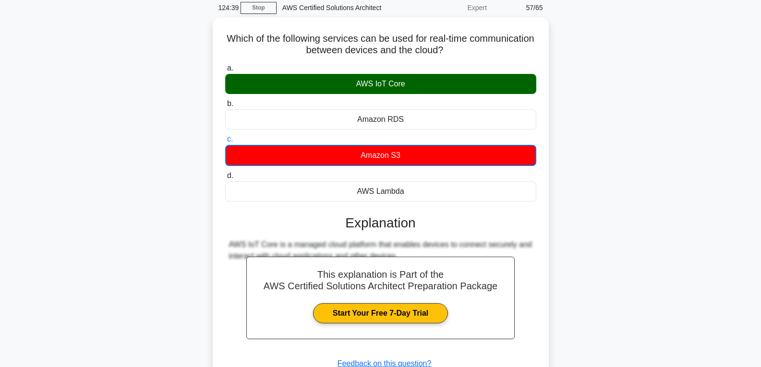
scroll to position [144, 0]
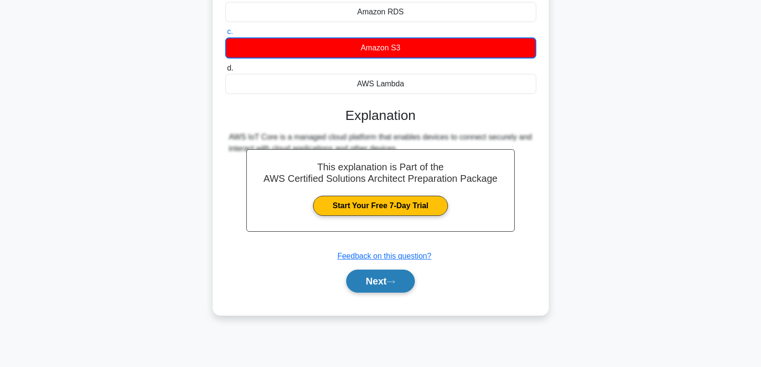
click at [391, 275] on button "Next" at bounding box center [380, 281] width 69 height 23
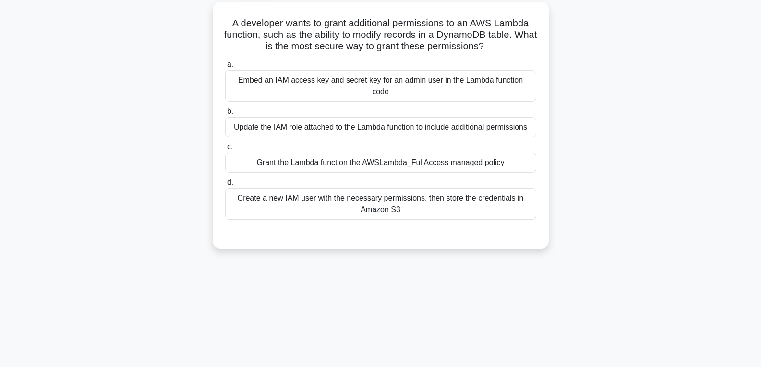
scroll to position [48, 0]
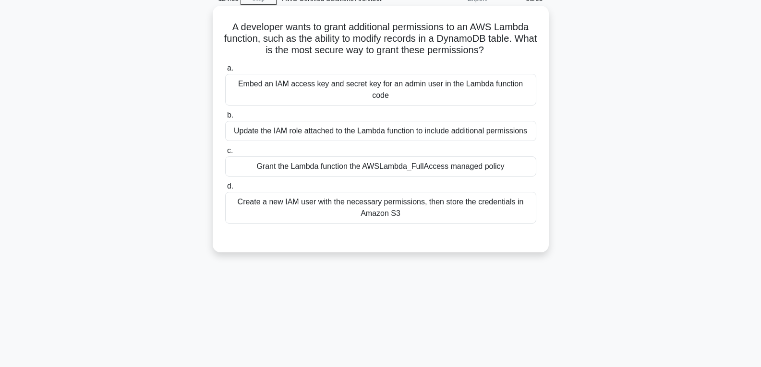
click at [365, 194] on div "Create a new IAM user with the necessary permissions, then store the credential…" at bounding box center [380, 208] width 311 height 32
click at [225, 190] on input "d. Create a new IAM user with the necessary permissions, then store the credent…" at bounding box center [225, 186] width 0 height 6
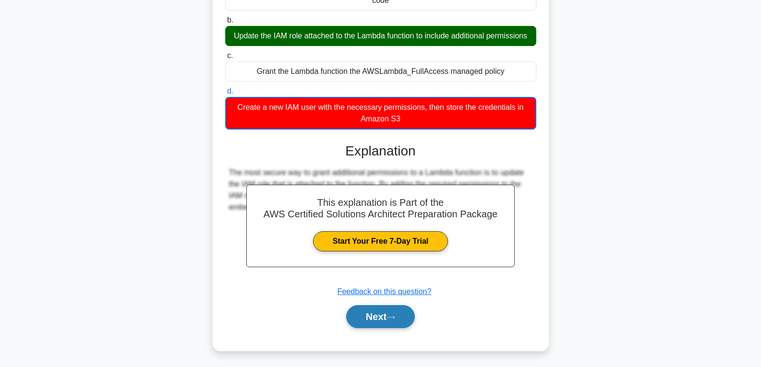
scroll to position [144, 0]
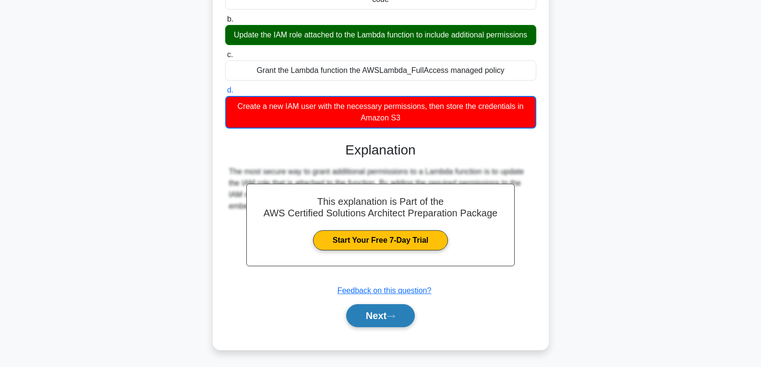
click at [375, 308] on button "Next" at bounding box center [380, 315] width 69 height 23
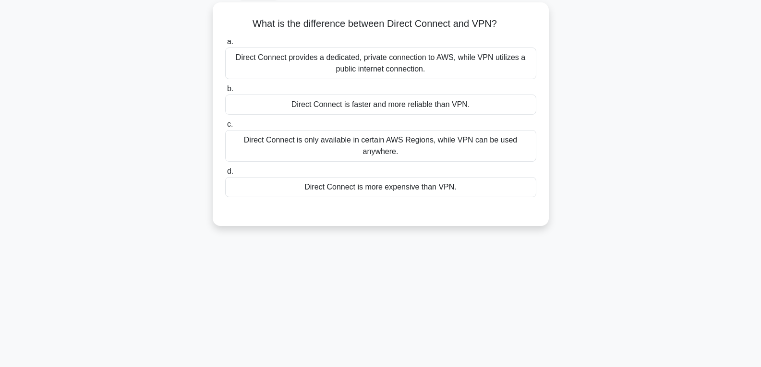
scroll to position [48, 0]
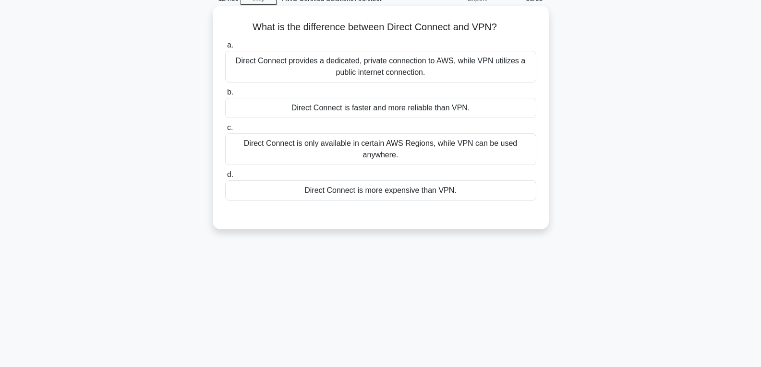
click at [384, 75] on div "Direct Connect provides a dedicated, private connection to AWS, while VPN utili…" at bounding box center [380, 67] width 311 height 32
click at [225, 48] on input "a. Direct Connect provides a dedicated, private connection to AWS, while VPN ut…" at bounding box center [225, 45] width 0 height 6
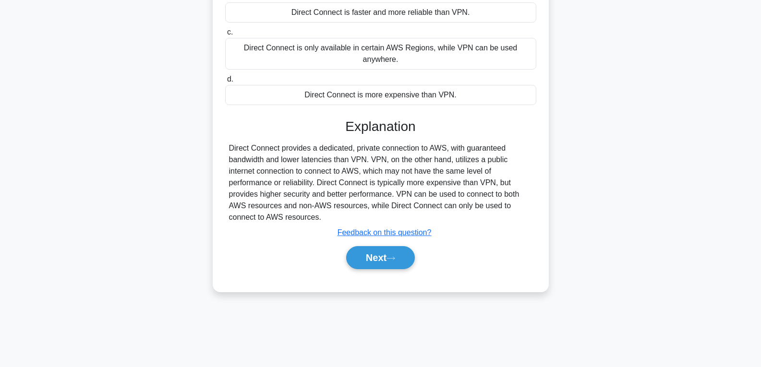
scroll to position [144, 0]
click at [390, 261] on button "Next" at bounding box center [380, 257] width 69 height 23
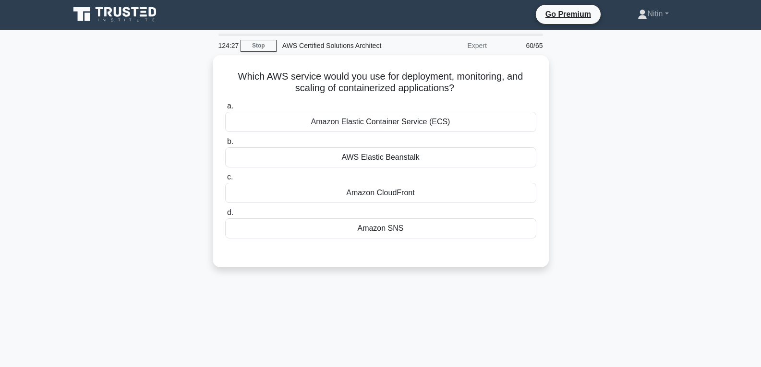
scroll to position [0, 0]
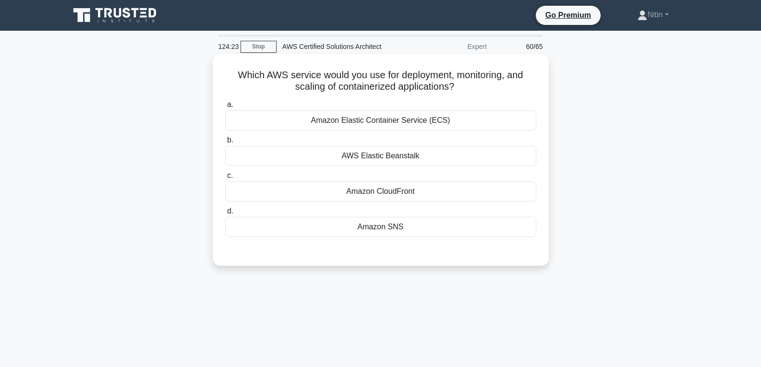
click at [393, 193] on div "Amazon CloudFront" at bounding box center [380, 191] width 311 height 20
click at [225, 179] on input "c. Amazon CloudFront" at bounding box center [225, 176] width 0 height 6
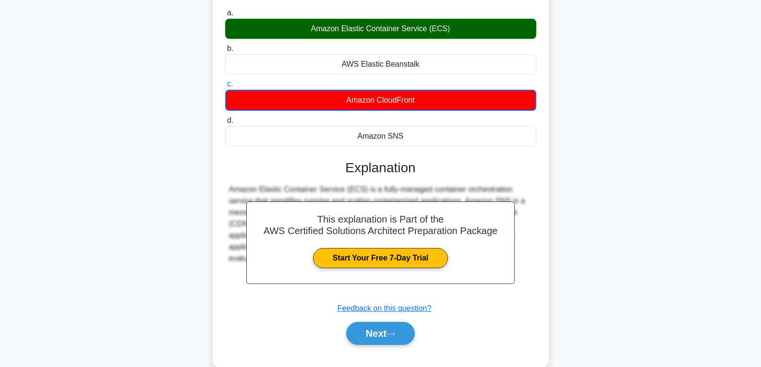
scroll to position [96, 0]
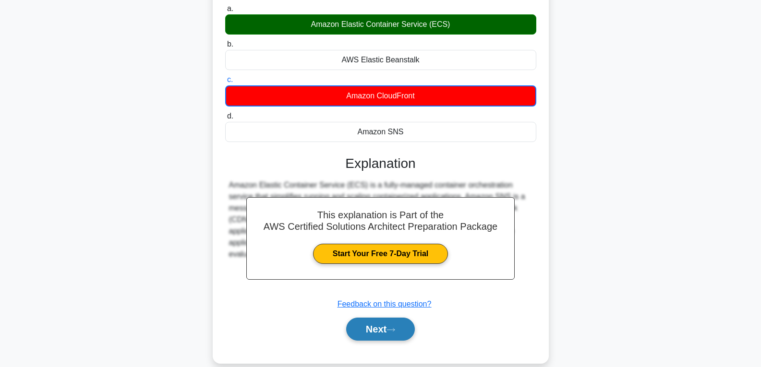
click at [380, 331] on button "Next" at bounding box center [380, 329] width 69 height 23
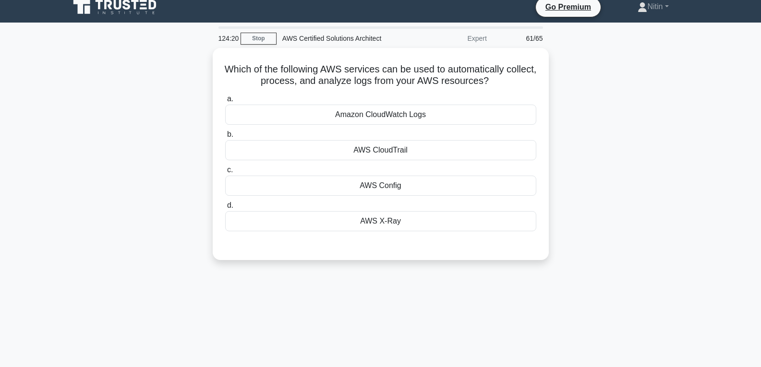
scroll to position [0, 0]
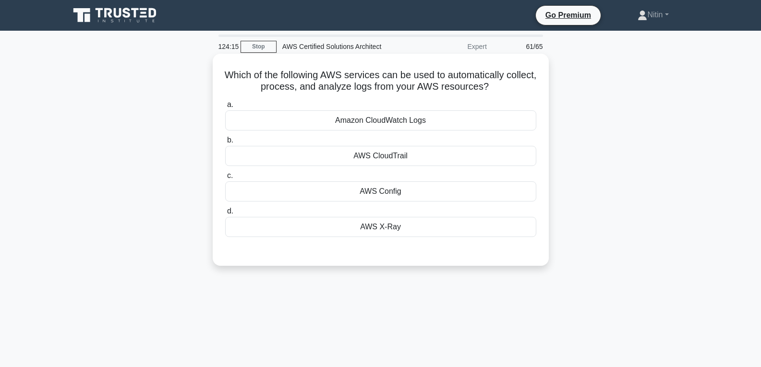
click at [383, 154] on div "AWS CloudTrail" at bounding box center [380, 156] width 311 height 20
click at [225, 144] on input "b. AWS CloudTrail" at bounding box center [225, 140] width 0 height 6
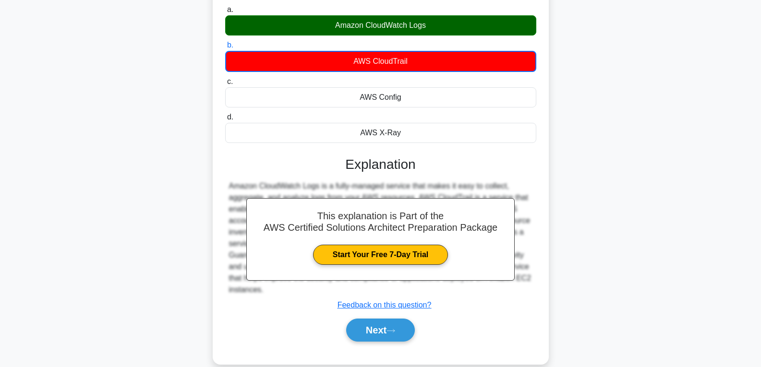
scroll to position [96, 0]
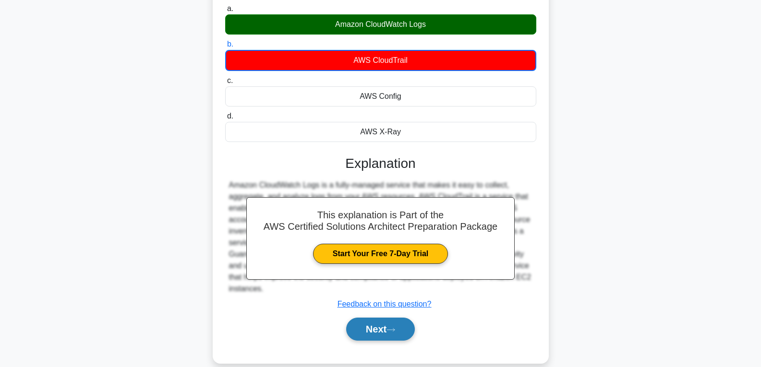
click at [377, 330] on button "Next" at bounding box center [380, 329] width 69 height 23
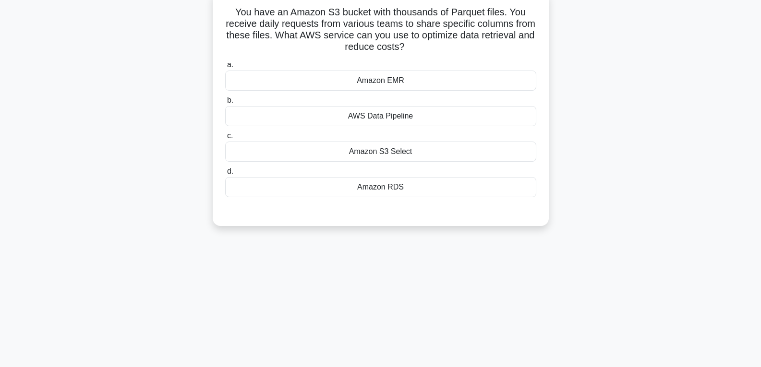
scroll to position [48, 0]
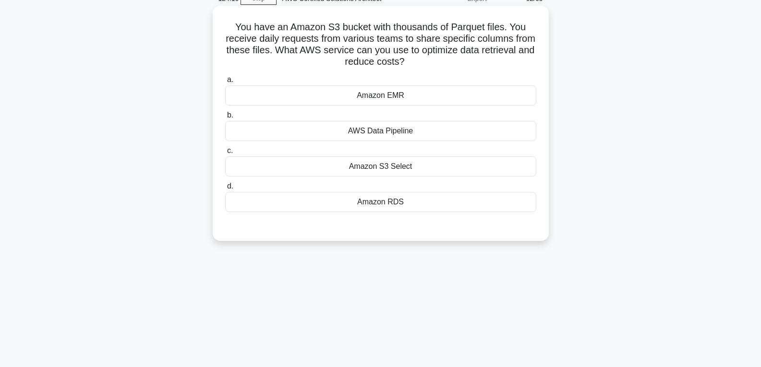
click at [395, 169] on div "Amazon S3 Select" at bounding box center [380, 166] width 311 height 20
click at [225, 154] on input "c. Amazon S3 Select" at bounding box center [225, 151] width 0 height 6
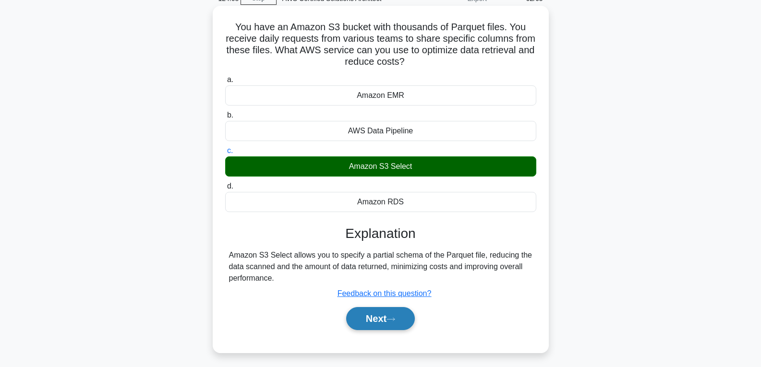
click at [381, 320] on button "Next" at bounding box center [380, 318] width 69 height 23
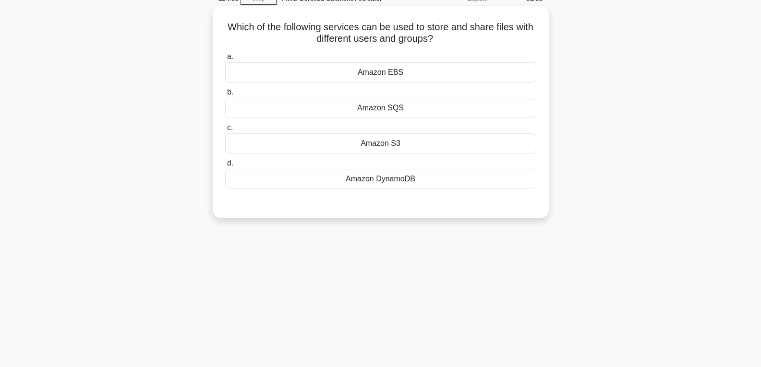
click at [395, 136] on div "Amazon S3" at bounding box center [380, 143] width 311 height 20
click at [225, 131] on input "c. Amazon S3" at bounding box center [225, 128] width 0 height 6
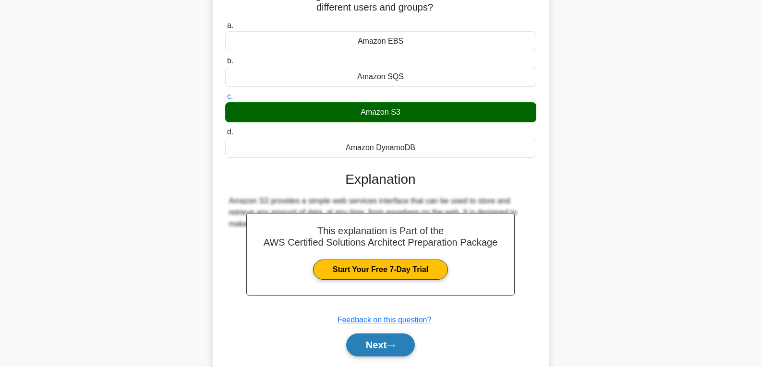
scroll to position [96, 0]
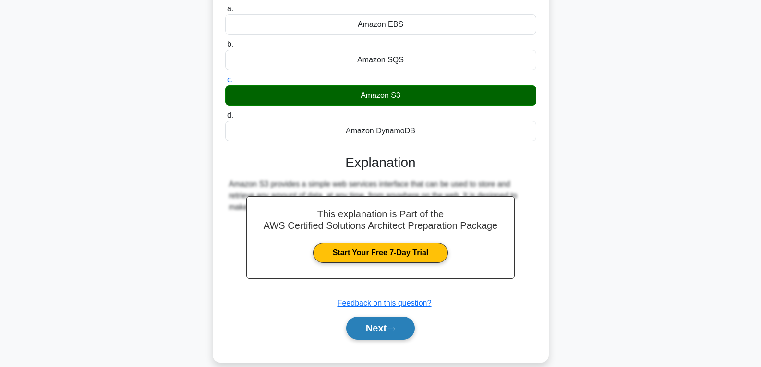
click at [395, 327] on icon at bounding box center [390, 328] width 9 height 5
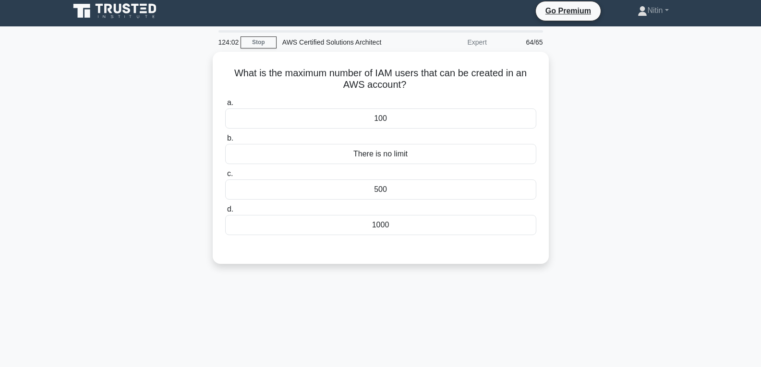
scroll to position [0, 0]
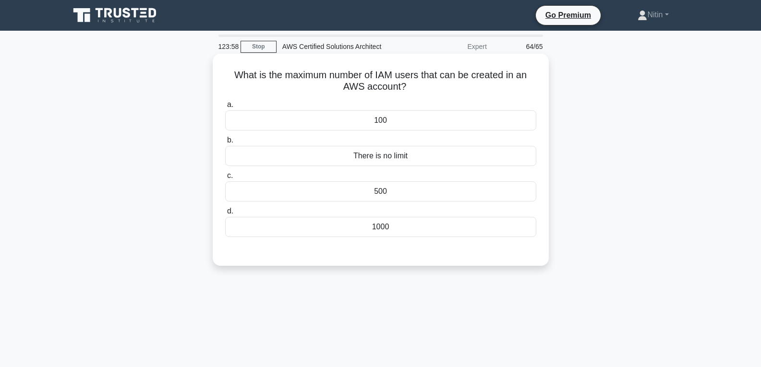
click at [375, 156] on div "There is no limit" at bounding box center [380, 156] width 311 height 20
click at [225, 144] on input "b. There is no limit" at bounding box center [225, 140] width 0 height 6
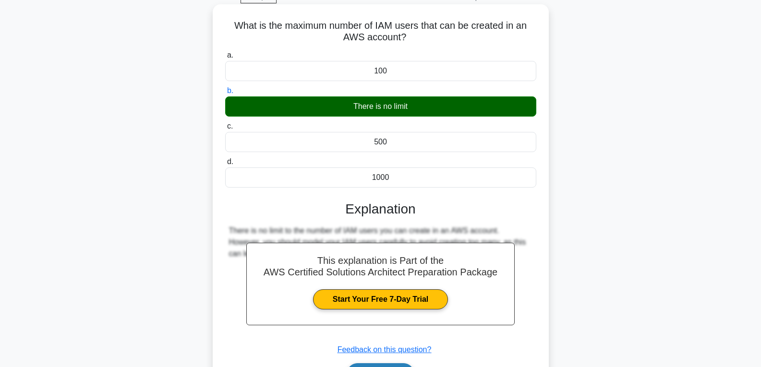
scroll to position [96, 0]
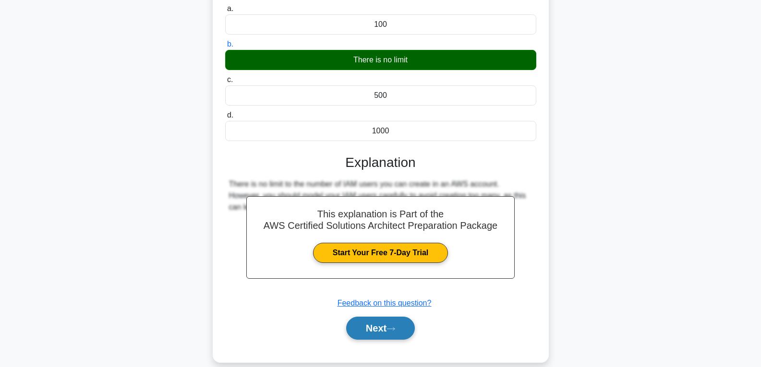
click at [382, 325] on button "Next" at bounding box center [380, 328] width 69 height 23
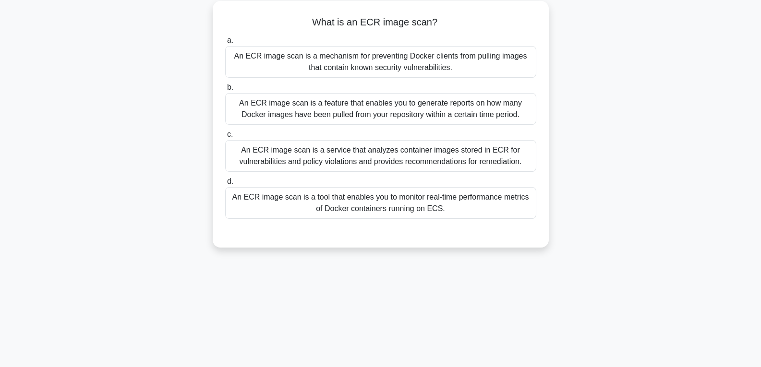
scroll to position [0, 0]
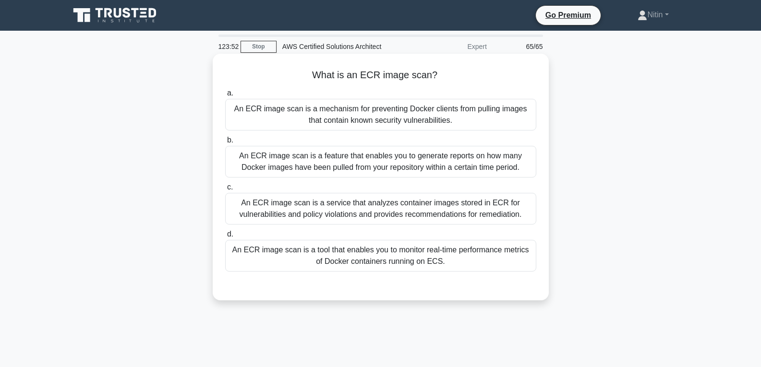
click at [387, 211] on div "An ECR image scan is a service that analyzes container images stored in ECR for…" at bounding box center [380, 209] width 311 height 32
click at [225, 191] on input "c. An ECR image scan is a service that analyzes container images stored in ECR …" at bounding box center [225, 187] width 0 height 6
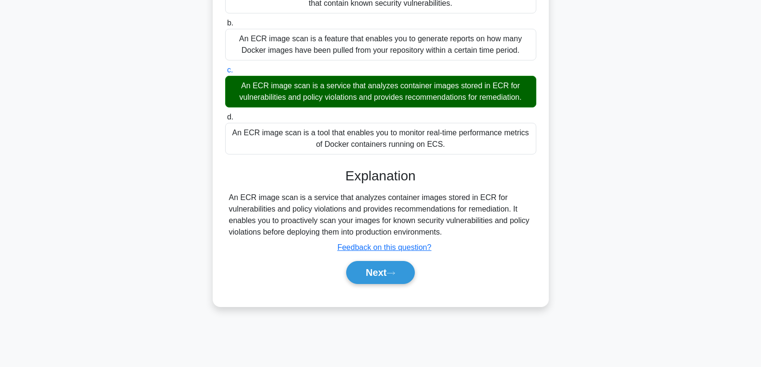
scroll to position [144, 0]
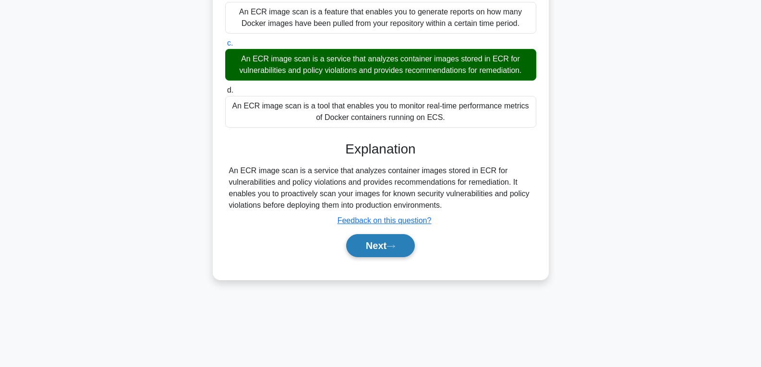
click at [378, 247] on button "Next" at bounding box center [380, 245] width 69 height 23
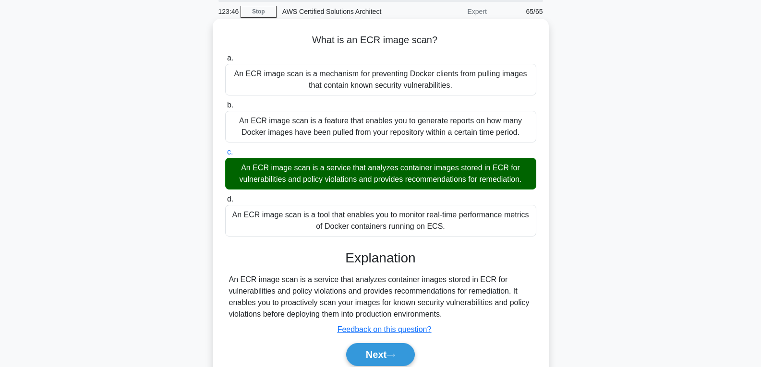
scroll to position [96, 0]
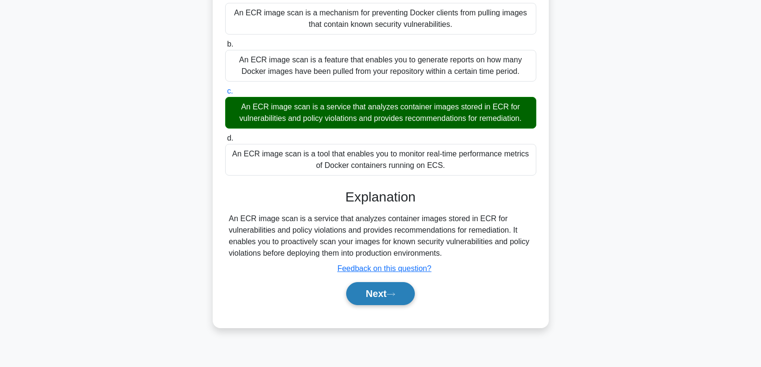
click at [370, 304] on button "Next" at bounding box center [380, 293] width 69 height 23
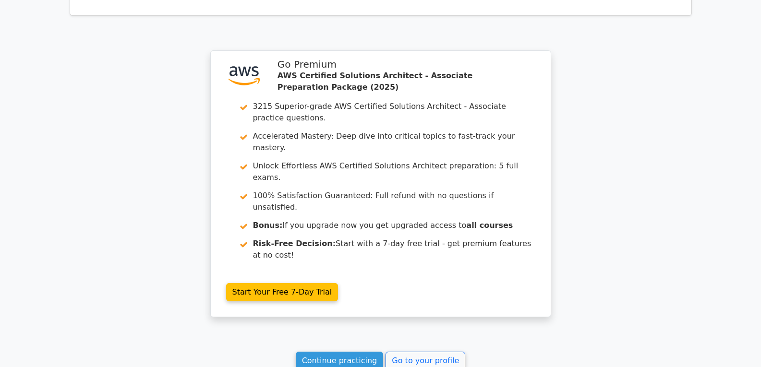
scroll to position [3386, 0]
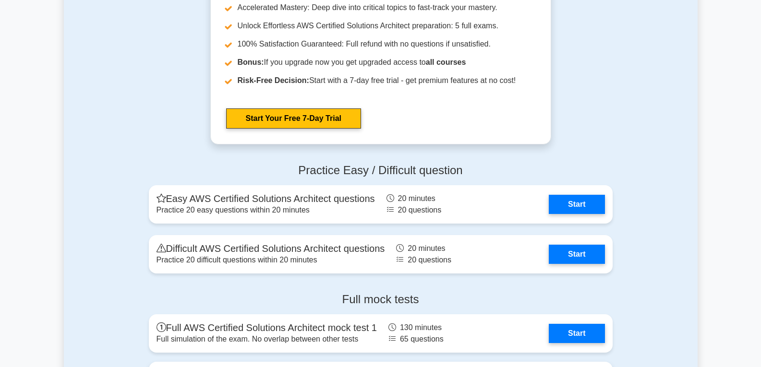
scroll to position [2688, 0]
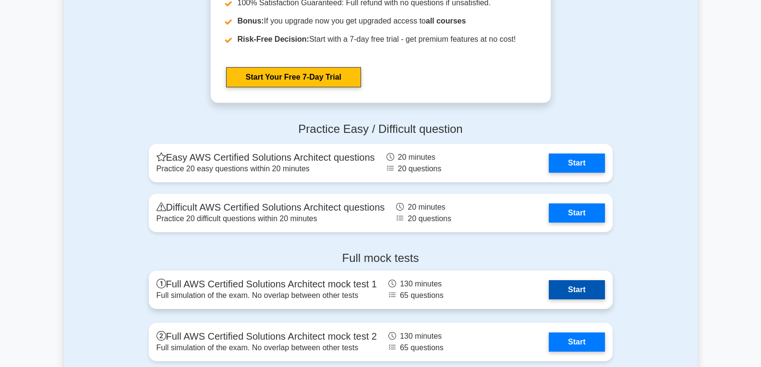
click at [577, 292] on link "Start" at bounding box center [577, 289] width 56 height 19
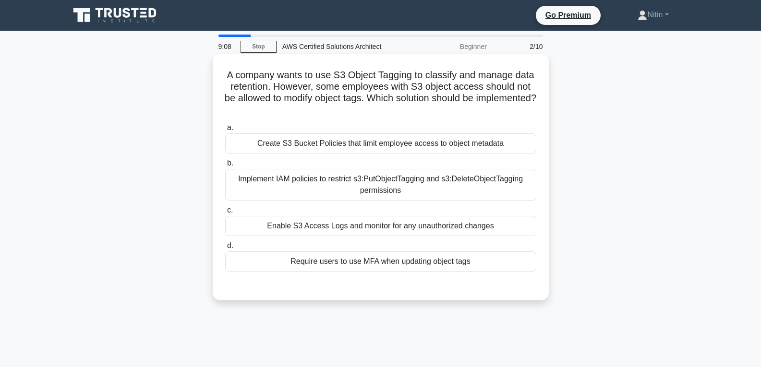
click at [346, 187] on div "Implement IAM policies to restrict s3:PutObjectTagging and s3:DeleteObjectTaggi…" at bounding box center [380, 185] width 311 height 32
click at [225, 167] on input "b. Implement IAM policies to restrict s3:PutObjectTagging and s3:DeleteObjectTa…" at bounding box center [225, 163] width 0 height 6
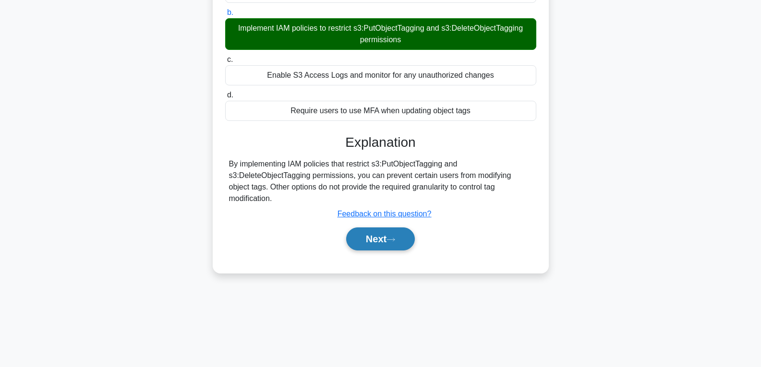
scroll to position [151, 0]
click at [371, 232] on button "Next" at bounding box center [380, 238] width 69 height 23
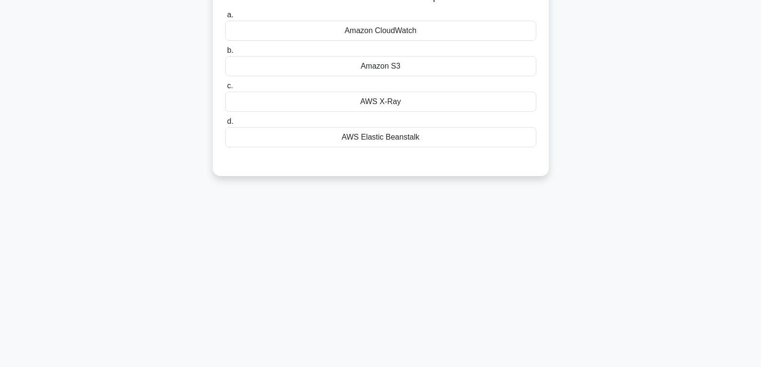
scroll to position [7, 0]
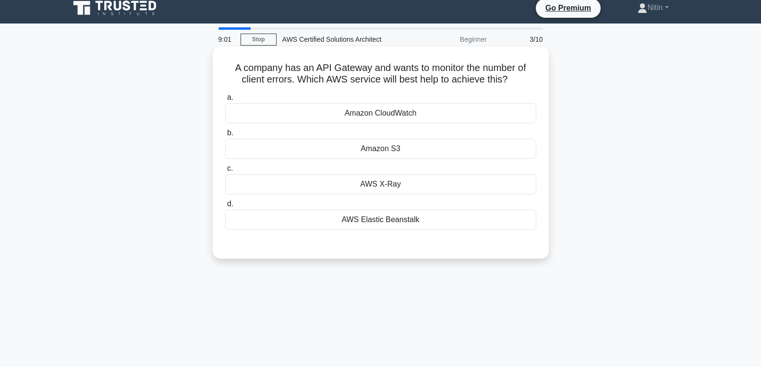
click at [395, 115] on div "Amazon CloudWatch" at bounding box center [380, 113] width 311 height 20
click at [225, 101] on input "a. Amazon CloudWatch" at bounding box center [225, 98] width 0 height 6
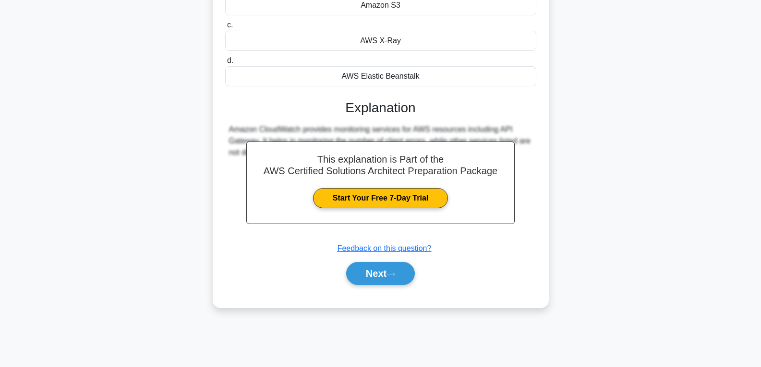
scroll to position [151, 0]
click at [380, 275] on button "Next" at bounding box center [380, 273] width 69 height 23
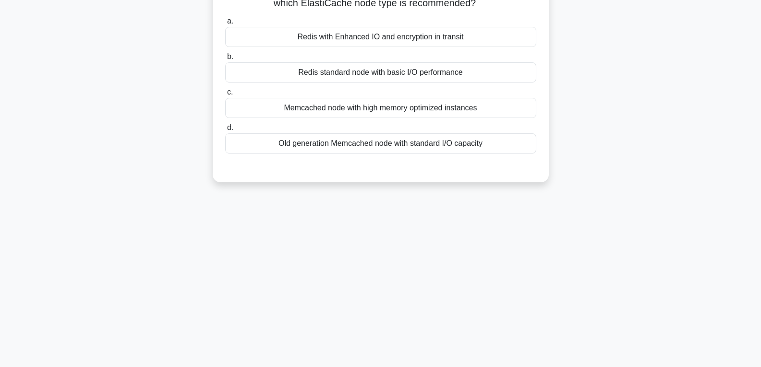
scroll to position [7, 0]
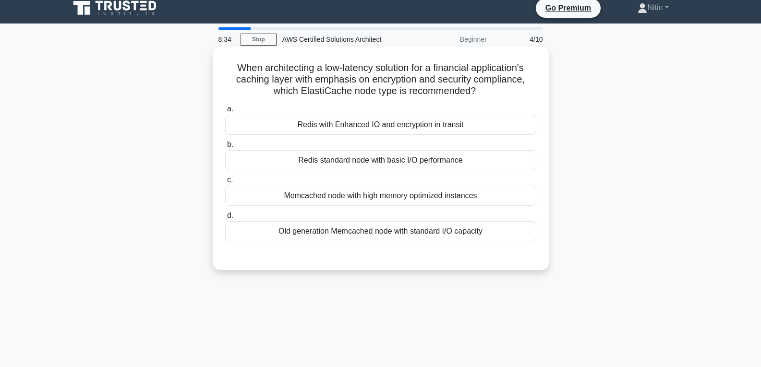
click at [384, 196] on div "Memcached node with high memory optimized instances" at bounding box center [380, 196] width 311 height 20
click at [225, 183] on input "c. Memcached node with high memory optimized instances" at bounding box center [225, 180] width 0 height 6
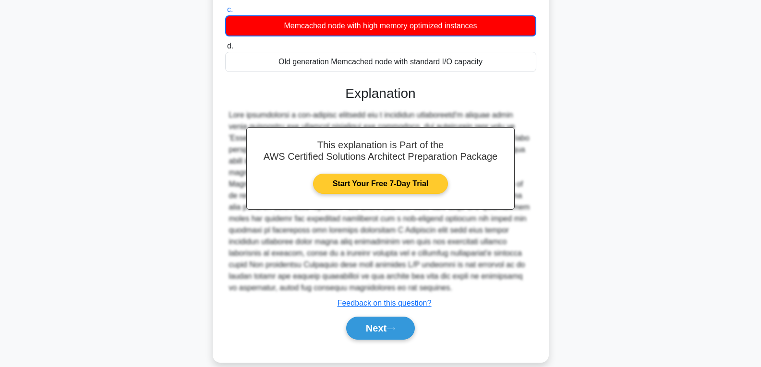
scroll to position [192, 0]
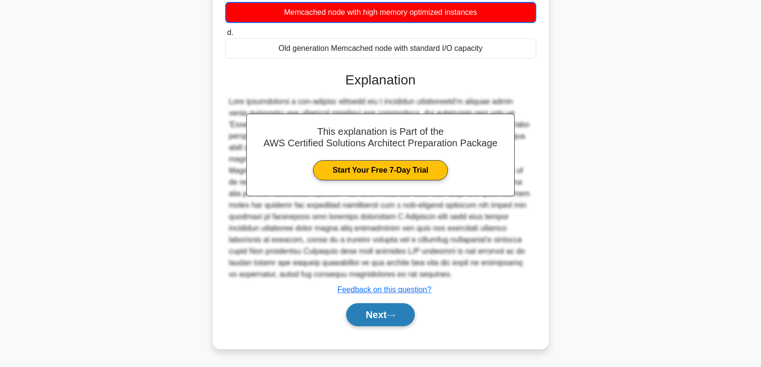
click at [382, 318] on button "Next" at bounding box center [380, 314] width 69 height 23
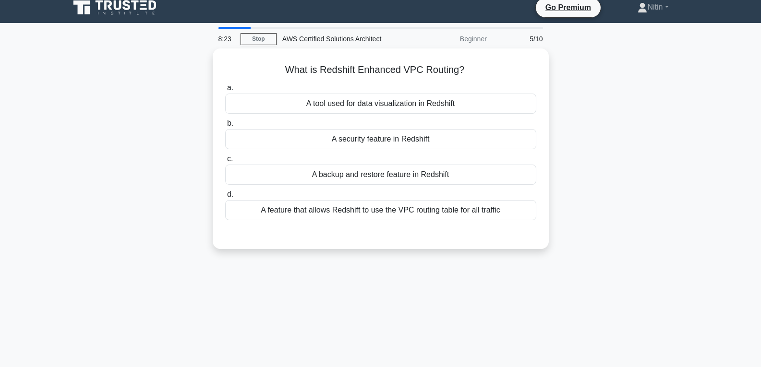
scroll to position [7, 0]
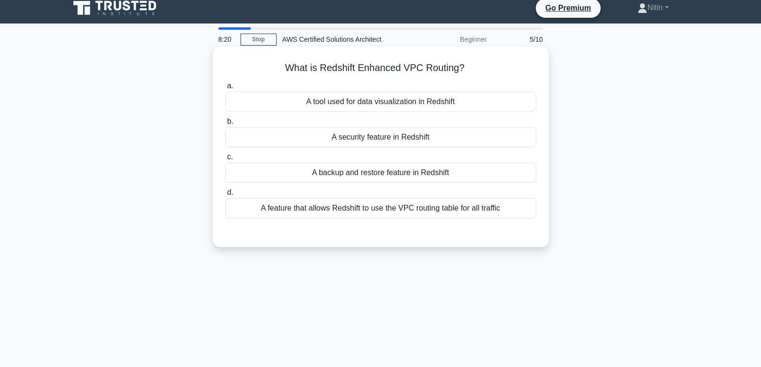
click at [380, 209] on div "A feature that allows Redshift to use the VPC routing table for all traffic" at bounding box center [380, 208] width 311 height 20
click at [225, 196] on input "d. A feature that allows Redshift to use the VPC routing table for all traffic" at bounding box center [225, 193] width 0 height 6
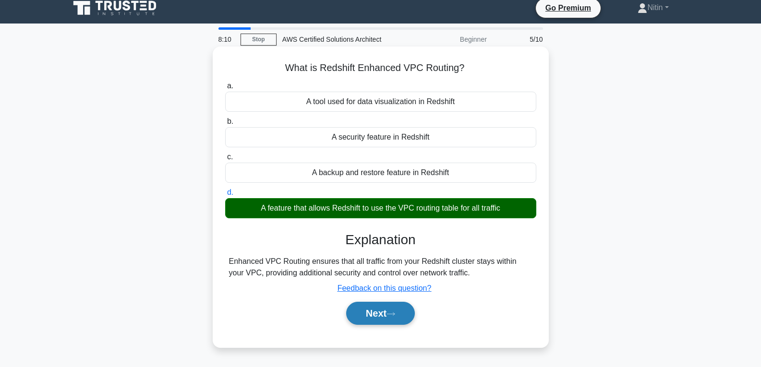
click at [371, 317] on button "Next" at bounding box center [380, 313] width 69 height 23
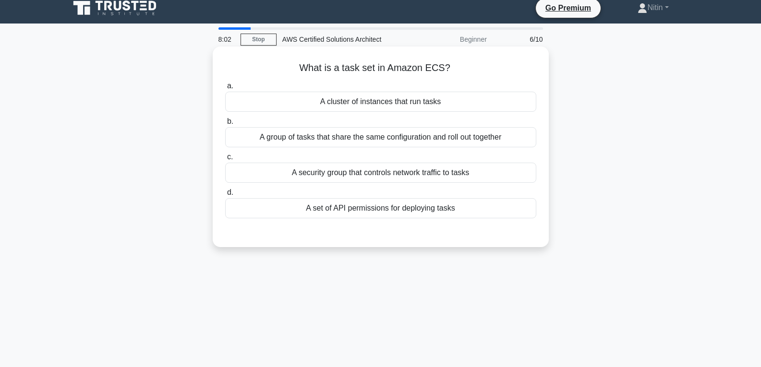
click at [389, 139] on div "A group of tasks that share the same configuration and roll out together" at bounding box center [380, 137] width 311 height 20
click at [225, 125] on input "b. A group of tasks that share the same configuration and roll out together" at bounding box center [225, 122] width 0 height 6
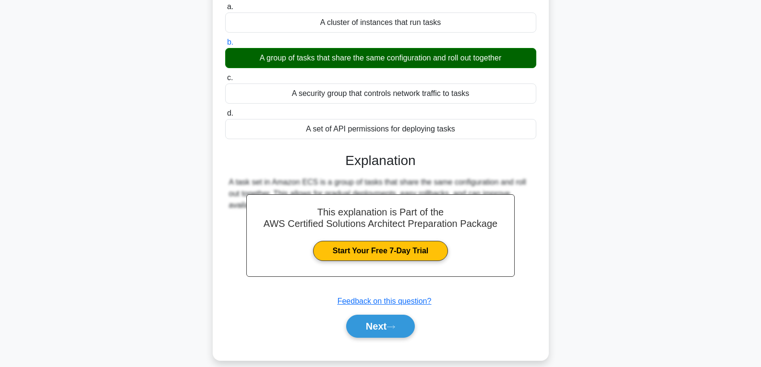
scroll to position [103, 0]
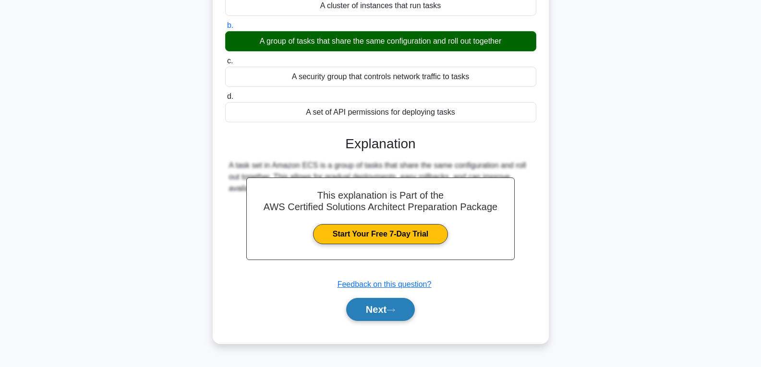
click at [371, 318] on button "Next" at bounding box center [380, 309] width 69 height 23
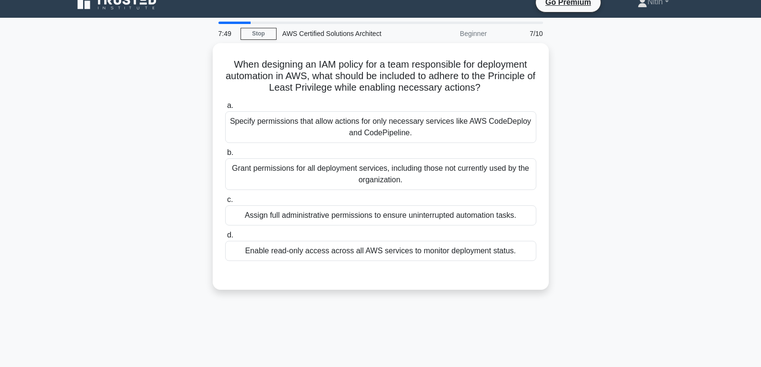
scroll to position [7, 0]
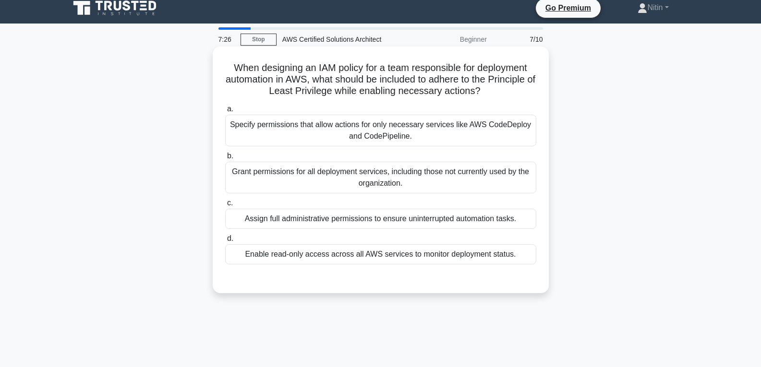
click at [373, 183] on div "Grant permissions for all deployment services, including those not currently us…" at bounding box center [380, 178] width 311 height 32
click at [225, 159] on input "b. Grant permissions for all deployment services, including those not currently…" at bounding box center [225, 156] width 0 height 6
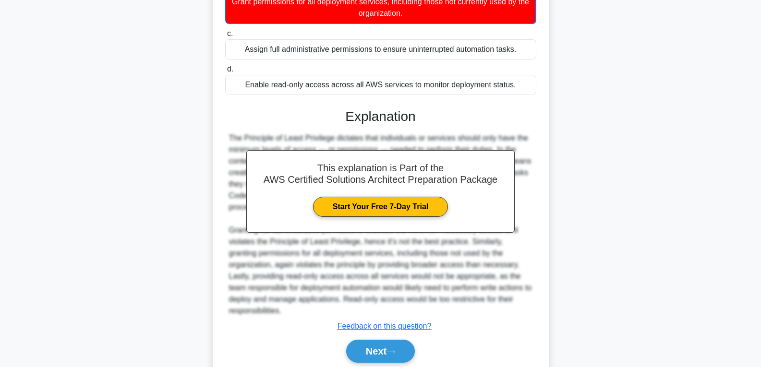
scroll to position [203, 0]
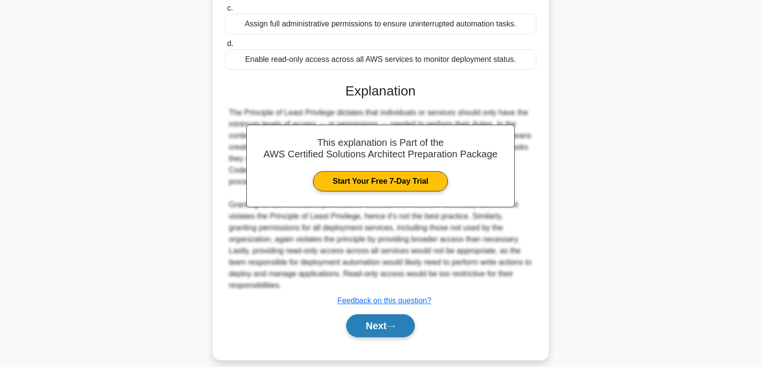
click at [362, 314] on button "Next" at bounding box center [380, 325] width 69 height 23
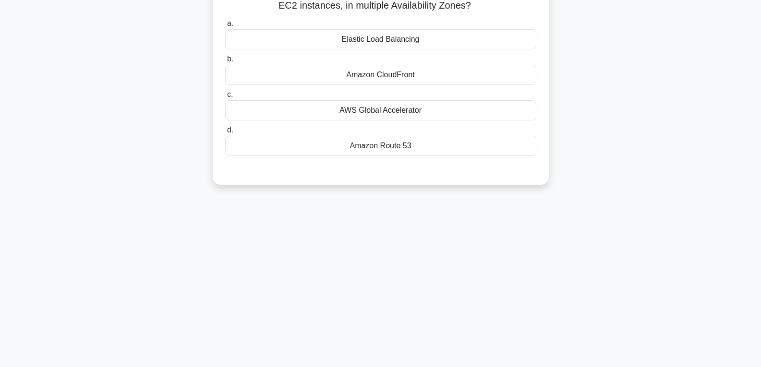
scroll to position [55, 0]
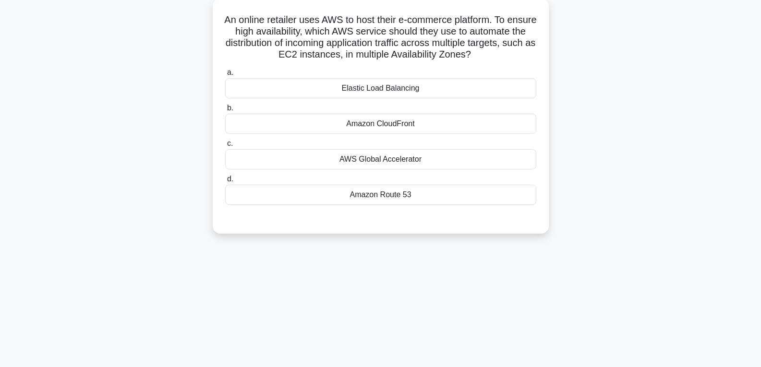
click at [397, 205] on div "Amazon Route 53" at bounding box center [380, 195] width 311 height 20
click at [225, 182] on input "d. Amazon Route 53" at bounding box center [225, 179] width 0 height 6
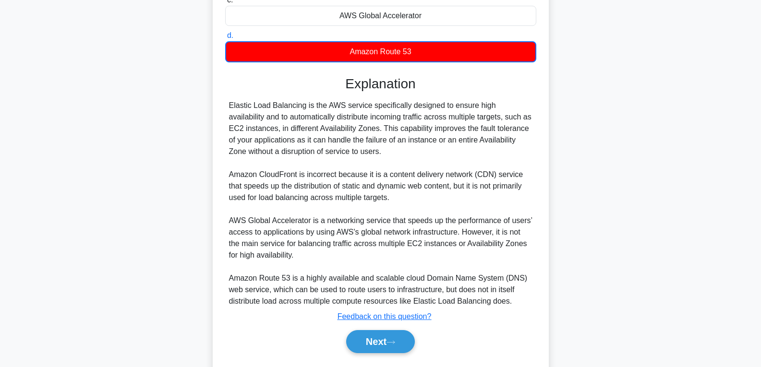
scroll to position [199, 0]
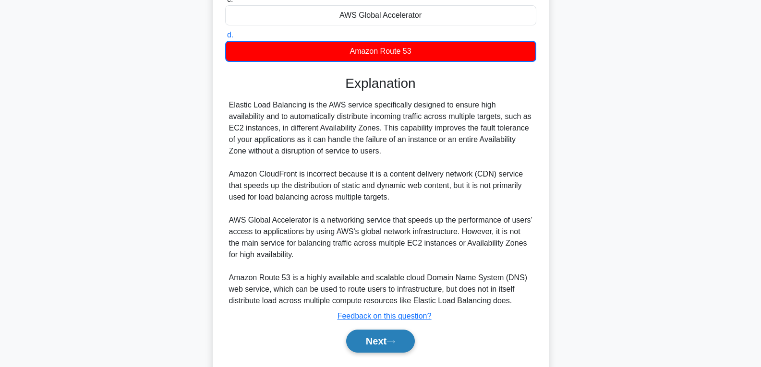
click at [373, 350] on button "Next" at bounding box center [380, 341] width 69 height 23
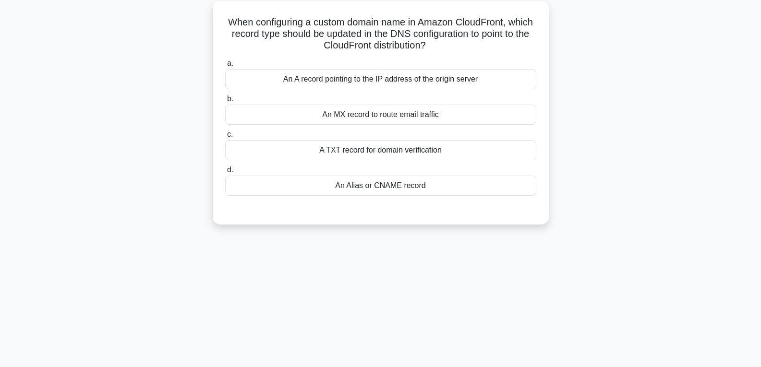
scroll to position [7, 0]
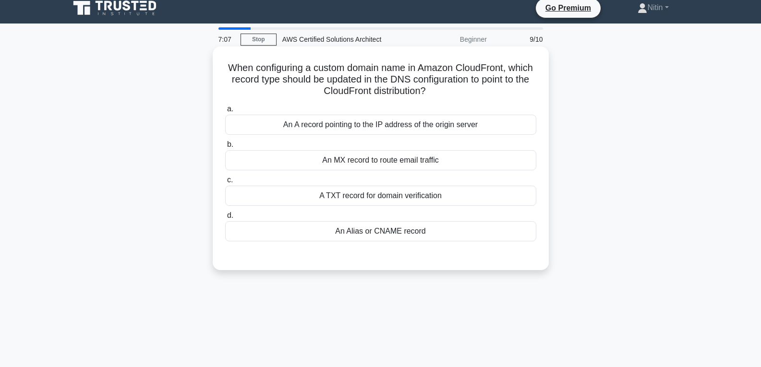
click at [418, 126] on div "An A record pointing to the IP address of the origin server" at bounding box center [380, 125] width 311 height 20
click at [225, 112] on input "a. An A record pointing to the IP address of the origin server" at bounding box center [225, 109] width 0 height 6
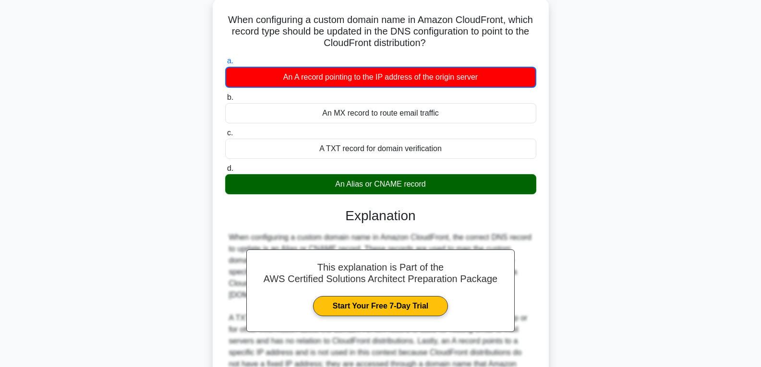
scroll to position [151, 0]
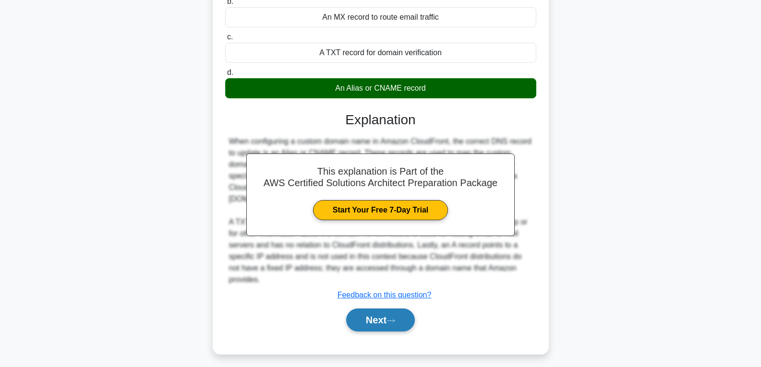
click at [385, 323] on button "Next" at bounding box center [380, 320] width 69 height 23
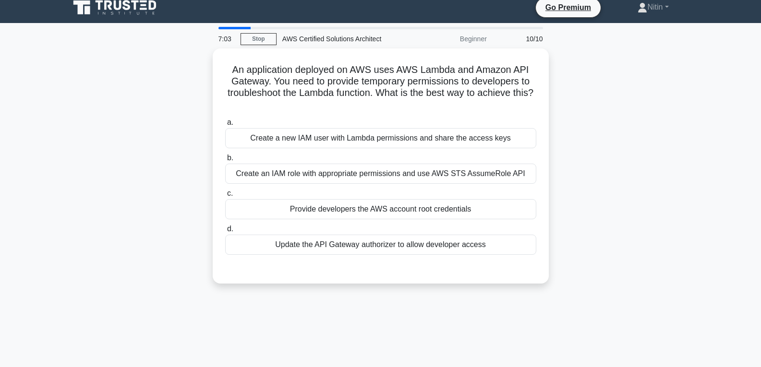
scroll to position [7, 0]
click at [345, 171] on div "Create an IAM role with appropriate permissions and use AWS STS AssumeRole API" at bounding box center [380, 172] width 311 height 20
click at [225, 159] on input "b. Create an IAM role with appropriate permissions and use AWS STS AssumeRole A…" at bounding box center [225, 156] width 0 height 6
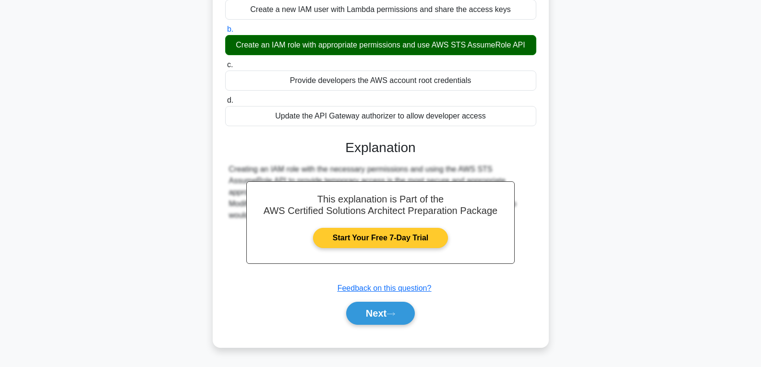
scroll to position [151, 0]
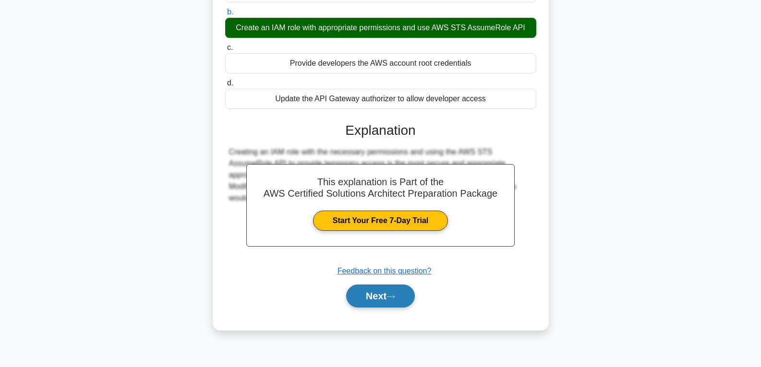
click at [401, 293] on button "Next" at bounding box center [380, 296] width 69 height 23
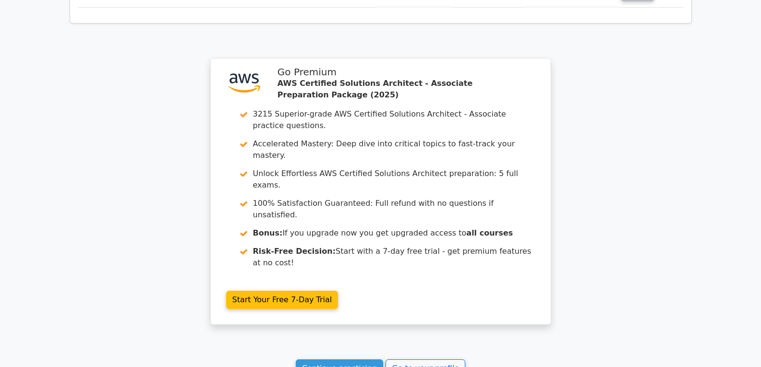
scroll to position [1567, 0]
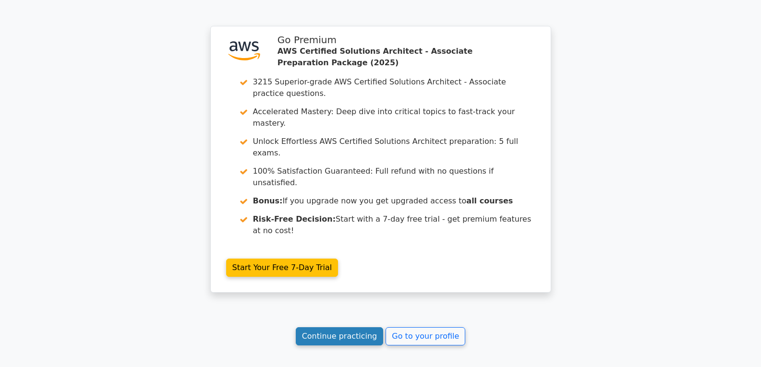
click at [343, 327] on link "Continue practicing" at bounding box center [340, 336] width 88 height 18
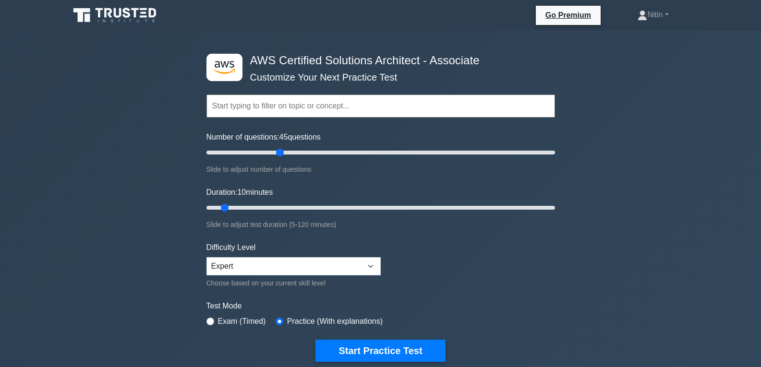
drag, startPoint x: 217, startPoint y: 152, endPoint x: 278, endPoint y: 152, distance: 61.4
type input "45"
click at [278, 152] on input "Number of questions: 45 questions" at bounding box center [380, 153] width 348 height 12
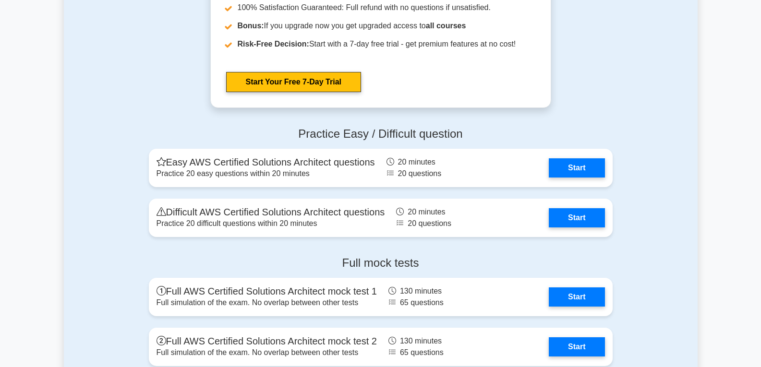
scroll to position [2736, 0]
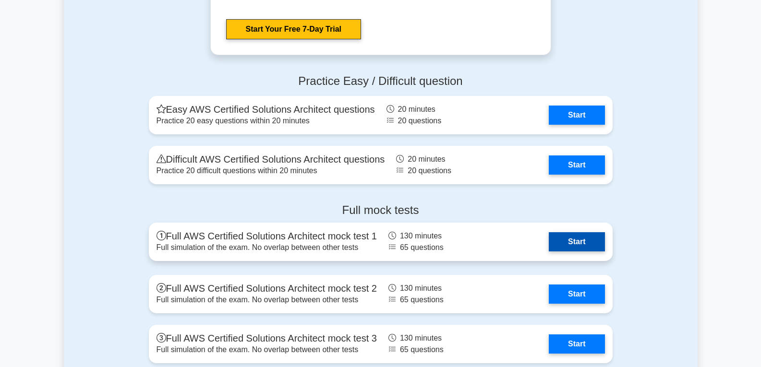
click at [575, 240] on link "Start" at bounding box center [577, 241] width 56 height 19
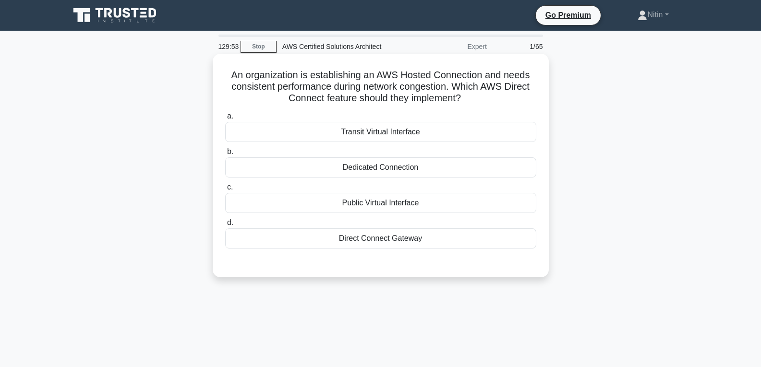
click at [396, 132] on div "Transit Virtual Interface" at bounding box center [380, 132] width 311 height 20
click at [225, 120] on input "a. Transit Virtual Interface" at bounding box center [225, 116] width 0 height 6
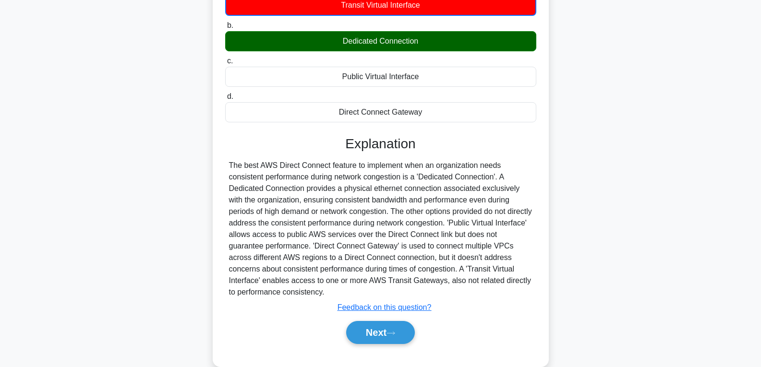
scroll to position [144, 0]
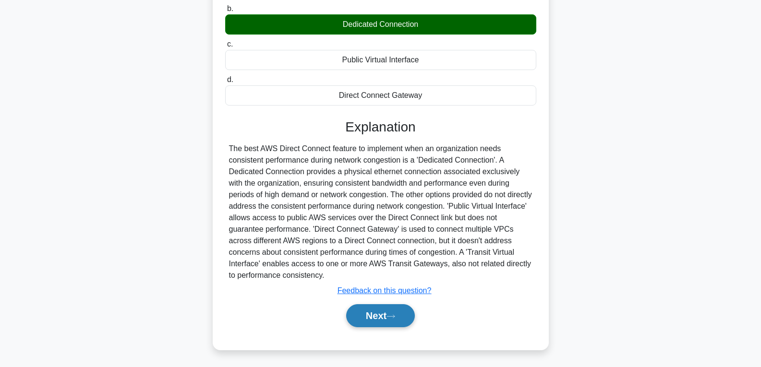
click at [366, 316] on button "Next" at bounding box center [380, 315] width 69 height 23
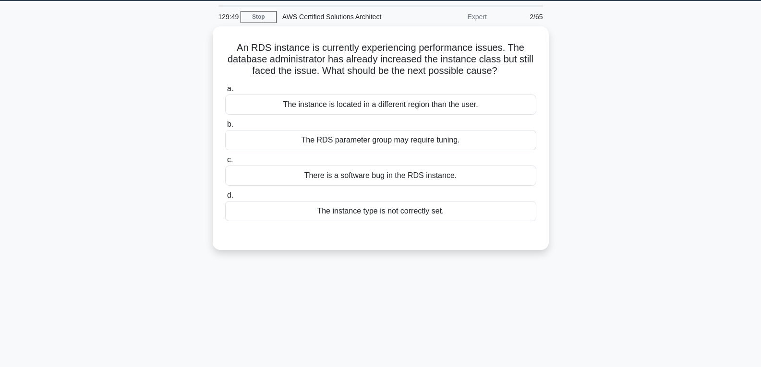
scroll to position [0, 0]
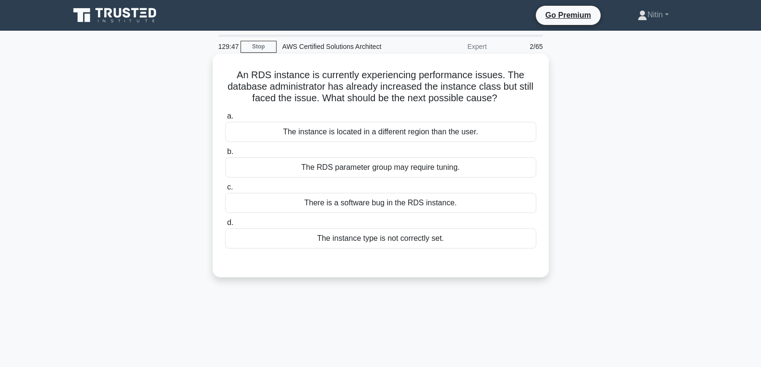
click at [372, 134] on div "The instance is located in a different region than the user." at bounding box center [380, 132] width 311 height 20
click at [225, 120] on input "a. The instance is located in a different region than the user." at bounding box center [225, 116] width 0 height 6
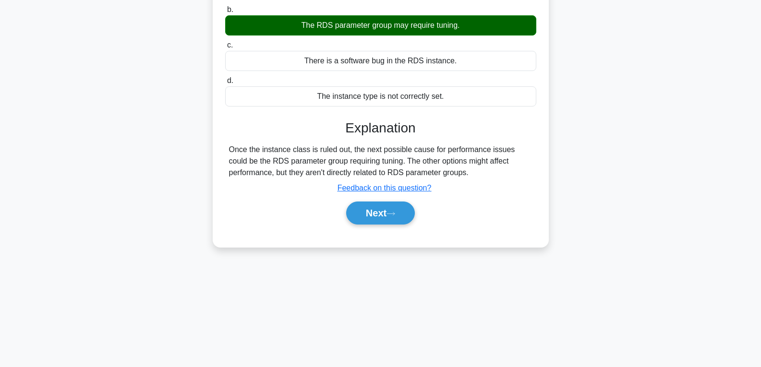
scroll to position [144, 0]
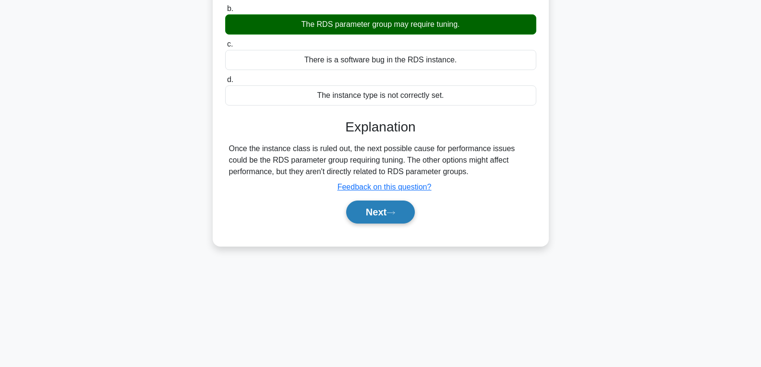
click at [373, 211] on button "Next" at bounding box center [380, 212] width 69 height 23
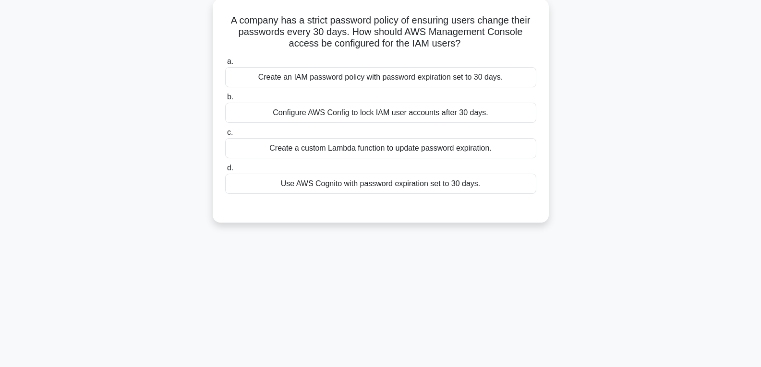
scroll to position [0, 0]
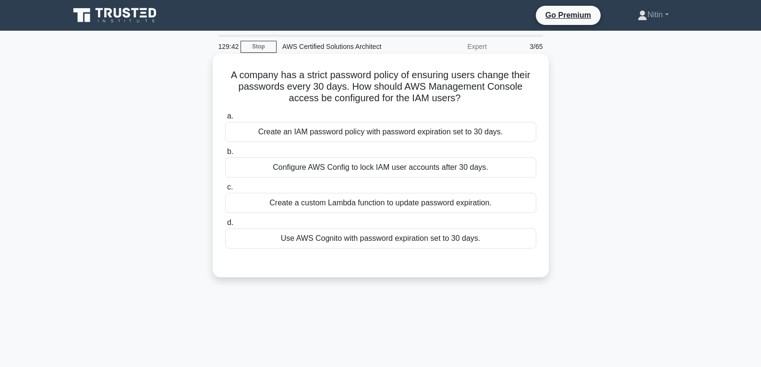
click at [376, 133] on div "Create an IAM password policy with password expiration set to 30 days." at bounding box center [380, 132] width 311 height 20
click at [225, 120] on input "a. Create an IAM password policy with password expiration set to 30 days." at bounding box center [225, 116] width 0 height 6
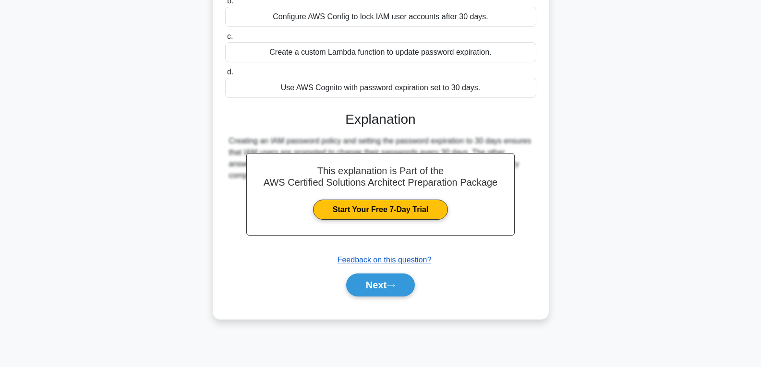
scroll to position [151, 0]
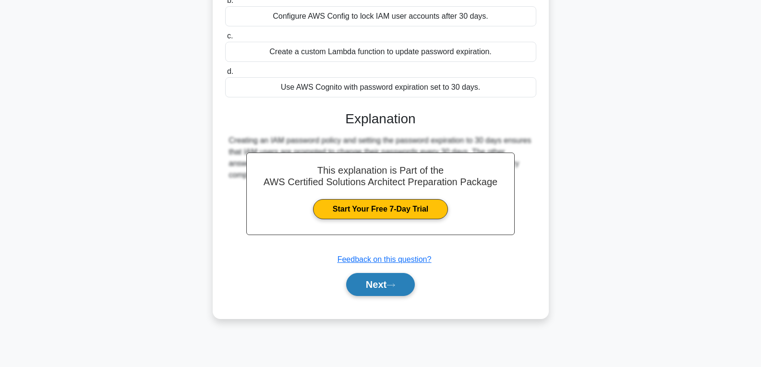
click at [376, 285] on button "Next" at bounding box center [380, 284] width 69 height 23
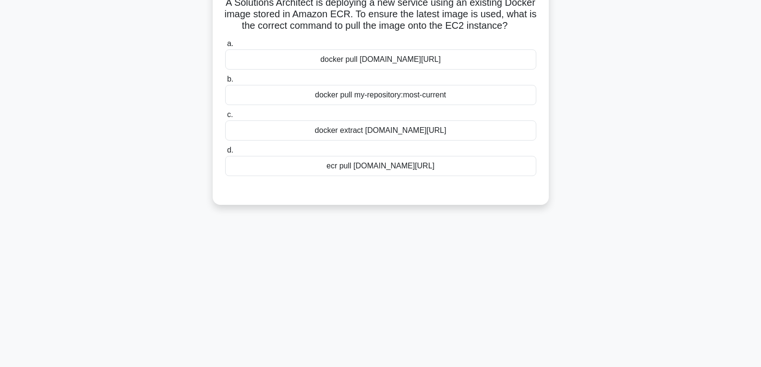
scroll to position [55, 0]
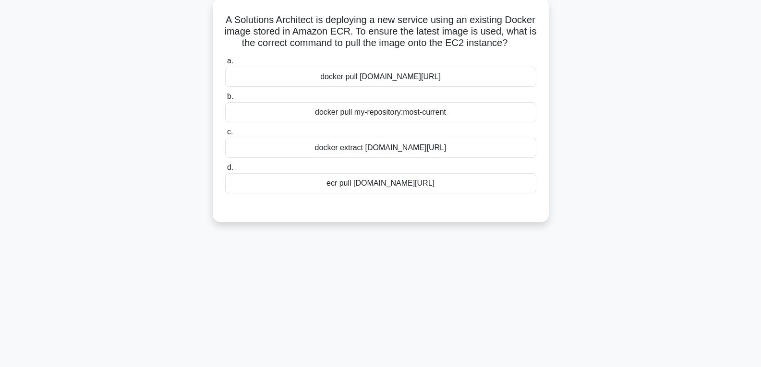
click at [386, 158] on div "docker extract 123456789012.dkr.ecr.region.amazonaws.com/my-repository:latest" at bounding box center [380, 148] width 311 height 20
click at [225, 135] on input "c. docker extract 123456789012.dkr.ecr.region.amazonaws.com/my-repository:latest" at bounding box center [225, 132] width 0 height 6
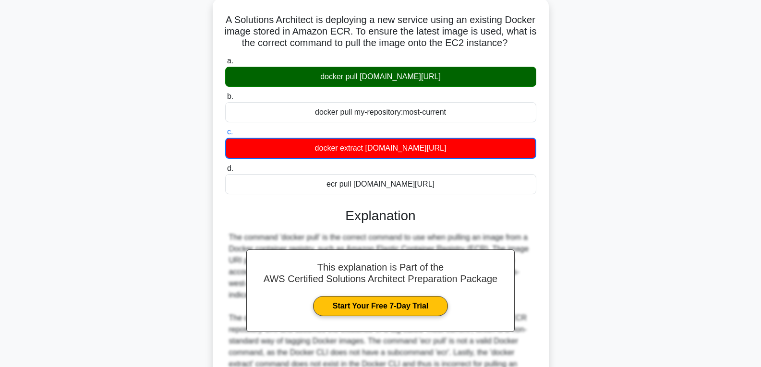
scroll to position [168, 0]
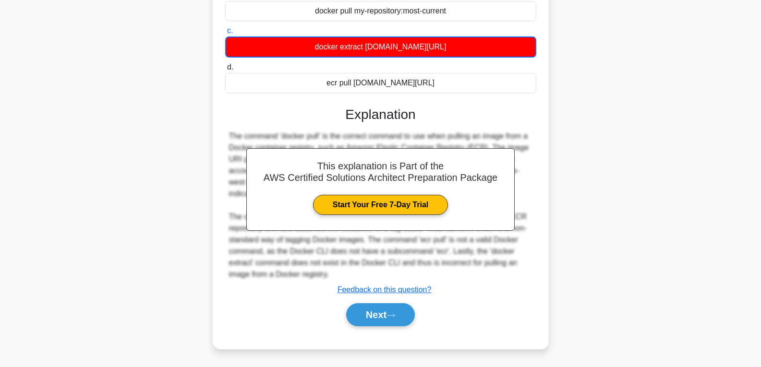
click at [381, 330] on div "Next" at bounding box center [380, 314] width 311 height 31
click at [381, 317] on button "Next" at bounding box center [380, 314] width 69 height 23
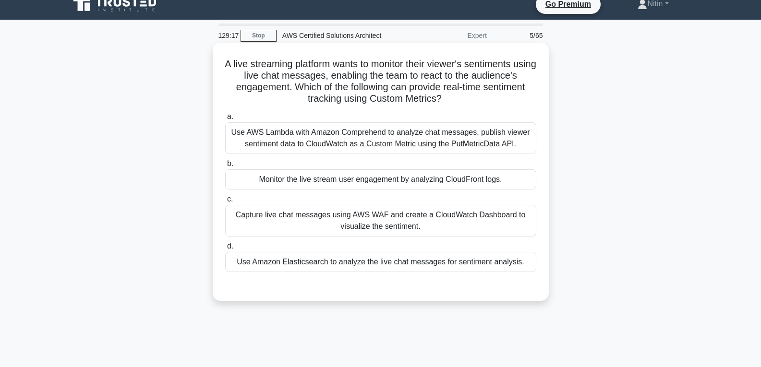
scroll to position [7, 0]
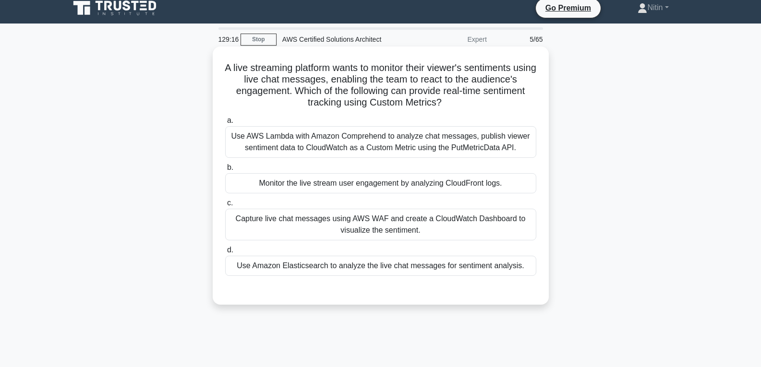
click at [390, 141] on div "Use AWS Lambda with Amazon Comprehend to analyze chat messages, publish viewer …" at bounding box center [380, 142] width 311 height 32
click at [225, 124] on input "a. Use AWS Lambda with Amazon Comprehend to analyze chat messages, publish view…" at bounding box center [225, 121] width 0 height 6
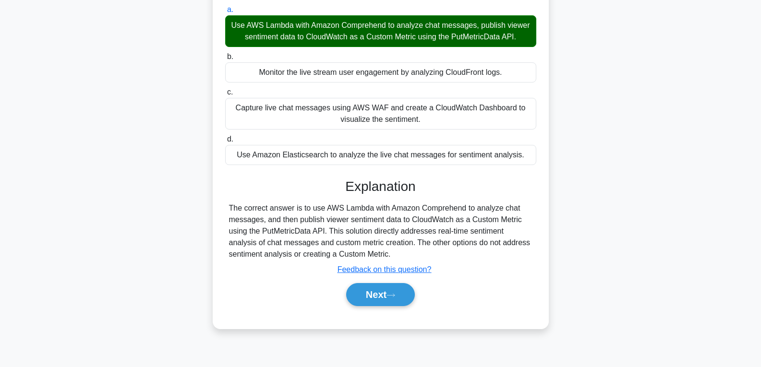
scroll to position [151, 0]
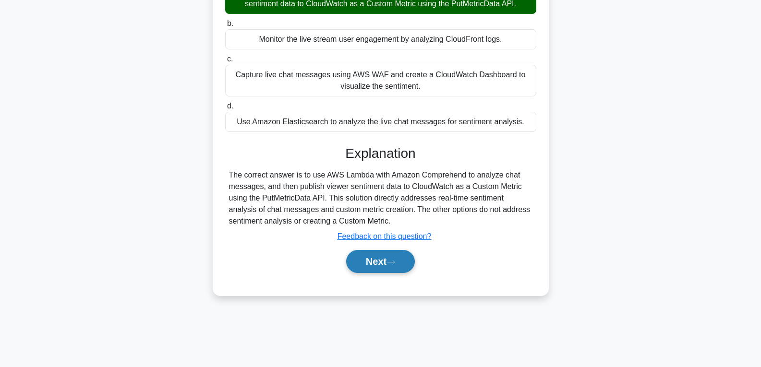
click at [377, 266] on button "Next" at bounding box center [380, 261] width 69 height 23
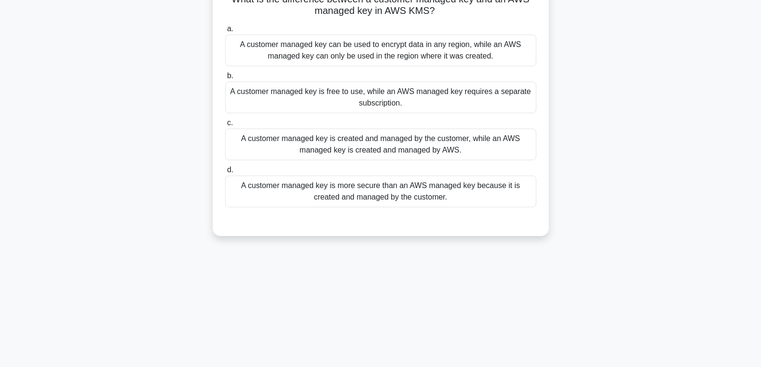
scroll to position [0, 0]
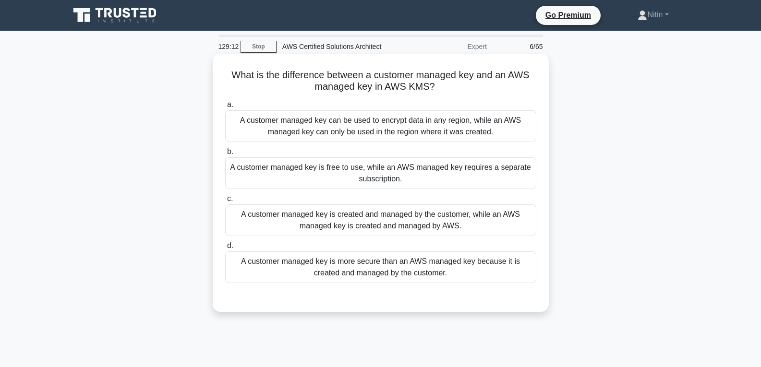
click at [400, 117] on div "A customer managed key can be used to encrypt data in any region, while an AWS …" at bounding box center [380, 126] width 311 height 32
click at [225, 108] on input "a. A customer managed key can be used to encrypt data in any region, while an A…" at bounding box center [225, 105] width 0 height 6
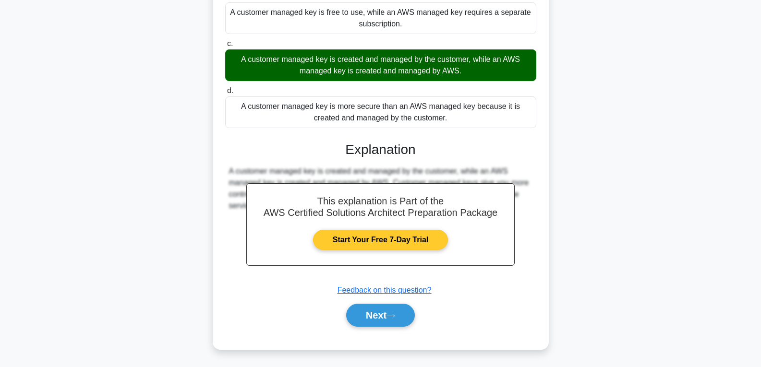
scroll to position [157, 0]
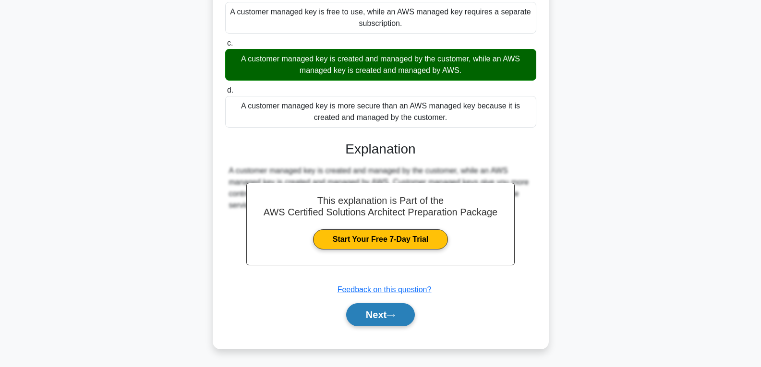
click at [378, 312] on button "Next" at bounding box center [380, 314] width 69 height 23
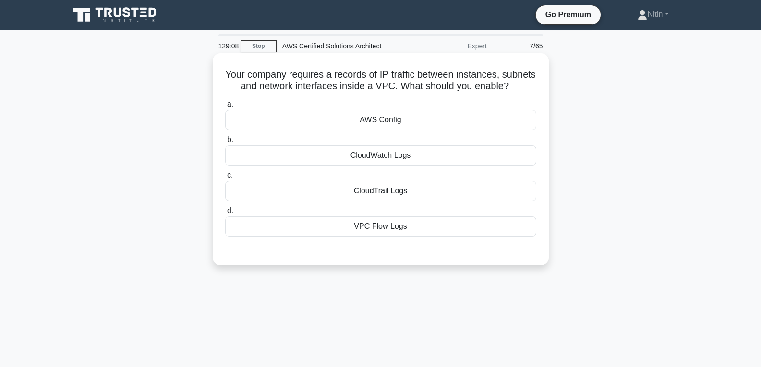
scroll to position [0, 0]
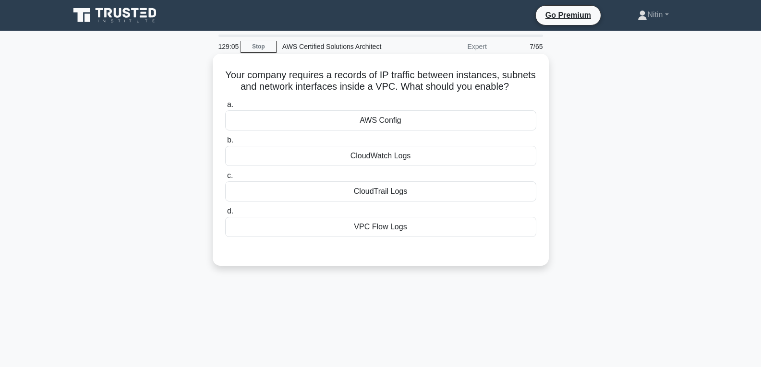
click at [391, 202] on div "CloudTrail Logs" at bounding box center [380, 191] width 311 height 20
click at [225, 179] on input "c. CloudTrail Logs" at bounding box center [225, 176] width 0 height 6
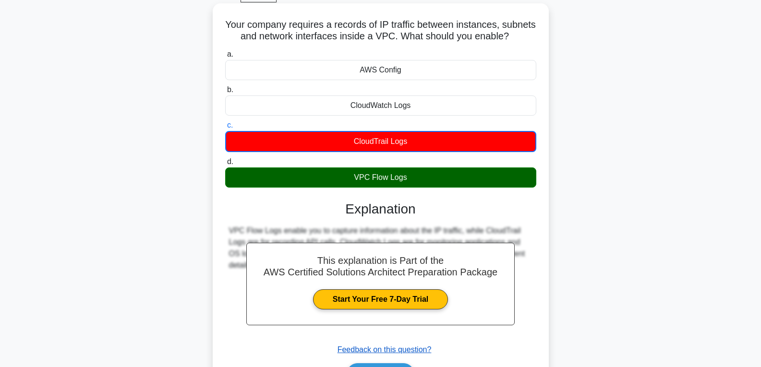
scroll to position [144, 0]
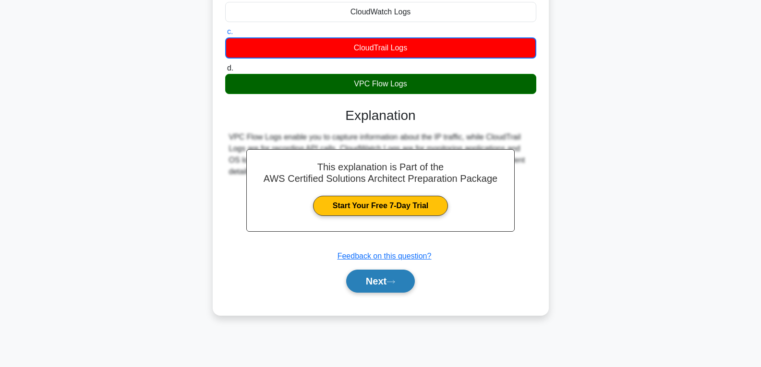
click at [378, 289] on button "Next" at bounding box center [380, 281] width 69 height 23
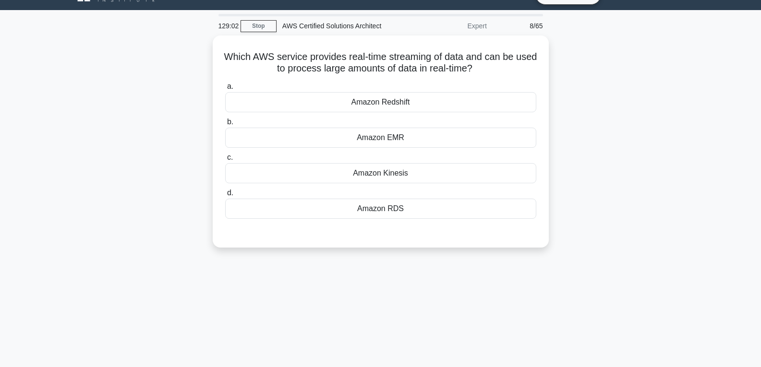
scroll to position [0, 0]
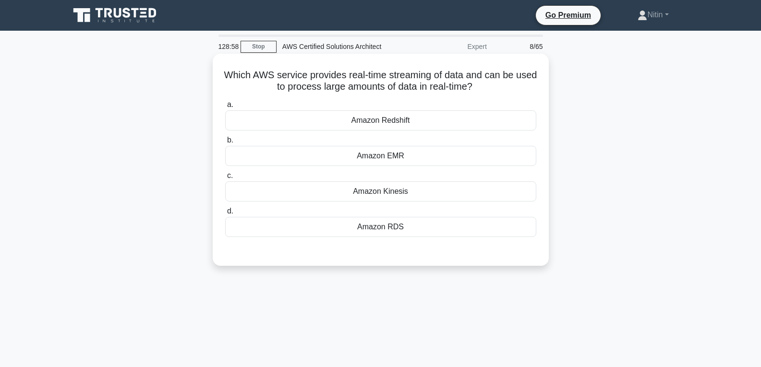
click at [379, 190] on div "Amazon Kinesis" at bounding box center [380, 191] width 311 height 20
click at [225, 179] on input "c. Amazon Kinesis" at bounding box center [225, 176] width 0 height 6
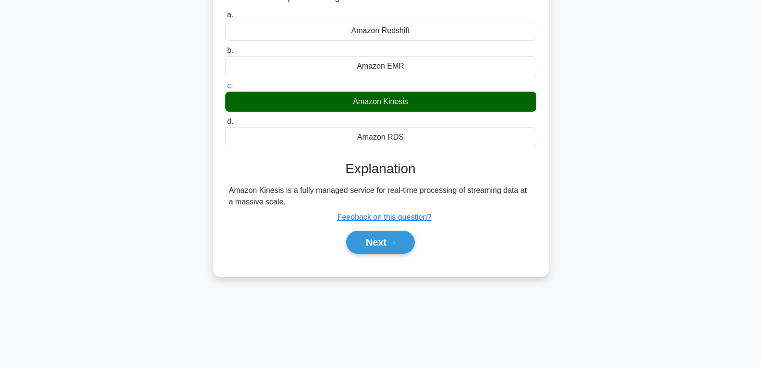
scroll to position [96, 0]
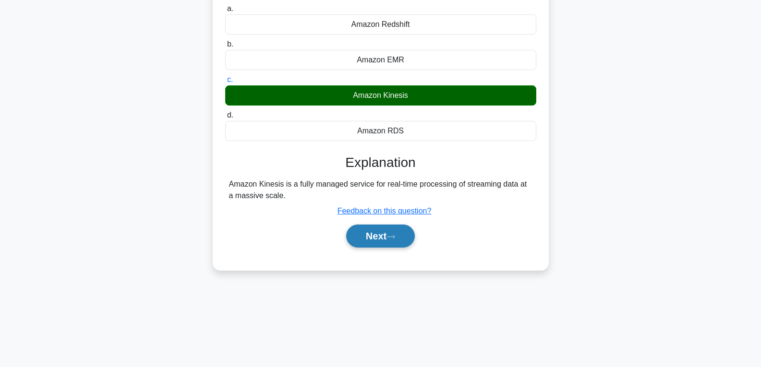
click at [377, 239] on button "Next" at bounding box center [380, 236] width 69 height 23
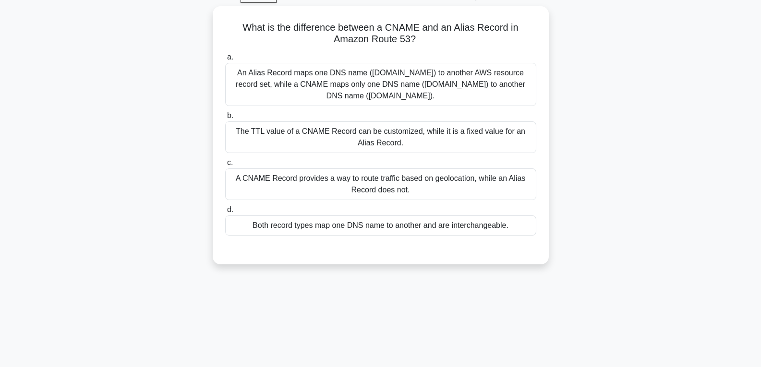
scroll to position [0, 0]
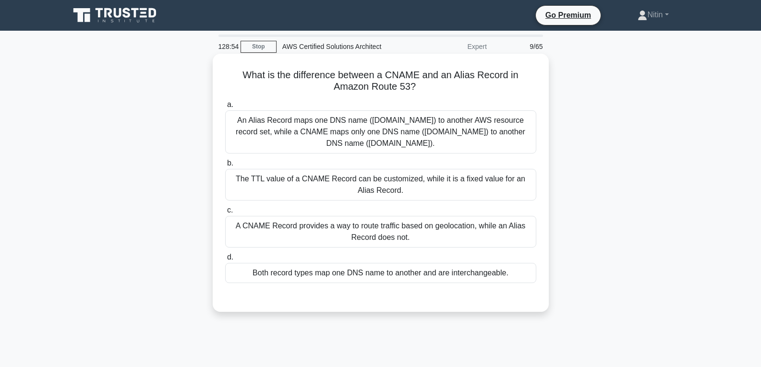
click at [379, 122] on div "An Alias Record maps one DNS name (example.com) to another AWS resource record …" at bounding box center [380, 131] width 311 height 43
click at [225, 108] on input "a. An Alias Record maps one DNS name (example.com) to another AWS resource reco…" at bounding box center [225, 105] width 0 height 6
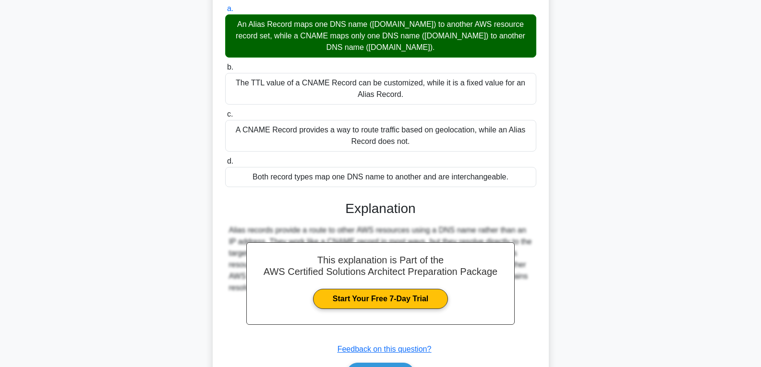
scroll to position [144, 0]
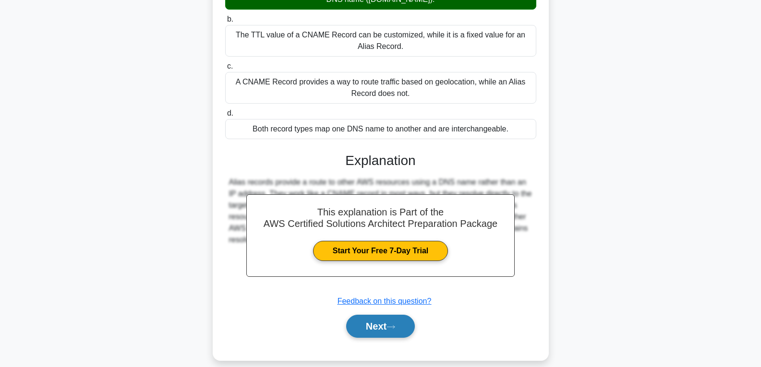
click at [365, 332] on button "Next" at bounding box center [380, 326] width 69 height 23
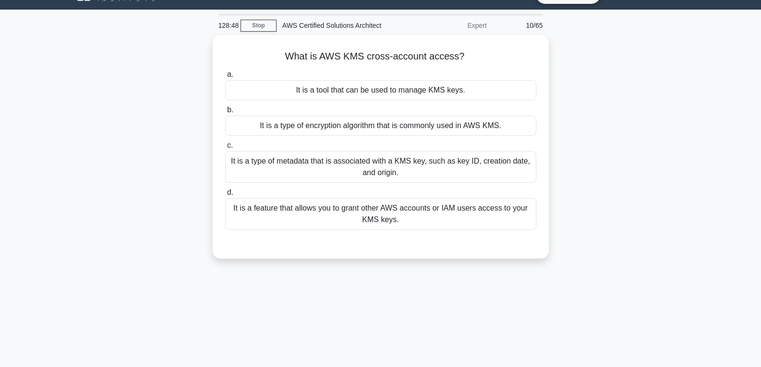
scroll to position [0, 0]
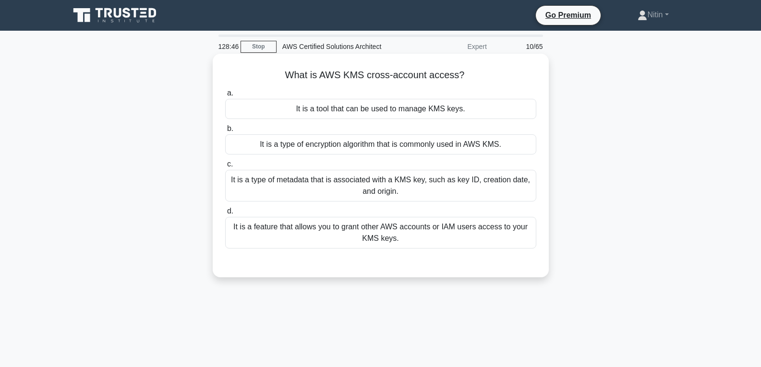
click at [384, 184] on div "It is a type of metadata that is associated with a KMS key, such as key ID, cre…" at bounding box center [380, 186] width 311 height 32
click at [225, 168] on input "c. It is a type of metadata that is associated with a KMS key, such as key ID, …" at bounding box center [225, 164] width 0 height 6
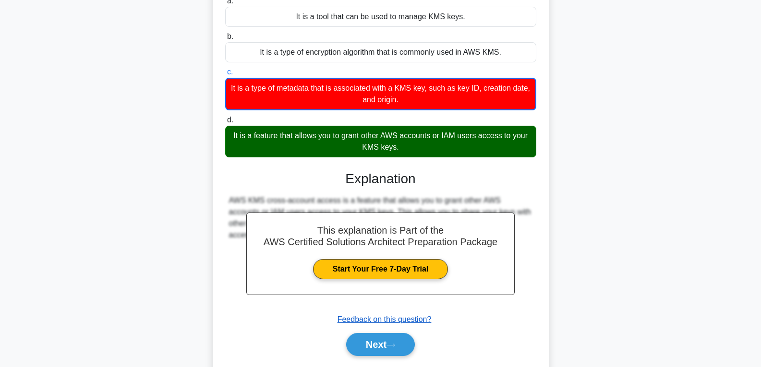
scroll to position [96, 0]
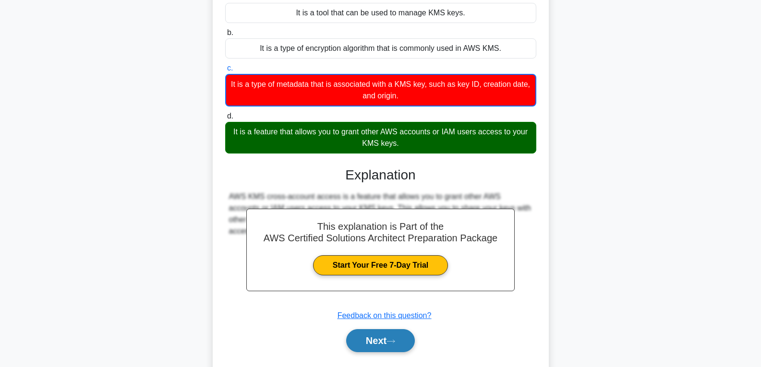
click at [368, 339] on button "Next" at bounding box center [380, 340] width 69 height 23
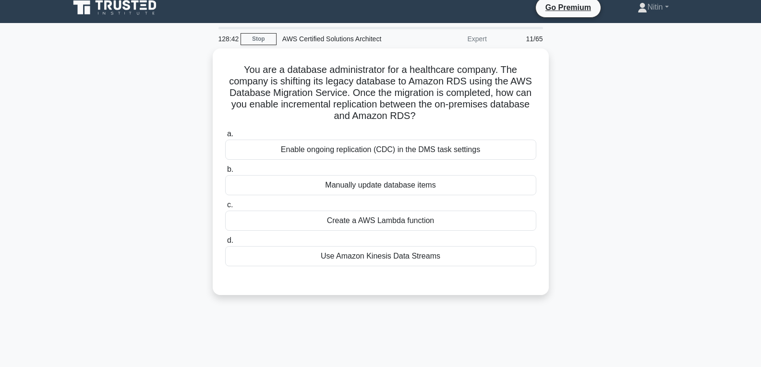
scroll to position [0, 0]
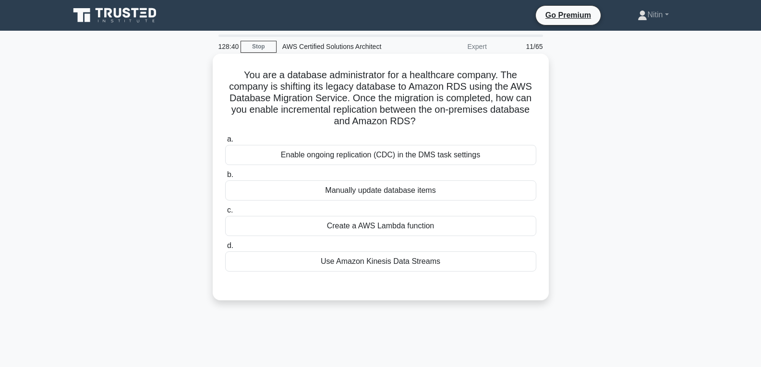
click at [356, 226] on div "Create a AWS Lambda function" at bounding box center [380, 226] width 311 height 20
click at [225, 214] on input "c. Create a AWS Lambda function" at bounding box center [225, 210] width 0 height 6
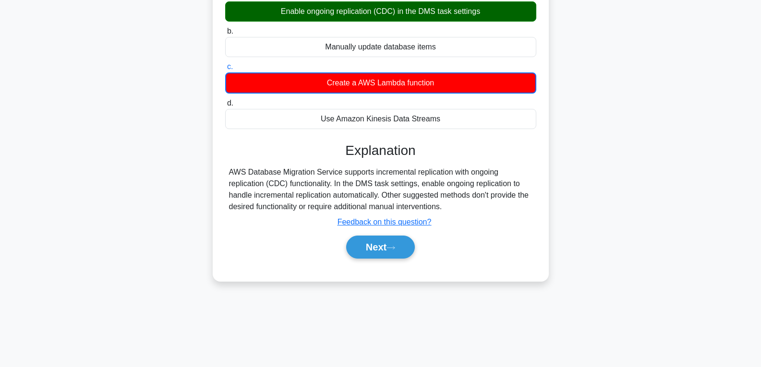
scroll to position [144, 0]
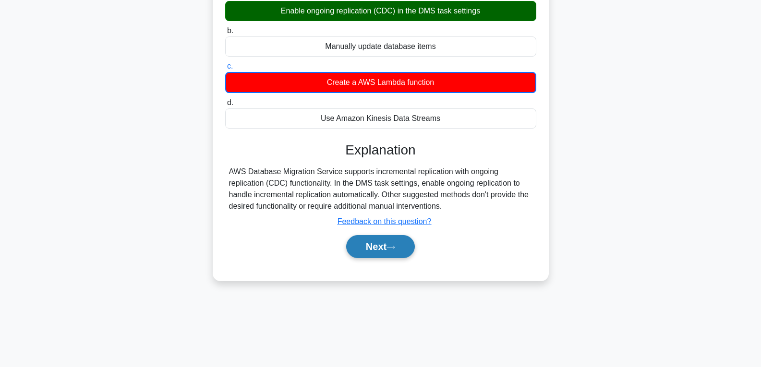
click at [370, 241] on button "Next" at bounding box center [380, 246] width 69 height 23
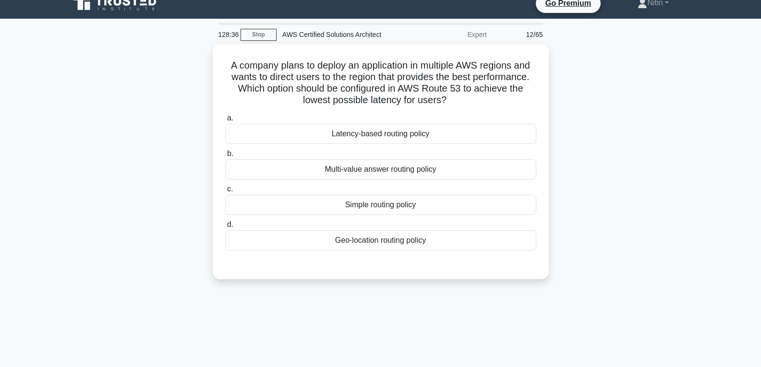
scroll to position [0, 0]
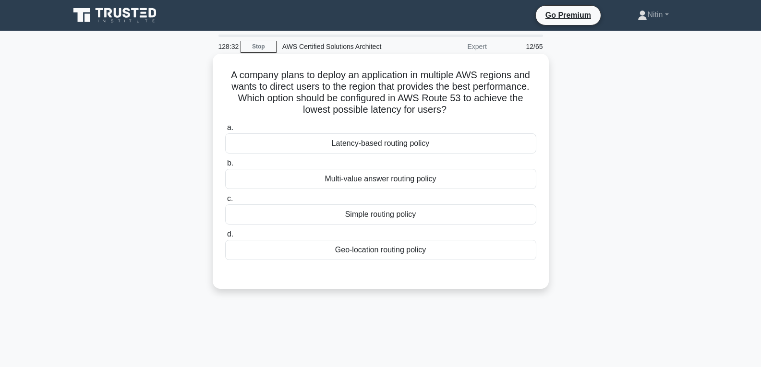
click at [371, 179] on div "Multi-value answer routing policy" at bounding box center [380, 179] width 311 height 20
click at [225, 167] on input "b. Multi-value answer routing policy" at bounding box center [225, 163] width 0 height 6
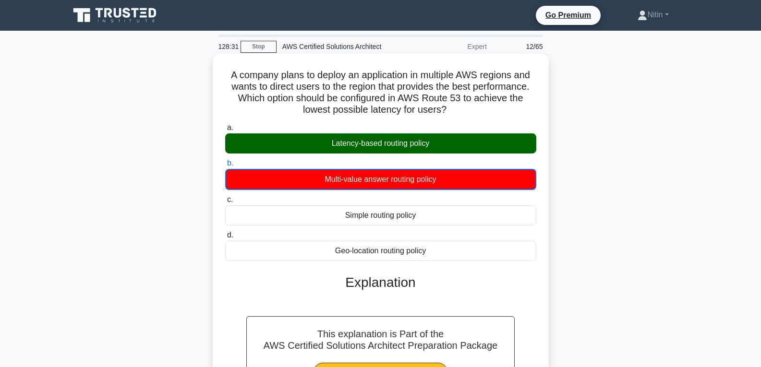
scroll to position [144, 0]
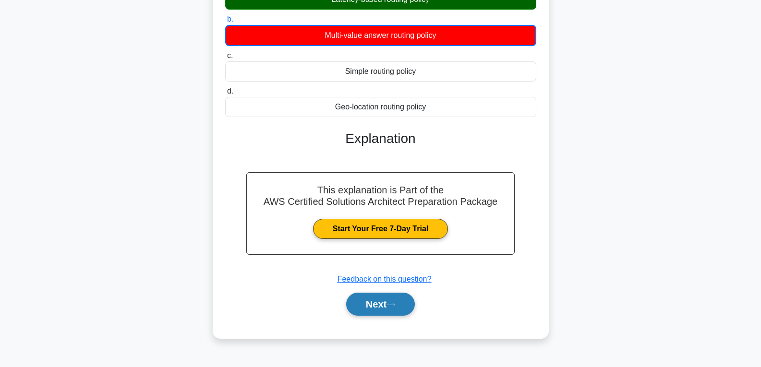
click at [380, 306] on button "Next" at bounding box center [380, 304] width 69 height 23
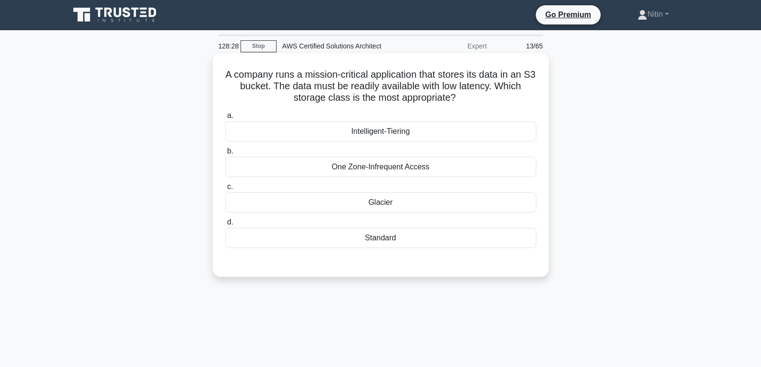
scroll to position [0, 0]
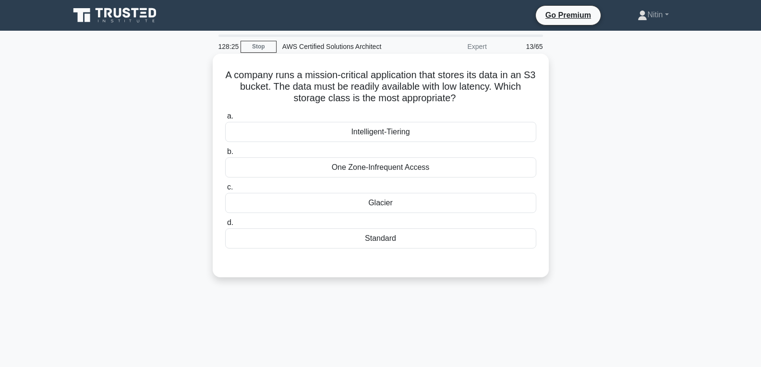
click at [388, 199] on div "Glacier" at bounding box center [380, 203] width 311 height 20
click at [225, 191] on input "c. Glacier" at bounding box center [225, 187] width 0 height 6
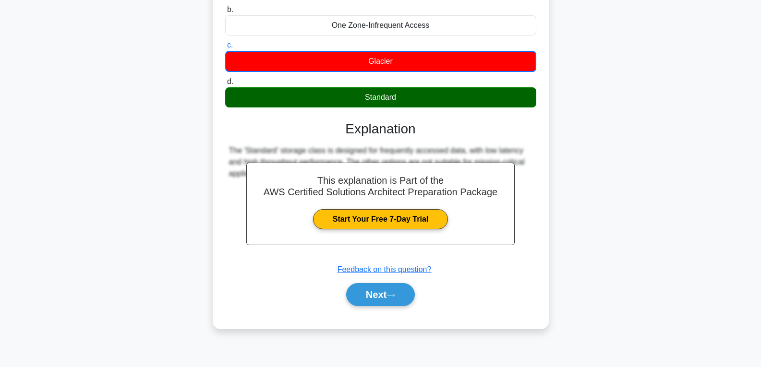
scroll to position [144, 0]
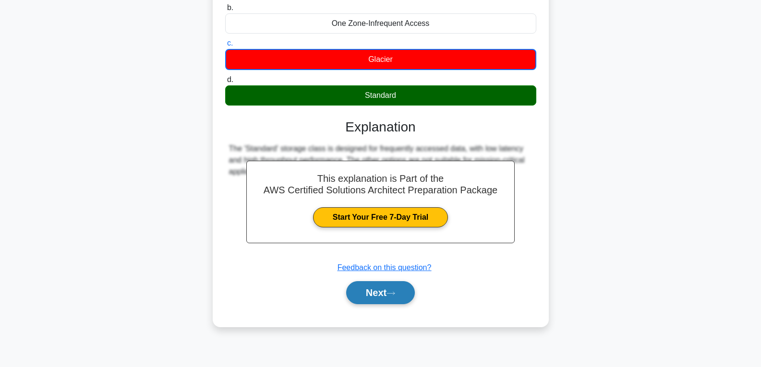
click at [367, 295] on button "Next" at bounding box center [380, 292] width 69 height 23
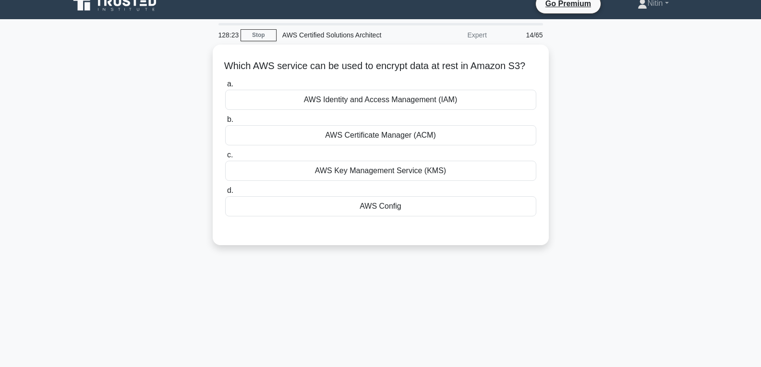
scroll to position [0, 0]
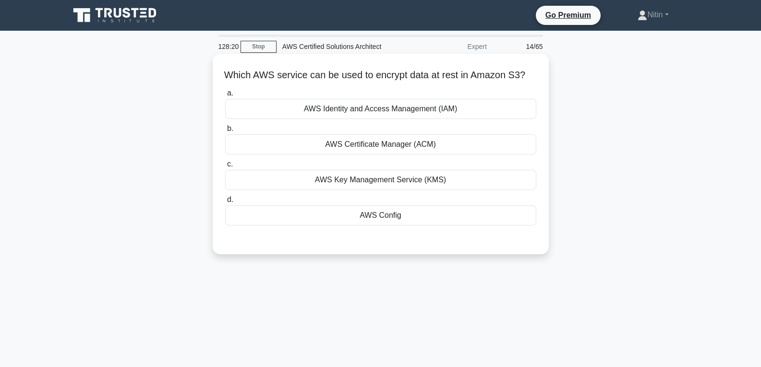
click at [390, 132] on div "a. AWS Identity and Access Management (IAM) b. AWS Certificate Manager (ACM) c.…" at bounding box center [380, 156] width 323 height 142
click at [387, 155] on div "AWS Certificate Manager (ACM)" at bounding box center [380, 144] width 311 height 20
click at [225, 132] on input "b. AWS Certificate Manager (ACM)" at bounding box center [225, 129] width 0 height 6
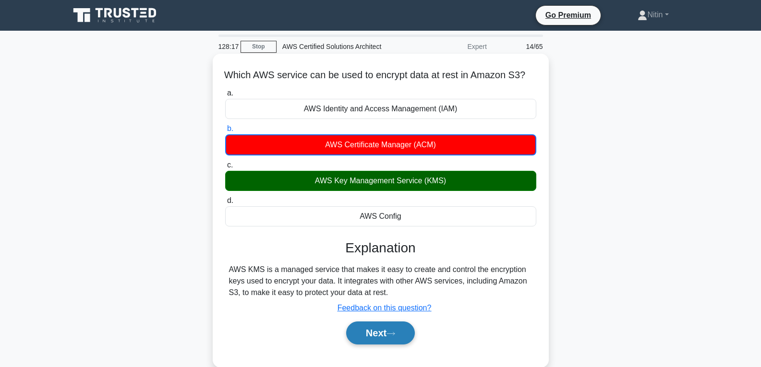
click at [362, 343] on button "Next" at bounding box center [380, 333] width 69 height 23
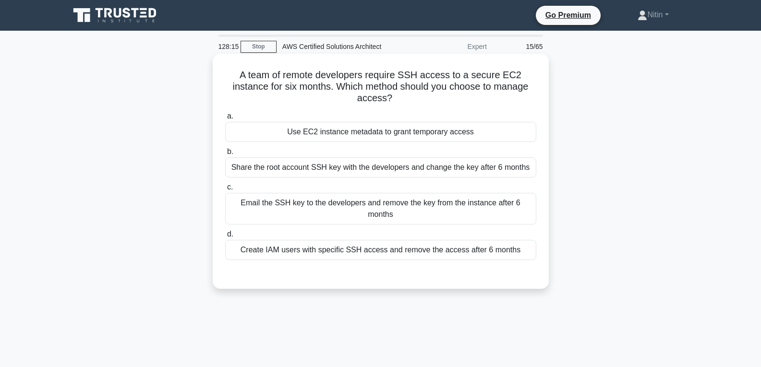
click at [396, 176] on div "Share the root account SSH key with the developers and change the key after 6 m…" at bounding box center [380, 167] width 311 height 20
click at [225, 155] on input "b. Share the root account SSH key with the developers and change the key after …" at bounding box center [225, 152] width 0 height 6
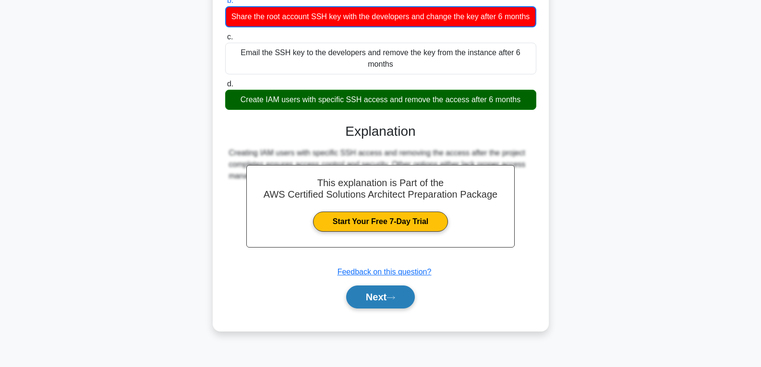
click at [377, 306] on button "Next" at bounding box center [380, 297] width 69 height 23
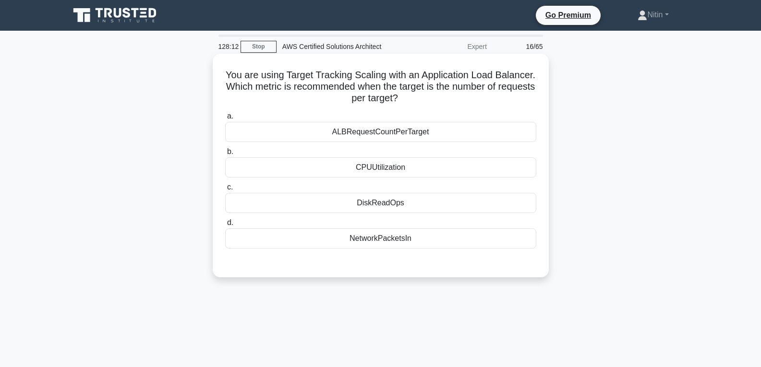
click at [388, 171] on div "CPUUtilization" at bounding box center [380, 167] width 311 height 20
click at [225, 155] on input "b. CPUUtilization" at bounding box center [225, 152] width 0 height 6
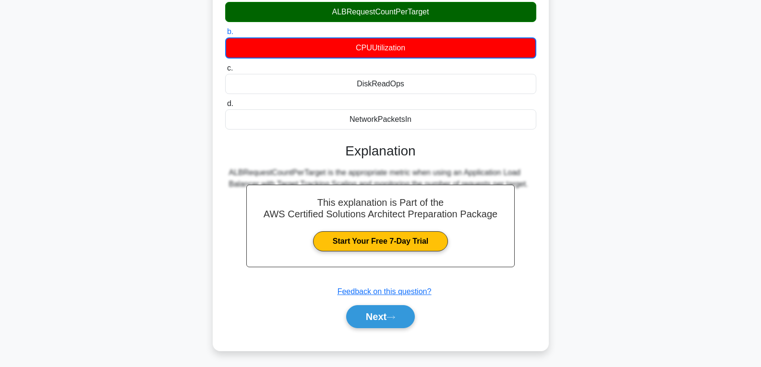
scroll to position [144, 0]
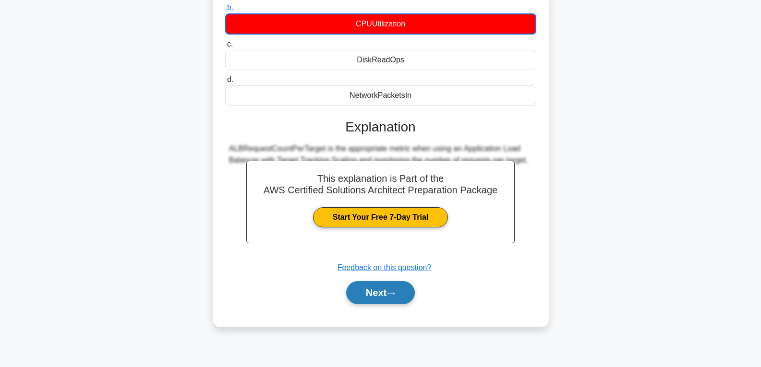
click at [381, 289] on button "Next" at bounding box center [380, 292] width 69 height 23
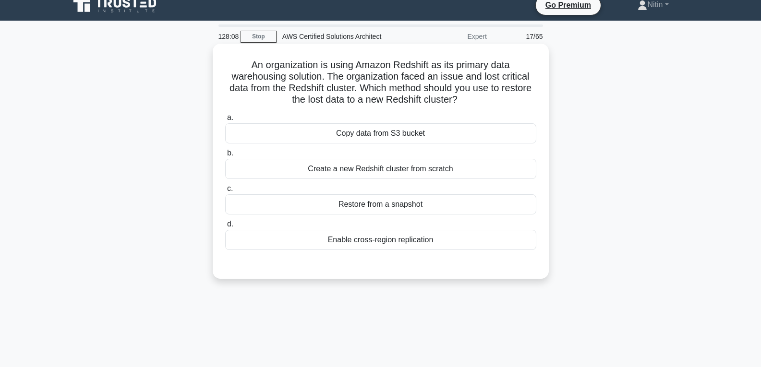
scroll to position [0, 0]
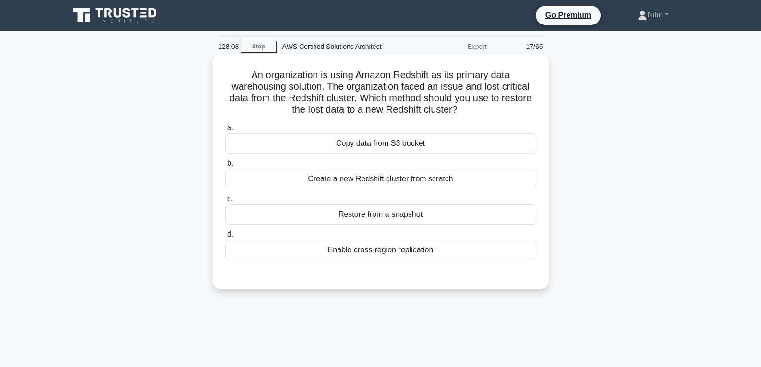
click at [374, 169] on div "Create a new Redshift cluster from scratch" at bounding box center [380, 179] width 311 height 20
click at [225, 167] on input "b. Create a new Redshift cluster from scratch" at bounding box center [225, 163] width 0 height 6
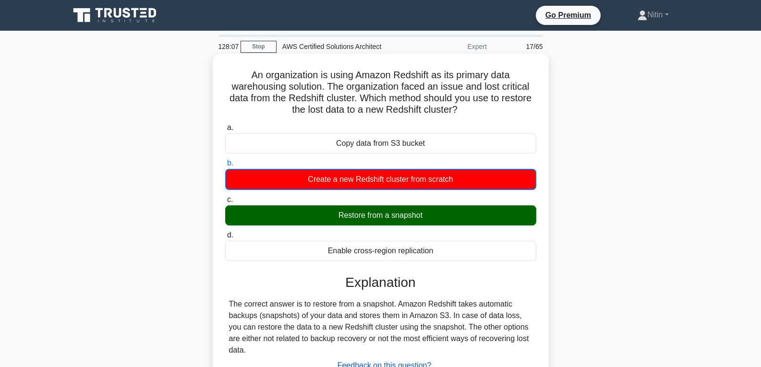
scroll to position [48, 0]
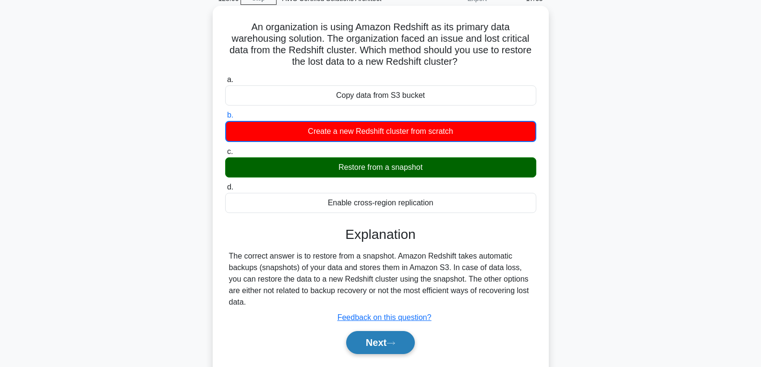
click at [371, 347] on button "Next" at bounding box center [380, 342] width 69 height 23
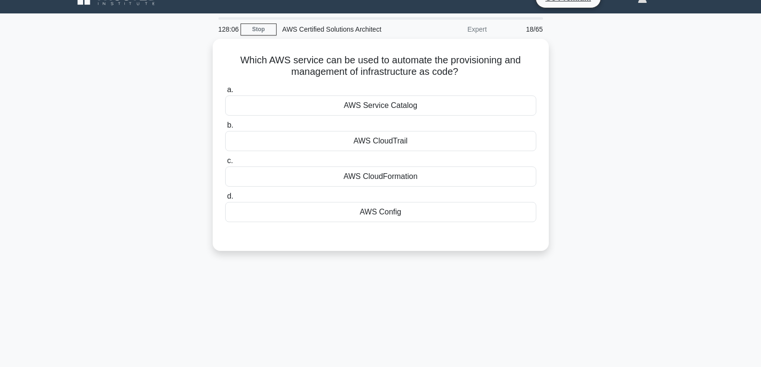
scroll to position [0, 0]
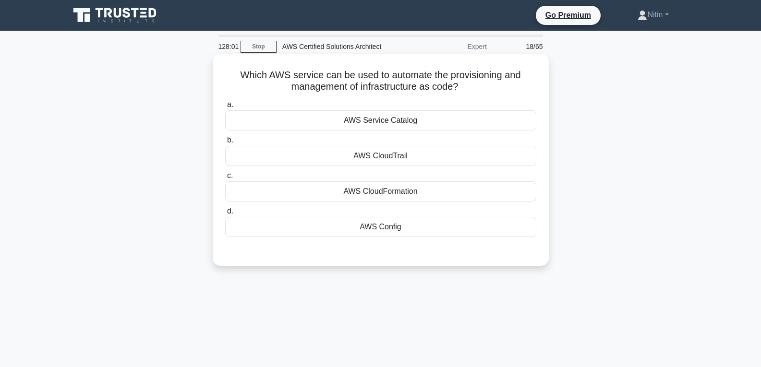
click at [408, 153] on div "AWS CloudTrail" at bounding box center [380, 156] width 311 height 20
click at [225, 144] on input "b. AWS CloudTrail" at bounding box center [225, 140] width 0 height 6
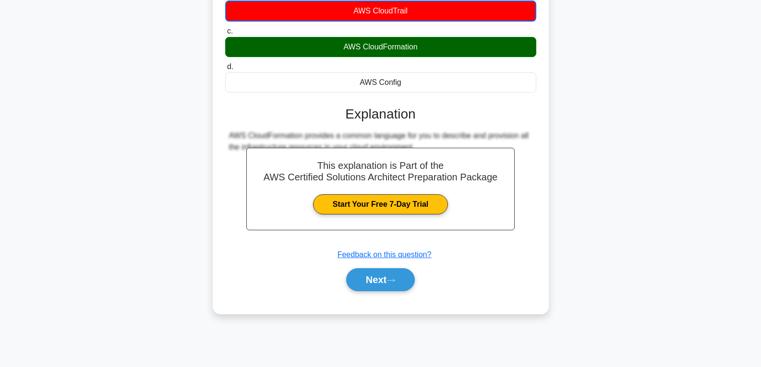
scroll to position [151, 0]
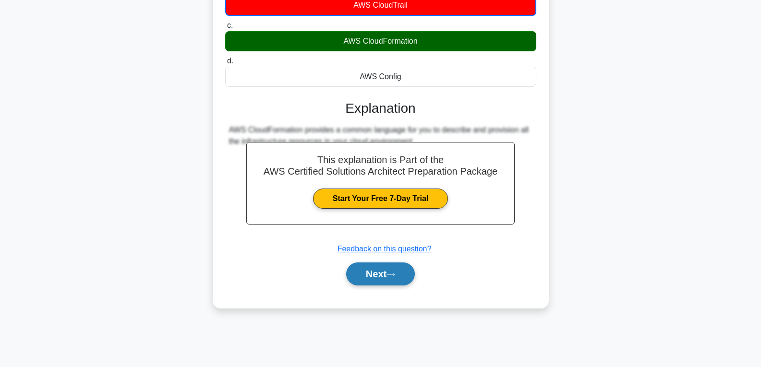
click at [386, 273] on button "Next" at bounding box center [380, 274] width 69 height 23
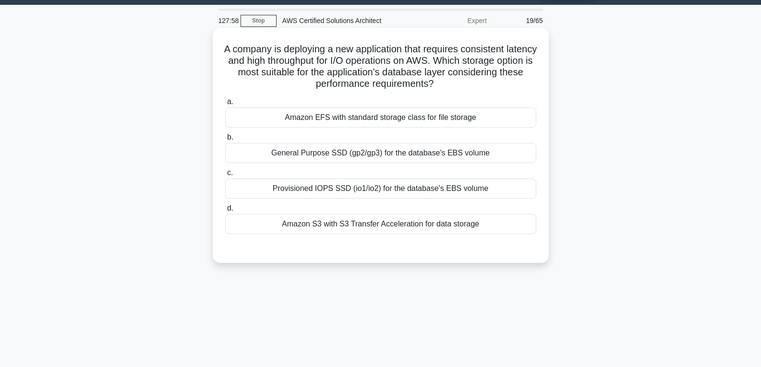
scroll to position [7, 0]
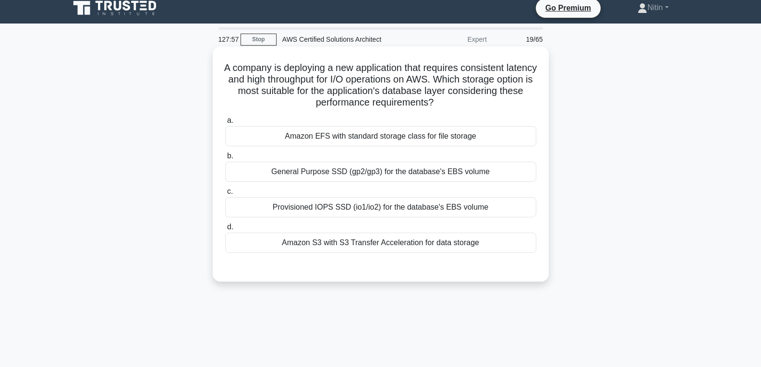
click at [381, 177] on div "General Purpose SSD (gp2/gp3) for the database's EBS volume" at bounding box center [380, 172] width 311 height 20
click at [225, 159] on input "b. General Purpose SSD (gp2/gp3) for the database's EBS volume" at bounding box center [225, 156] width 0 height 6
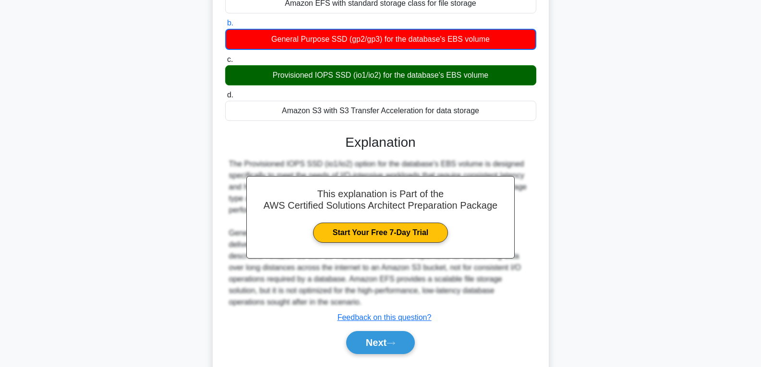
scroll to position [151, 0]
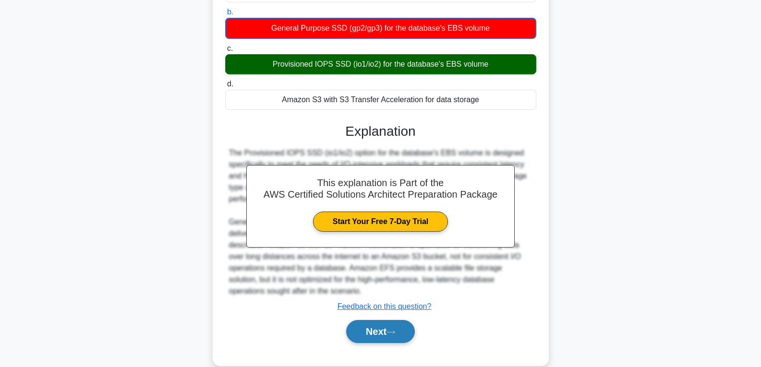
click at [370, 333] on button "Next" at bounding box center [380, 331] width 69 height 23
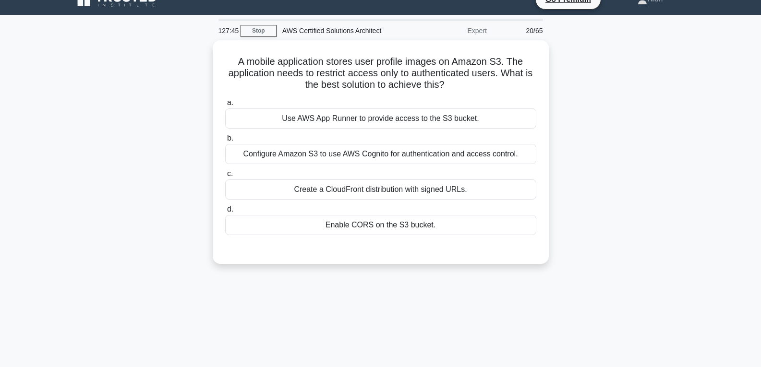
scroll to position [7, 0]
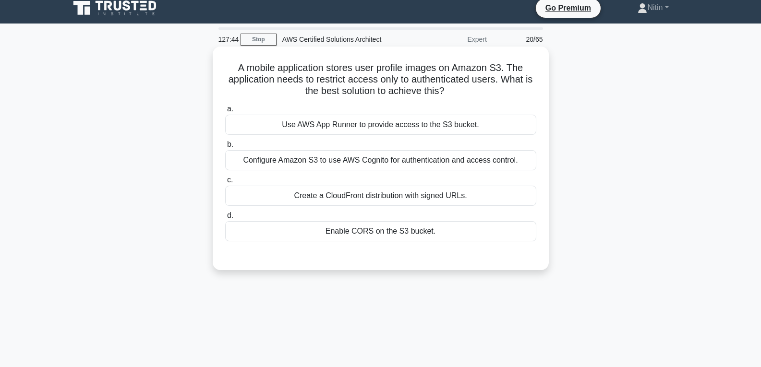
click at [372, 160] on div "Configure Amazon S3 to use AWS Cognito for authentication and access control." at bounding box center [380, 160] width 311 height 20
click at [225, 148] on input "b. Configure Amazon S3 to use AWS Cognito for authentication and access control." at bounding box center [225, 145] width 0 height 6
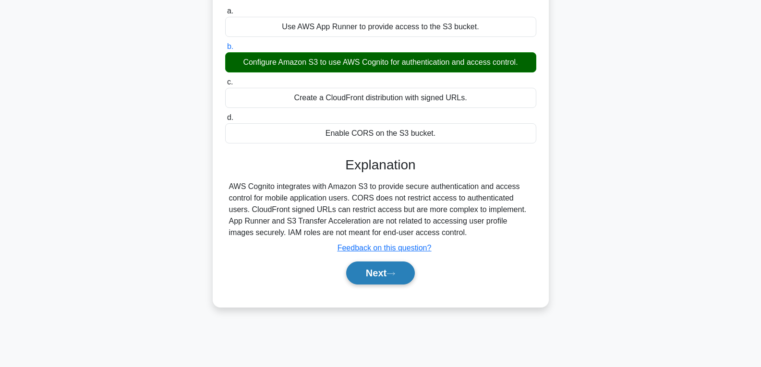
scroll to position [151, 0]
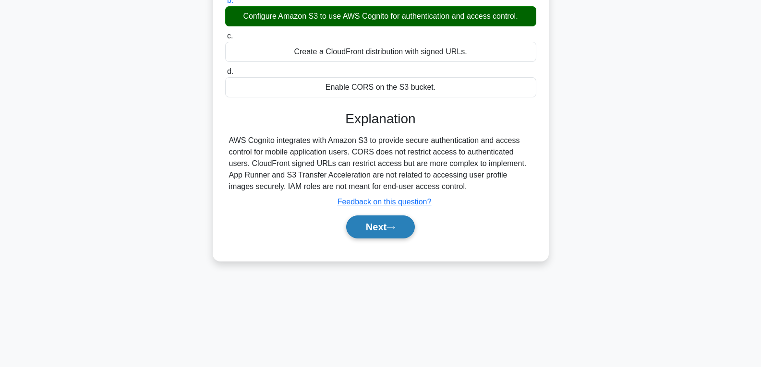
click at [374, 226] on button "Next" at bounding box center [380, 227] width 69 height 23
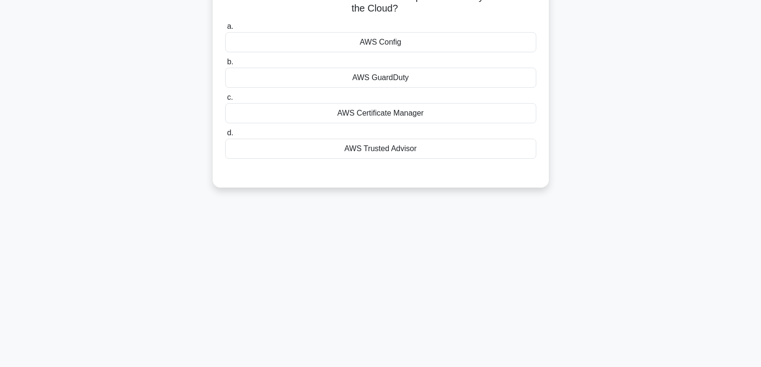
scroll to position [0, 0]
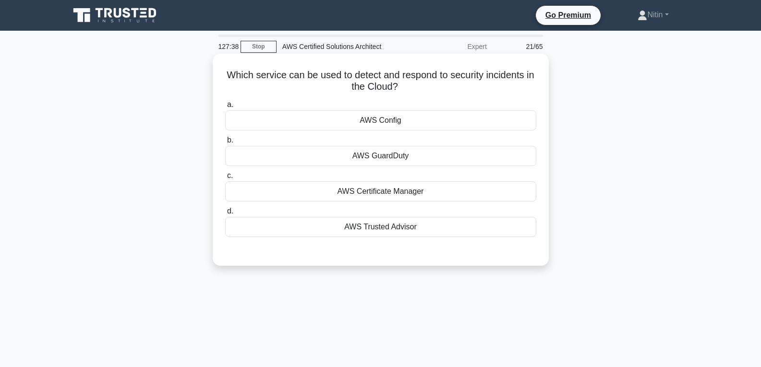
click at [395, 187] on div "AWS Certificate Manager" at bounding box center [380, 191] width 311 height 20
click at [225, 179] on input "c. AWS Certificate Manager" at bounding box center [225, 176] width 0 height 6
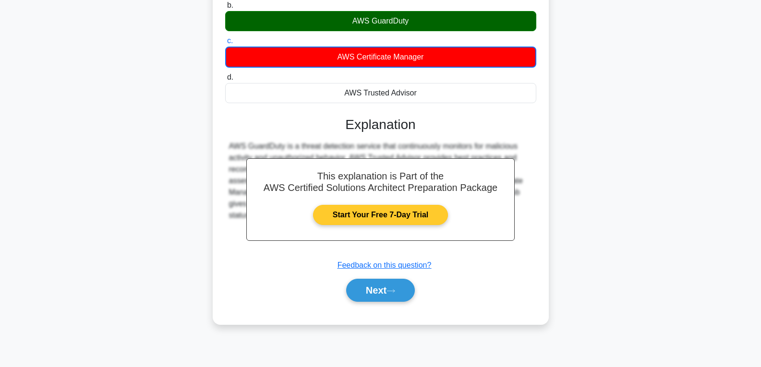
scroll to position [144, 0]
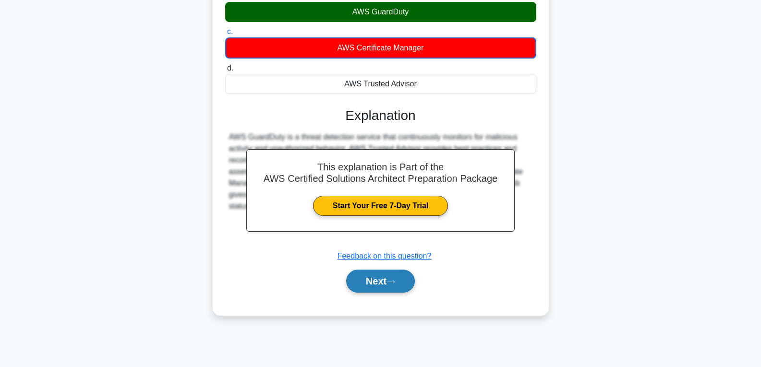
click at [378, 281] on button "Next" at bounding box center [380, 281] width 69 height 23
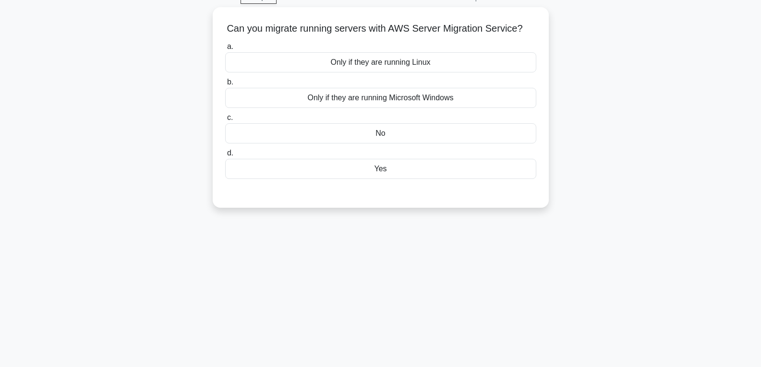
scroll to position [48, 0]
click at [359, 106] on div "Only if they are running Microsoft Windows" at bounding box center [380, 96] width 311 height 20
click at [225, 84] on input "b. Only if they are running Microsoft Windows" at bounding box center [225, 81] width 0 height 6
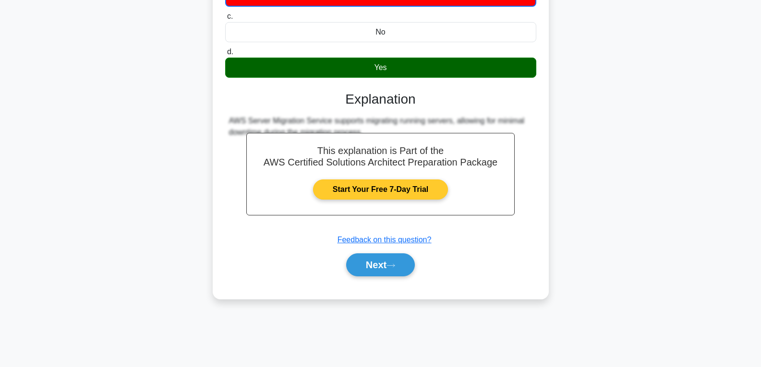
scroll to position [151, 0]
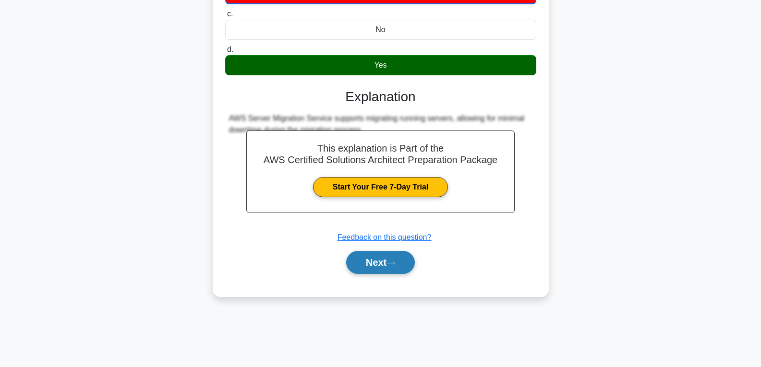
click at [382, 274] on button "Next" at bounding box center [380, 262] width 69 height 23
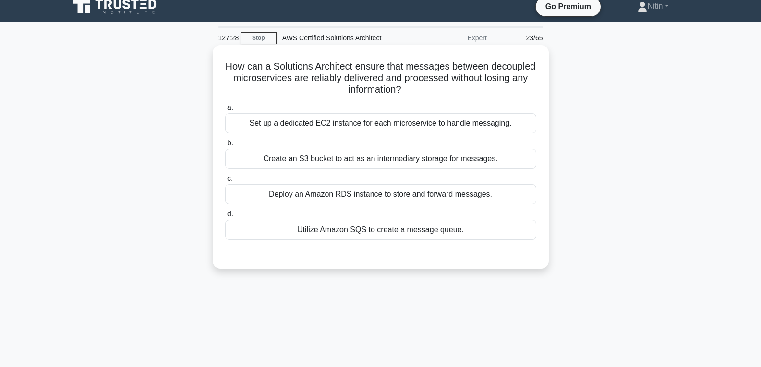
scroll to position [7, 0]
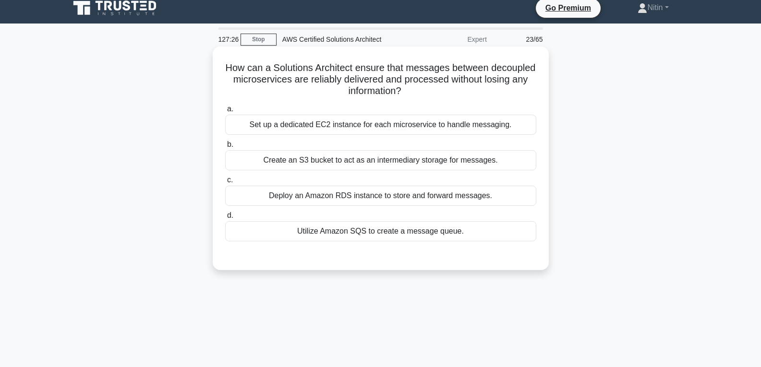
click at [380, 122] on div "Set up a dedicated EC2 instance for each microservice to handle messaging." at bounding box center [380, 125] width 311 height 20
click at [225, 112] on input "a. Set up a dedicated EC2 instance for each microservice to handle messaging." at bounding box center [225, 109] width 0 height 6
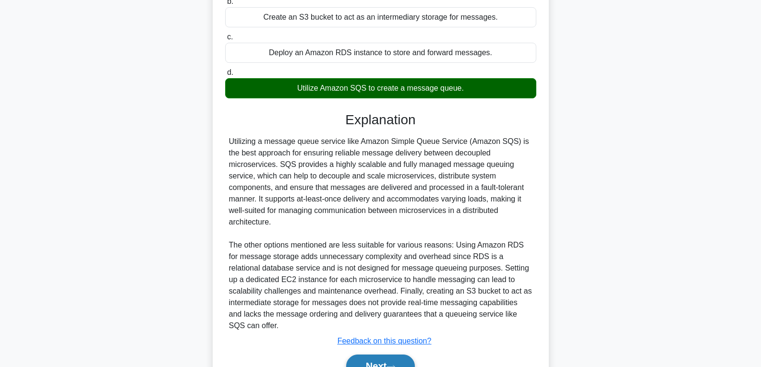
scroll to position [199, 0]
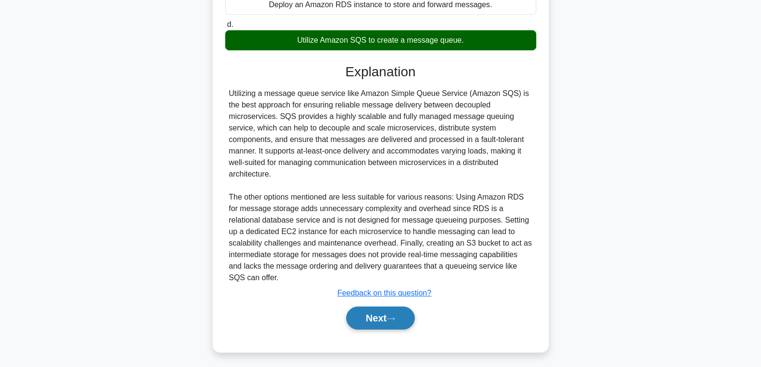
click at [364, 323] on button "Next" at bounding box center [380, 318] width 69 height 23
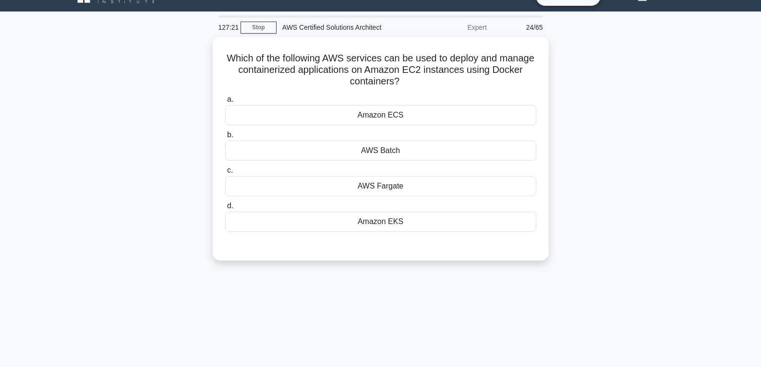
scroll to position [7, 0]
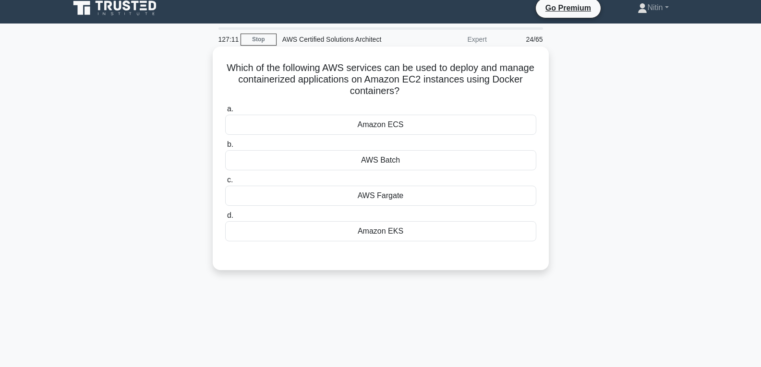
click at [401, 165] on div "AWS Batch" at bounding box center [380, 160] width 311 height 20
click at [225, 148] on input "b. AWS Batch" at bounding box center [225, 145] width 0 height 6
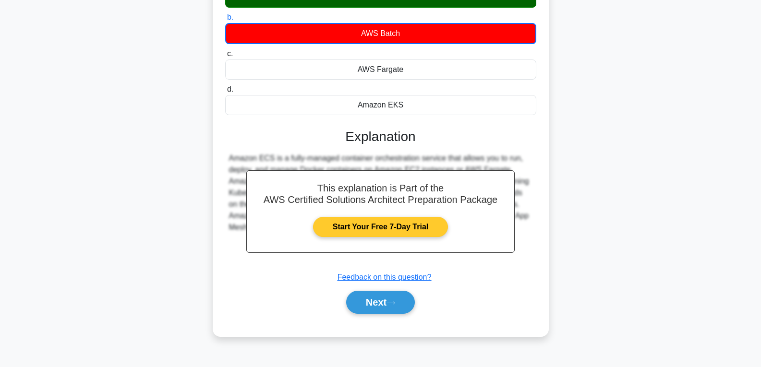
scroll to position [151, 0]
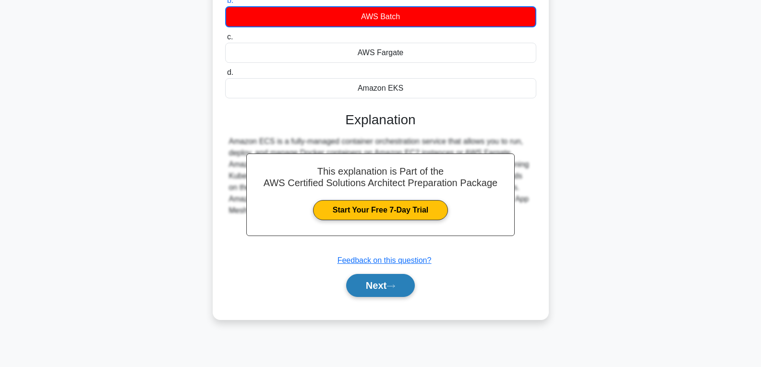
click at [383, 281] on button "Next" at bounding box center [380, 285] width 69 height 23
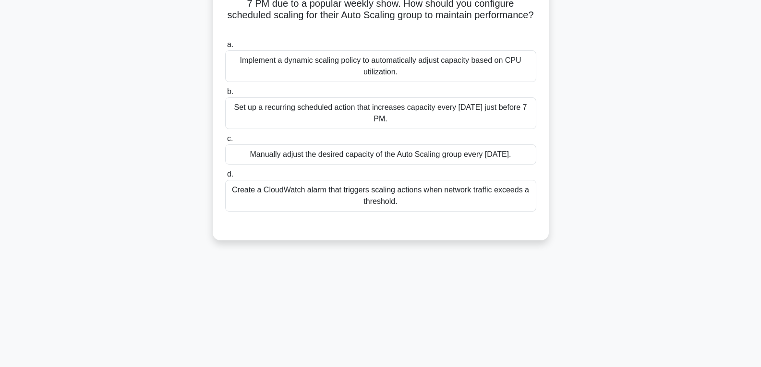
scroll to position [7, 0]
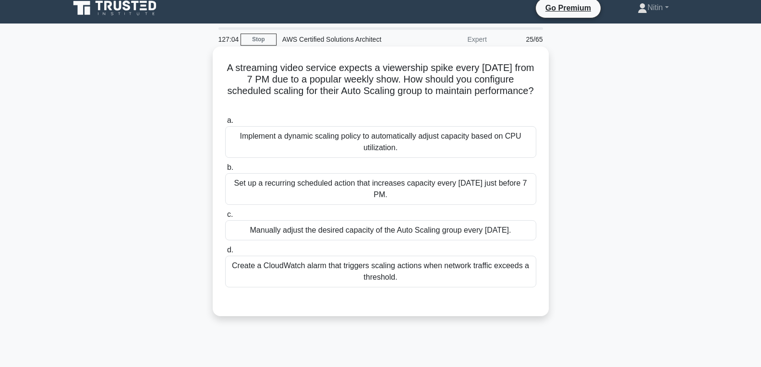
click at [393, 269] on div "Create a CloudWatch alarm that triggers scaling actions when network traffic ex…" at bounding box center [380, 272] width 311 height 32
click at [225, 253] on input "d. Create a CloudWatch alarm that triggers scaling actions when network traffic…" at bounding box center [225, 250] width 0 height 6
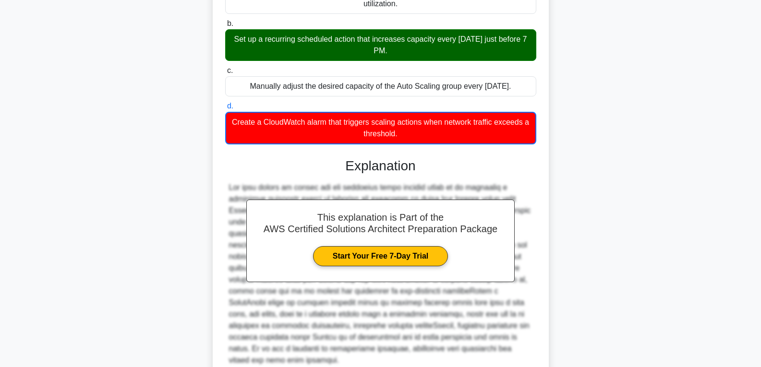
scroll to position [226, 0]
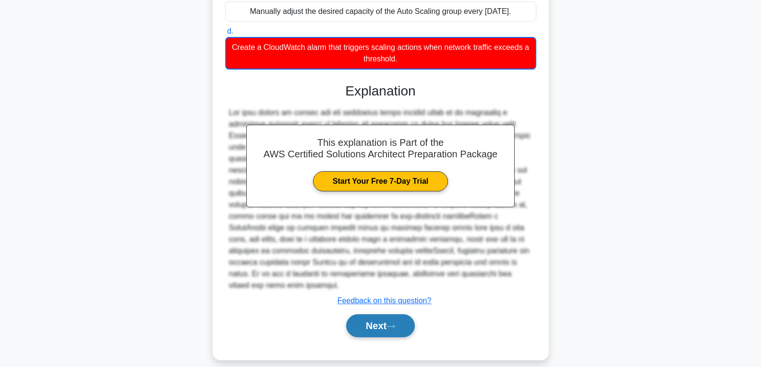
click at [392, 319] on button "Next" at bounding box center [380, 325] width 69 height 23
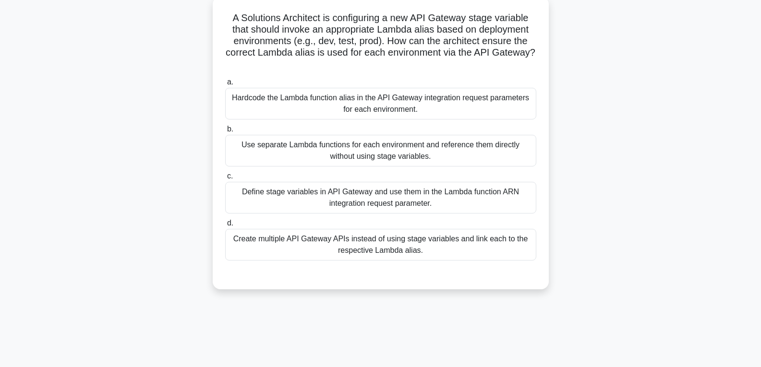
scroll to position [55, 0]
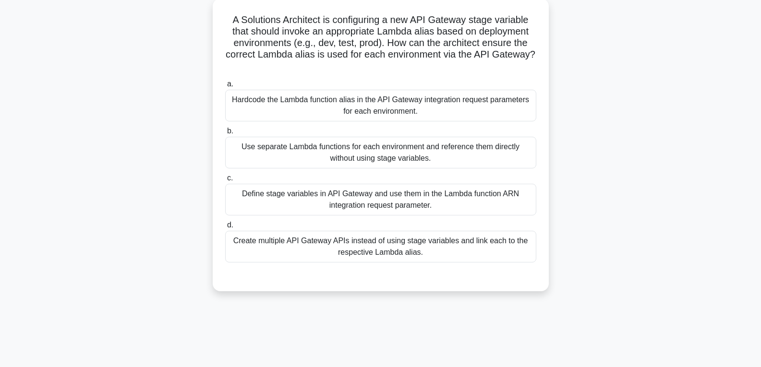
click at [369, 157] on div "Use separate Lambda functions for each environment and reference them directly …" at bounding box center [380, 153] width 311 height 32
click at [225, 134] on input "b. Use separate Lambda functions for each environment and reference them direct…" at bounding box center [225, 131] width 0 height 6
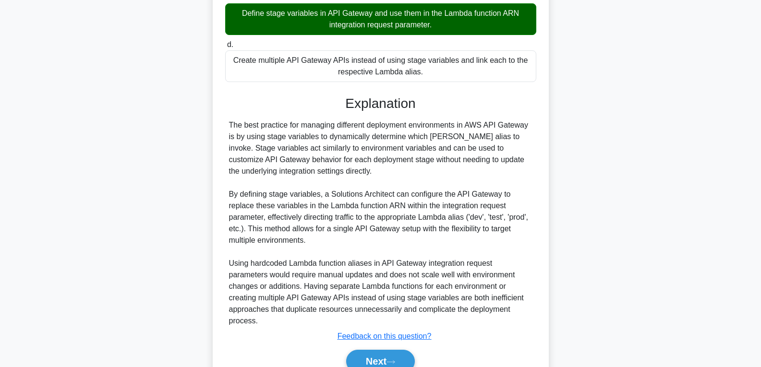
scroll to position [272, 0]
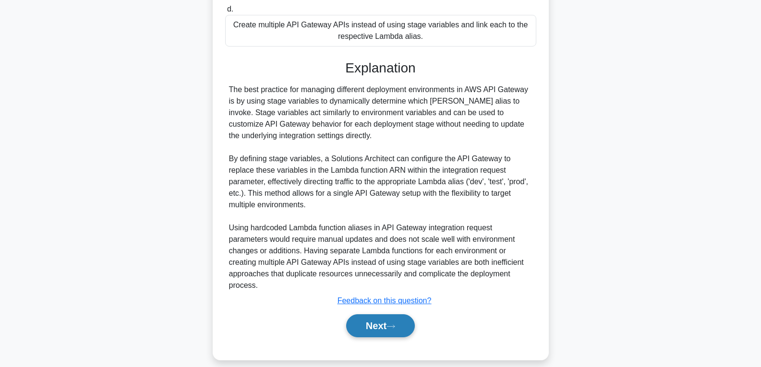
click at [371, 316] on button "Next" at bounding box center [380, 325] width 69 height 23
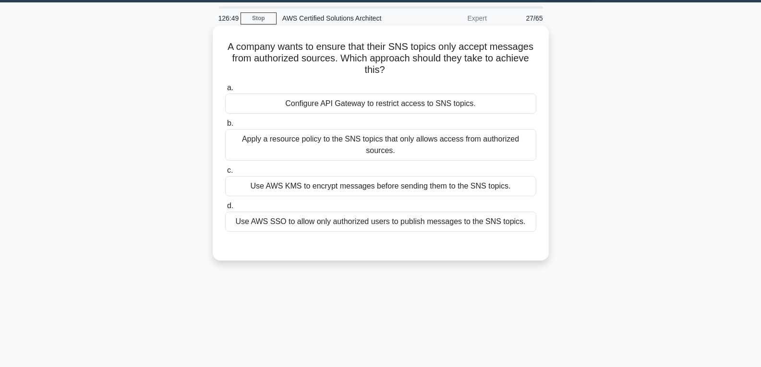
scroll to position [7, 0]
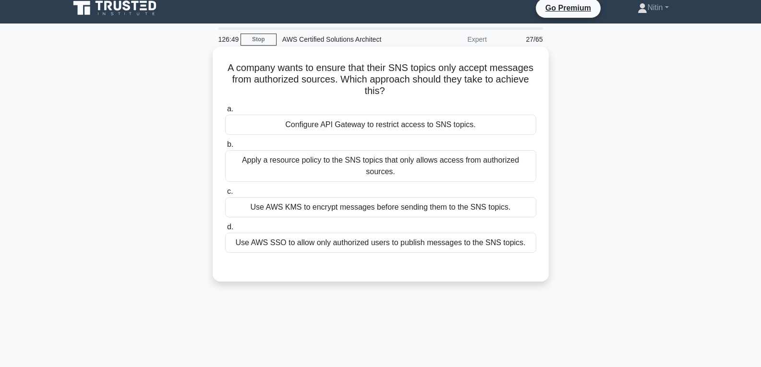
click at [354, 175] on div "Apply a resource policy to the SNS topics that only allows access from authoriz…" at bounding box center [380, 166] width 311 height 32
click at [225, 148] on input "b. Apply a resource policy to the SNS topics that only allows access from autho…" at bounding box center [225, 145] width 0 height 6
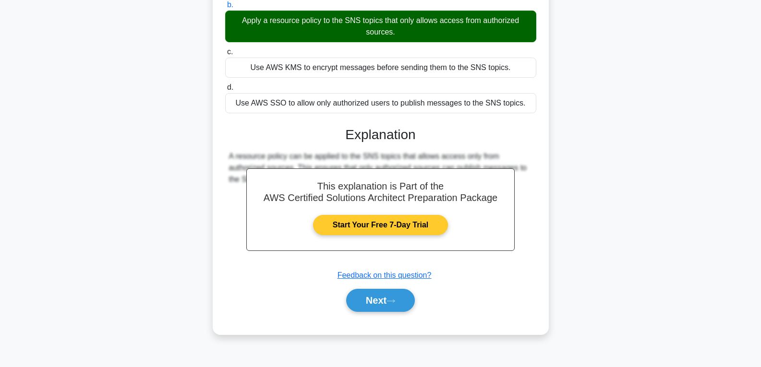
scroll to position [151, 0]
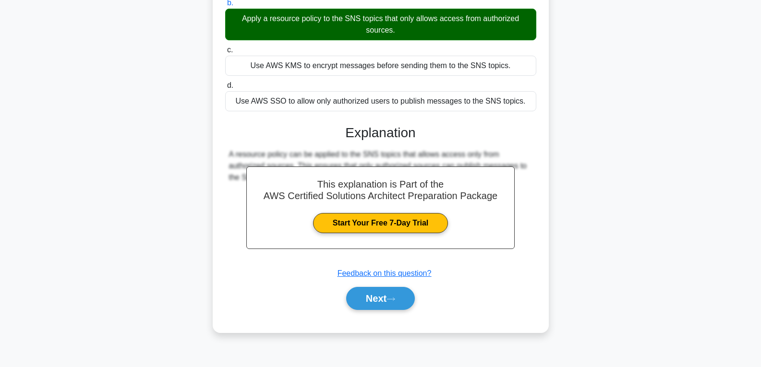
click at [371, 361] on div "126:47 Stop AWS Certified Solutions Architect Expert 27/65 A company wants to e…" at bounding box center [381, 123] width 634 height 480
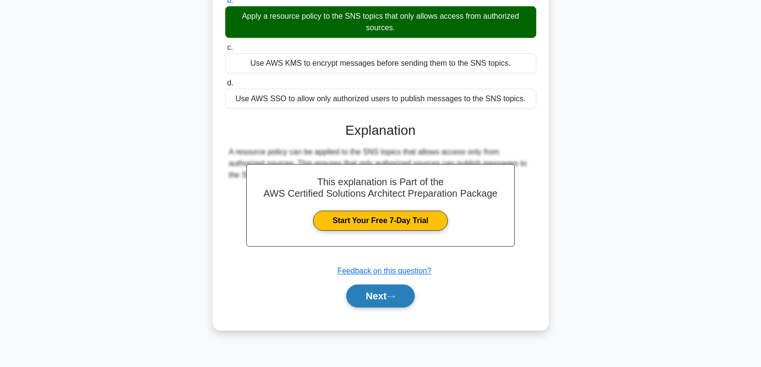
click at [384, 296] on button "Next" at bounding box center [380, 296] width 69 height 23
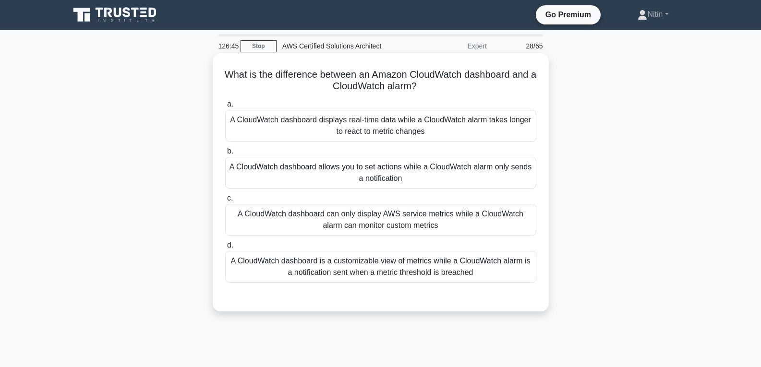
scroll to position [0, 0]
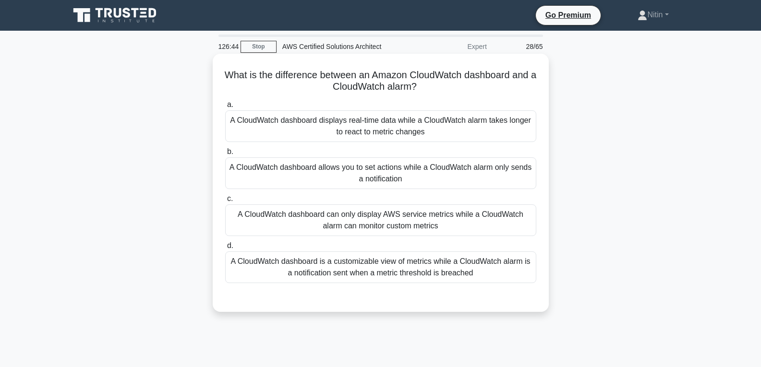
click at [386, 256] on div "A CloudWatch dashboard is a customizable view of metrics while a CloudWatch ala…" at bounding box center [380, 268] width 311 height 32
click at [225, 249] on input "d. A CloudWatch dashboard is a customizable view of metrics while a CloudWatch …" at bounding box center [225, 246] width 0 height 6
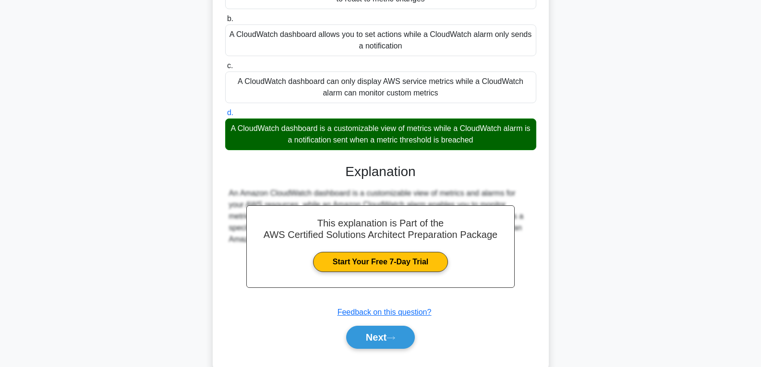
scroll to position [156, 0]
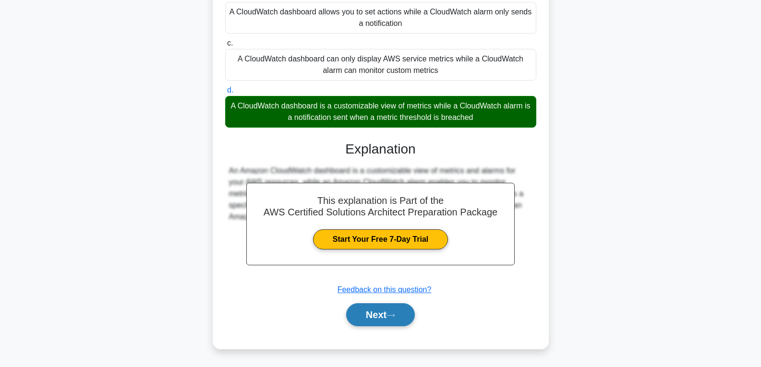
click at [368, 316] on button "Next" at bounding box center [380, 314] width 69 height 23
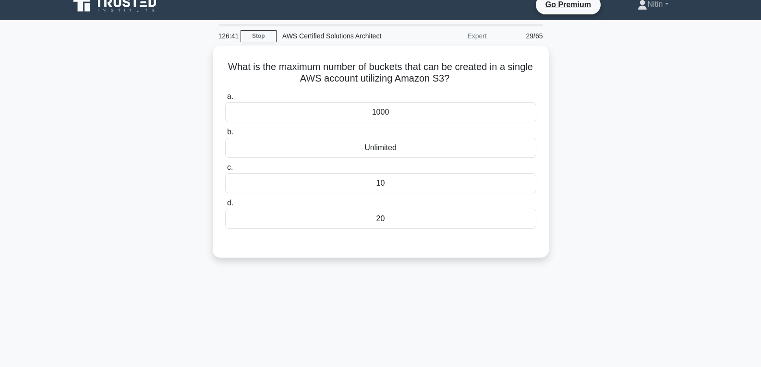
scroll to position [0, 0]
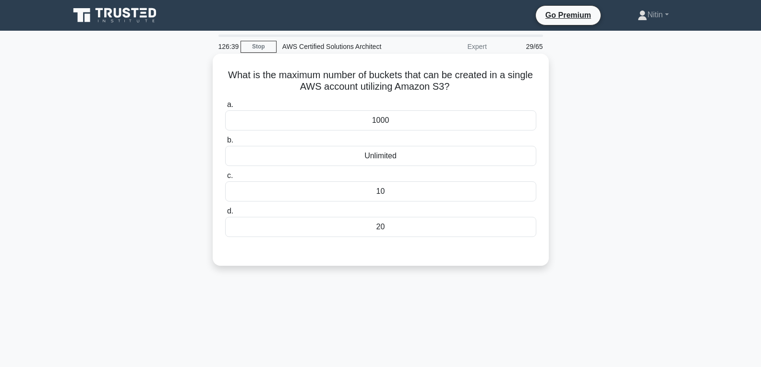
click at [375, 158] on div "Unlimited" at bounding box center [380, 156] width 311 height 20
click at [225, 144] on input "b. Unlimited" at bounding box center [225, 140] width 0 height 6
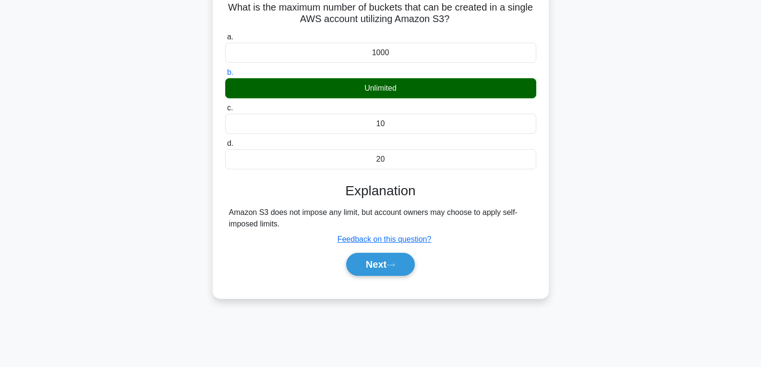
scroll to position [151, 0]
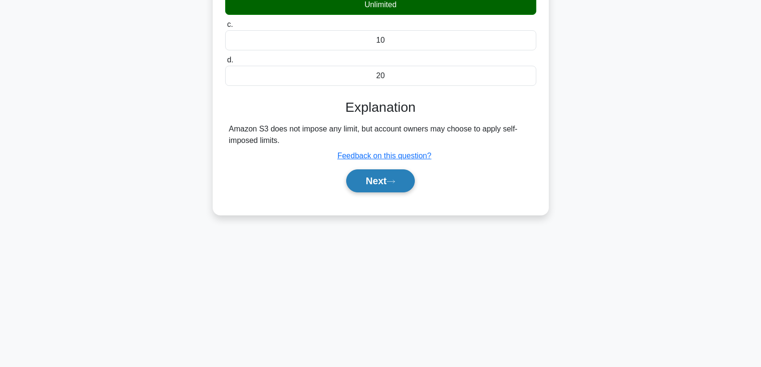
click at [374, 183] on button "Next" at bounding box center [380, 180] width 69 height 23
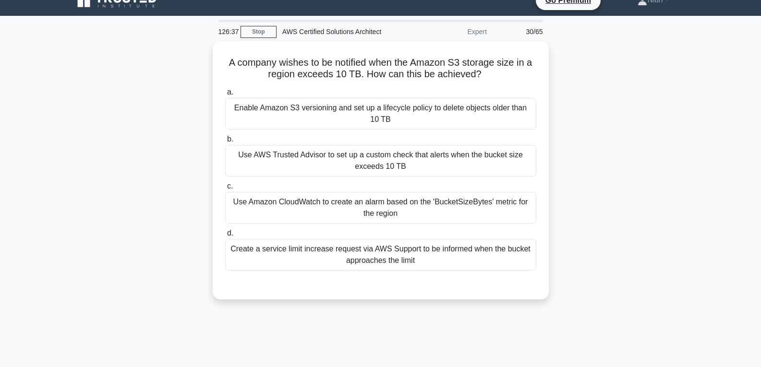
scroll to position [7, 0]
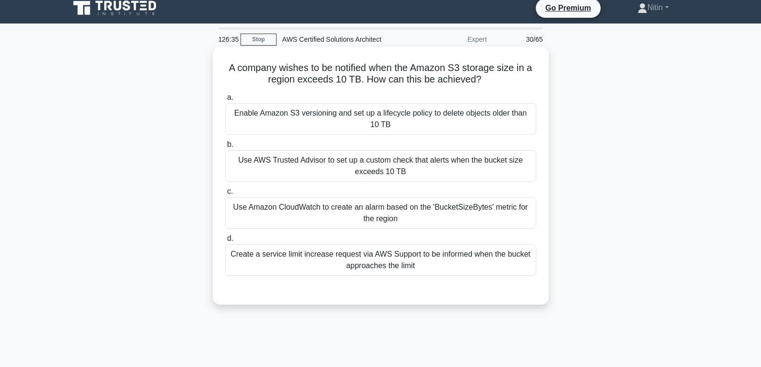
click at [380, 254] on div "Create a service limit increase request via AWS Support to be informed when the…" at bounding box center [380, 260] width 311 height 32
click at [225, 242] on input "d. Create a service limit increase request via AWS Support to be informed when …" at bounding box center [225, 239] width 0 height 6
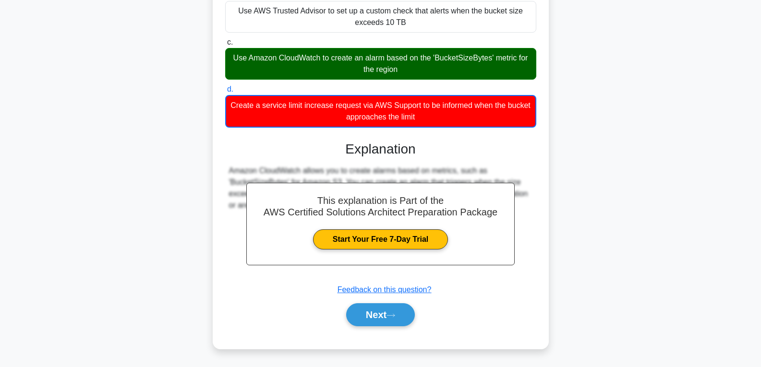
scroll to position [157, 0]
click at [372, 308] on button "Next" at bounding box center [380, 314] width 69 height 23
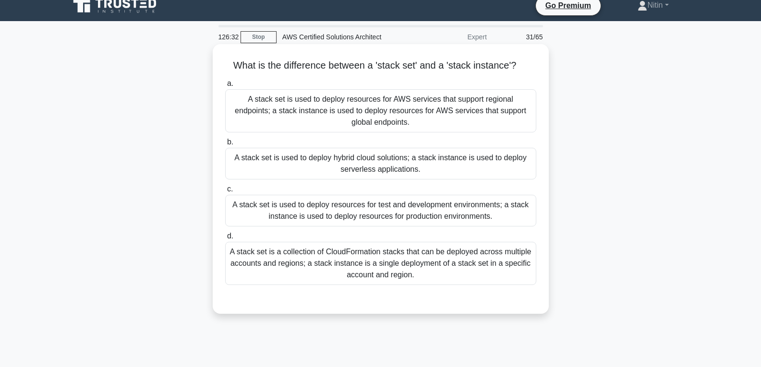
scroll to position [0, 0]
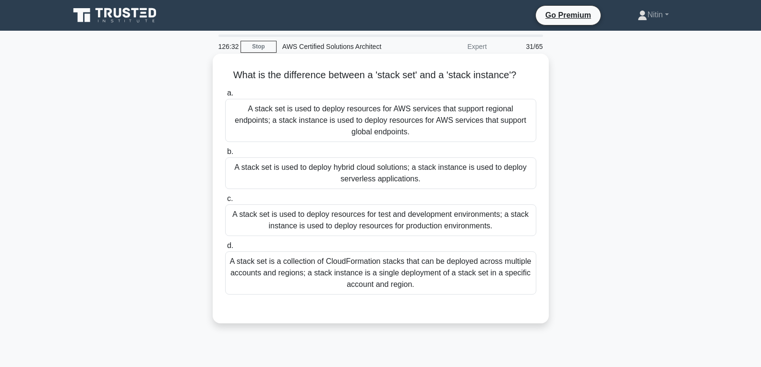
click at [372, 279] on div "A stack set is a collection of CloudFormation stacks that can be deployed acros…" at bounding box center [380, 273] width 311 height 43
click at [225, 249] on input "d. A stack set is a collection of CloudFormation stacks that can be deployed ac…" at bounding box center [225, 246] width 0 height 6
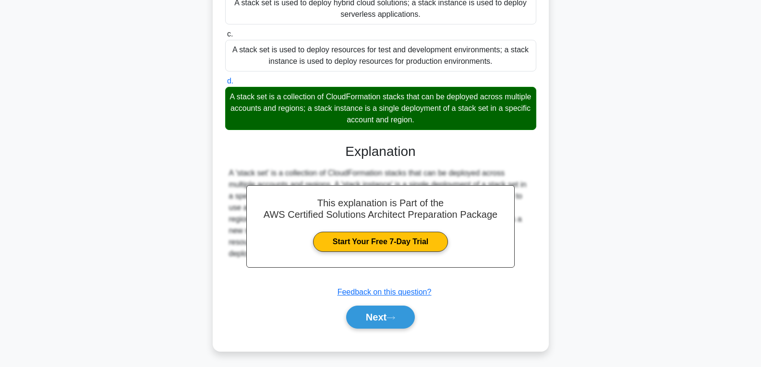
scroll to position [168, 0]
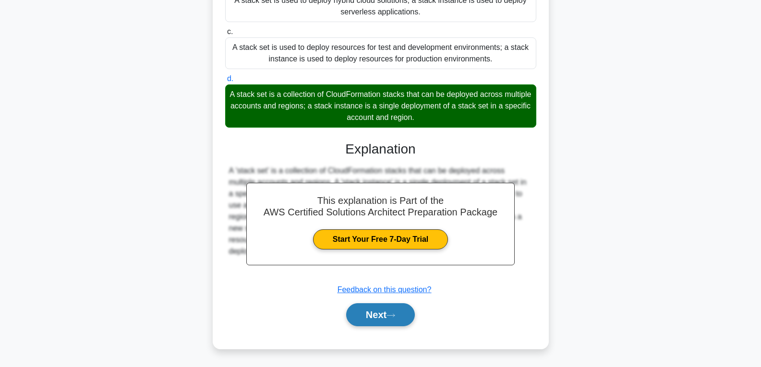
click at [375, 305] on button "Next" at bounding box center [380, 314] width 69 height 23
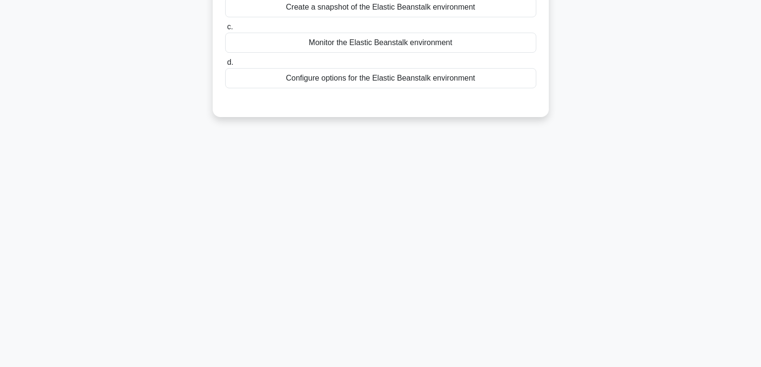
scroll to position [0, 0]
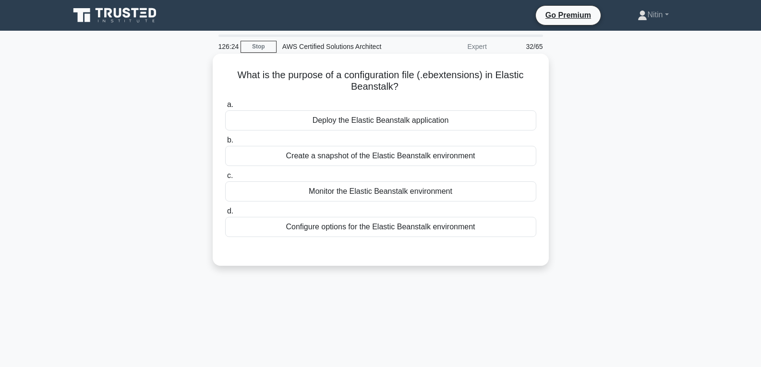
click at [385, 226] on div "Configure options for the Elastic Beanstalk environment" at bounding box center [380, 227] width 311 height 20
click at [225, 215] on input "d. Configure options for the Elastic Beanstalk environment" at bounding box center [225, 211] width 0 height 6
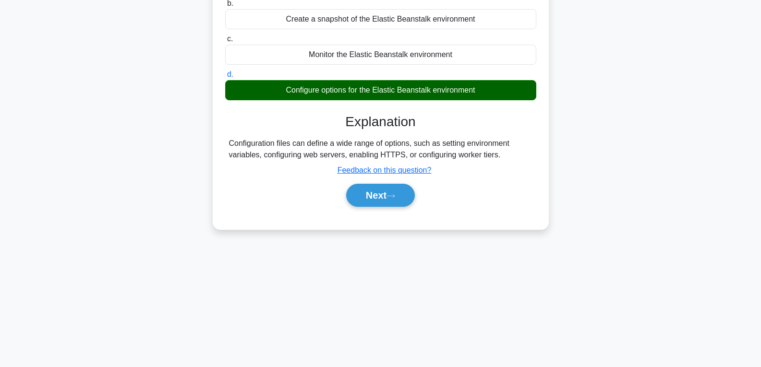
scroll to position [151, 0]
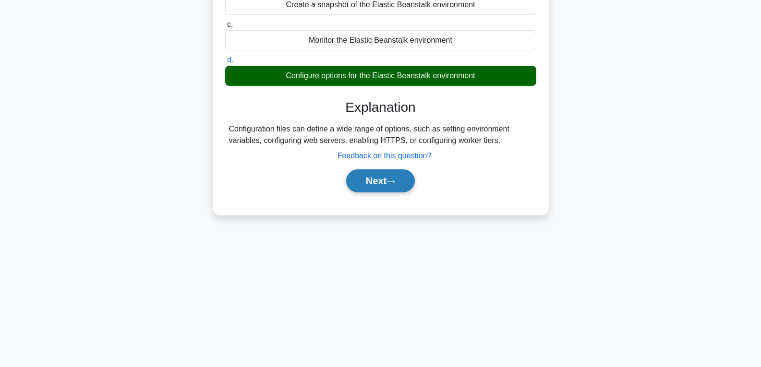
click at [372, 182] on button "Next" at bounding box center [380, 180] width 69 height 23
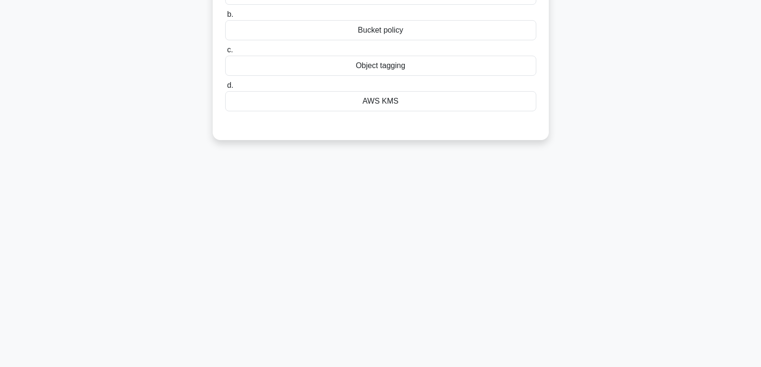
scroll to position [7, 0]
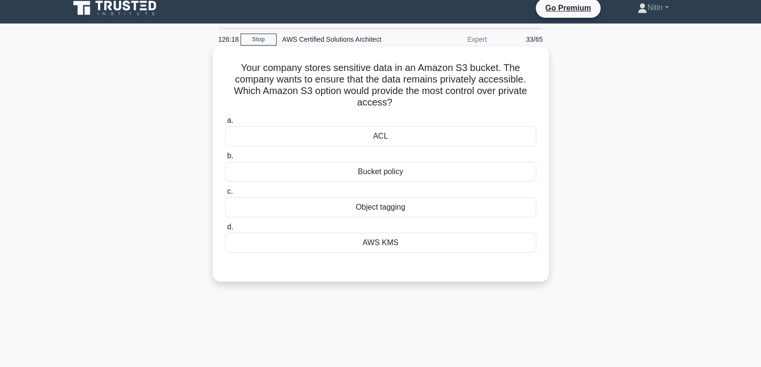
click at [378, 246] on div "AWS KMS" at bounding box center [380, 243] width 311 height 20
click at [225, 230] on input "d. AWS KMS" at bounding box center [225, 227] width 0 height 6
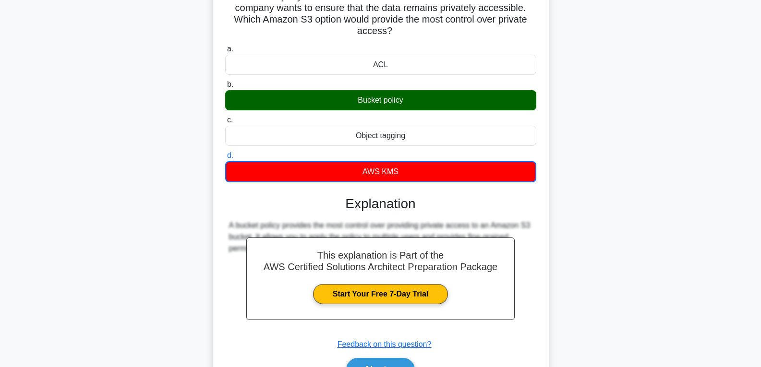
scroll to position [151, 0]
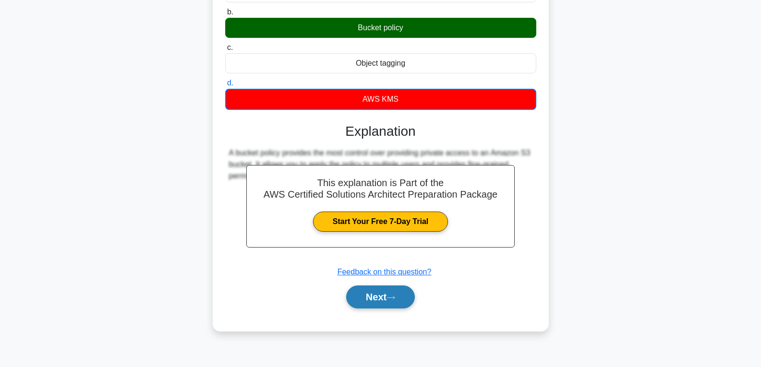
click at [375, 292] on button "Next" at bounding box center [380, 297] width 69 height 23
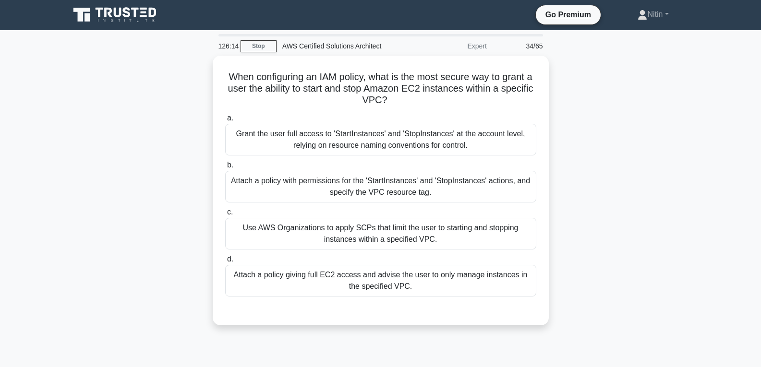
scroll to position [0, 0]
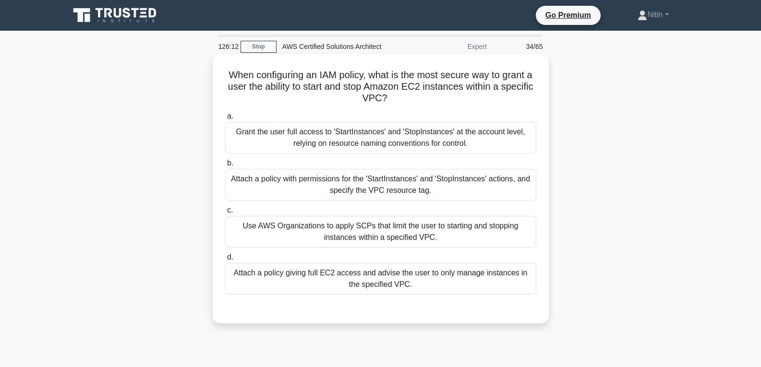
click at [355, 127] on div "Grant the user full access to 'StartInstances' and 'StopInstances' at the accou…" at bounding box center [380, 138] width 311 height 32
click at [225, 120] on input "a. Grant the user full access to 'StartInstances' and 'StopInstances' at the ac…" at bounding box center [225, 116] width 0 height 6
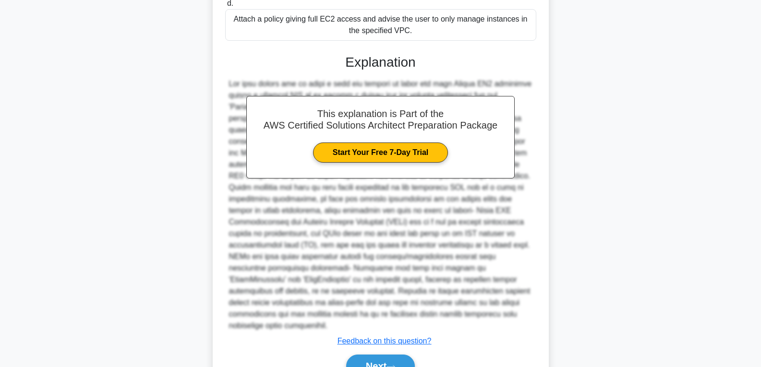
scroll to position [295, 0]
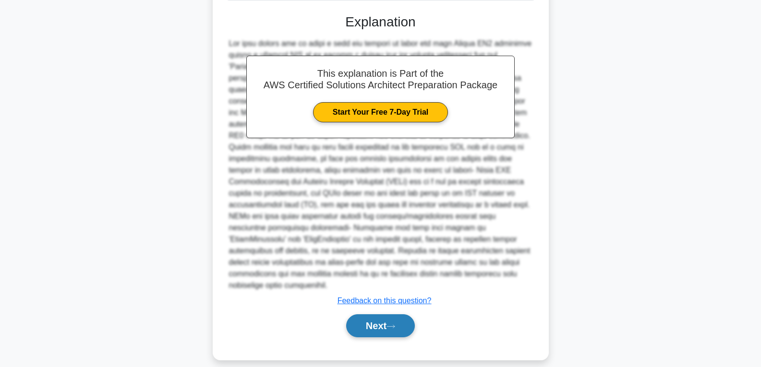
click at [376, 314] on button "Next" at bounding box center [380, 325] width 69 height 23
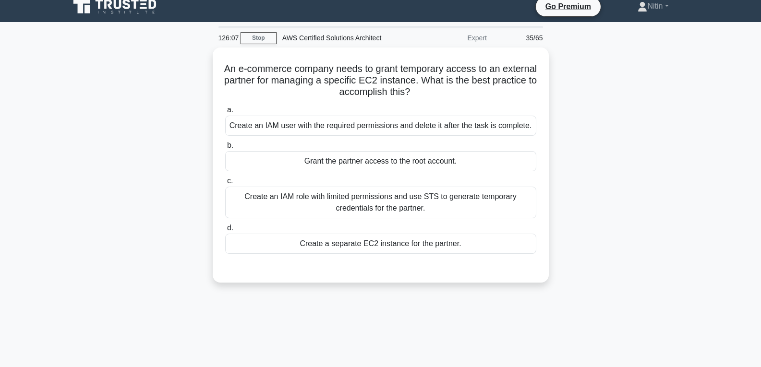
scroll to position [0, 0]
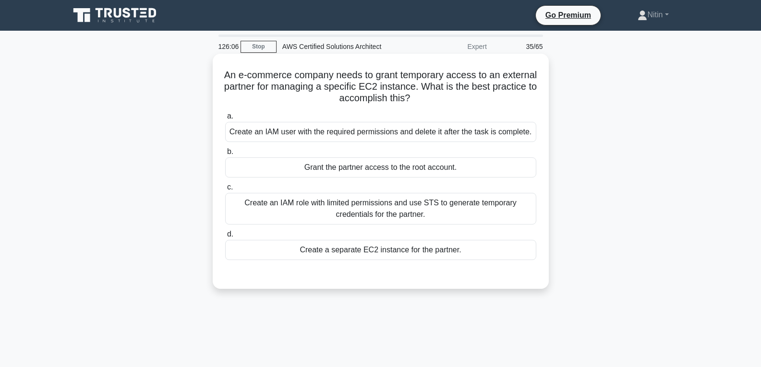
click at [358, 209] on div "Create an IAM role with limited permissions and use STS to generate temporary c…" at bounding box center [380, 209] width 311 height 32
click at [225, 191] on input "c. Create an IAM role with limited permissions and use STS to generate temporar…" at bounding box center [225, 187] width 0 height 6
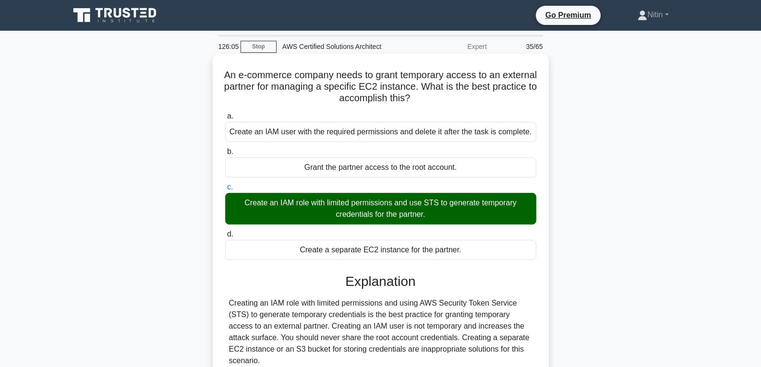
scroll to position [151, 0]
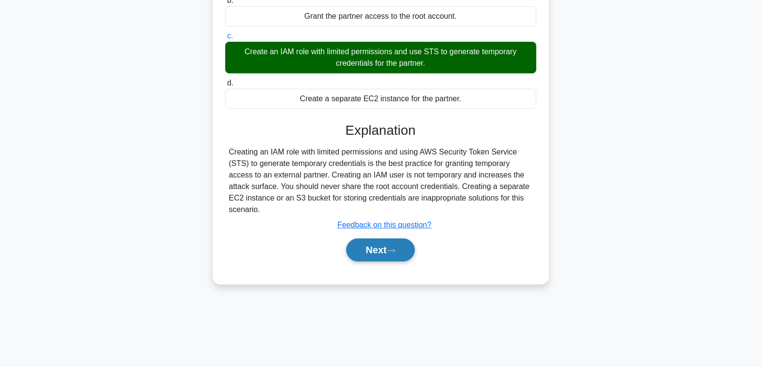
click at [382, 241] on button "Next" at bounding box center [380, 250] width 69 height 23
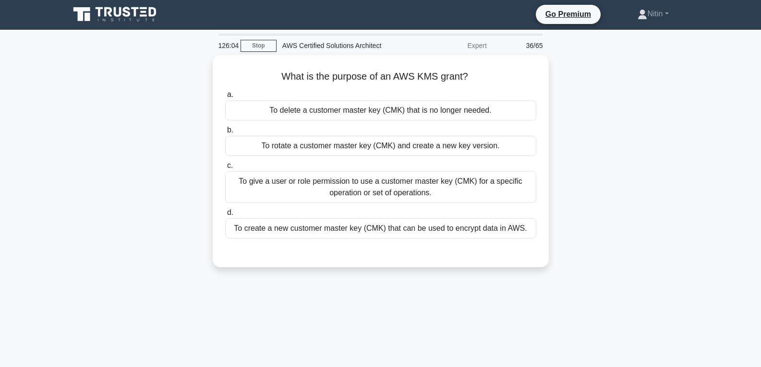
scroll to position [0, 0]
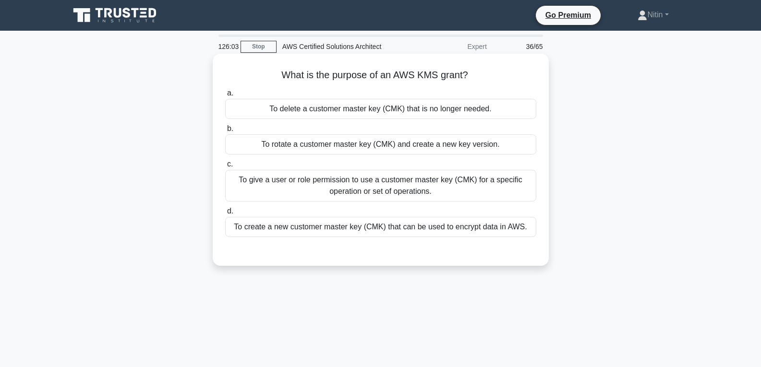
click at [381, 185] on div "To give a user or role permission to use a customer master key (CMK) for a spec…" at bounding box center [380, 186] width 311 height 32
click at [225, 168] on input "c. To give a user or role permission to use a customer master key (CMK) for a s…" at bounding box center [225, 164] width 0 height 6
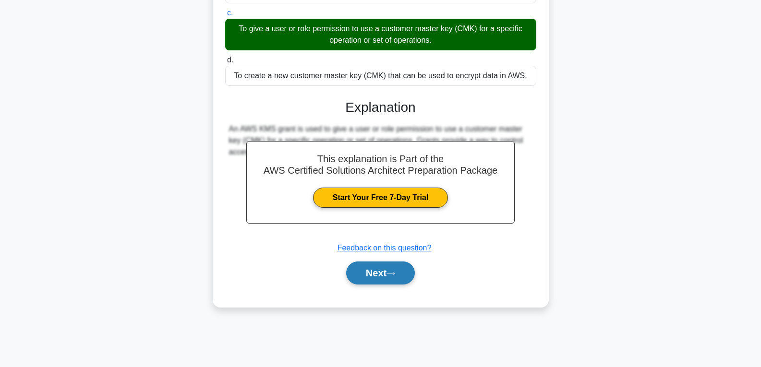
click at [395, 275] on icon at bounding box center [390, 273] width 9 height 5
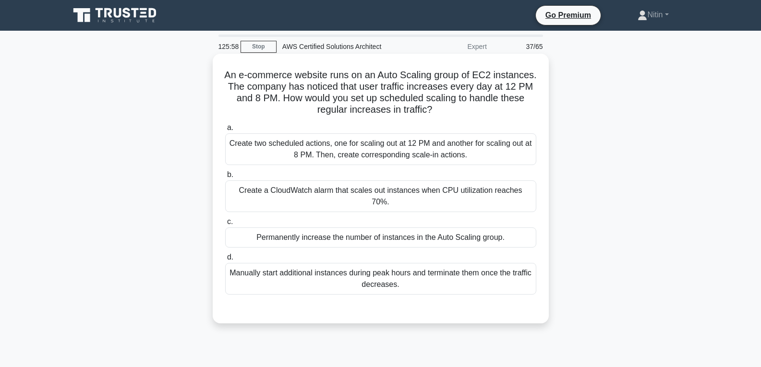
click at [388, 154] on div "Create two scheduled actions, one for scaling out at 12 PM and another for scal…" at bounding box center [380, 149] width 311 height 32
click at [225, 131] on input "a. Create two scheduled actions, one for scaling out at 12 PM and another for s…" at bounding box center [225, 128] width 0 height 6
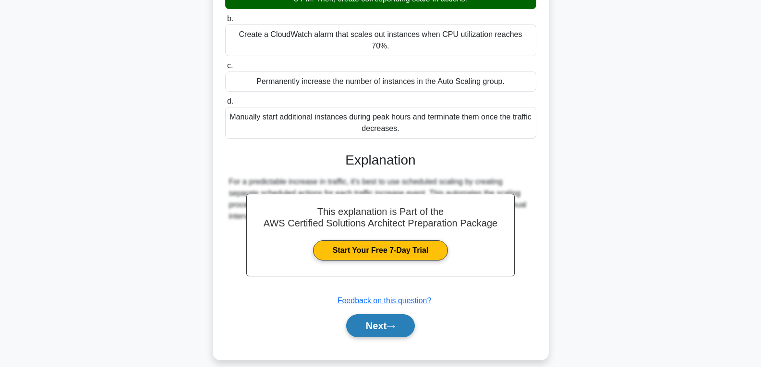
click at [386, 314] on button "Next" at bounding box center [380, 325] width 69 height 23
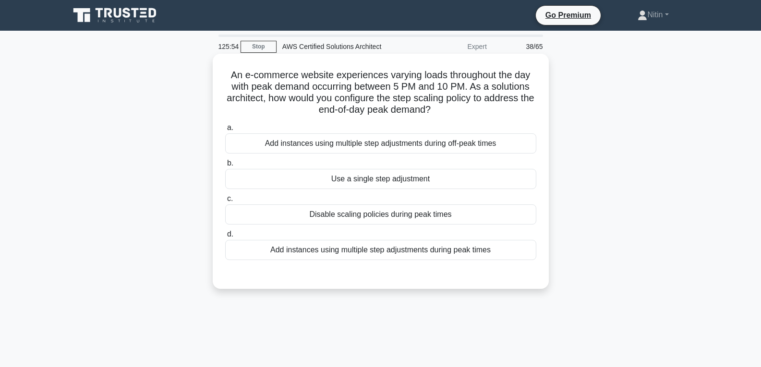
click at [374, 205] on div "Disable scaling policies during peak times" at bounding box center [380, 214] width 311 height 20
click at [225, 202] on input "c. Disable scaling policies during peak times" at bounding box center [225, 199] width 0 height 6
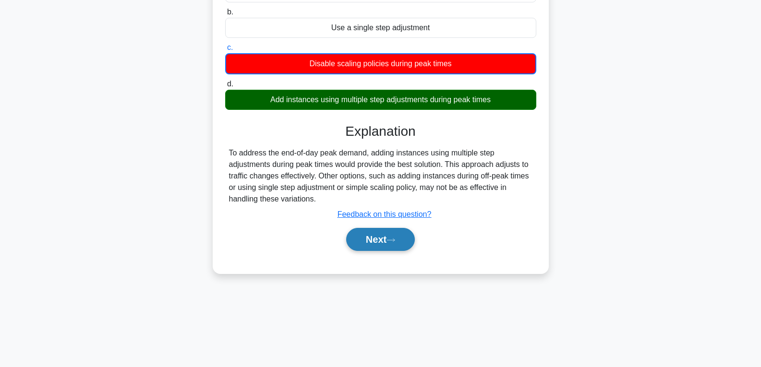
click at [375, 245] on button "Next" at bounding box center [380, 239] width 69 height 23
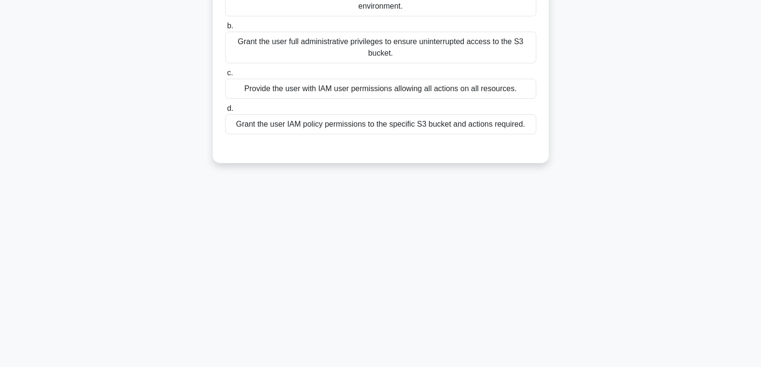
click at [375, 234] on div "125:51 Stop AWS Certified Solutions Architect Expert 39/65 To enforce the princ…" at bounding box center [381, 123] width 634 height 480
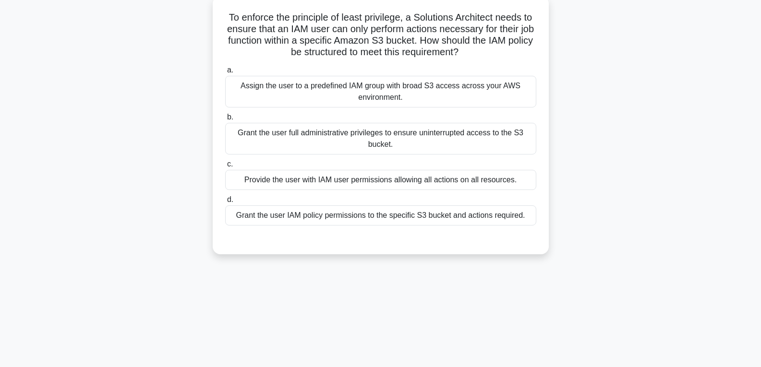
click at [391, 95] on div "Assign the user to a predefined IAM group with broad S3 access across your AWS …" at bounding box center [380, 92] width 311 height 32
click at [225, 73] on input "a. Assign the user to a predefined IAM group with broad S3 access across your A…" at bounding box center [225, 70] width 0 height 6
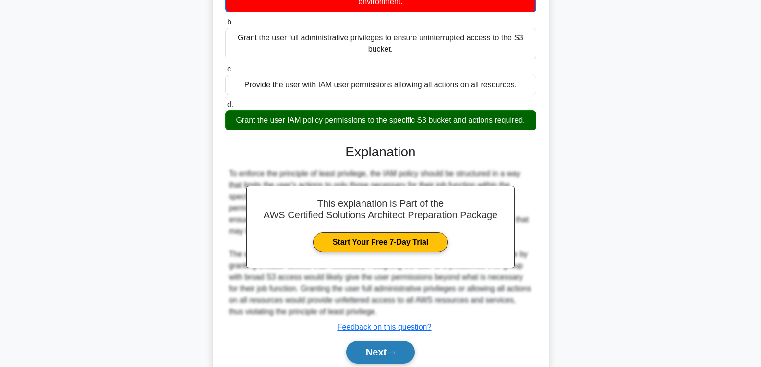
click at [373, 359] on button "Next" at bounding box center [380, 352] width 69 height 23
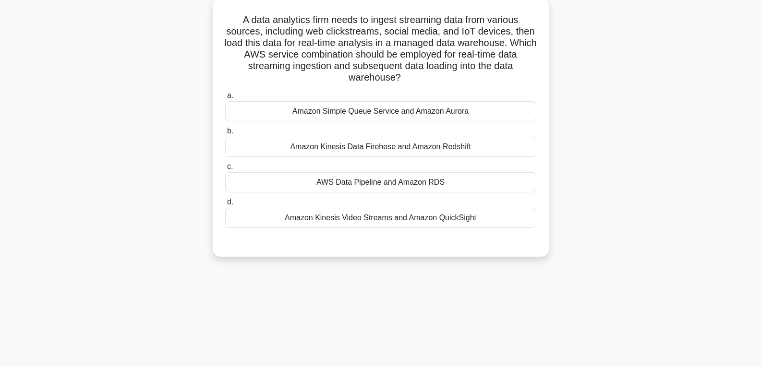
click at [425, 149] on div "Amazon Kinesis Data Firehose and Amazon Redshift" at bounding box center [380, 147] width 311 height 20
click at [225, 134] on input "b. Amazon Kinesis Data Firehose and Amazon Redshift" at bounding box center [225, 131] width 0 height 6
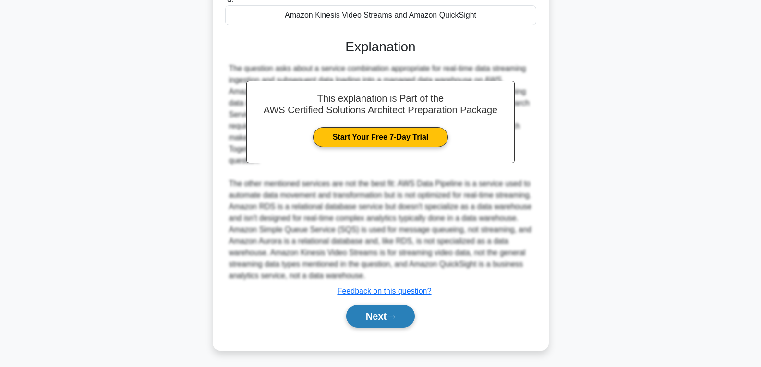
scroll to position [260, 0]
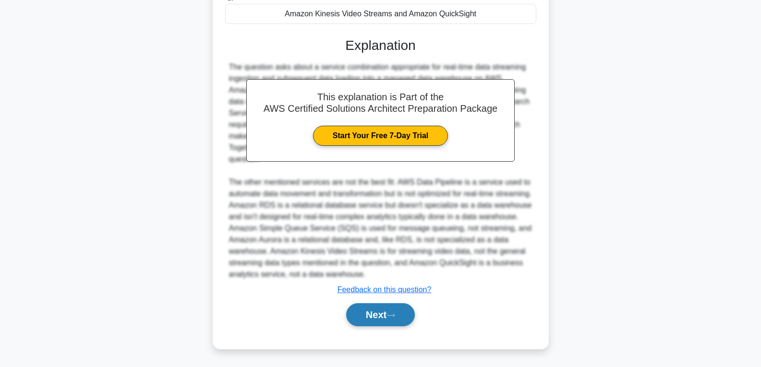
click at [383, 311] on button "Next" at bounding box center [380, 314] width 69 height 23
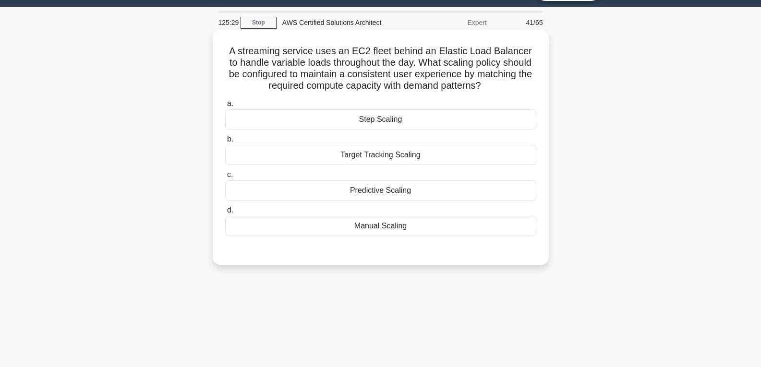
scroll to position [7, 0]
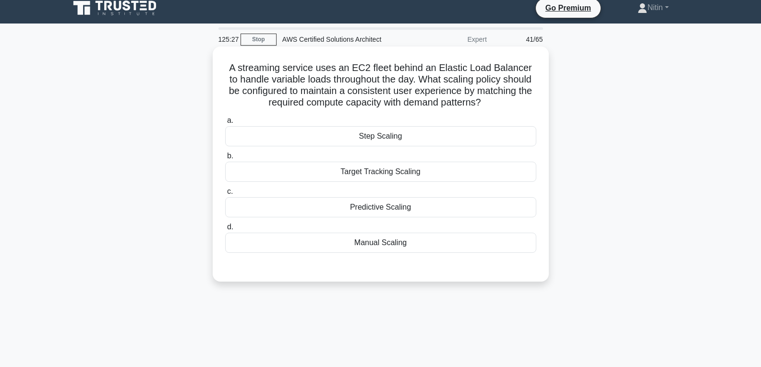
click at [387, 133] on div "Step Scaling" at bounding box center [380, 136] width 311 height 20
click at [225, 124] on input "a. Step Scaling" at bounding box center [225, 121] width 0 height 6
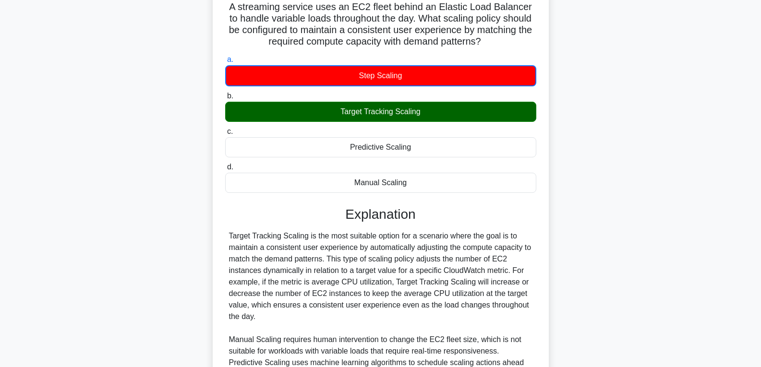
scroll to position [199, 0]
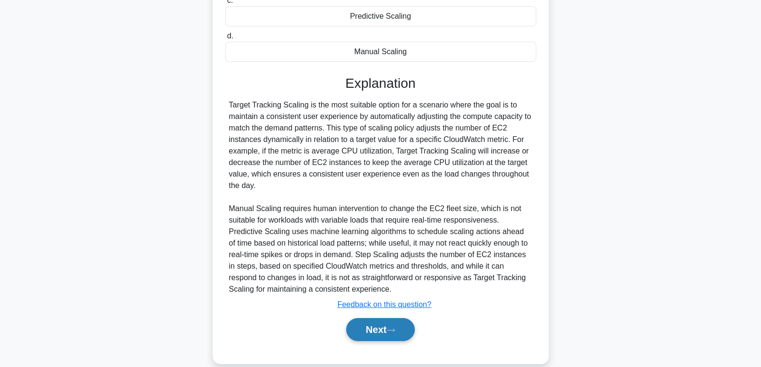
click at [380, 323] on button "Next" at bounding box center [380, 329] width 69 height 23
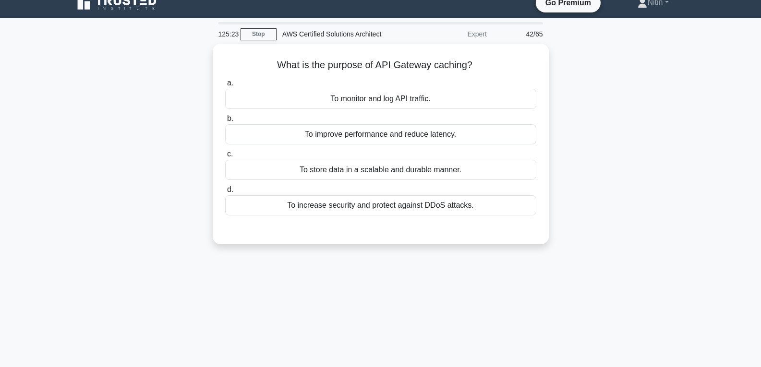
scroll to position [7, 0]
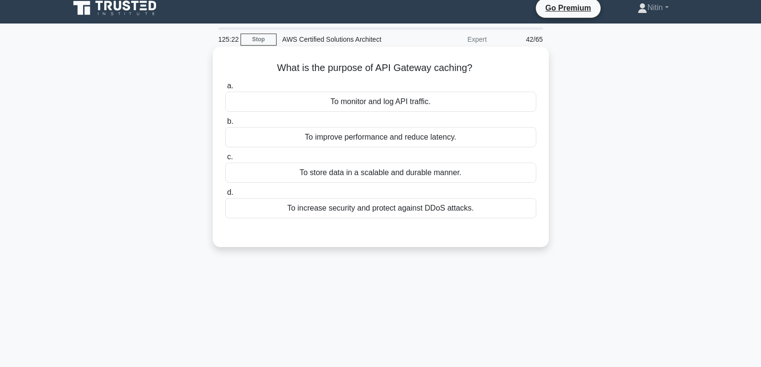
click at [396, 167] on div "To store data in a scalable and durable manner." at bounding box center [380, 173] width 311 height 20
click at [225, 160] on input "c. To store data in a scalable and durable manner." at bounding box center [225, 157] width 0 height 6
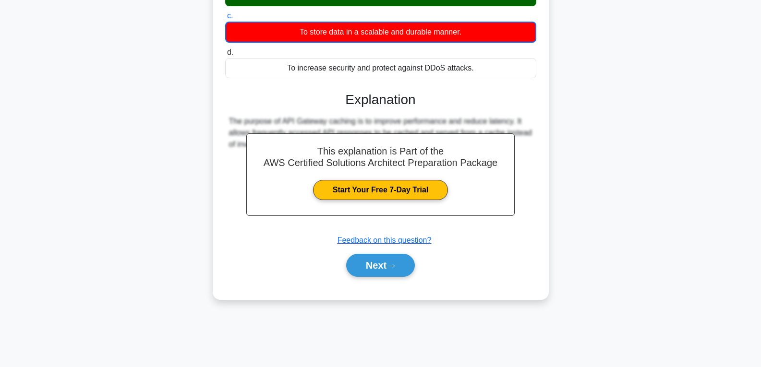
scroll to position [151, 0]
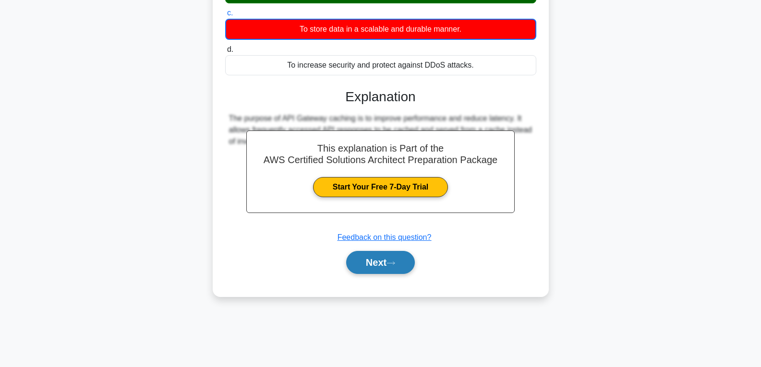
click at [390, 267] on button "Next" at bounding box center [380, 262] width 69 height 23
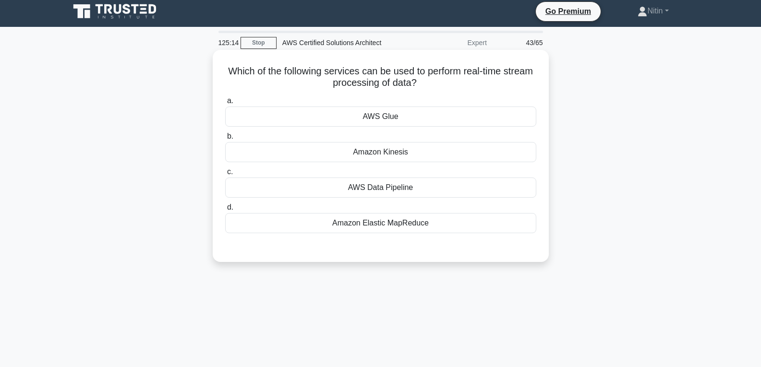
scroll to position [0, 0]
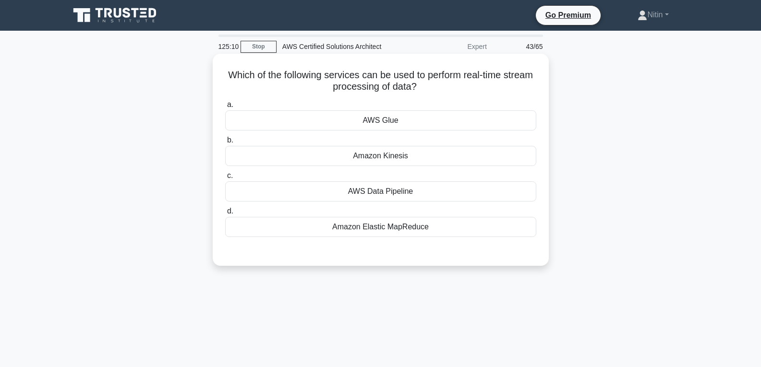
click at [396, 152] on div "Amazon Kinesis" at bounding box center [380, 156] width 311 height 20
click at [225, 144] on input "b. Amazon Kinesis" at bounding box center [225, 140] width 0 height 6
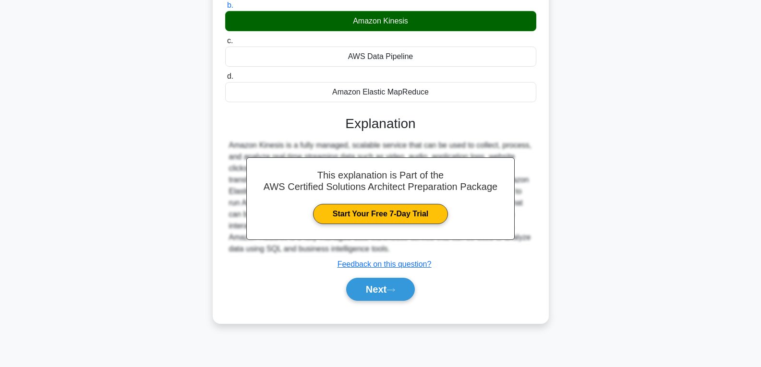
scroll to position [151, 0]
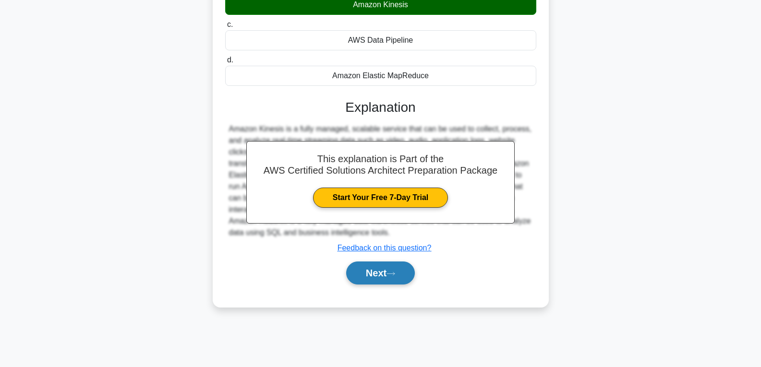
click at [387, 277] on button "Next" at bounding box center [380, 273] width 69 height 23
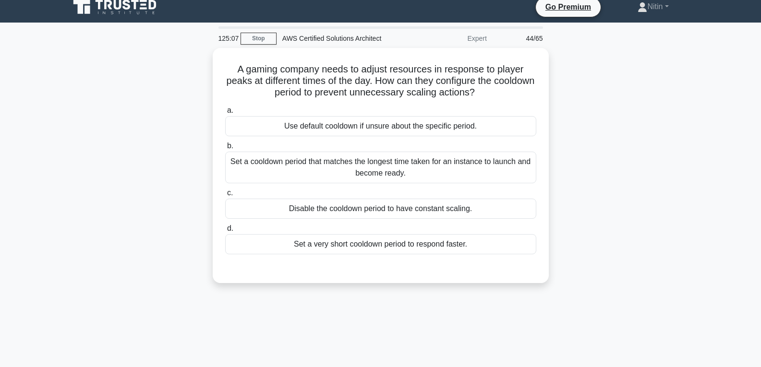
scroll to position [7, 0]
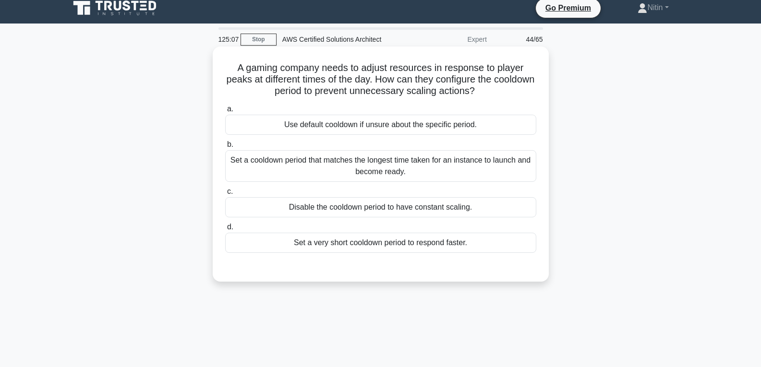
click at [389, 157] on div "Set a cooldown period that matches the longest time taken for an instance to la…" at bounding box center [380, 166] width 311 height 32
click at [225, 148] on input "b. Set a cooldown period that matches the longest time taken for an instance to…" at bounding box center [225, 145] width 0 height 6
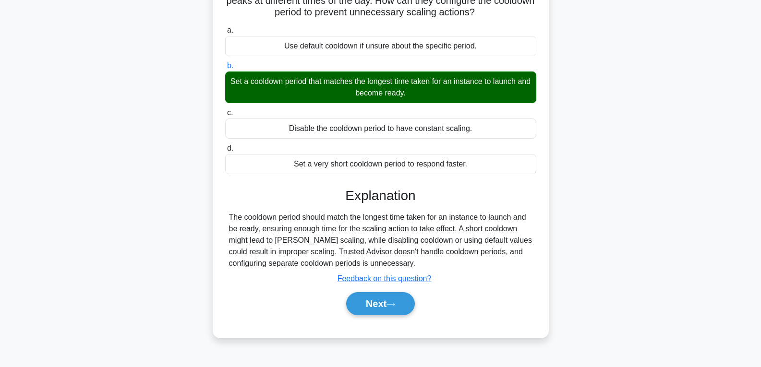
scroll to position [151, 0]
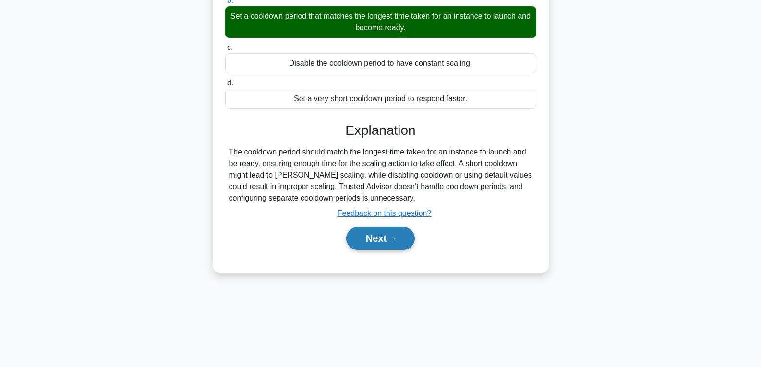
click at [388, 234] on button "Next" at bounding box center [380, 238] width 69 height 23
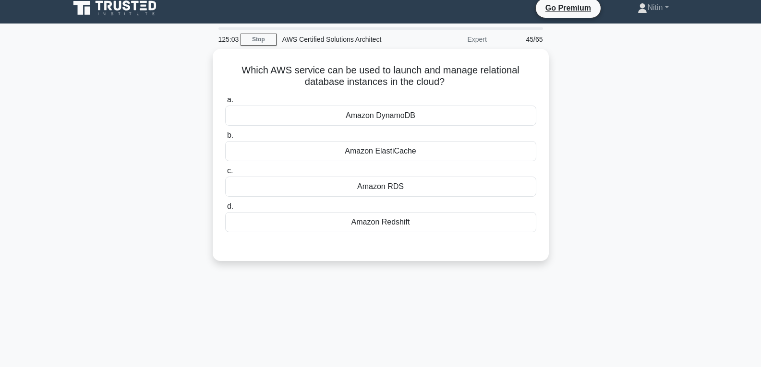
scroll to position [0, 0]
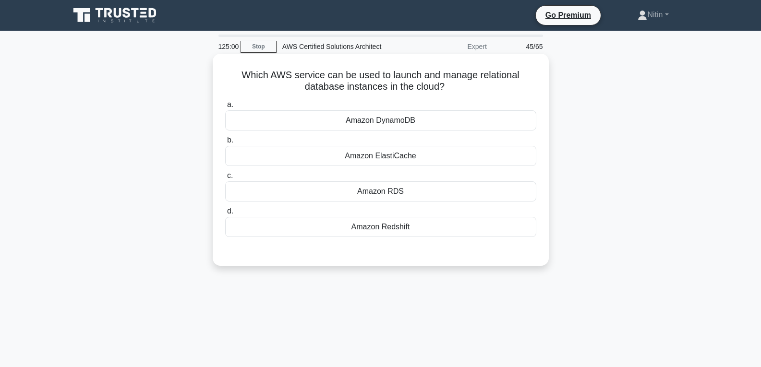
click at [397, 153] on div "Amazon ElastiCache" at bounding box center [380, 156] width 311 height 20
click at [225, 144] on input "b. Amazon ElastiCache" at bounding box center [225, 140] width 0 height 6
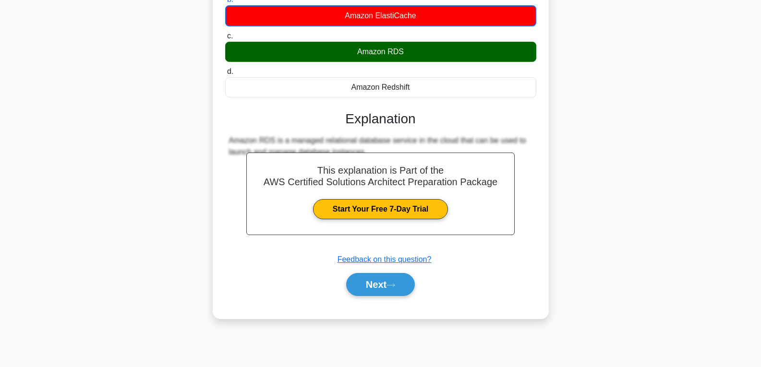
scroll to position [151, 0]
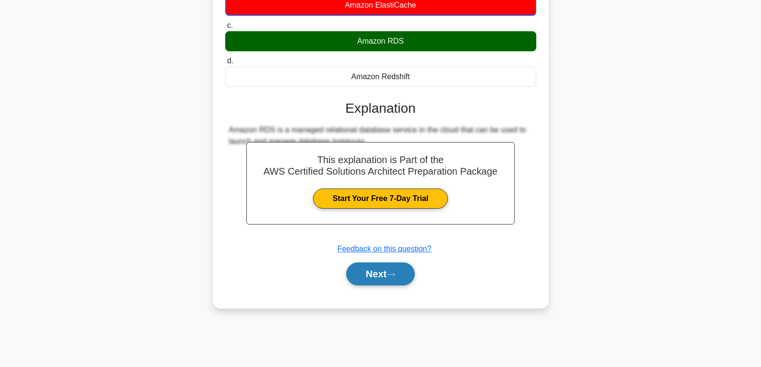
click at [386, 267] on button "Next" at bounding box center [380, 274] width 69 height 23
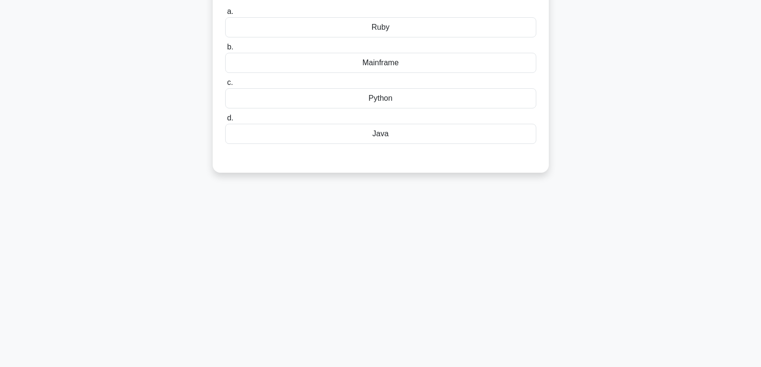
scroll to position [0, 0]
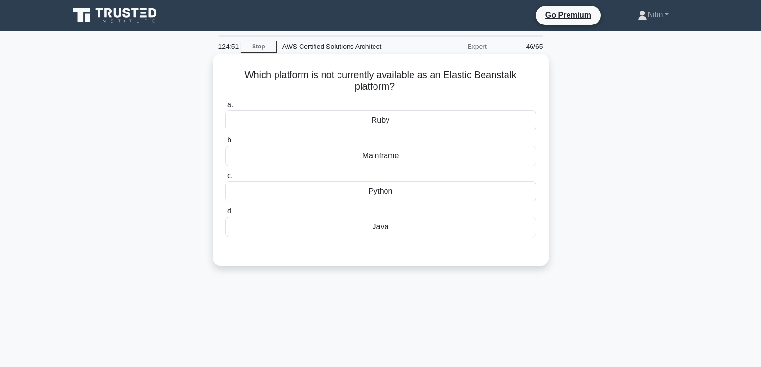
click at [391, 189] on div "Python" at bounding box center [380, 191] width 311 height 20
click at [225, 179] on input "c. Python" at bounding box center [225, 176] width 0 height 6
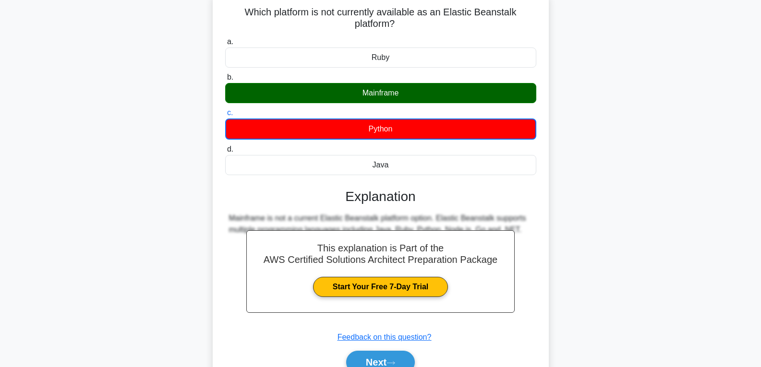
scroll to position [151, 0]
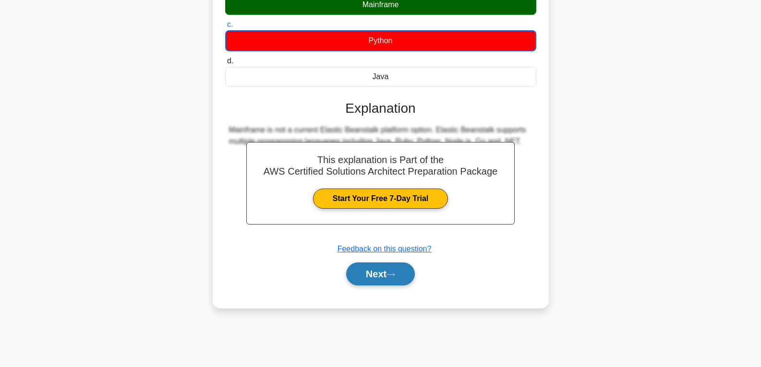
click at [387, 268] on button "Next" at bounding box center [380, 274] width 69 height 23
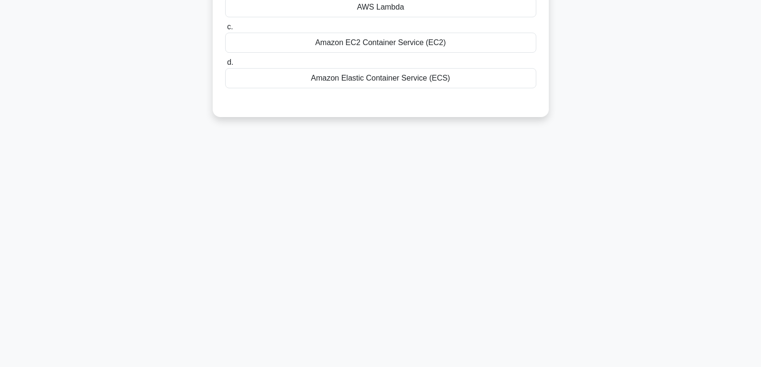
scroll to position [55, 0]
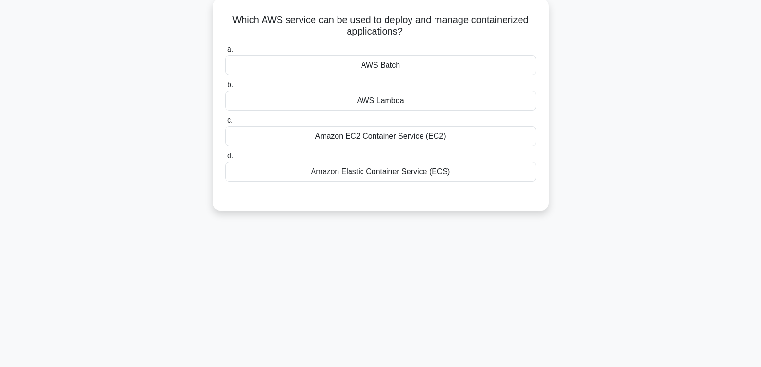
click at [408, 134] on div "Amazon EC2 Container Service (EC2)" at bounding box center [380, 136] width 311 height 20
click at [225, 124] on input "c. Amazon EC2 Container Service (EC2)" at bounding box center [225, 121] width 0 height 6
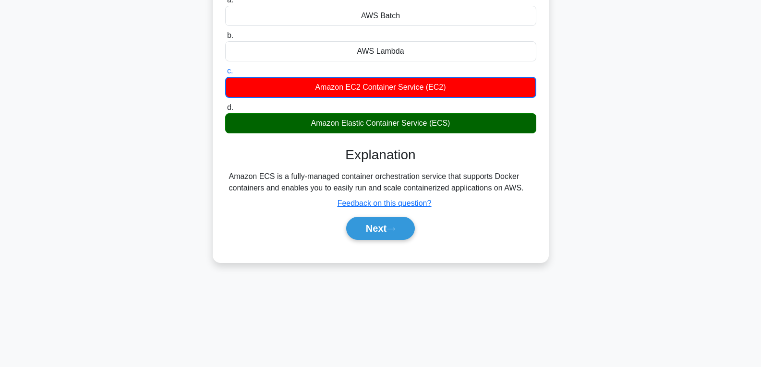
scroll to position [151, 0]
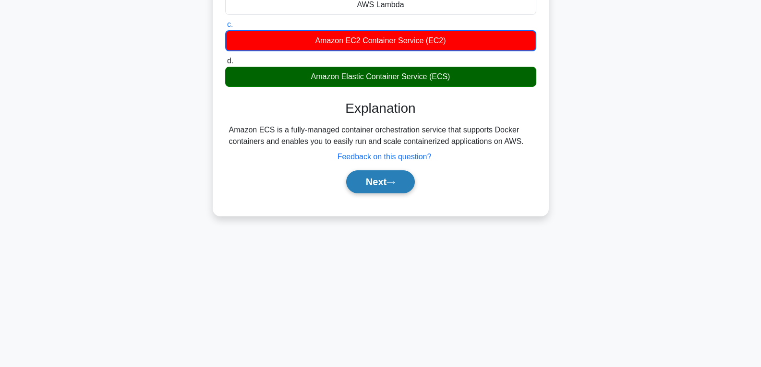
click at [387, 182] on button "Next" at bounding box center [380, 181] width 69 height 23
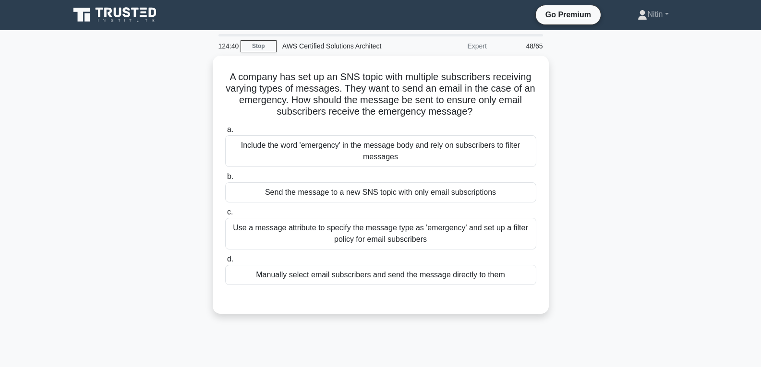
scroll to position [0, 0]
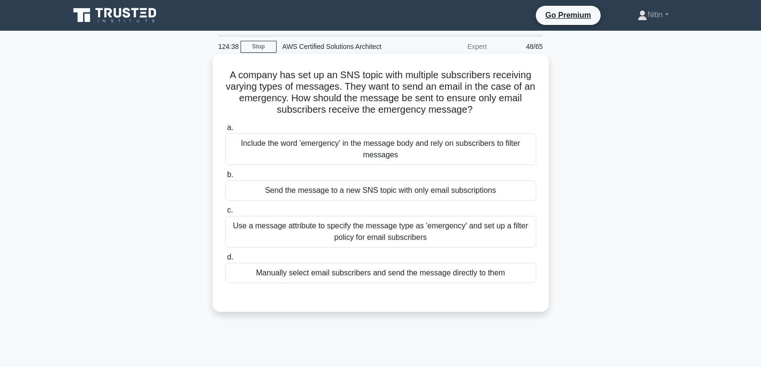
click at [386, 225] on div "Use a message attribute to specify the message type as 'emergency' and set up a…" at bounding box center [380, 232] width 311 height 32
click at [225, 214] on input "c. Use a message attribute to specify the message type as 'emergency' and set u…" at bounding box center [225, 210] width 0 height 6
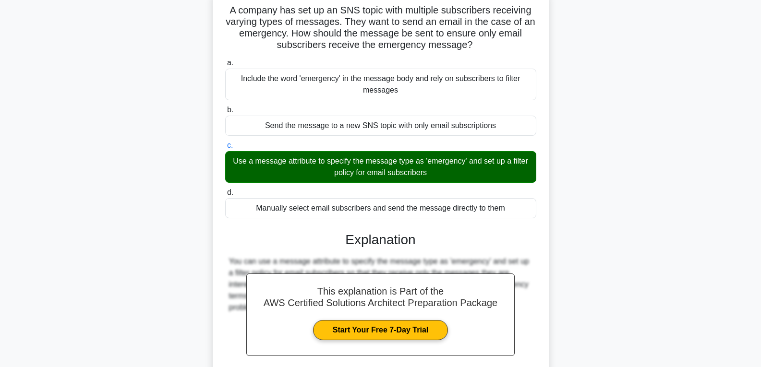
scroll to position [156, 0]
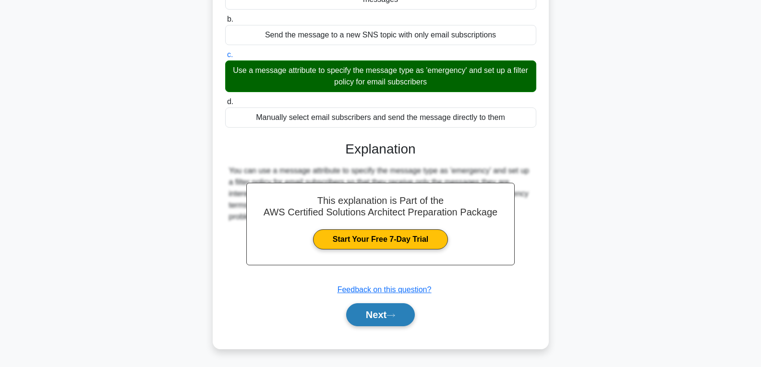
click at [378, 312] on button "Next" at bounding box center [380, 314] width 69 height 23
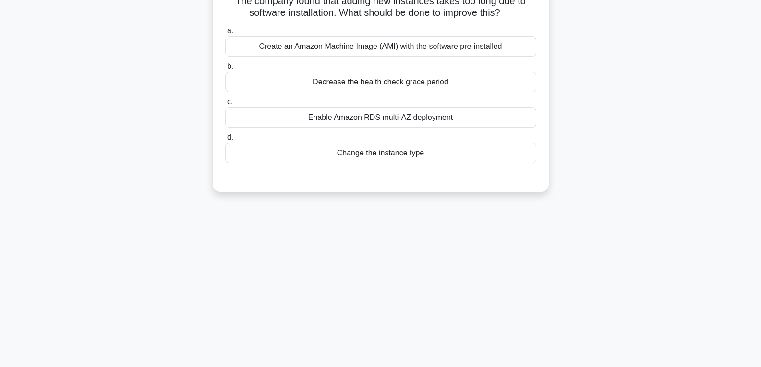
scroll to position [0, 0]
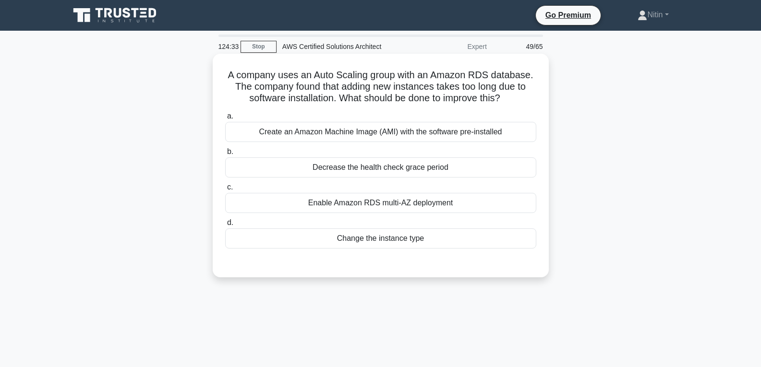
click at [399, 130] on div "Create an Amazon Machine Image (AMI) with the software pre-installed" at bounding box center [380, 132] width 311 height 20
click at [225, 120] on input "a. Create an Amazon Machine Image (AMI) with the software pre-installed" at bounding box center [225, 116] width 0 height 6
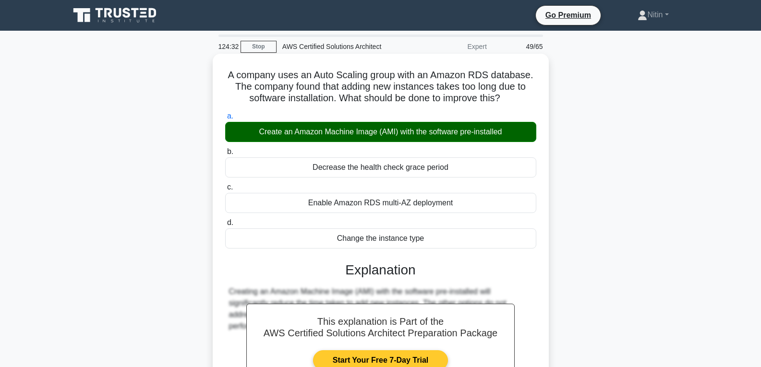
scroll to position [151, 0]
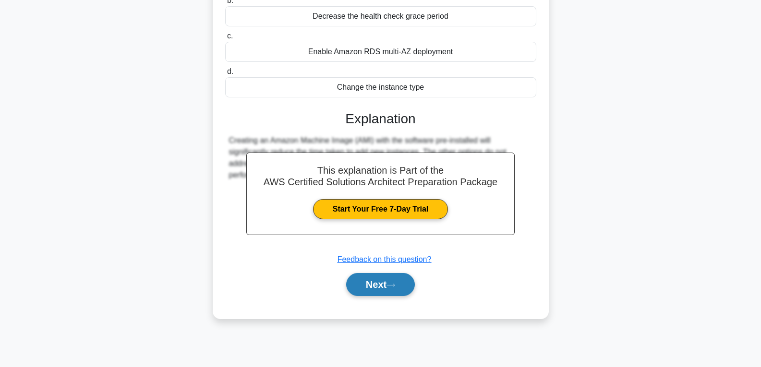
click at [391, 277] on button "Next" at bounding box center [380, 284] width 69 height 23
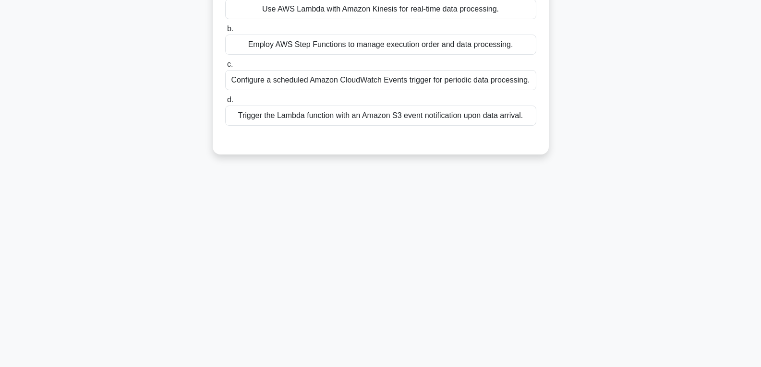
scroll to position [55, 0]
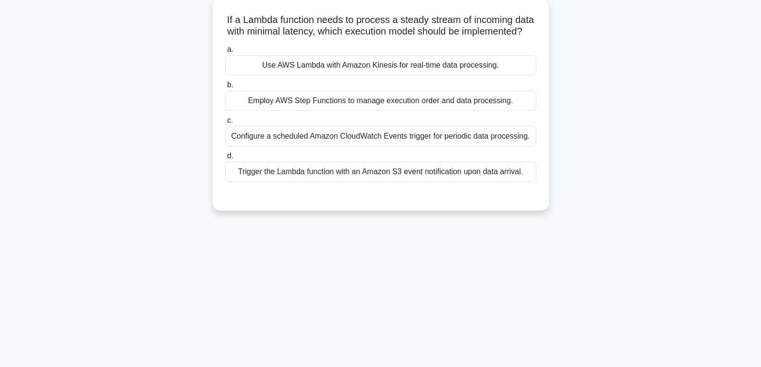
click at [391, 146] on div "Configure a scheduled Amazon CloudWatch Events trigger for periodic data proces…" at bounding box center [380, 136] width 311 height 20
click at [225, 124] on input "c. Configure a scheduled Amazon CloudWatch Events trigger for periodic data pro…" at bounding box center [225, 121] width 0 height 6
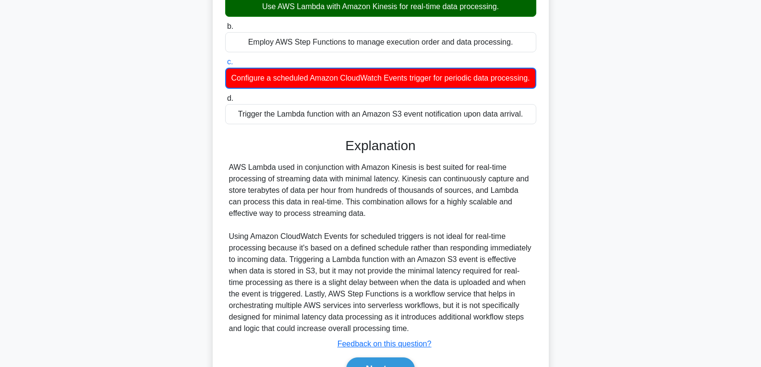
scroll to position [192, 0]
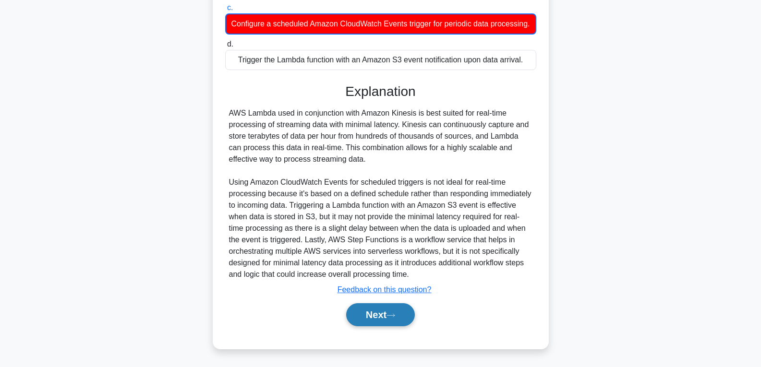
click at [389, 313] on button "Next" at bounding box center [380, 314] width 69 height 23
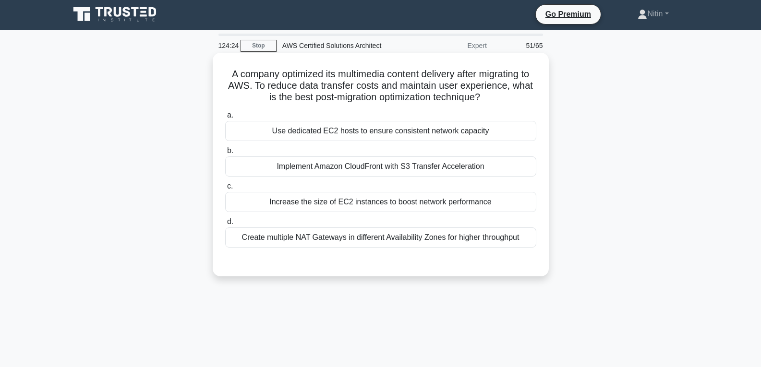
scroll to position [0, 0]
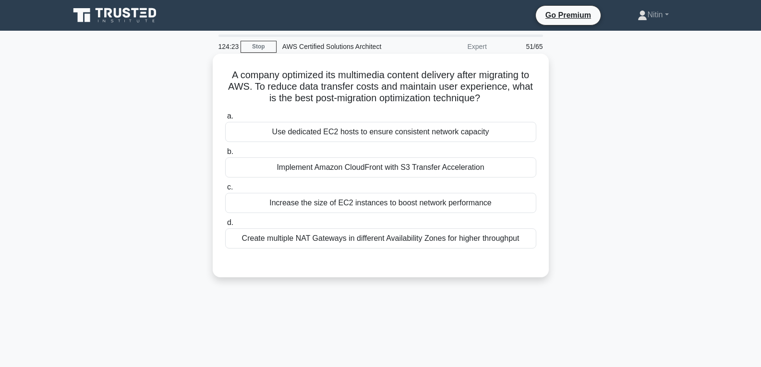
click at [389, 234] on div "Create multiple NAT Gateways in different Availability Zones for higher through…" at bounding box center [380, 238] width 311 height 20
click at [225, 226] on input "d. Create multiple NAT Gateways in different Availability Zones for higher thro…" at bounding box center [225, 223] width 0 height 6
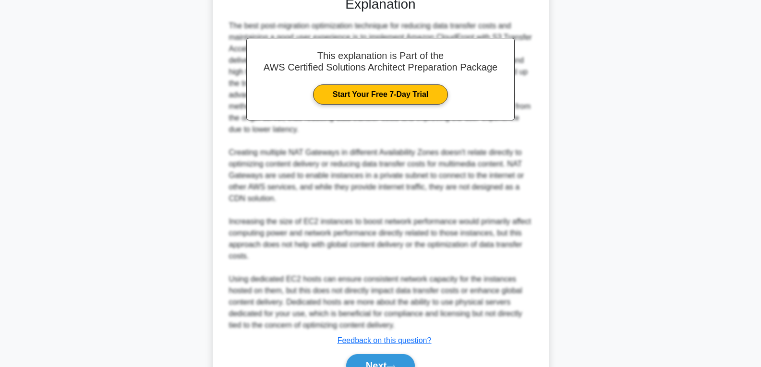
scroll to position [318, 0]
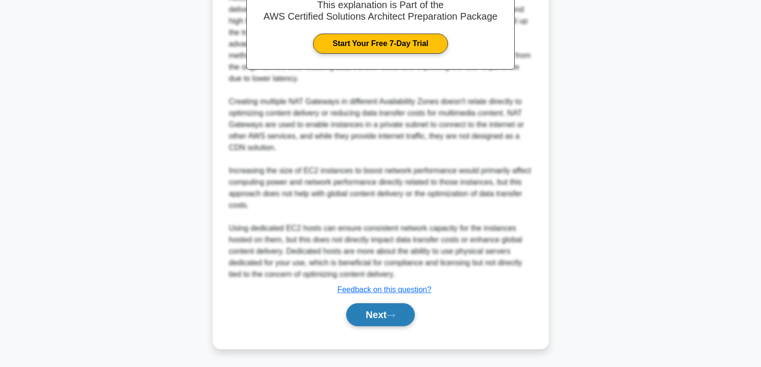
click at [382, 306] on button "Next" at bounding box center [380, 314] width 69 height 23
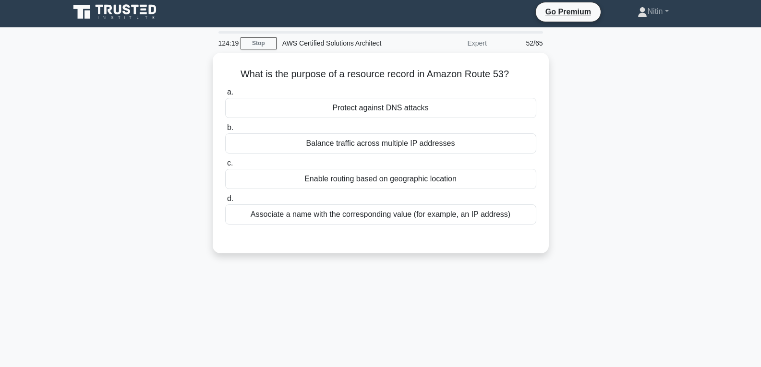
scroll to position [0, 0]
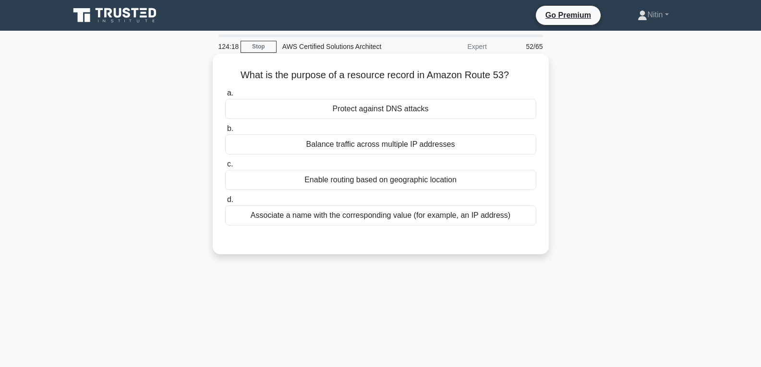
click at [383, 216] on div "Associate a name with the corresponding value (for example, an IP address)" at bounding box center [380, 215] width 311 height 20
click at [225, 203] on input "d. Associate a name with the corresponding value (for example, an IP address)" at bounding box center [225, 200] width 0 height 6
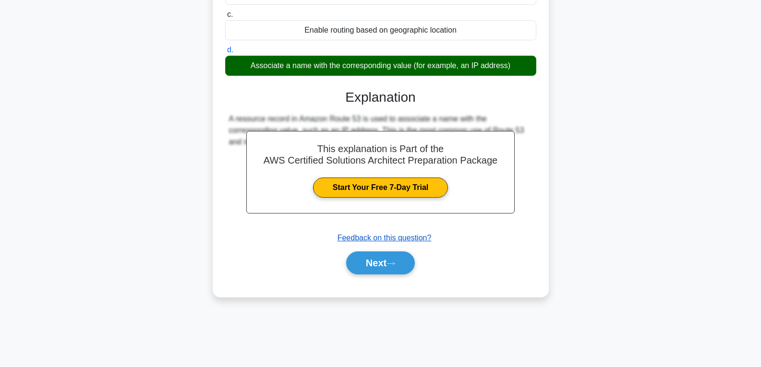
scroll to position [151, 0]
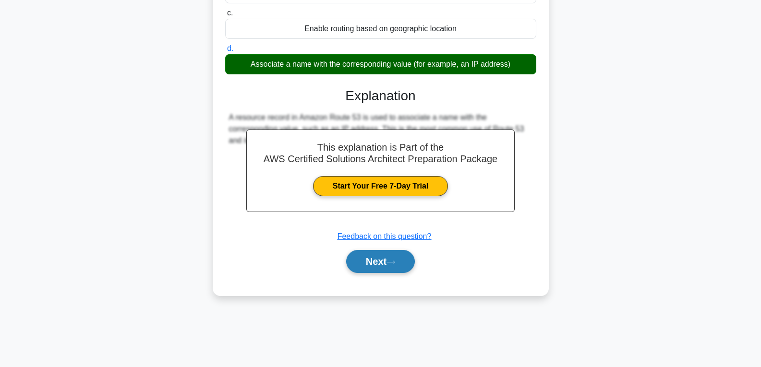
click at [385, 256] on button "Next" at bounding box center [380, 261] width 69 height 23
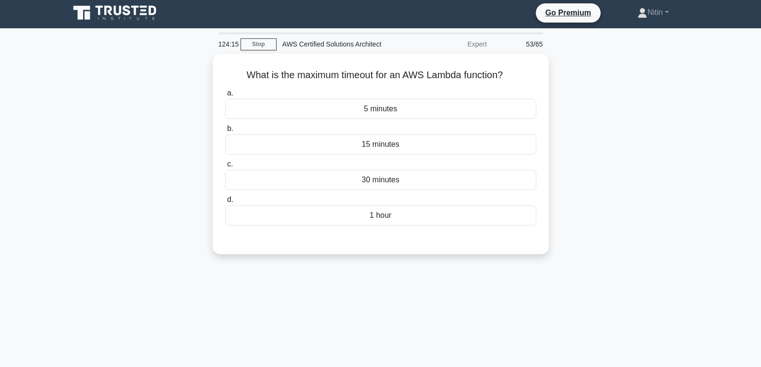
scroll to position [0, 0]
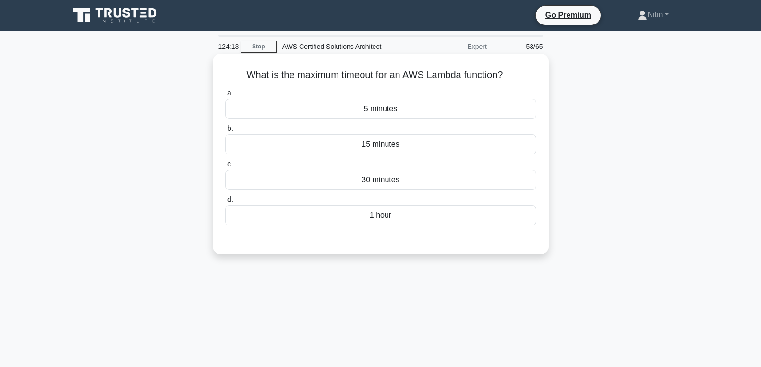
click at [381, 141] on div "15 minutes" at bounding box center [380, 144] width 311 height 20
click at [225, 132] on input "b. 15 minutes" at bounding box center [225, 129] width 0 height 6
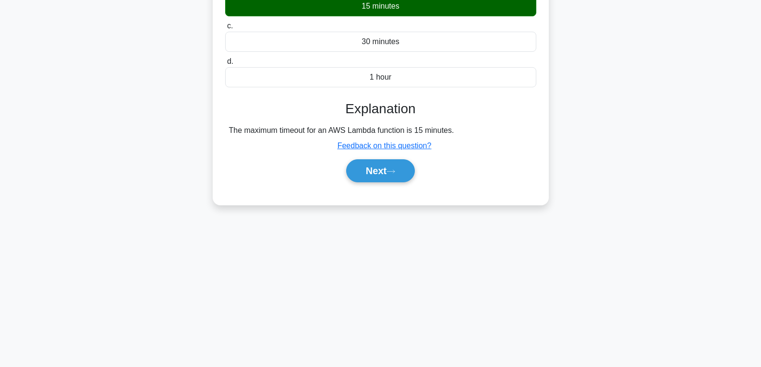
scroll to position [151, 0]
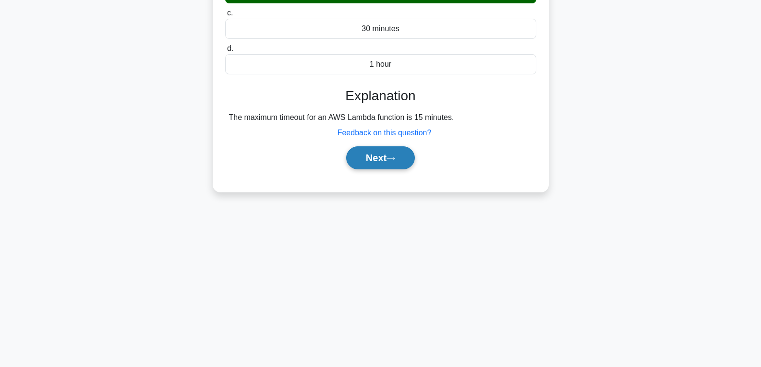
click at [382, 163] on button "Next" at bounding box center [380, 157] width 69 height 23
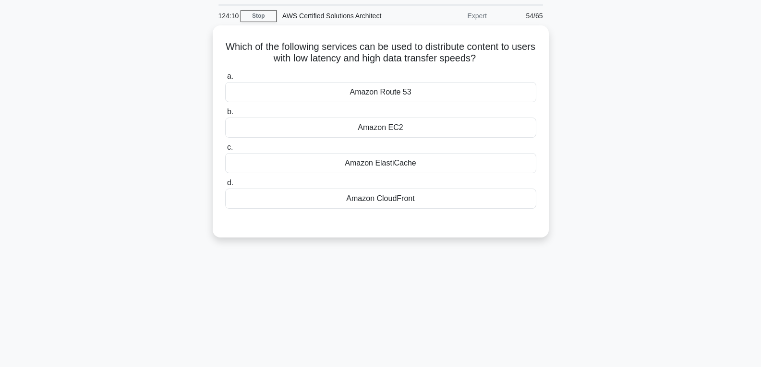
scroll to position [7, 0]
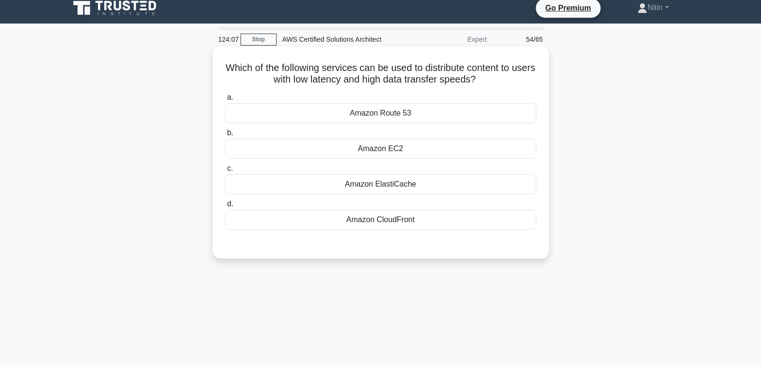
click at [383, 183] on div "Amazon ElastiCache" at bounding box center [380, 184] width 311 height 20
click at [225, 172] on input "c. Amazon ElastiCache" at bounding box center [225, 169] width 0 height 6
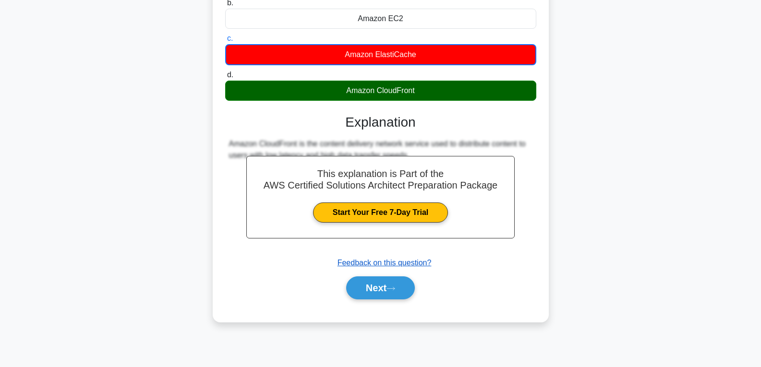
scroll to position [151, 0]
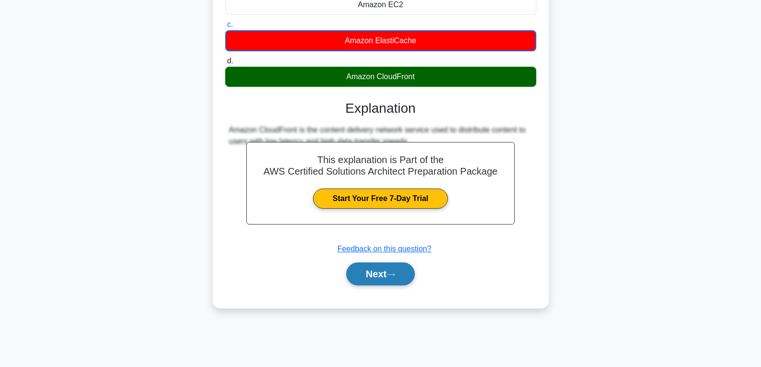
click at [385, 275] on button "Next" at bounding box center [380, 274] width 69 height 23
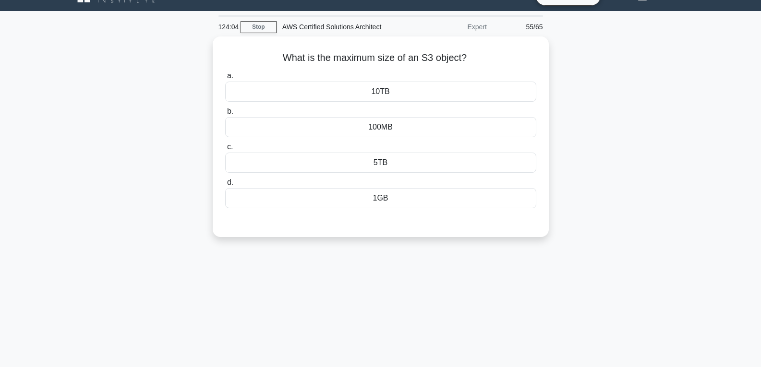
scroll to position [7, 0]
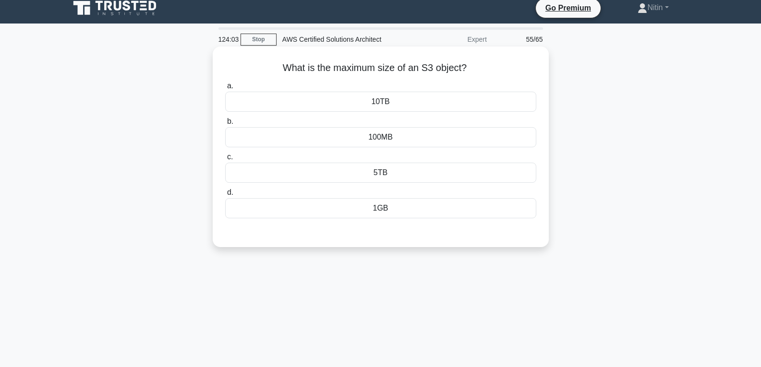
click at [387, 173] on div "5TB" at bounding box center [380, 173] width 311 height 20
click at [225, 160] on input "c. 5TB" at bounding box center [225, 157] width 0 height 6
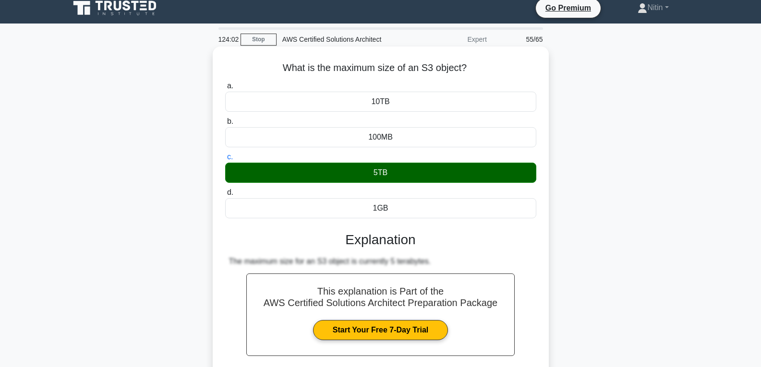
scroll to position [151, 0]
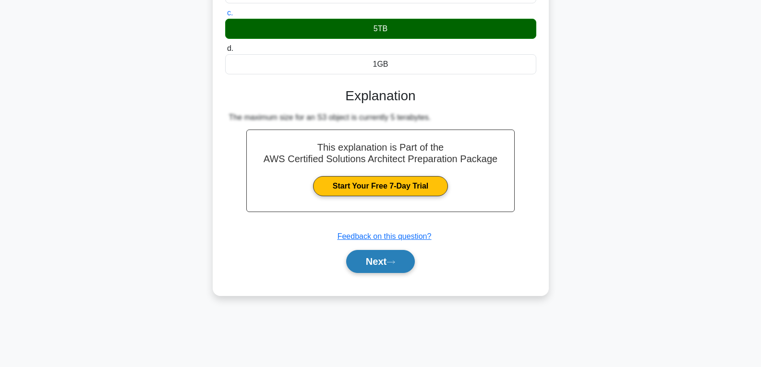
click at [379, 256] on button "Next" at bounding box center [380, 261] width 69 height 23
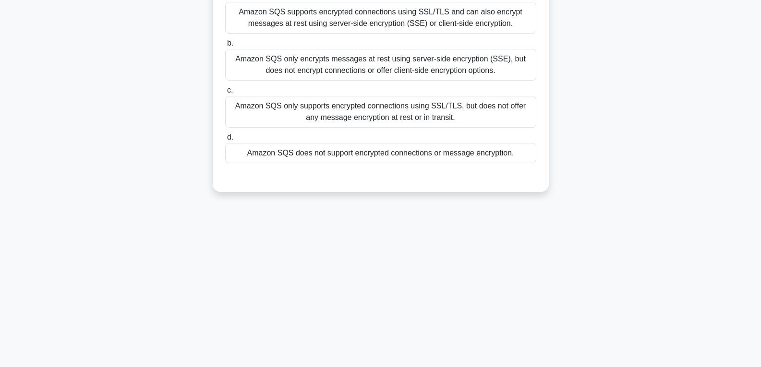
scroll to position [55, 0]
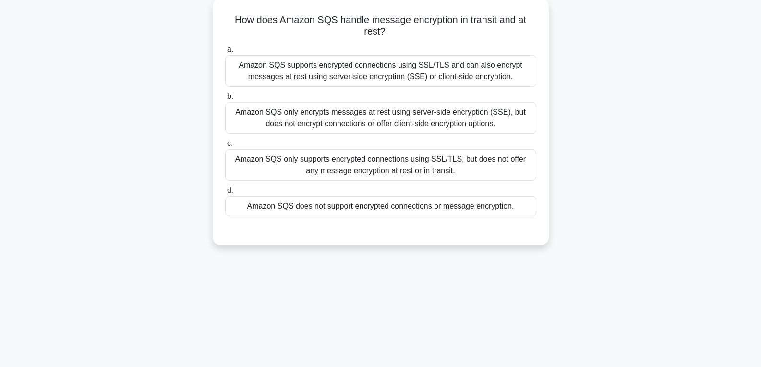
click at [392, 67] on div "Amazon SQS supports encrypted connections using SSL/TLS and can also encrypt me…" at bounding box center [380, 71] width 311 height 32
click at [225, 53] on input "a. Amazon SQS supports encrypted connections using SSL/TLS and can also encrypt…" at bounding box center [225, 50] width 0 height 6
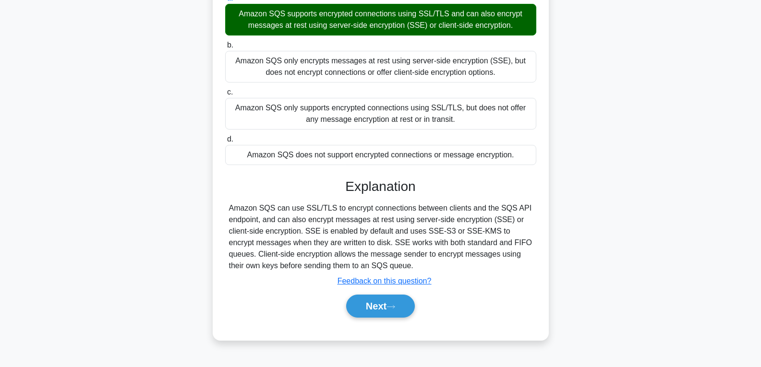
scroll to position [151, 0]
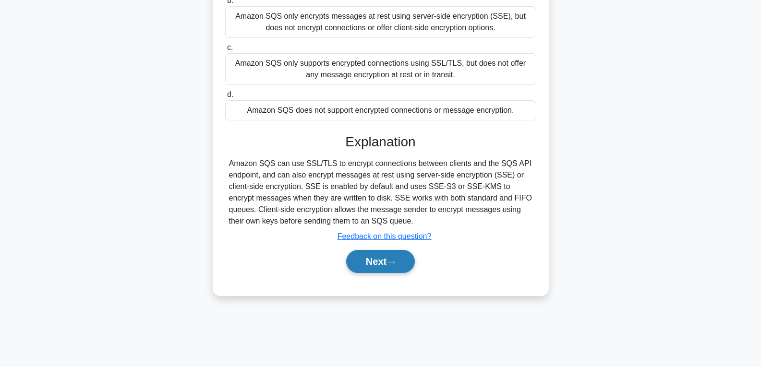
click at [372, 259] on button "Next" at bounding box center [380, 261] width 69 height 23
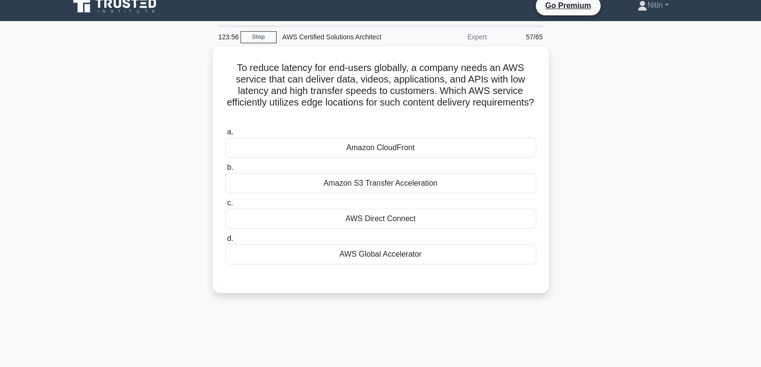
scroll to position [7, 0]
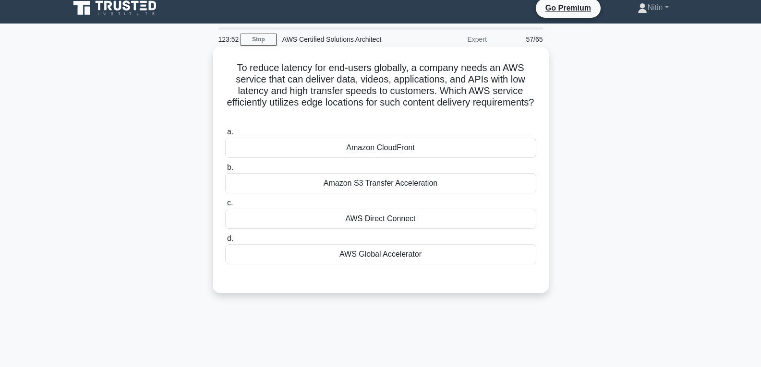
click at [386, 152] on div "Amazon CloudFront" at bounding box center [380, 148] width 311 height 20
click at [225, 135] on input "a. Amazon CloudFront" at bounding box center [225, 132] width 0 height 6
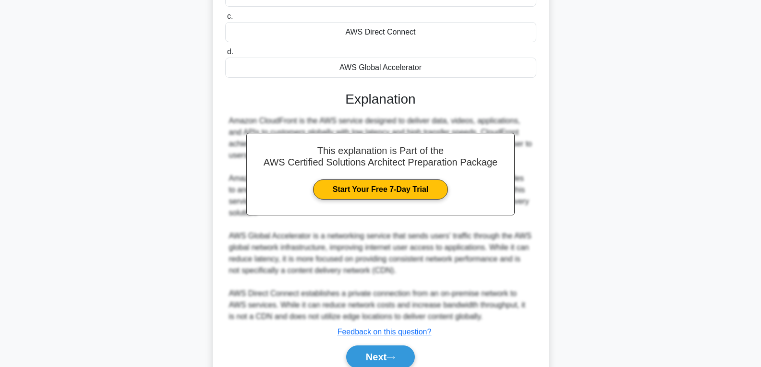
scroll to position [237, 0]
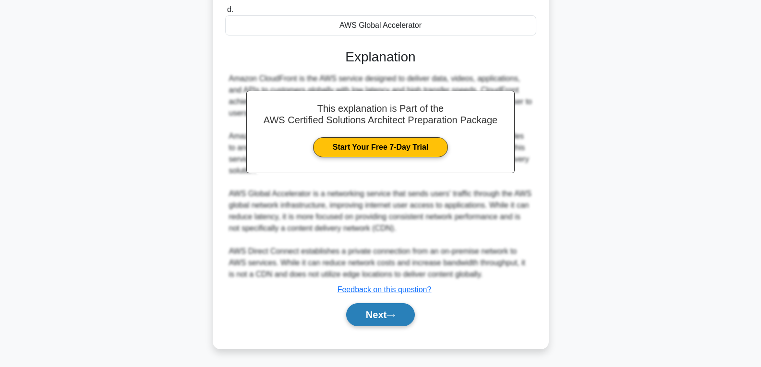
click at [383, 310] on button "Next" at bounding box center [380, 314] width 69 height 23
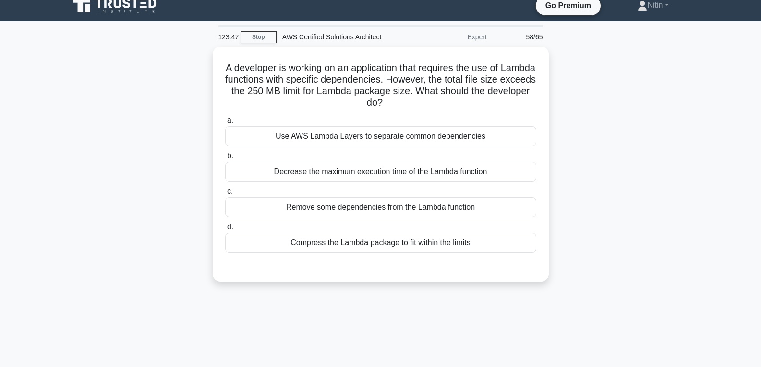
scroll to position [7, 0]
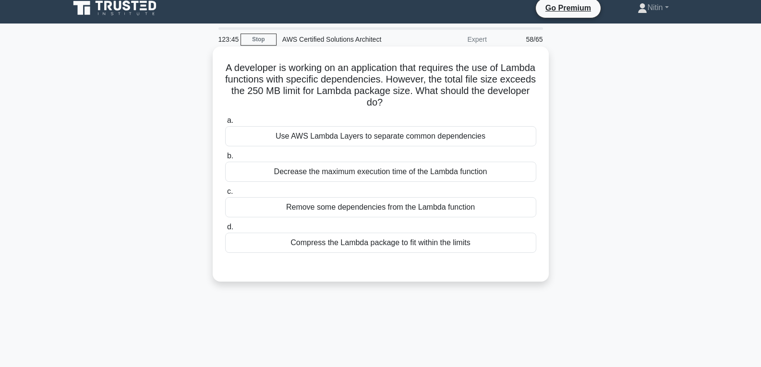
click at [375, 170] on div "Decrease the maximum execution time of the Lambda function" at bounding box center [380, 172] width 311 height 20
click at [225, 159] on input "b. Decrease the maximum execution time of the Lambda function" at bounding box center [225, 156] width 0 height 6
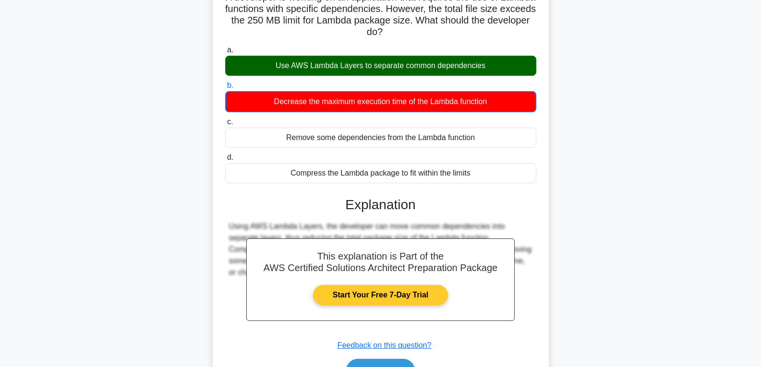
scroll to position [151, 0]
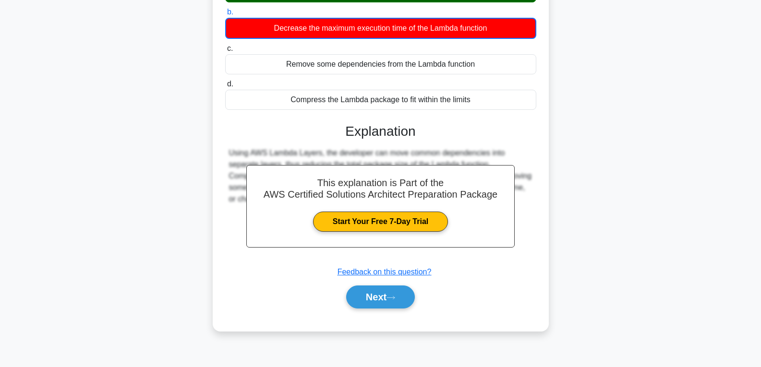
click at [379, 285] on div "Next" at bounding box center [380, 297] width 311 height 31
click at [379, 289] on button "Next" at bounding box center [380, 297] width 69 height 23
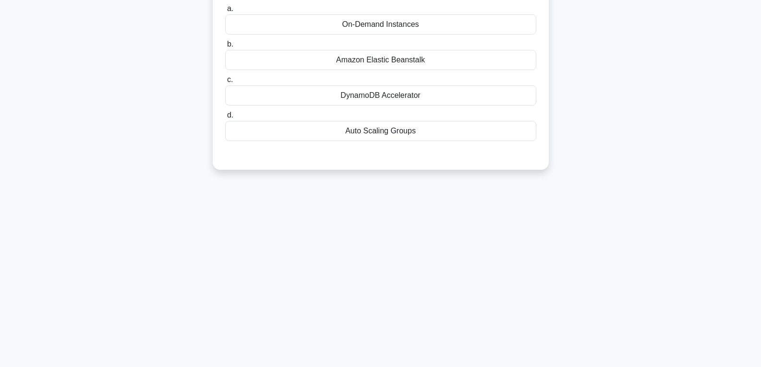
scroll to position [55, 0]
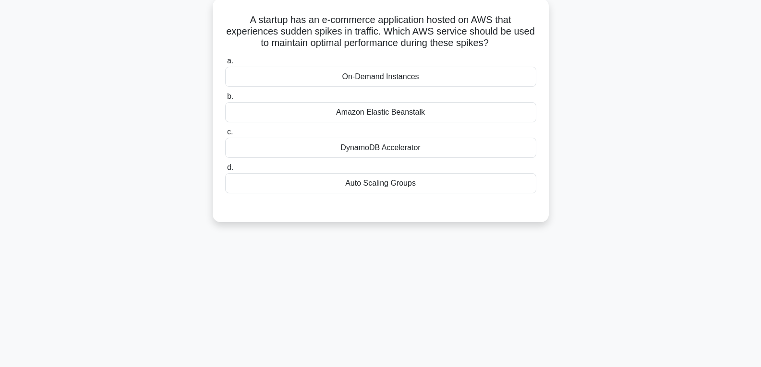
click at [397, 113] on div "Amazon Elastic Beanstalk" at bounding box center [380, 112] width 311 height 20
click at [225, 100] on input "b. Amazon Elastic Beanstalk" at bounding box center [225, 97] width 0 height 6
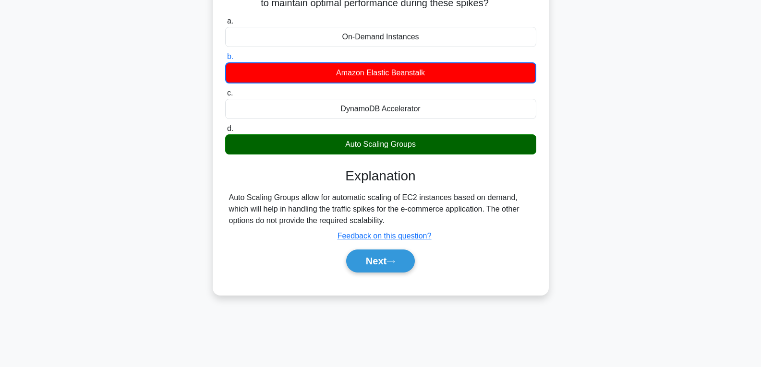
scroll to position [151, 0]
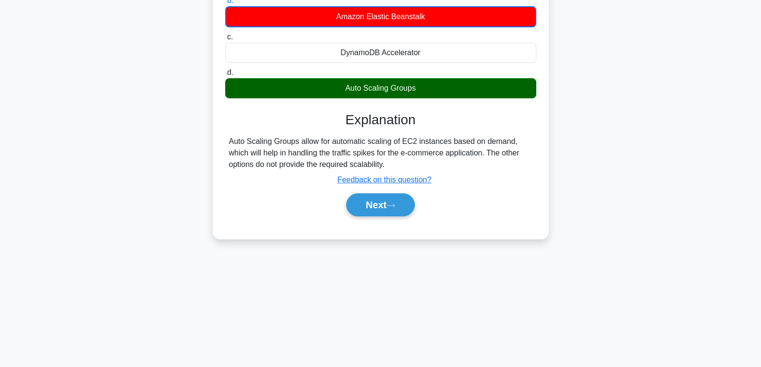
click at [383, 190] on div "Next" at bounding box center [380, 205] width 311 height 31
click at [384, 198] on button "Next" at bounding box center [380, 204] width 69 height 23
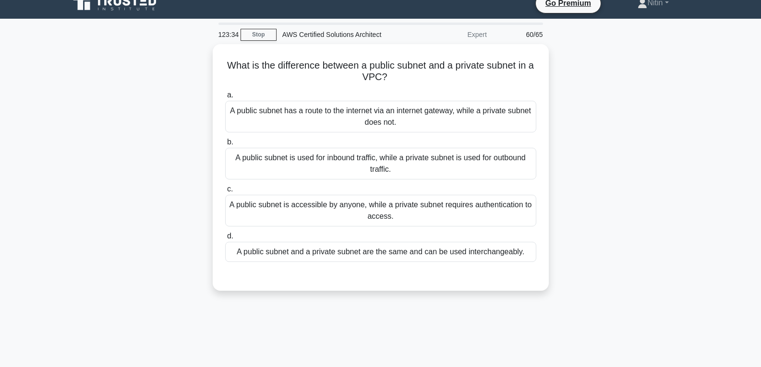
scroll to position [7, 0]
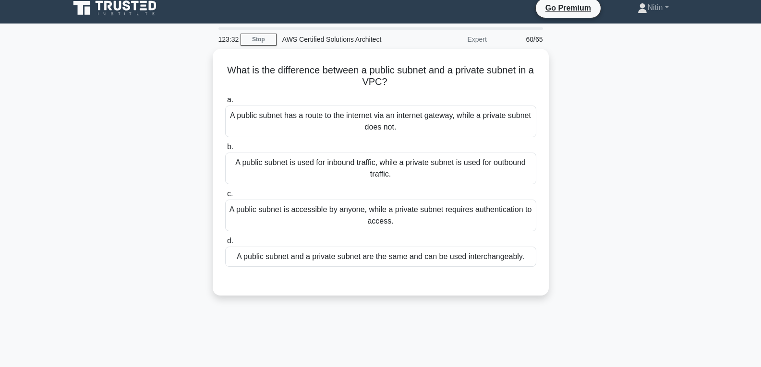
click at [384, 200] on div "A public subnet is accessible by anyone, while a private subnet requires authen…" at bounding box center [380, 216] width 311 height 32
click at [225, 197] on input "c. A public subnet is accessible by anyone, while a private subnet requires aut…" at bounding box center [225, 194] width 0 height 6
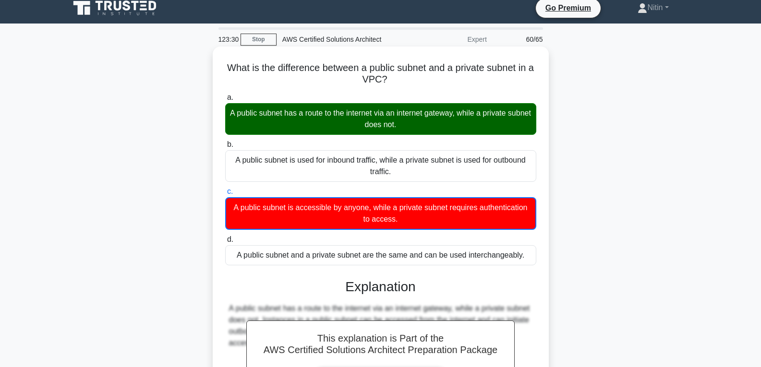
scroll to position [151, 0]
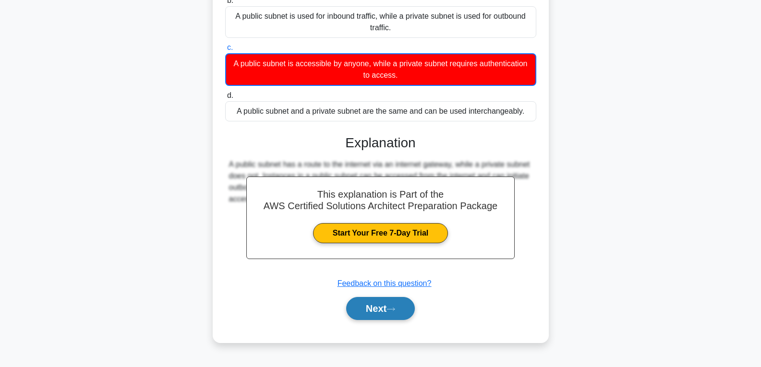
click at [373, 307] on button "Next" at bounding box center [380, 308] width 69 height 23
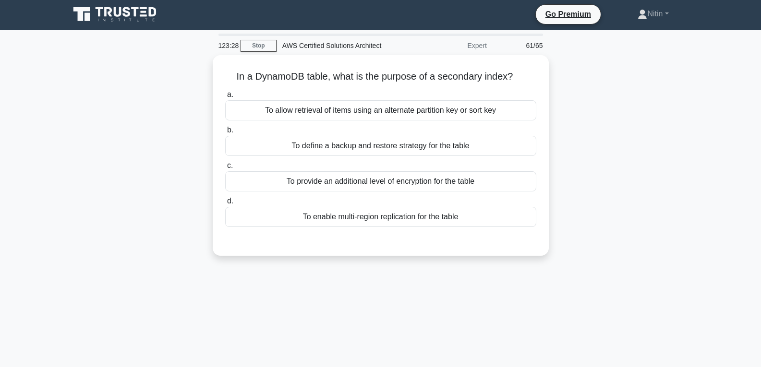
scroll to position [0, 0]
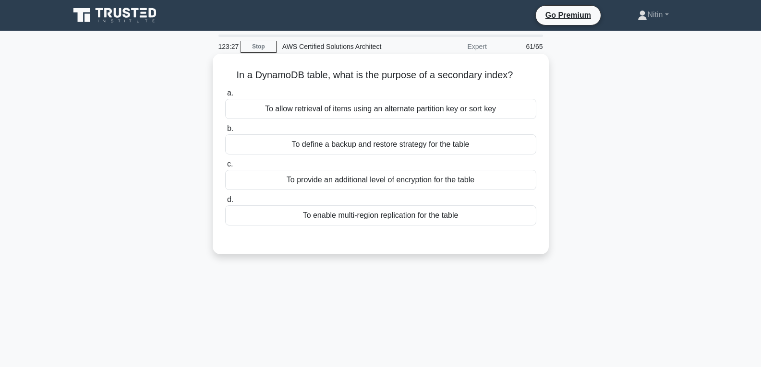
click at [394, 144] on div "To define a backup and restore strategy for the table" at bounding box center [380, 144] width 311 height 20
click at [225, 132] on input "b. To define a backup and restore strategy for the table" at bounding box center [225, 129] width 0 height 6
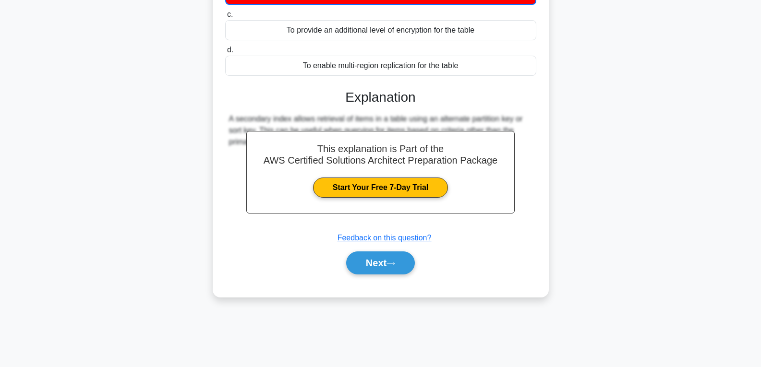
scroll to position [151, 0]
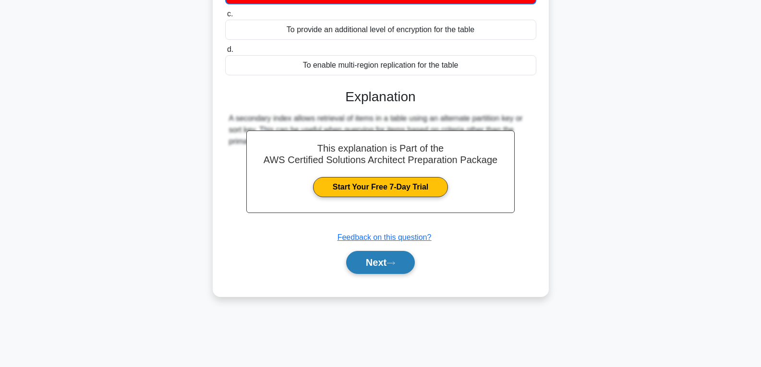
click at [395, 263] on icon at bounding box center [390, 263] width 9 height 5
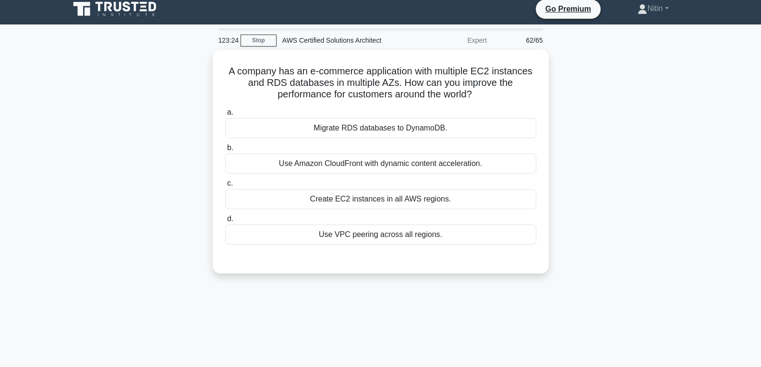
scroll to position [0, 0]
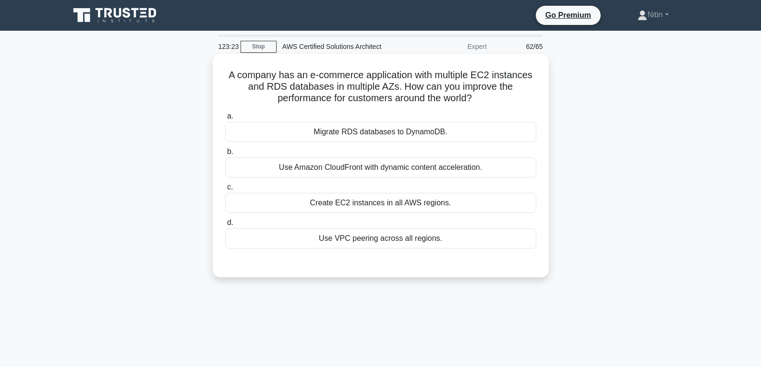
click at [400, 177] on div "Use Amazon CloudFront with dynamic content acceleration." at bounding box center [380, 167] width 311 height 20
click at [225, 155] on input "b. Use Amazon CloudFront with dynamic content acceleration." at bounding box center [225, 152] width 0 height 6
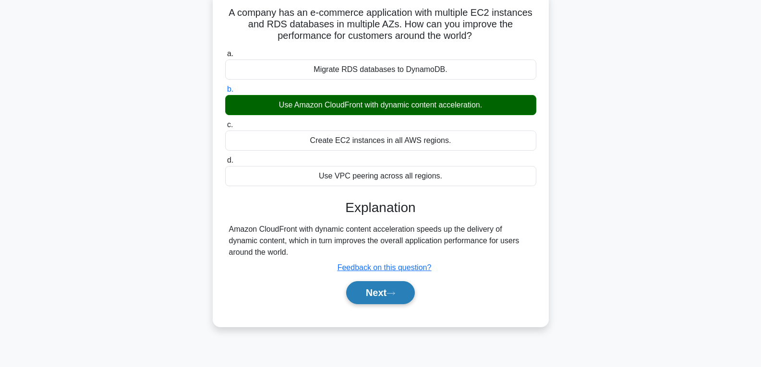
scroll to position [151, 0]
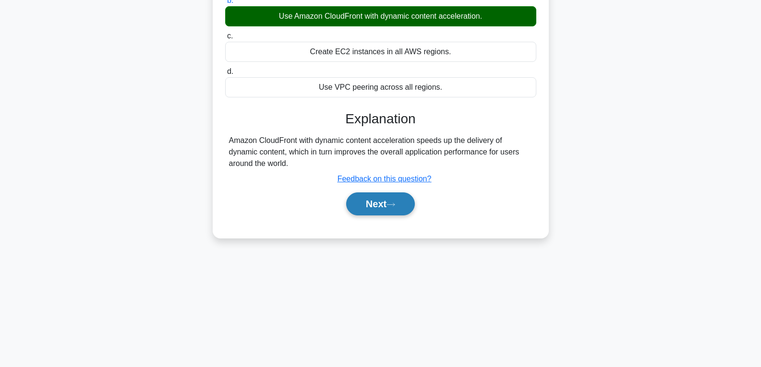
click at [389, 210] on button "Next" at bounding box center [380, 203] width 69 height 23
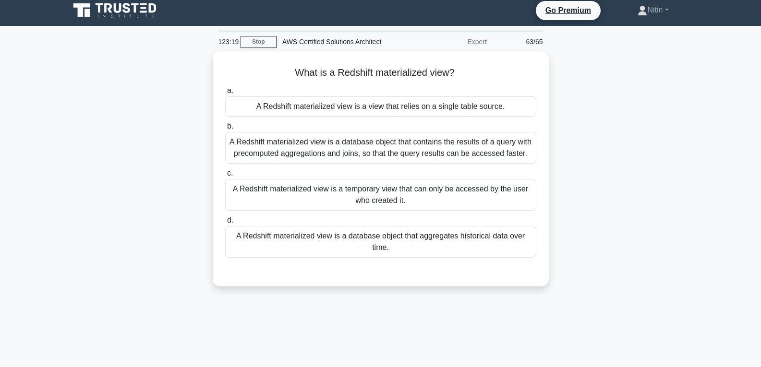
scroll to position [0, 0]
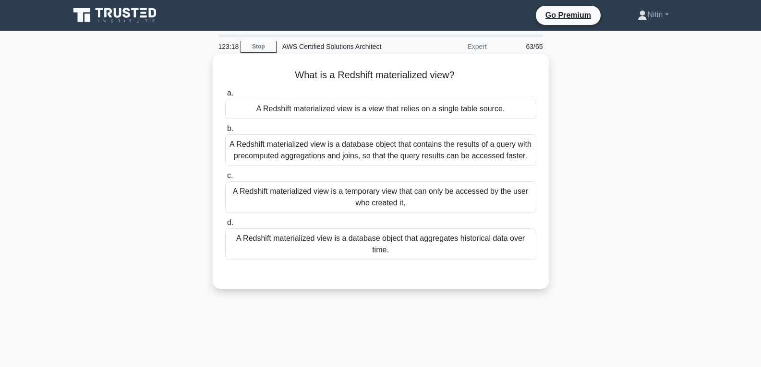
click at [406, 144] on div "A Redshift materialized view is a database object that contains the results of …" at bounding box center [380, 150] width 311 height 32
click at [225, 132] on input "b. A Redshift materialized view is a database object that contains the results …" at bounding box center [225, 129] width 0 height 6
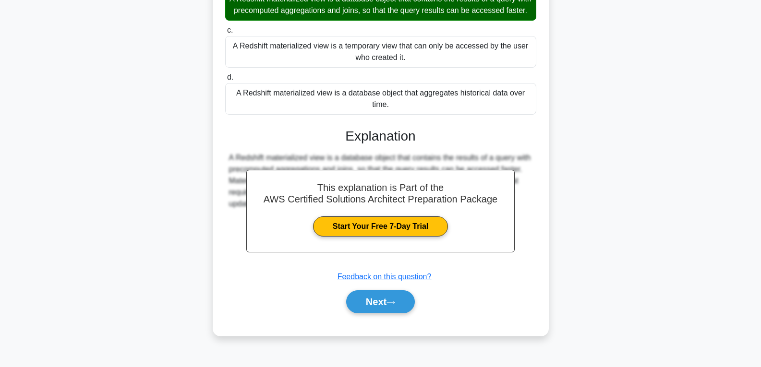
scroll to position [151, 0]
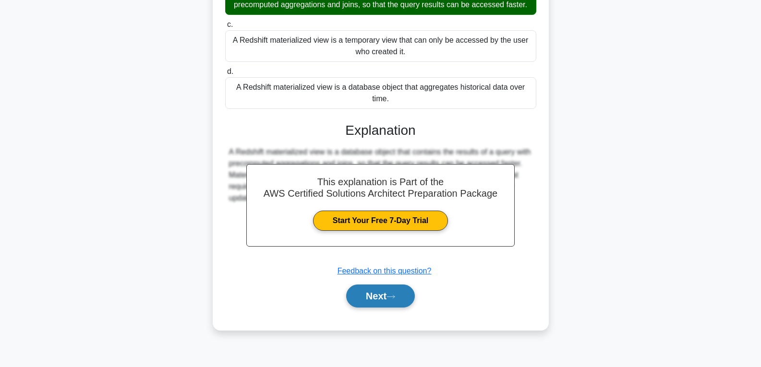
click at [361, 307] on button "Next" at bounding box center [380, 296] width 69 height 23
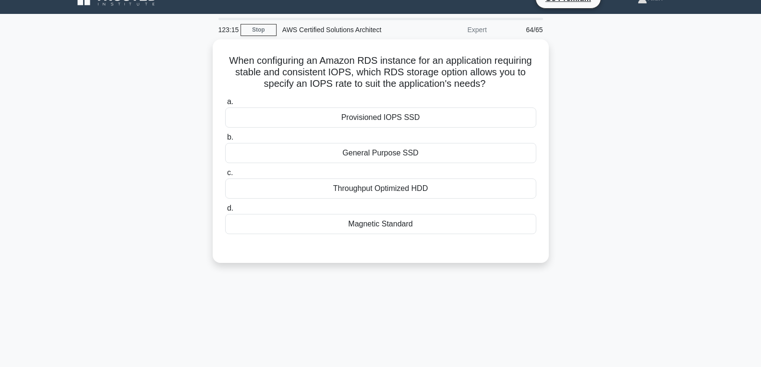
scroll to position [7, 0]
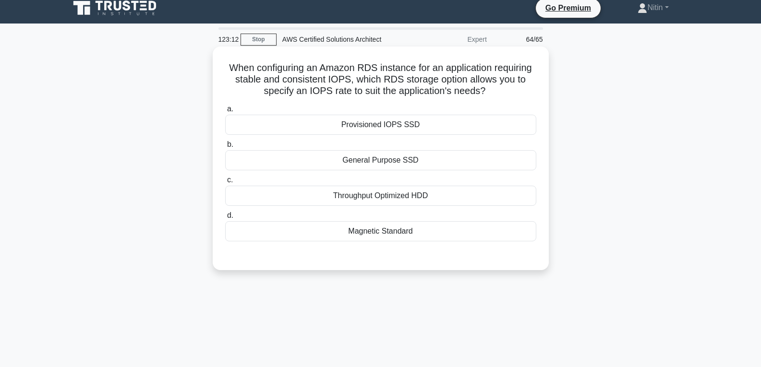
click at [388, 231] on div "Magnetic Standard" at bounding box center [380, 231] width 311 height 20
click at [225, 219] on input "d. Magnetic Standard" at bounding box center [225, 216] width 0 height 6
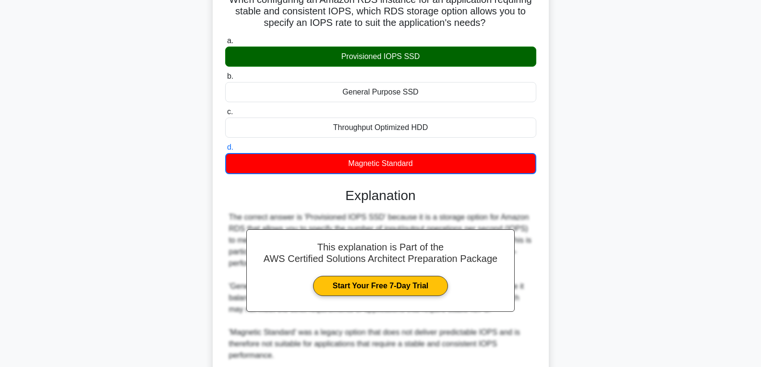
scroll to position [199, 0]
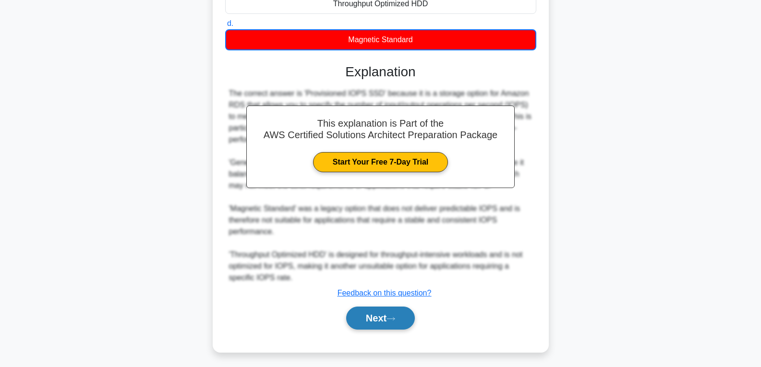
click at [378, 313] on button "Next" at bounding box center [380, 318] width 69 height 23
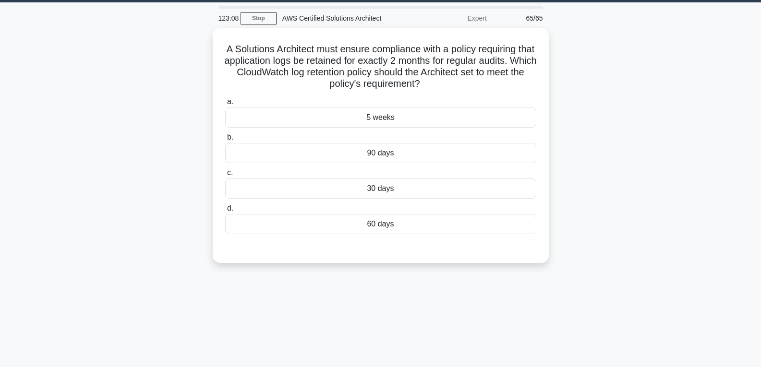
scroll to position [0, 0]
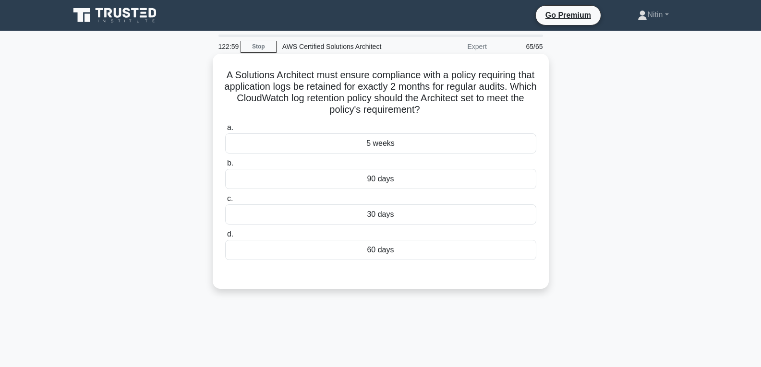
click at [392, 146] on div "5 weeks" at bounding box center [380, 143] width 311 height 20
click at [225, 131] on input "a. 5 weeks" at bounding box center [225, 128] width 0 height 6
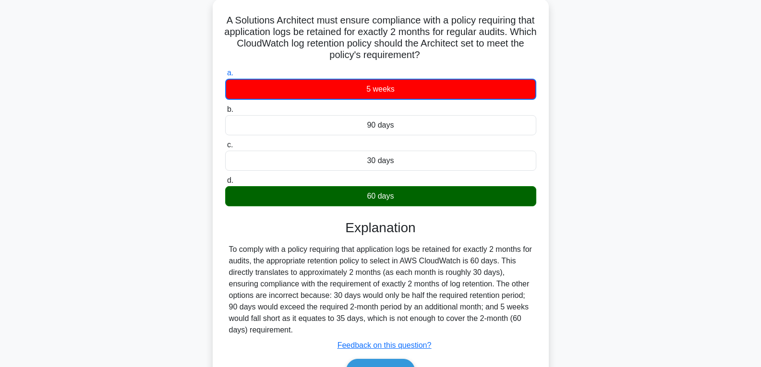
scroll to position [151, 0]
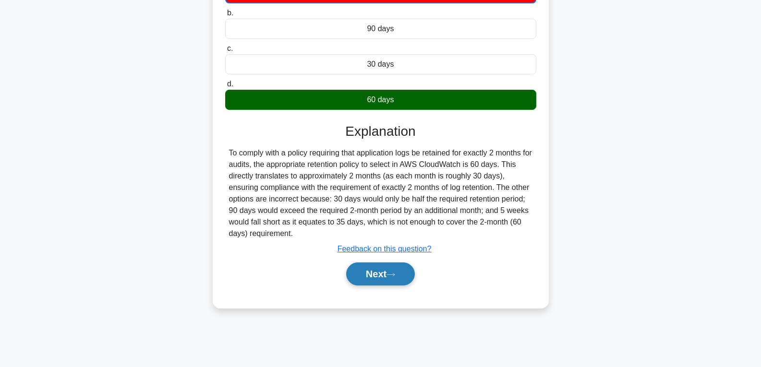
click at [391, 275] on icon at bounding box center [391, 274] width 8 height 3
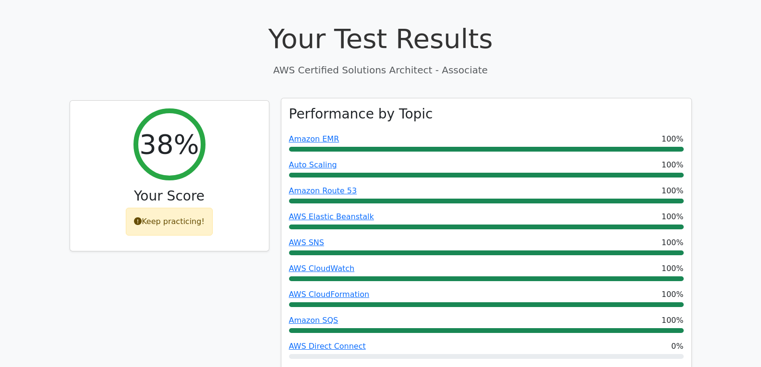
scroll to position [240, 0]
